Goal: Task Accomplishment & Management: Use online tool/utility

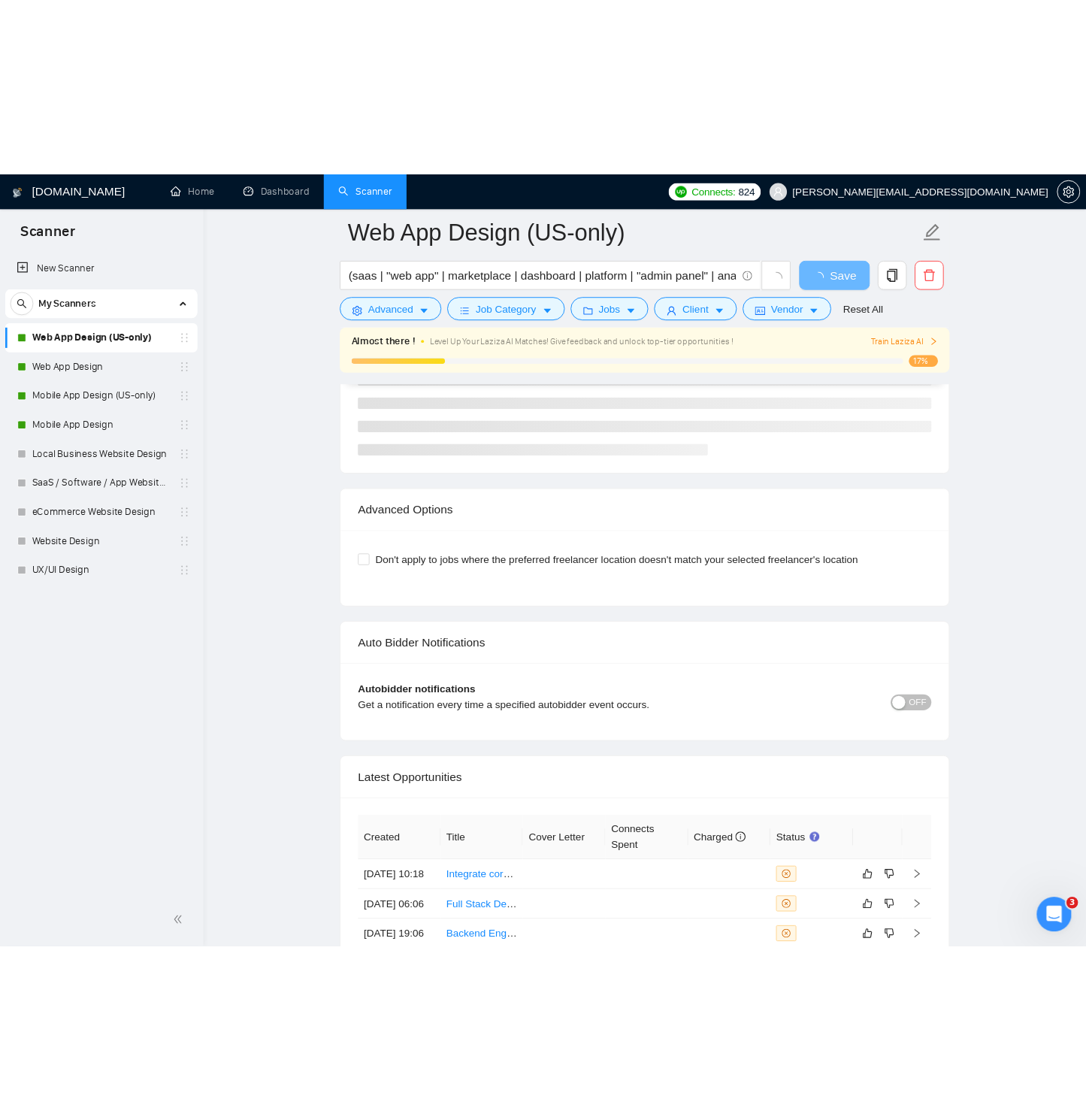
scroll to position [3437, 0]
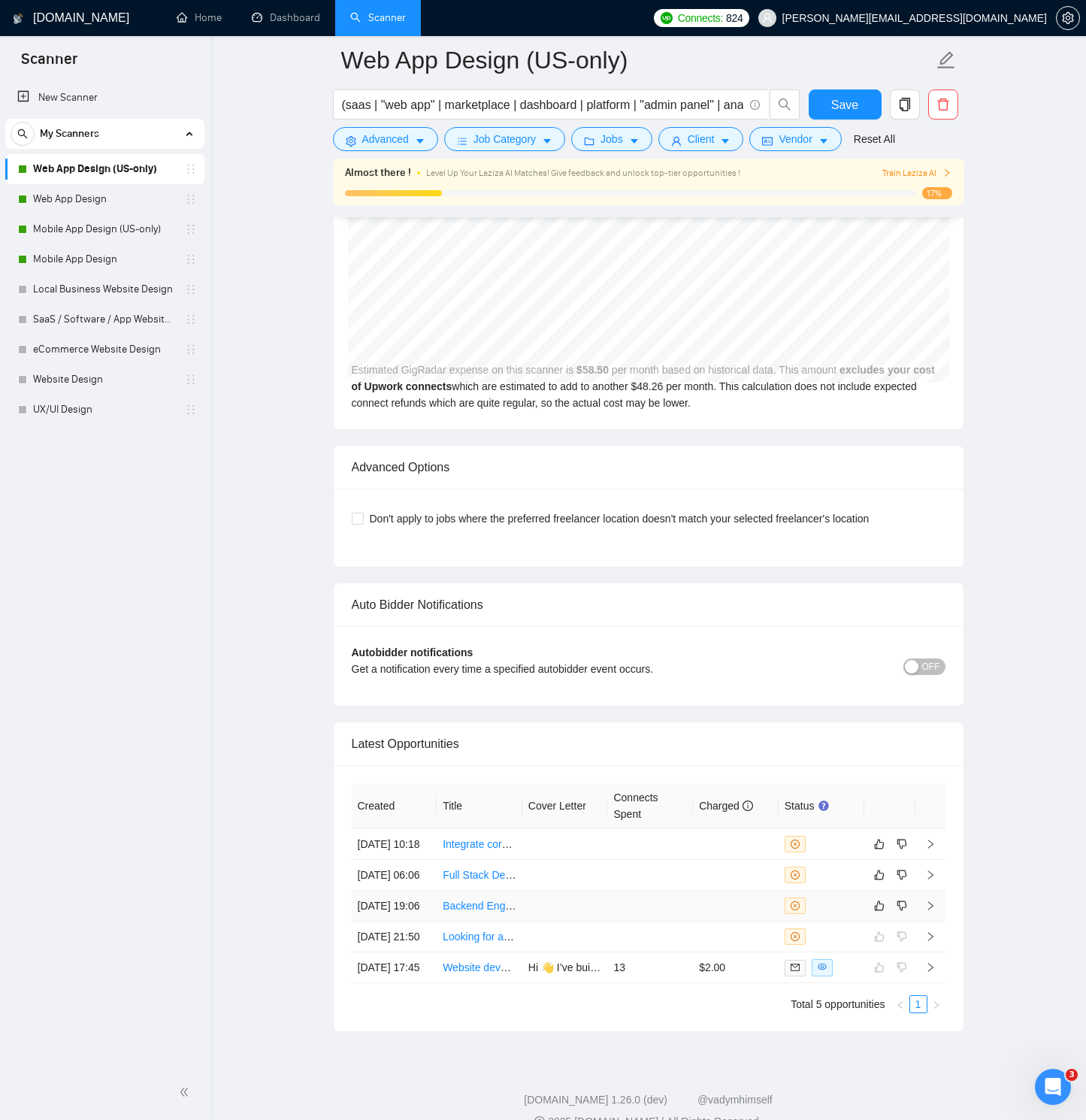
click at [933, 799] on icon "right" at bounding box center [930, 906] width 11 height 11
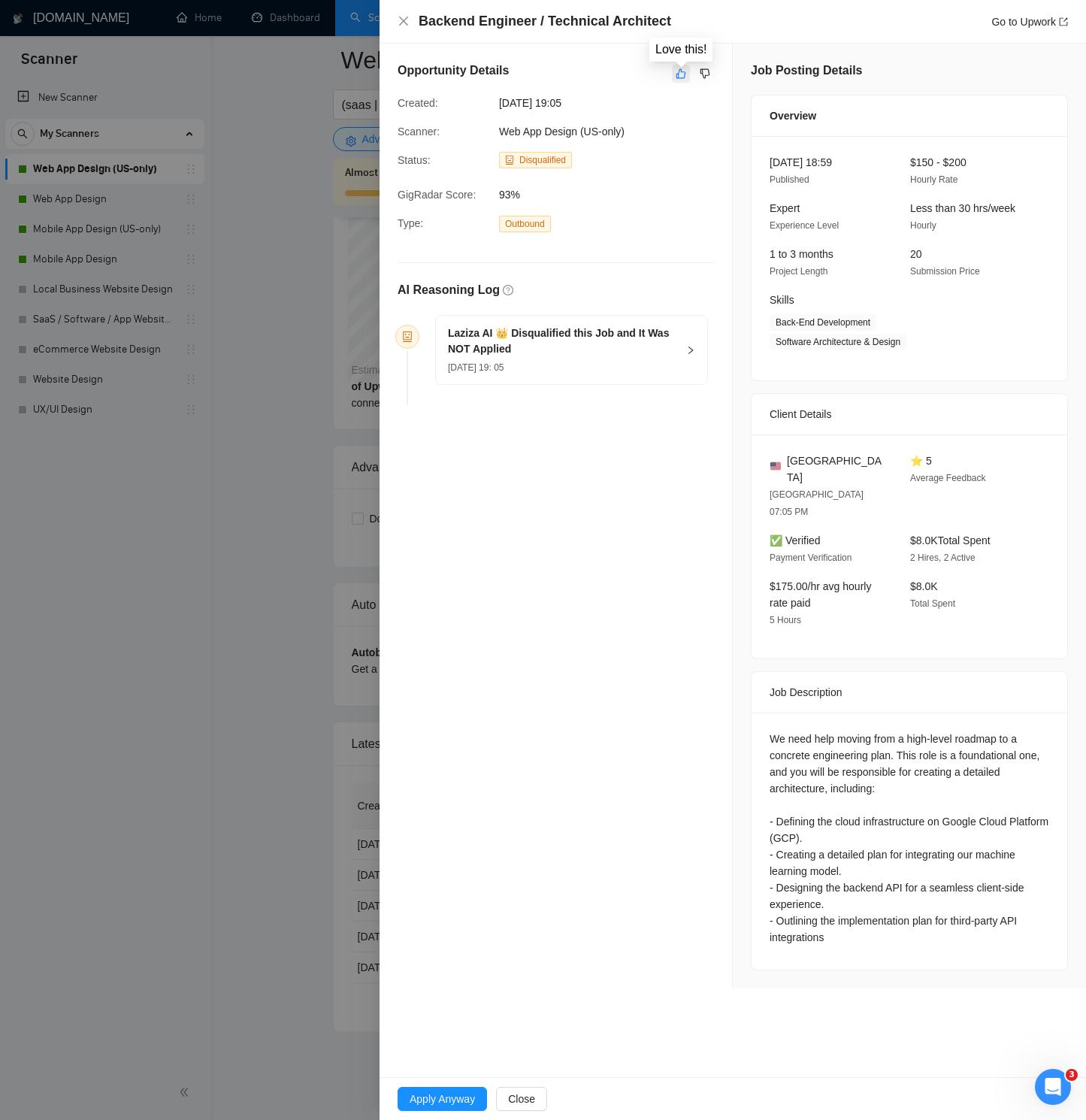
click at [686, 77] on button "button" at bounding box center [681, 74] width 18 height 18
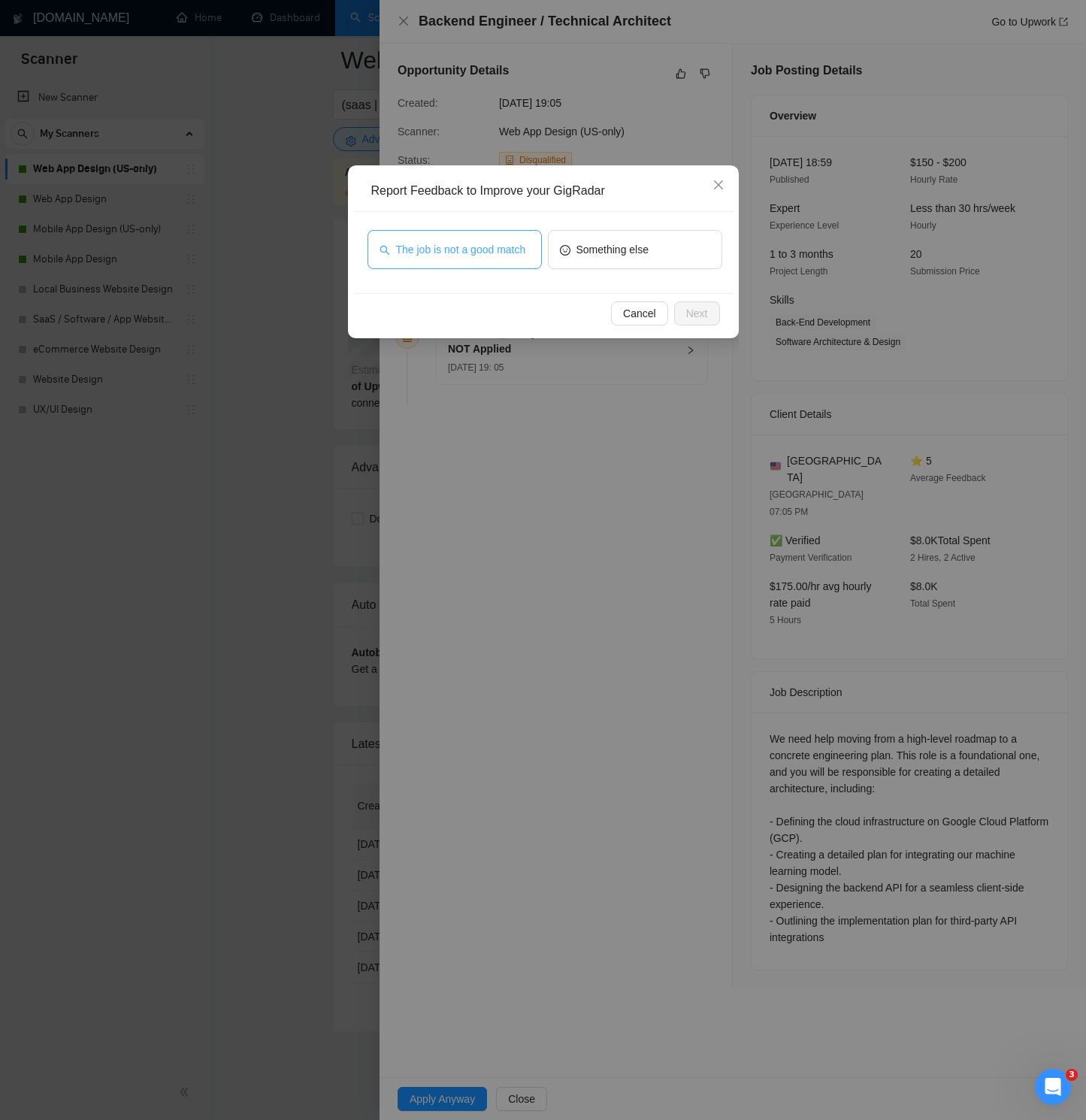
click at [487, 243] on span "The job is not a good match" at bounding box center [461, 250] width 130 height 17
click at [689, 309] on span "Next" at bounding box center [697, 314] width 21 height 17
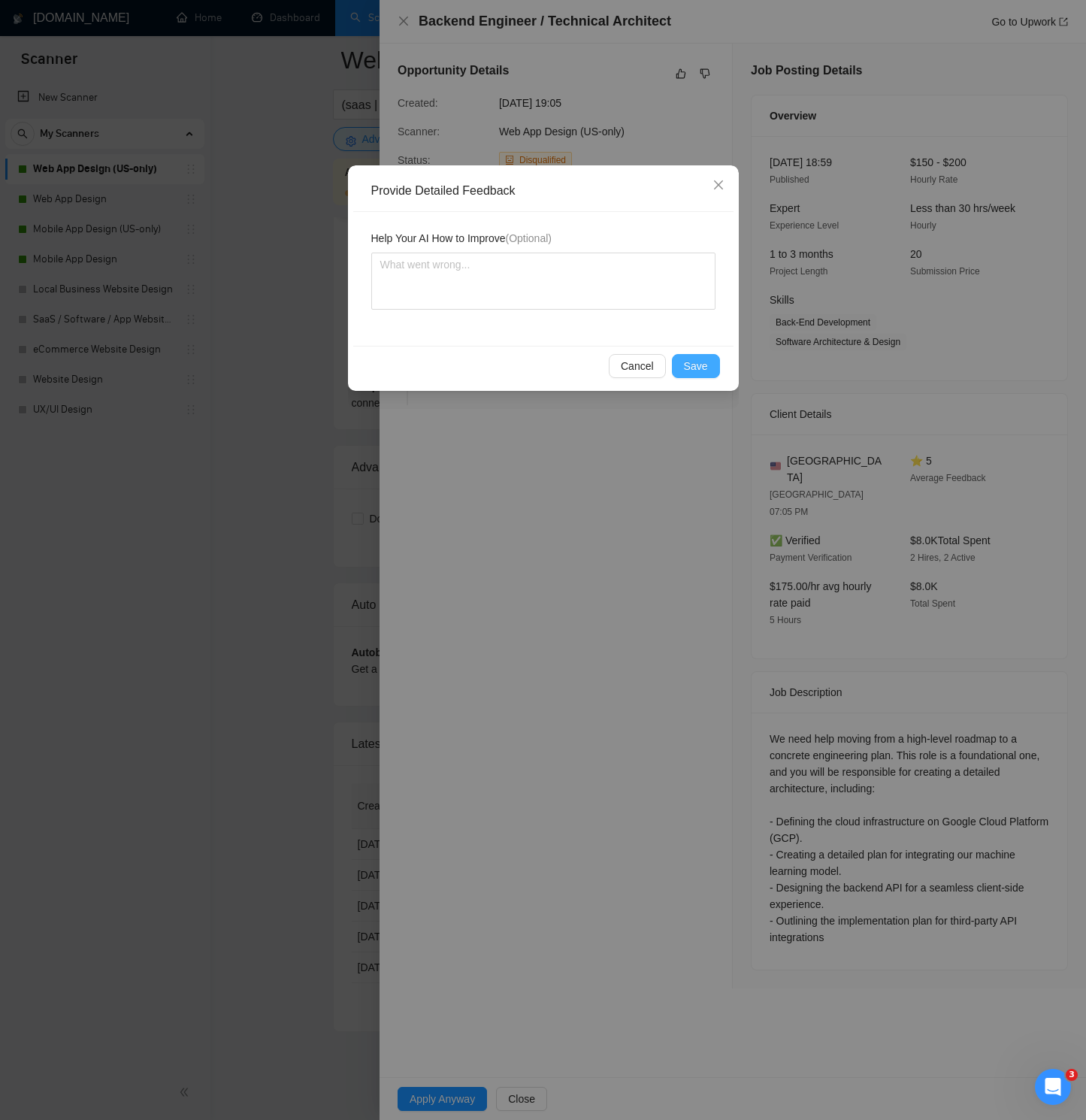
click at [699, 367] on span "Save" at bounding box center [696, 366] width 24 height 17
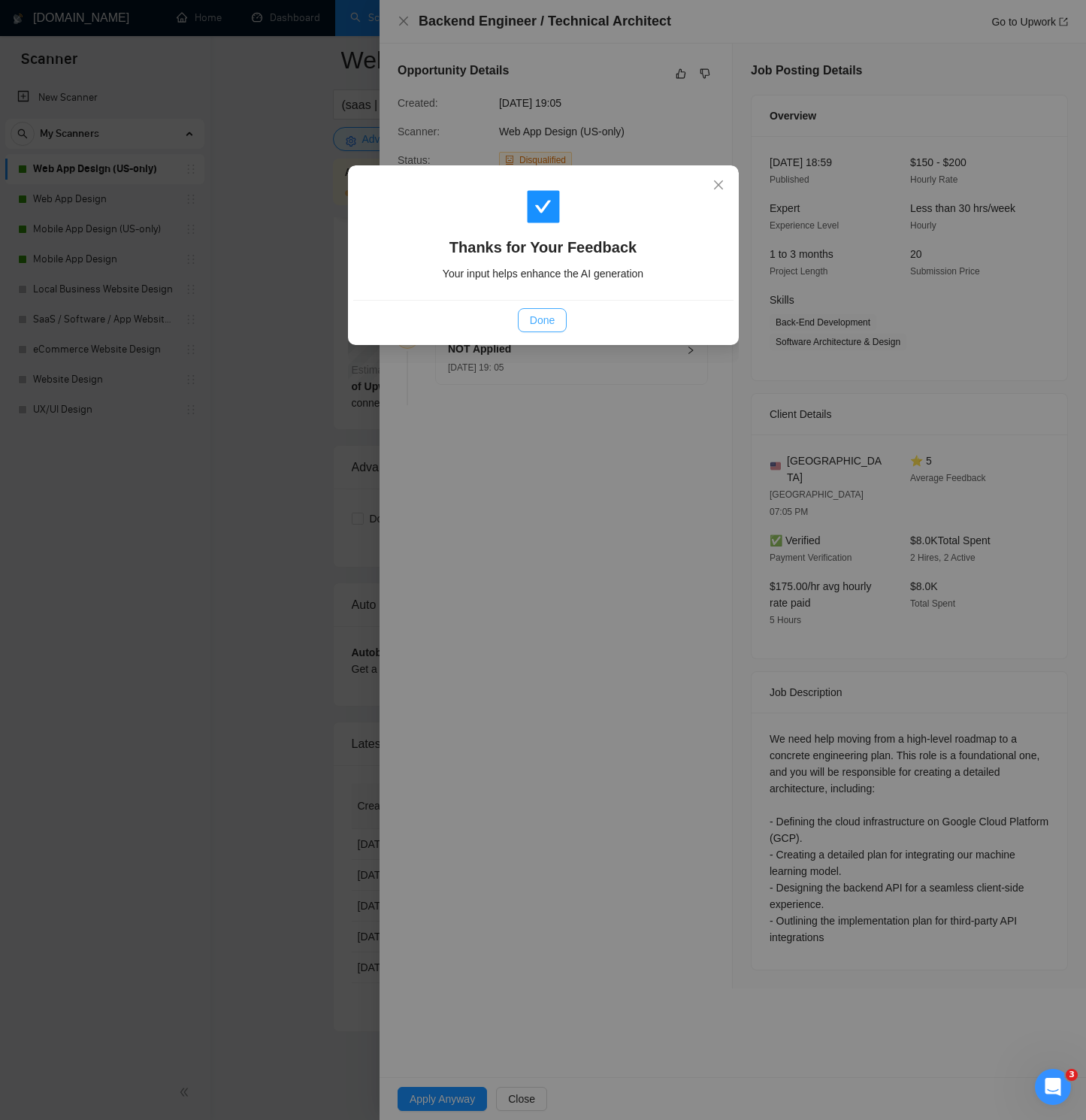
click at [558, 326] on button "Done" at bounding box center [542, 320] width 49 height 24
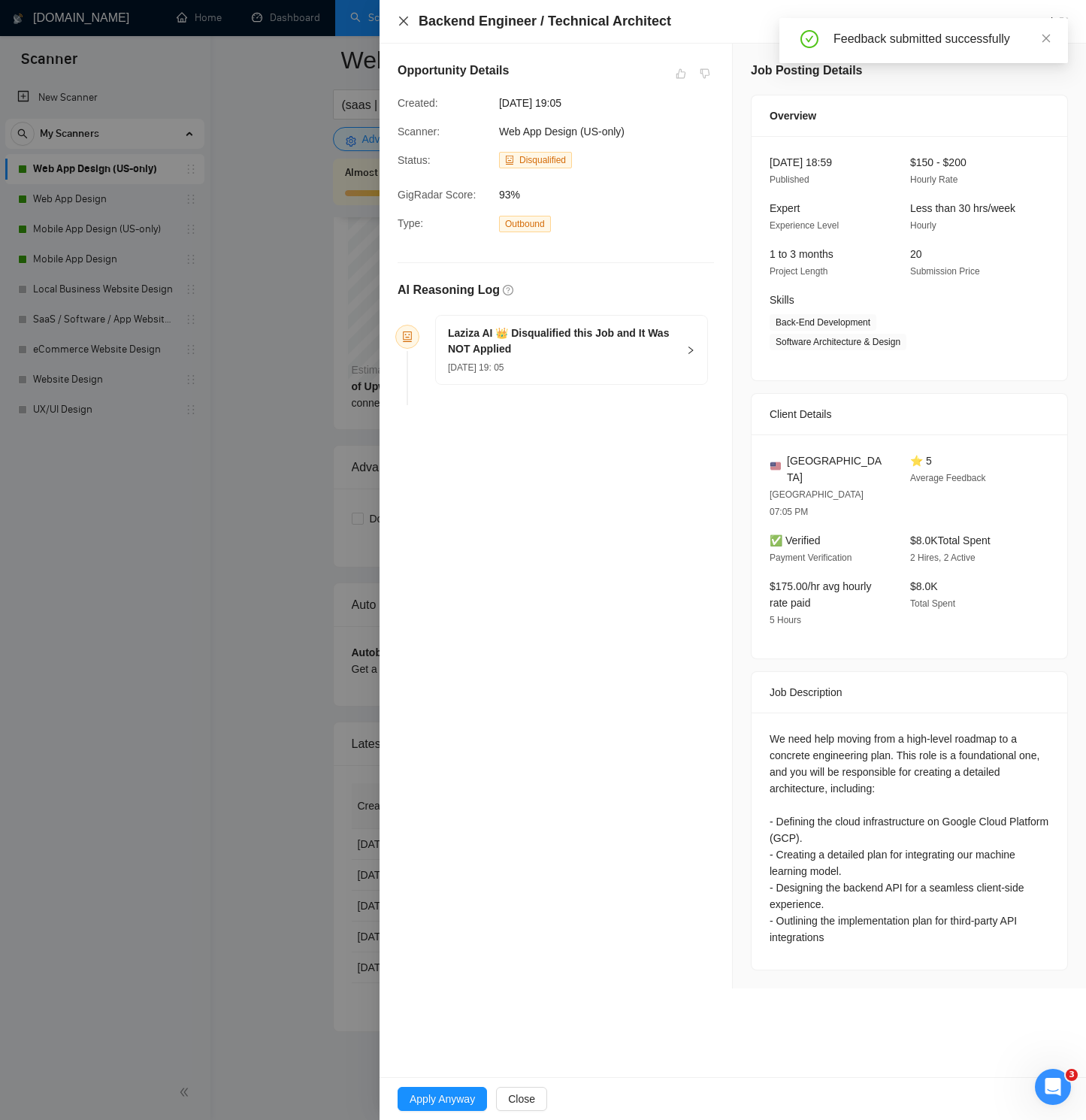
click at [405, 20] on icon "close" at bounding box center [403, 21] width 9 height 9
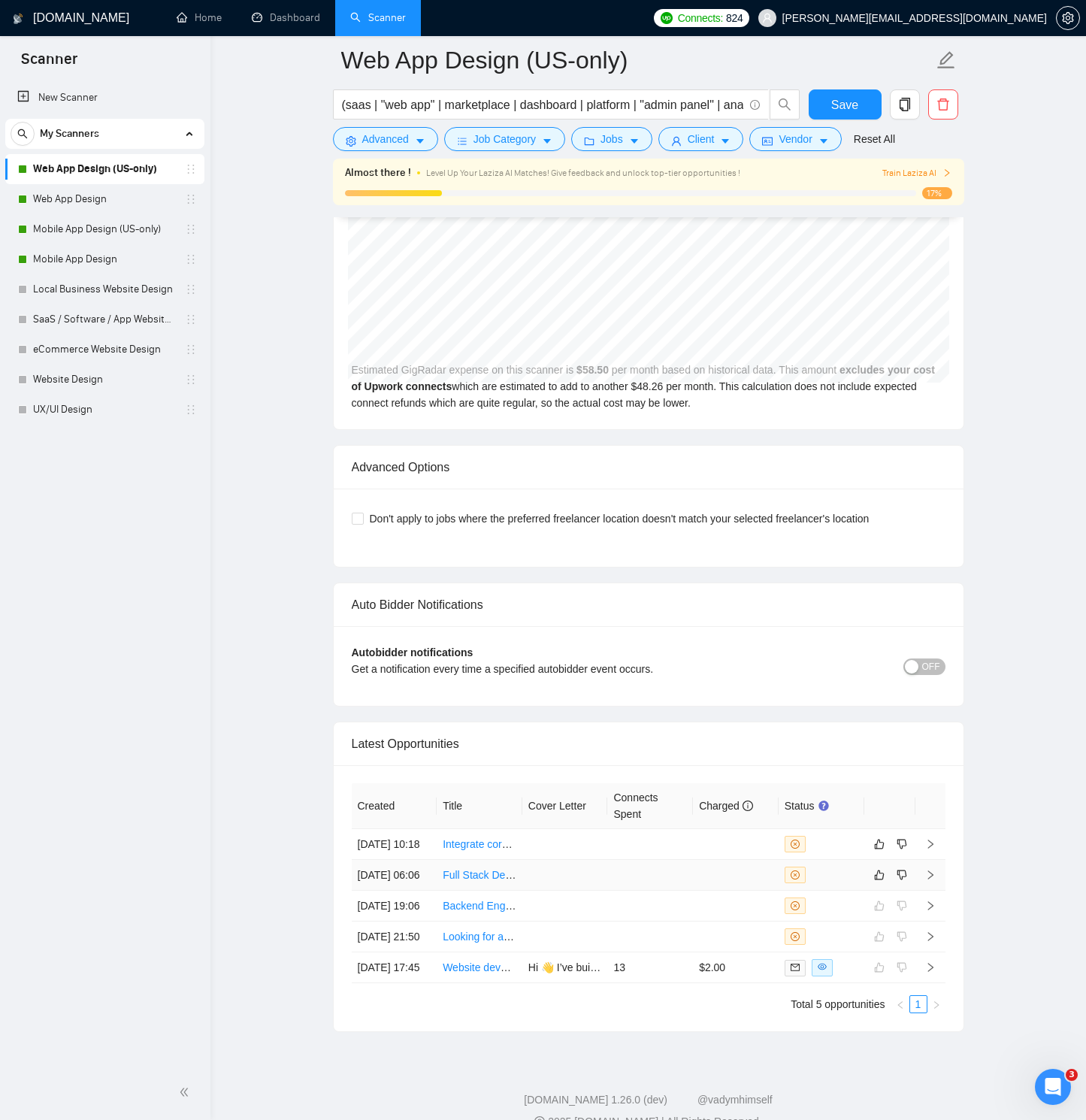
click at [923, 799] on td at bounding box center [930, 875] width 30 height 31
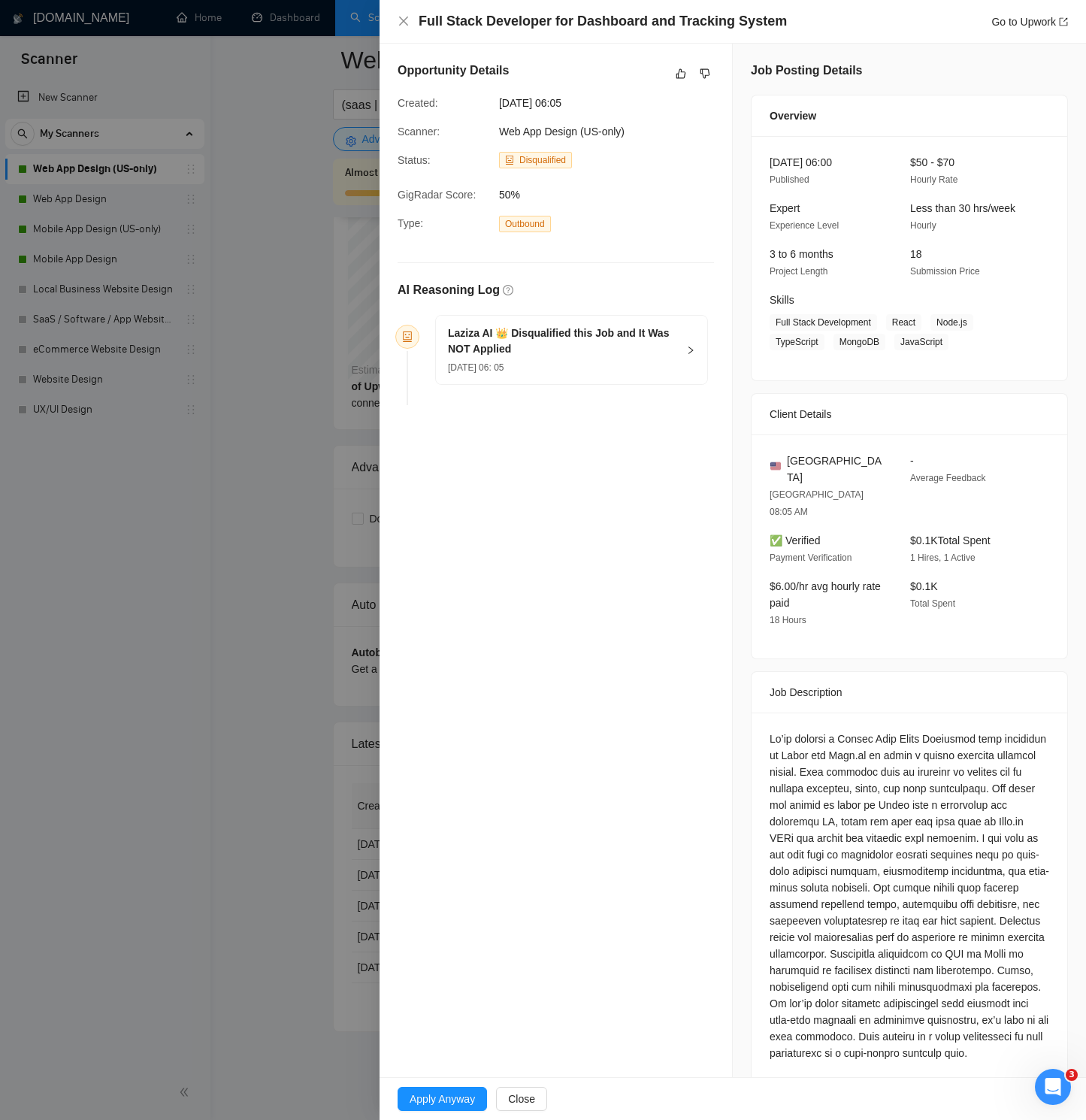
scroll to position [8, 0]
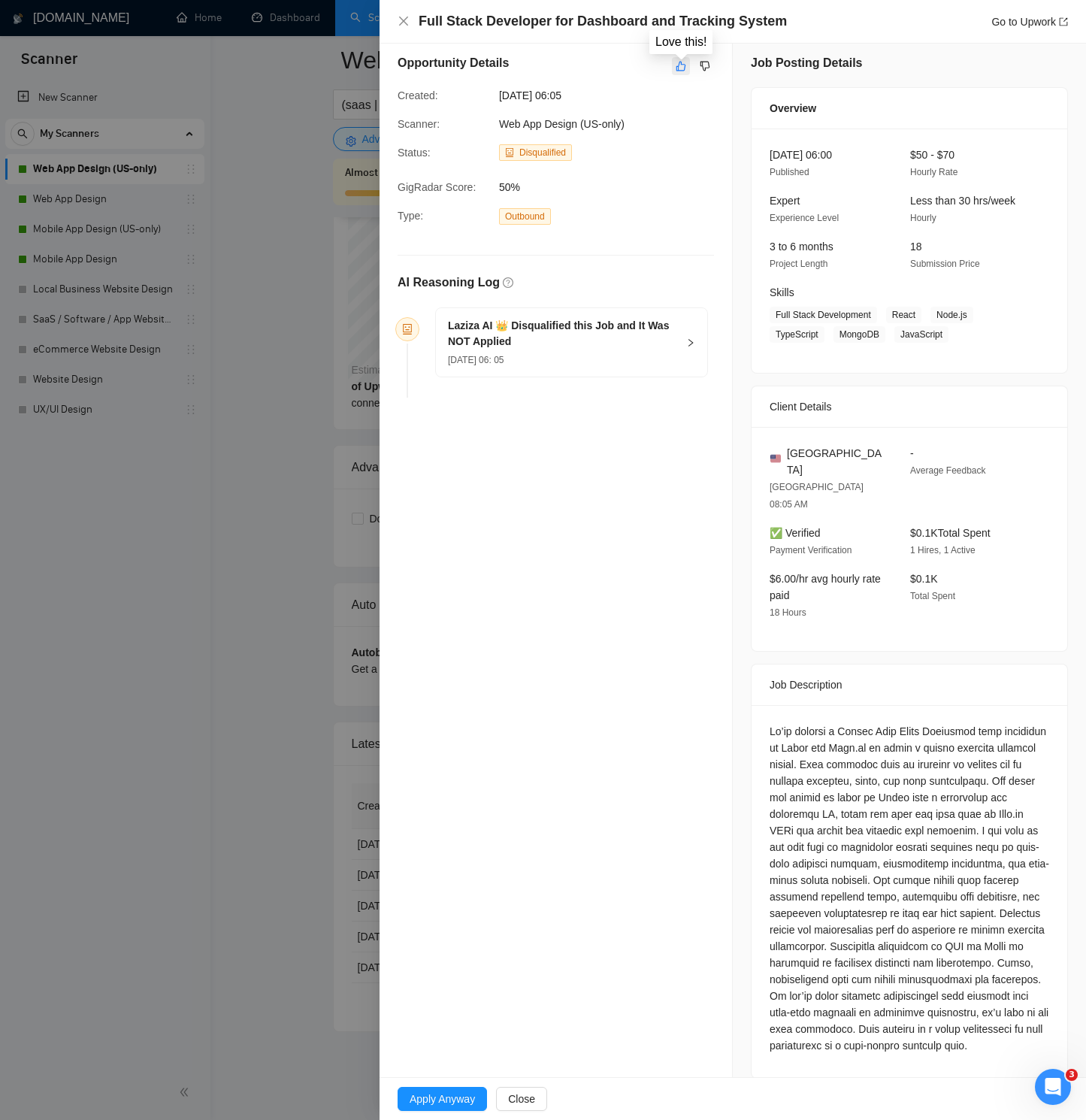
click at [687, 67] on button "button" at bounding box center [681, 66] width 18 height 18
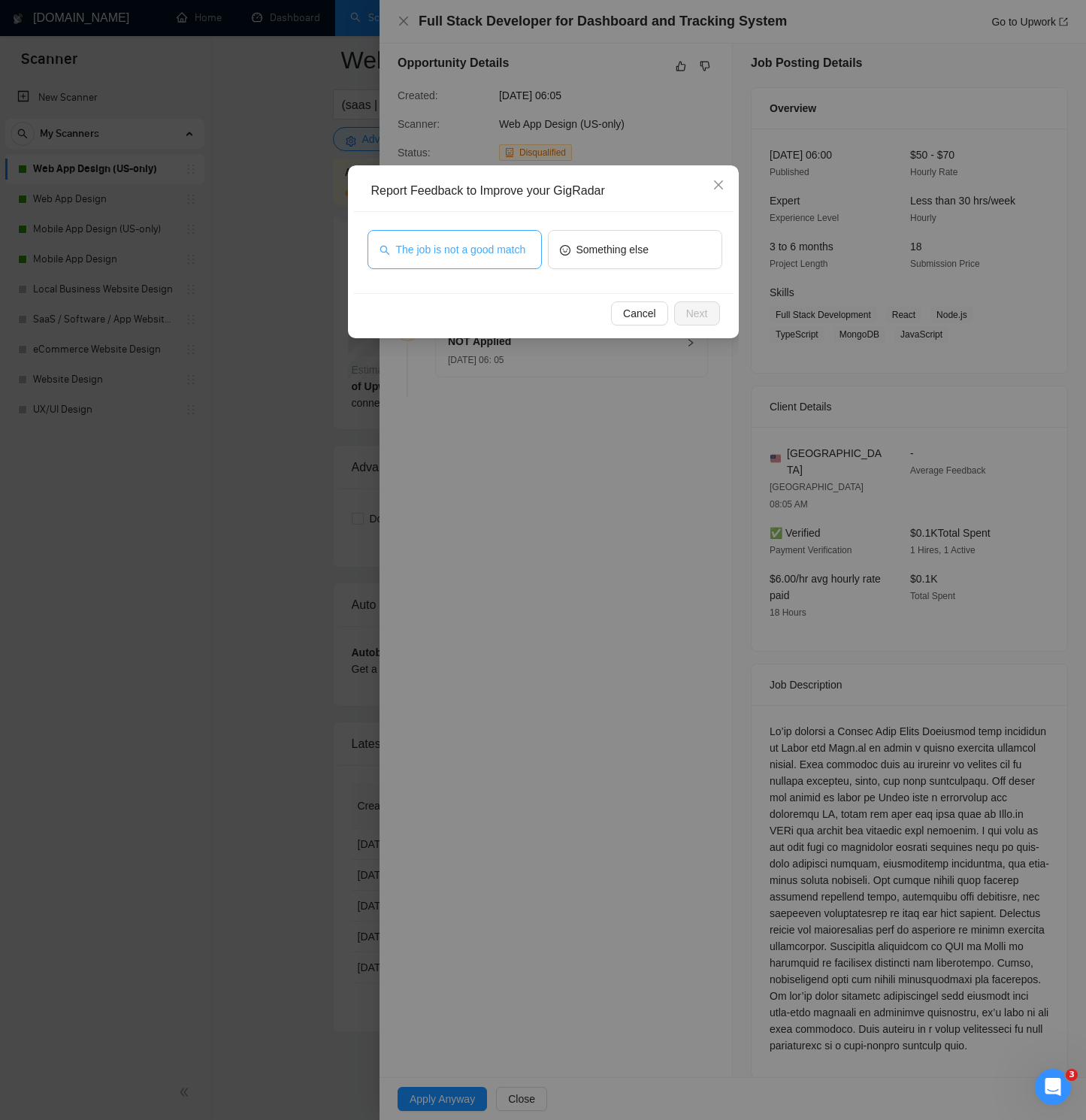
click at [467, 255] on span "The job is not a good match" at bounding box center [461, 250] width 130 height 17
click at [683, 309] on button "Next" at bounding box center [697, 313] width 46 height 24
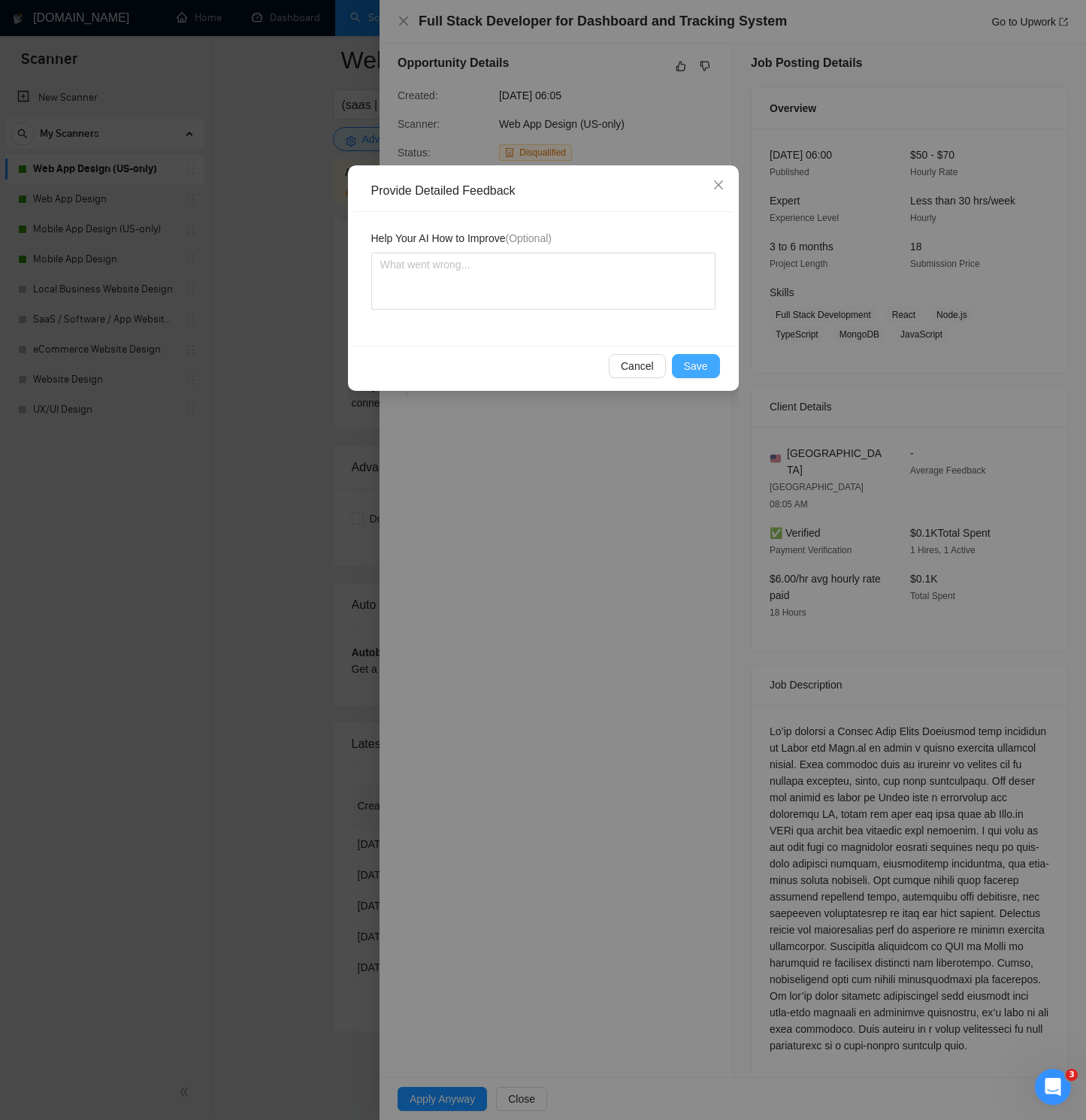
click at [686, 360] on span "Save" at bounding box center [696, 366] width 24 height 17
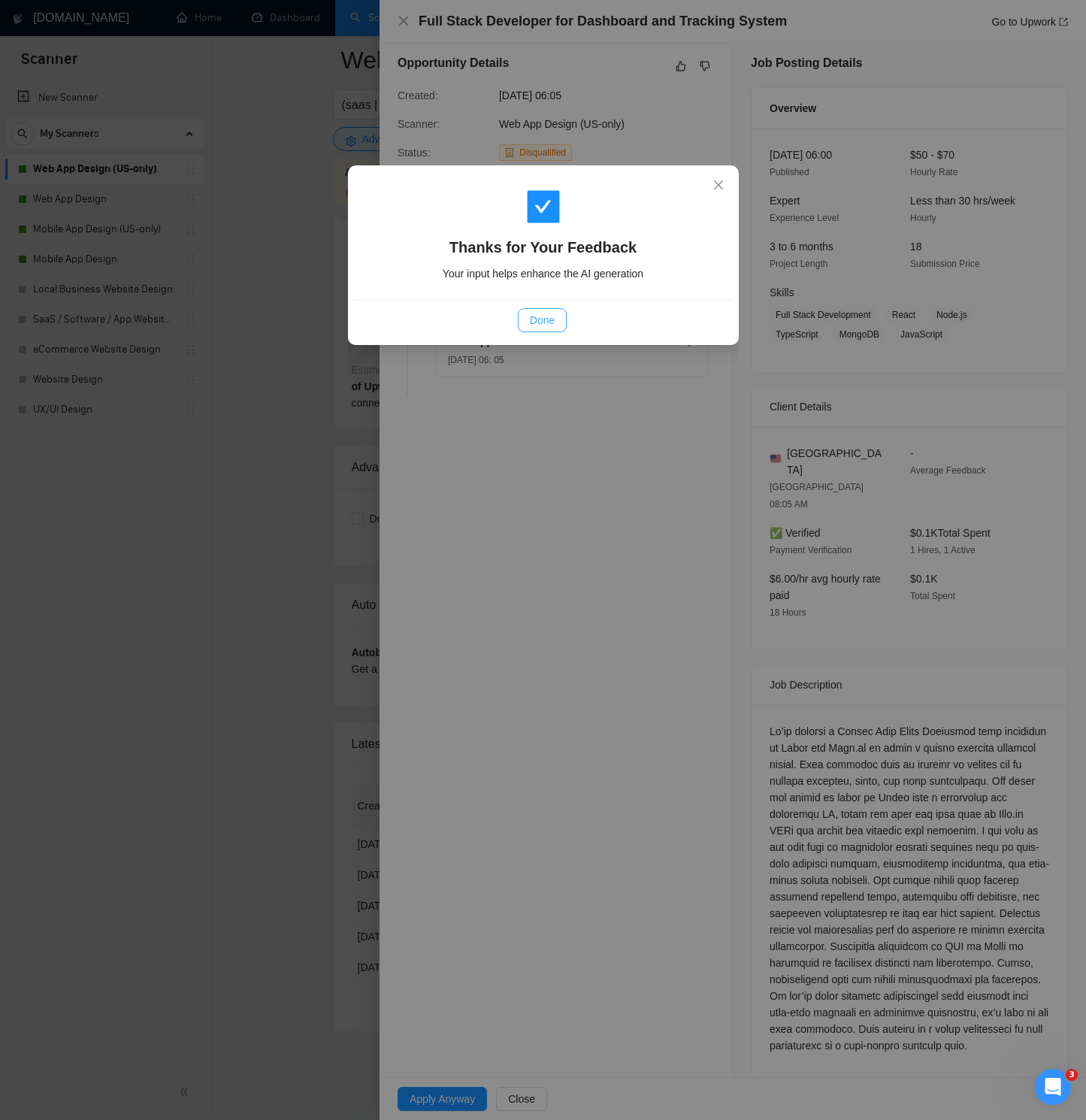
click at [555, 324] on span "Done" at bounding box center [542, 321] width 25 height 17
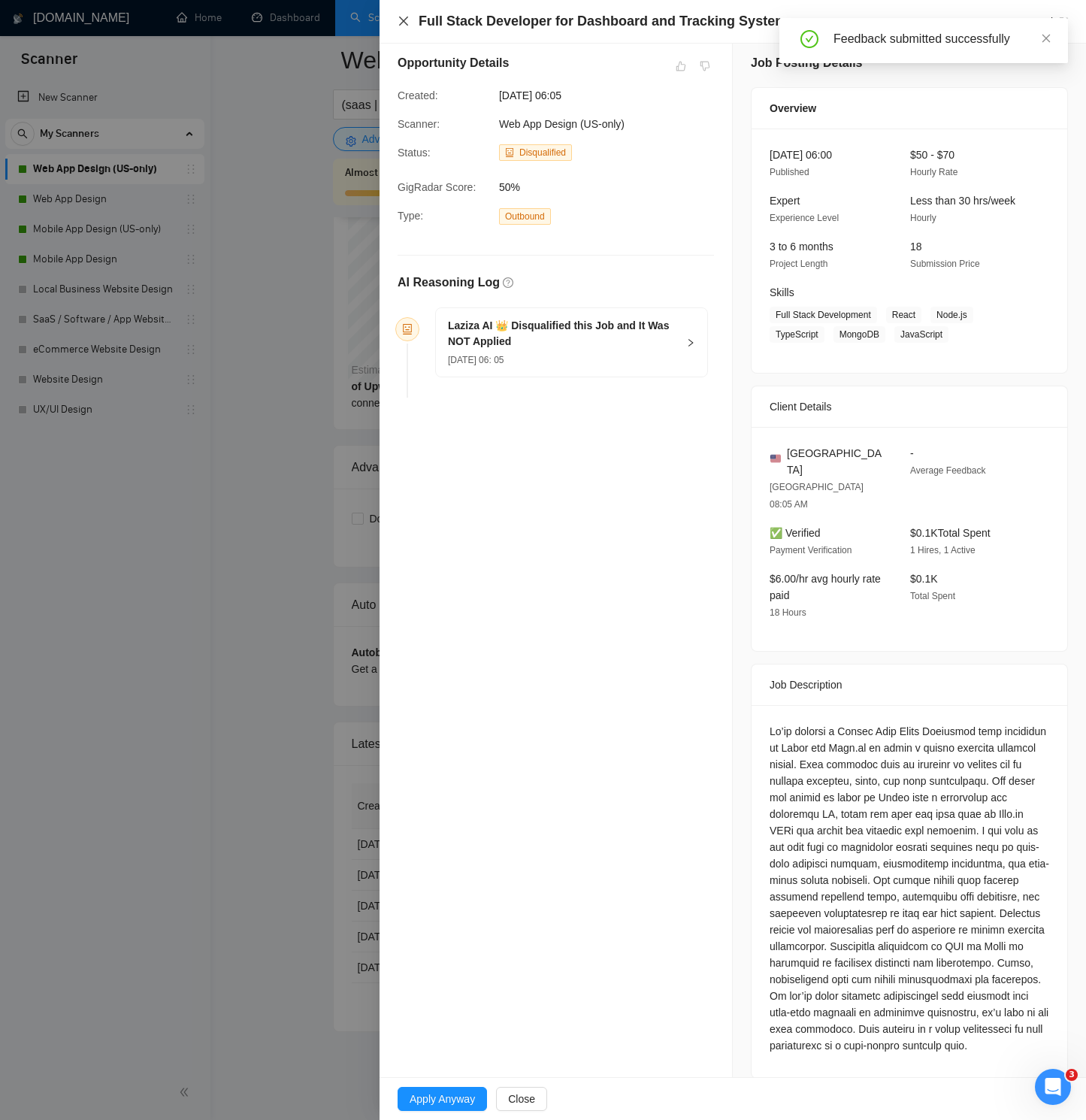
click at [401, 18] on icon "close" at bounding box center [403, 21] width 12 height 12
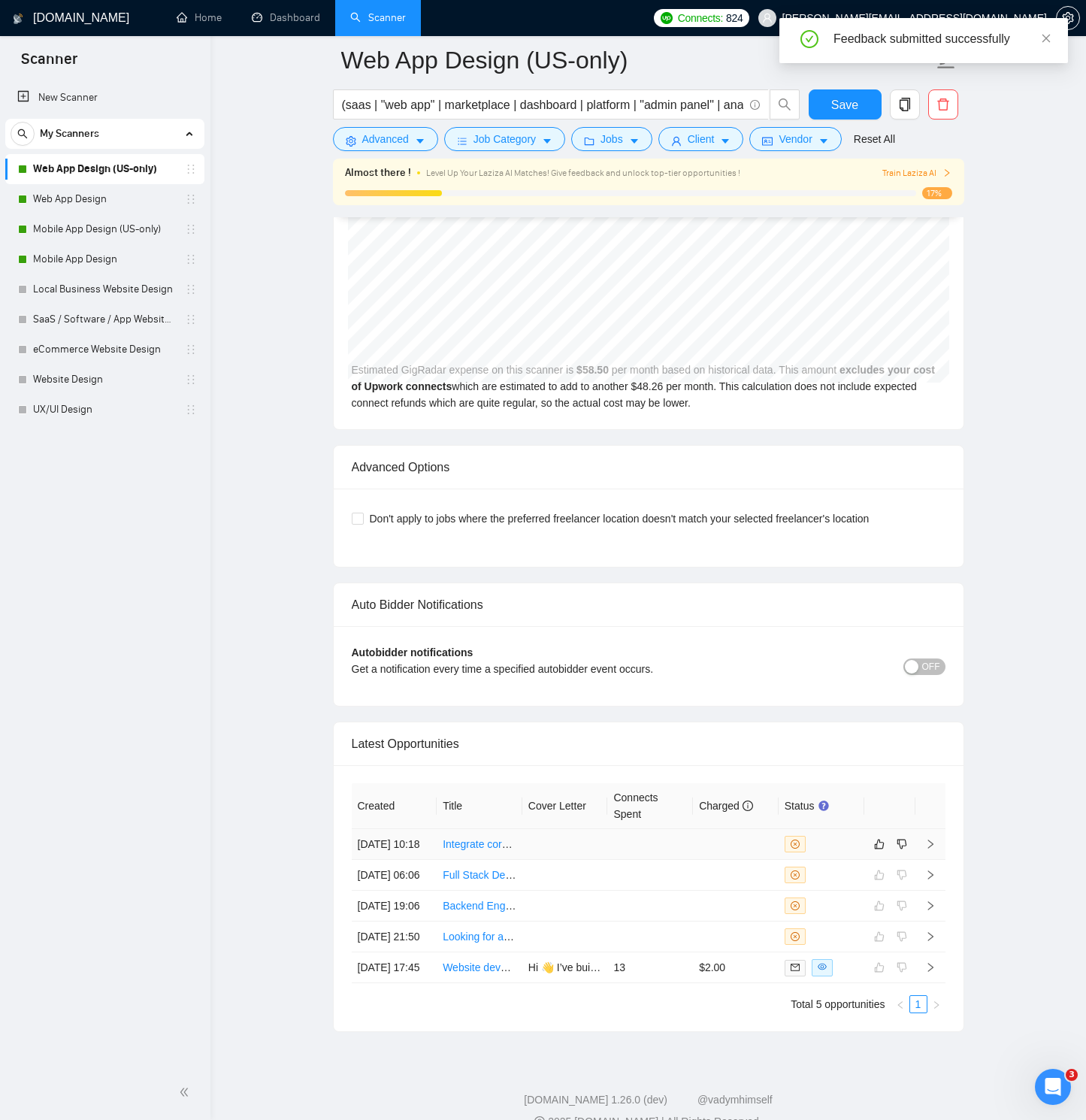
click at [927, 799] on icon "right" at bounding box center [930, 844] width 11 height 11
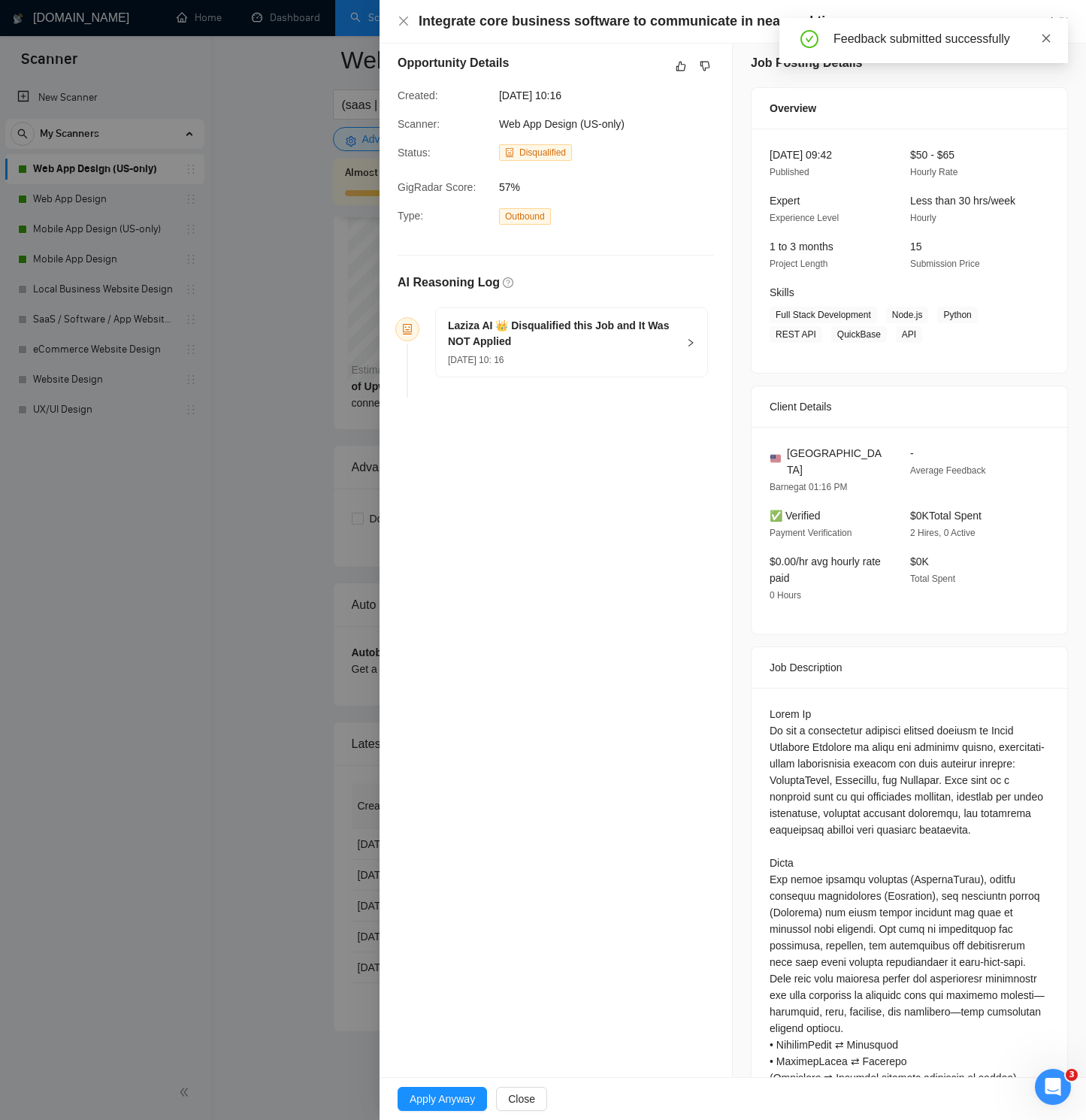
click at [1049, 38] on icon "close" at bounding box center [1046, 38] width 11 height 11
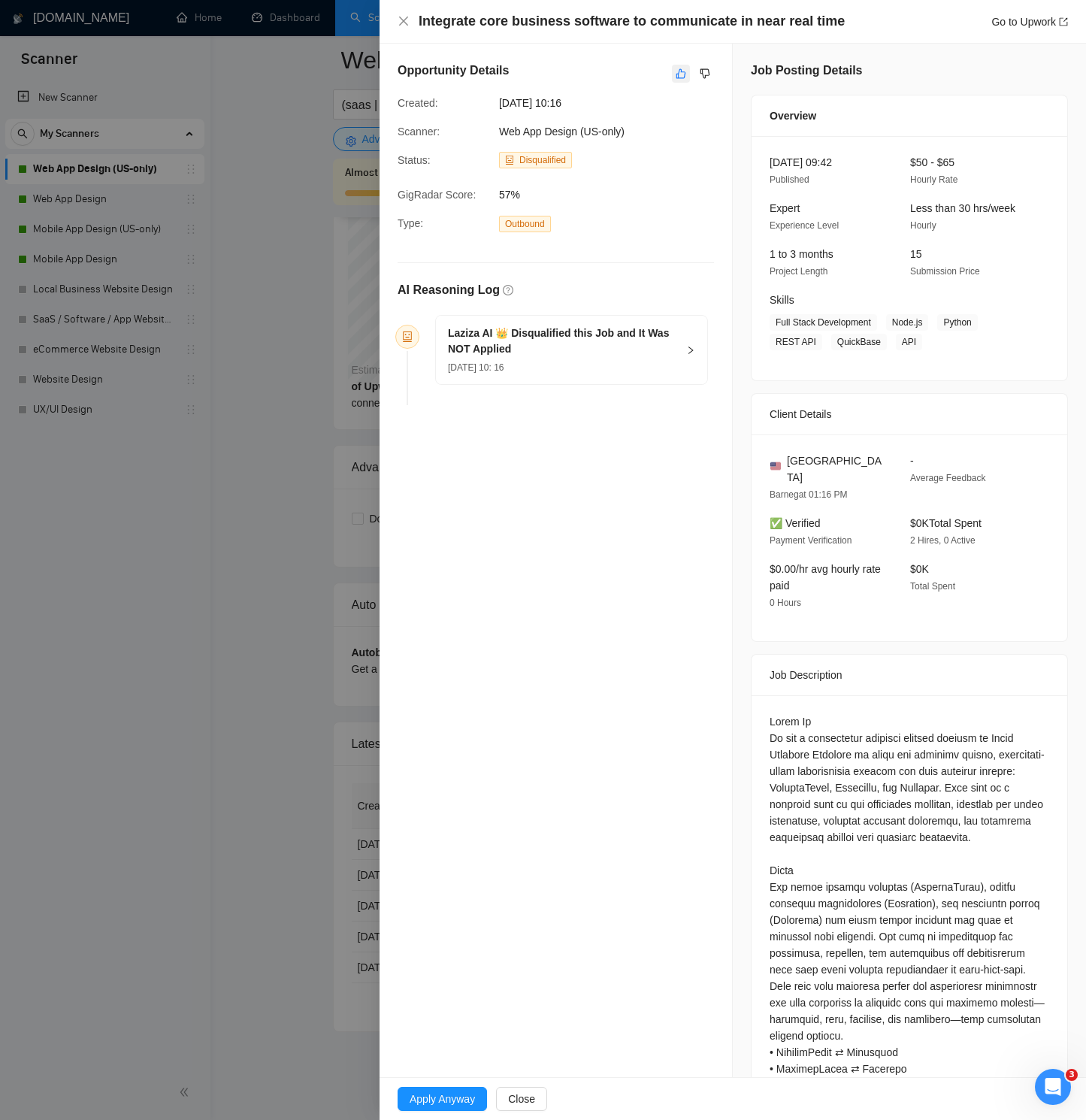
click at [679, 73] on icon "like" at bounding box center [681, 74] width 10 height 10
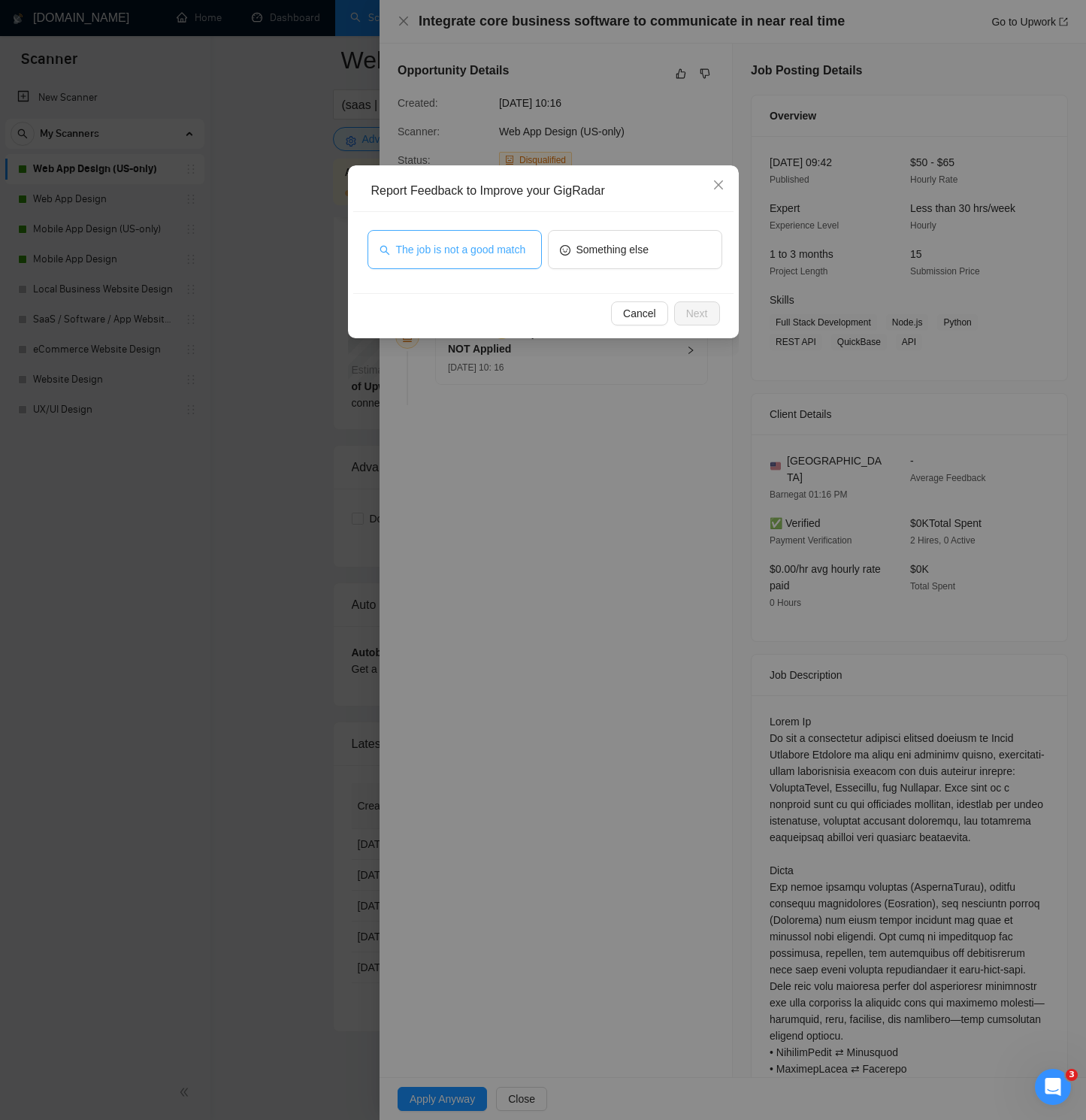
click at [478, 242] on span "The job is not a good match" at bounding box center [461, 250] width 130 height 17
click at [689, 308] on span "Next" at bounding box center [697, 314] width 21 height 17
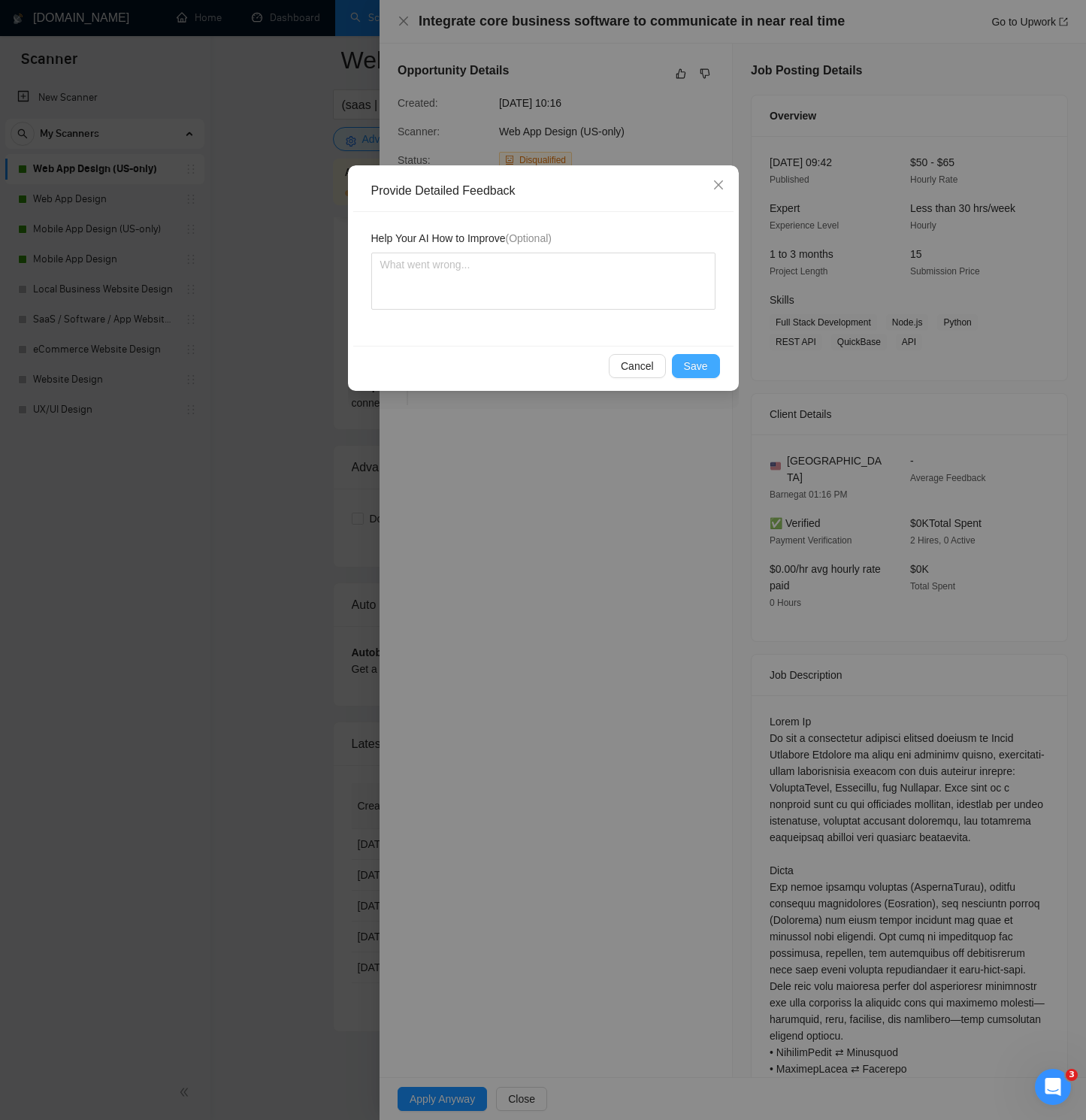
click at [698, 366] on span "Save" at bounding box center [696, 366] width 24 height 17
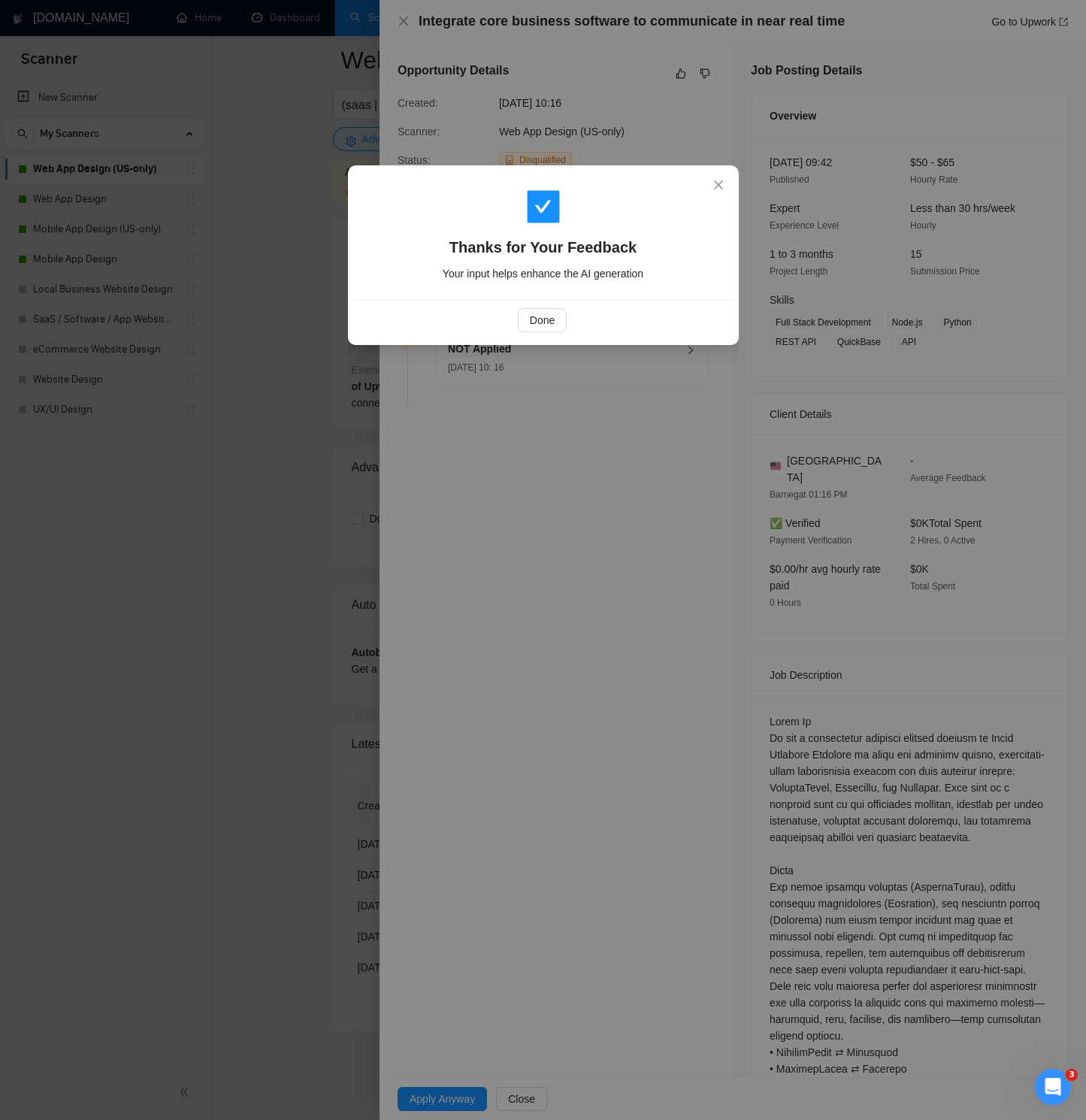
click at [571, 318] on div "Done" at bounding box center [542, 320] width 354 height 24
click at [555, 317] on span "Done" at bounding box center [542, 321] width 25 height 17
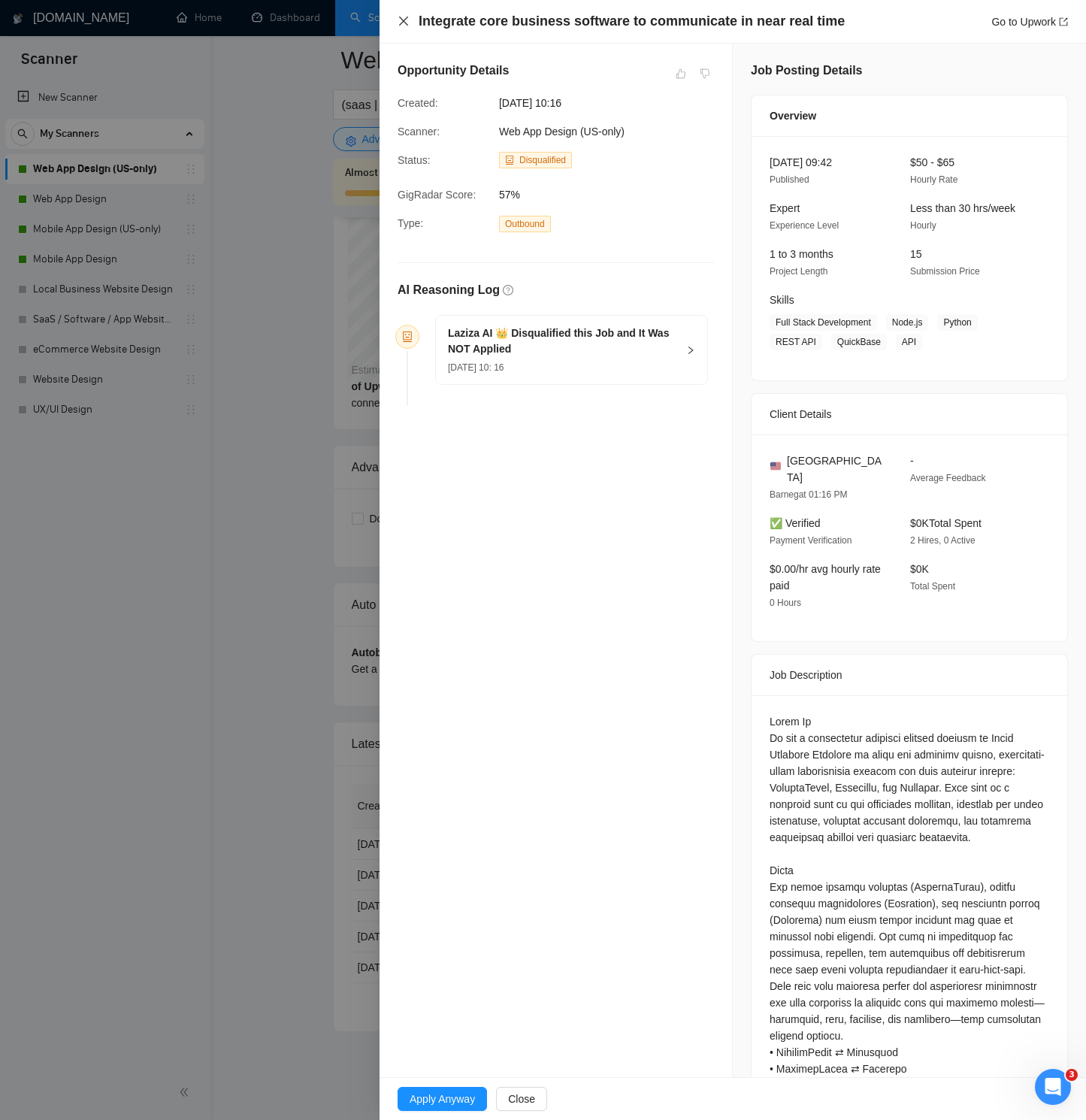
click at [404, 24] on icon "close" at bounding box center [403, 21] width 12 height 12
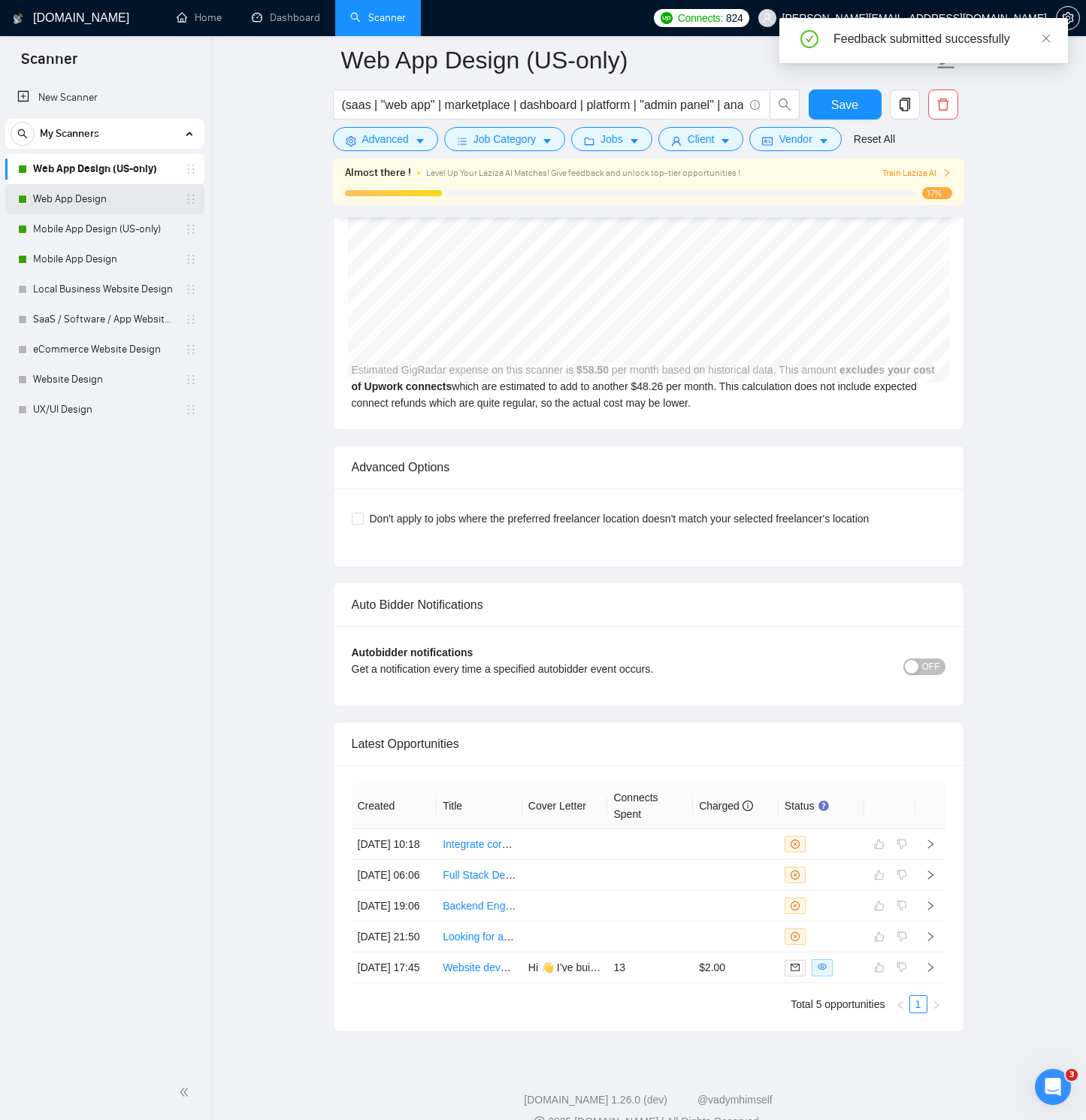
click at [90, 193] on link "Web App Design" at bounding box center [104, 199] width 143 height 30
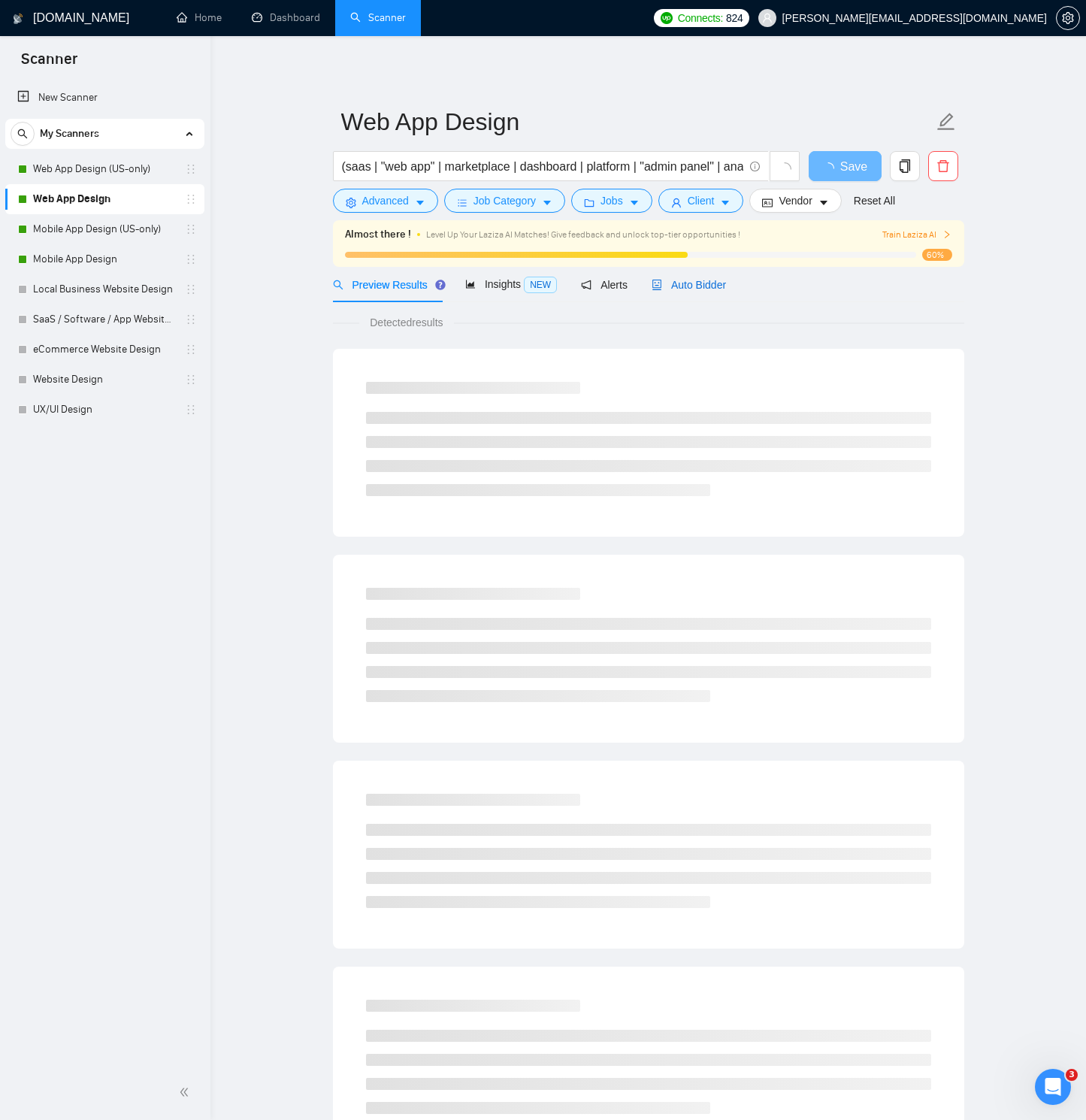
click at [683, 282] on span "Auto Bidder" at bounding box center [689, 285] width 74 height 12
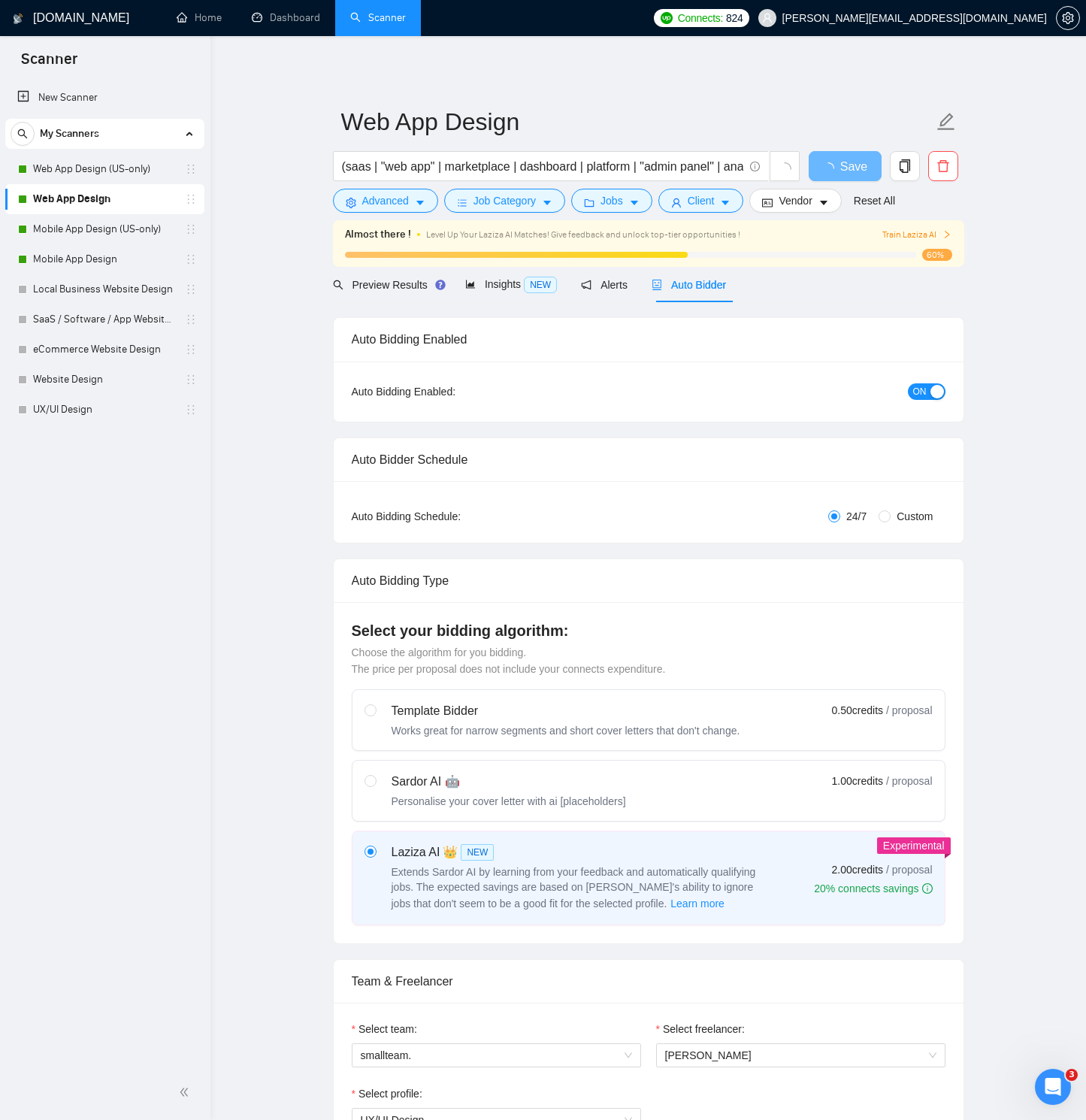
radio input "false"
radio input "true"
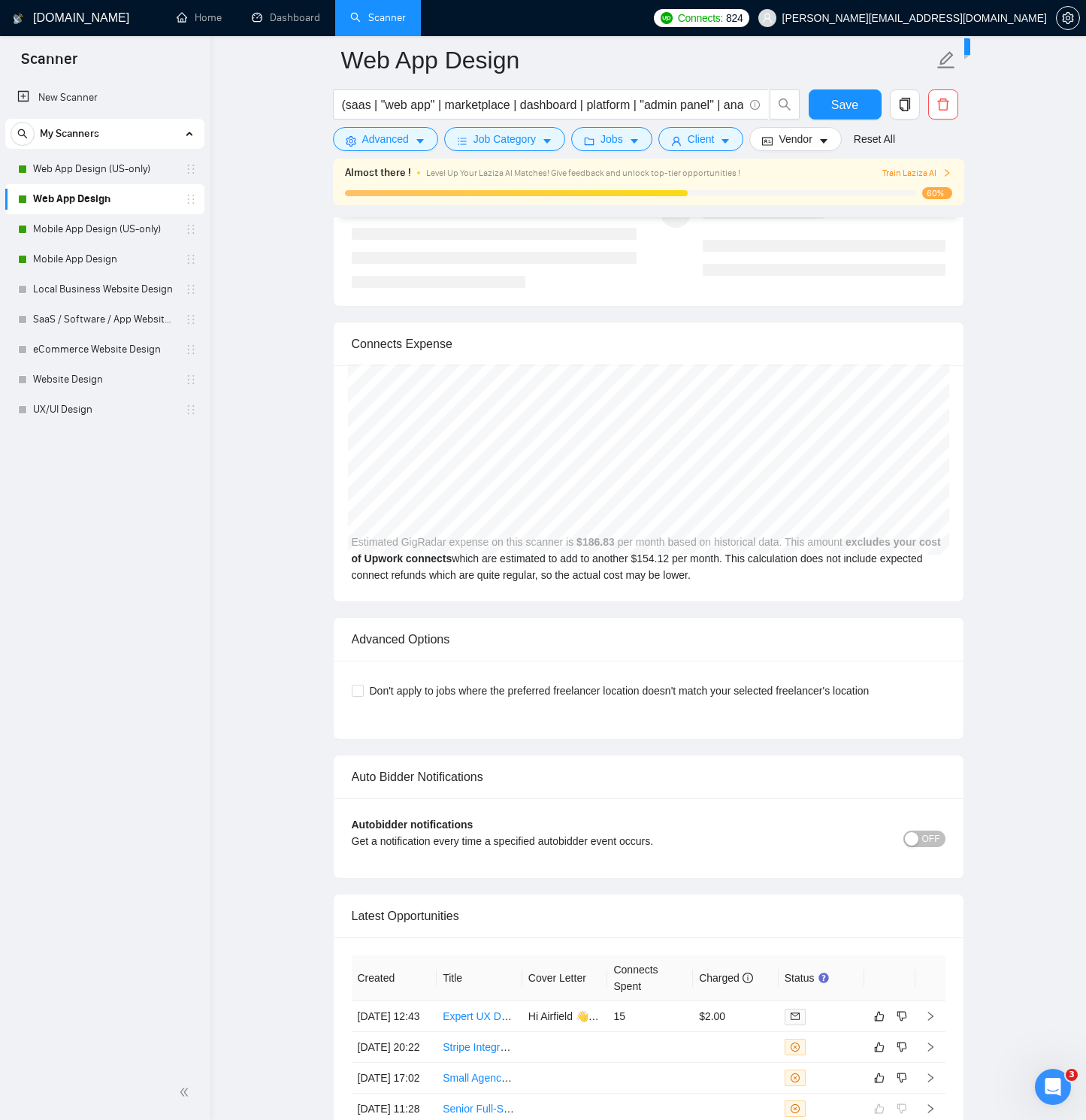
scroll to position [3768, 0]
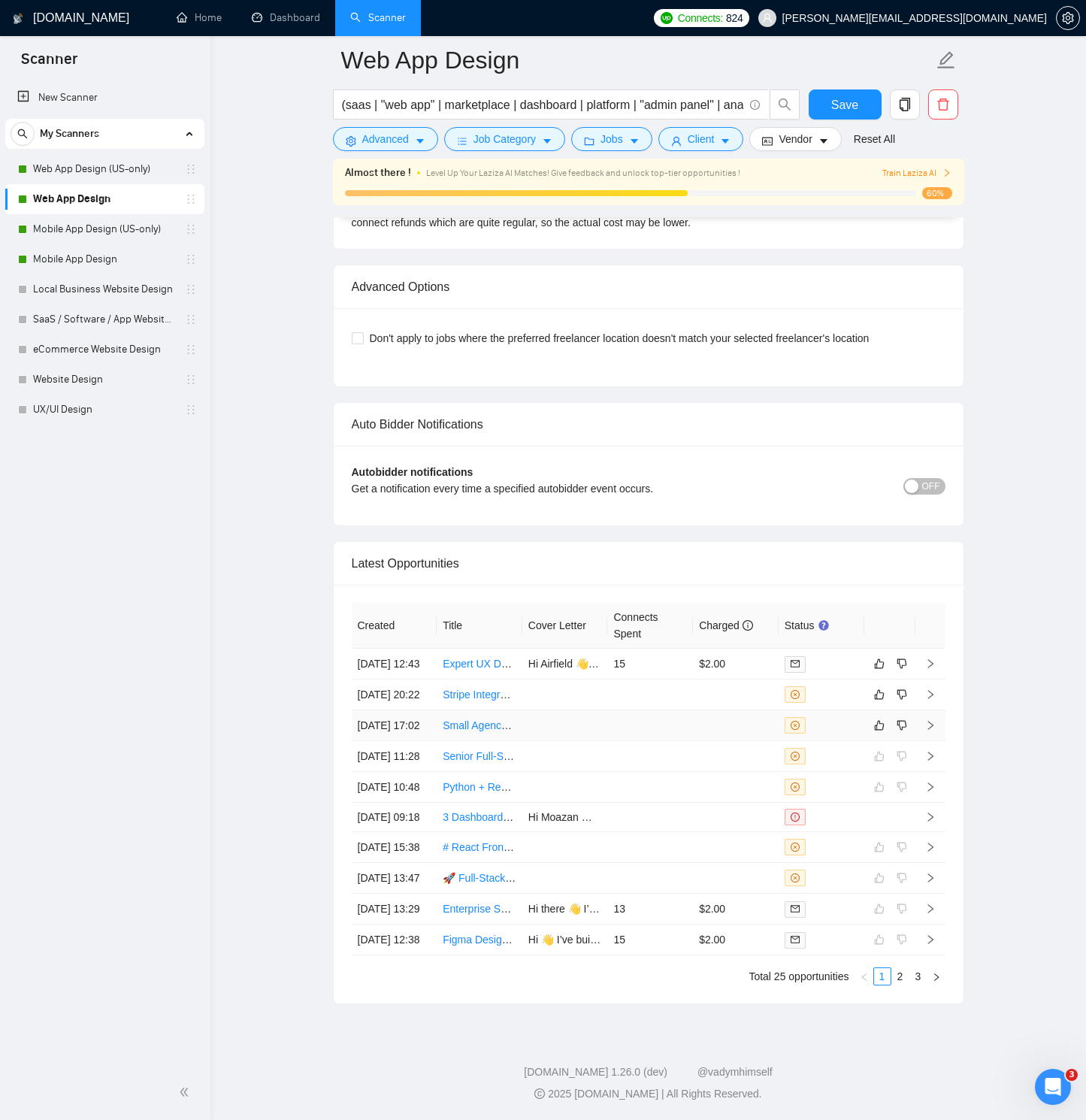
click at [926, 720] on icon "right" at bounding box center [930, 726] width 11 height 11
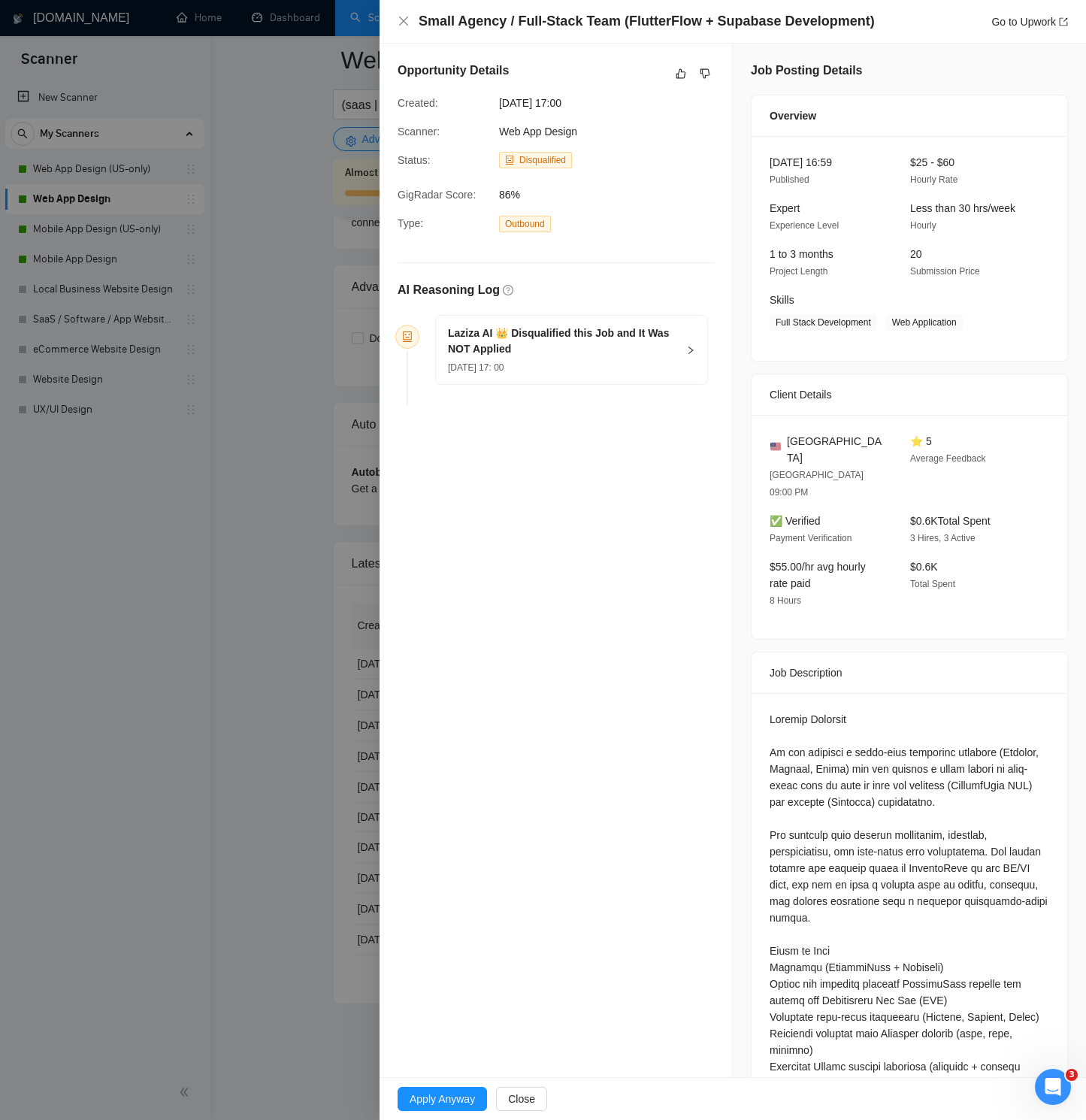
copy div "FlutterFlow"
click at [683, 75] on icon "like" at bounding box center [681, 74] width 11 height 12
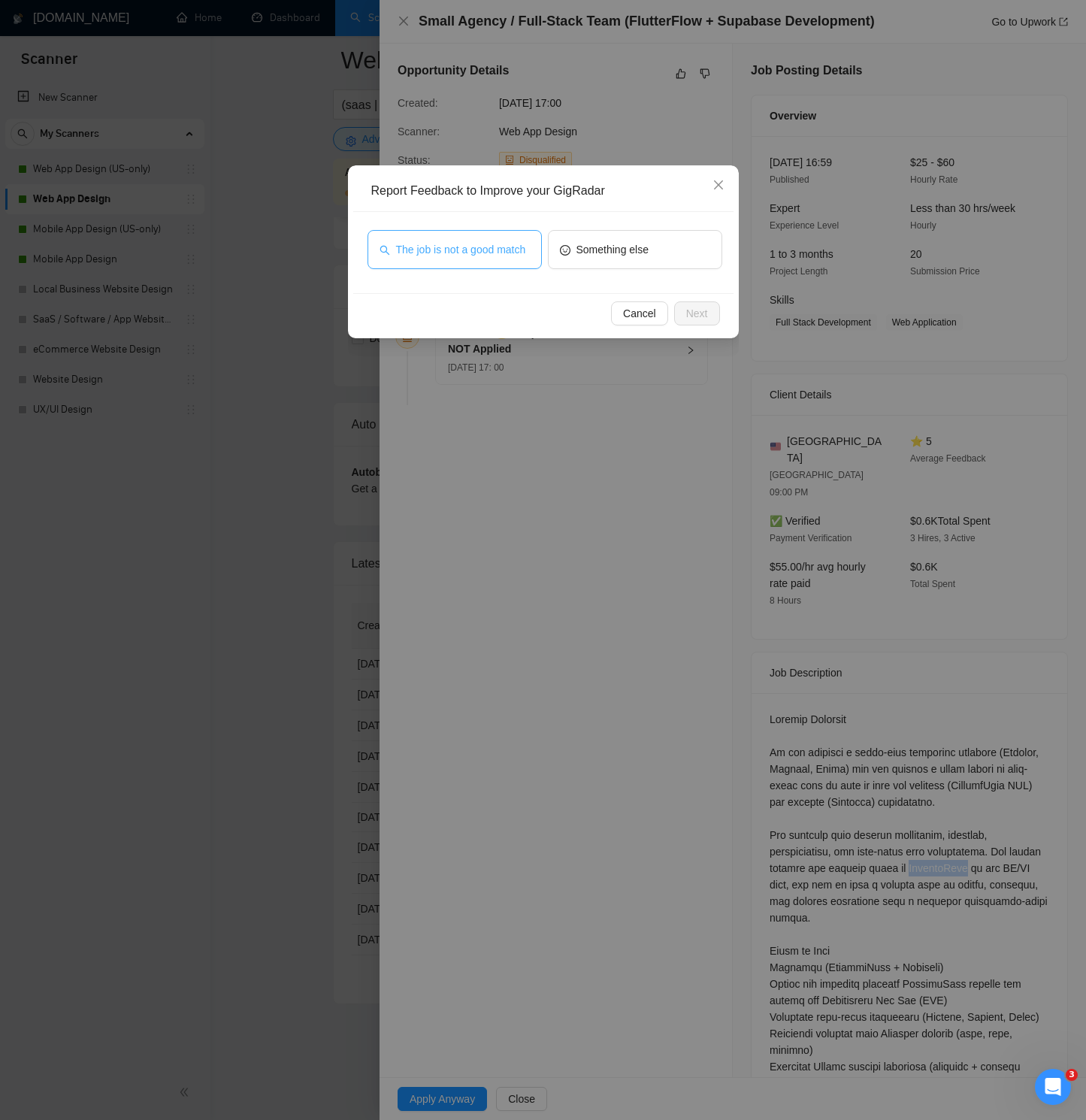
click at [470, 243] on span "The job is not a good match" at bounding box center [461, 250] width 130 height 17
click at [697, 309] on span "Next" at bounding box center [697, 314] width 21 height 17
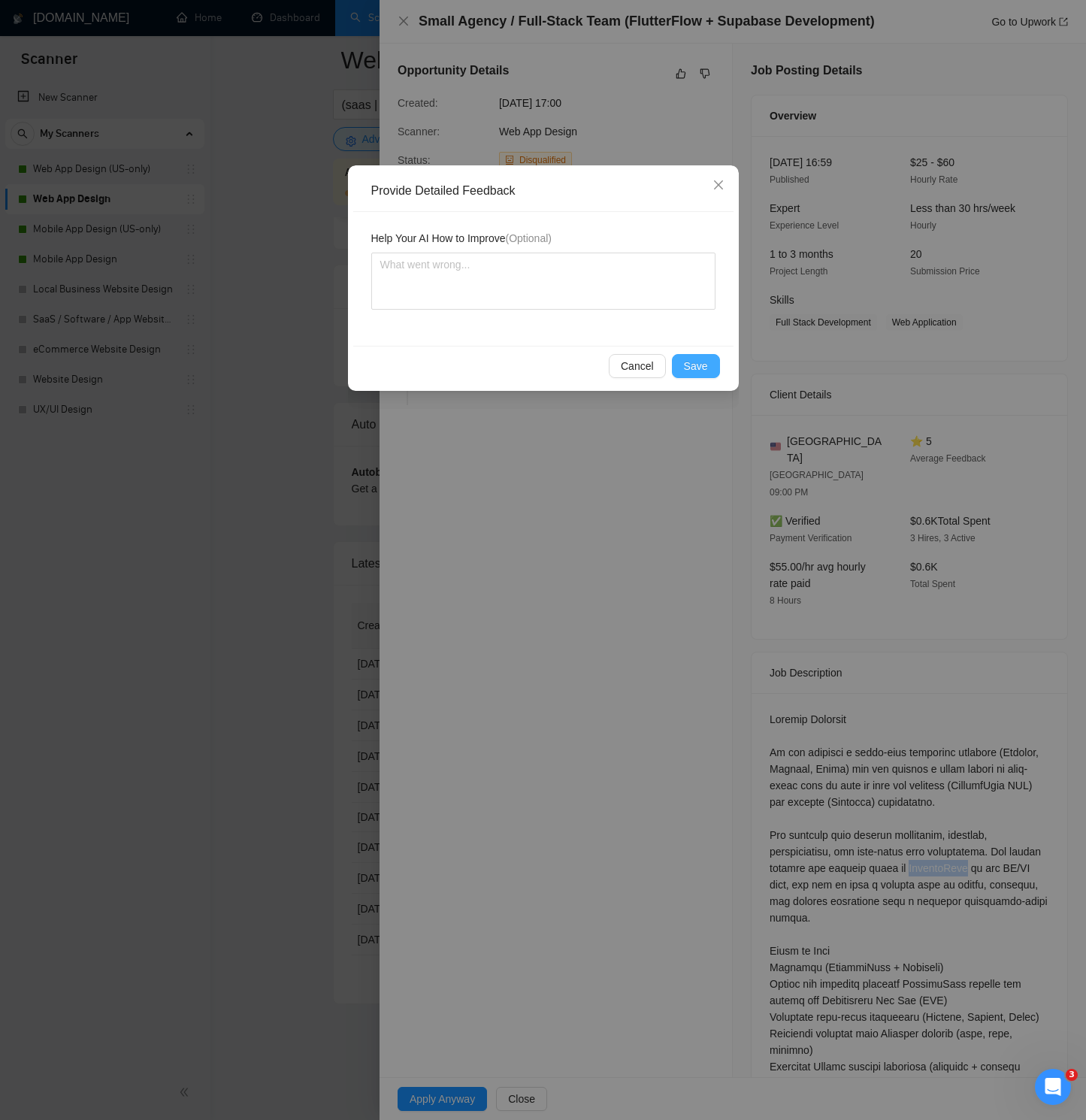
click at [695, 357] on button "Save" at bounding box center [696, 365] width 48 height 24
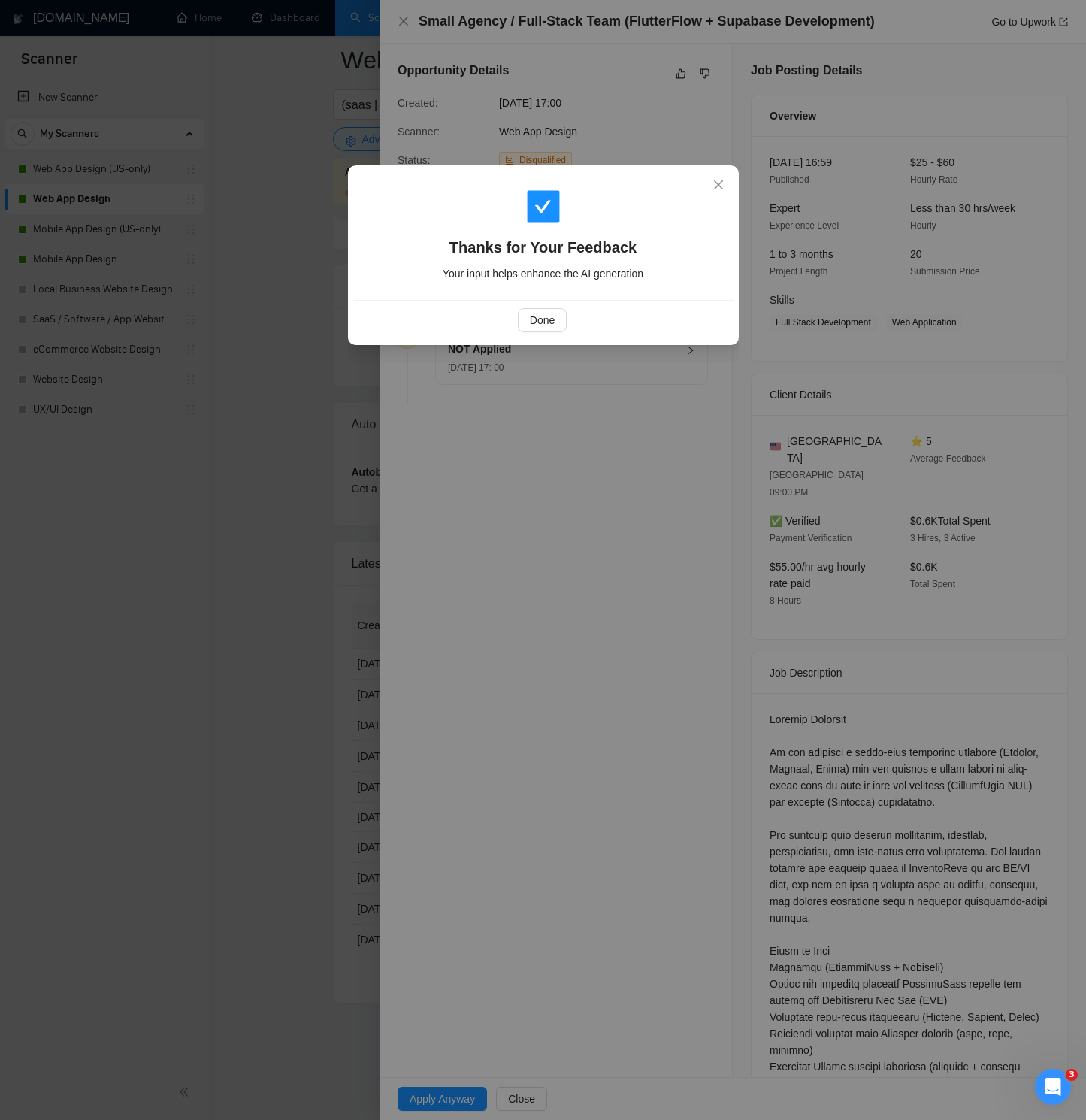
click at [557, 333] on div "Done" at bounding box center [544, 320] width 380 height 40
click at [540, 313] on span "Done" at bounding box center [542, 321] width 25 height 17
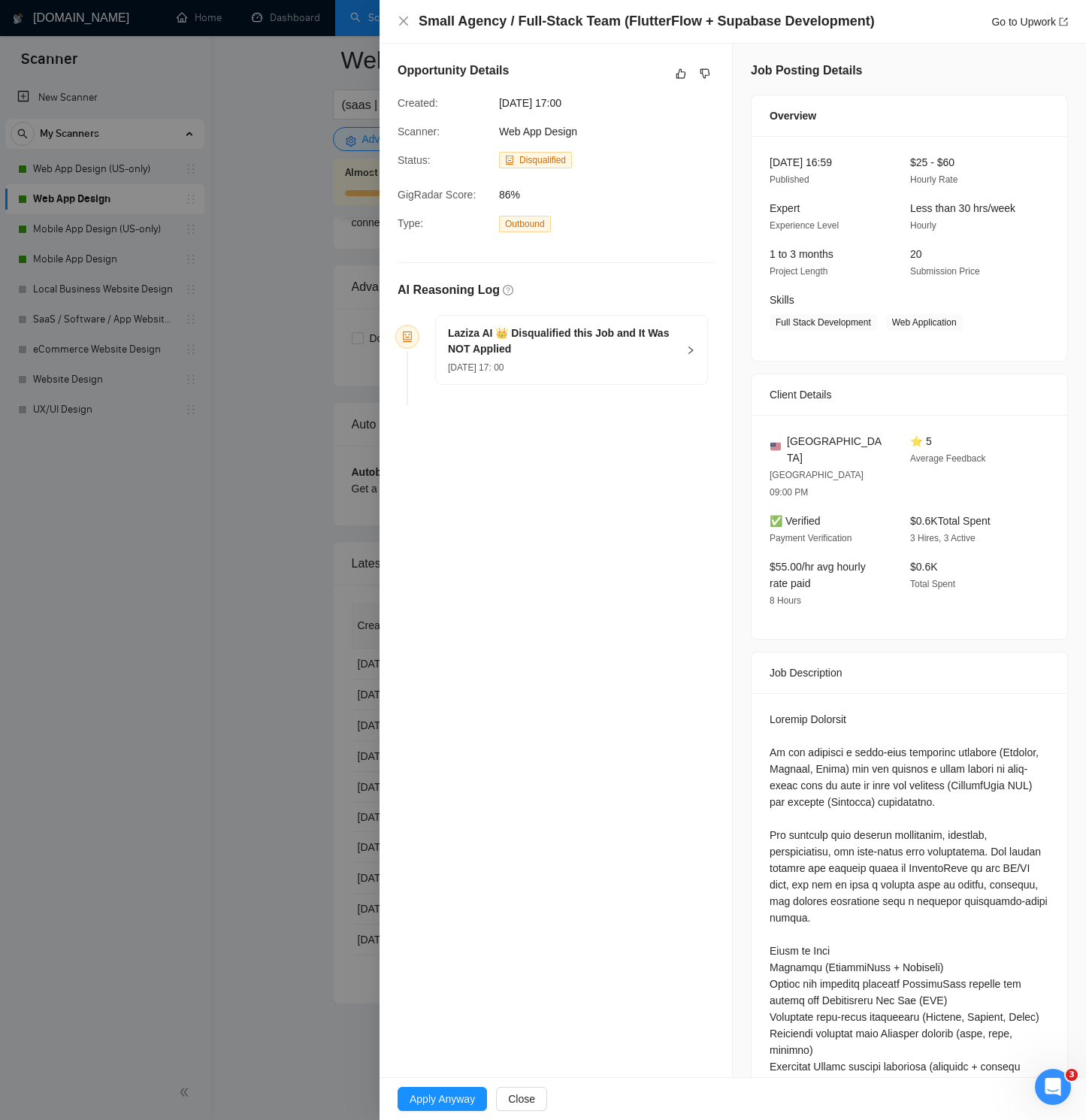
click at [410, 26] on div "Small Agency / Full-Stack Team (FlutterFlow + Supabase Development) Go to Upwork" at bounding box center [732, 21] width 670 height 18
click at [403, 21] on icon "close" at bounding box center [403, 21] width 9 height 9
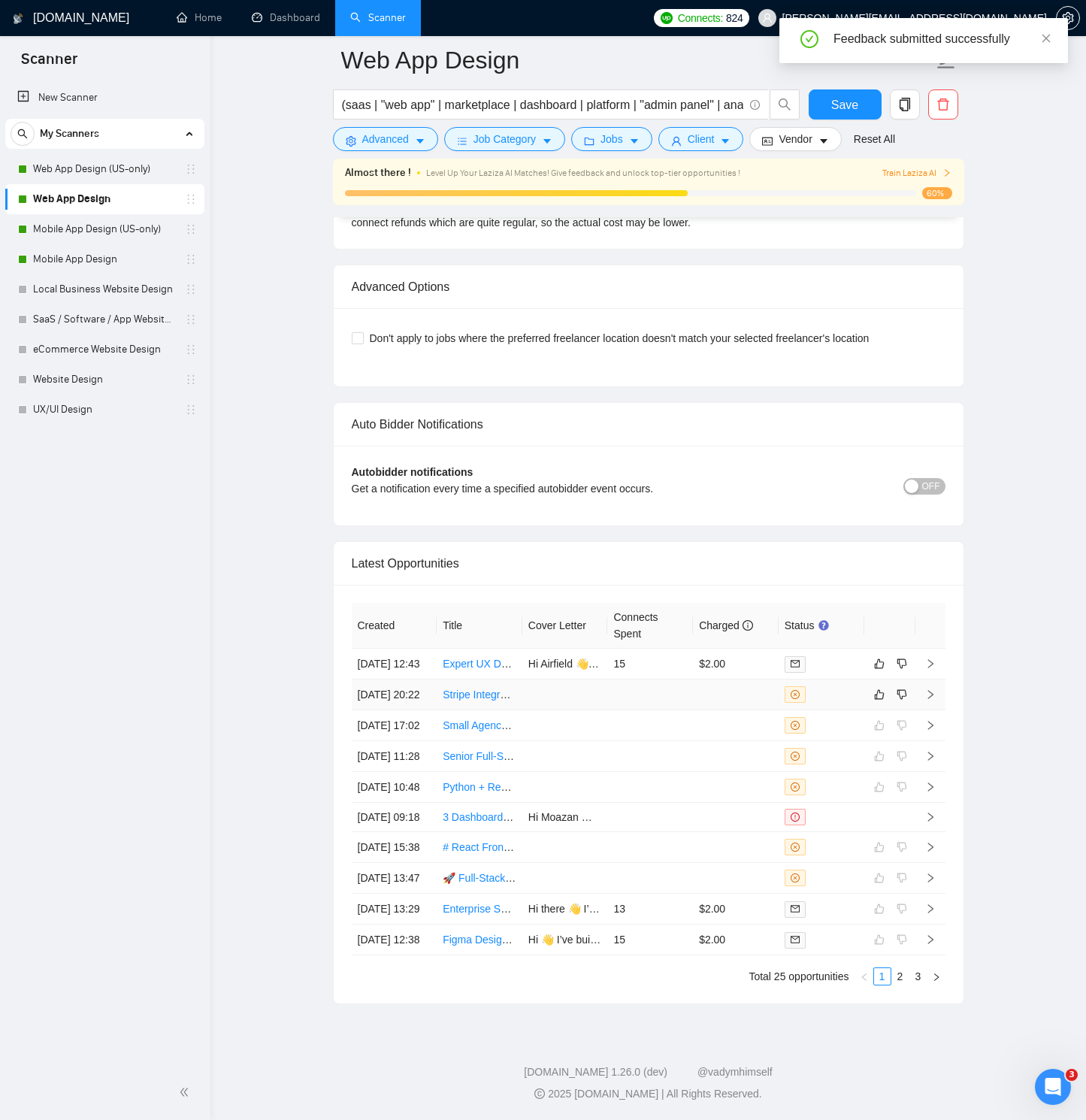
click at [933, 690] on icon "right" at bounding box center [930, 695] width 11 height 11
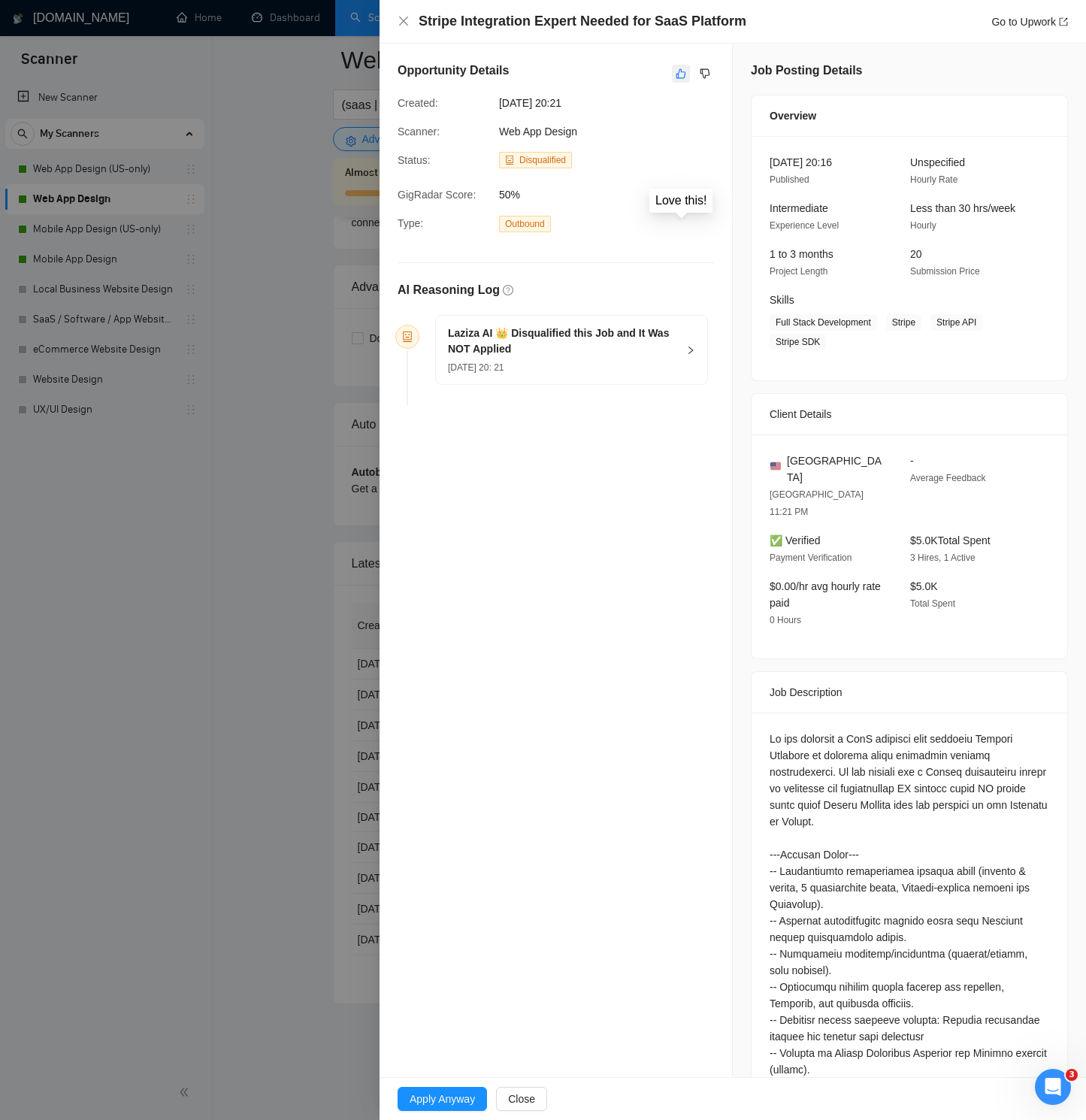
click at [683, 74] on icon "like" at bounding box center [681, 74] width 11 height 12
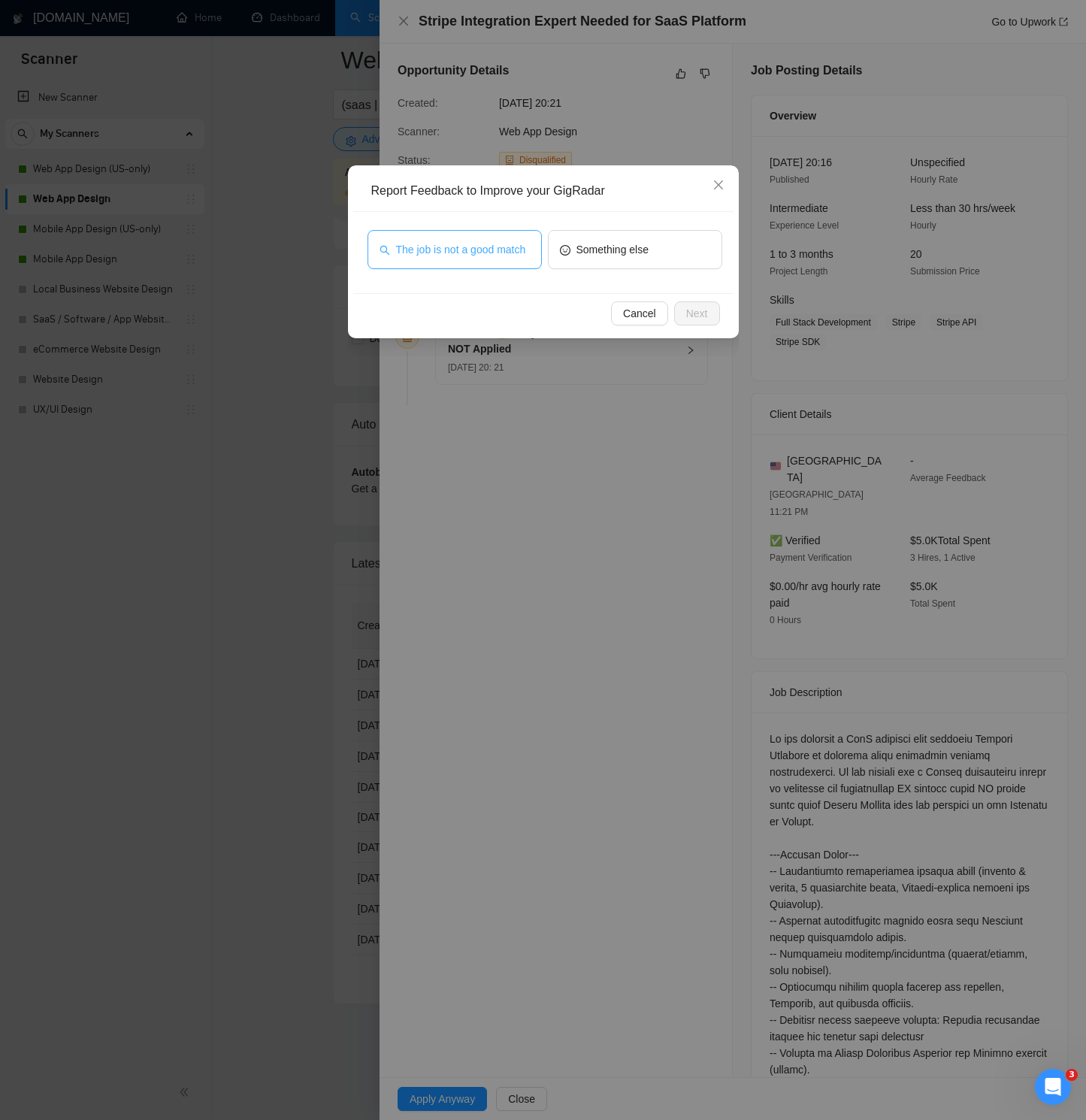
click at [483, 242] on span "The job is not a good match" at bounding box center [461, 250] width 130 height 17
click at [703, 315] on span "Next" at bounding box center [697, 314] width 21 height 17
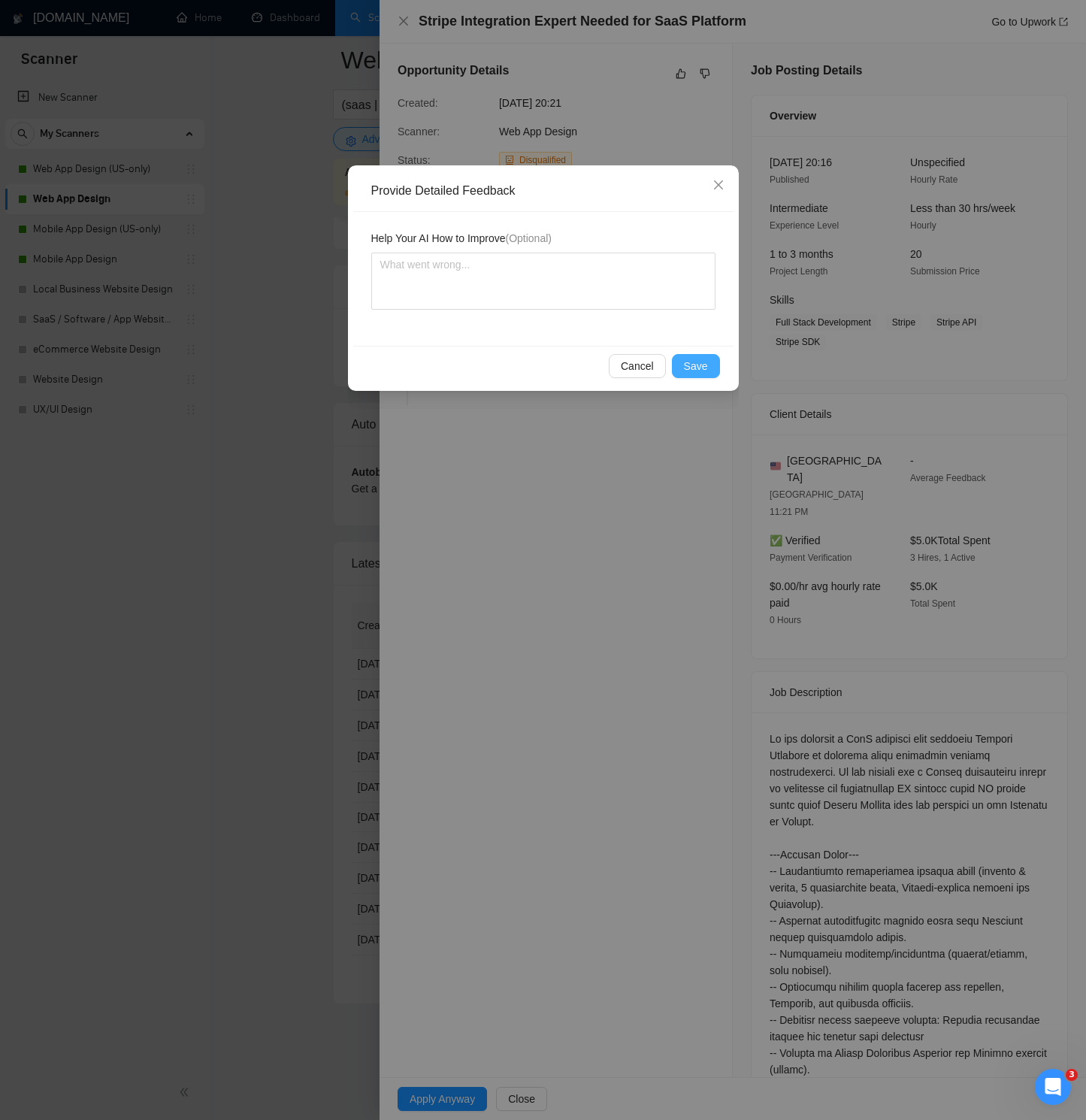
click at [709, 361] on button "Save" at bounding box center [696, 365] width 48 height 24
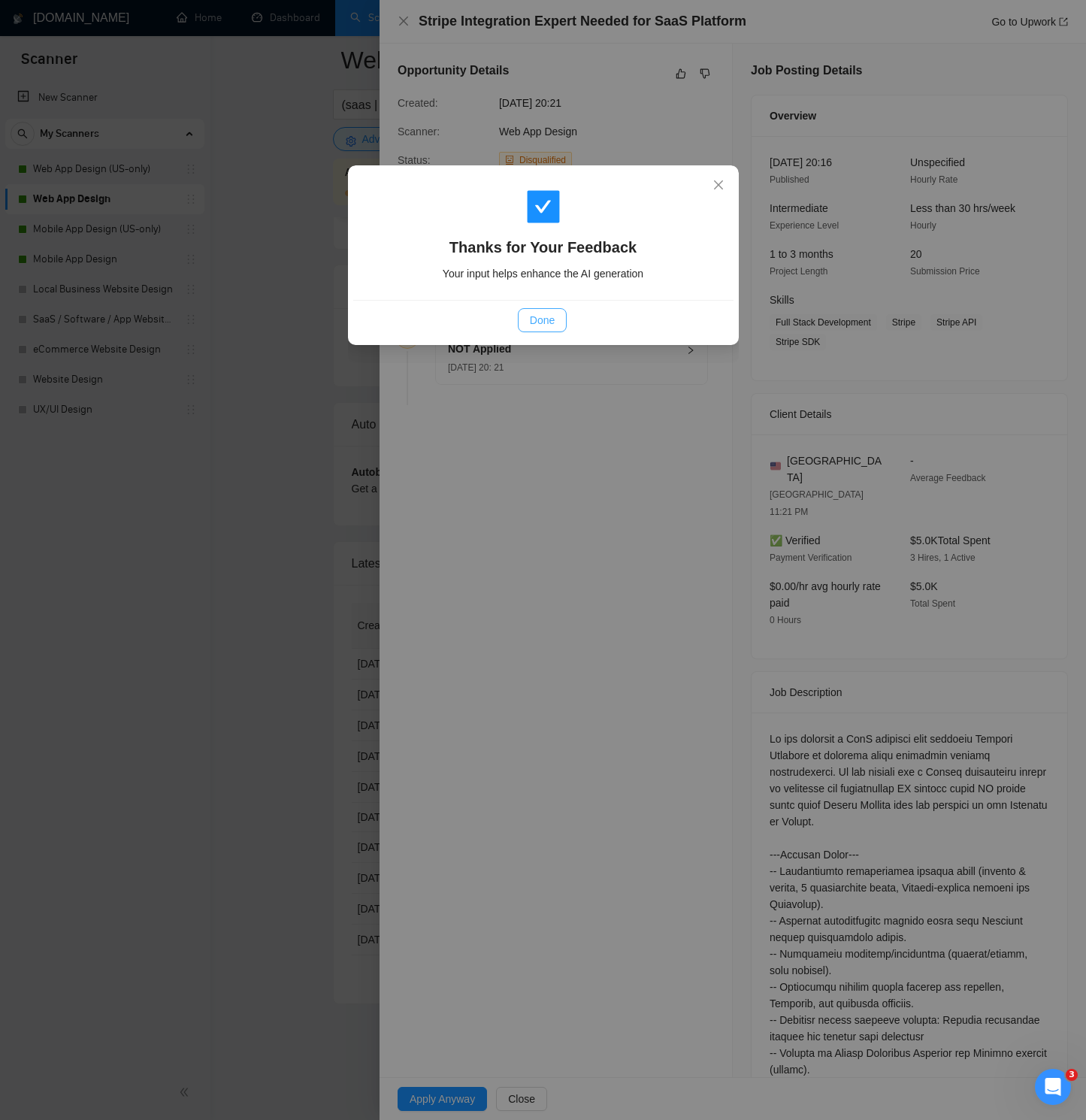
click at [558, 315] on button "Done" at bounding box center [542, 320] width 49 height 24
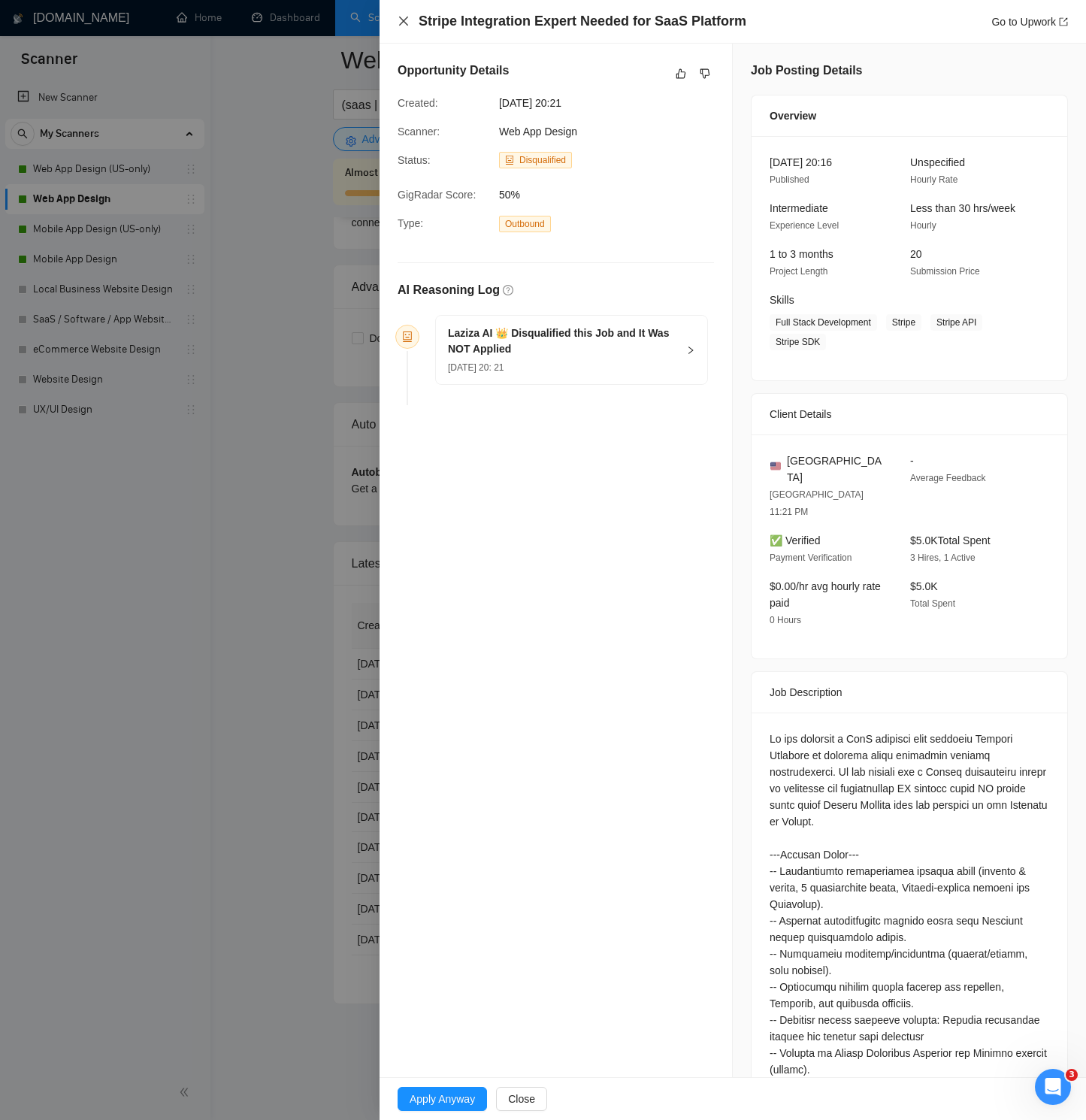
click at [403, 20] on icon "close" at bounding box center [403, 21] width 12 height 12
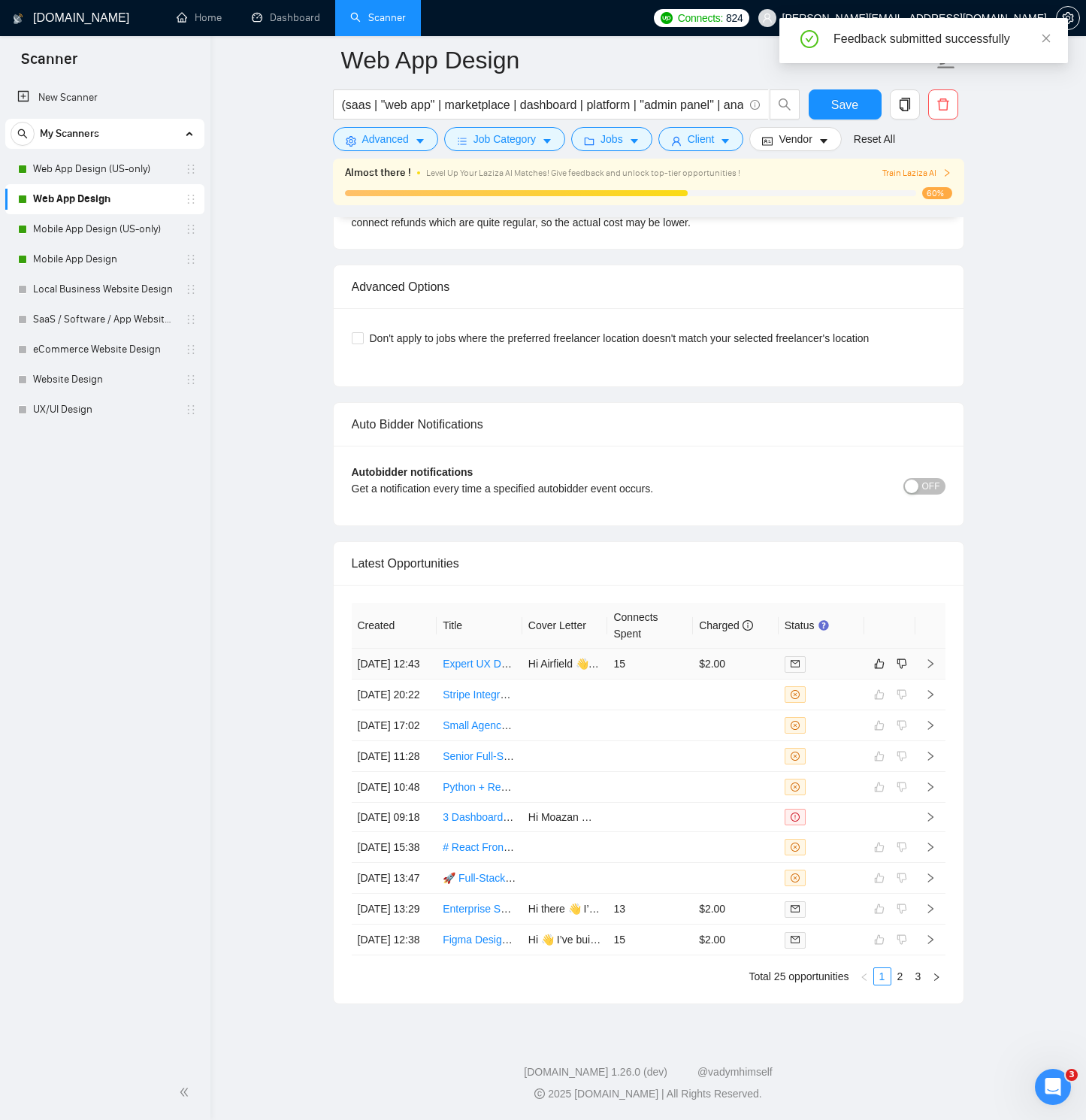
click at [934, 658] on icon "right" at bounding box center [930, 664] width 11 height 11
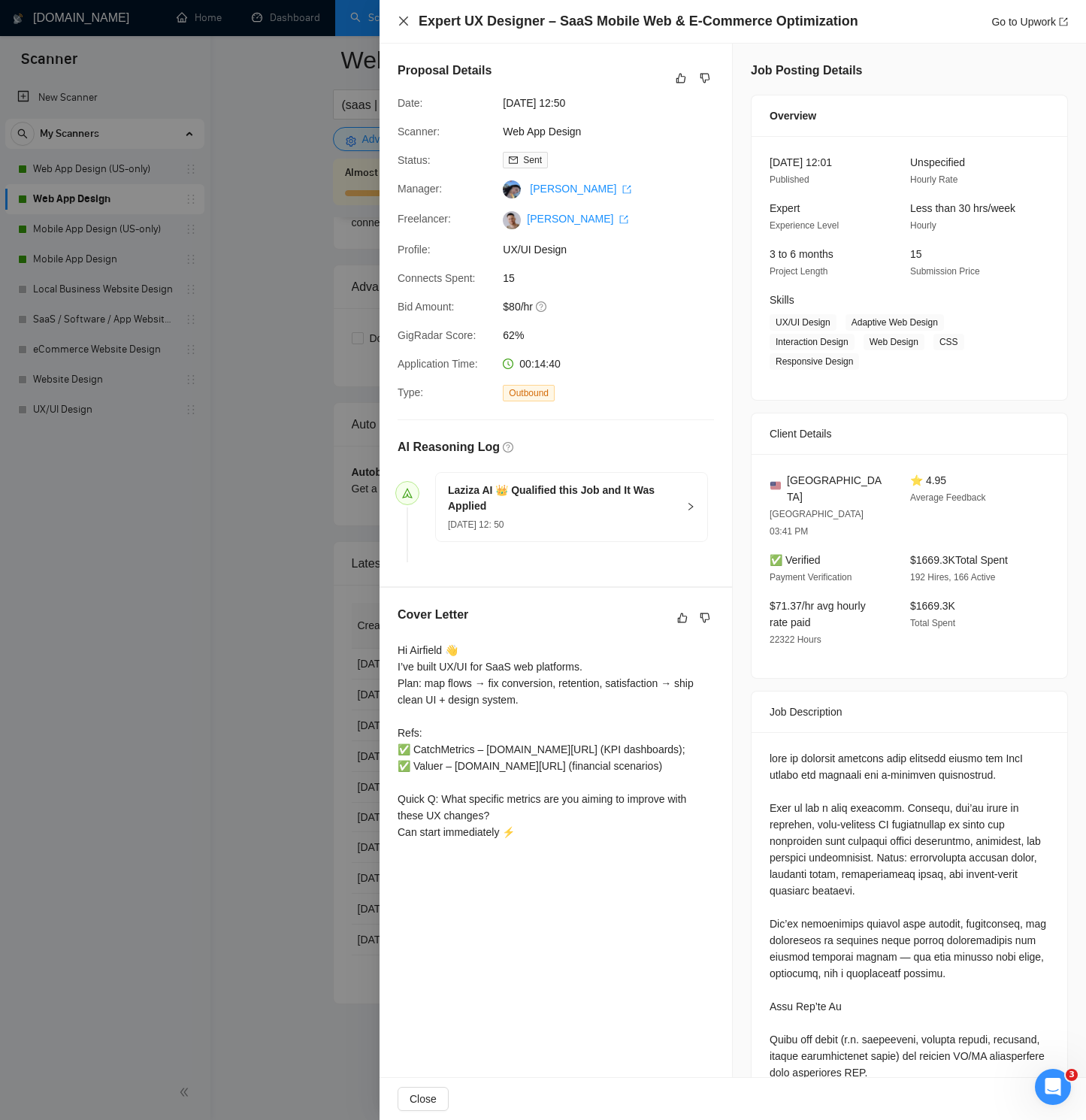
click at [403, 21] on icon "close" at bounding box center [403, 21] width 9 height 9
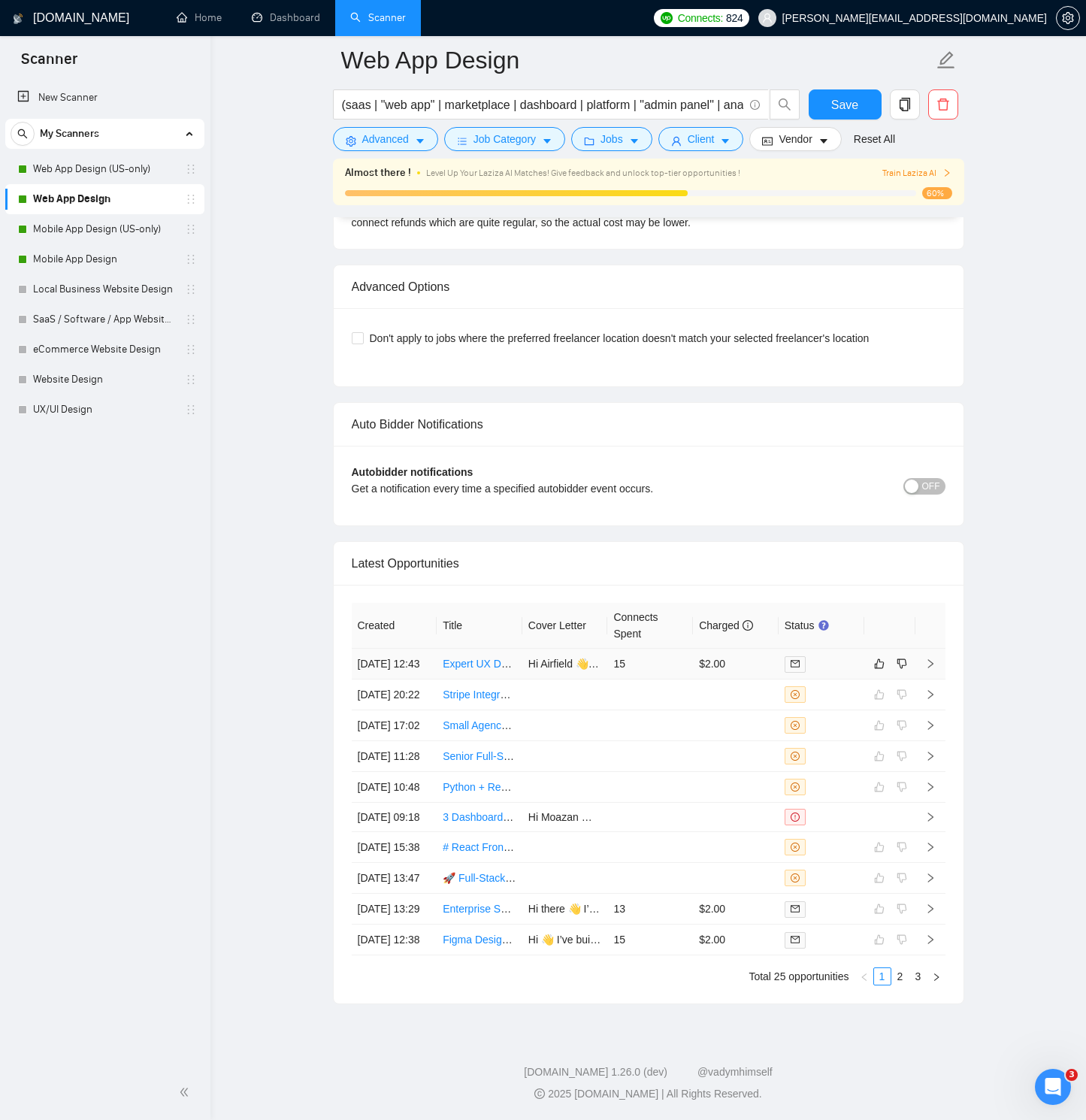
click at [926, 658] on icon "right" at bounding box center [930, 664] width 11 height 11
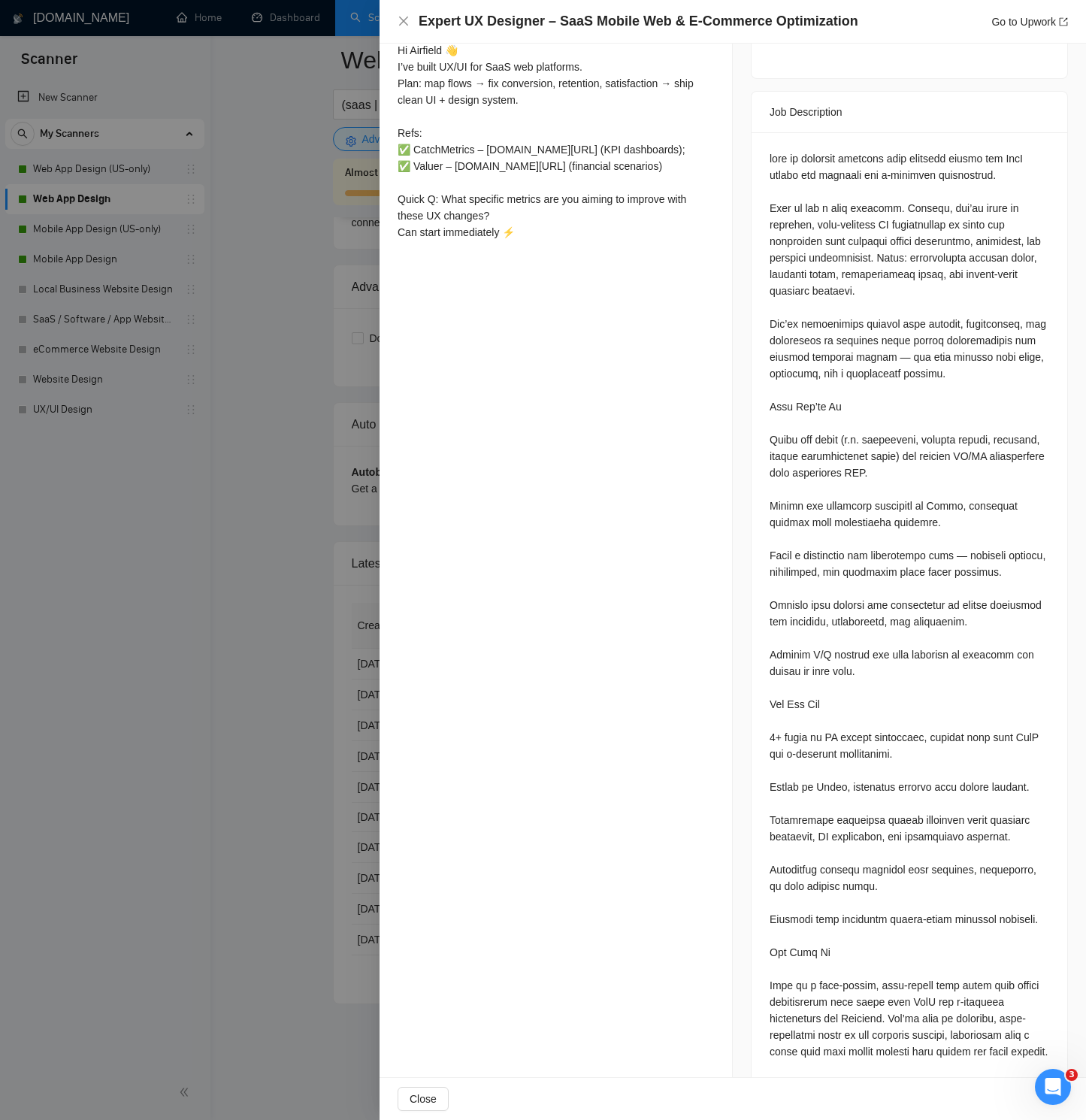
scroll to position [672, 0]
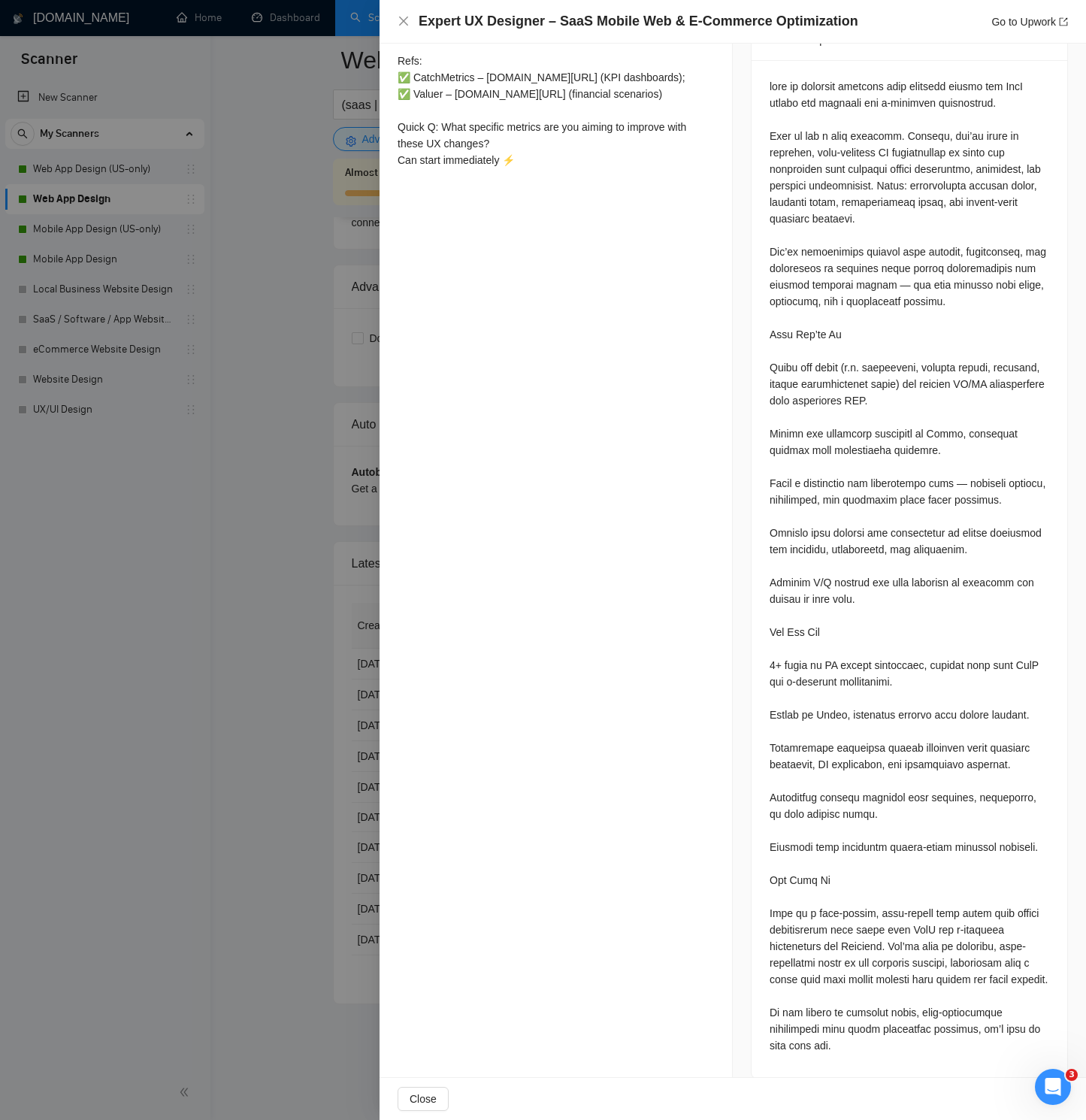
click at [858, 799] on div at bounding box center [909, 566] width 279 height 976
copy div "Airfield"
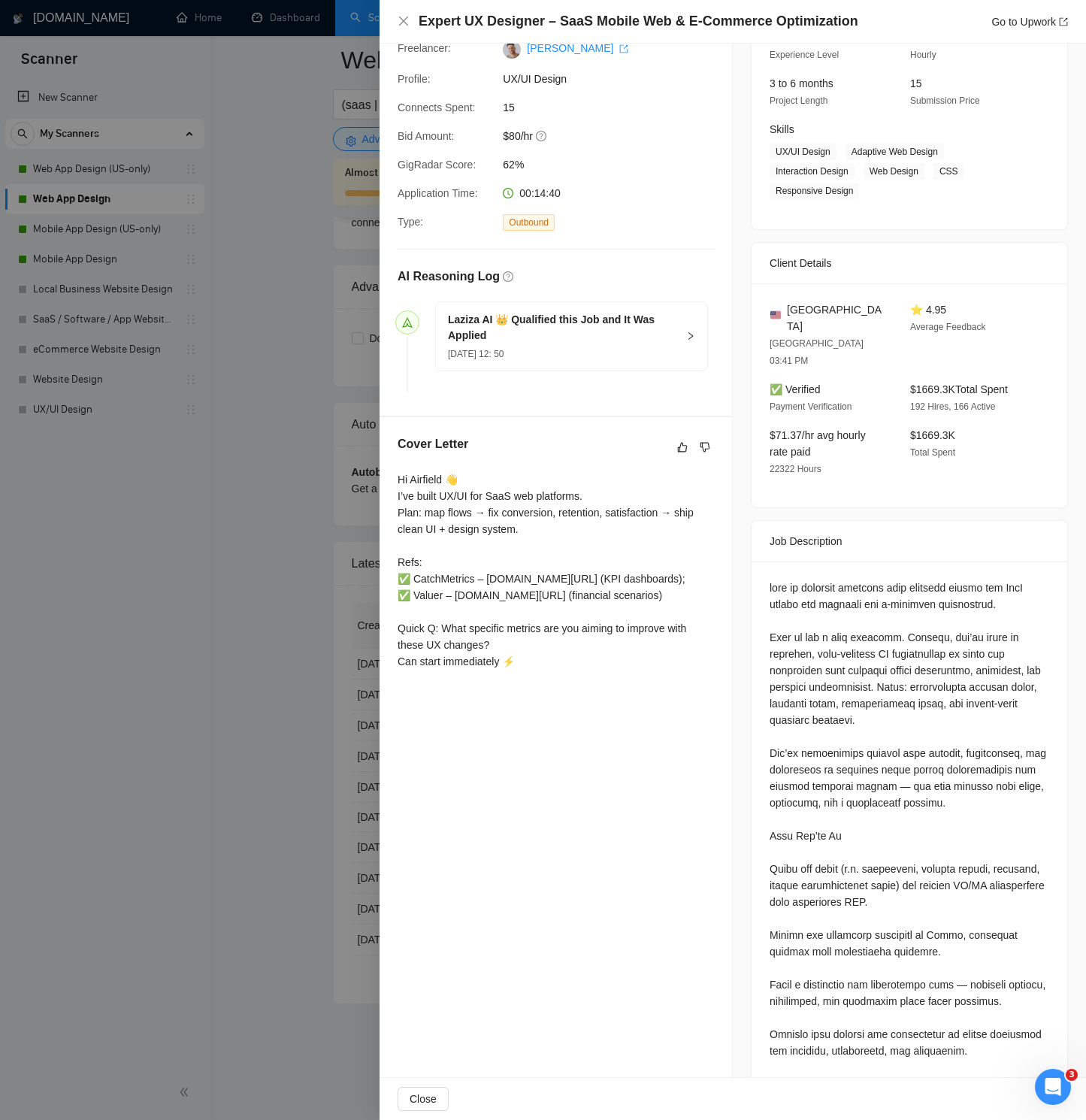
scroll to position [0, 0]
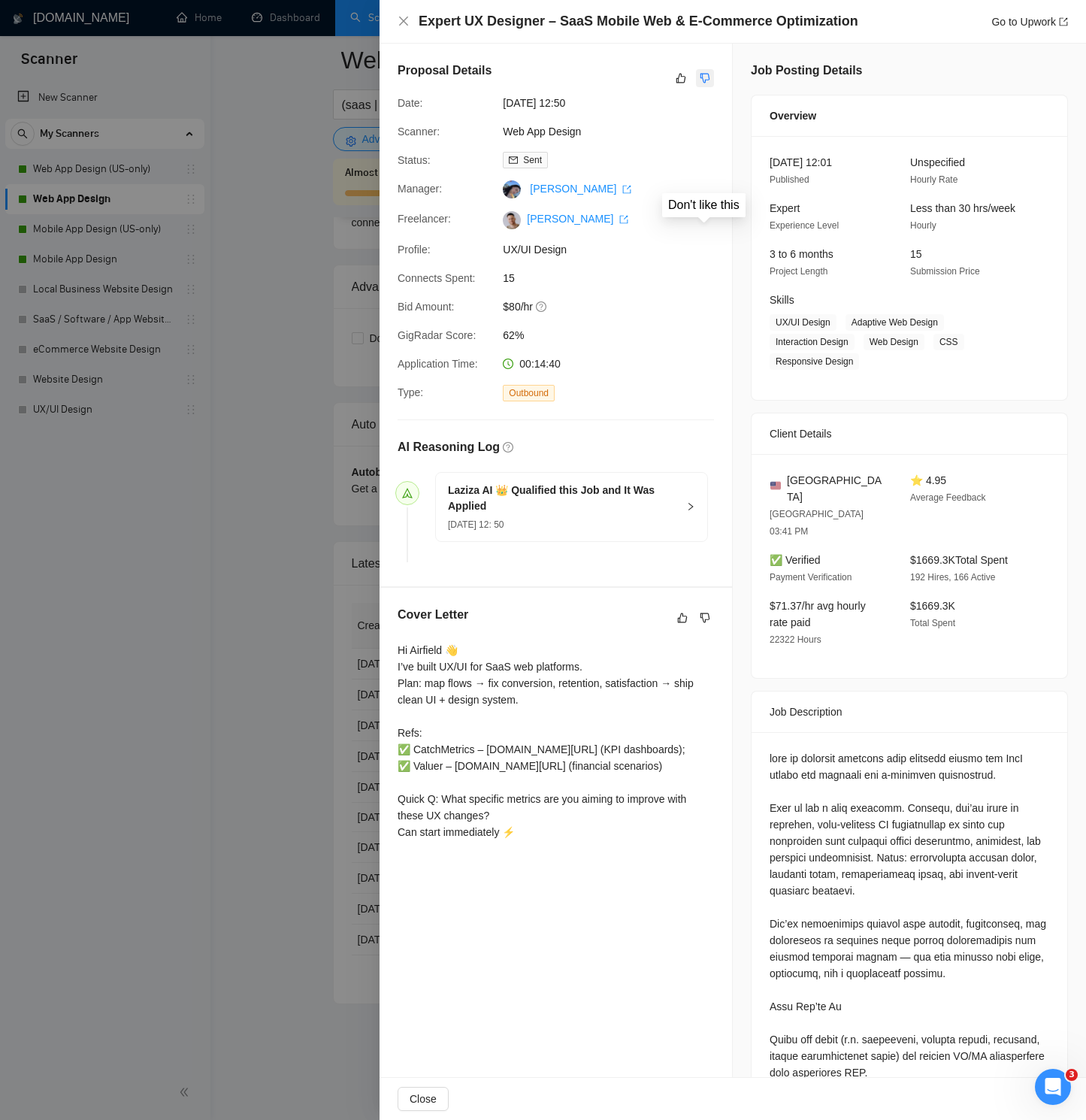
click at [712, 75] on button "button" at bounding box center [705, 78] width 18 height 18
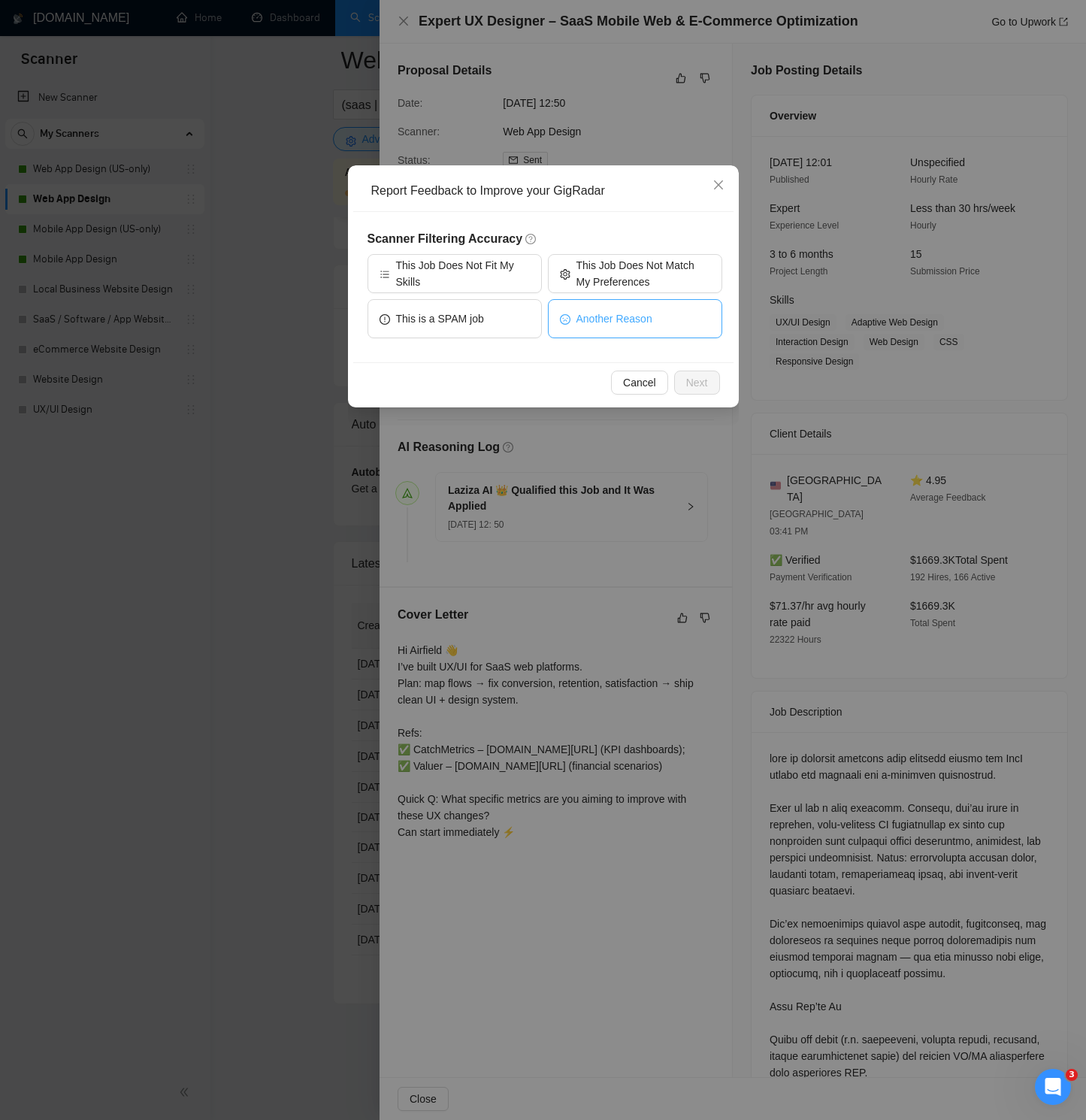
click at [652, 311] on span "Another Reason" at bounding box center [614, 319] width 76 height 17
click at [686, 373] on button "Next" at bounding box center [697, 382] width 46 height 24
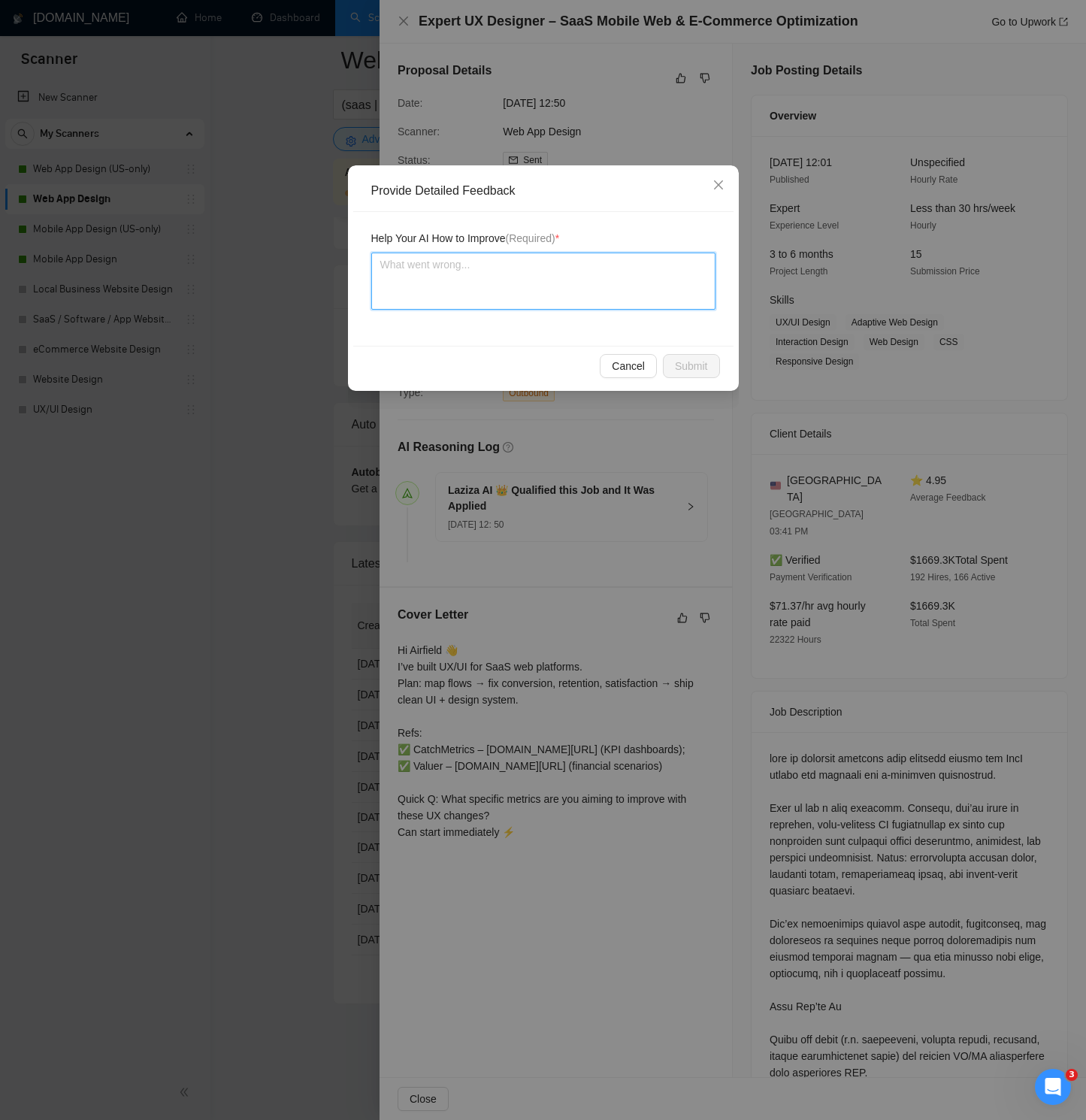
click at [509, 289] on textarea at bounding box center [543, 281] width 344 height 57
type textarea "Ф"
type textarea "Фш"
type textarea "Ф"
type textarea "A"
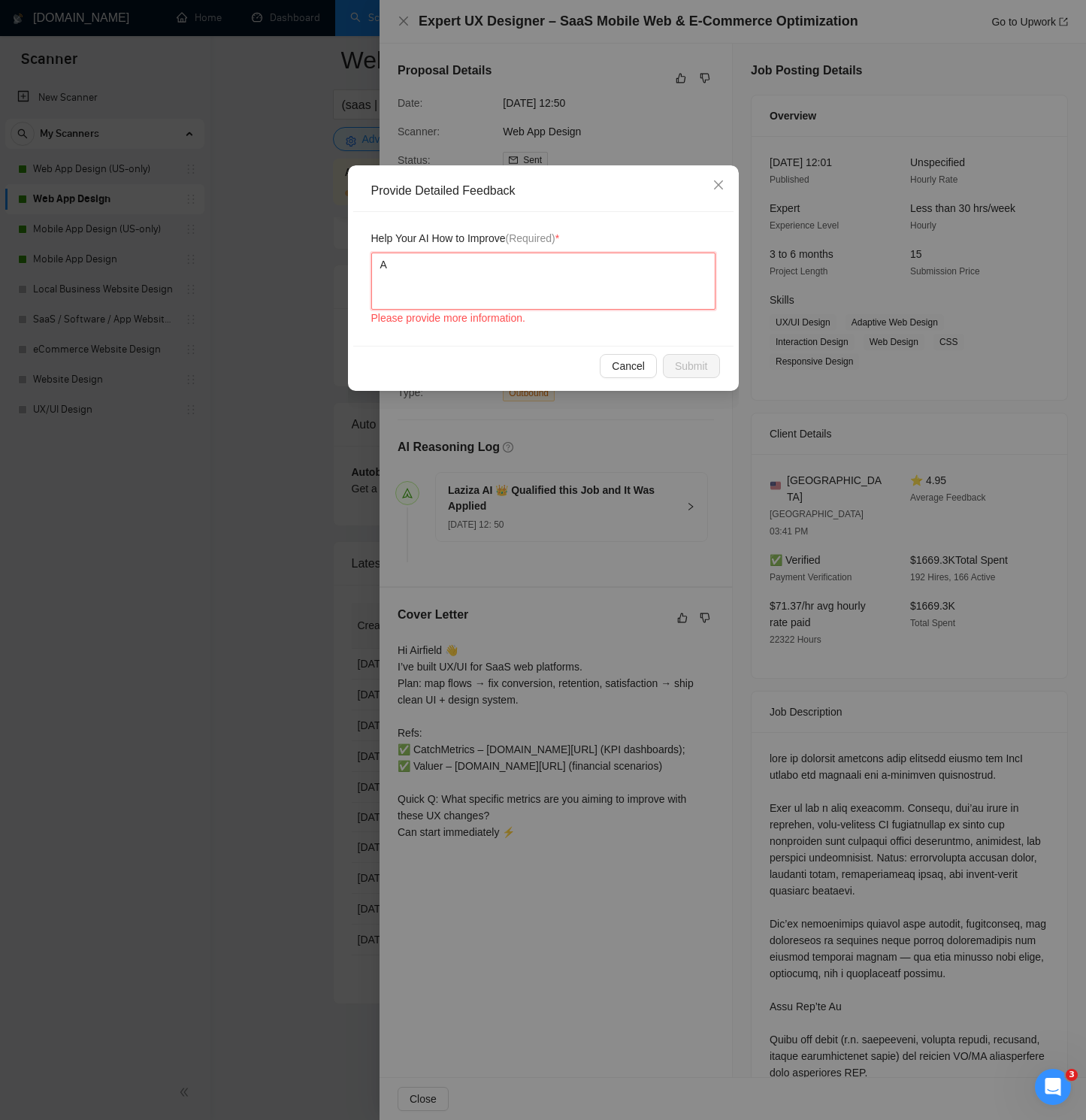
type textarea "Ai"
type textarea "Air"
type textarea "Airf"
type textarea "Airfi"
type textarea "Airfie"
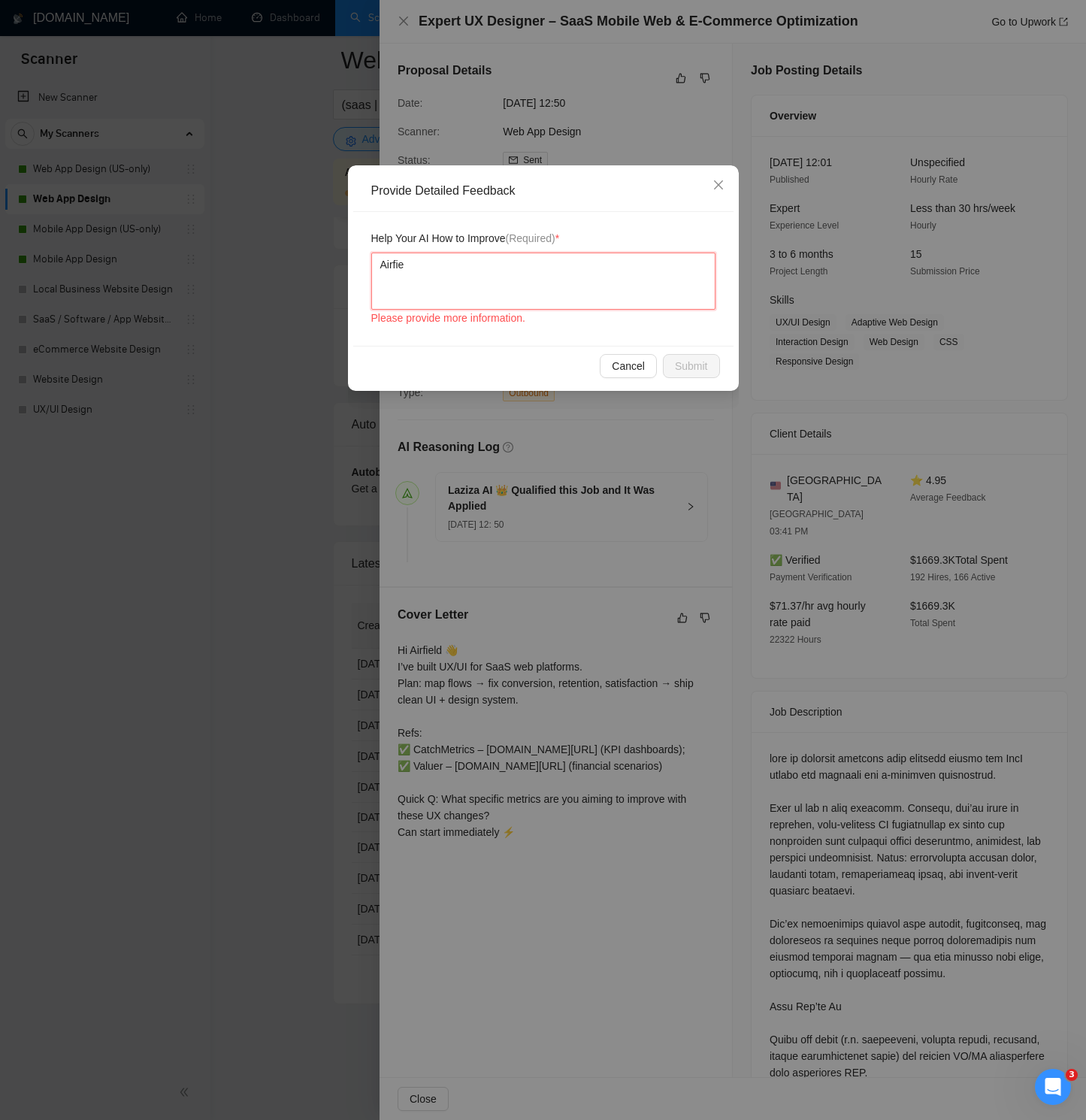
type textarea "Airfiel"
type textarea "Airfield"
type textarea "Airfield i"
type textarea "Airfield is"
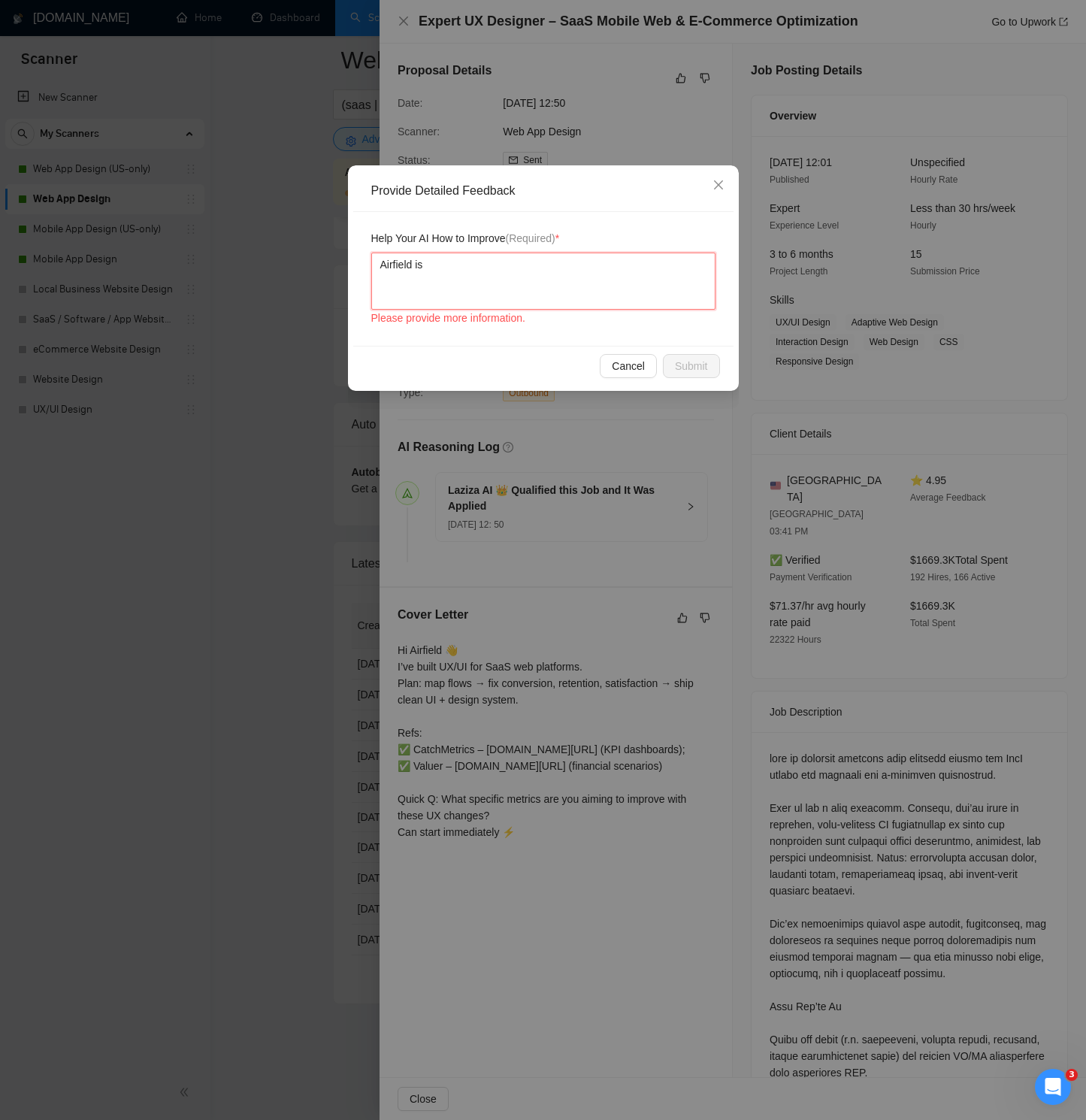
type textarea "Airfield is"
type textarea "Airfield is n"
type textarea "Airfield is no"
type textarea "Airfield is not"
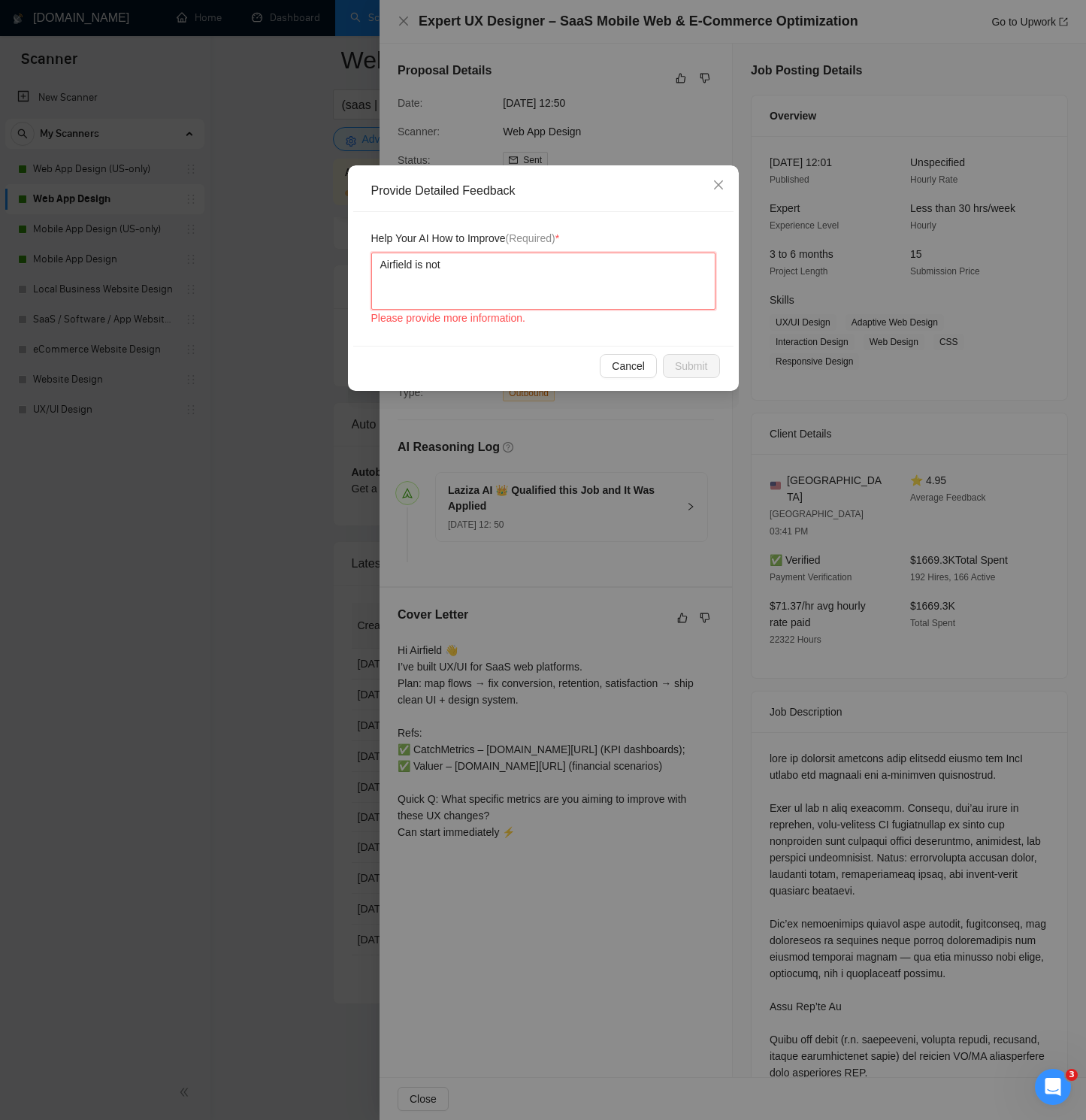
type textarea "Airfield is not a"
type textarea "Airfield is not a p"
type textarea "Airfield is not a pe"
type textarea "Airfield is not a per"
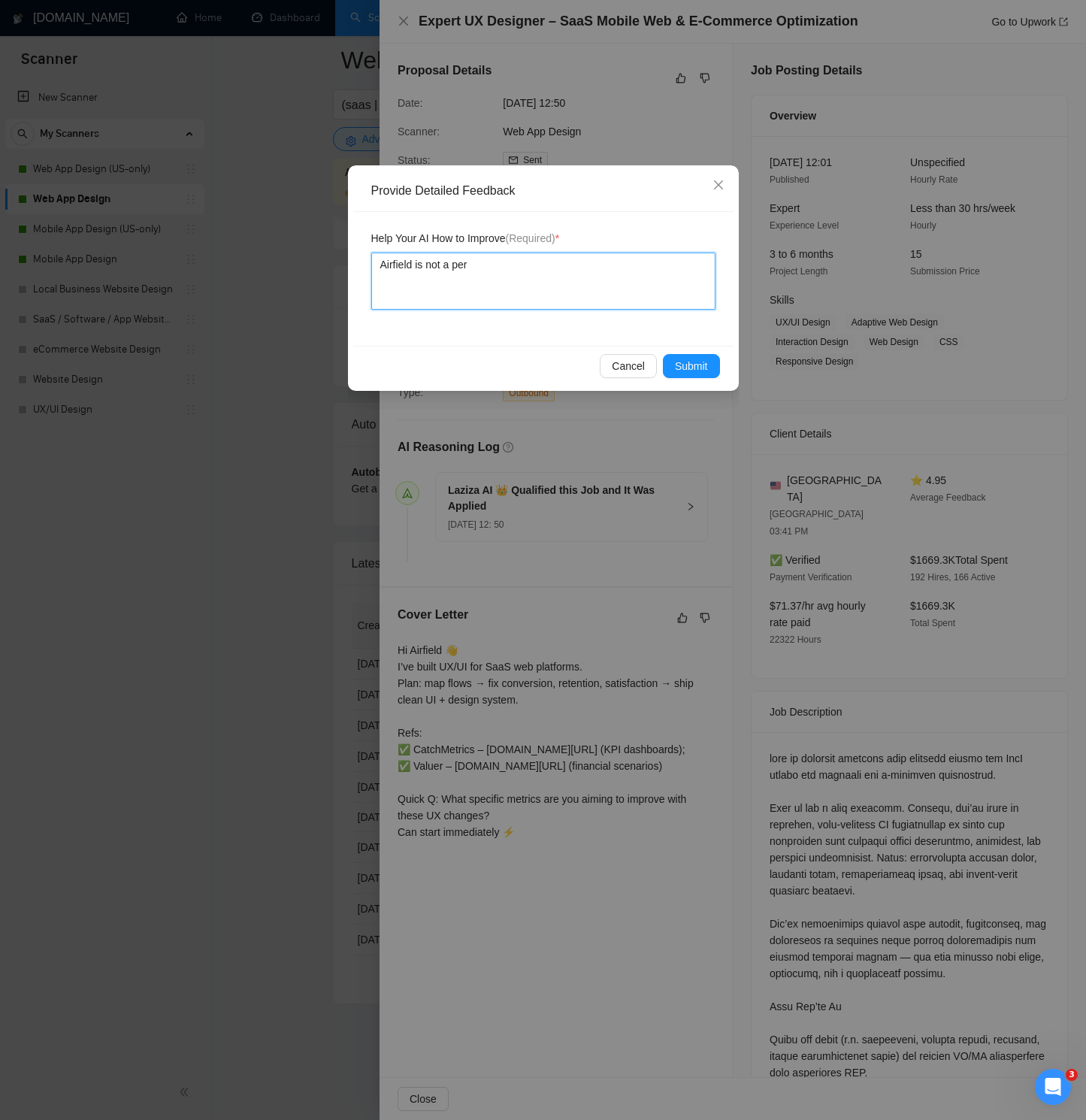
type textarea "Airfield is not a pers"
type textarea "Airfield is not a perso"
type textarea "Airfield is not a person"
type textarea "Airfield is not a persons"
type textarea "Airfield is not a person"
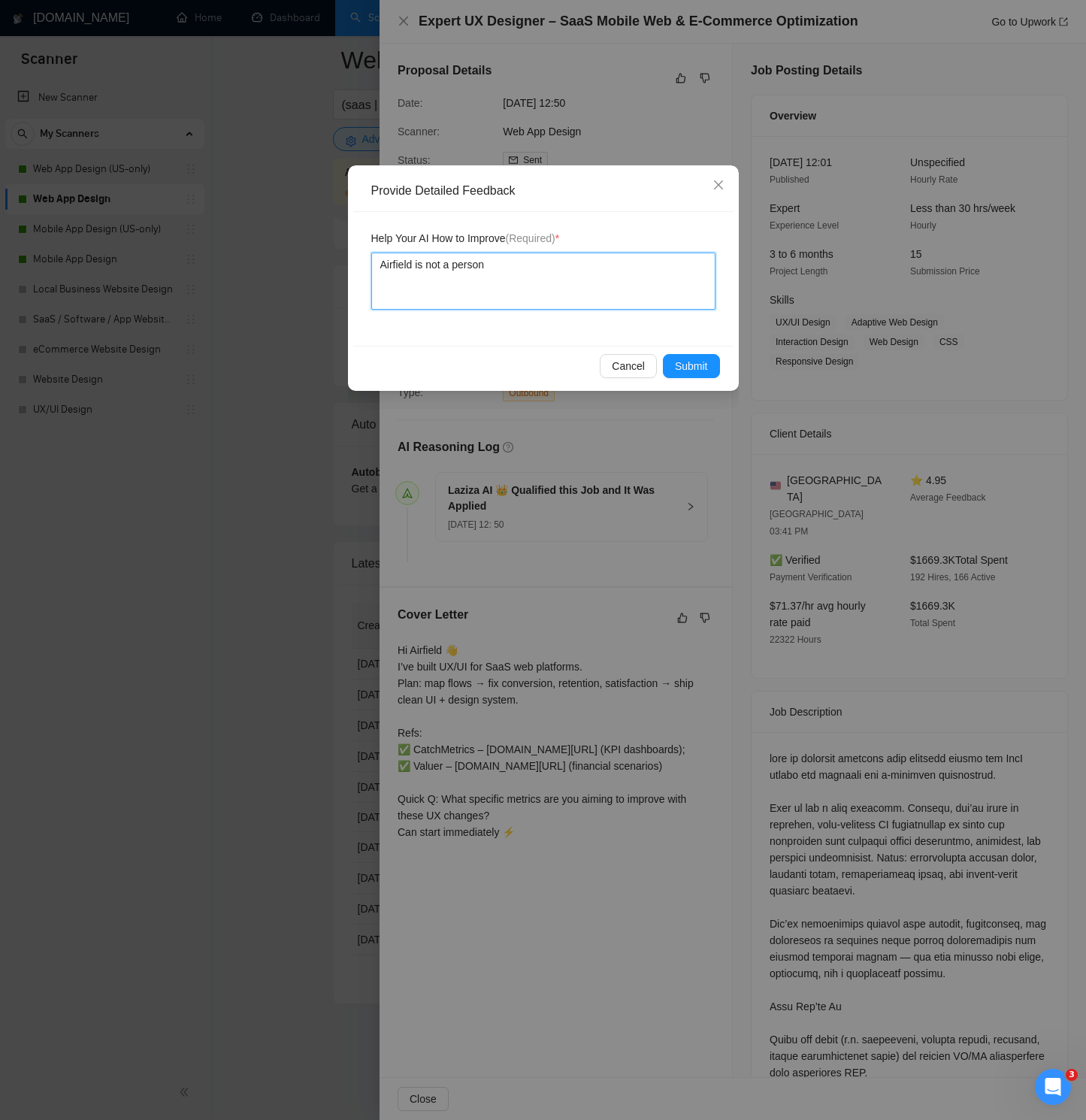
type textarea "Airfield is not a person'"
type textarea "Airfield is not a person's"
type textarea "Airfield is not a person's n"
type textarea "Airfield is not a person's na"
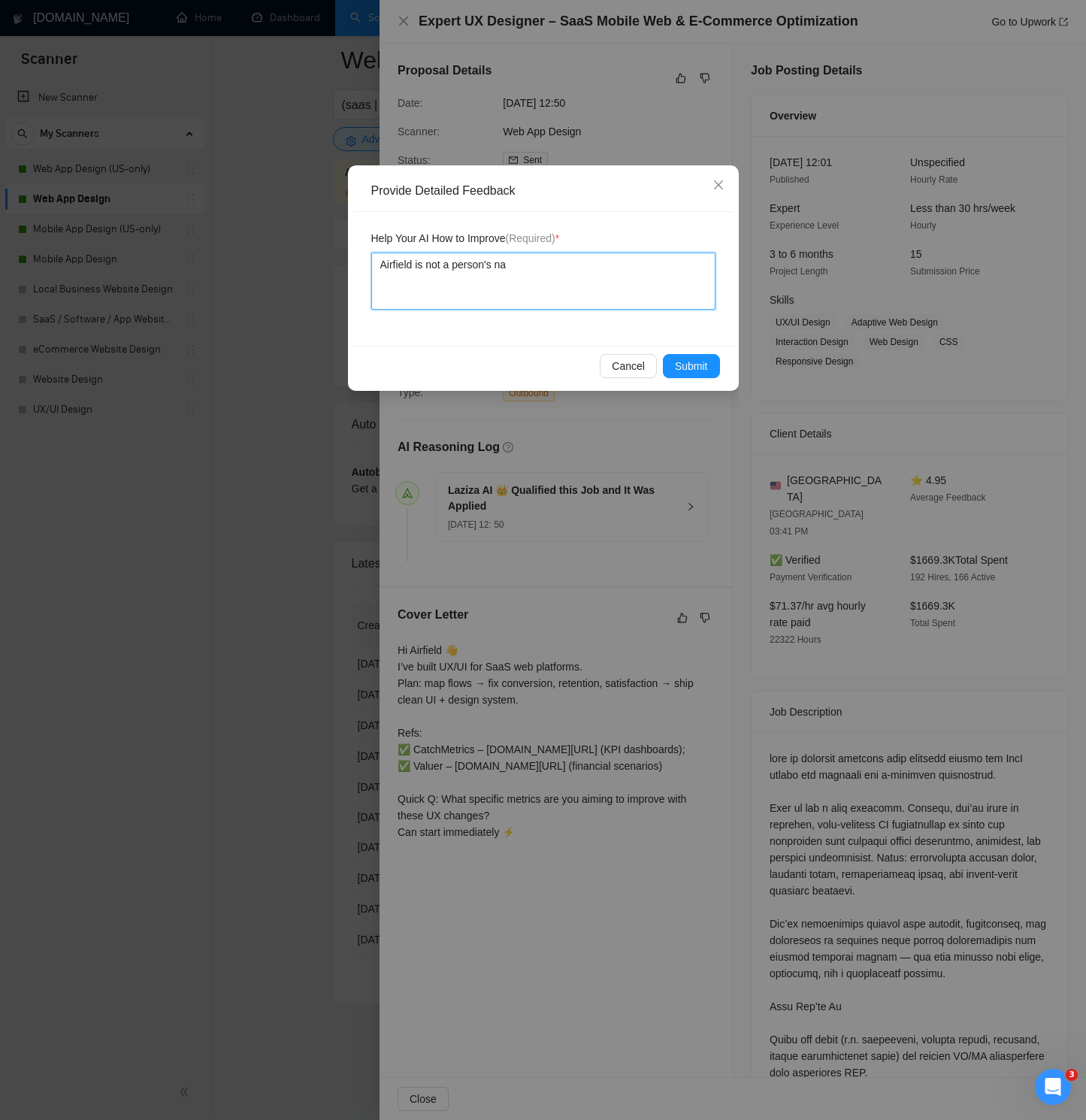
type textarea "Airfield is not a person's nam"
type textarea "Airfield is not a person's name"
type textarea "Airfield is not a c"
type textarea "Airfield is not a cl"
type textarea "Airfield is not a cli"
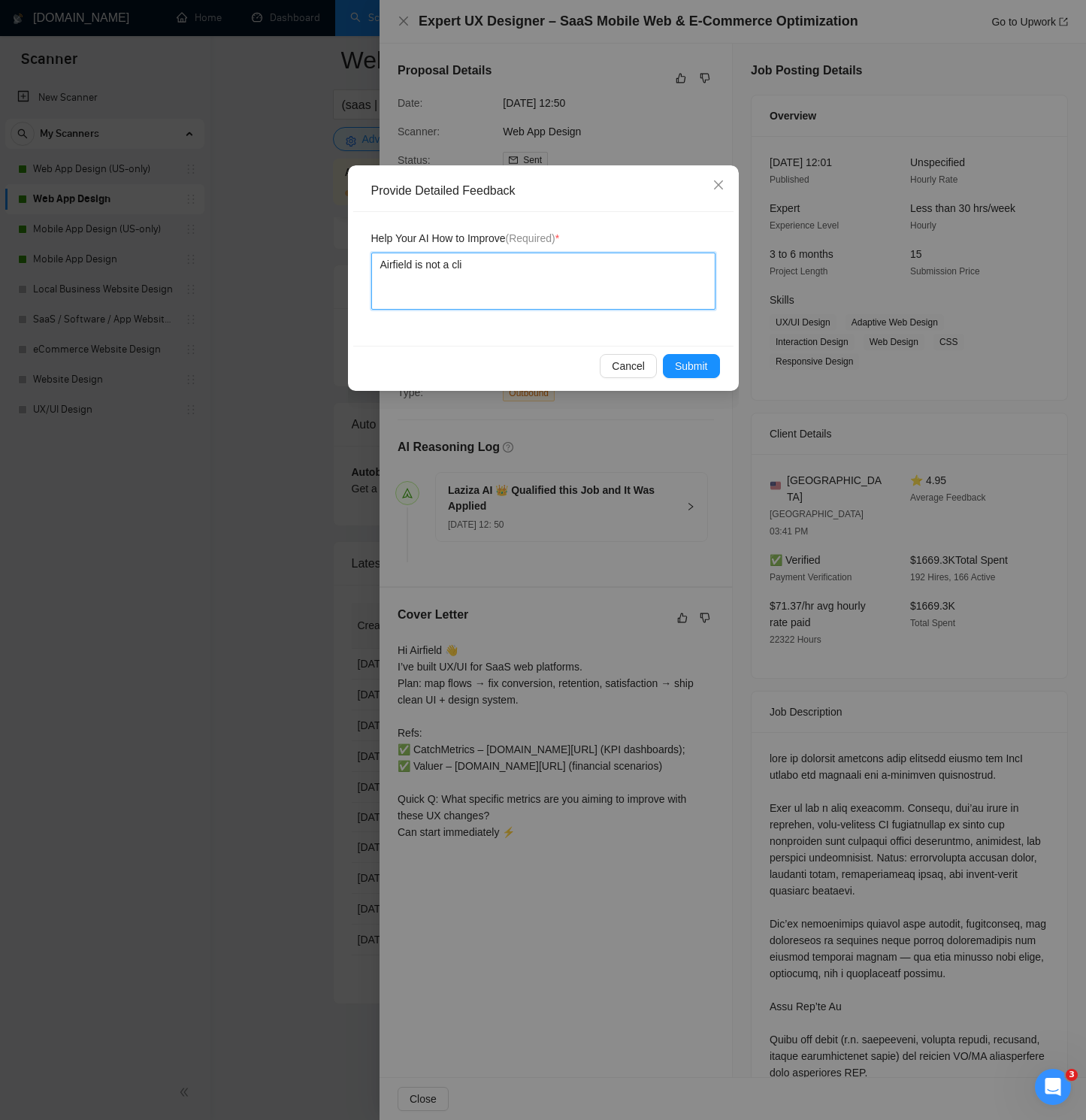
type textarea "Airfield is not a clin"
type textarea "Airfield is not a [PERSON_NAME]"
type textarea "Airfield is not a clin"
type textarea "Airfield is not a cli"
type textarea "Airfield is not a clie"
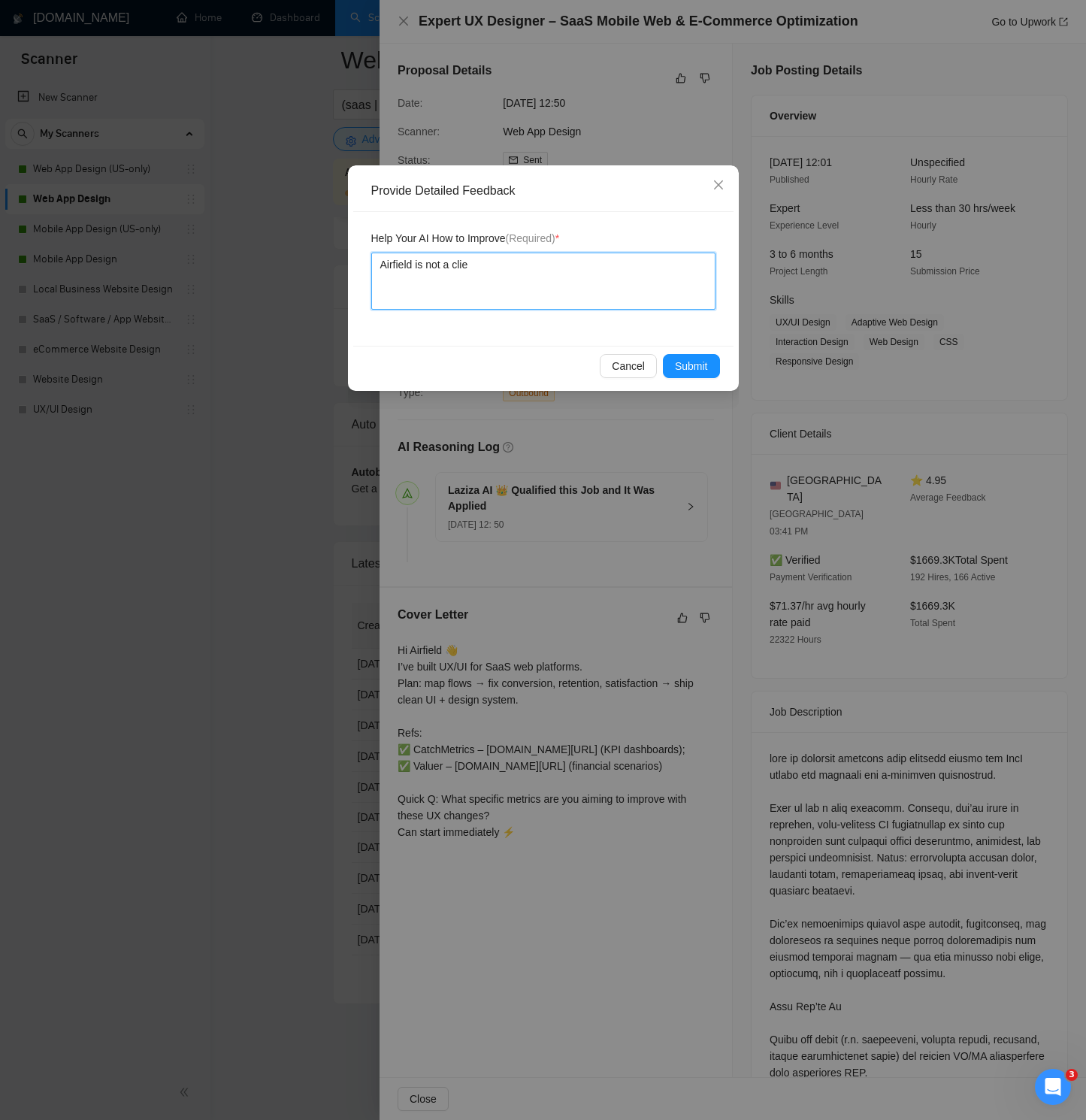
type textarea "Airfield is not a clien"
type textarea "Airfield is not a client"
type textarea "Airfield is not a client'"
type textarea "Airfield is not a client's"
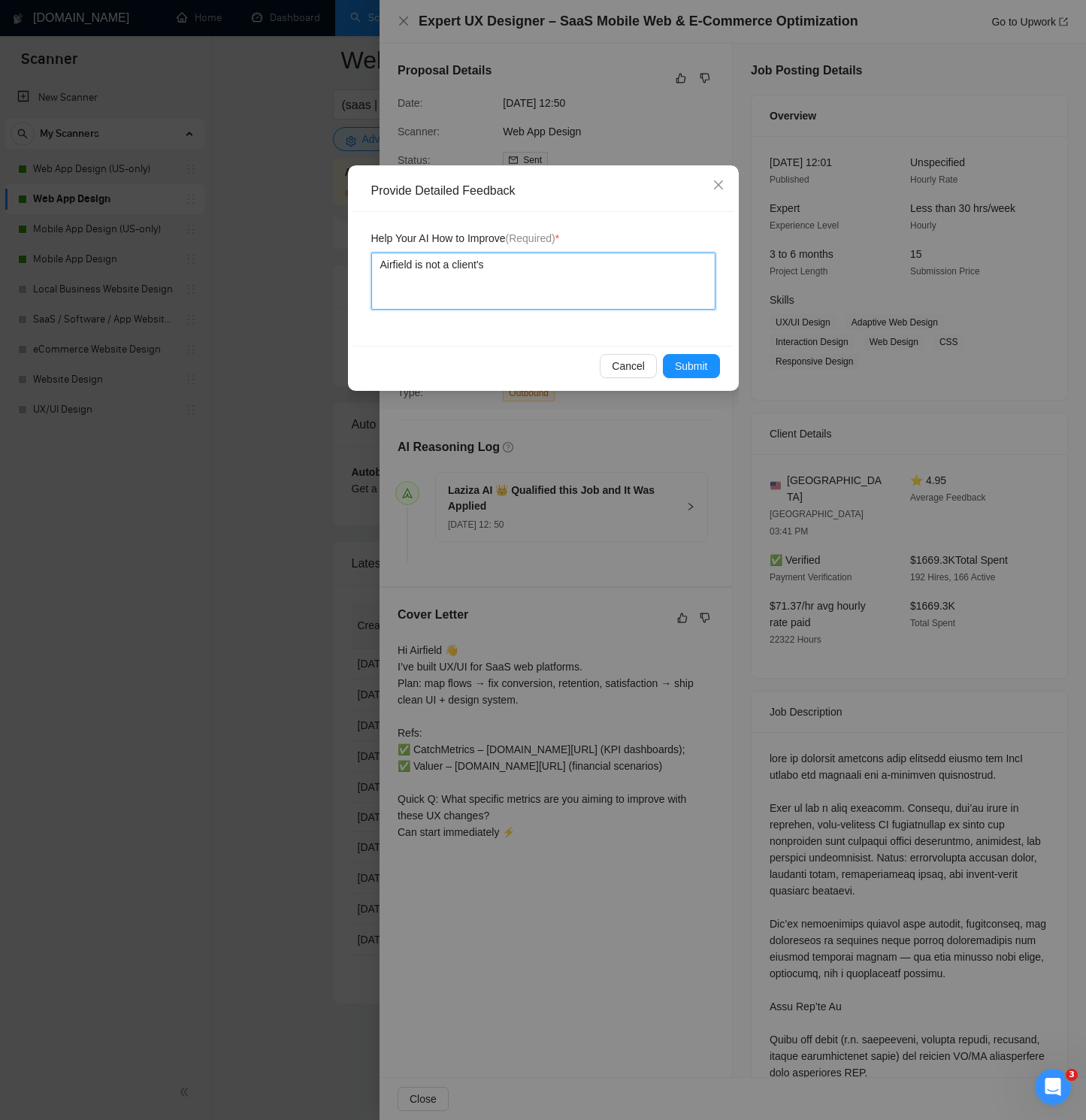
type textarea "Airfield is not a client's n"
type textarea "Airfield is not a client's na"
type textarea "Airfield is not a client's name"
type textarea "Airfield is not a client's name,"
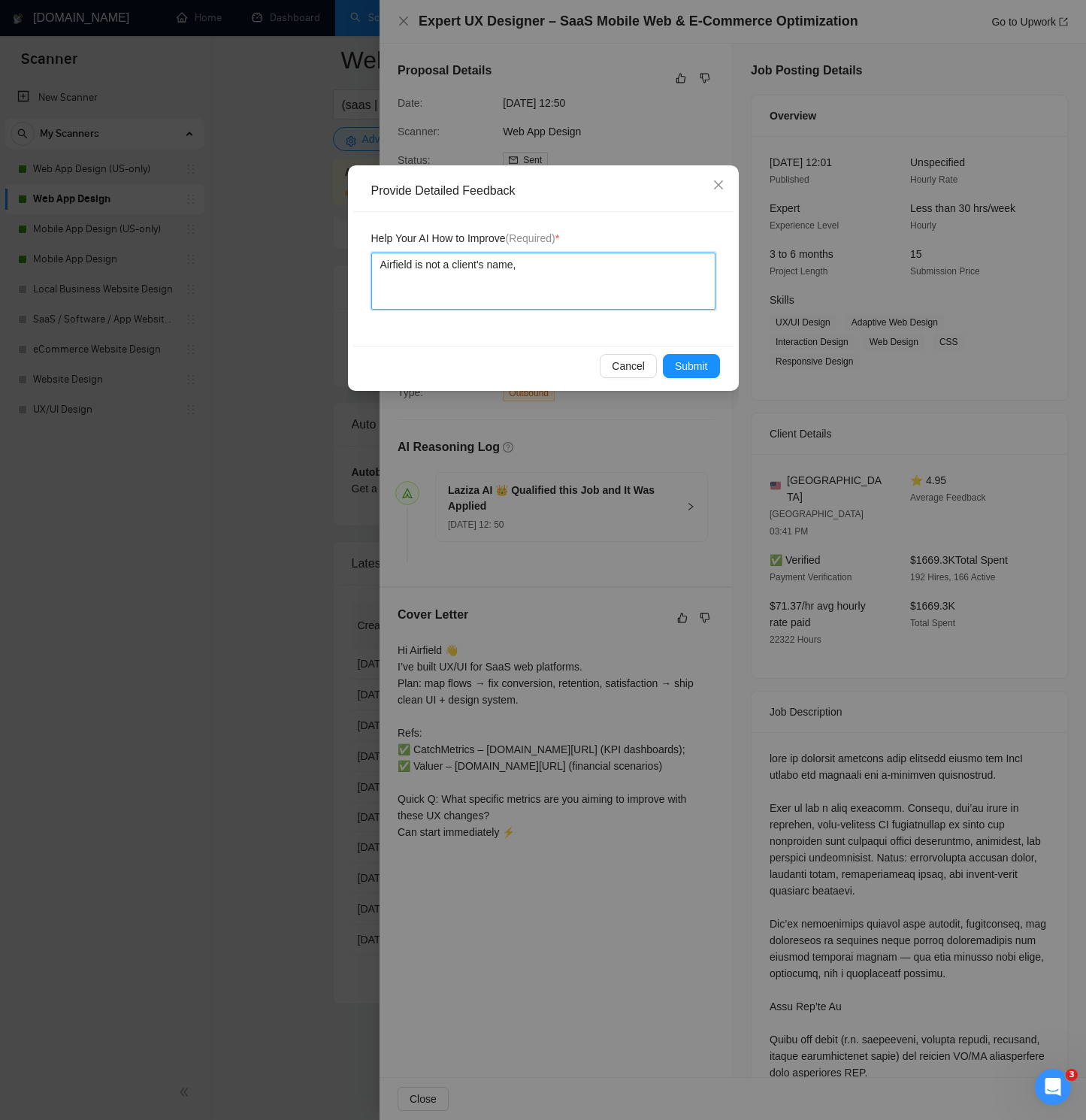
type textarea "Airfield is not a client's name, p"
type textarea "Airfield is not a client's name, pro"
type textarea "Airfield is not a client's name, prob"
type textarea "Airfield is not a client's name, proba"
type textarea "Airfield is not a client's name, probab"
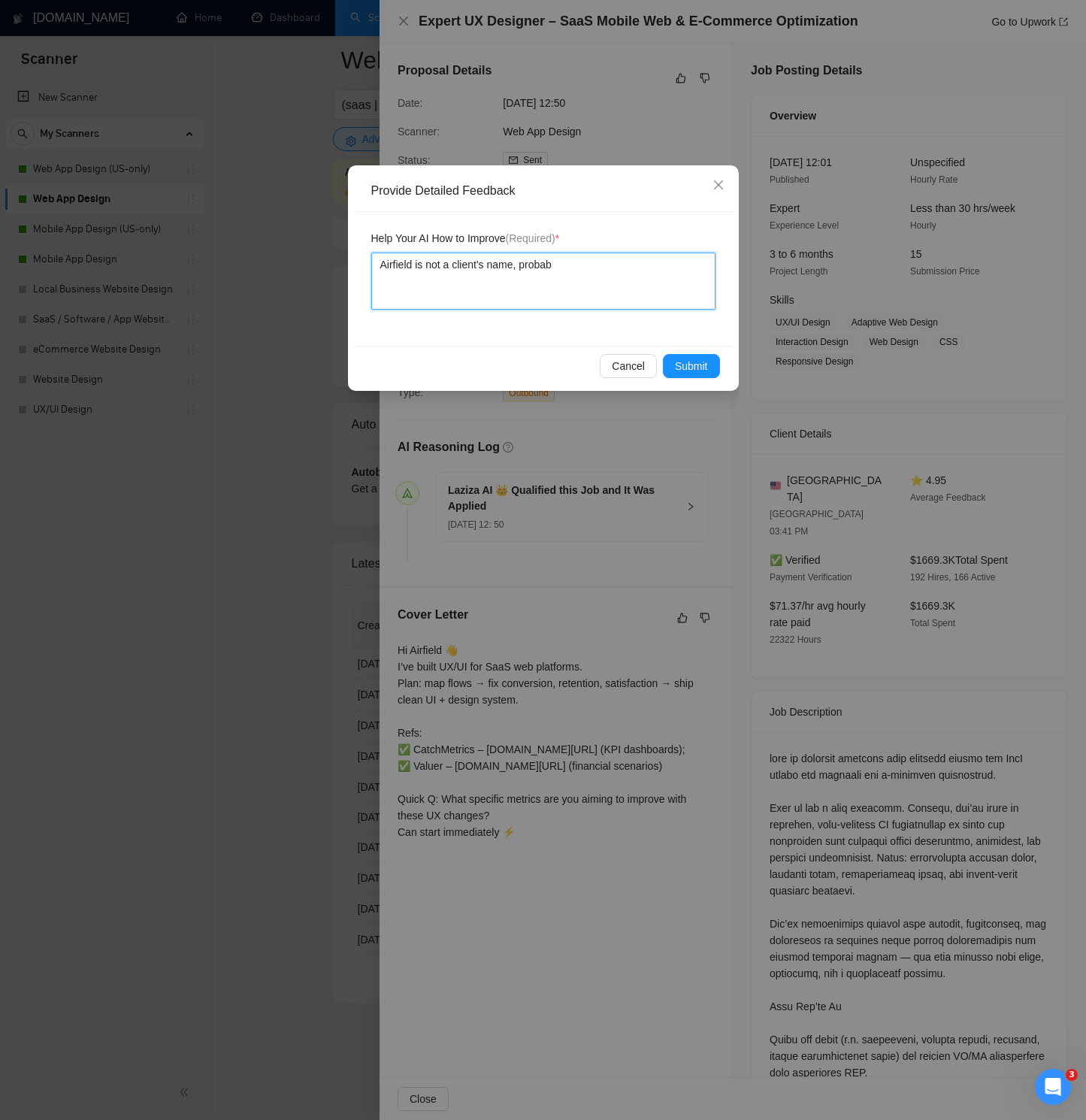
type textarea "Airfield is not a client's name, probabl"
type textarea "Airfield is not a client's name, probable"
type textarea "Airfield is not a client's name, probabl"
type textarea "Airfield is not a client's name, probably"
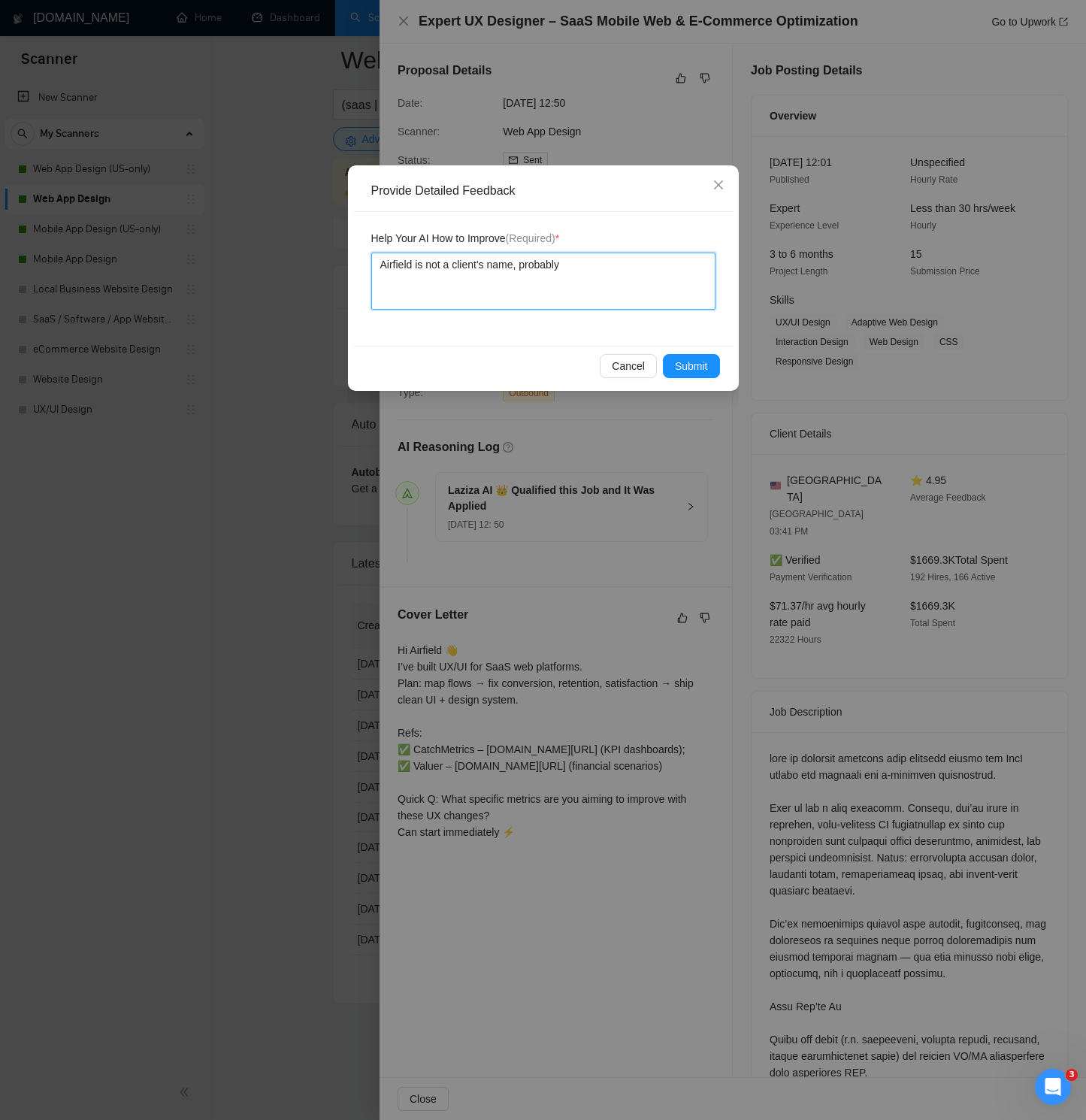
type textarea "Airfield is not a client's name, probably i"
type textarea "Airfield is not a client's name, probably it"
type textarea "Airfield is not a client's name, probably it'"
type textarea "Airfield is not a client's name, probably it's"
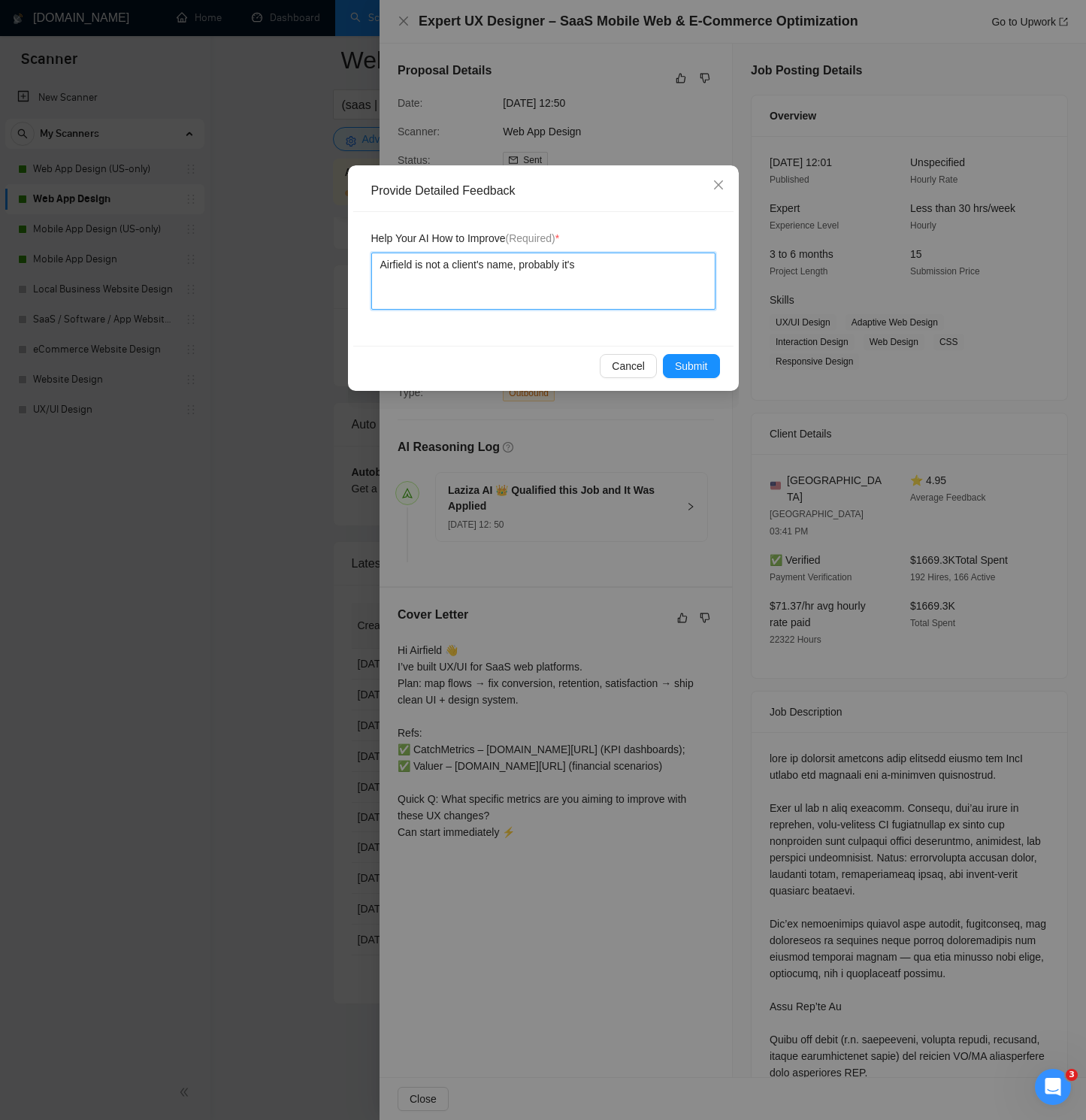
type textarea "Airfield is not a client's name, probably it's a"
type textarea "Airfield is not a client's name, probably it's a c"
type textarea "Airfield is not a client's name, probably it's a co"
type textarea "Airfield is not a client's name, probably it's a com"
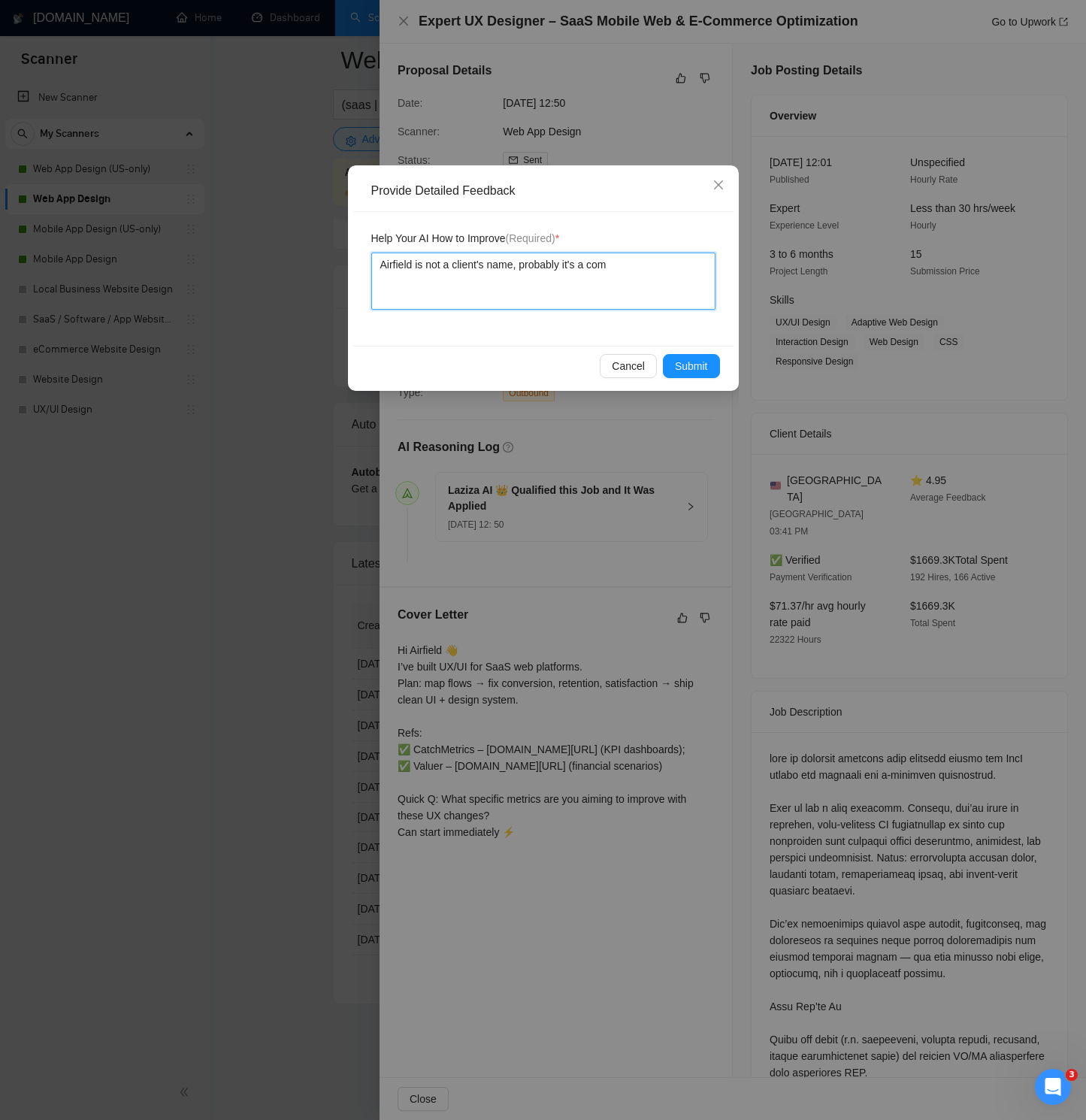
type textarea "Airfield is not a client's name, probably it's a comp"
type textarea "Airfield is not a client's name, probably it's a compa"
type textarea "Airfield is not a client's name, probably it's a compan"
type textarea "Airfield is not a client's name, probably it's a company"
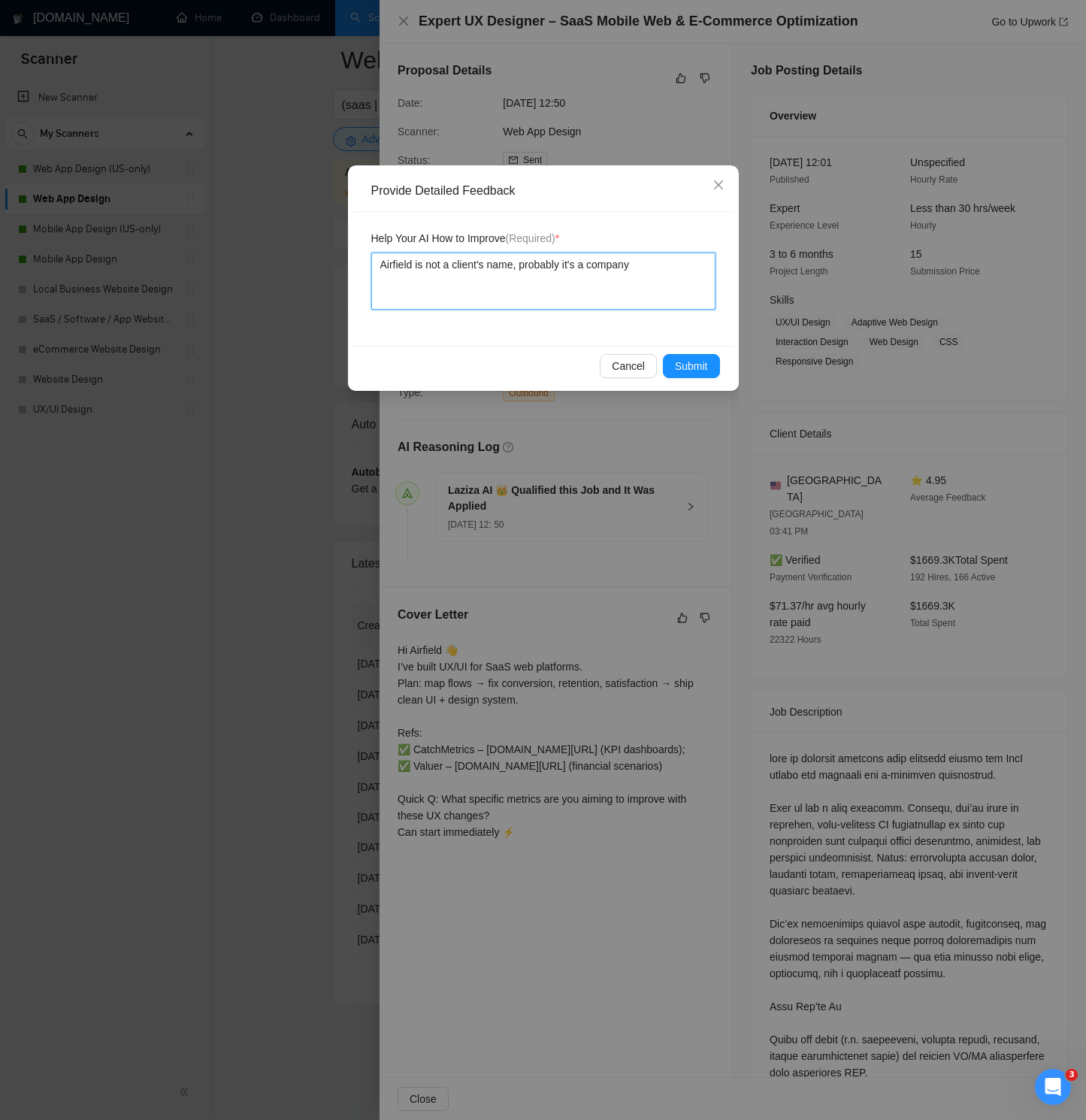
type textarea "I"
type textarea "T"
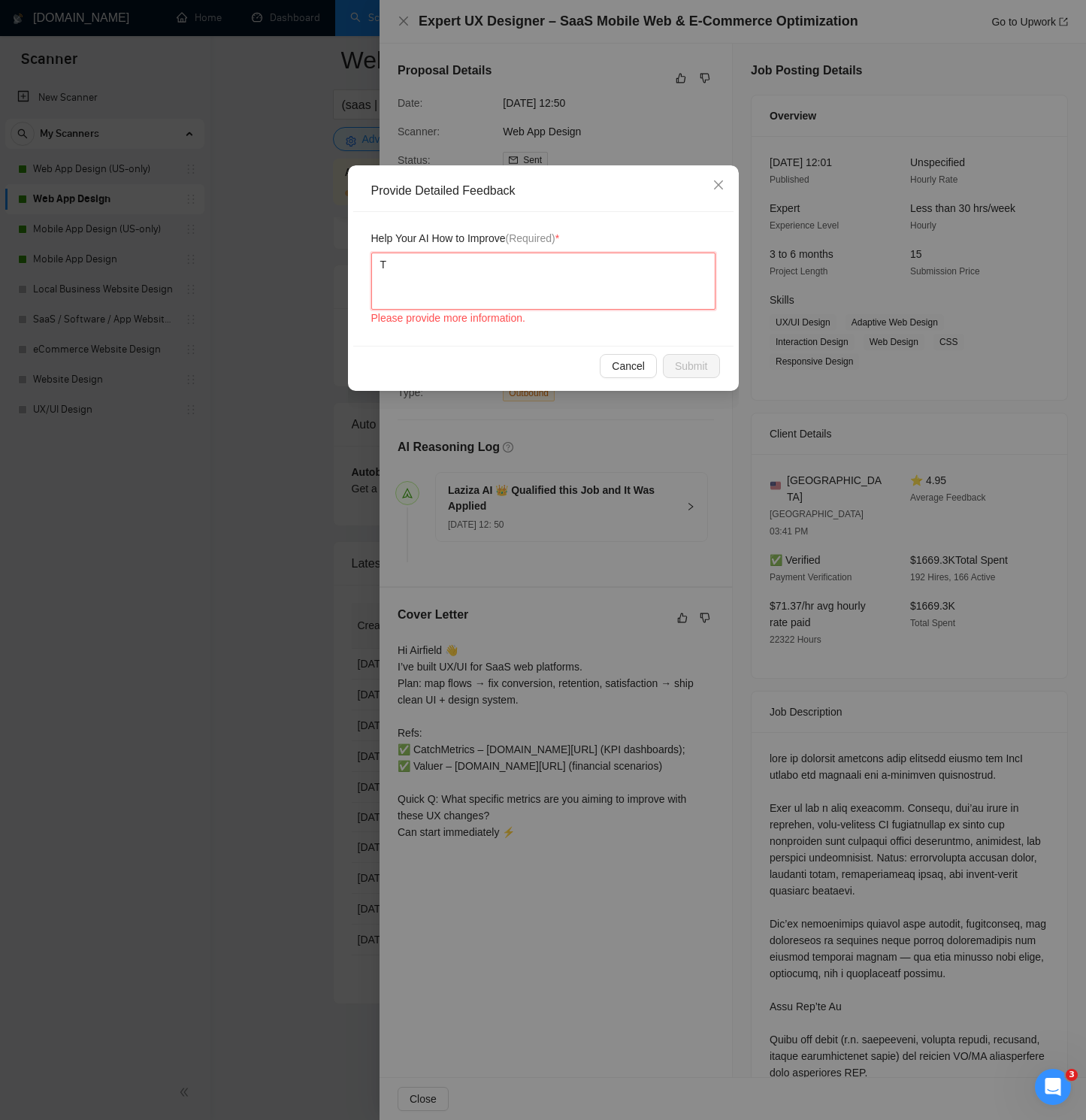
type textarea "Th"
type textarea "The"
type textarea "The c"
type textarea "The ca"
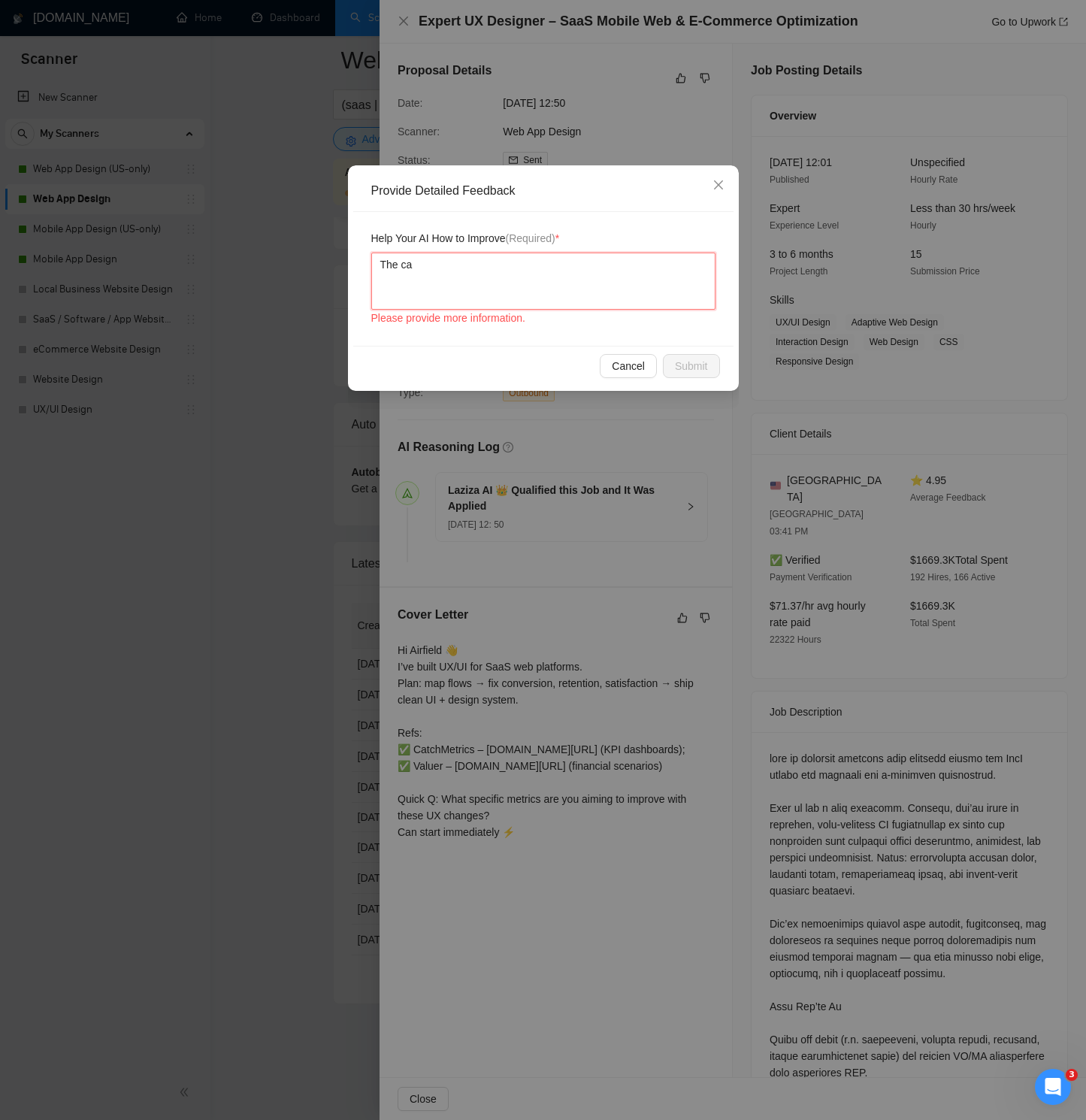
type textarea "The c"
type textarea "The"
type textarea "The j"
type textarea "The jo"
type textarea "The job"
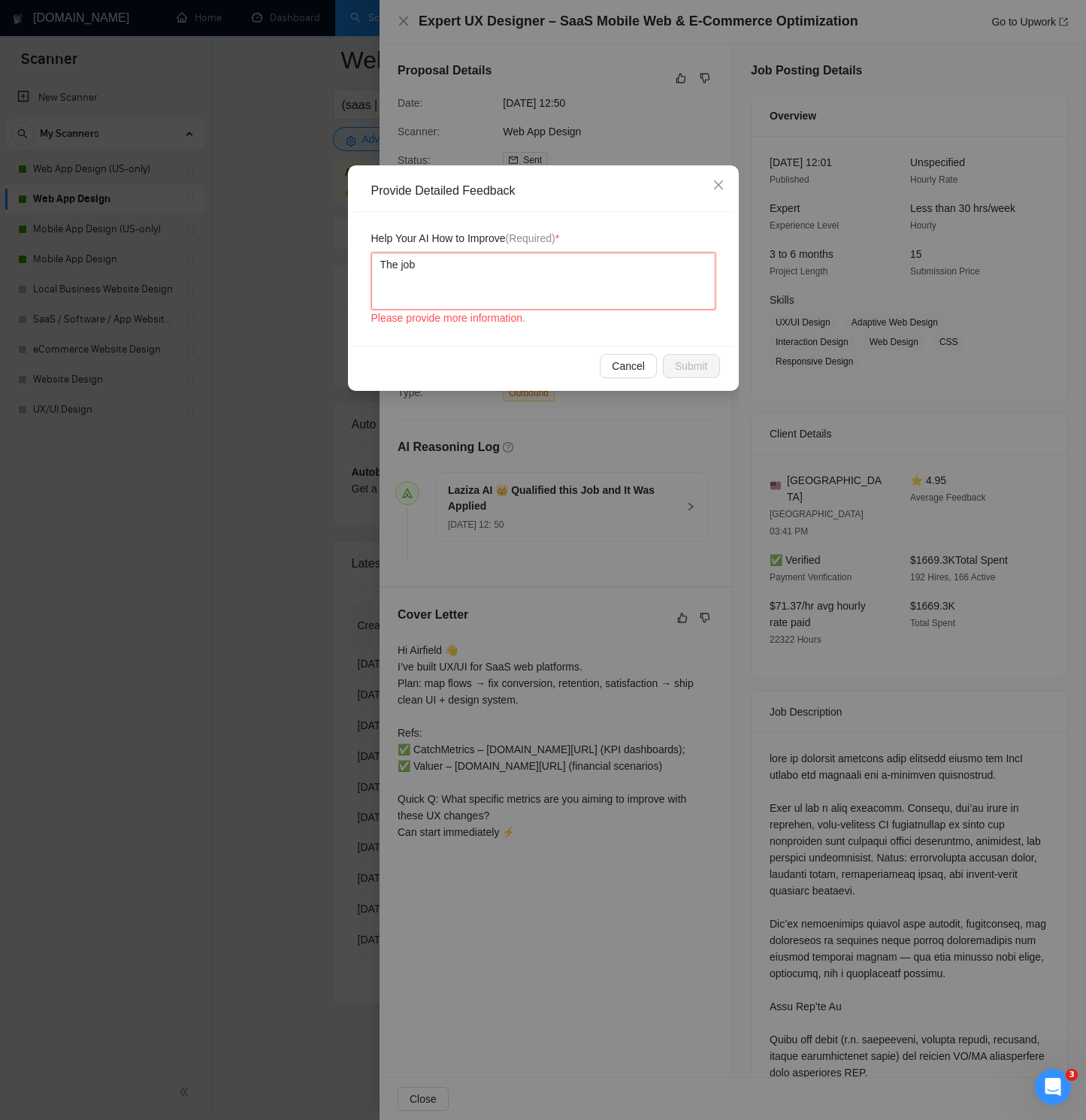
type textarea "The job"
type textarea "The job d"
type textarea "The job de"
type textarea "The job des"
type textarea "The job desc"
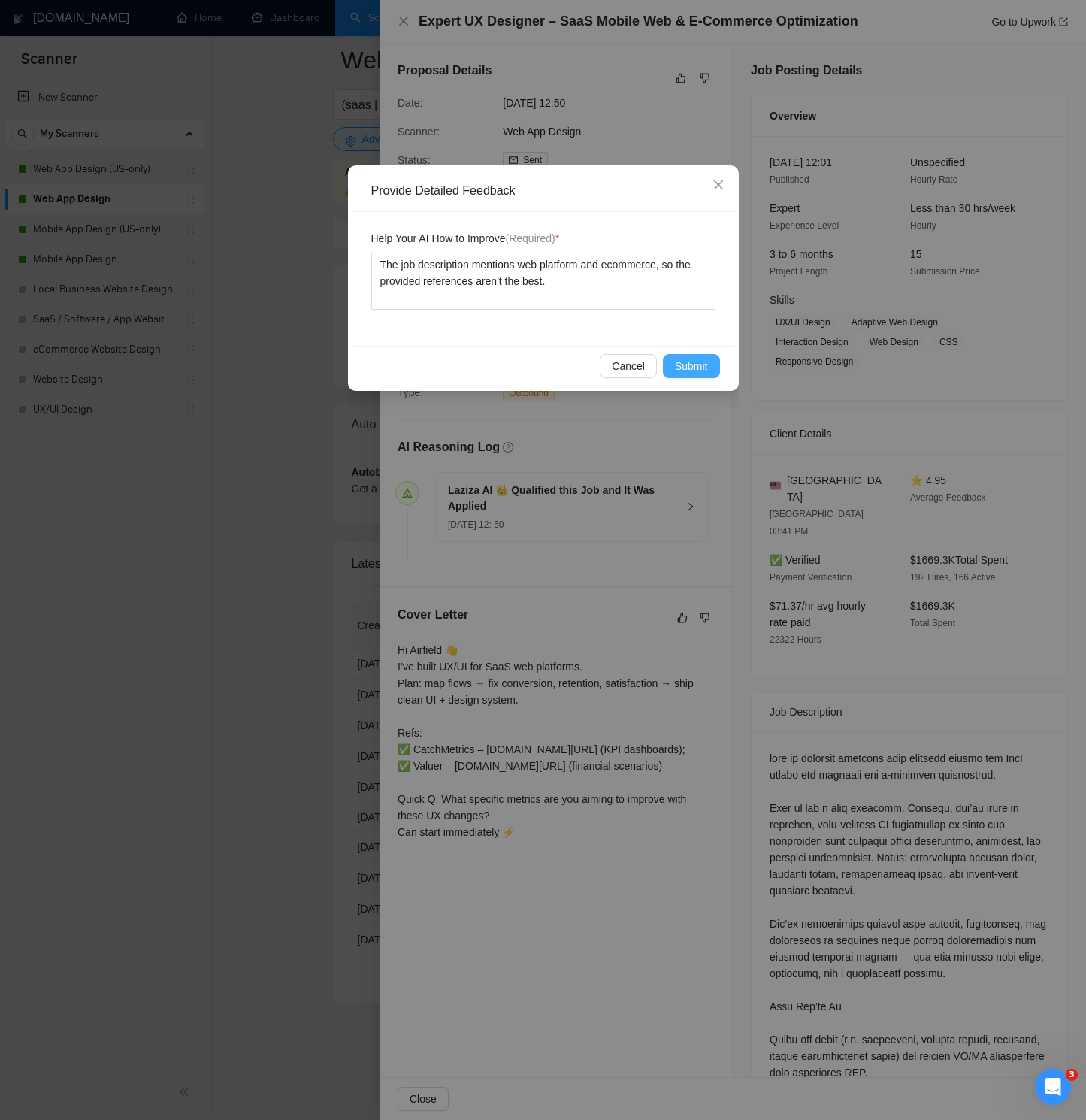
click at [676, 370] on span "Submit" at bounding box center [691, 366] width 33 height 17
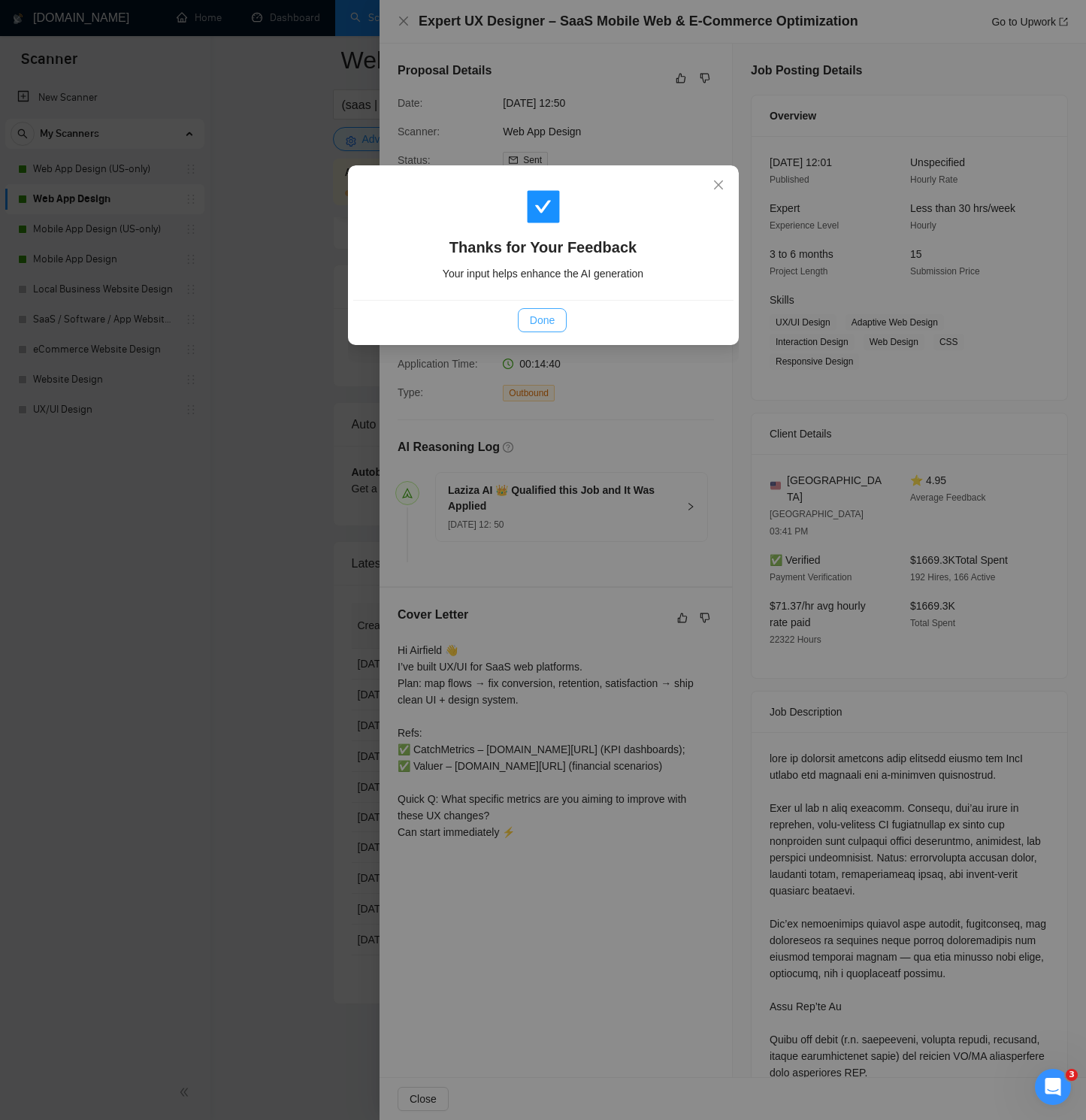
click at [545, 324] on span "Done" at bounding box center [542, 321] width 25 height 17
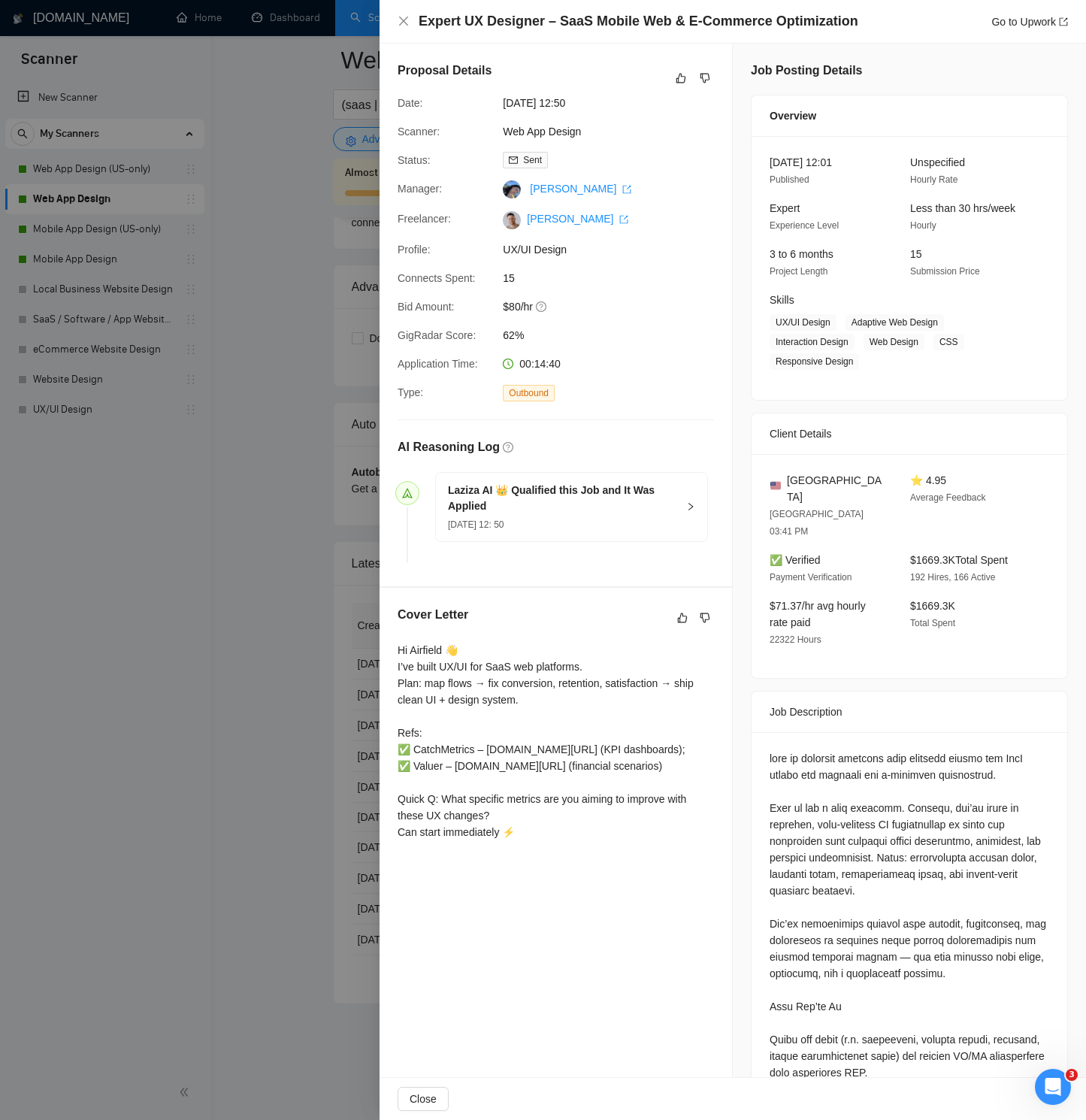
click at [410, 15] on div "Expert UX Designer – SaaS Mobile Web & E-Commerce Optimization Go to Upwork" at bounding box center [732, 21] width 670 height 18
click at [405, 18] on icon "close" at bounding box center [403, 21] width 12 height 12
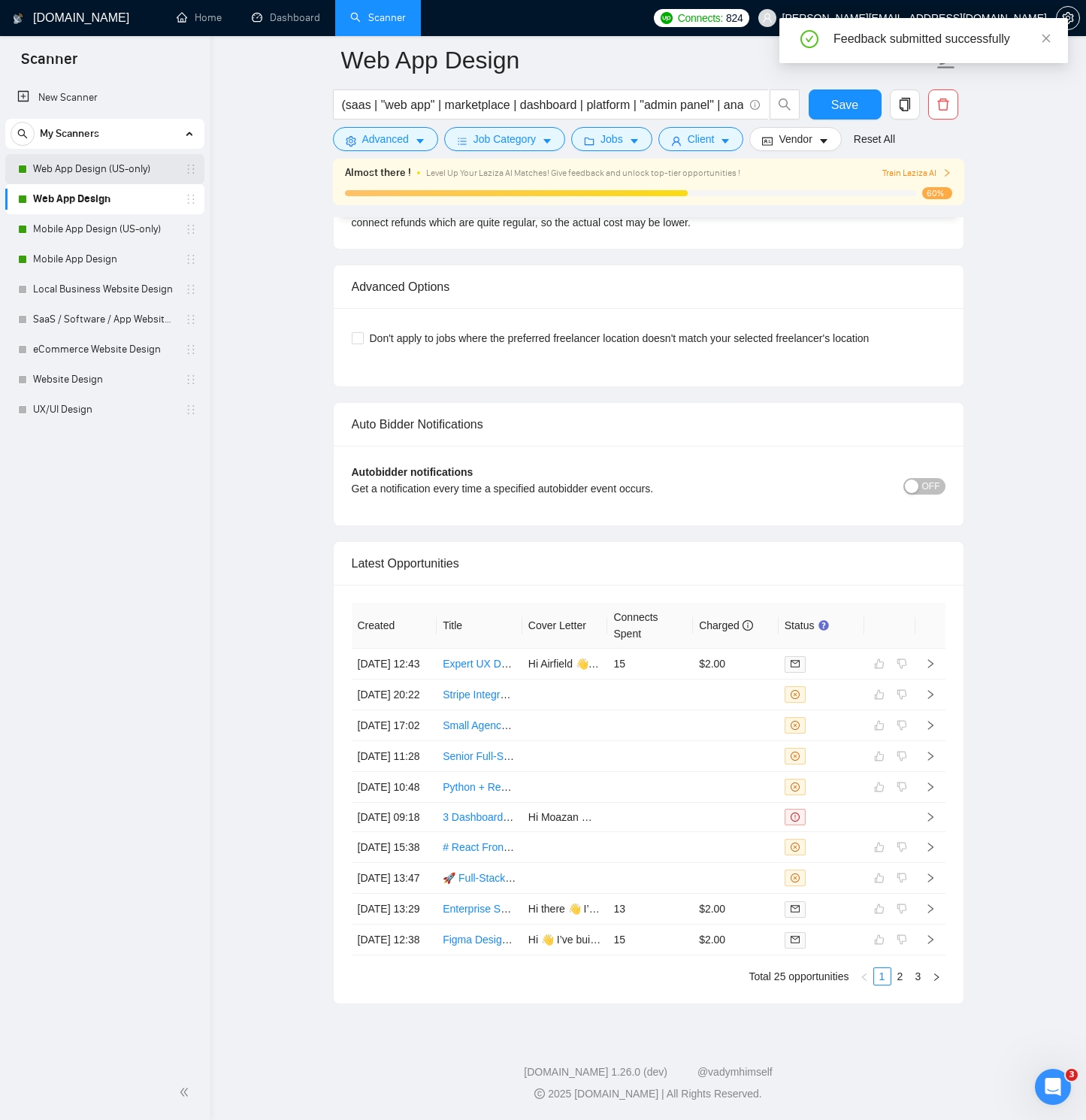
click at [120, 170] on link "Web App Design (US-only)" at bounding box center [104, 169] width 143 height 30
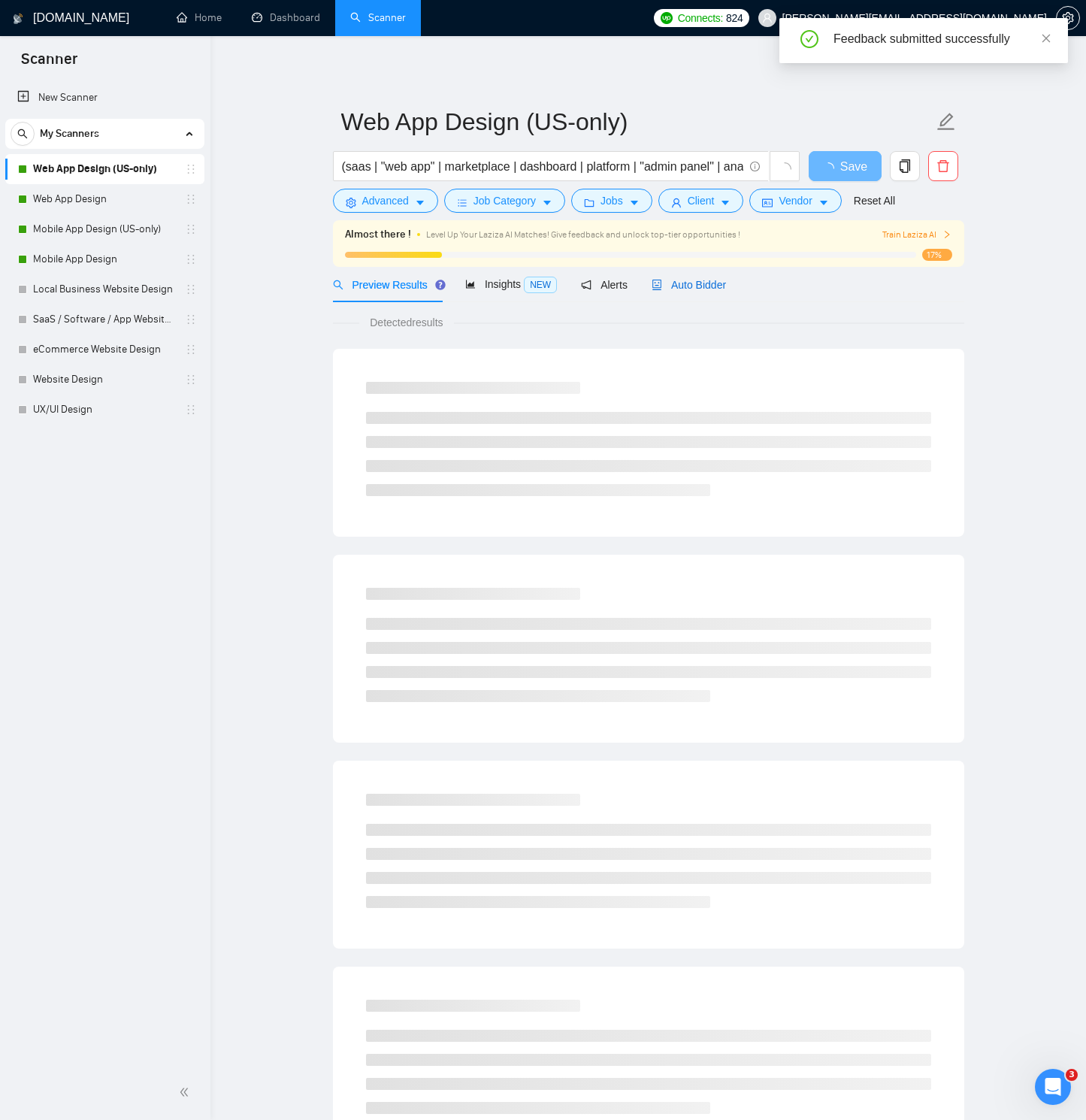
click at [679, 281] on span "Auto Bidder" at bounding box center [689, 285] width 74 height 12
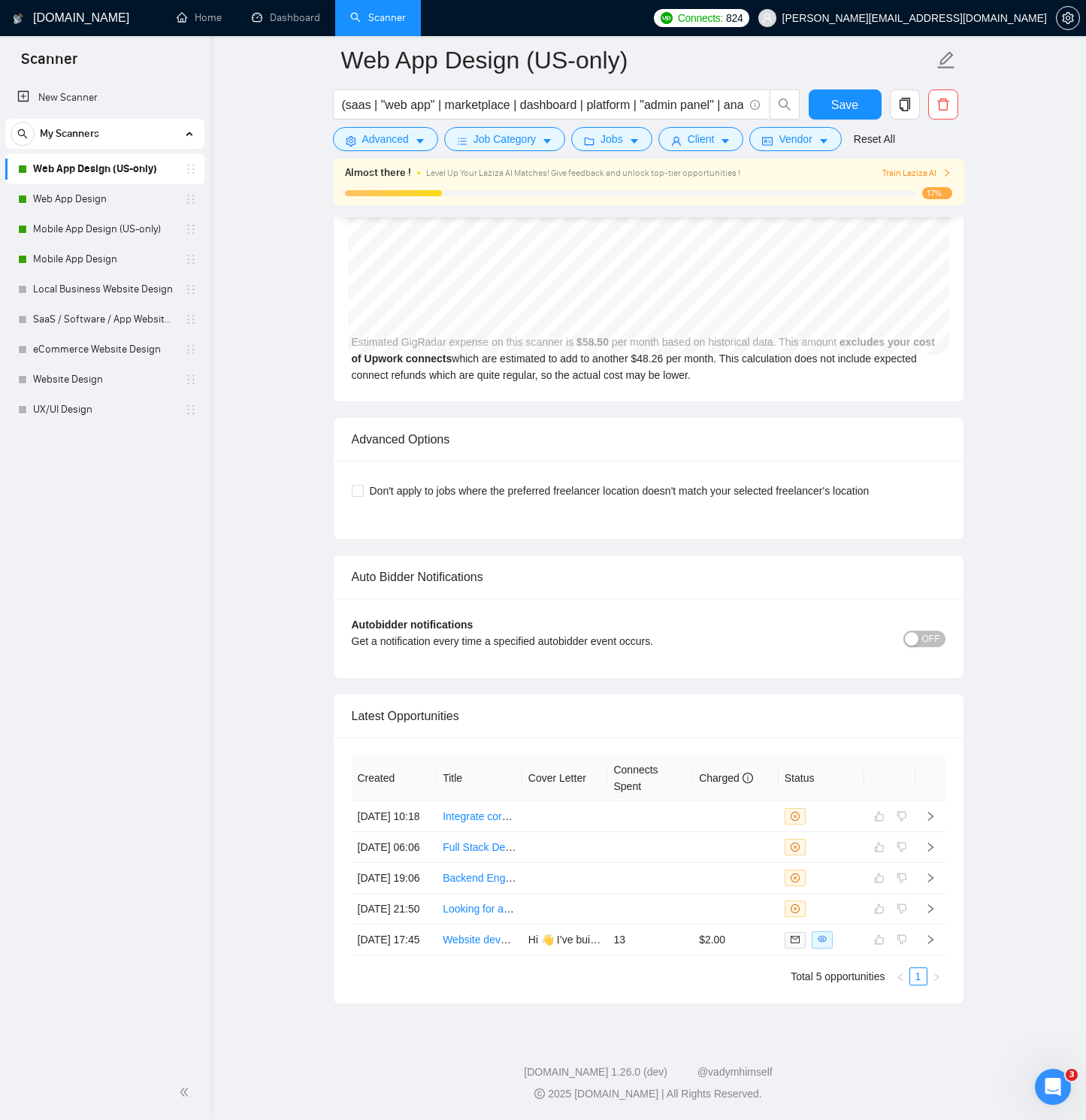
scroll to position [3539, 0]
click at [89, 223] on link "Mobile App Design (US-only)" at bounding box center [104, 229] width 143 height 30
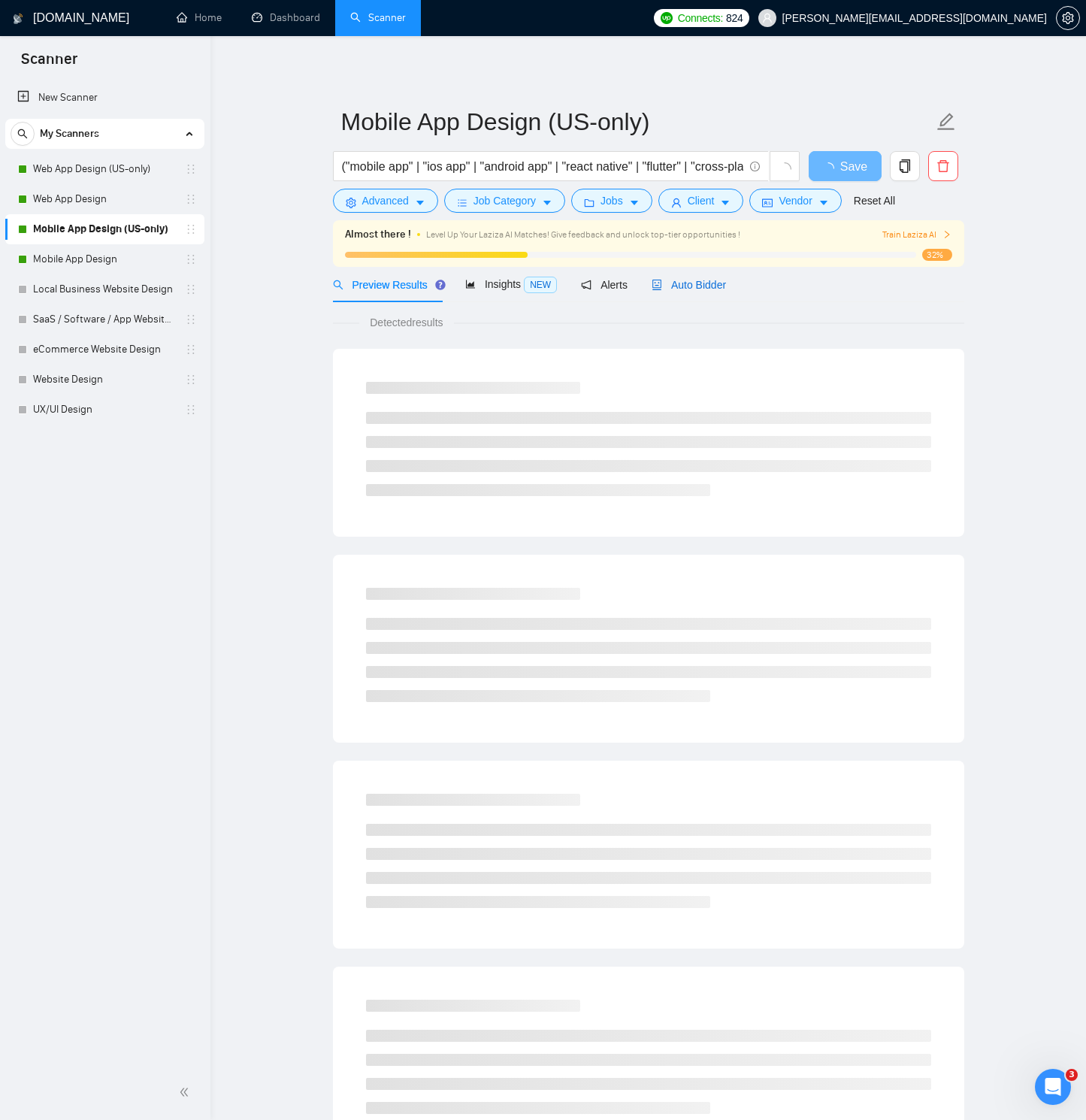
click at [691, 282] on span "Auto Bidder" at bounding box center [689, 285] width 74 height 12
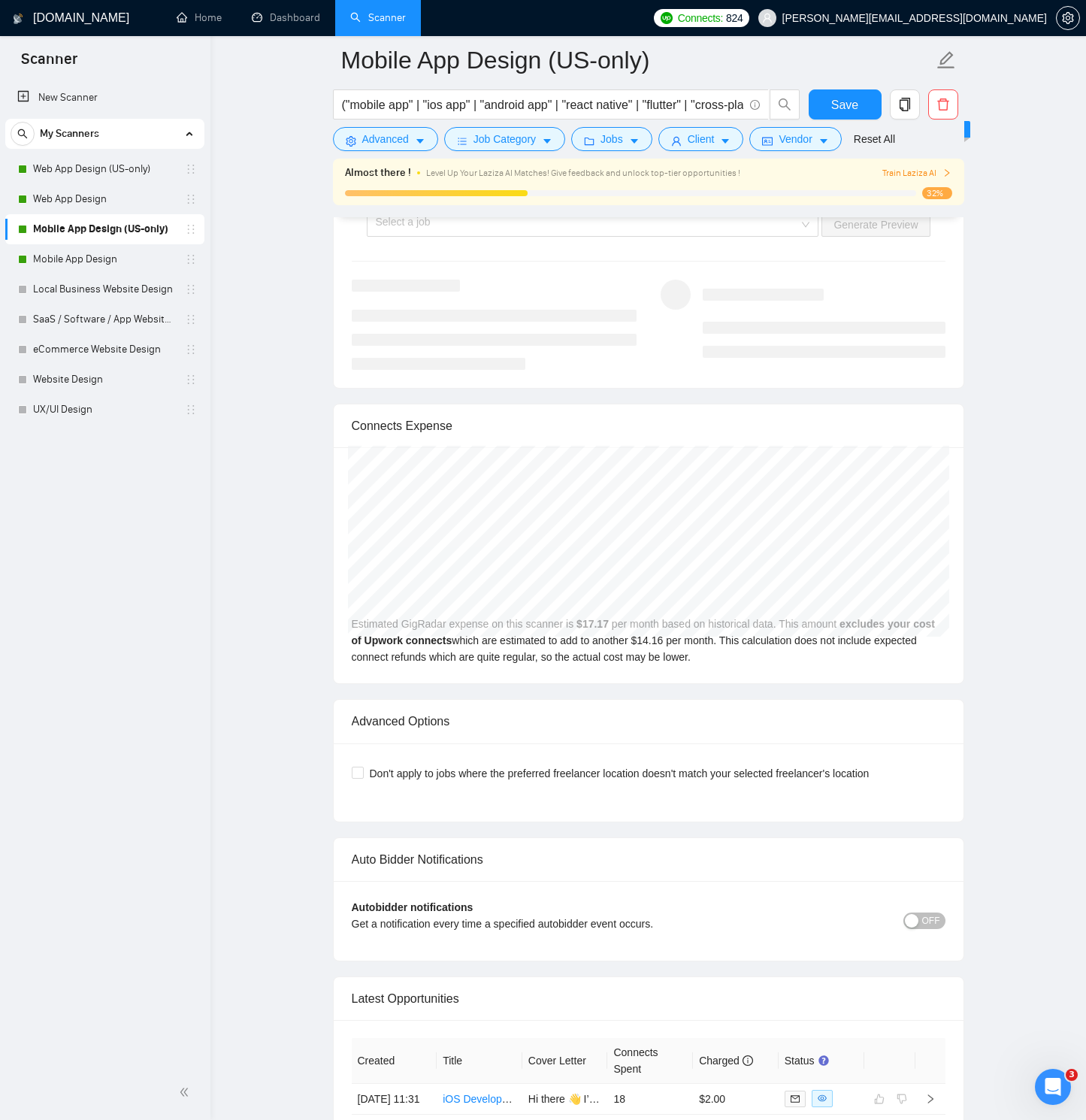
scroll to position [3300, 0]
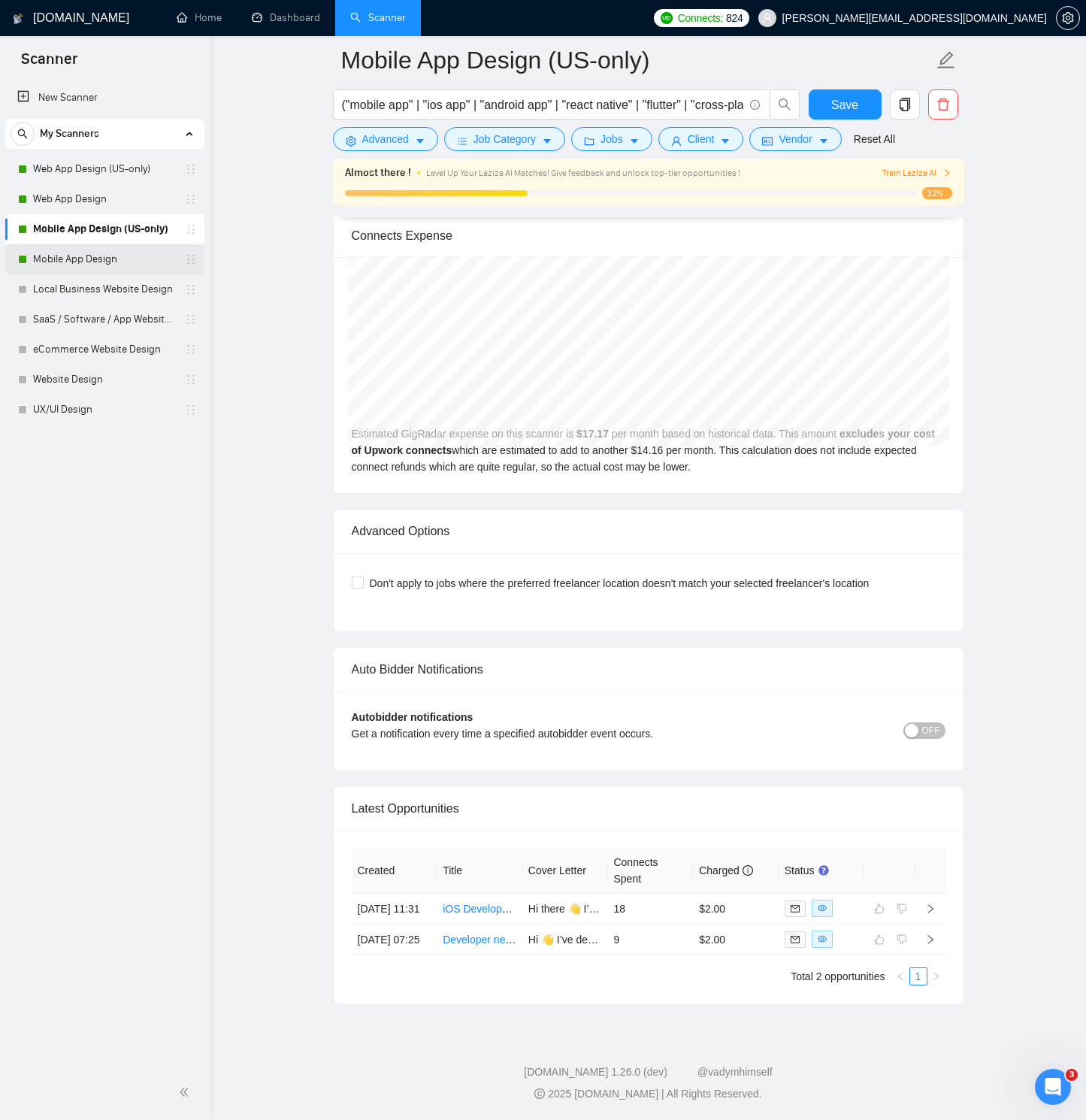
click at [113, 258] on link "Mobile App Design" at bounding box center [104, 259] width 143 height 30
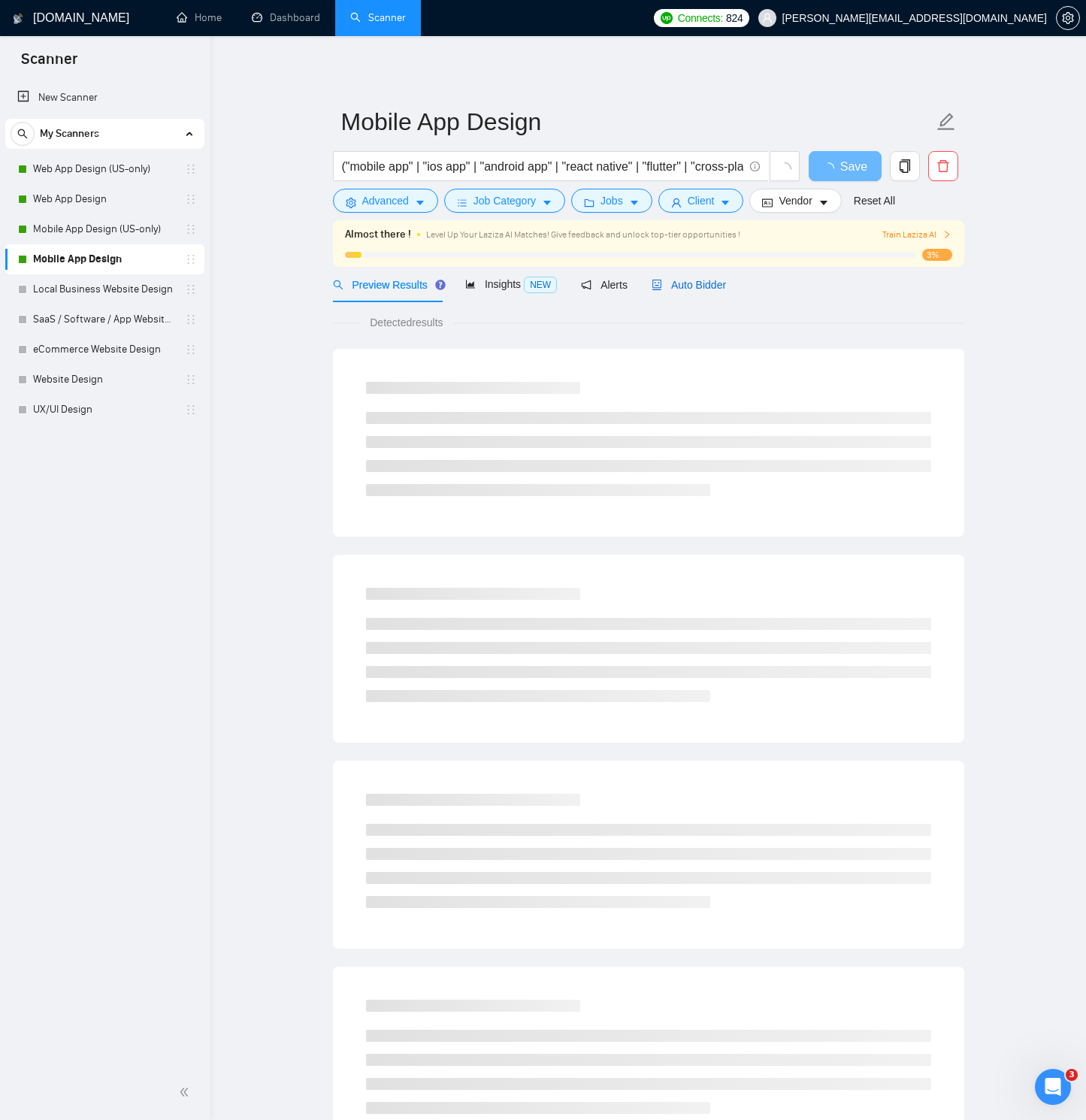
click at [676, 283] on span "Auto Bidder" at bounding box center [689, 285] width 74 height 12
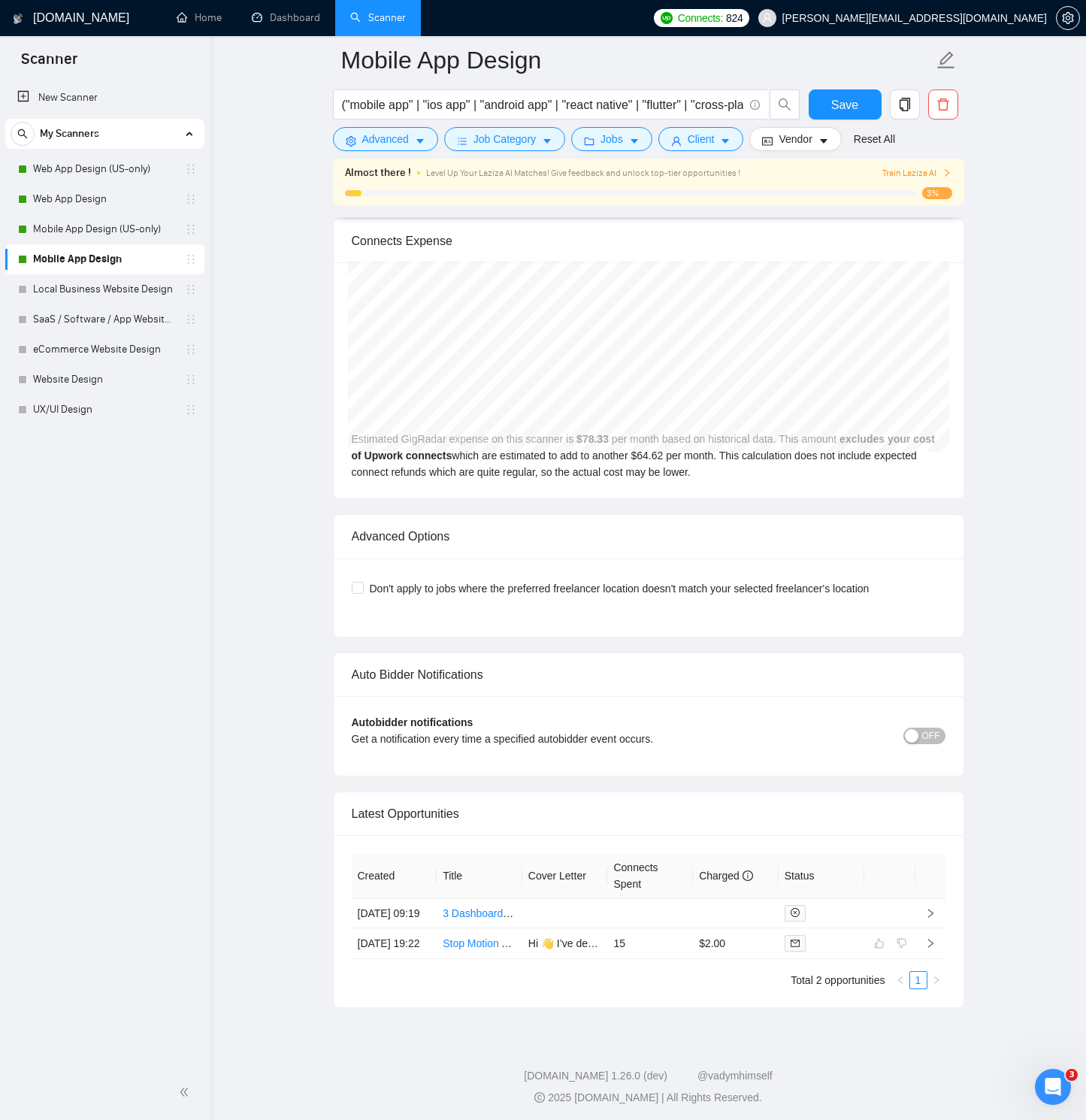
scroll to position [3300, 0]
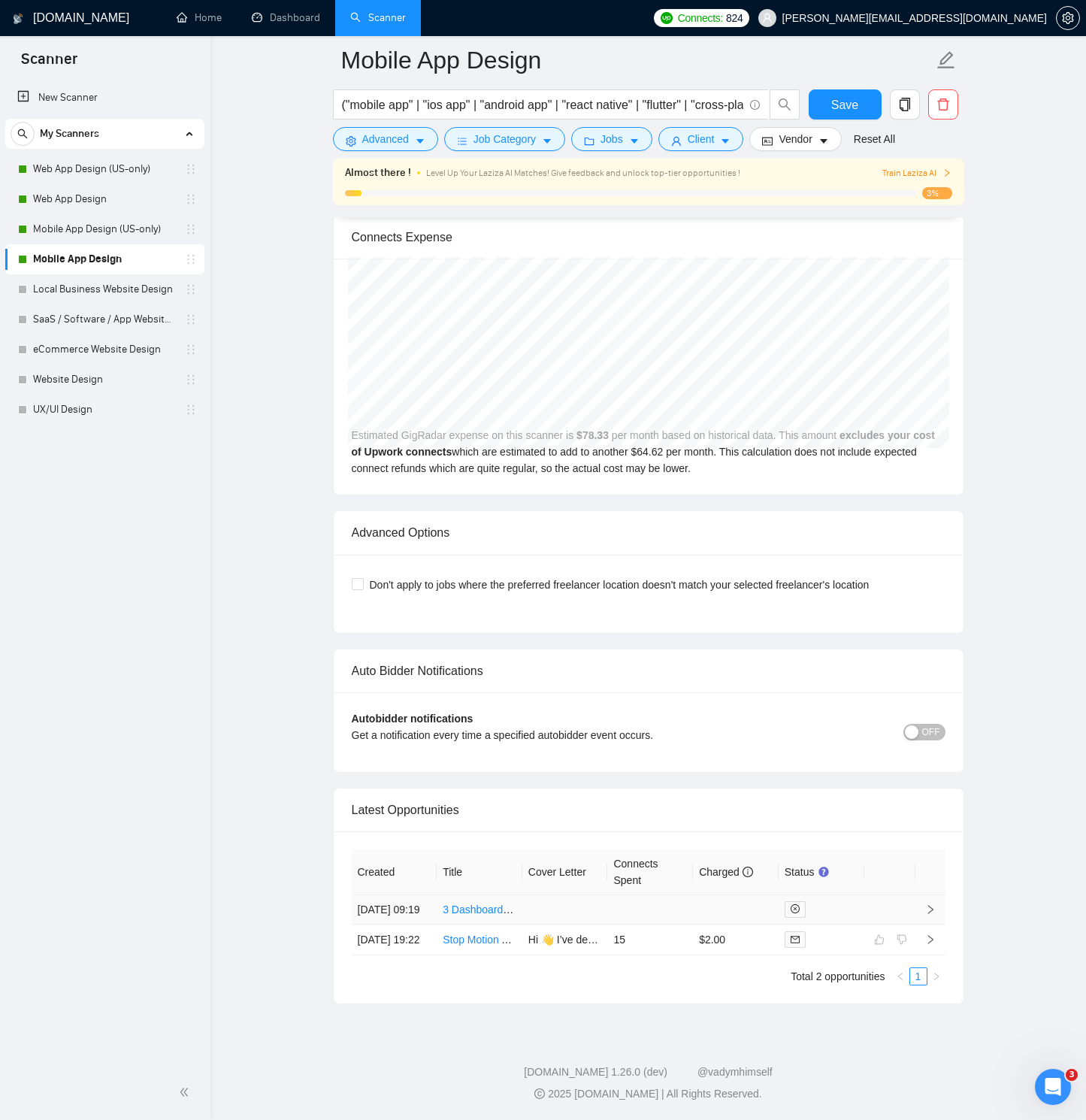
click at [917, 799] on td at bounding box center [930, 910] width 30 height 29
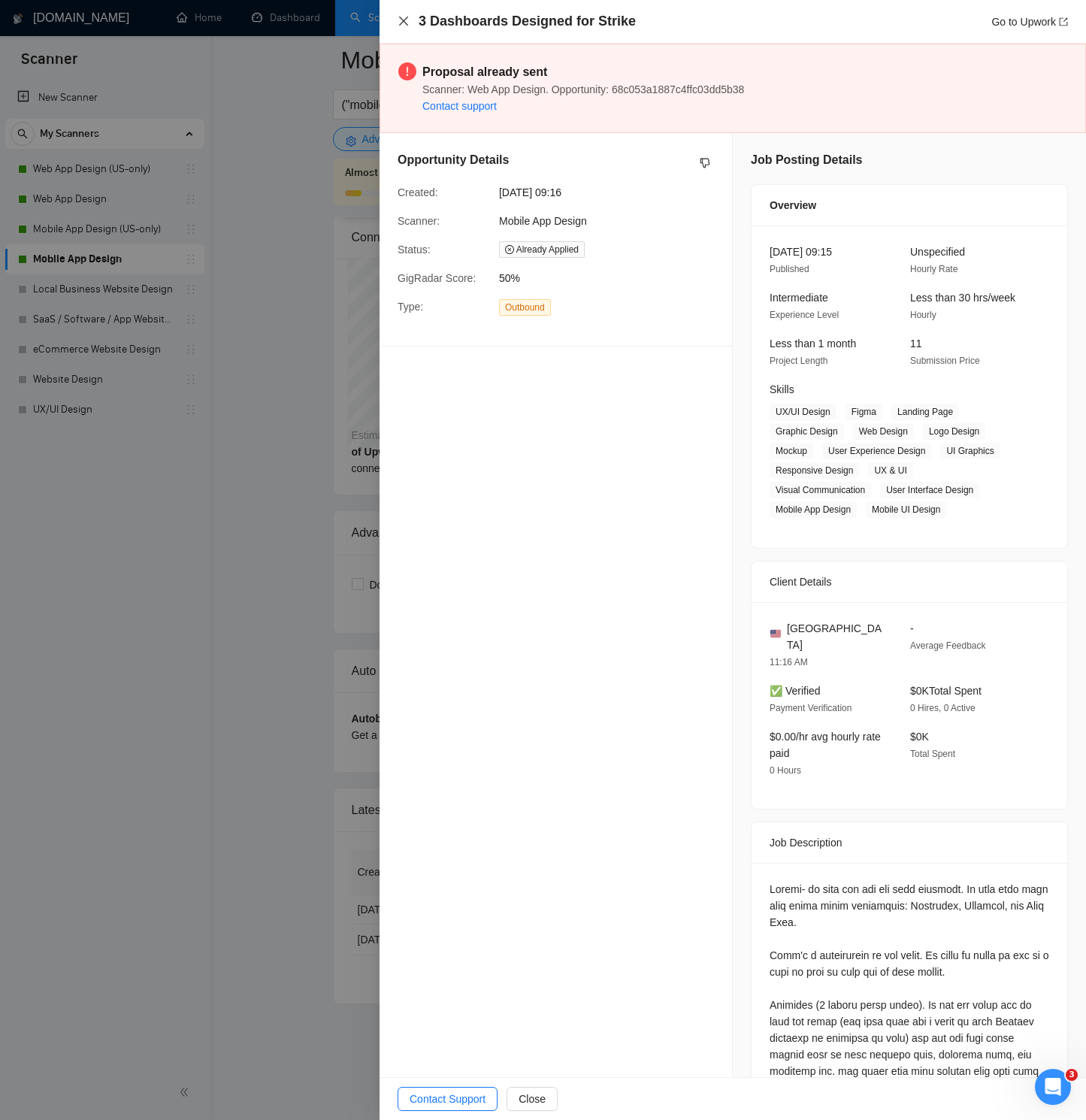
click at [403, 15] on div "3 Dashboards Designed for Strike Go to Upwork" at bounding box center [732, 21] width 670 height 18
click at [403, 18] on icon "close" at bounding box center [403, 21] width 12 height 12
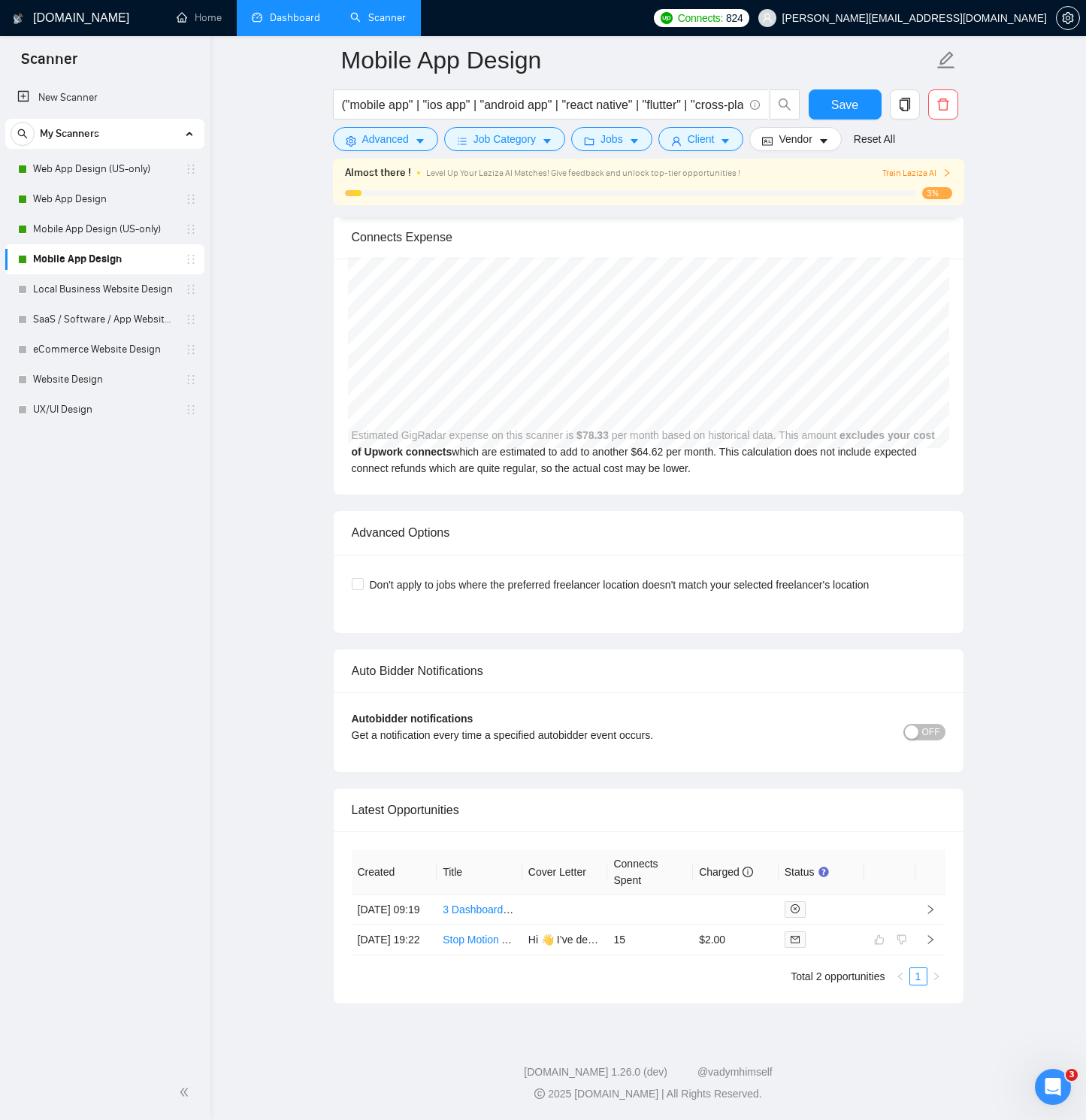
click at [263, 18] on link "Dashboard" at bounding box center [285, 18] width 68 height 13
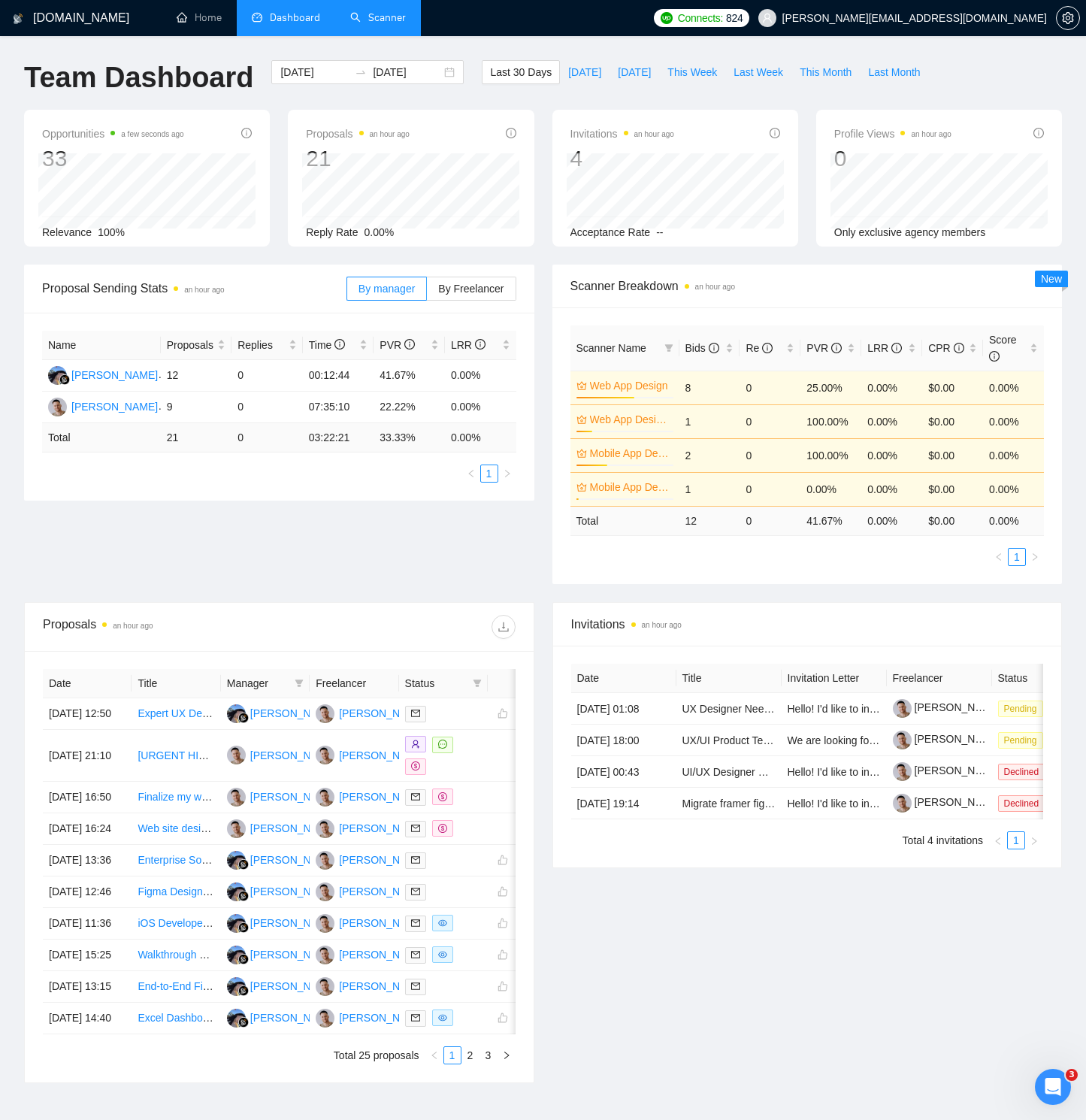
click at [372, 12] on link "Scanner" at bounding box center [378, 18] width 56 height 13
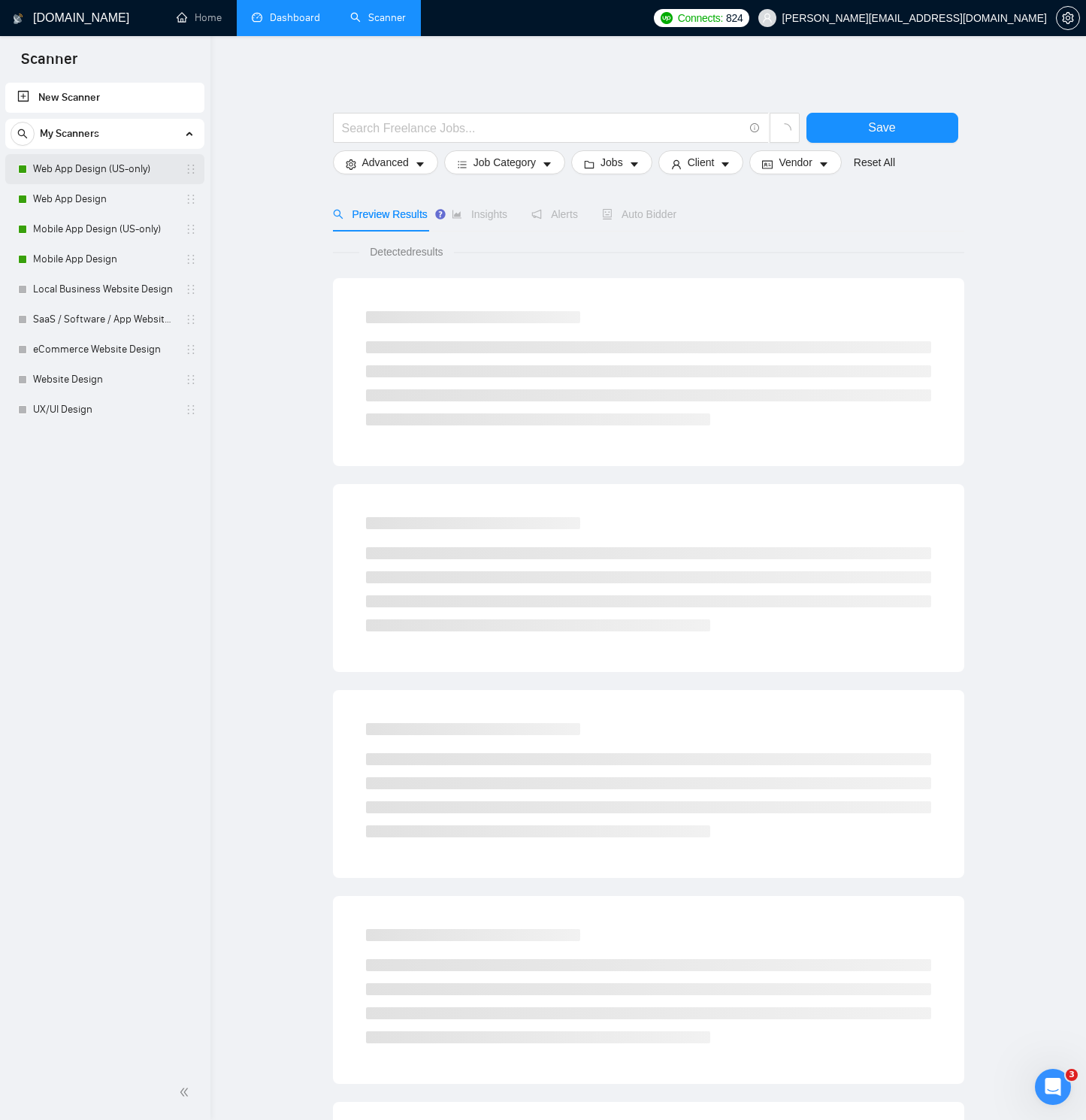
click at [130, 163] on link "Web App Design (US-only)" at bounding box center [104, 169] width 143 height 30
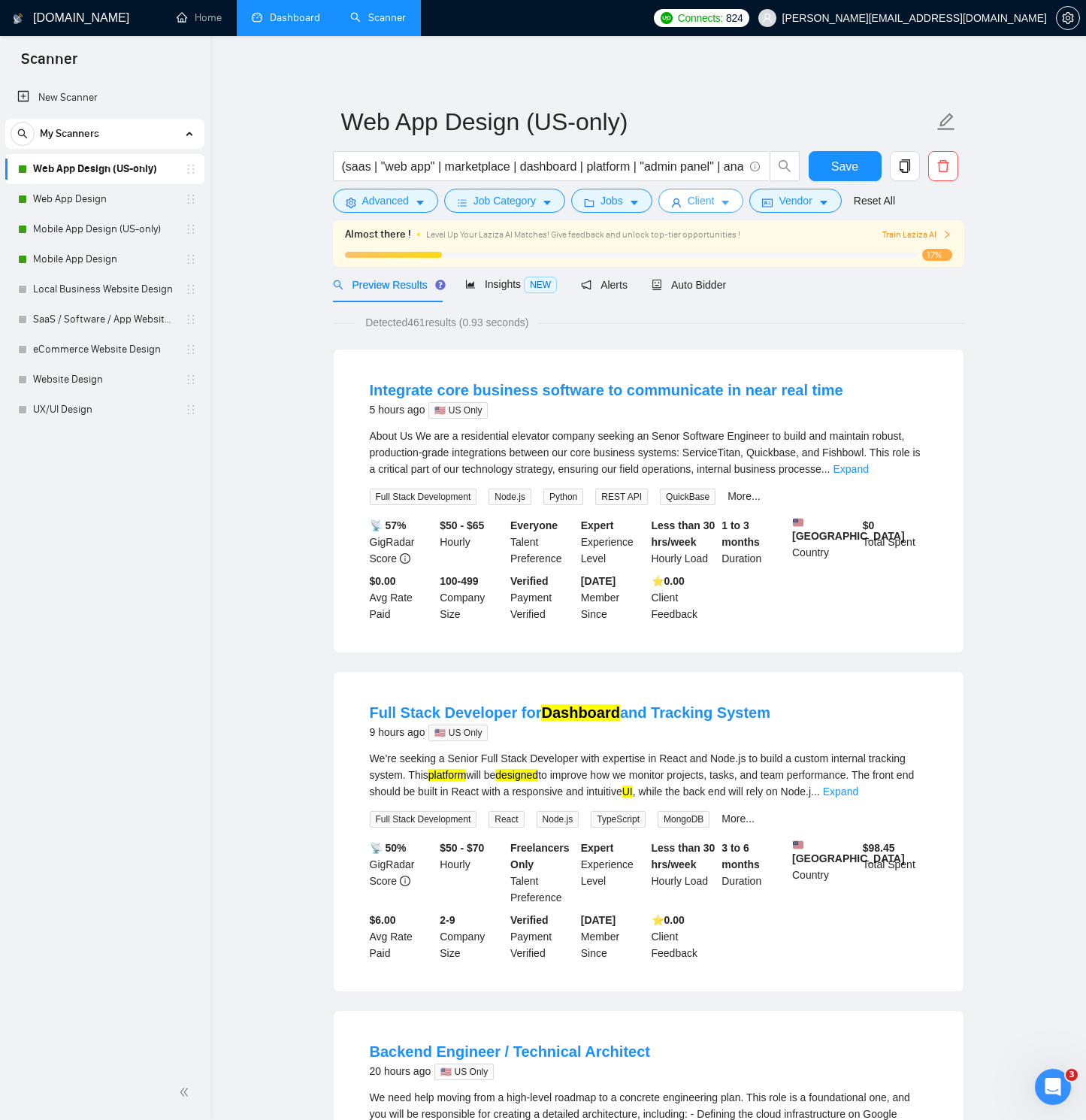
click at [722, 205] on button "Client" at bounding box center [701, 200] width 86 height 24
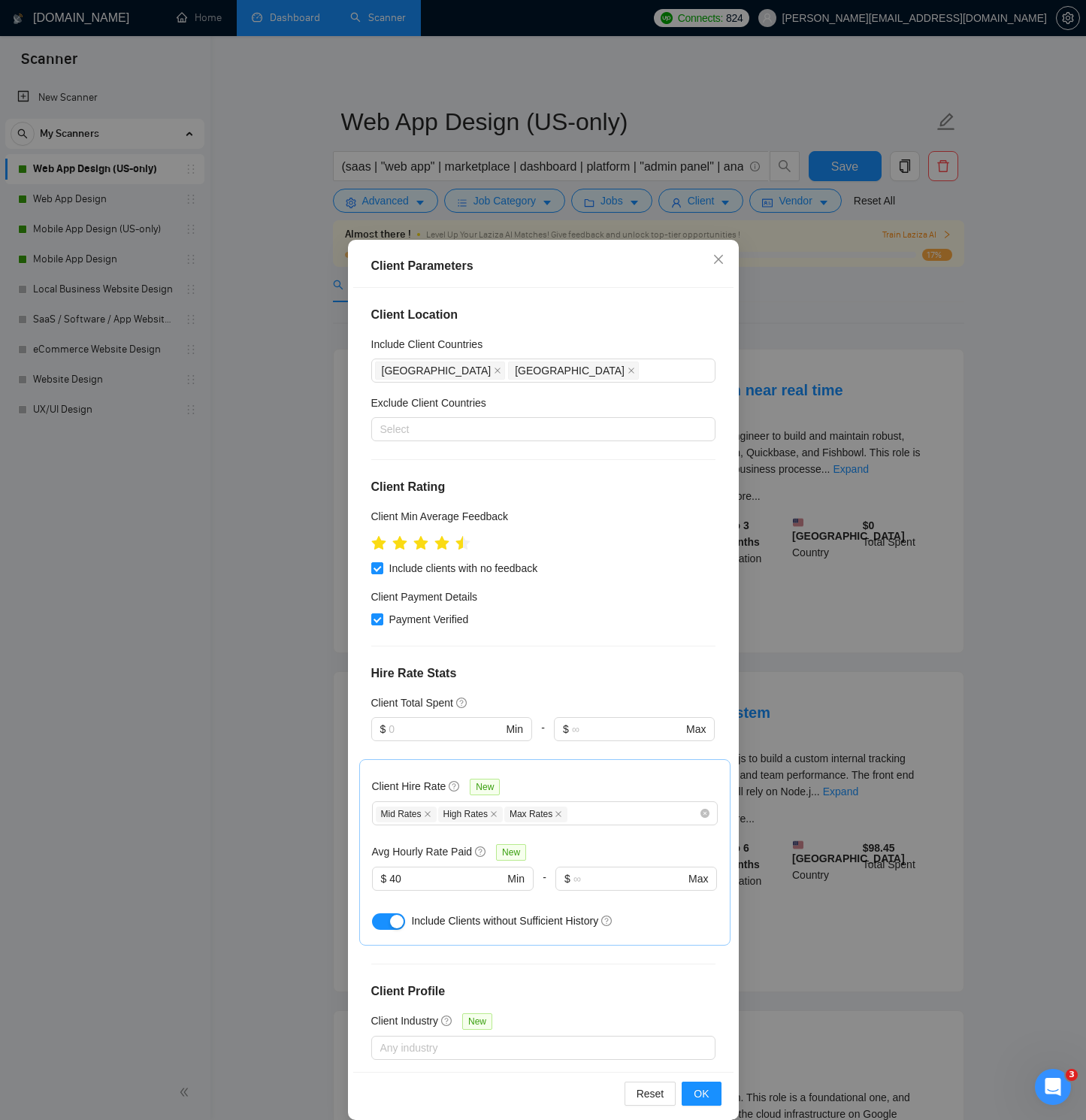
click at [843, 380] on div "Client Parameters Client Location Include Client Countries [GEOGRAPHIC_DATA] [G…" at bounding box center [543, 560] width 1086 height 1120
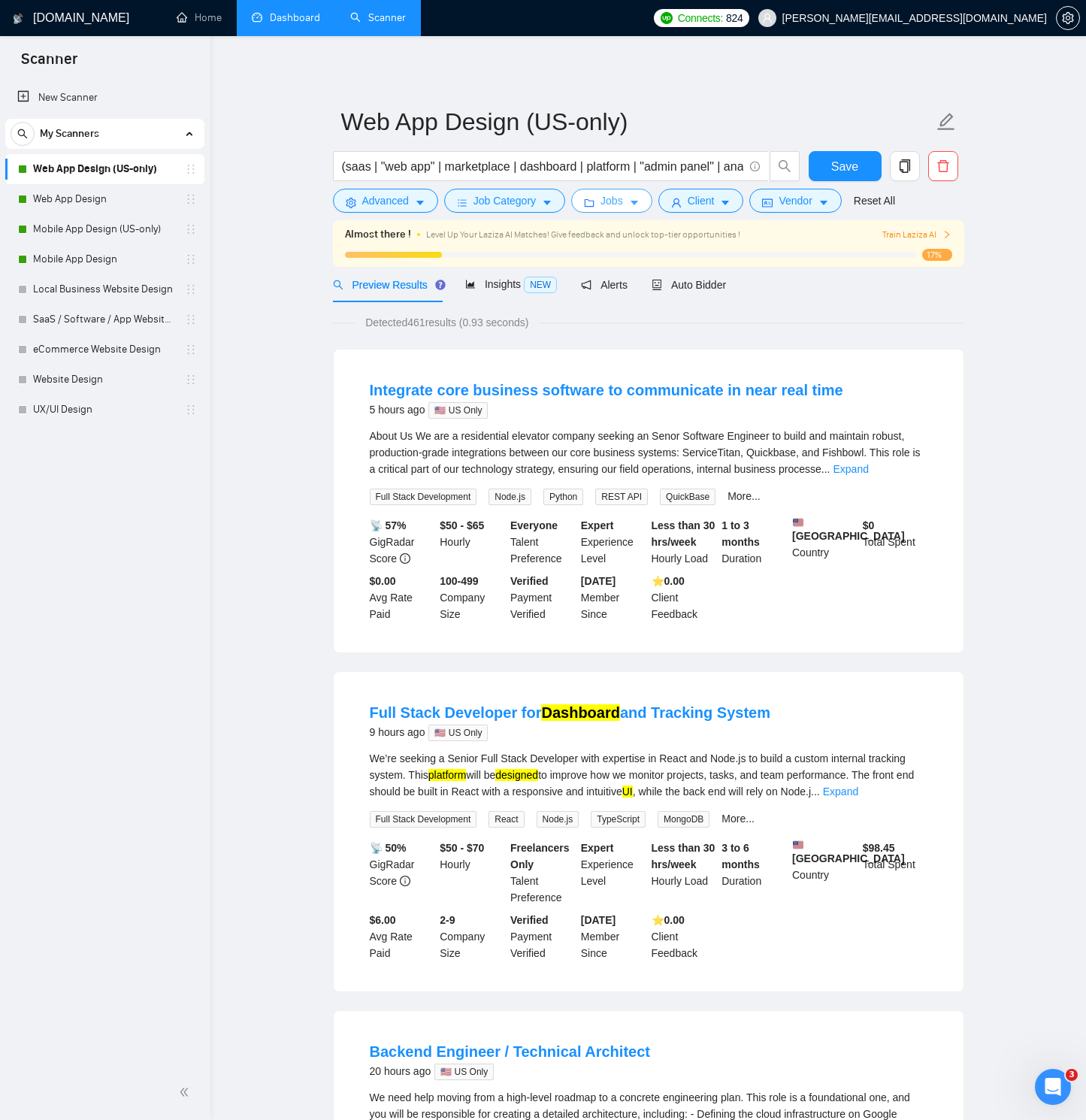
click at [603, 200] on button "Jobs" at bounding box center [612, 200] width 81 height 24
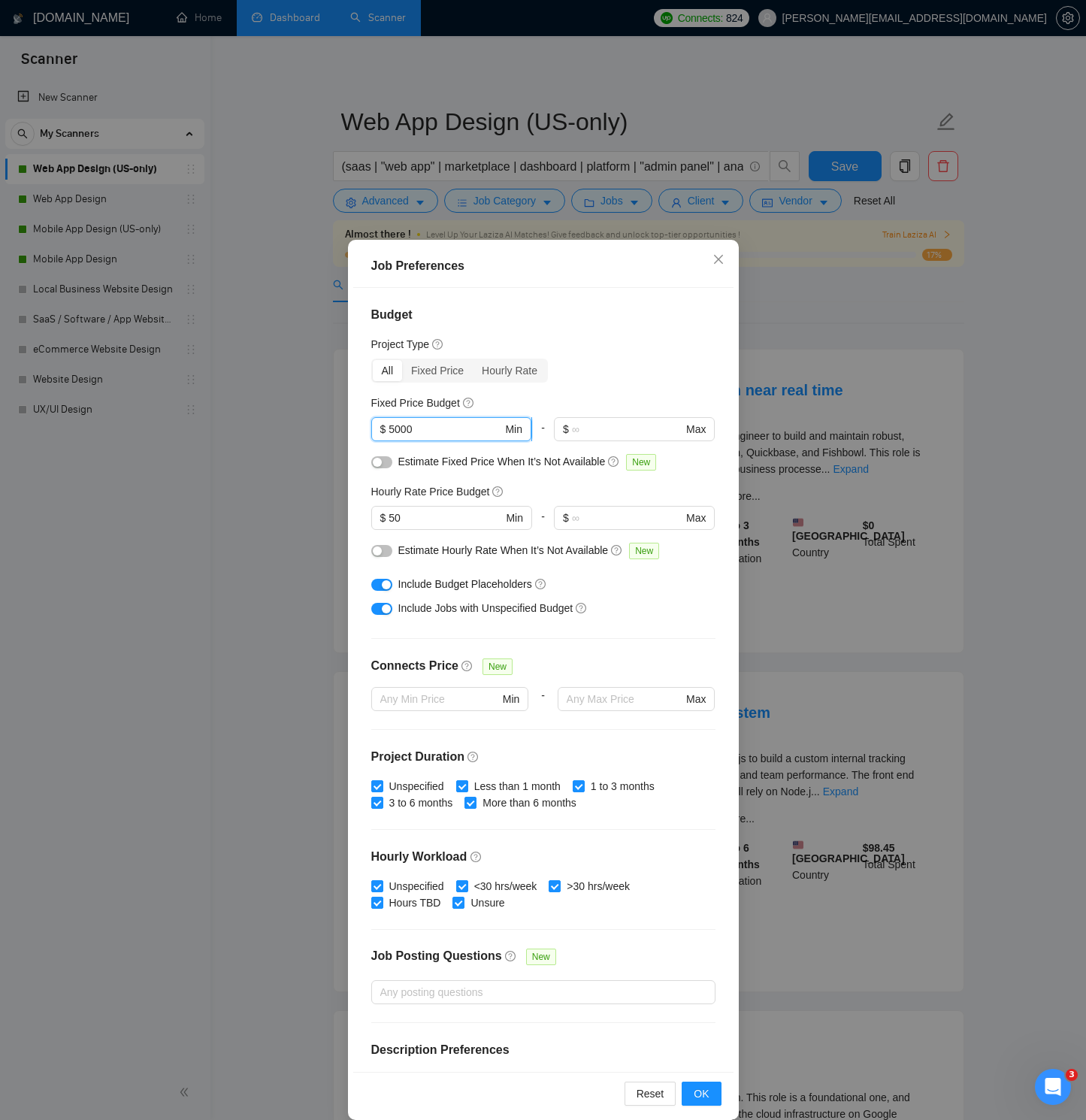
click at [391, 431] on input "5000" at bounding box center [446, 430] width 114 height 17
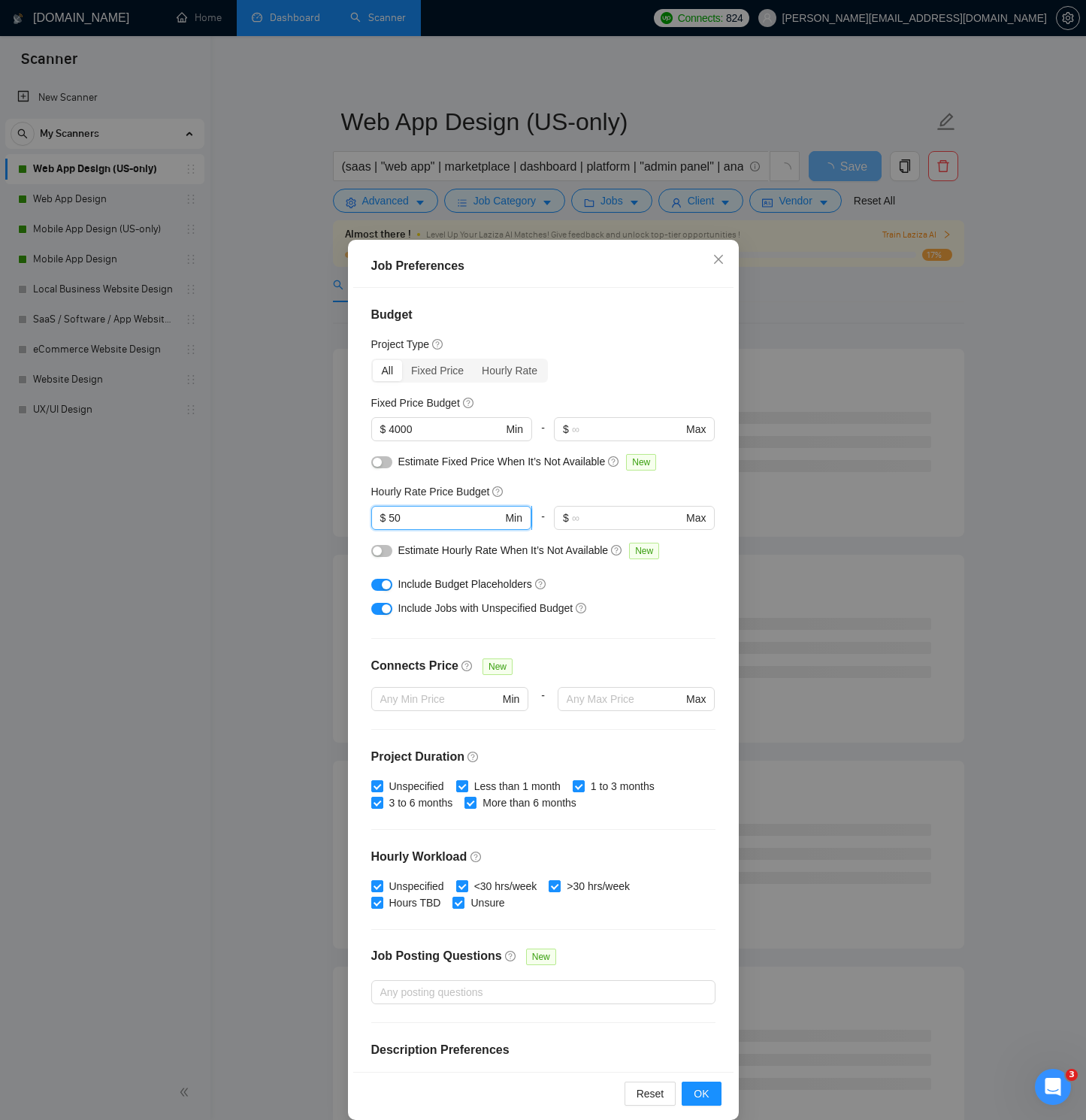
click at [393, 516] on input "50" at bounding box center [446, 518] width 114 height 17
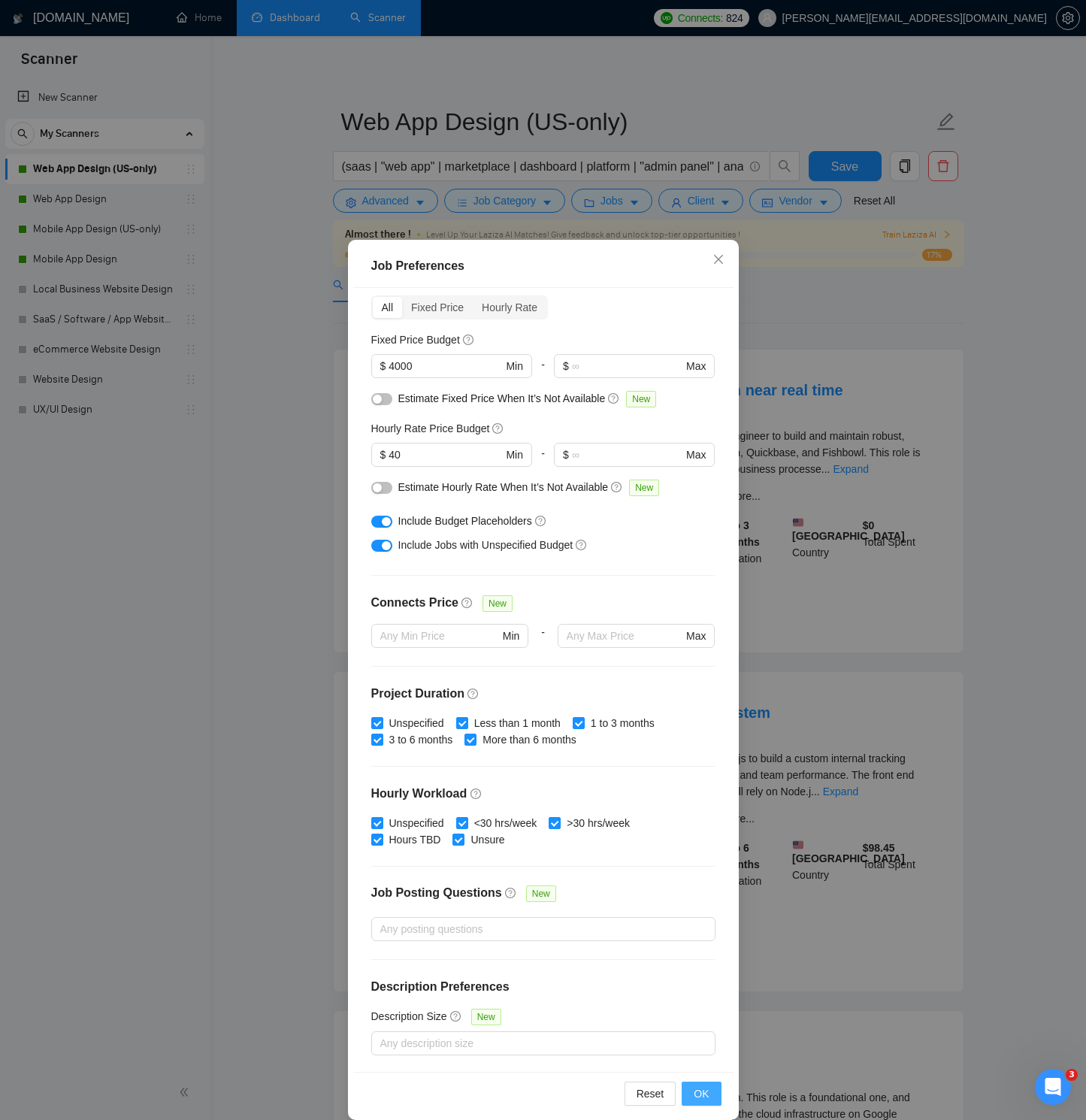
click at [706, 799] on span "OK" at bounding box center [701, 1094] width 15 height 17
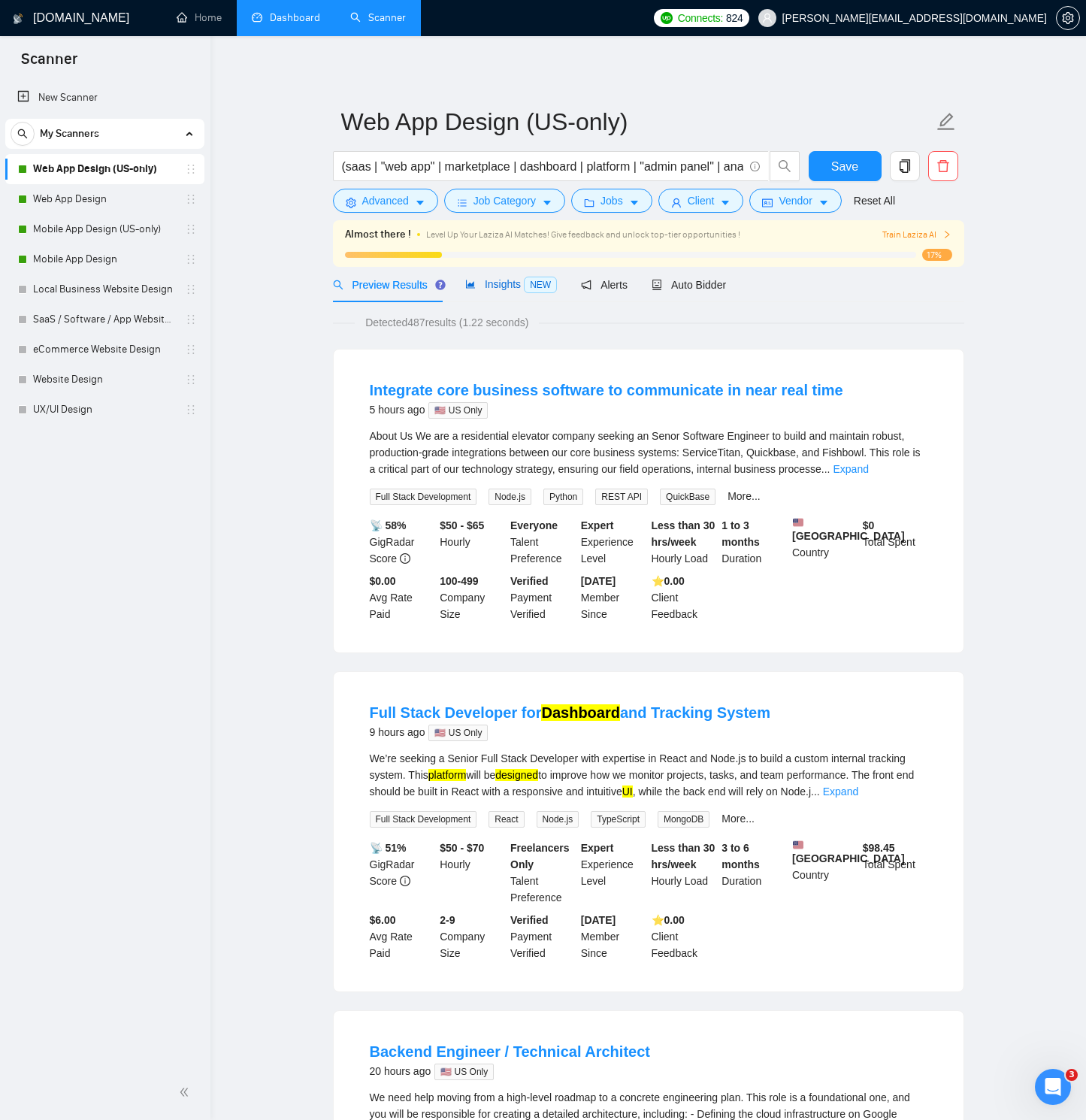
click at [509, 291] on div "Insights NEW" at bounding box center [512, 285] width 92 height 18
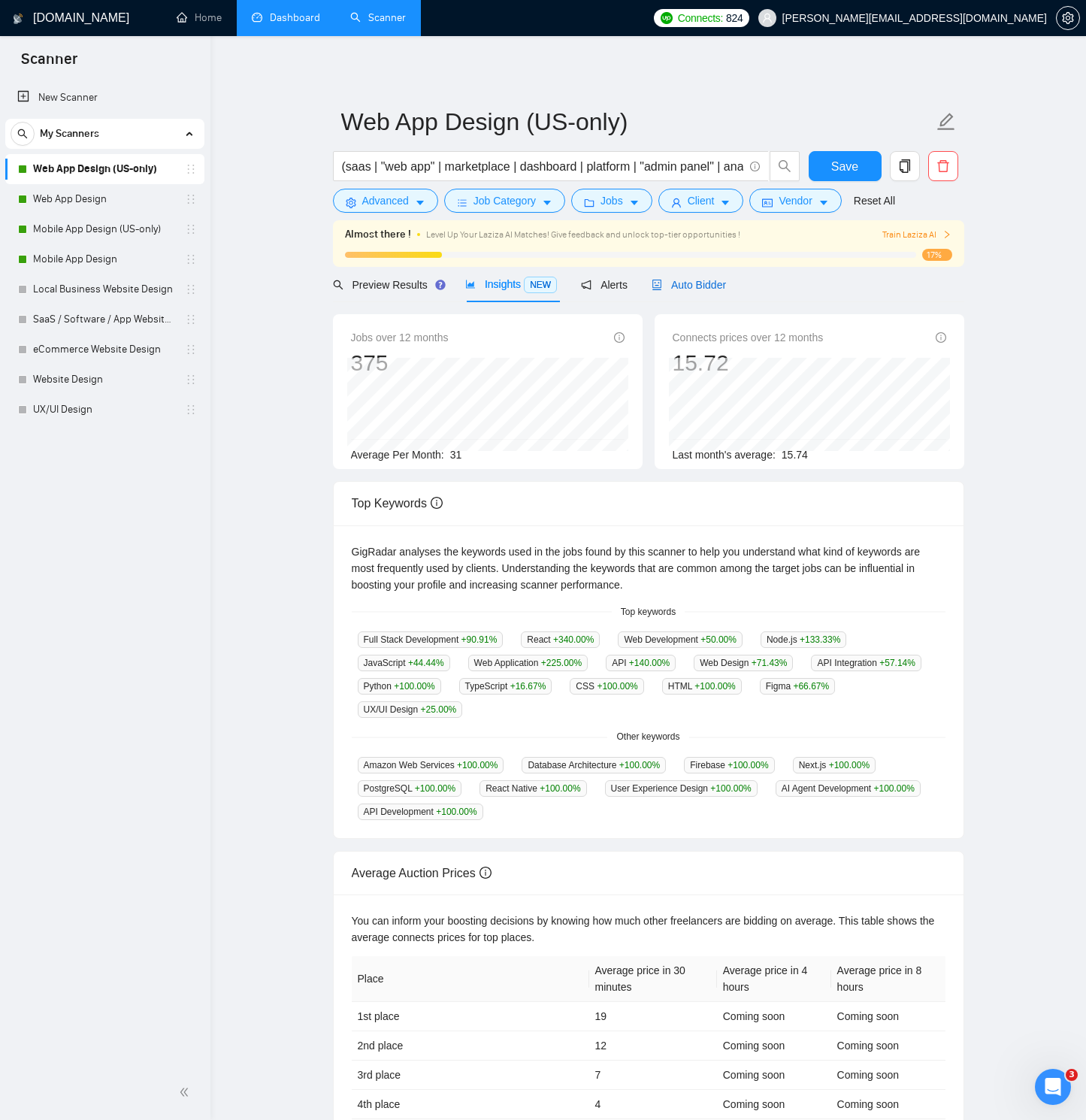
click at [666, 292] on div "Auto Bidder" at bounding box center [689, 285] width 74 height 17
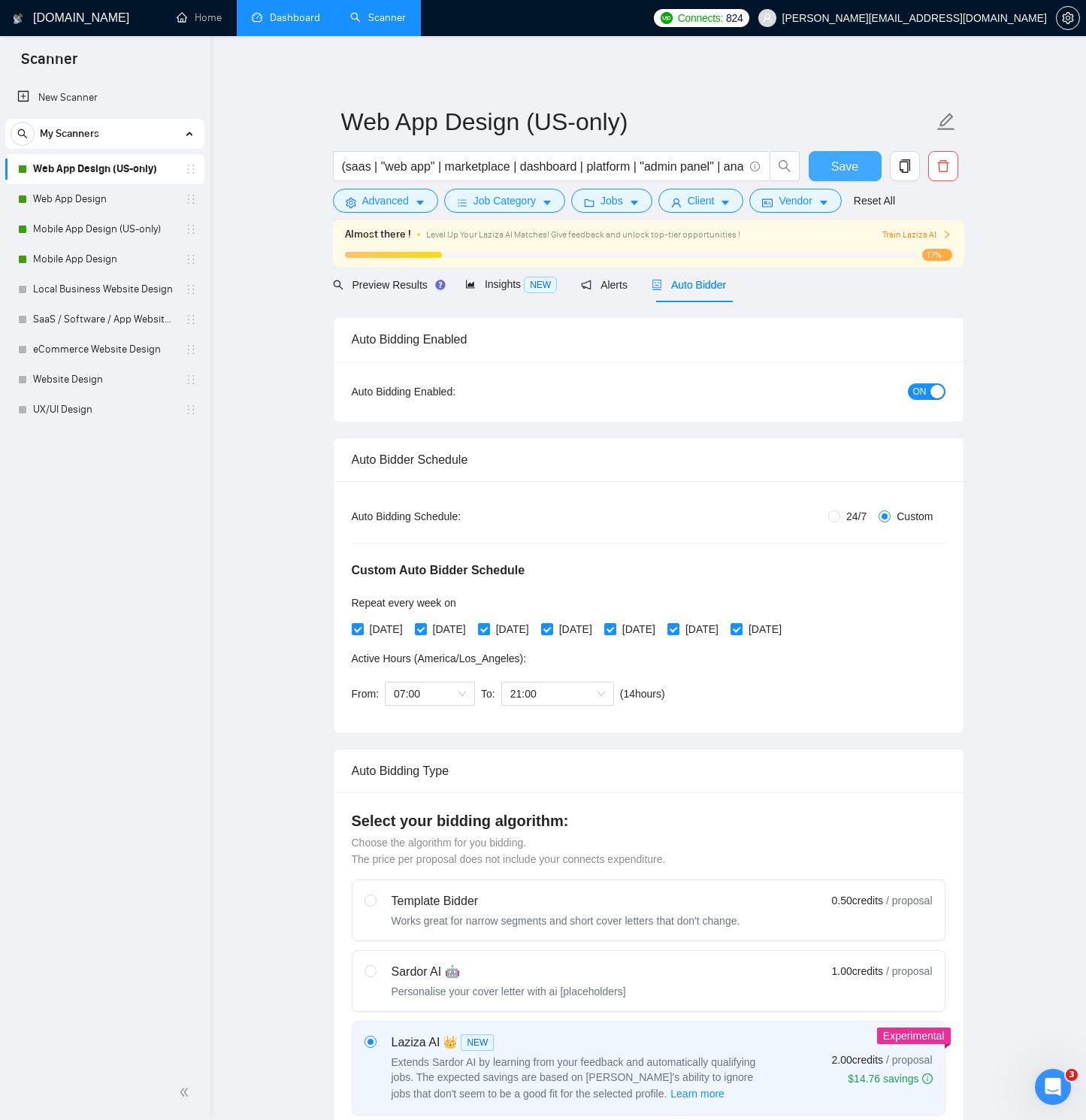
click at [837, 162] on span "Save" at bounding box center [844, 166] width 27 height 18
click at [801, 209] on button "Vendor" at bounding box center [795, 200] width 92 height 24
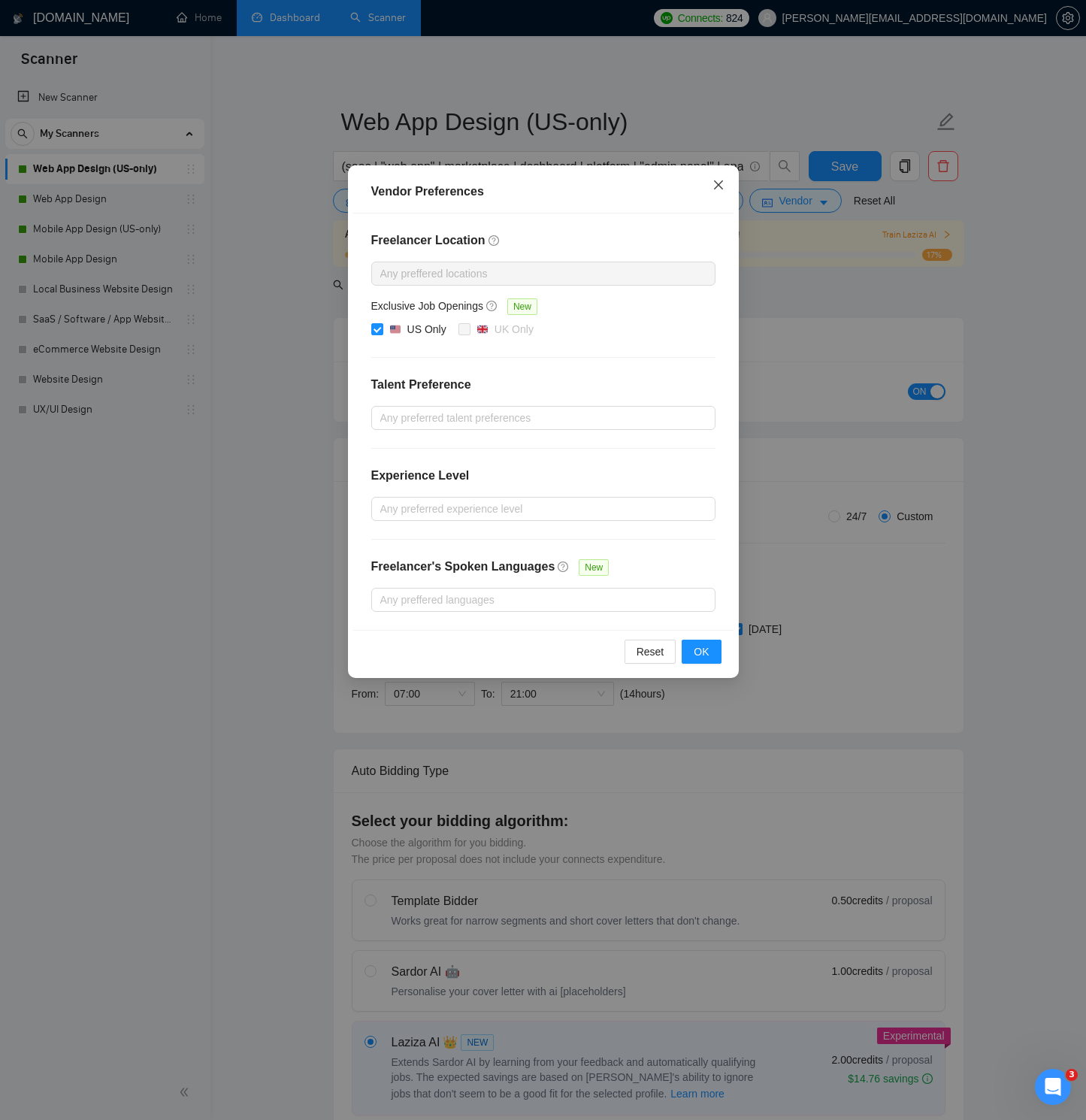
click at [722, 184] on icon "close" at bounding box center [719, 185] width 12 height 12
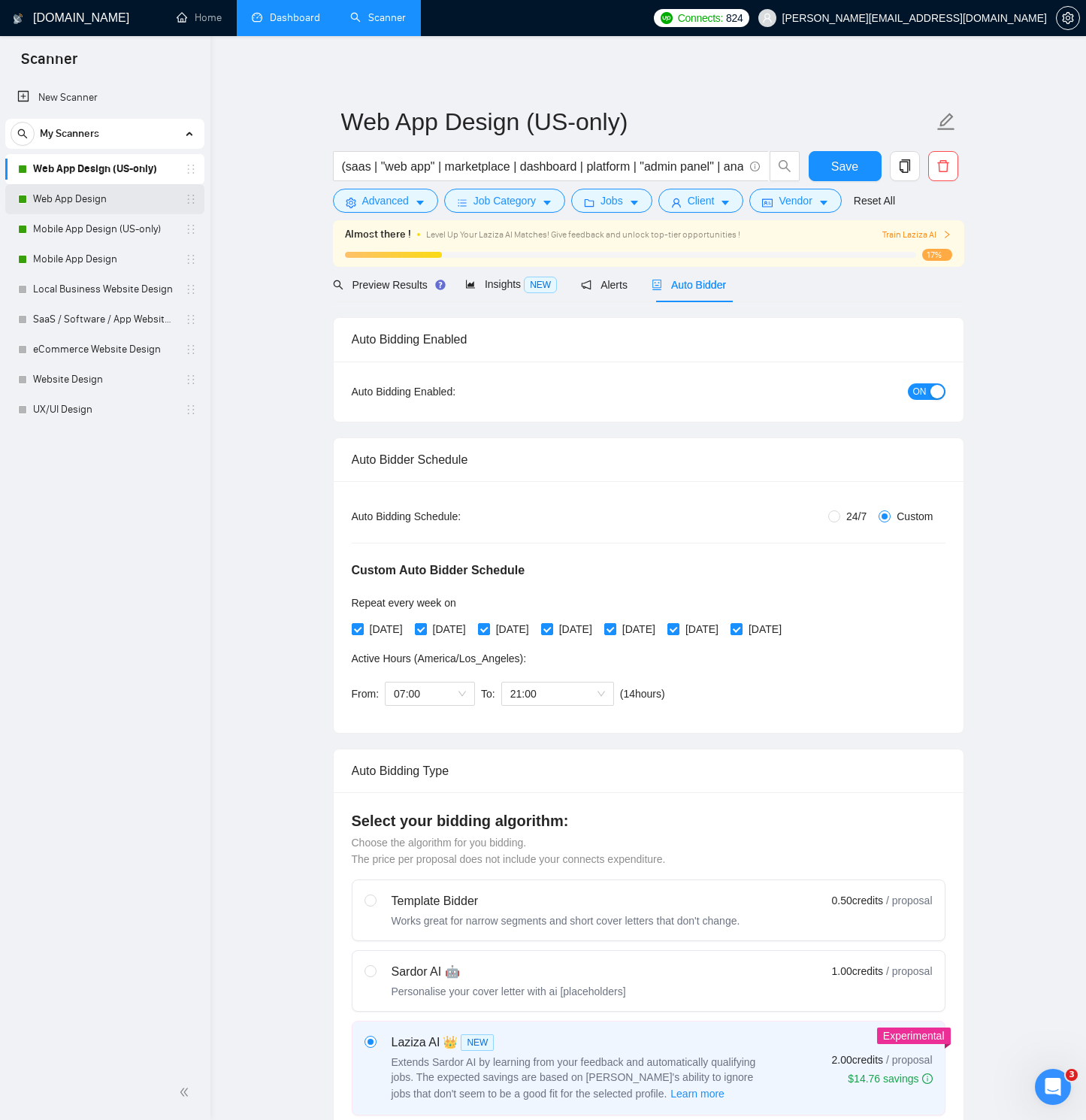
click at [114, 202] on link "Web App Design" at bounding box center [104, 199] width 143 height 30
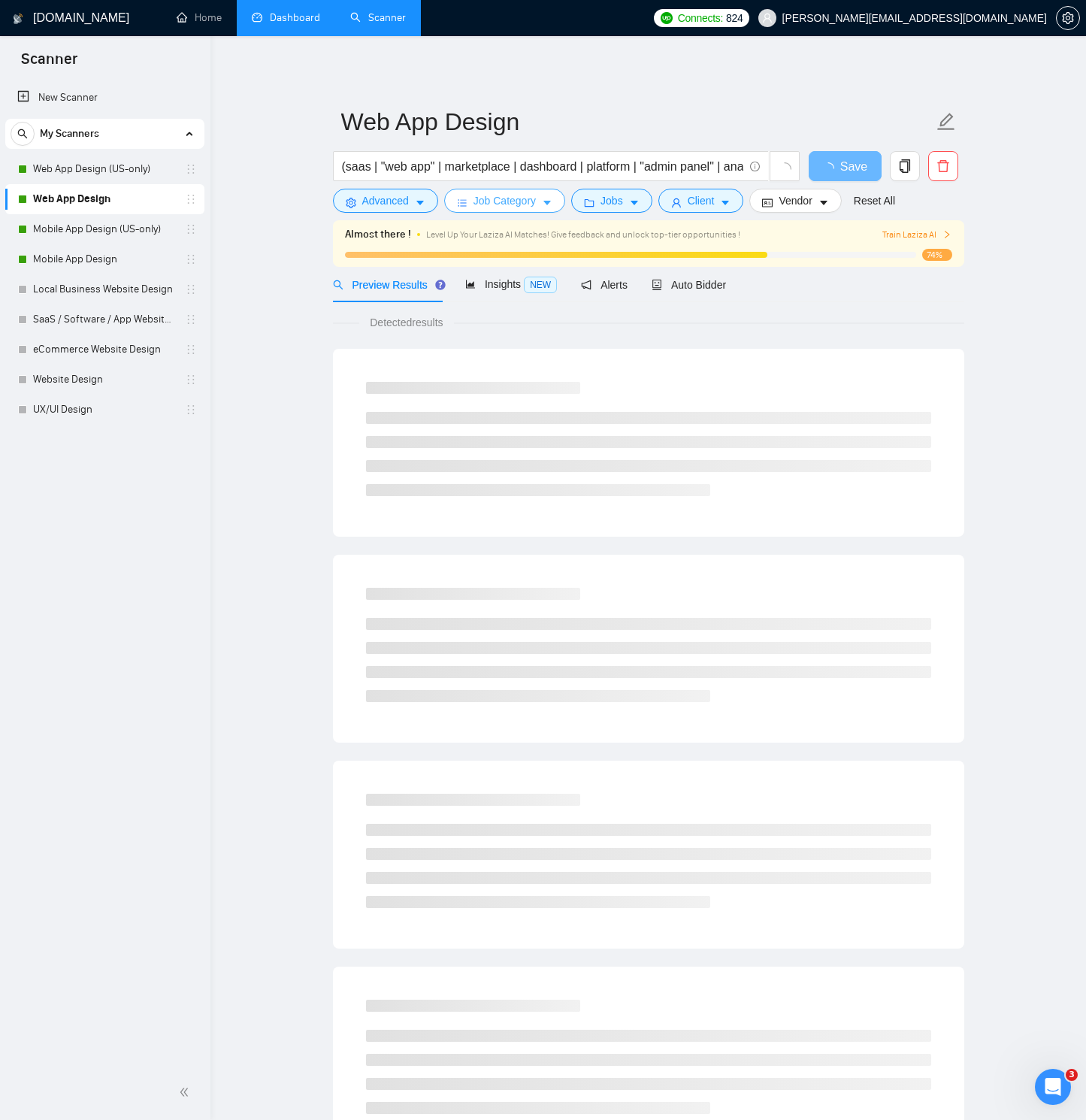
click at [523, 205] on span "Job Category" at bounding box center [504, 201] width 62 height 17
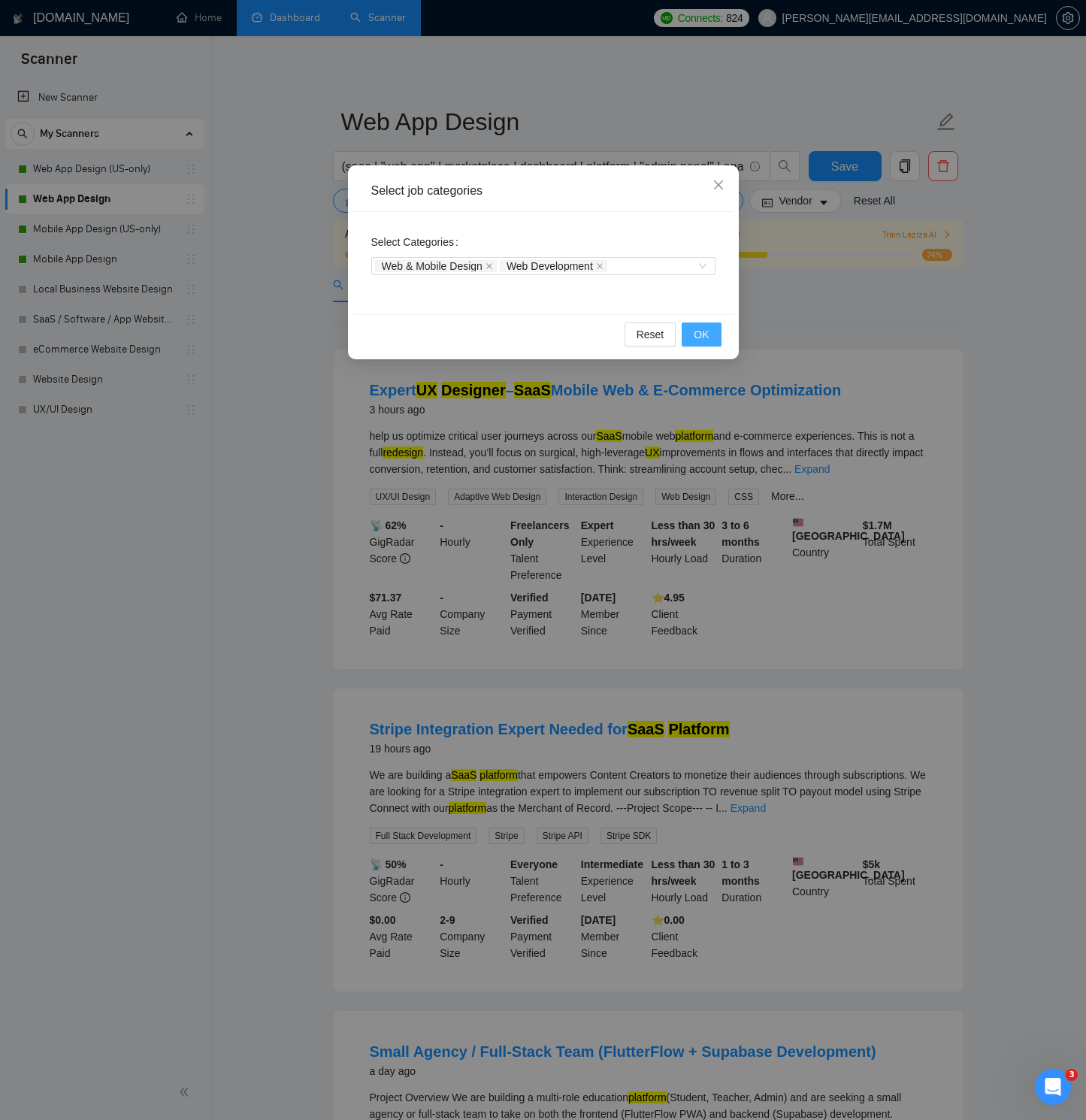
click at [699, 328] on span "OK" at bounding box center [701, 334] width 15 height 17
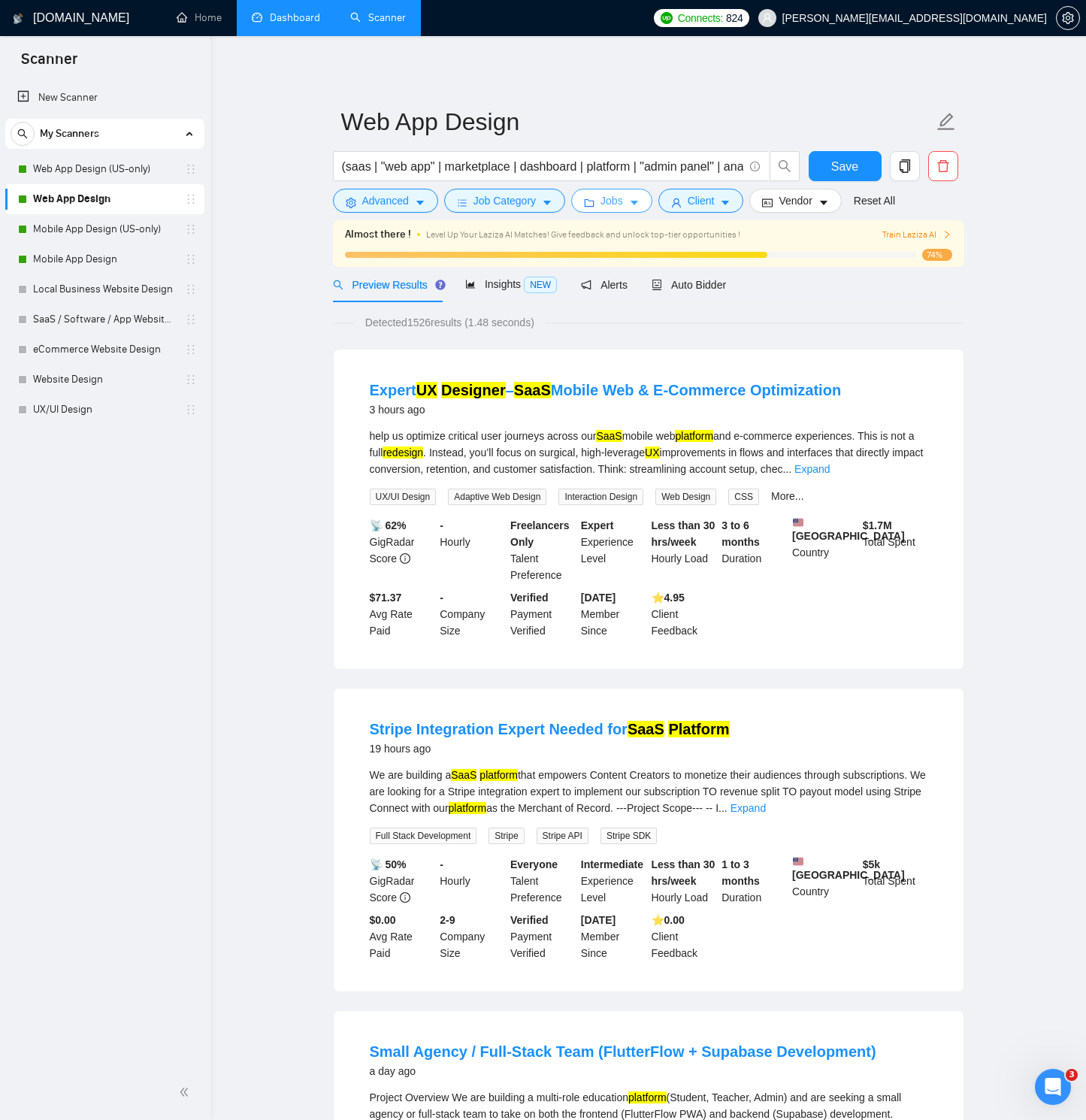
click at [607, 205] on span "Jobs" at bounding box center [611, 201] width 22 height 17
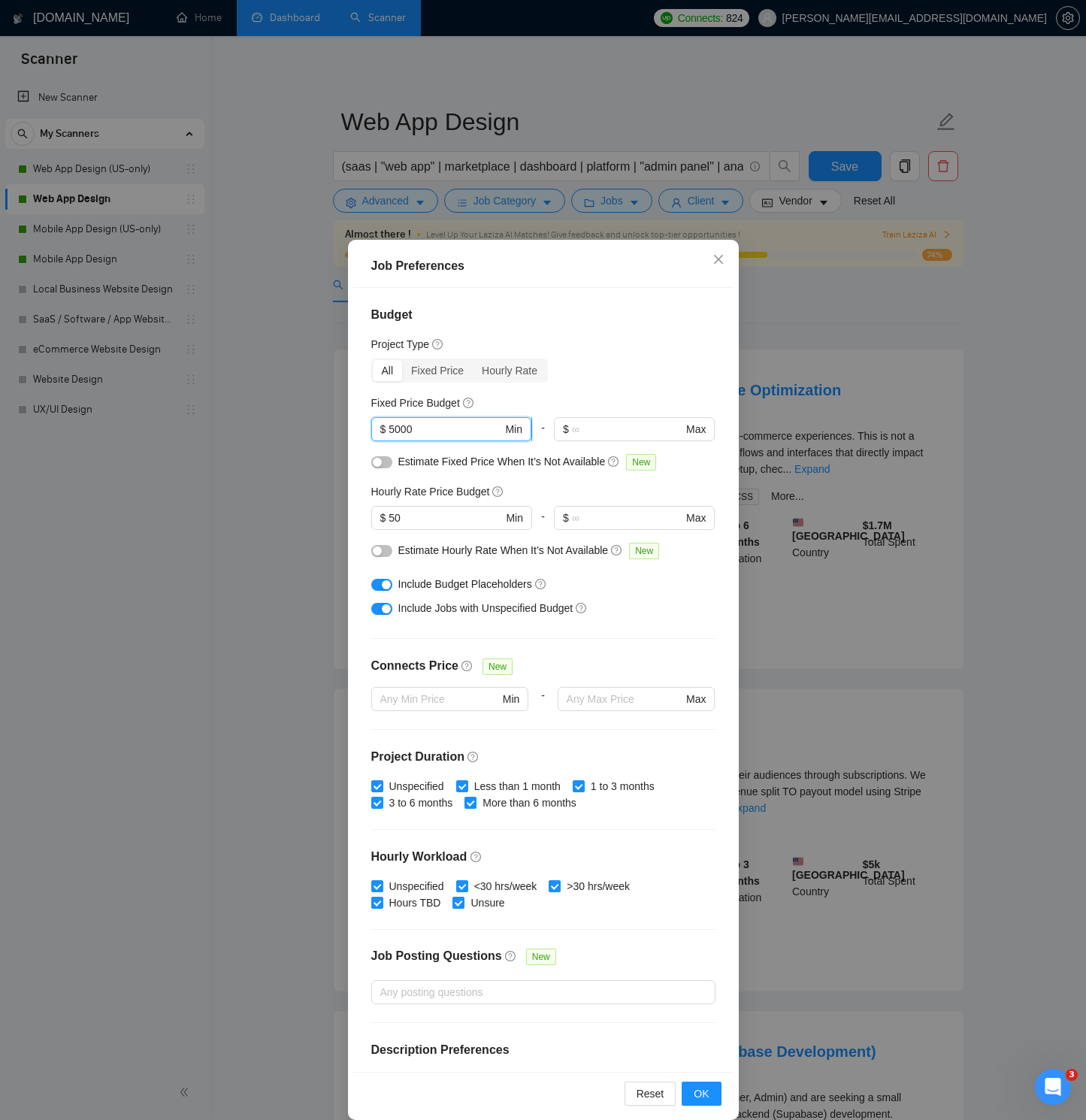
click at [388, 429] on span "$ 5000 Min" at bounding box center [451, 429] width 160 height 24
click at [390, 520] on input "50" at bounding box center [446, 518] width 114 height 17
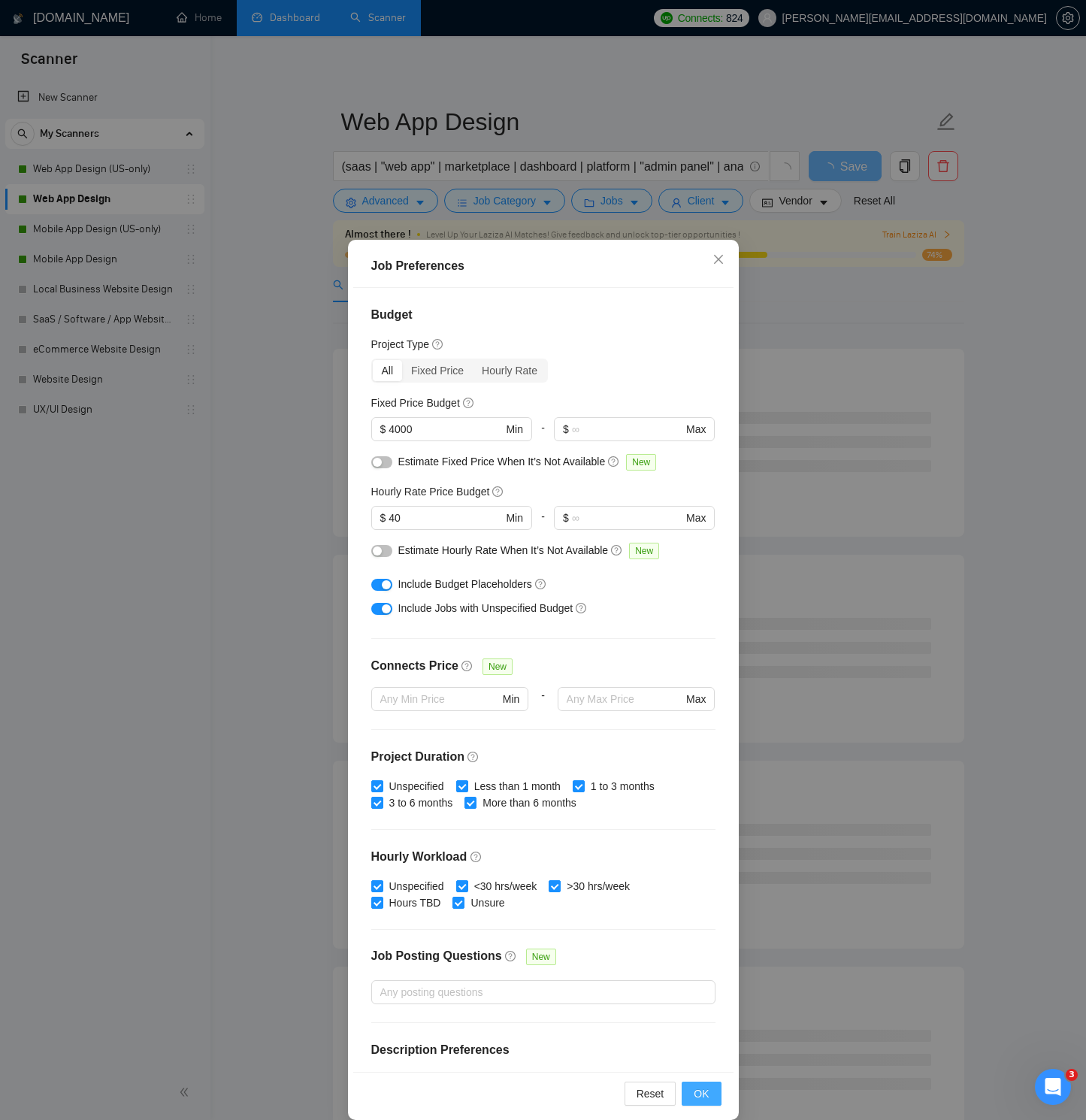
click at [699, 799] on span "OK" at bounding box center [701, 1094] width 15 height 17
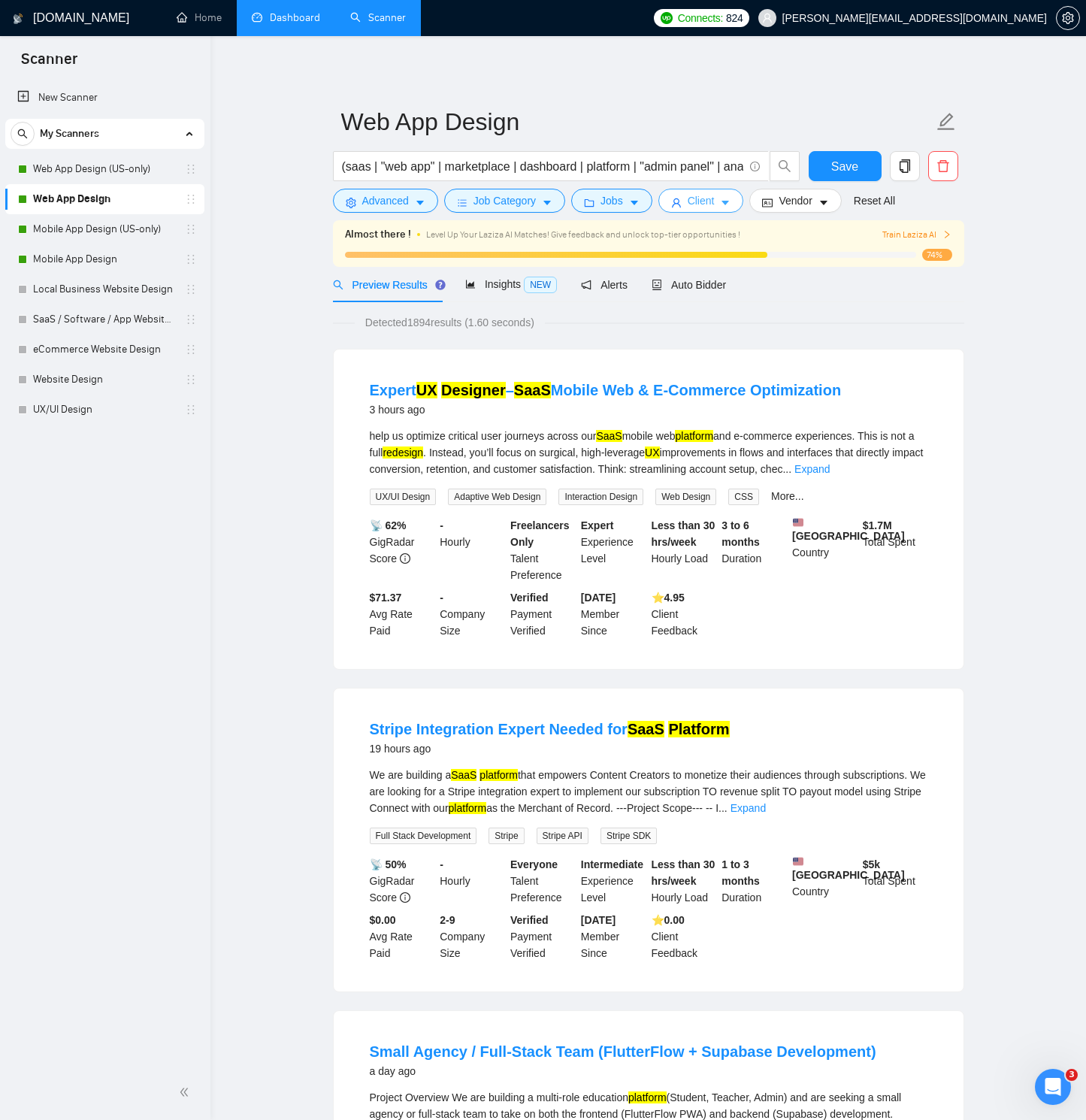
click at [707, 205] on span "Client" at bounding box center [701, 201] width 27 height 17
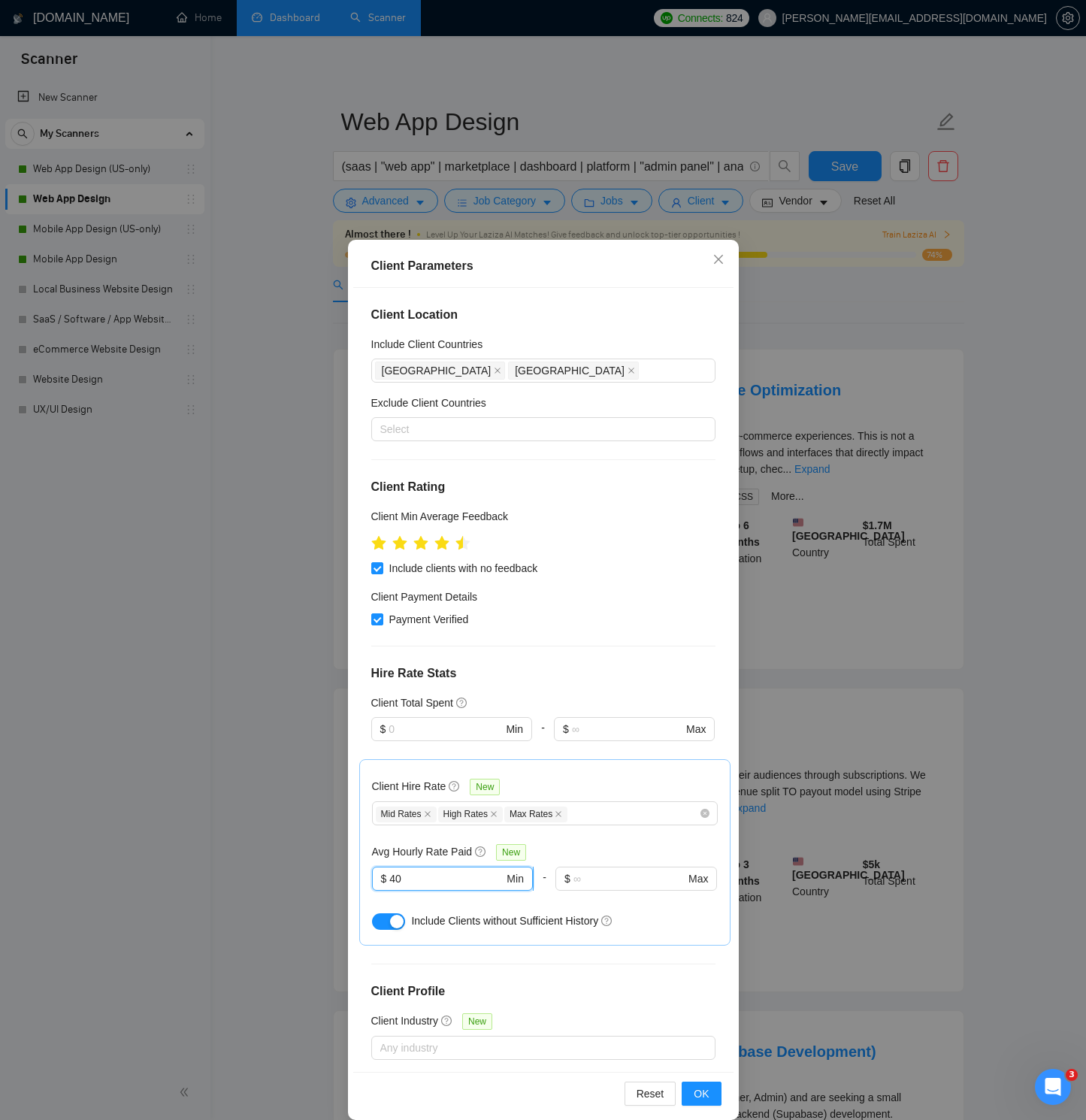
click at [392, 799] on input "40" at bounding box center [446, 879] width 114 height 17
click at [700, 799] on span "OK" at bounding box center [701, 1094] width 15 height 17
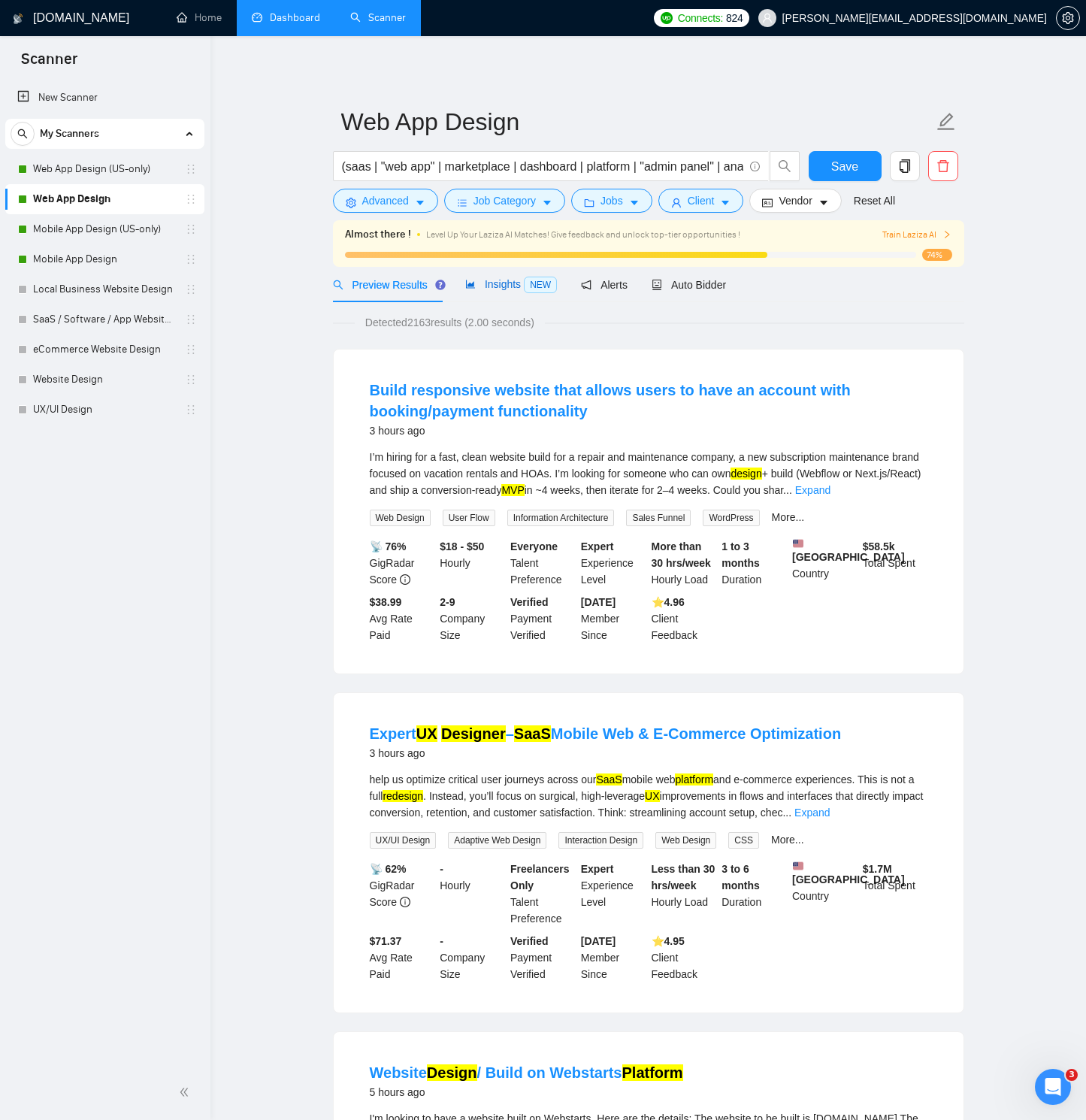
click at [487, 288] on span "Insights NEW" at bounding box center [512, 285] width 92 height 12
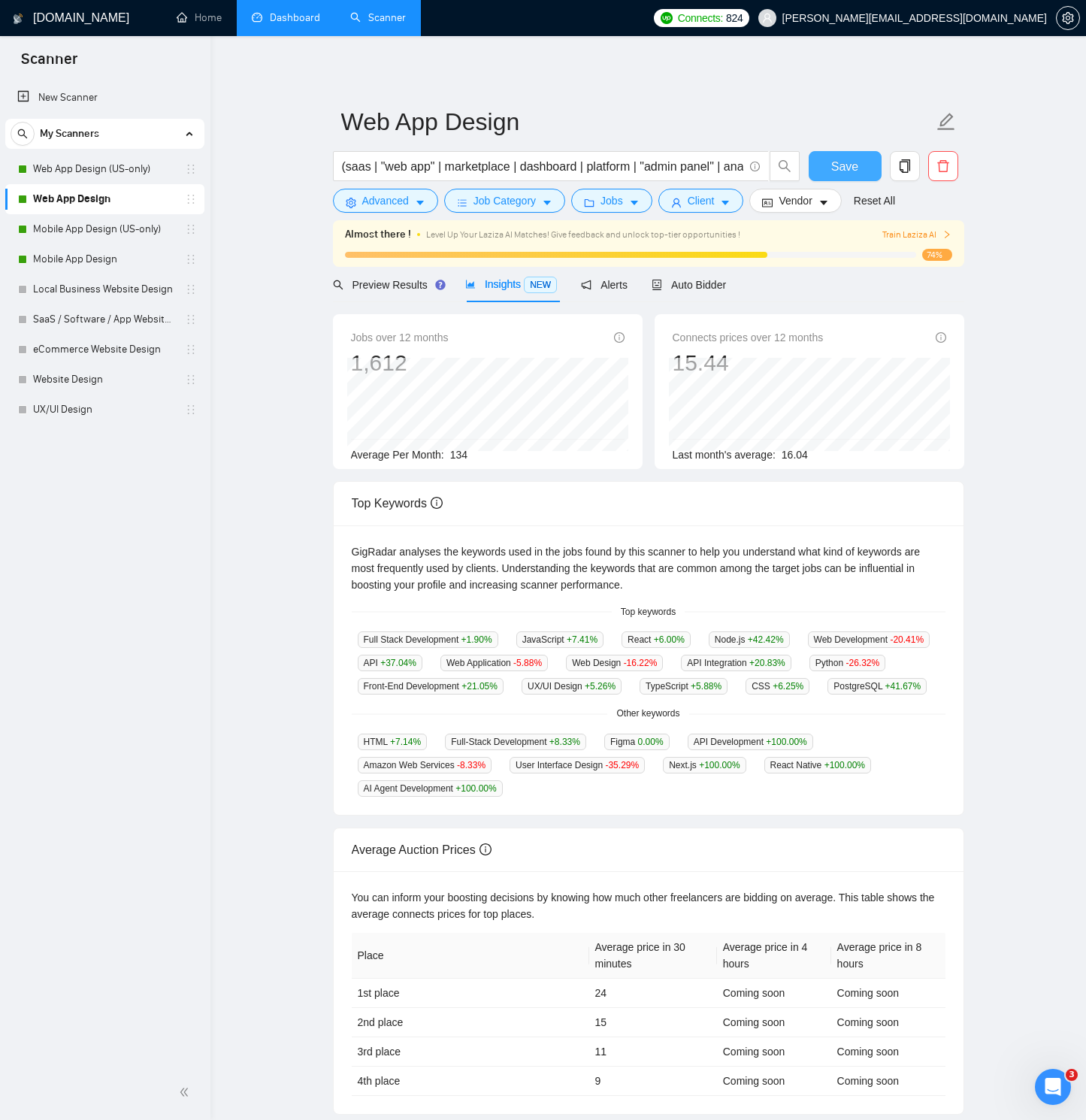
click at [820, 167] on button "Save" at bounding box center [844, 166] width 73 height 30
click at [97, 168] on link "Web App Design (US-only)" at bounding box center [104, 169] width 143 height 30
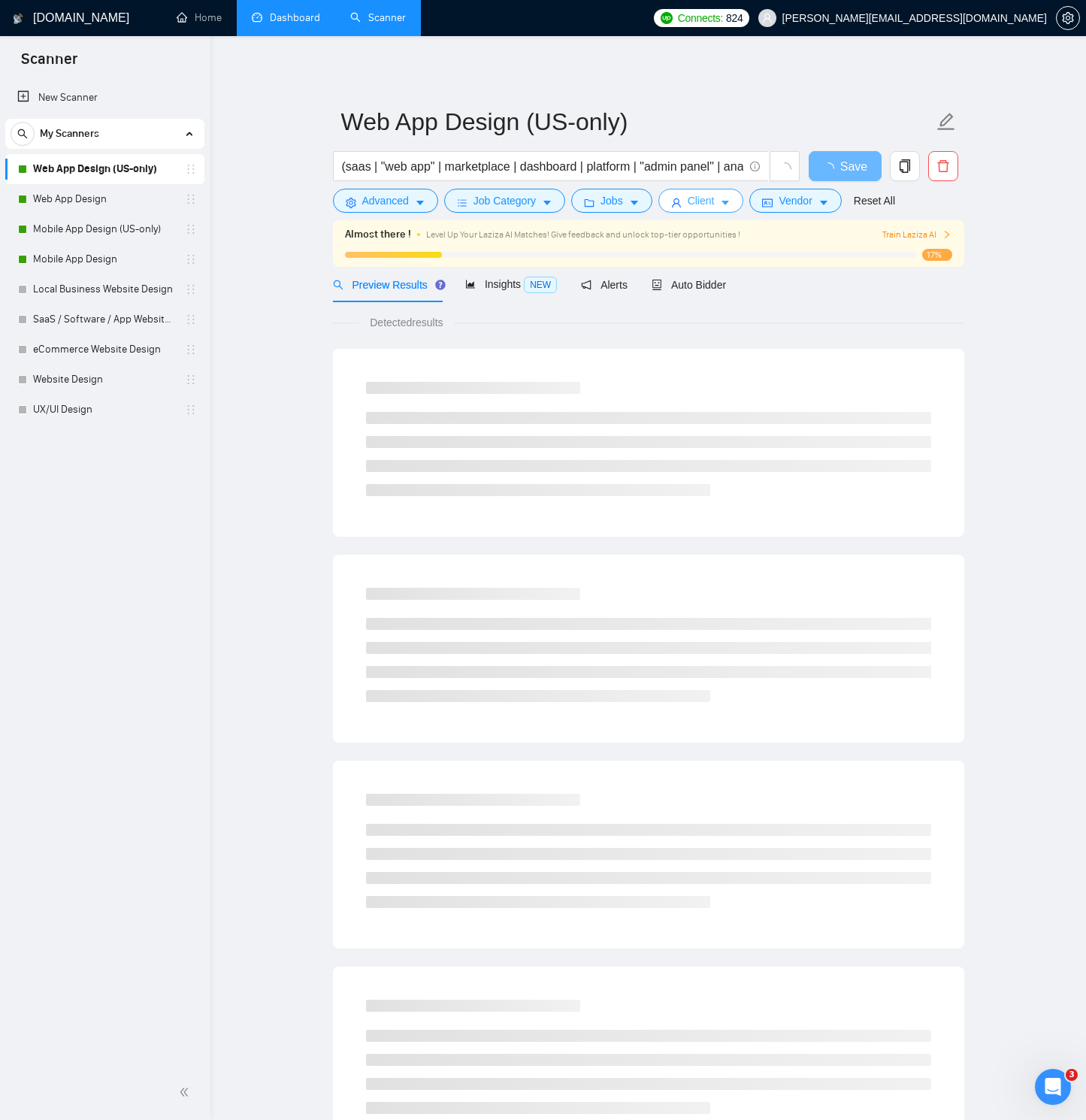
click at [715, 198] on span "Client" at bounding box center [701, 201] width 27 height 17
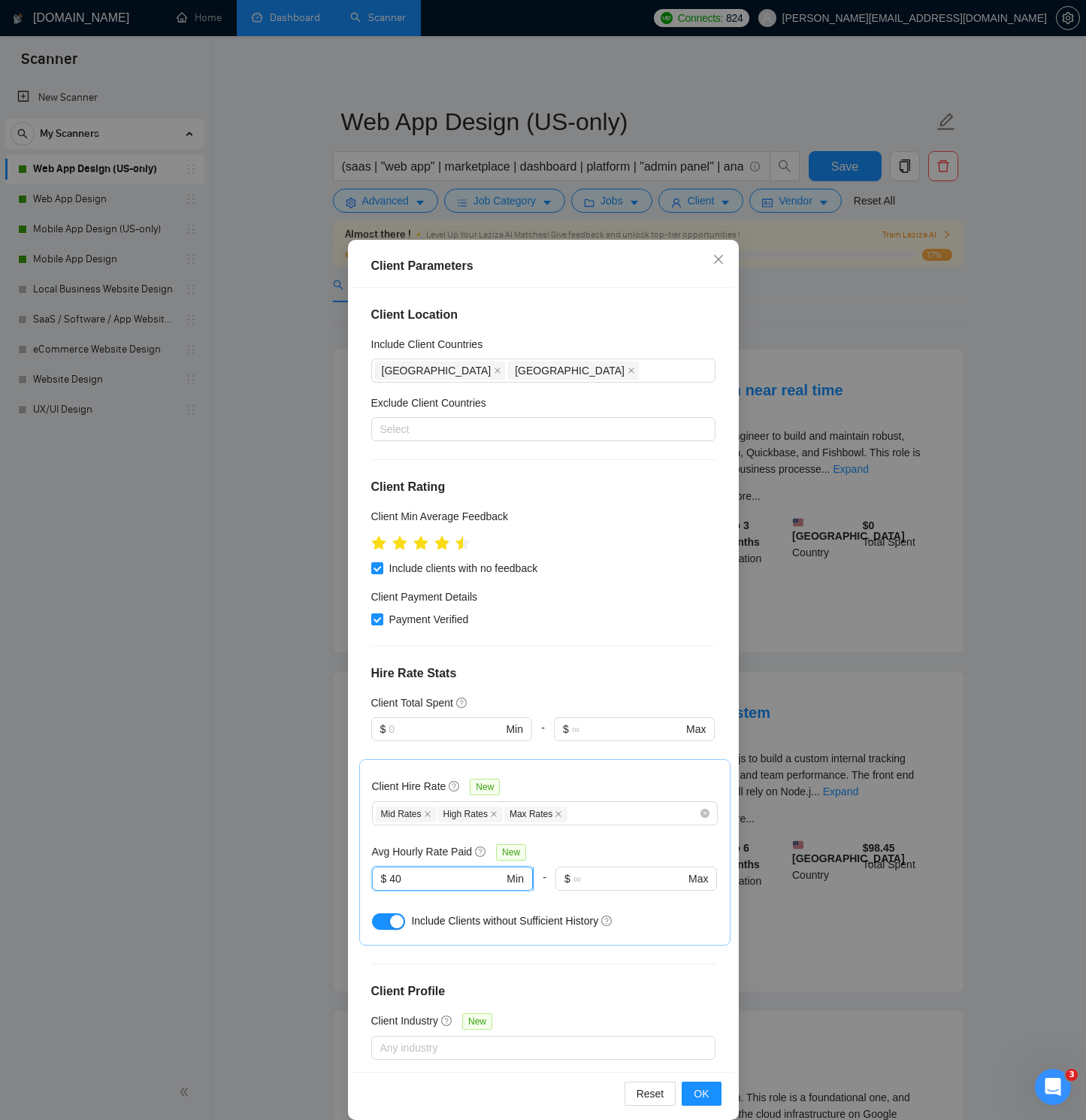
click at [392, 799] on input "40" at bounding box center [446, 879] width 114 height 17
click at [705, 799] on span "OK" at bounding box center [701, 1094] width 15 height 17
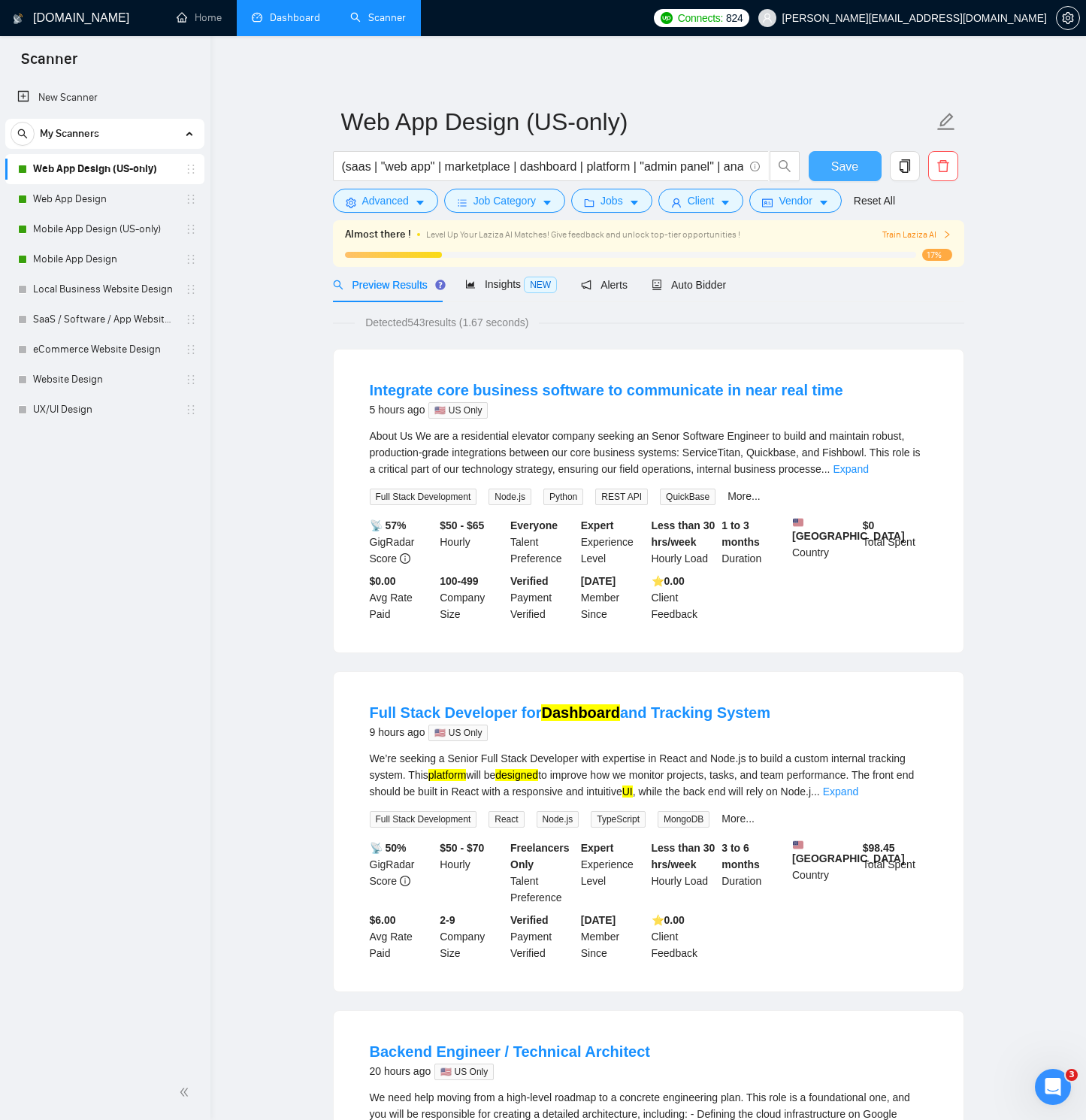
click at [843, 162] on span "Save" at bounding box center [844, 166] width 27 height 18
click at [498, 279] on span "Insights NEW" at bounding box center [512, 285] width 92 height 12
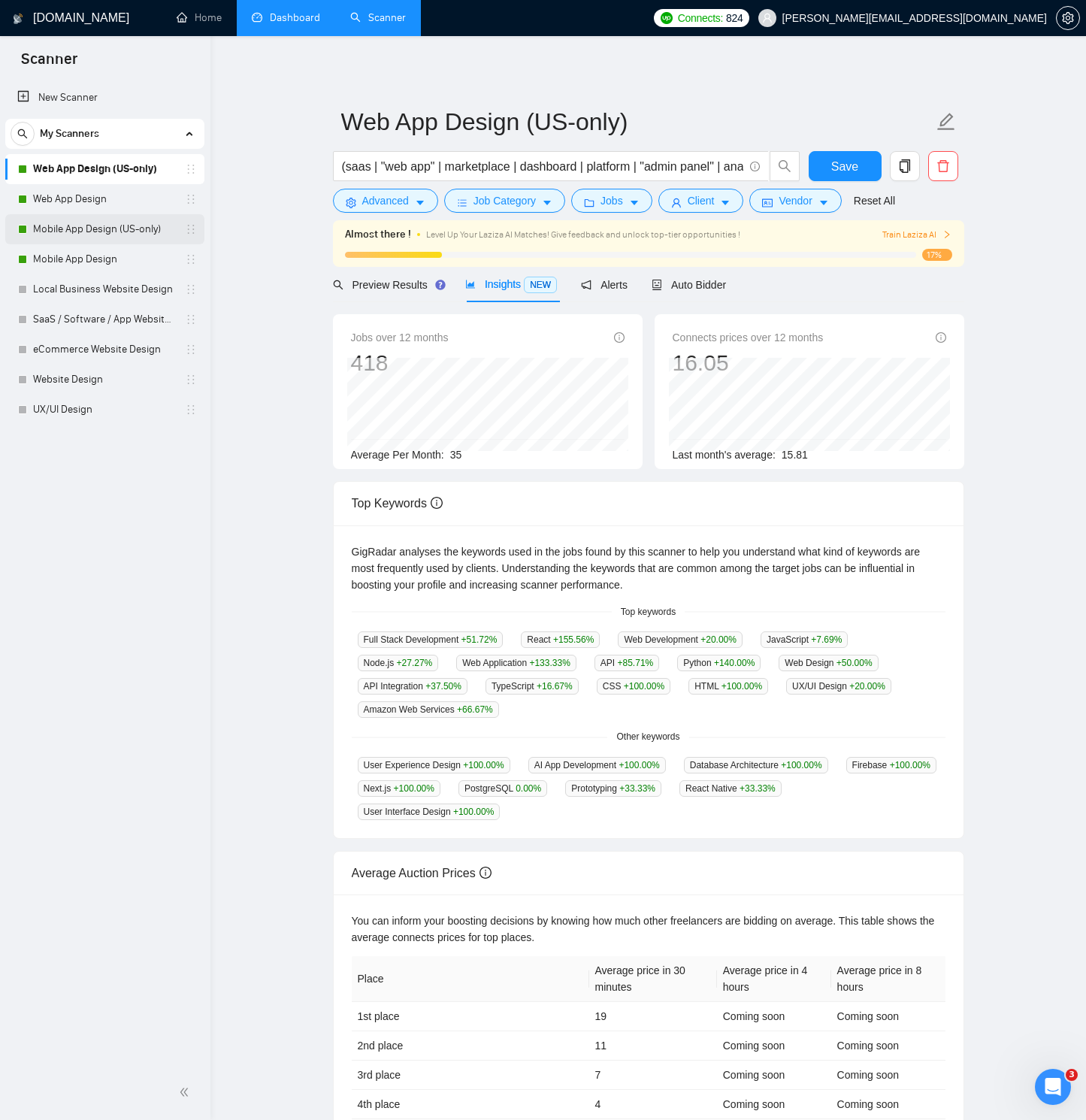
click at [98, 224] on link "Mobile App Design (US-only)" at bounding box center [104, 229] width 143 height 30
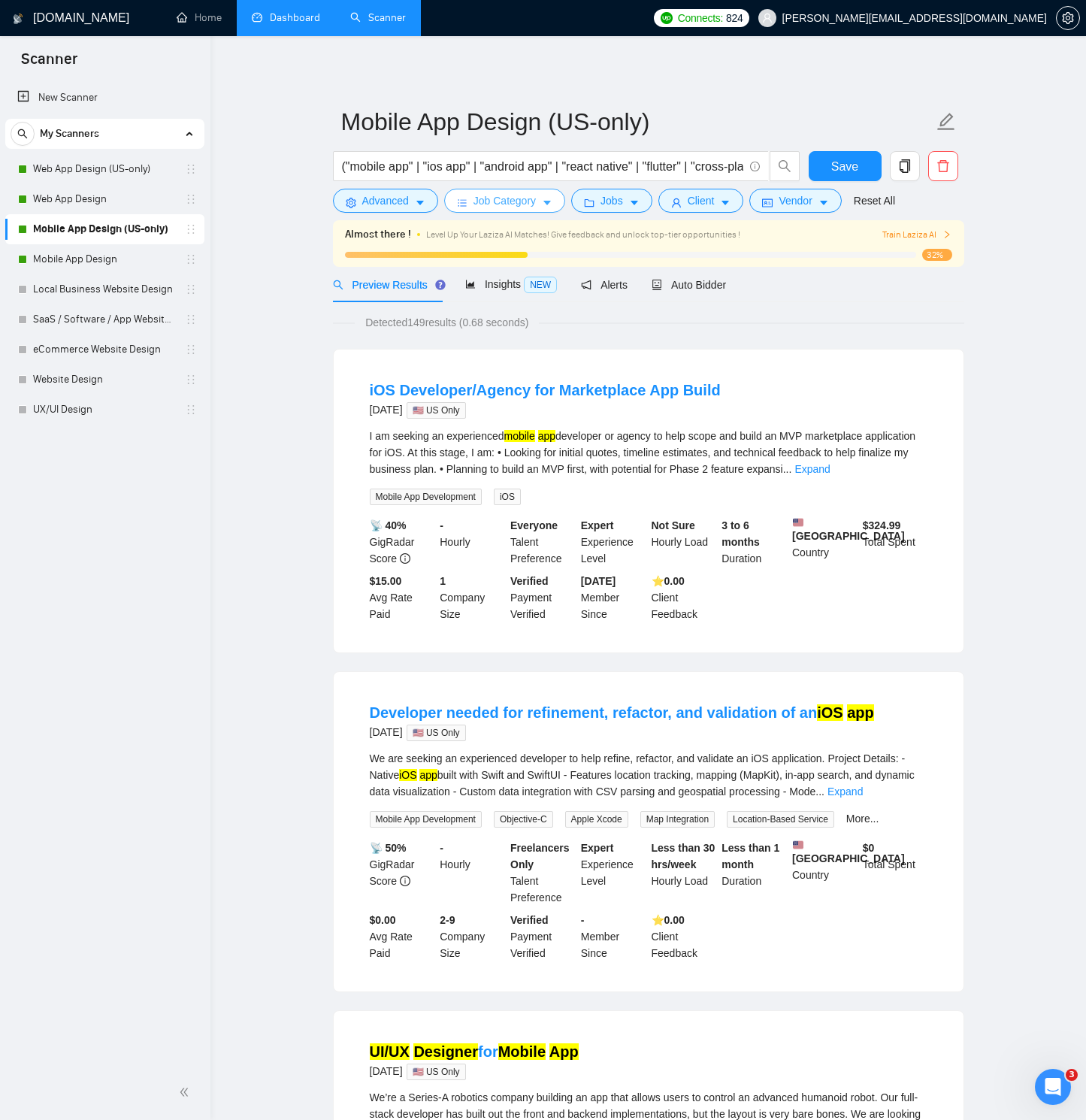
click at [533, 206] on span "Job Category" at bounding box center [504, 201] width 62 height 17
click at [635, 196] on button "Jobs" at bounding box center [612, 200] width 81 height 24
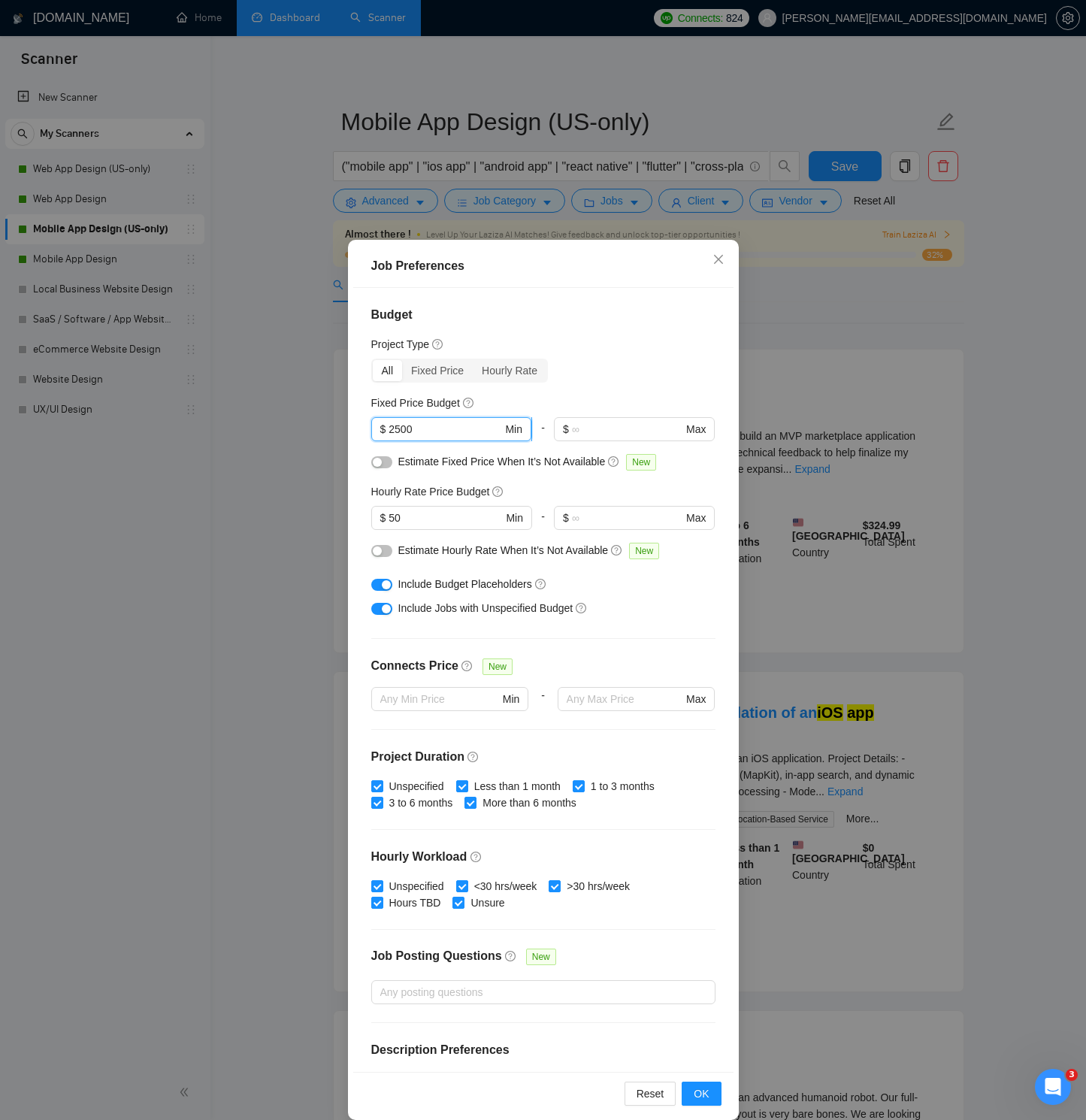
click at [400, 427] on input "2500" at bounding box center [446, 430] width 114 height 17
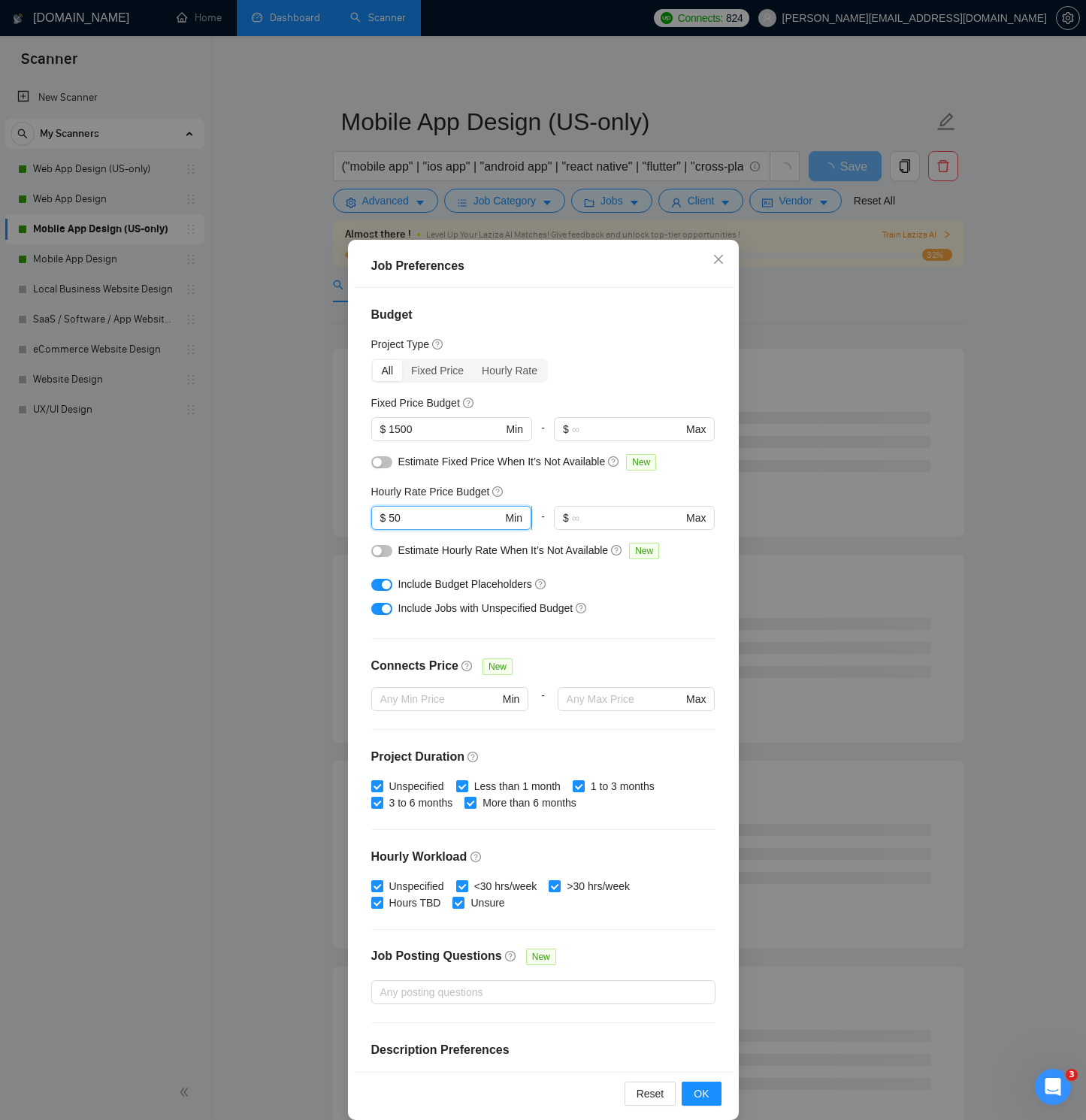
click at [391, 521] on input "50" at bounding box center [446, 518] width 114 height 17
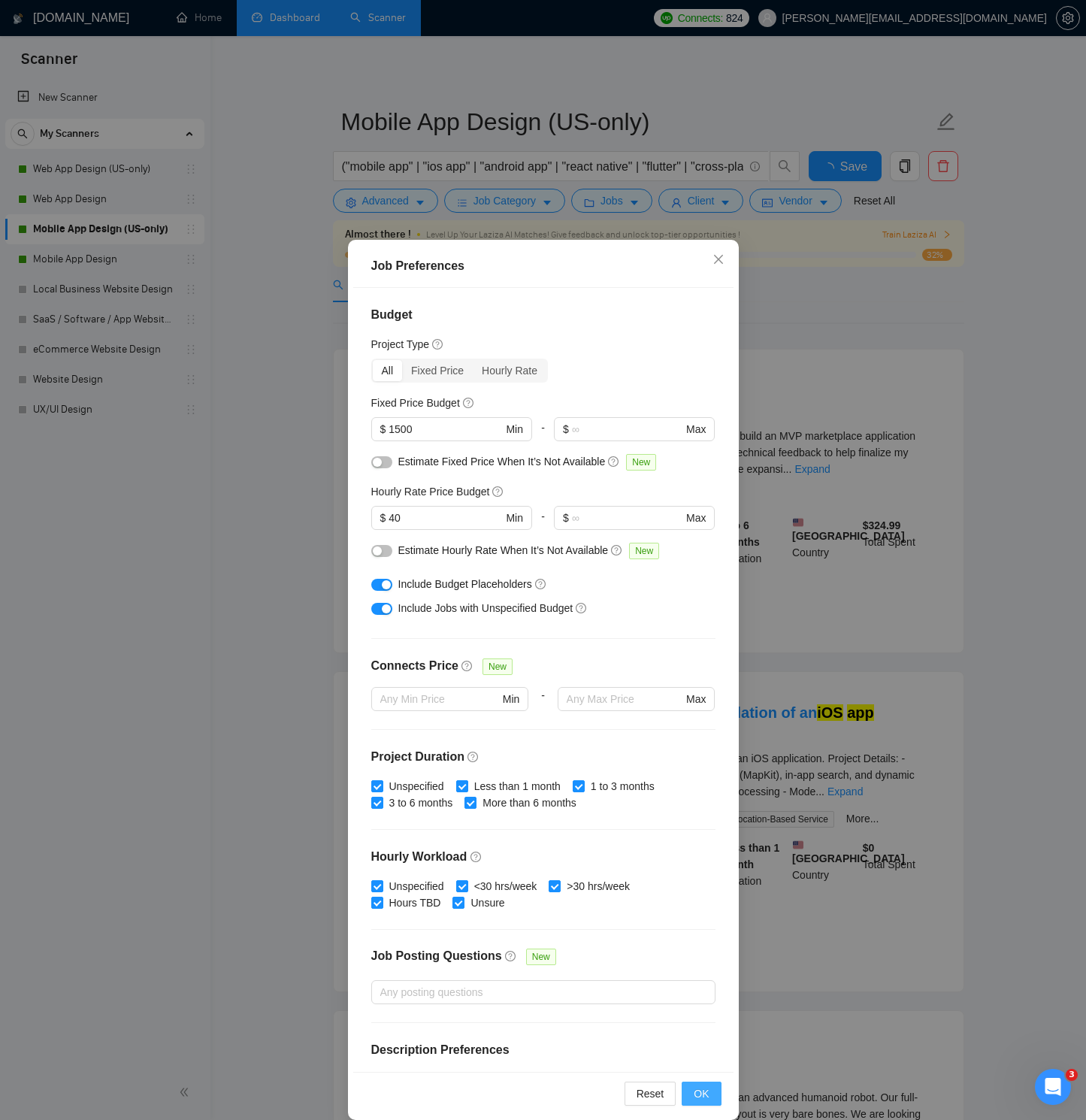
click at [715, 799] on button "OK" at bounding box center [701, 1093] width 39 height 24
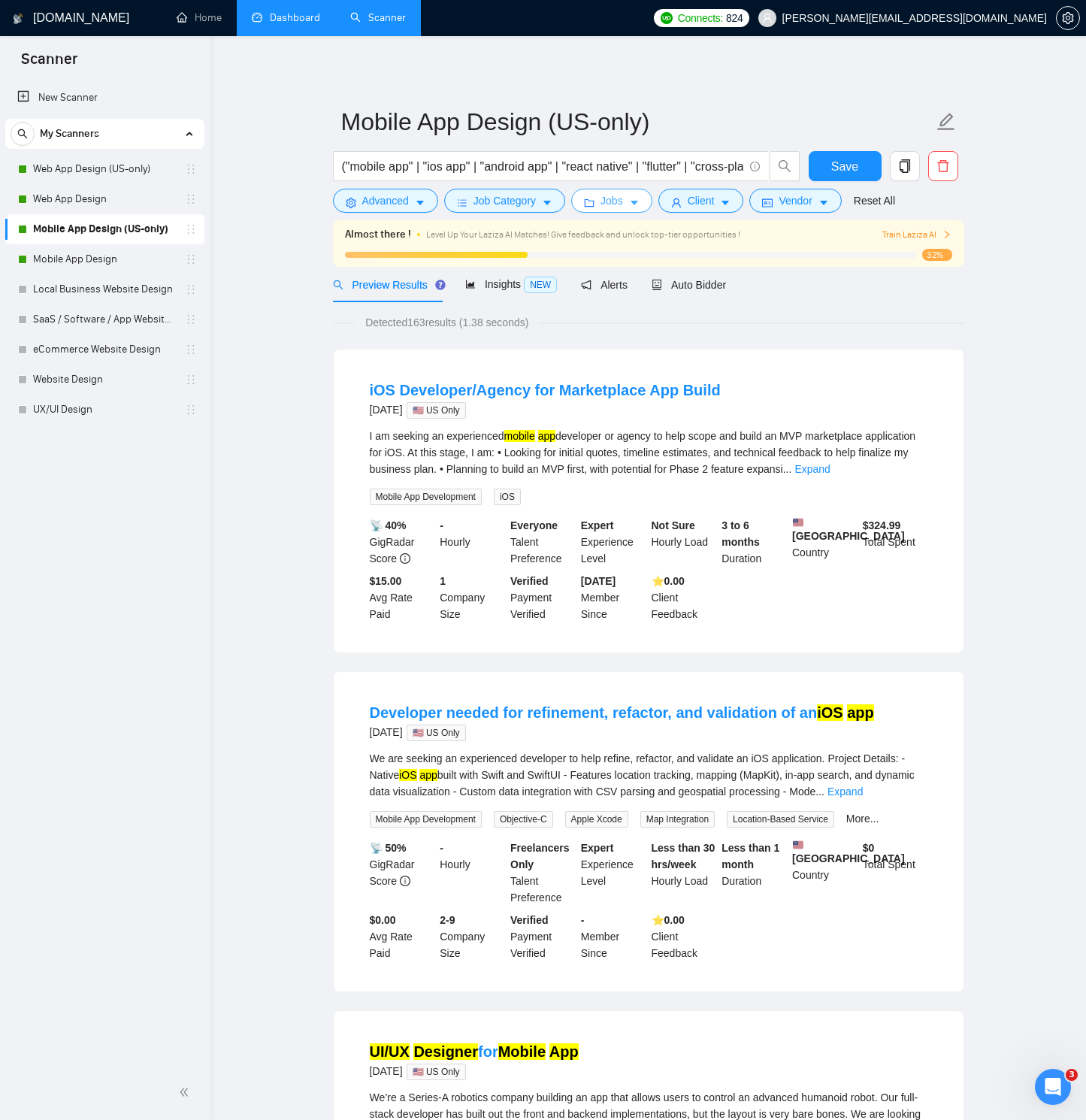
click at [623, 202] on span "Jobs" at bounding box center [611, 201] width 22 height 17
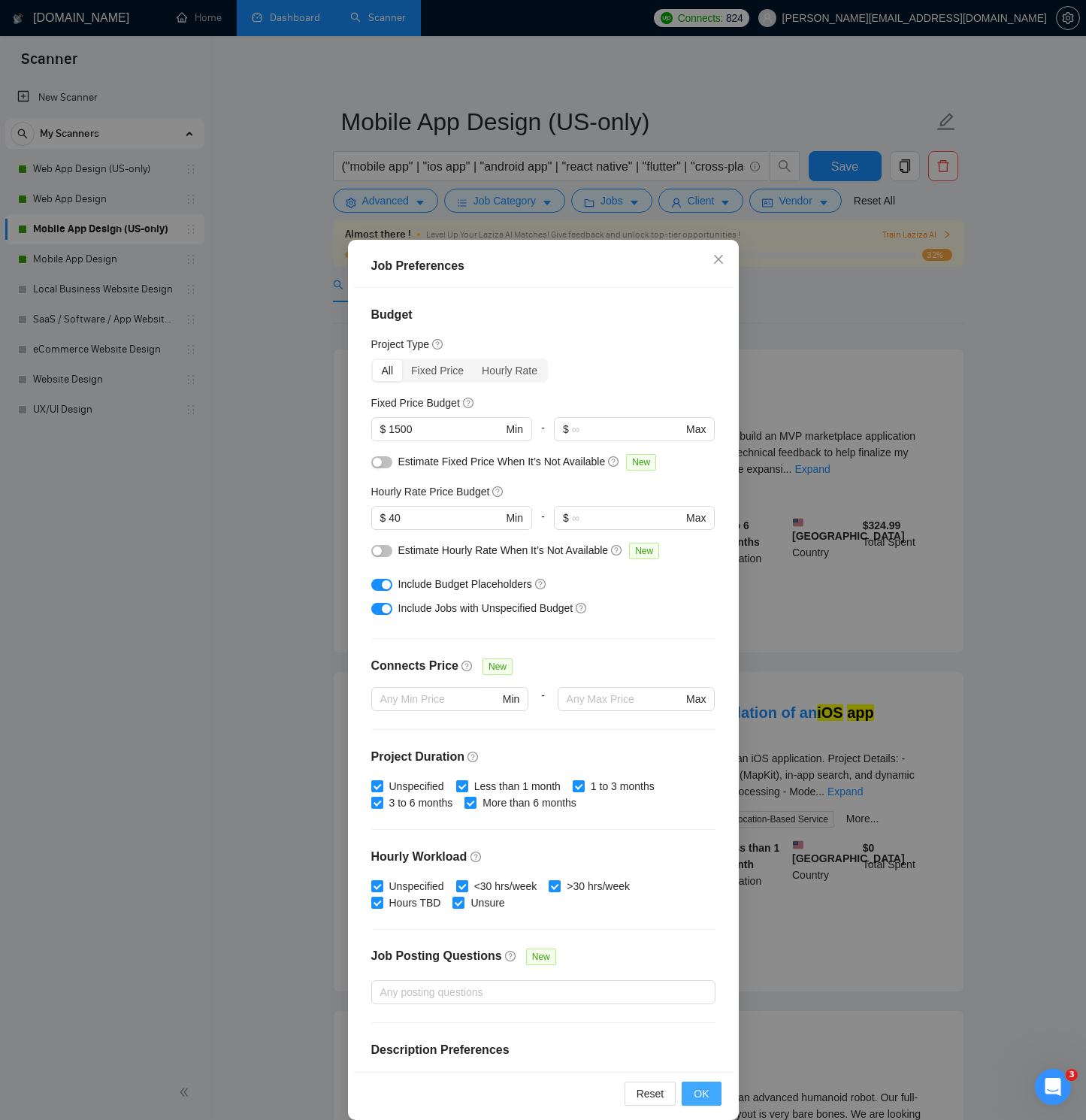
click at [698, 799] on span "OK" at bounding box center [701, 1094] width 15 height 17
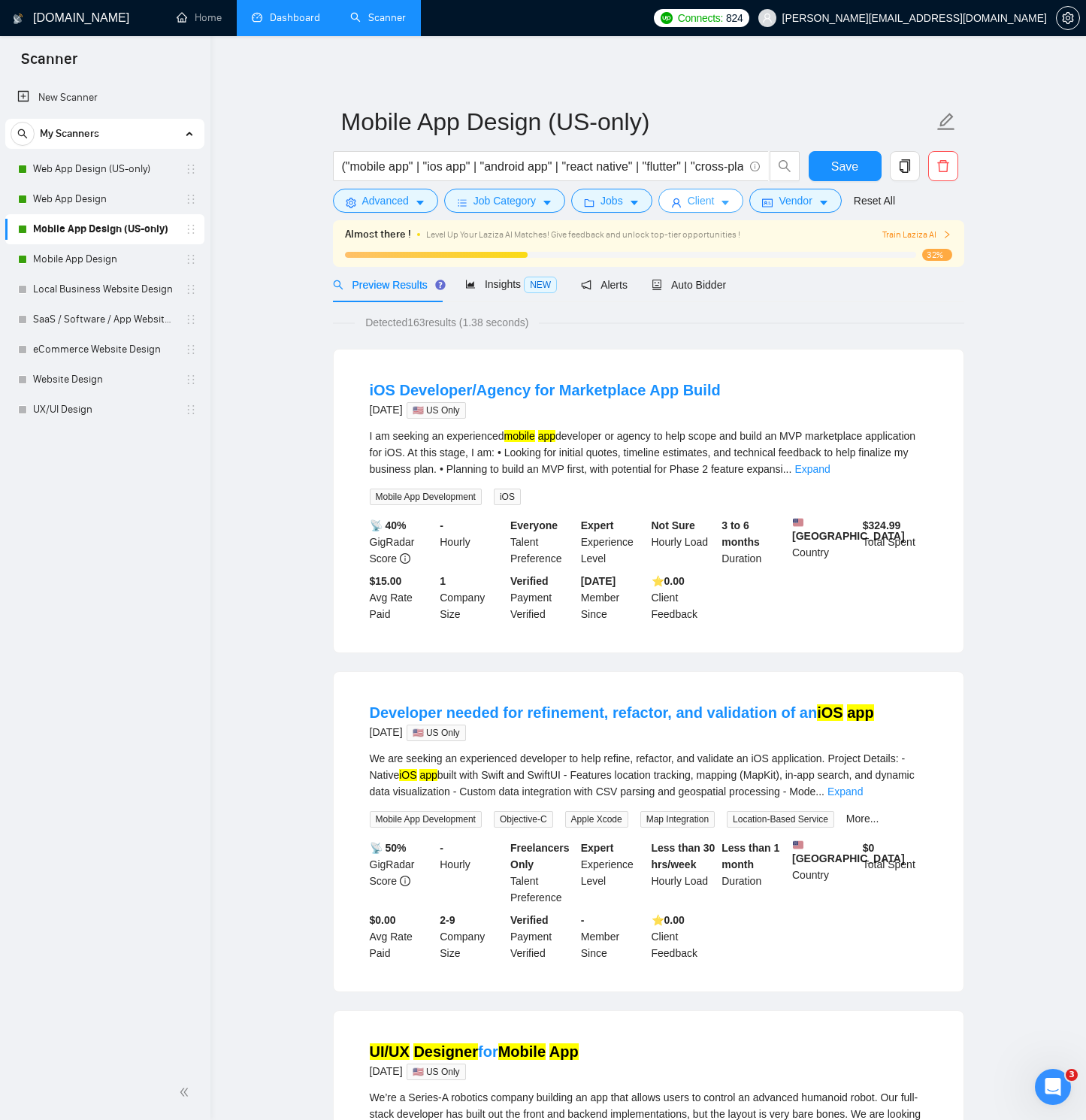
click at [711, 199] on span "Client" at bounding box center [701, 201] width 27 height 17
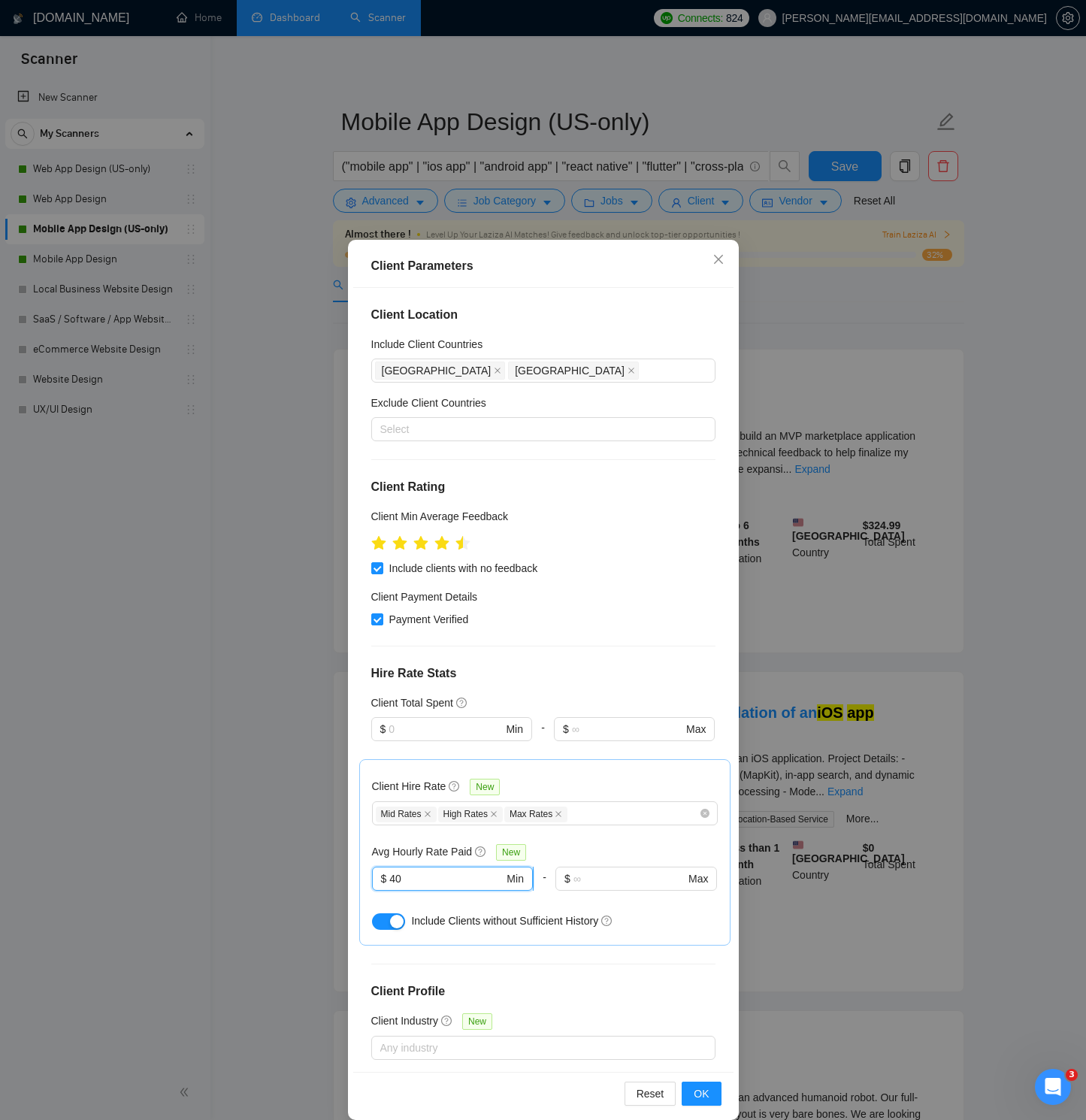
click at [392, 799] on input "40" at bounding box center [446, 879] width 114 height 17
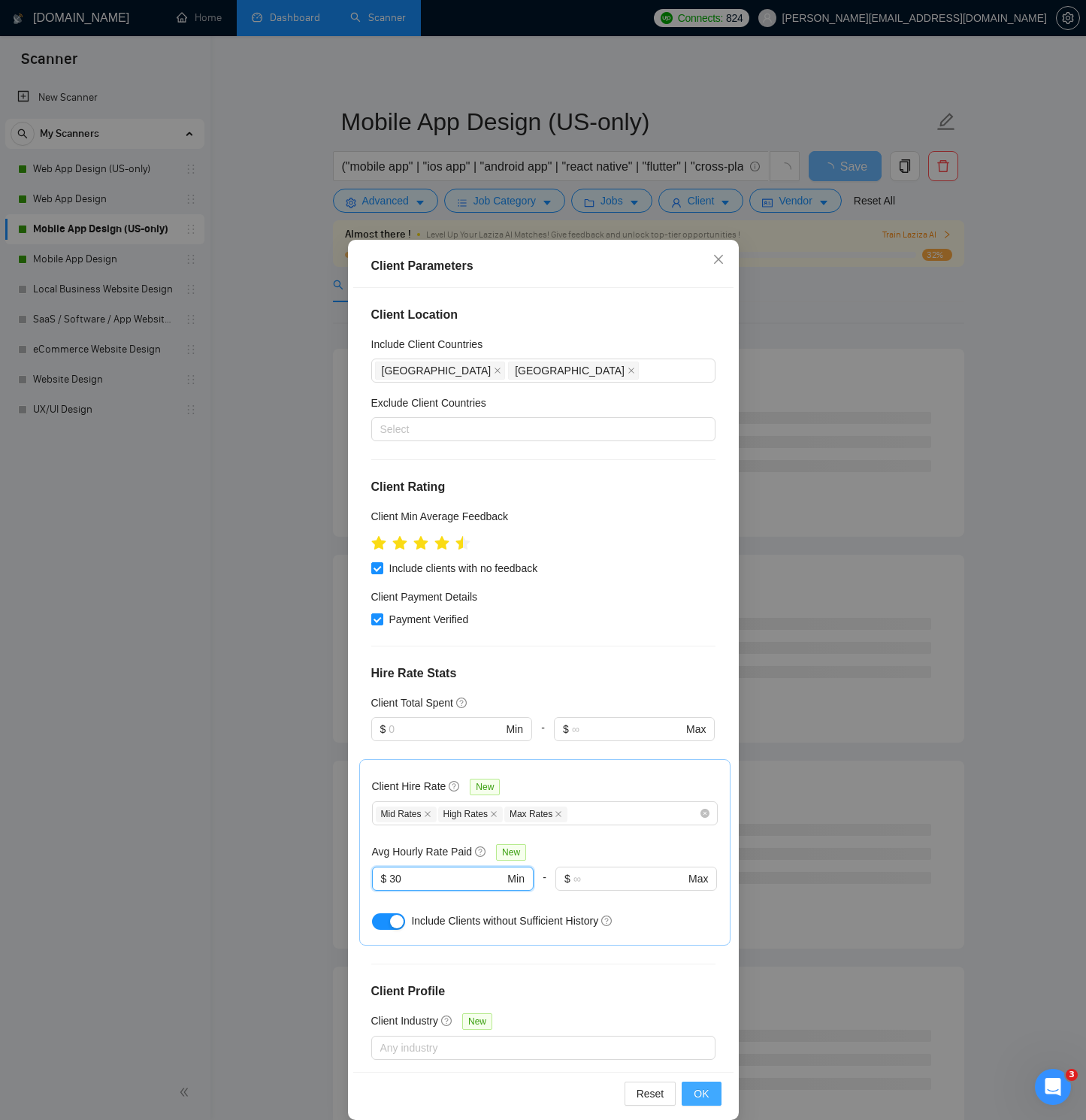
click at [700, 799] on span "OK" at bounding box center [701, 1094] width 15 height 17
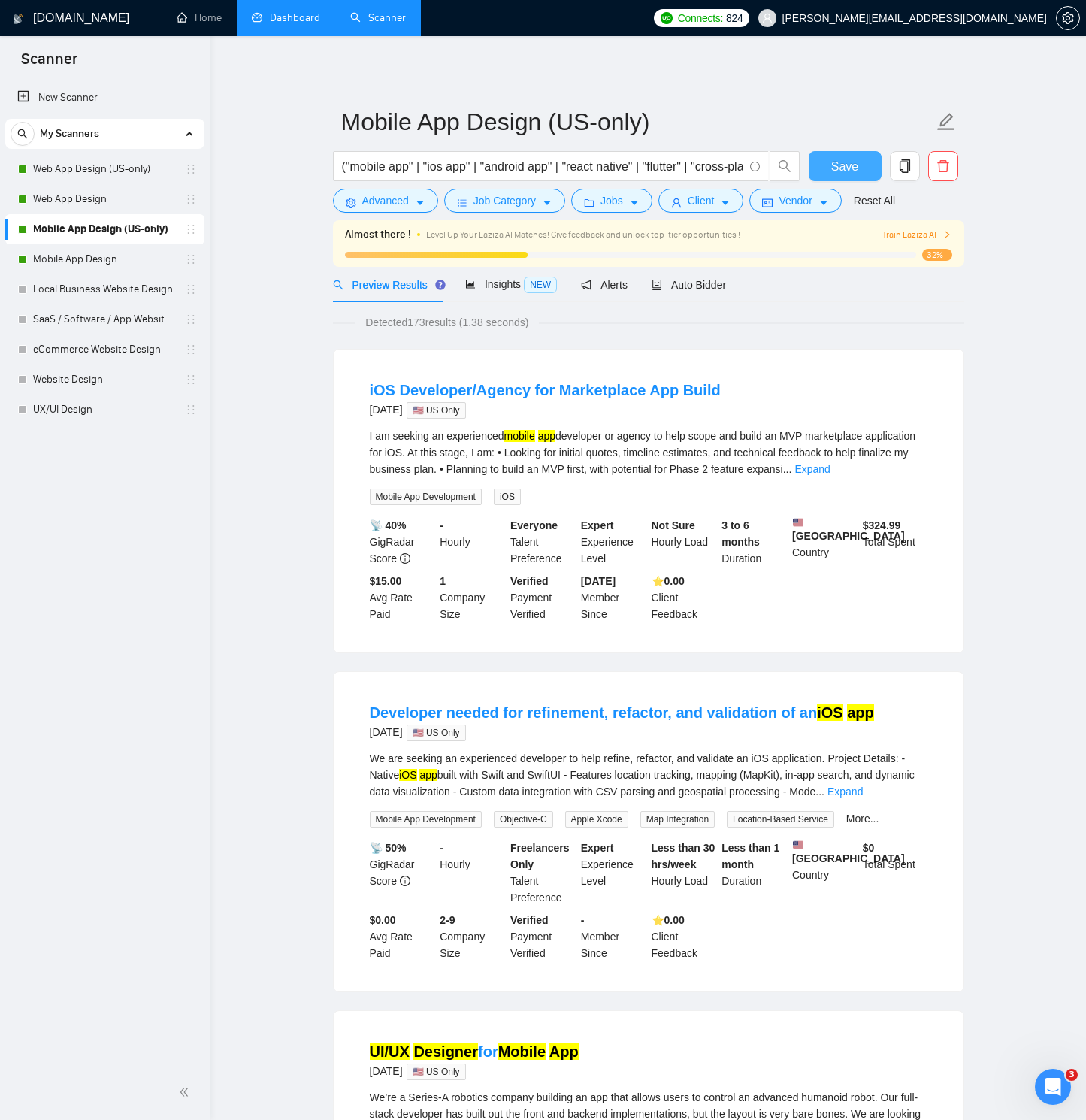
click at [837, 172] on span "Save" at bounding box center [844, 166] width 27 height 18
click at [730, 200] on icon "caret-down" at bounding box center [726, 203] width 11 height 11
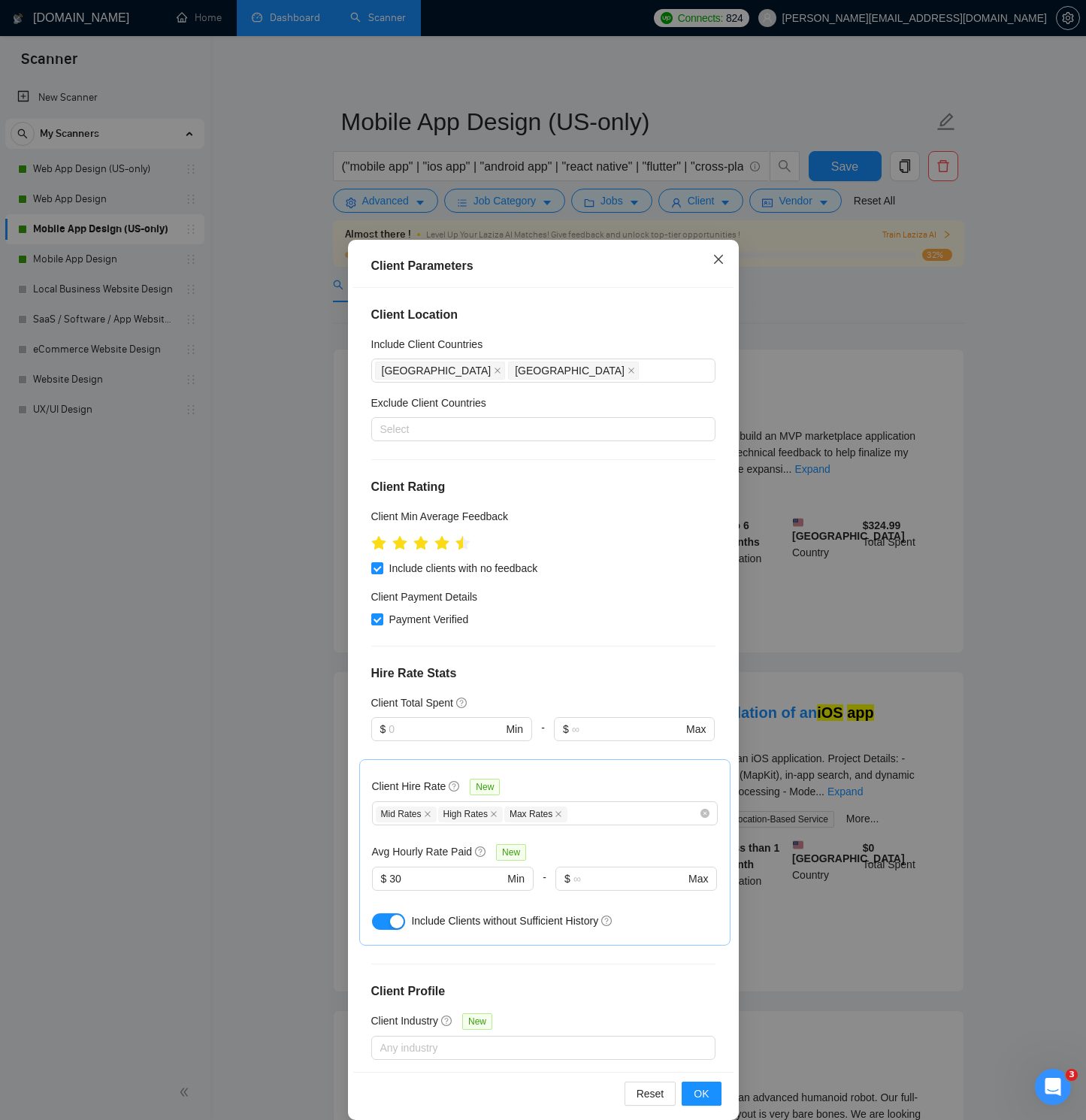
click at [719, 255] on icon "close" at bounding box center [719, 259] width 12 height 12
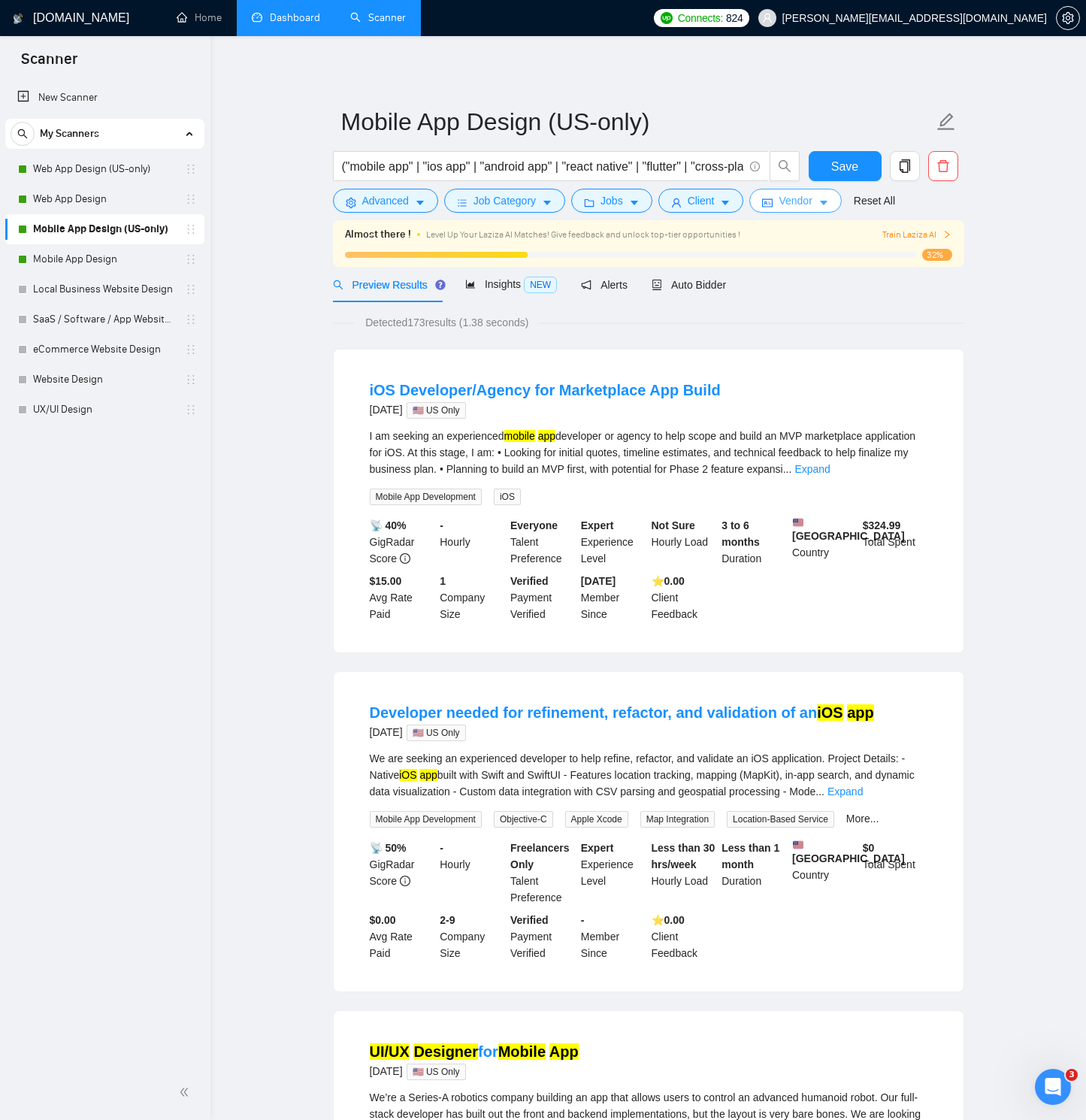
click at [801, 202] on span "Vendor" at bounding box center [795, 201] width 33 height 17
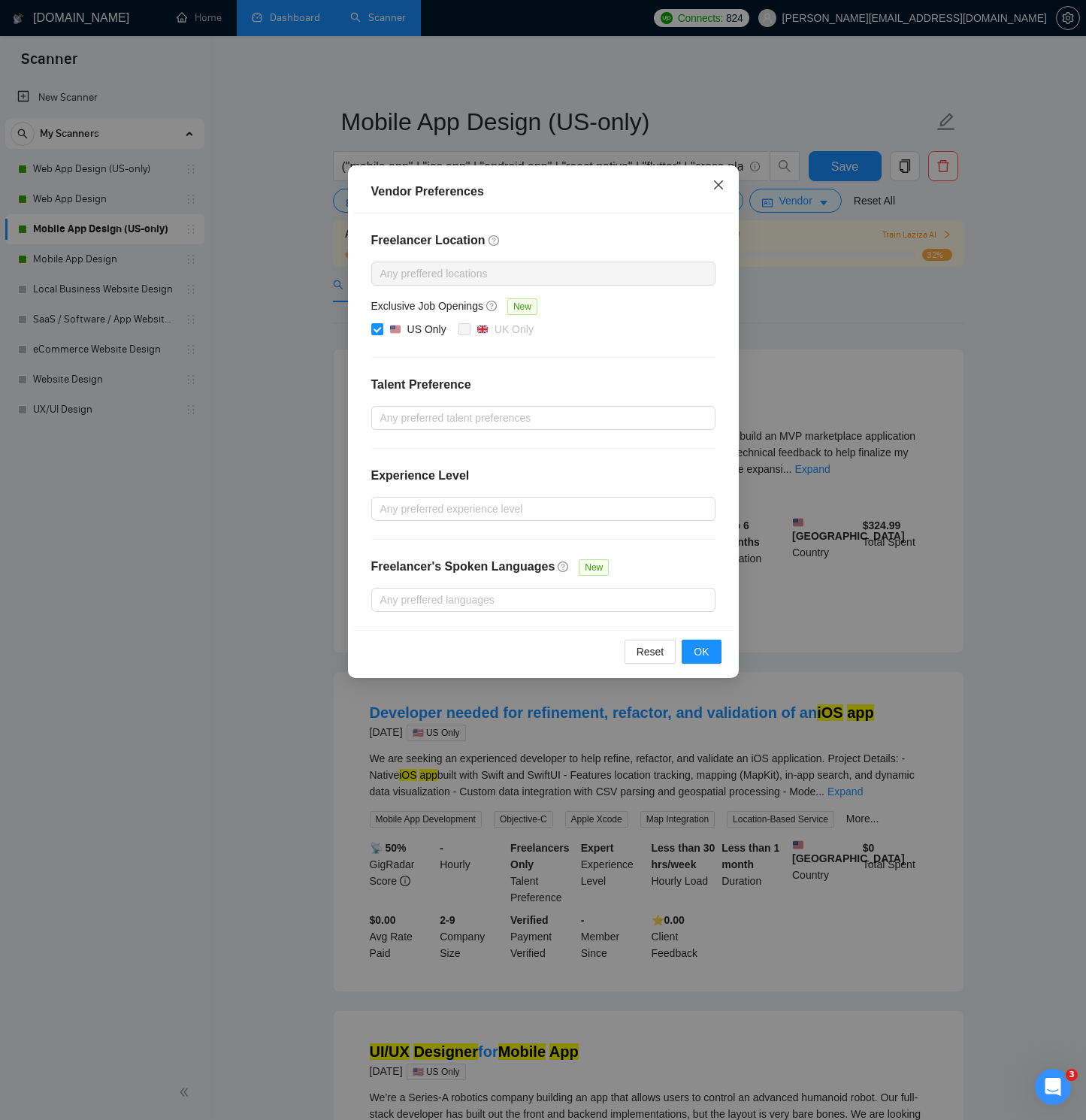
click at [716, 186] on icon "close" at bounding box center [719, 185] width 12 height 12
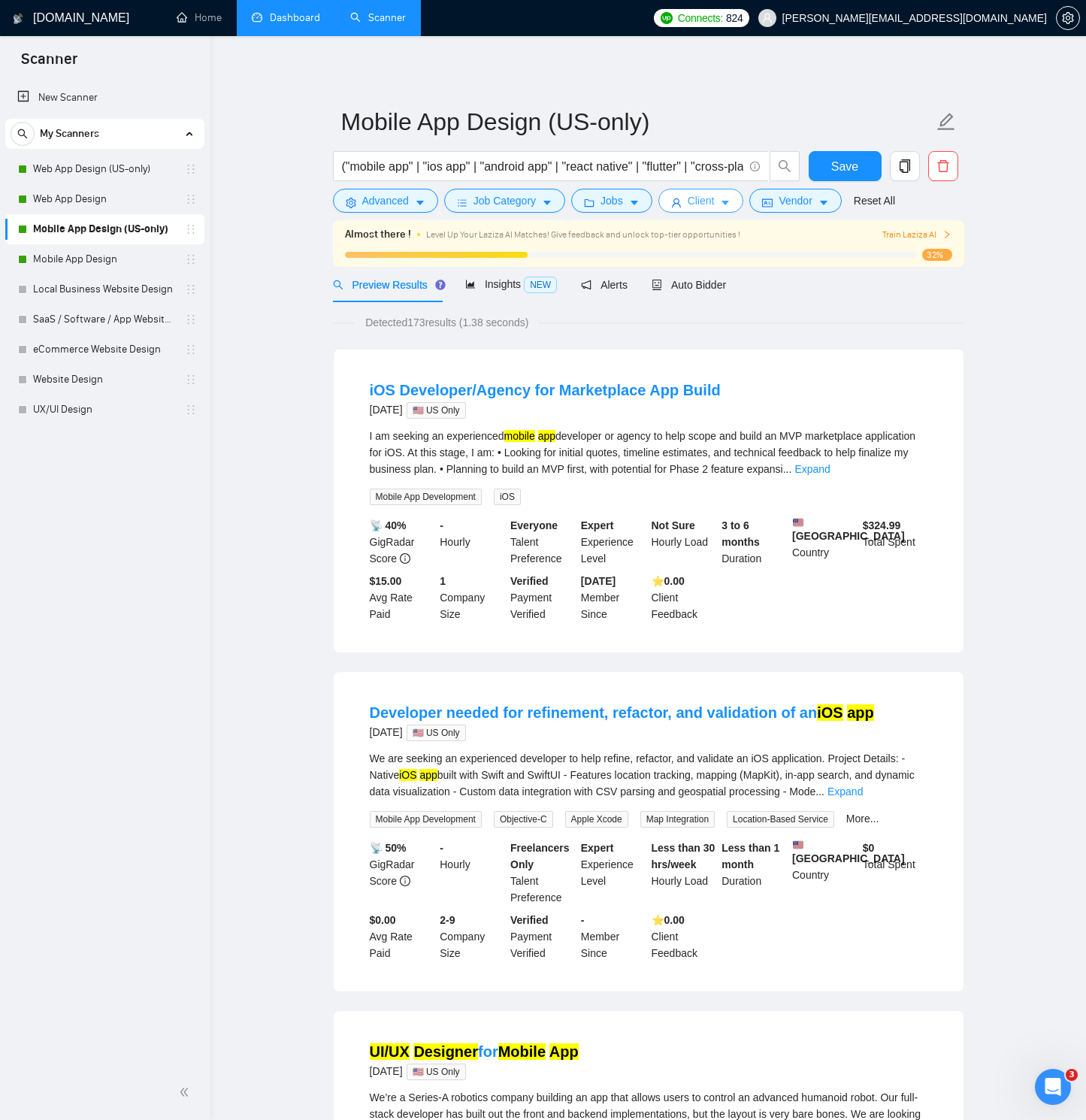
click at [726, 195] on button "Client" at bounding box center [701, 200] width 86 height 24
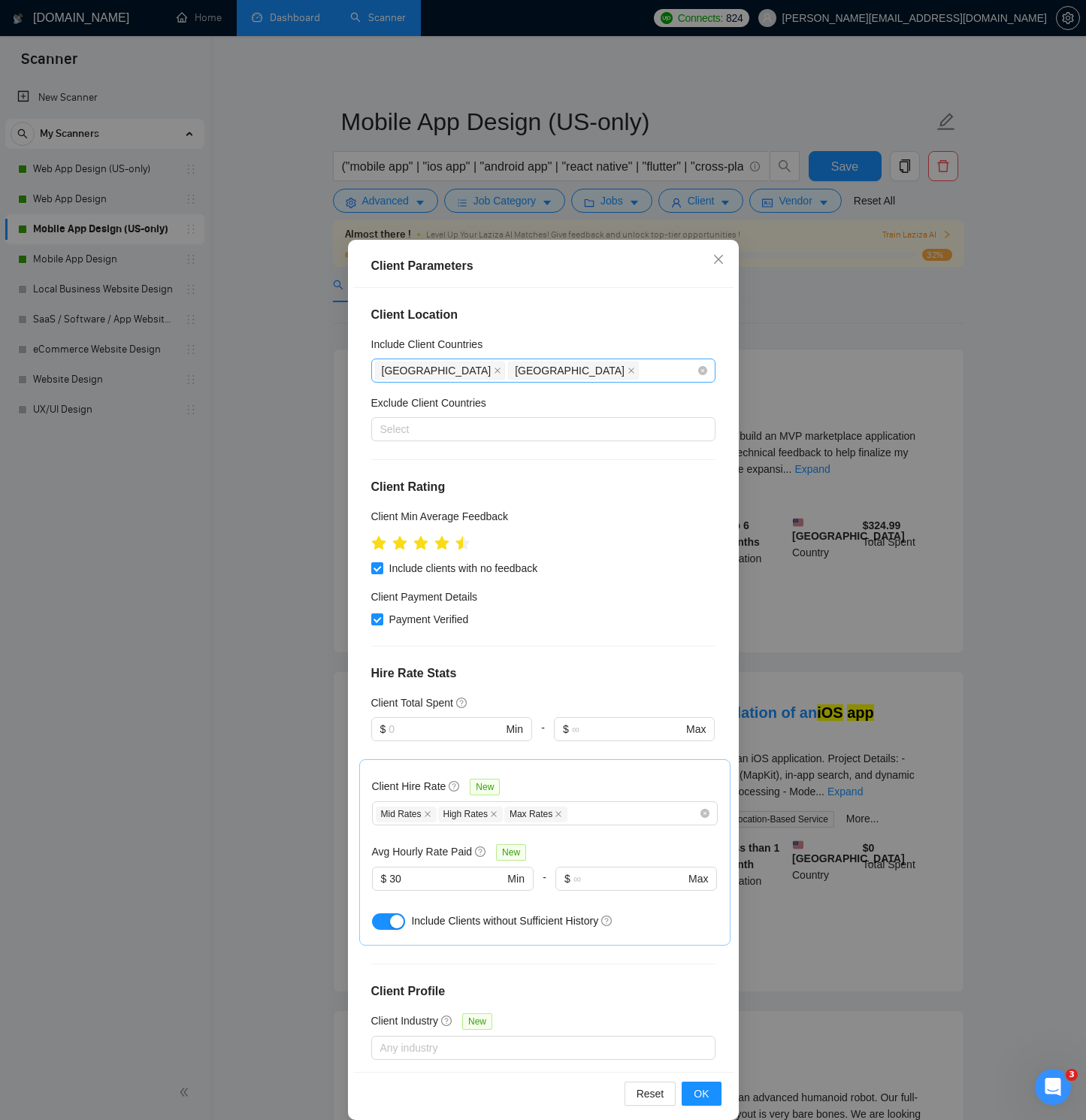
click at [569, 371] on div "[GEOGRAPHIC_DATA] [GEOGRAPHIC_DATA]" at bounding box center [535, 370] width 321 height 21
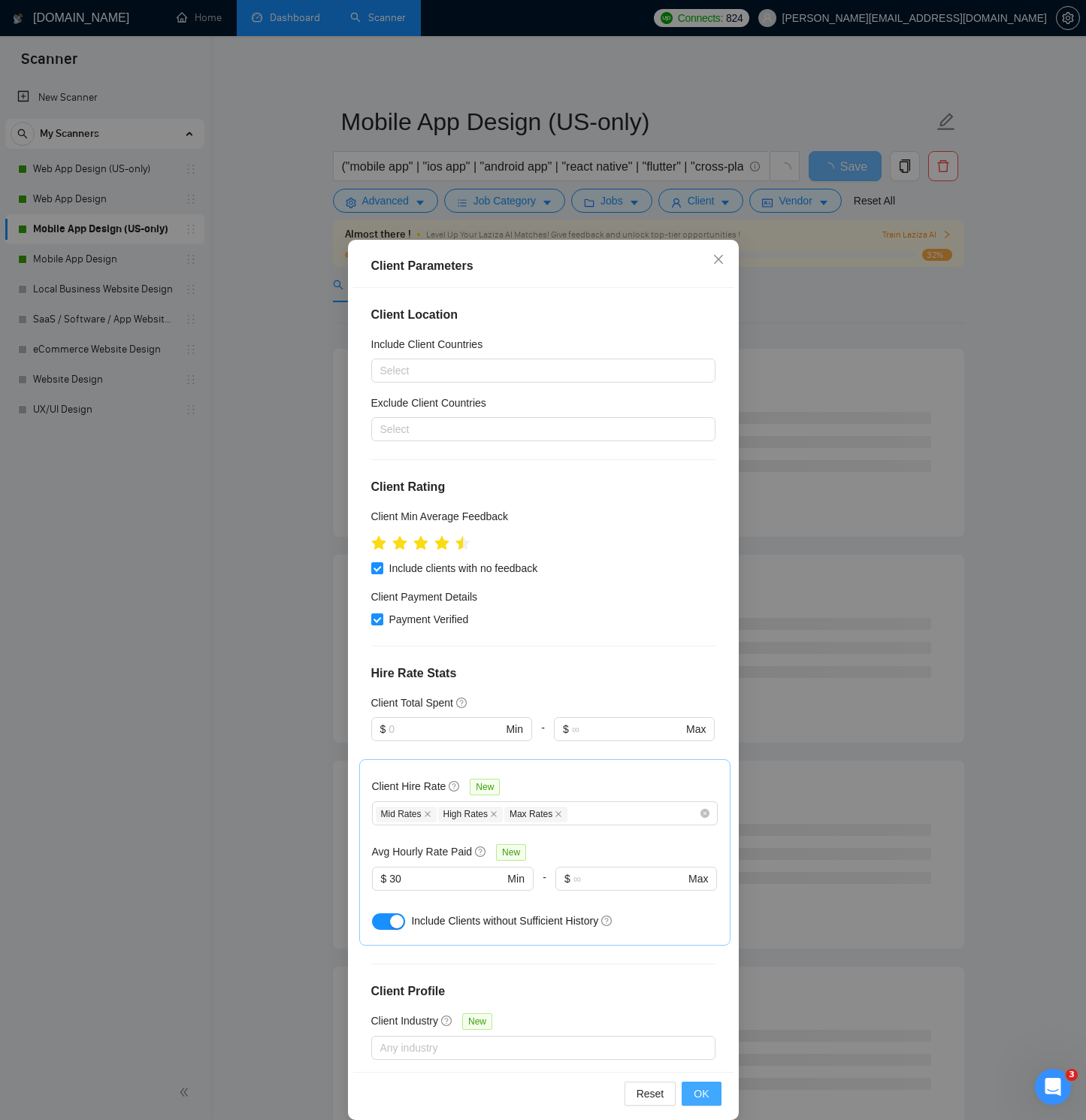
click at [705, 799] on span "OK" at bounding box center [701, 1094] width 15 height 17
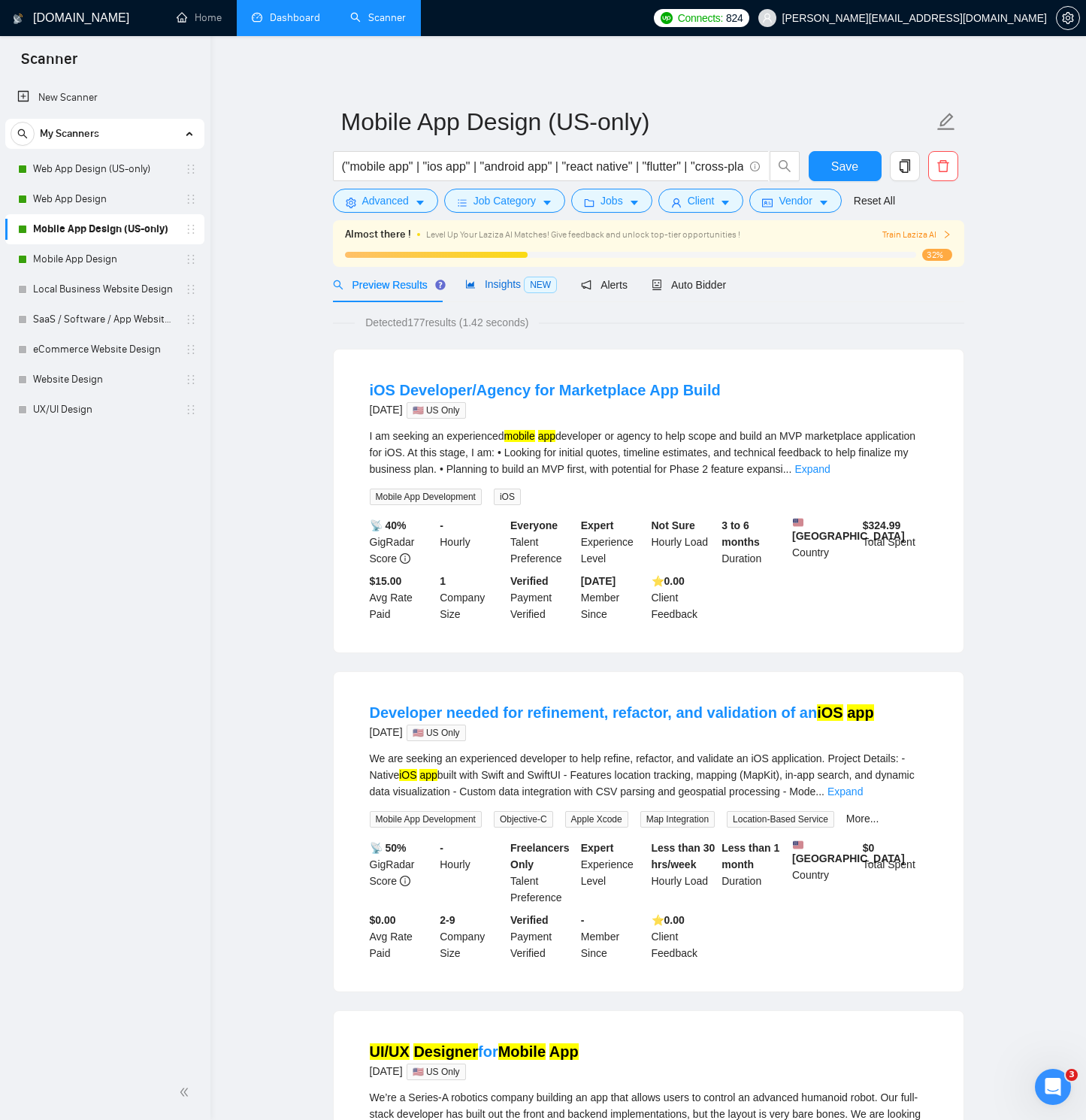
click at [519, 278] on div "Insights NEW" at bounding box center [512, 285] width 92 height 18
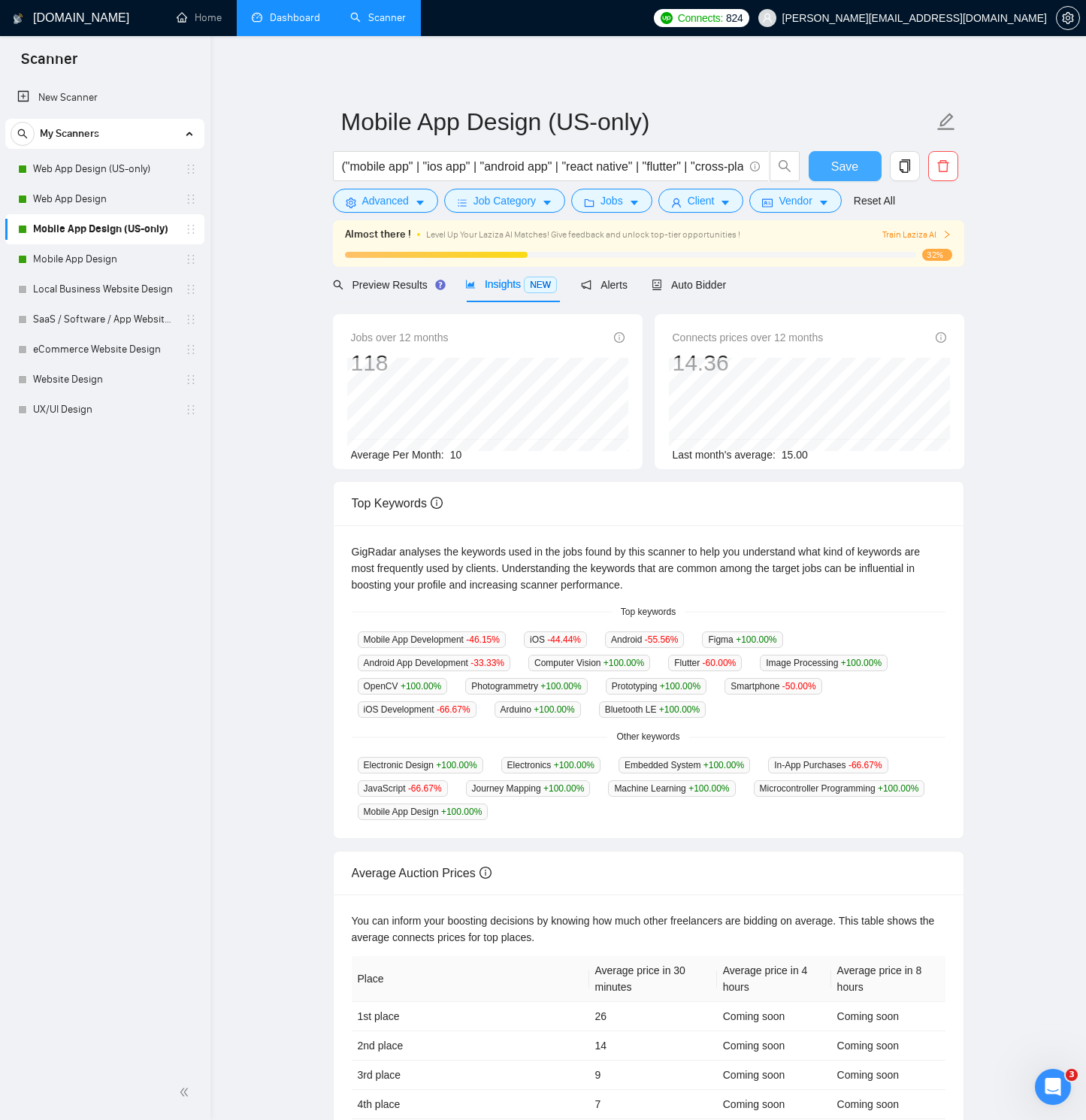
click at [860, 169] on button "Save" at bounding box center [844, 166] width 73 height 30
click at [122, 258] on link "Mobile App Design" at bounding box center [104, 259] width 143 height 30
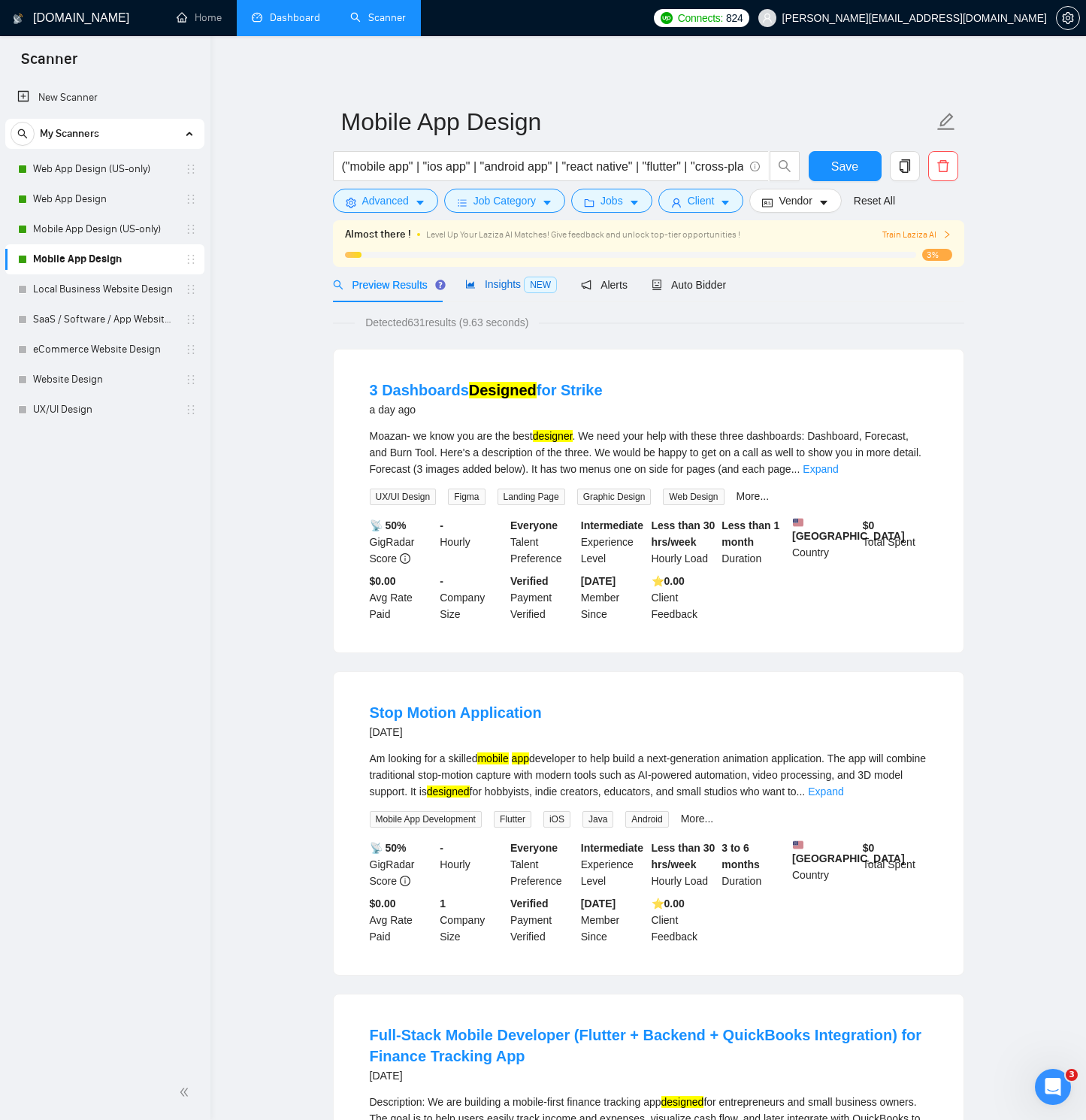
click at [517, 286] on span "Insights NEW" at bounding box center [512, 285] width 92 height 12
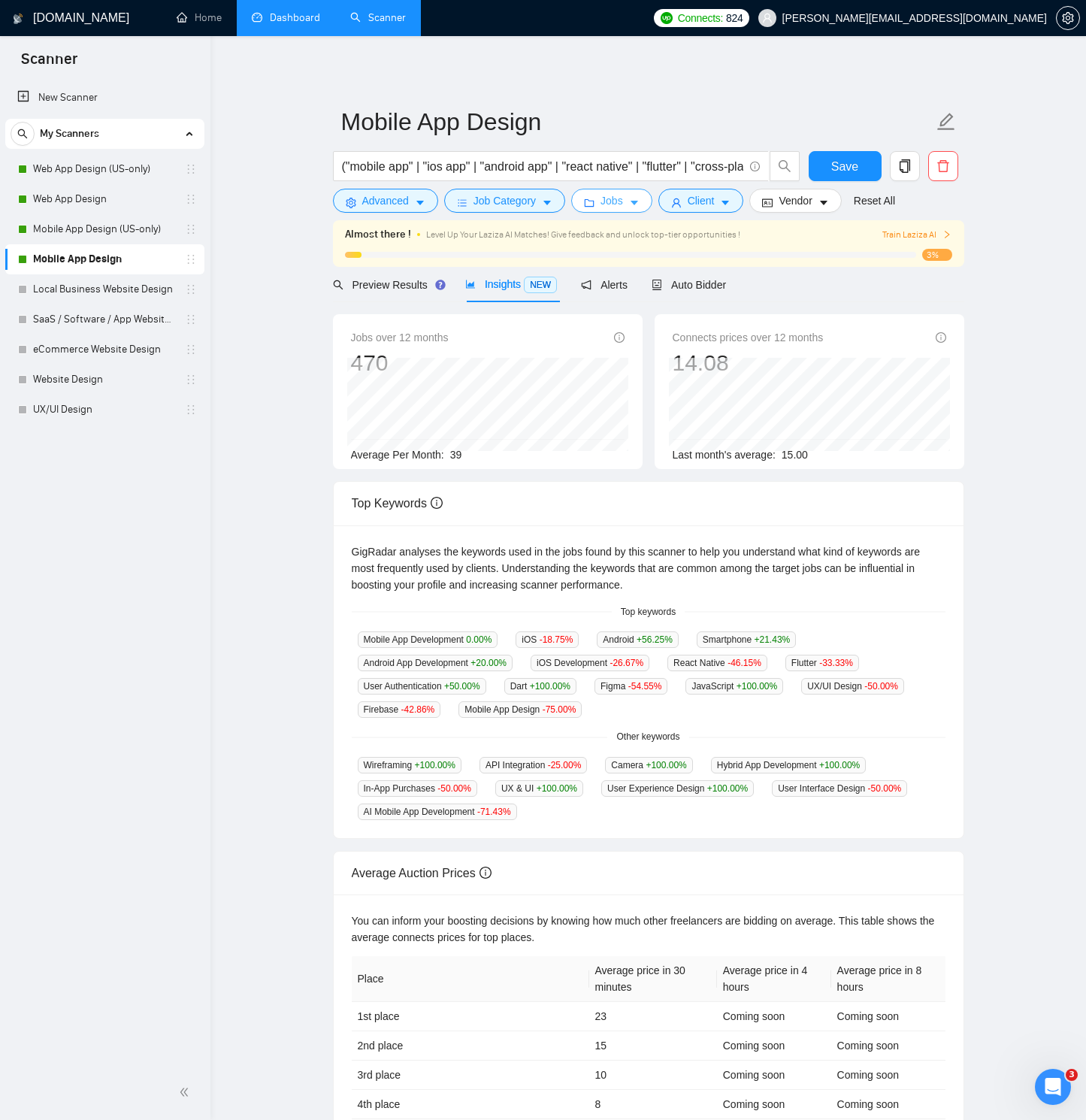
click at [605, 206] on span "Jobs" at bounding box center [611, 201] width 22 height 17
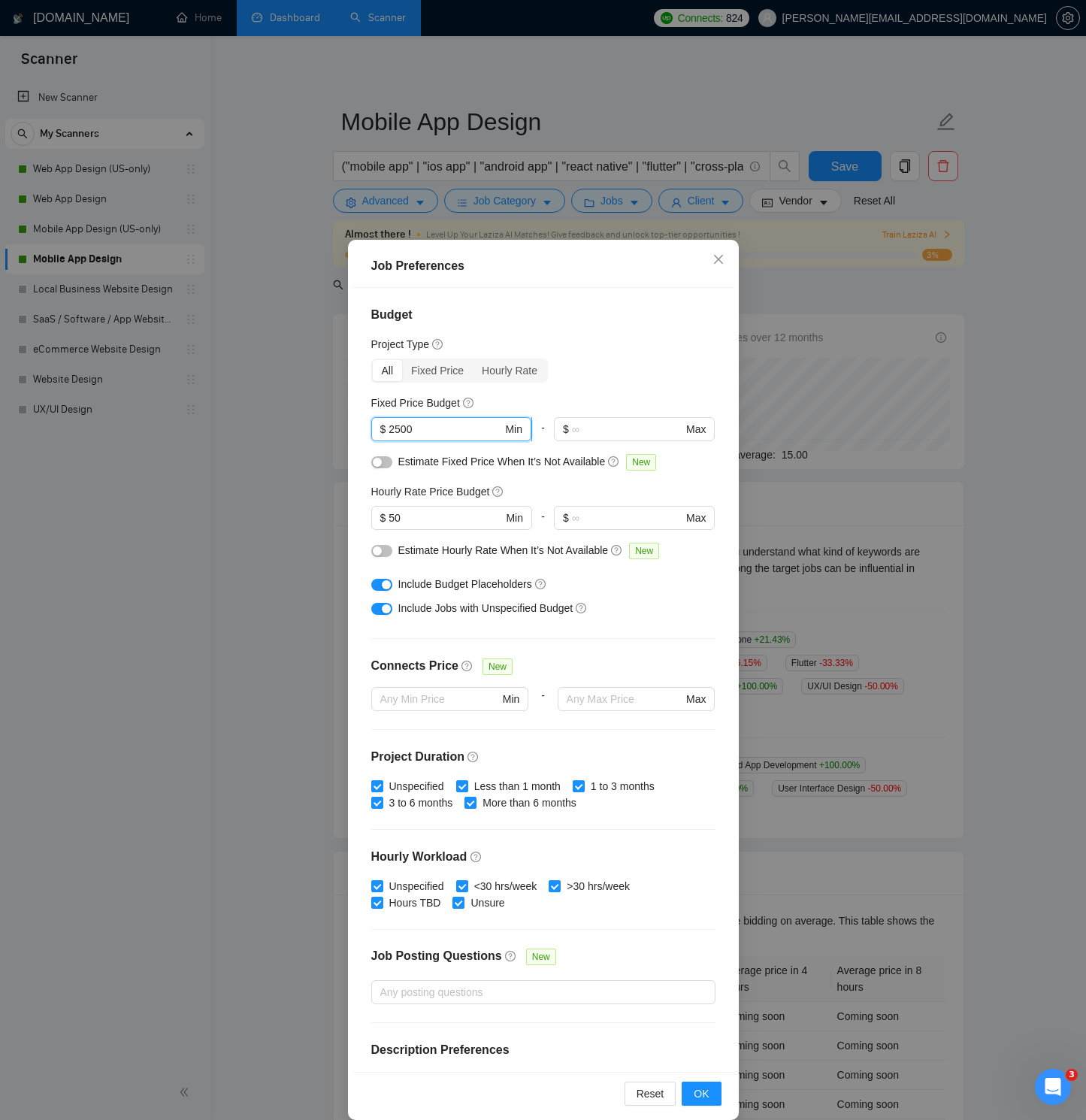
click at [391, 431] on input "2500" at bounding box center [446, 430] width 114 height 17
click at [392, 518] on input "50" at bounding box center [446, 518] width 114 height 17
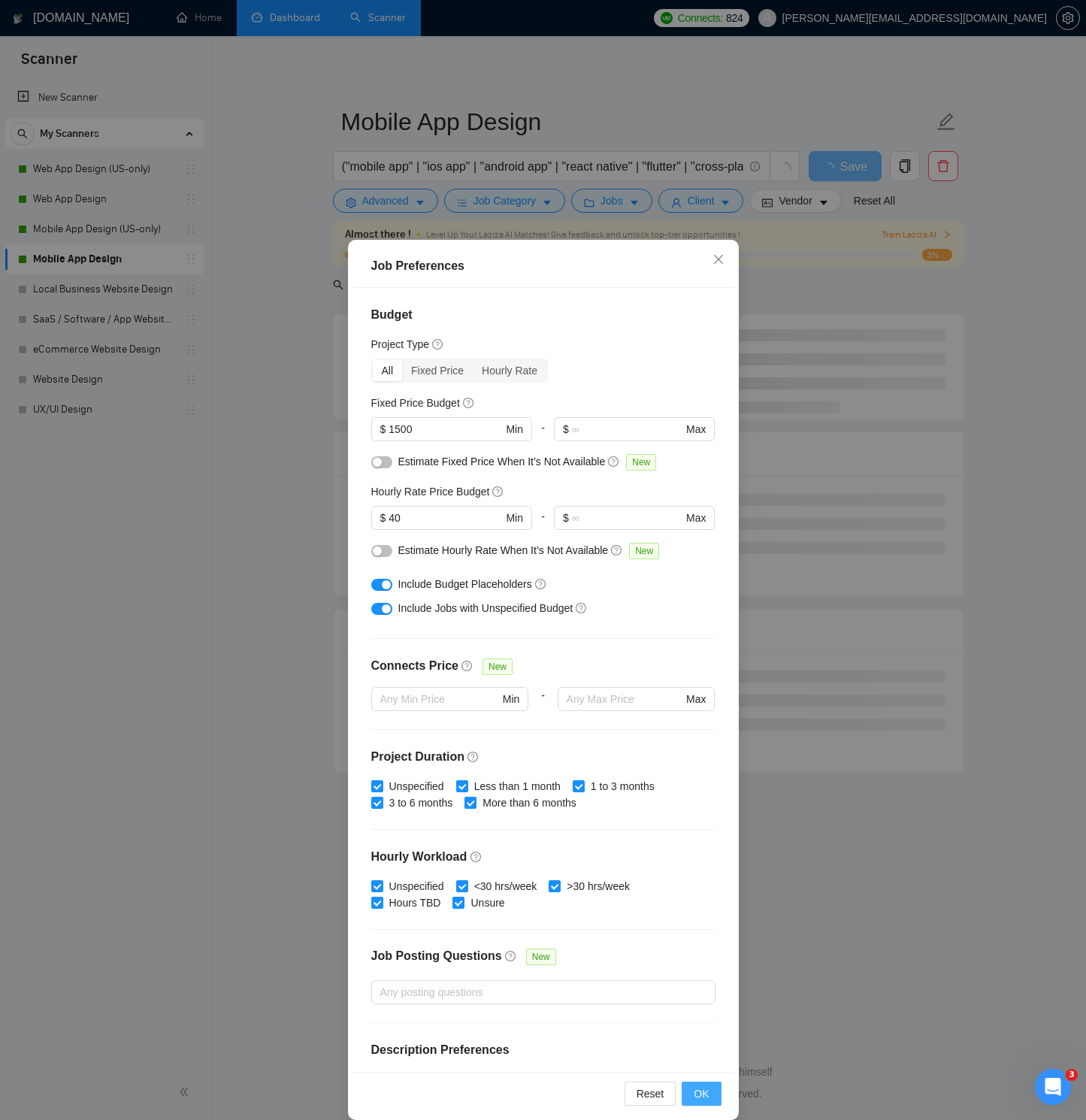
click at [697, 799] on span "OK" at bounding box center [701, 1094] width 15 height 17
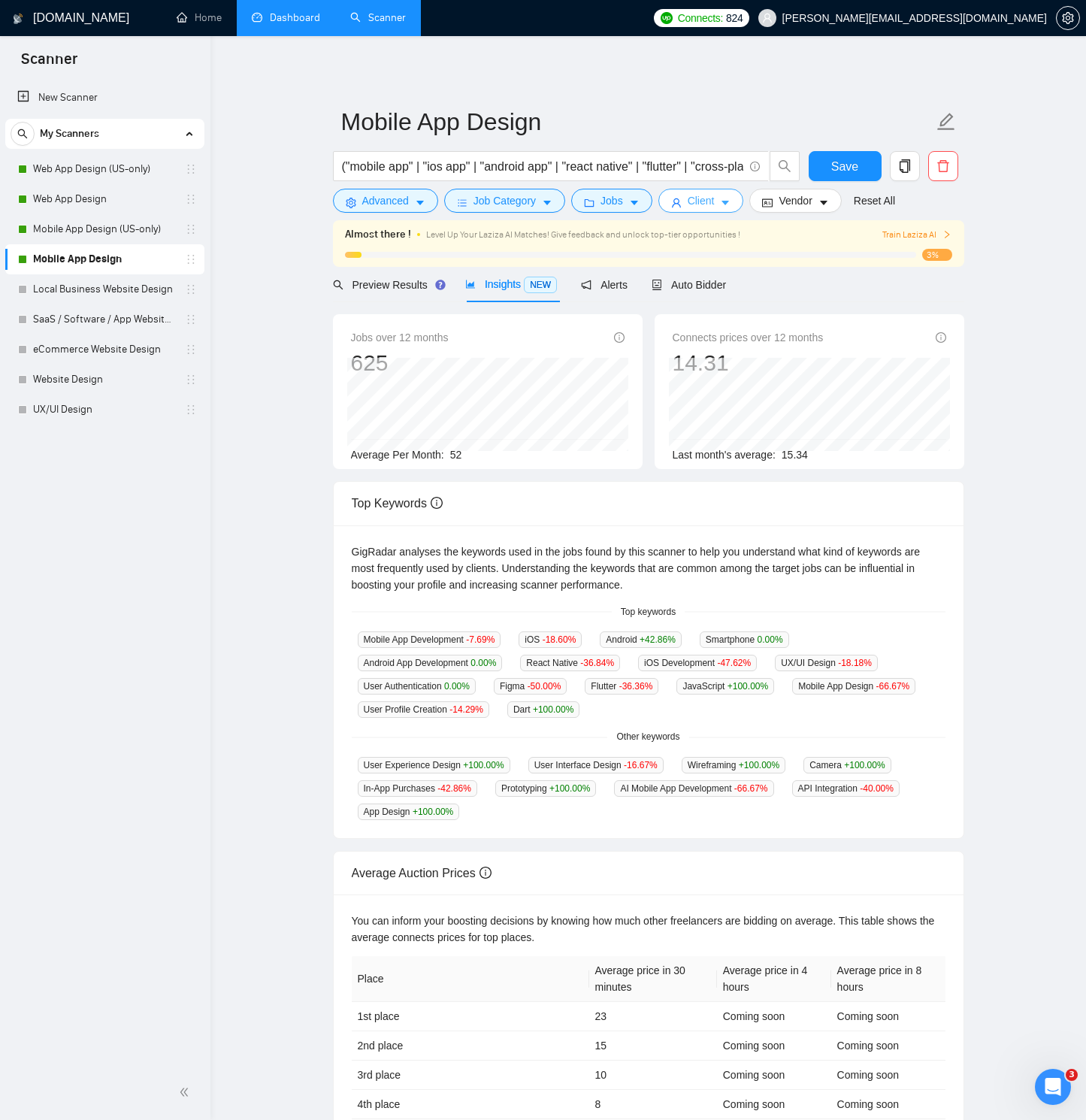
click at [703, 202] on span "Client" at bounding box center [701, 201] width 27 height 17
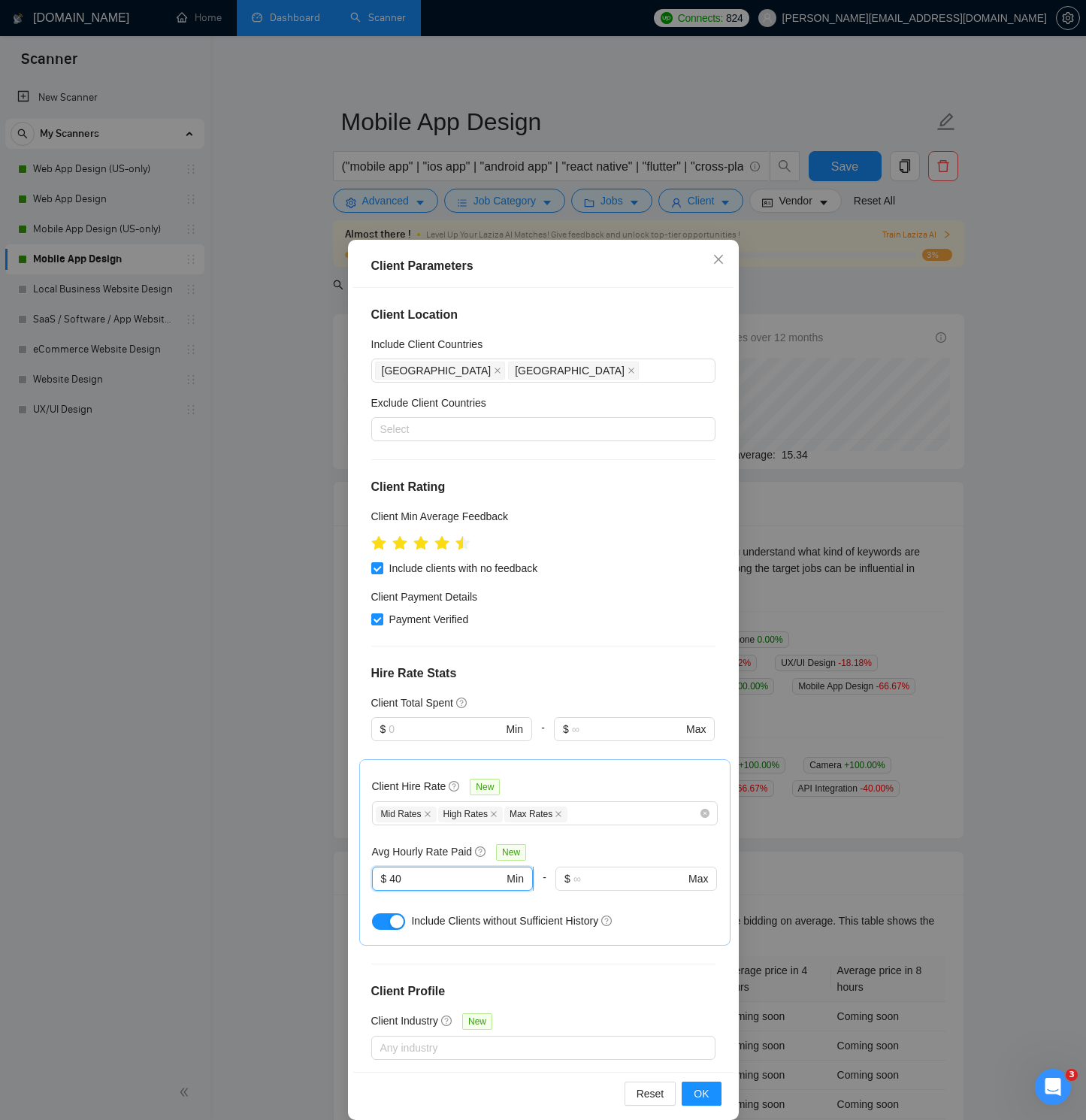
click at [392, 799] on input "40" at bounding box center [446, 879] width 114 height 17
click at [705, 799] on span "OK" at bounding box center [701, 1094] width 15 height 17
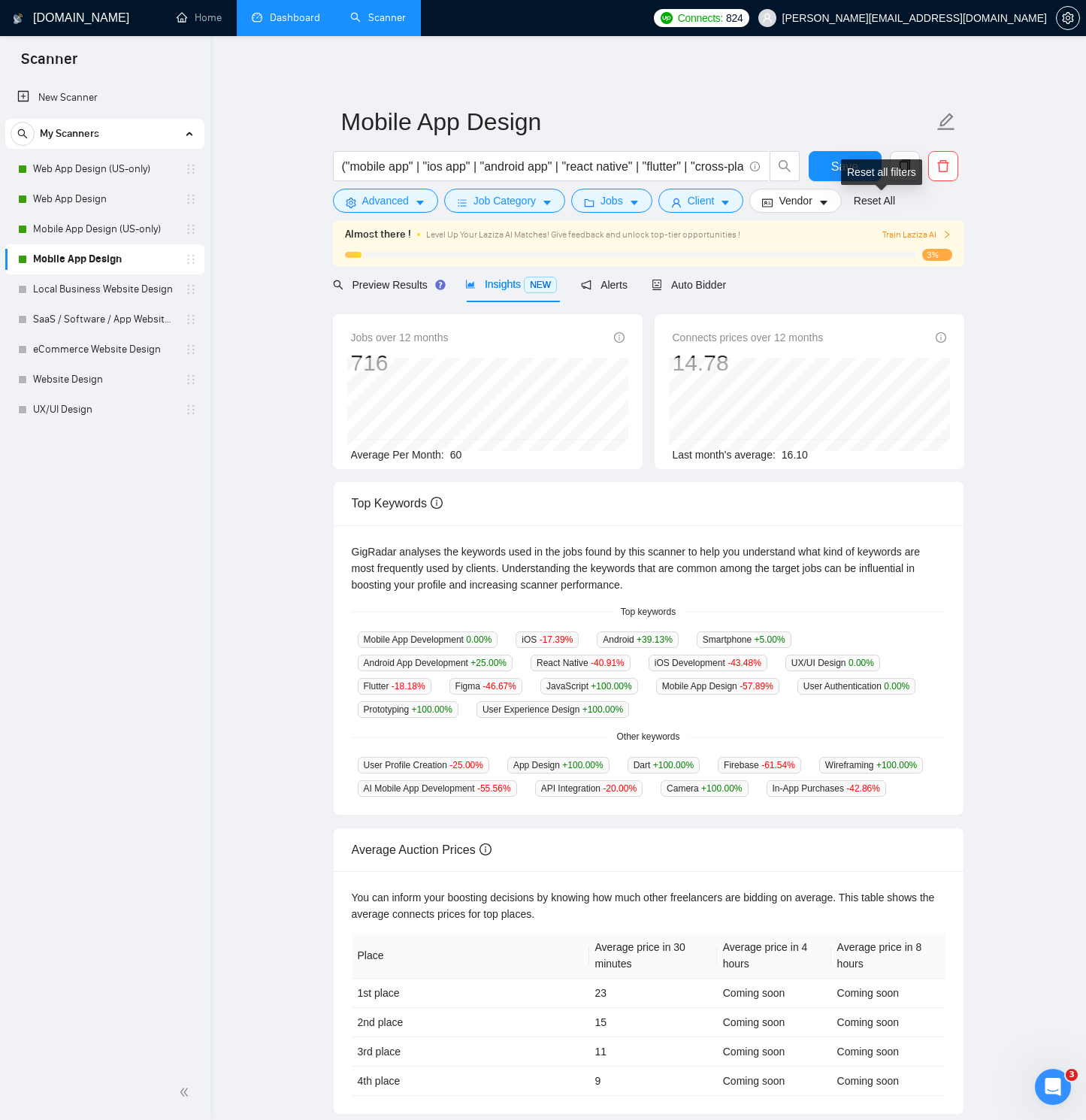
click at [867, 167] on div "Reset all filters" at bounding box center [881, 172] width 81 height 25
click at [834, 157] on span "Save" at bounding box center [844, 166] width 27 height 18
click at [158, 159] on link "Web App Design (US-only)" at bounding box center [104, 169] width 143 height 30
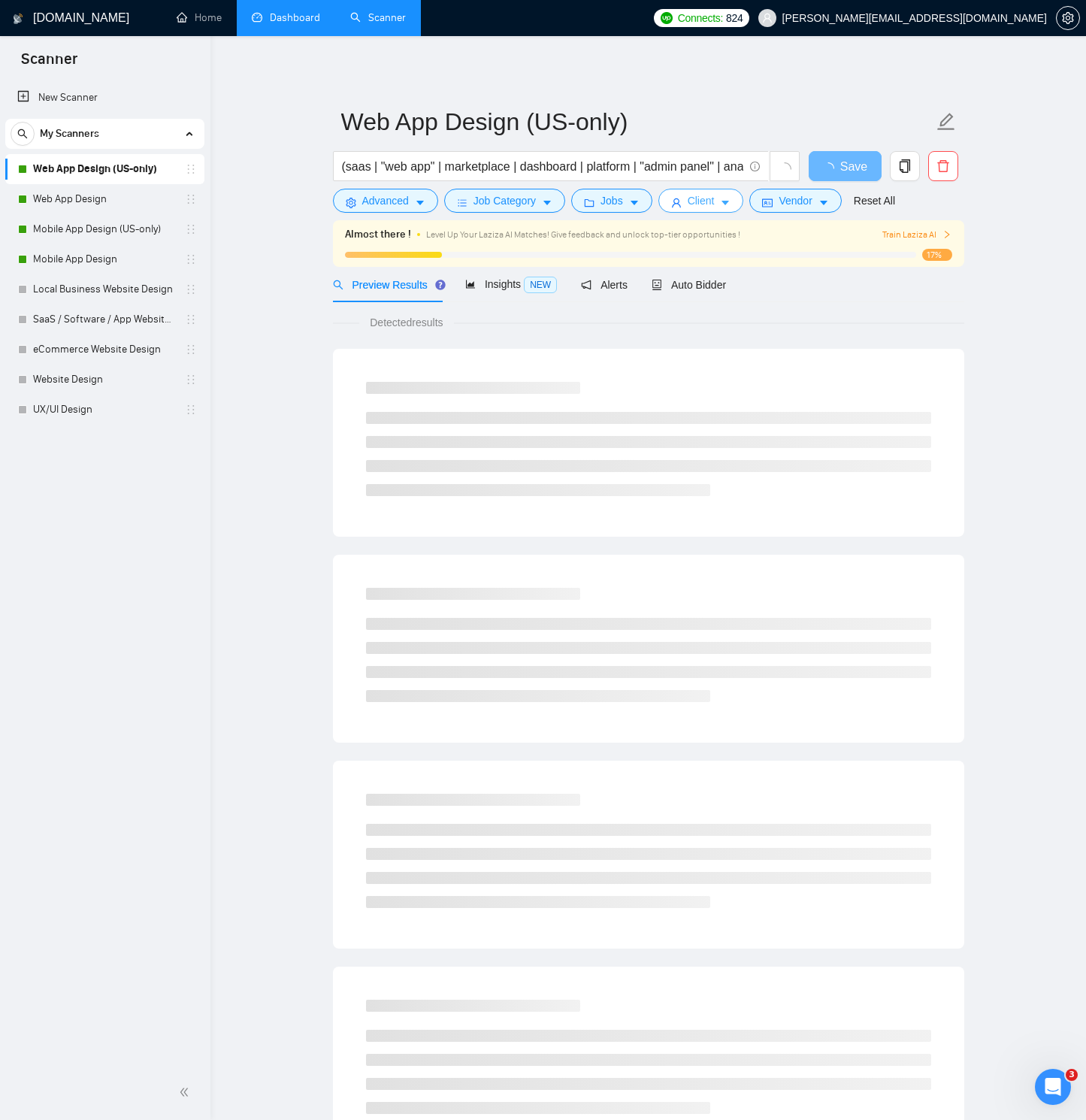
click at [705, 204] on span "Client" at bounding box center [701, 201] width 27 height 17
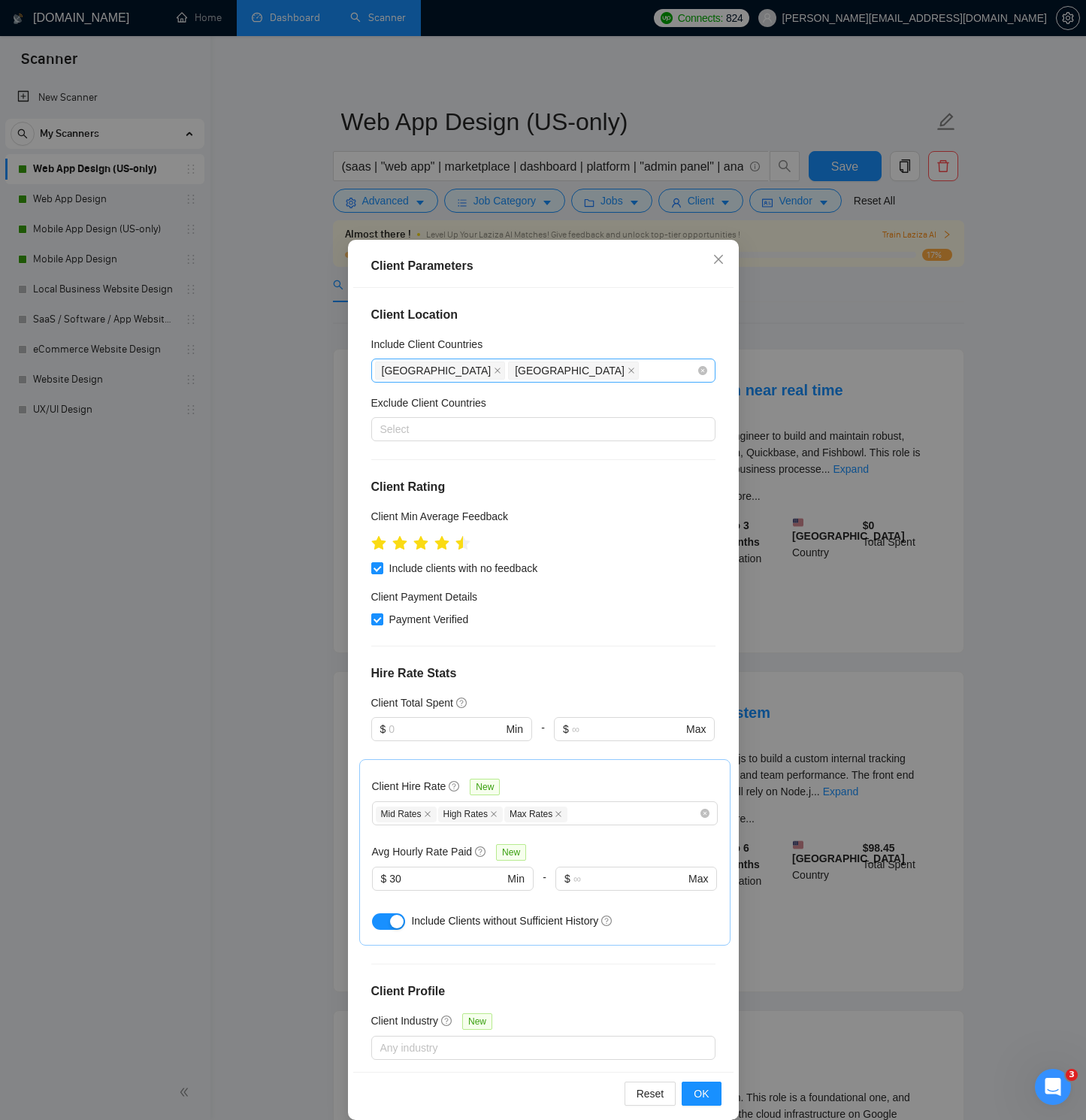
click at [620, 371] on div "[GEOGRAPHIC_DATA] [GEOGRAPHIC_DATA]" at bounding box center [535, 370] width 321 height 21
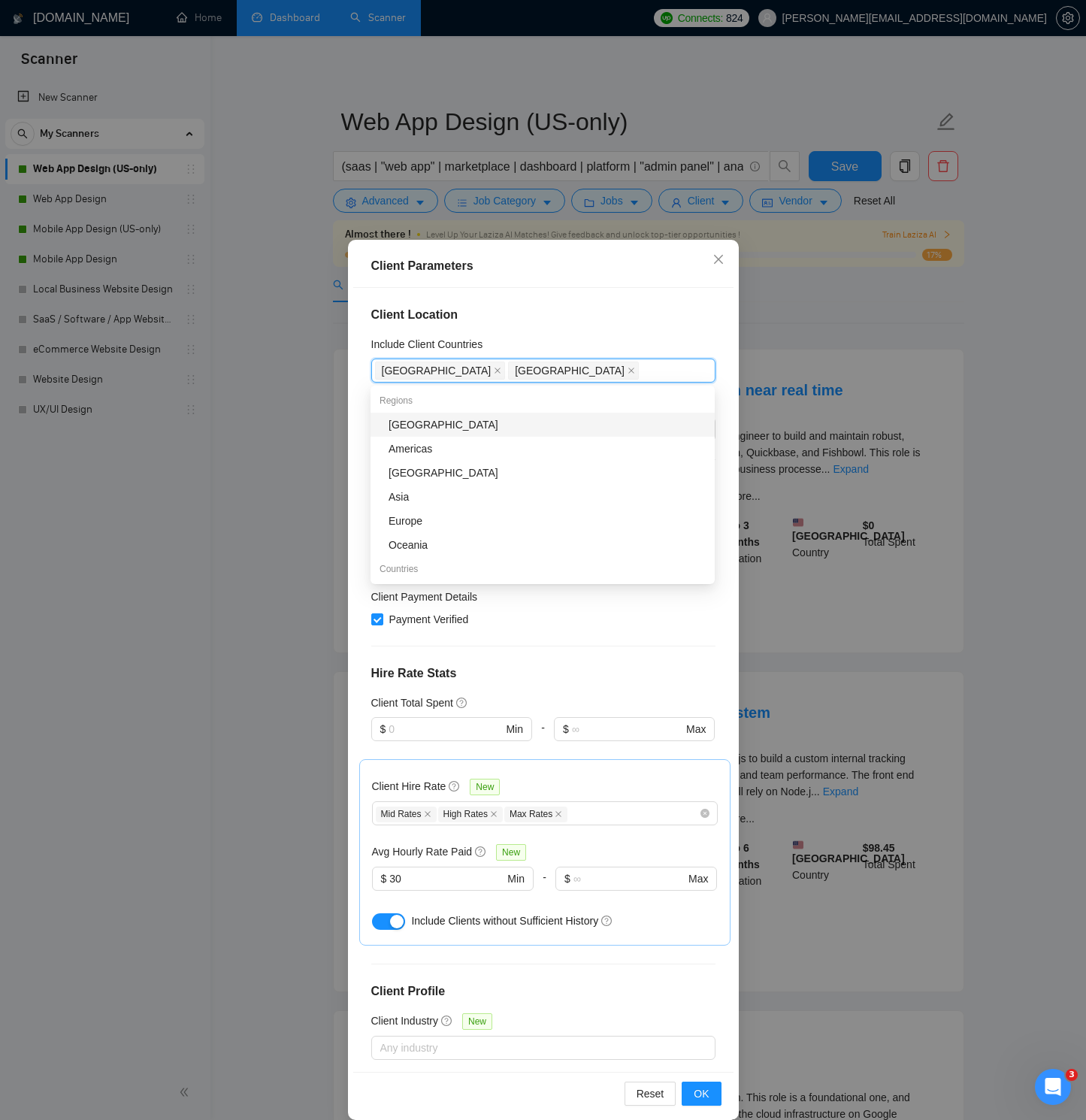
click at [807, 326] on div "Client Parameters Client Location Include Client Countries [GEOGRAPHIC_DATA], […" at bounding box center [543, 560] width 1086 height 1120
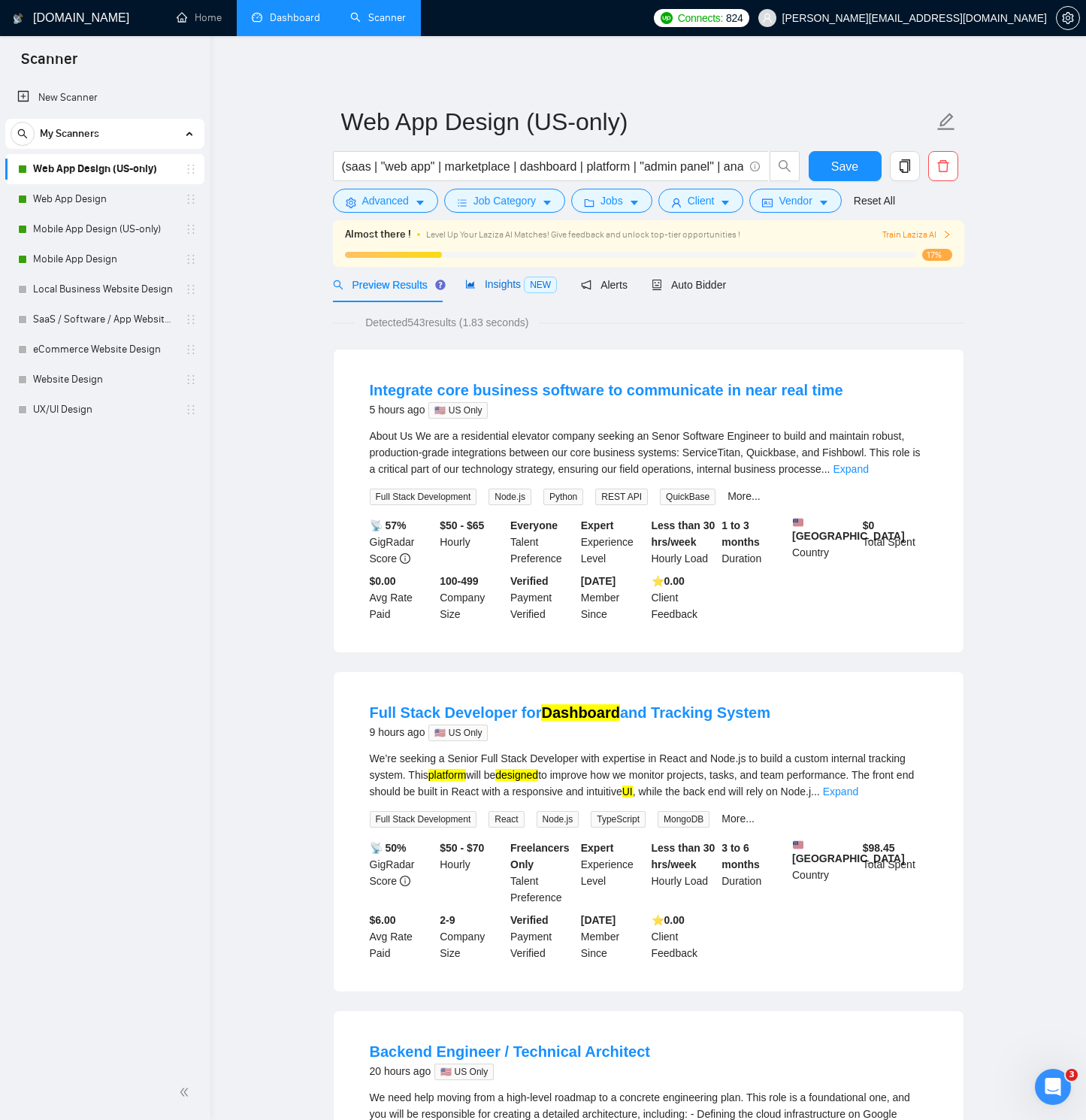
click at [535, 288] on span "NEW" at bounding box center [540, 285] width 33 height 17
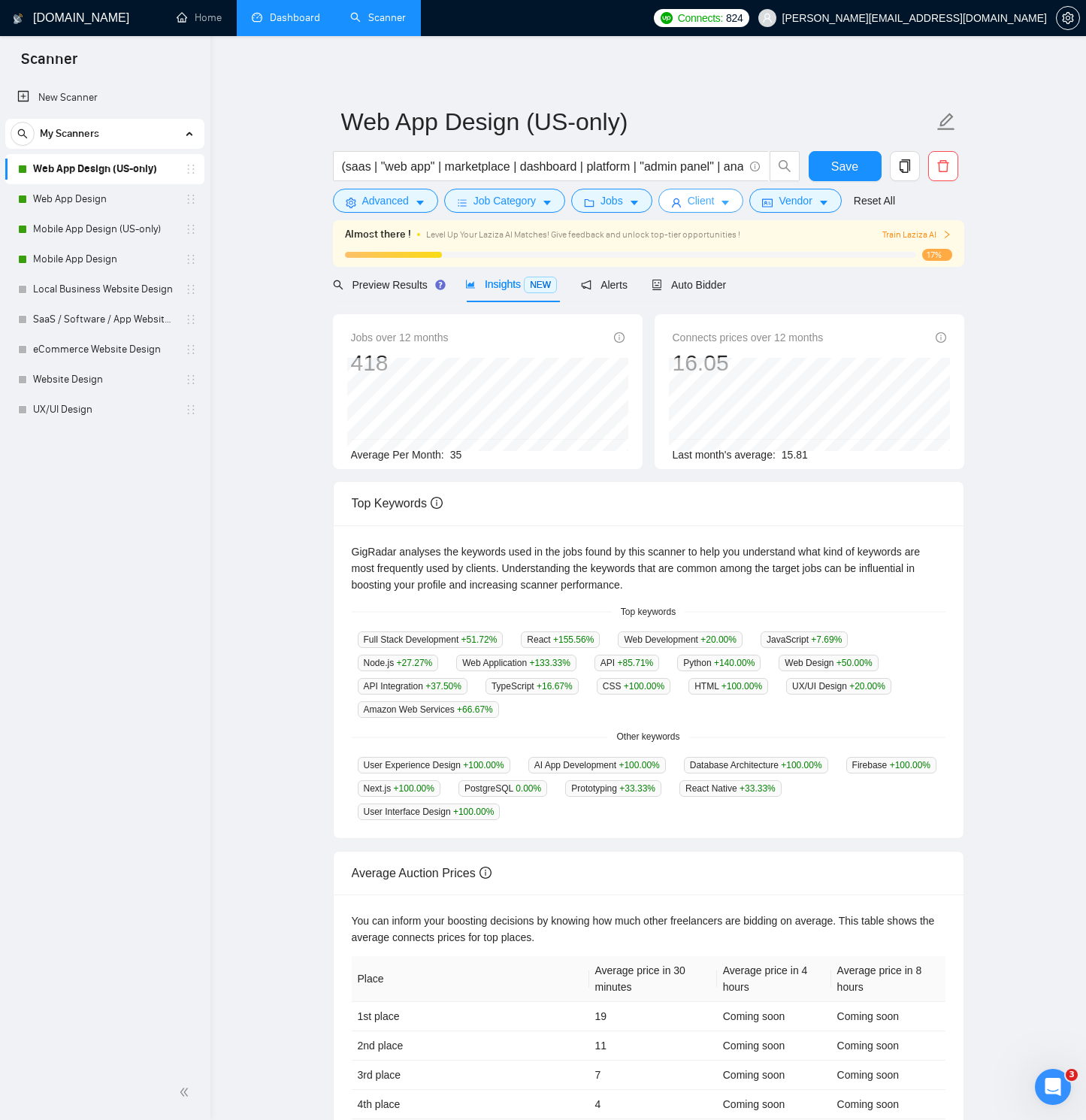
click at [721, 206] on button "Client" at bounding box center [701, 200] width 86 height 24
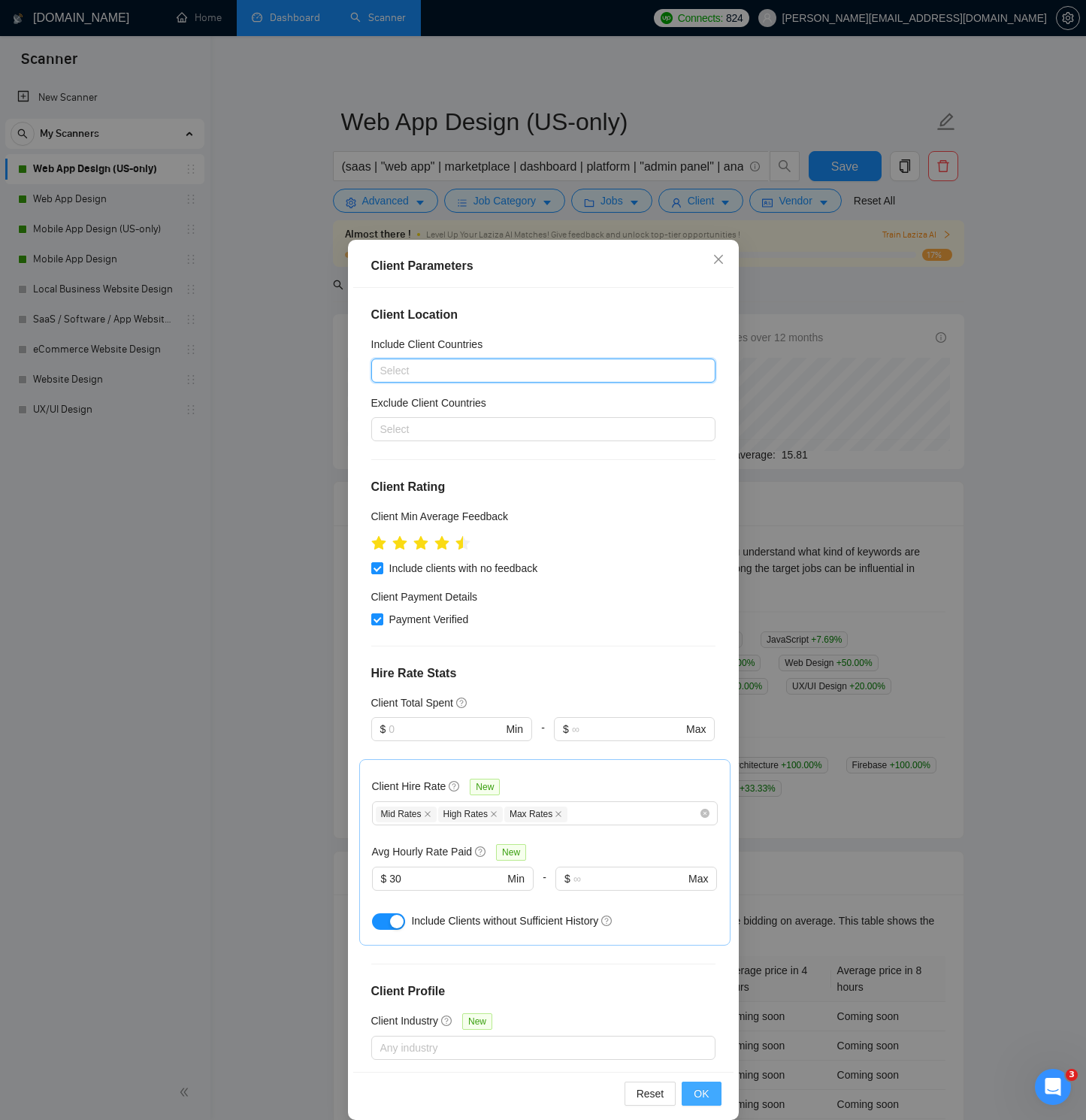
click at [699, 799] on span "OK" at bounding box center [701, 1094] width 15 height 17
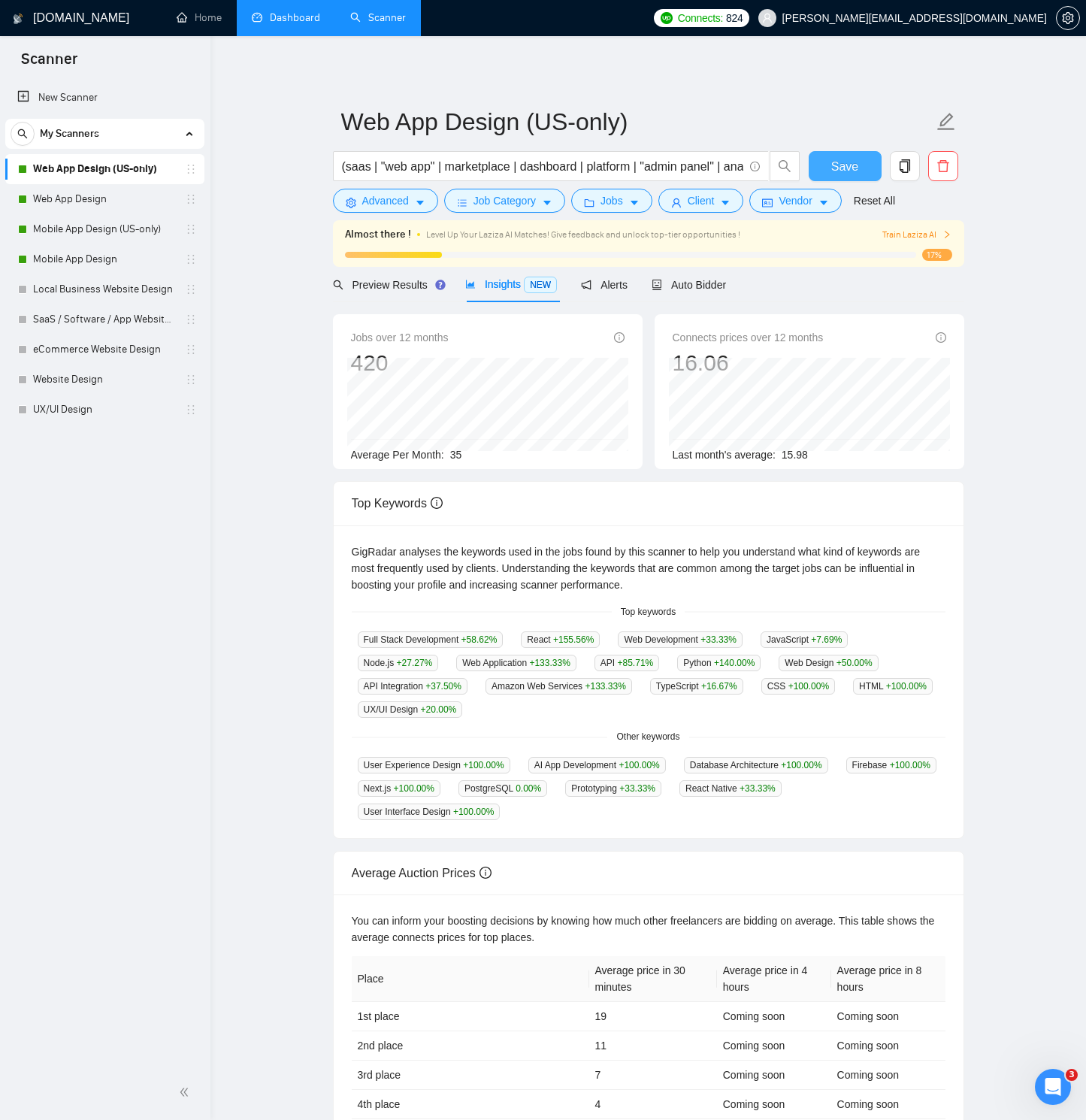
click at [828, 153] on button "Save" at bounding box center [844, 166] width 73 height 30
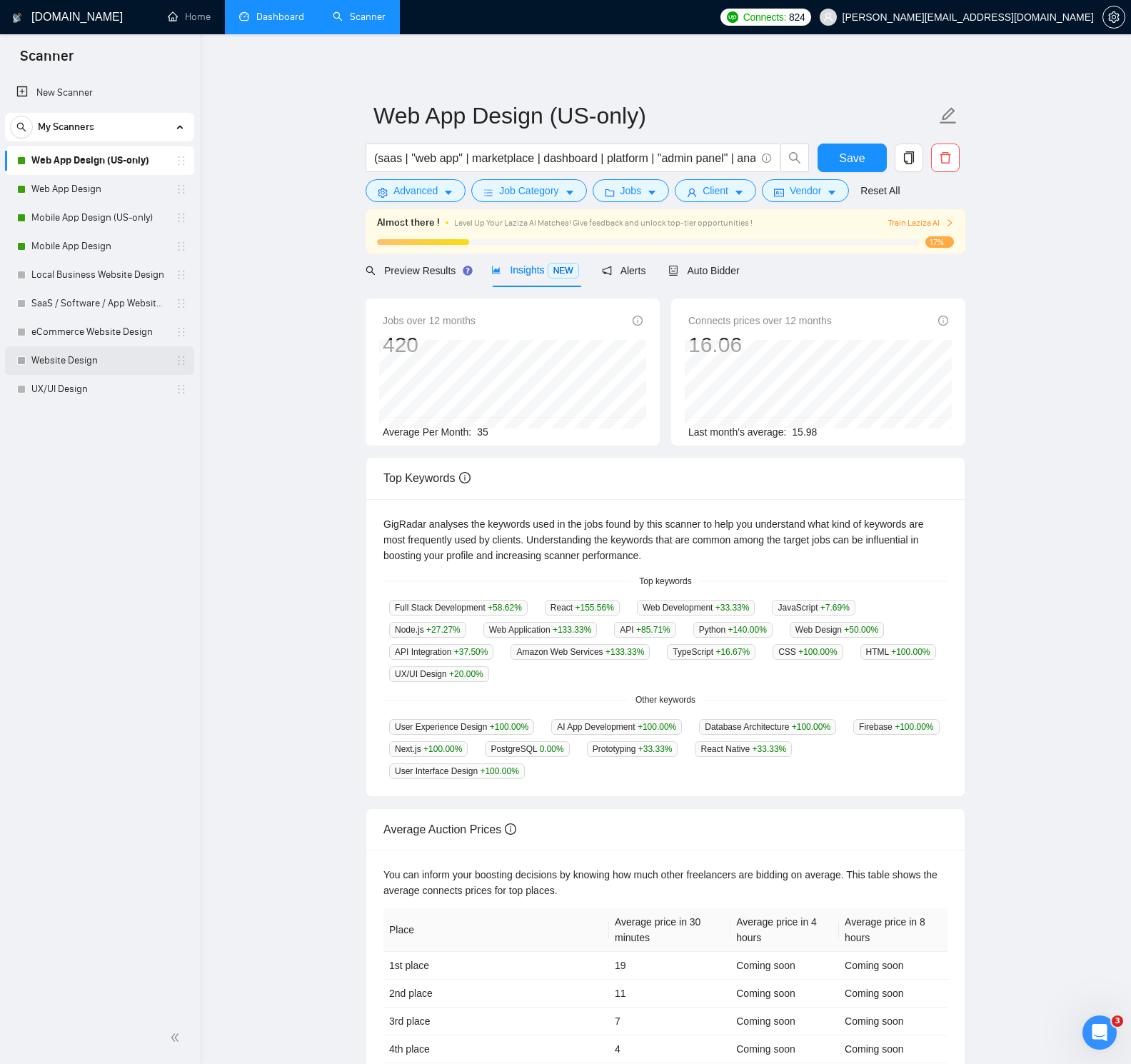
click at [95, 361] on link "Website Design" at bounding box center [99, 360] width 136 height 28
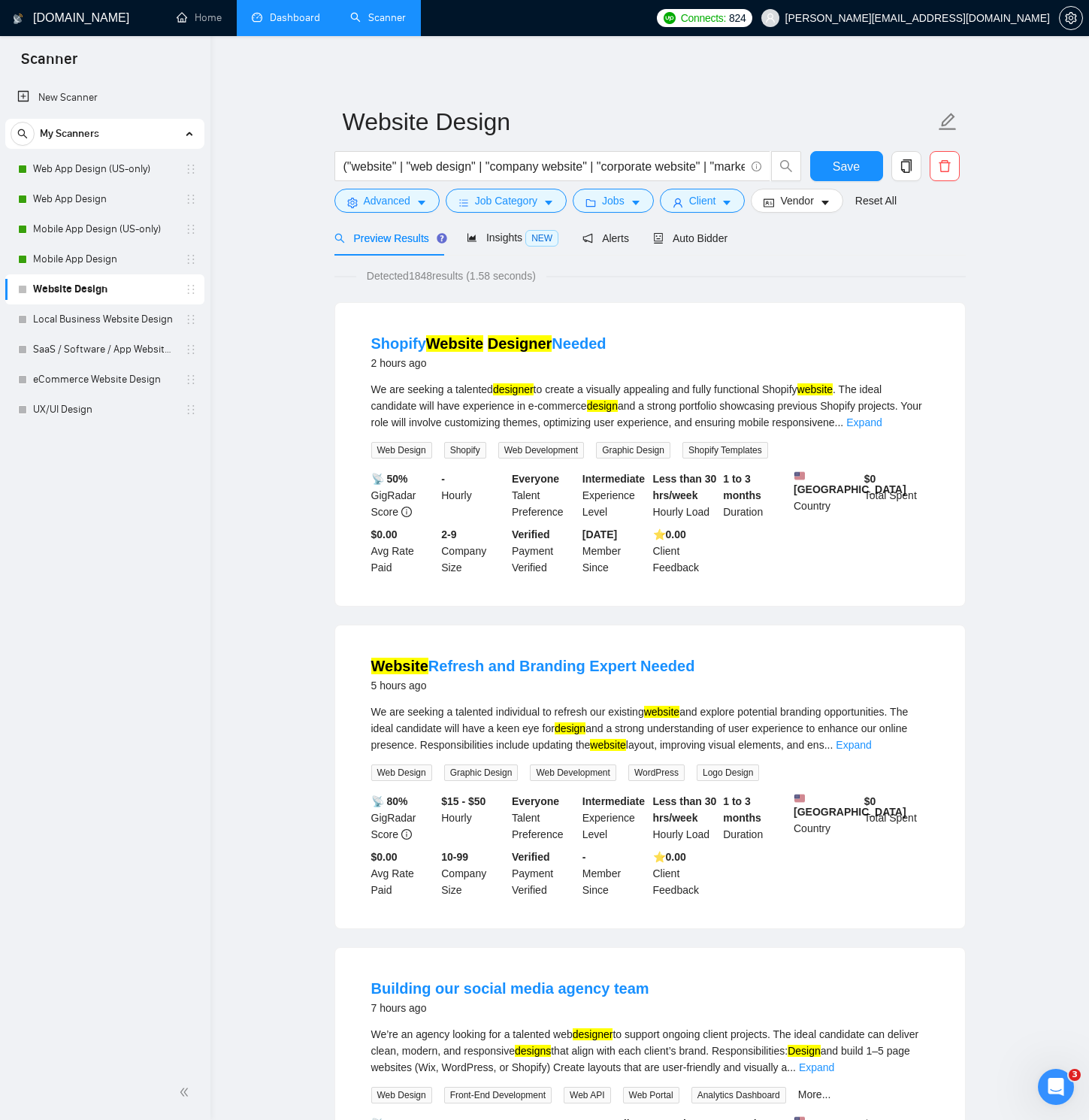
drag, startPoint x: 189, startPoint y: 352, endPoint x: 0, endPoint y: 94, distance: 319.8
click at [140, 291] on link "eCommerce Website Design" at bounding box center [104, 289] width 143 height 30
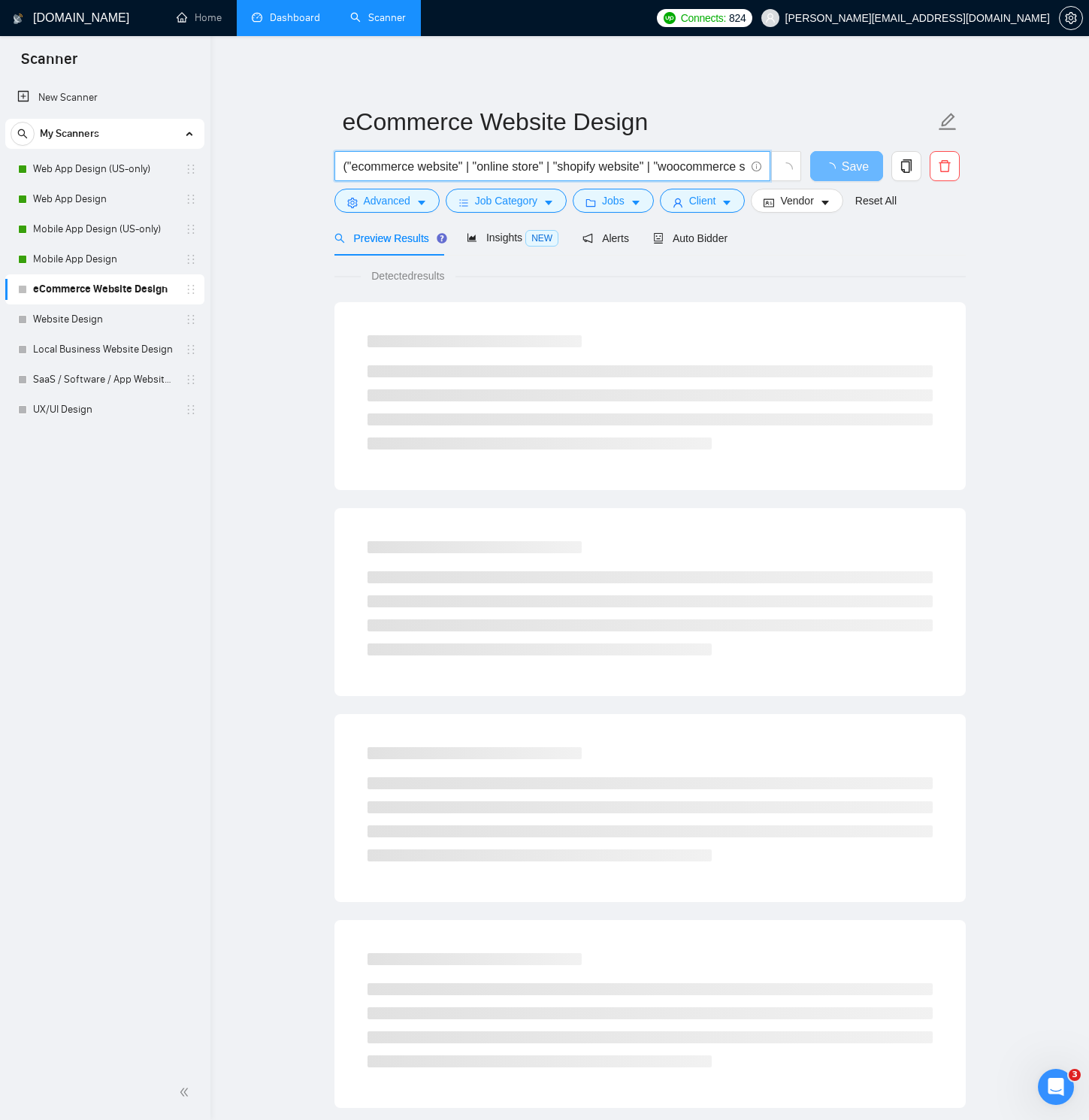
click at [452, 168] on input "("ecommerce website" | "online store" | "shopify website" | "woocommerce site" …" at bounding box center [544, 166] width 401 height 18
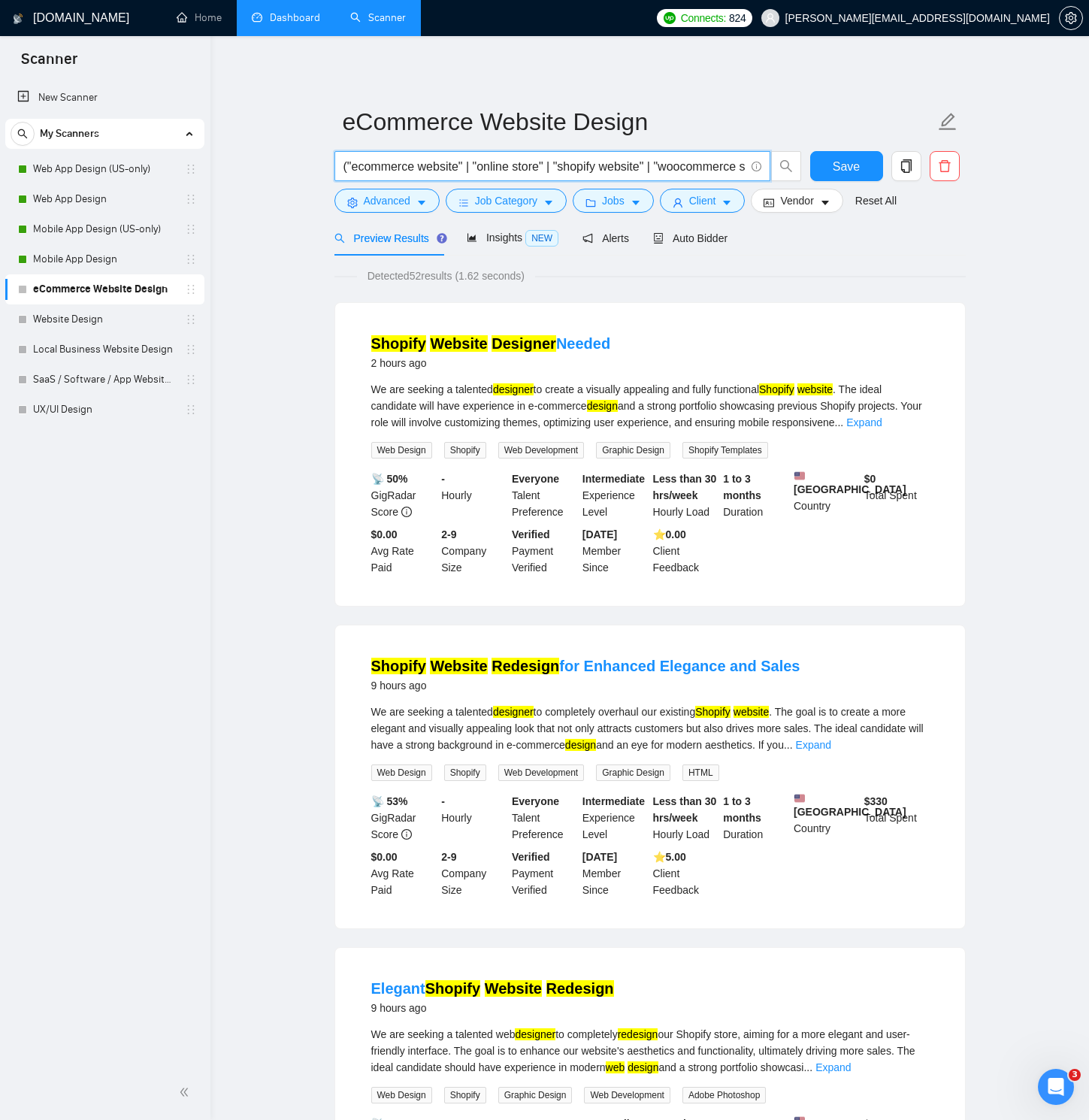
click at [466, 164] on input "("ecommerce website" | "online store" | "shopify website" | "woocommerce site" …" at bounding box center [544, 166] width 401 height 18
paste input "" | "woocommerce" | "magento" | "bigcommerce" | "headless commerce" | storefron…"
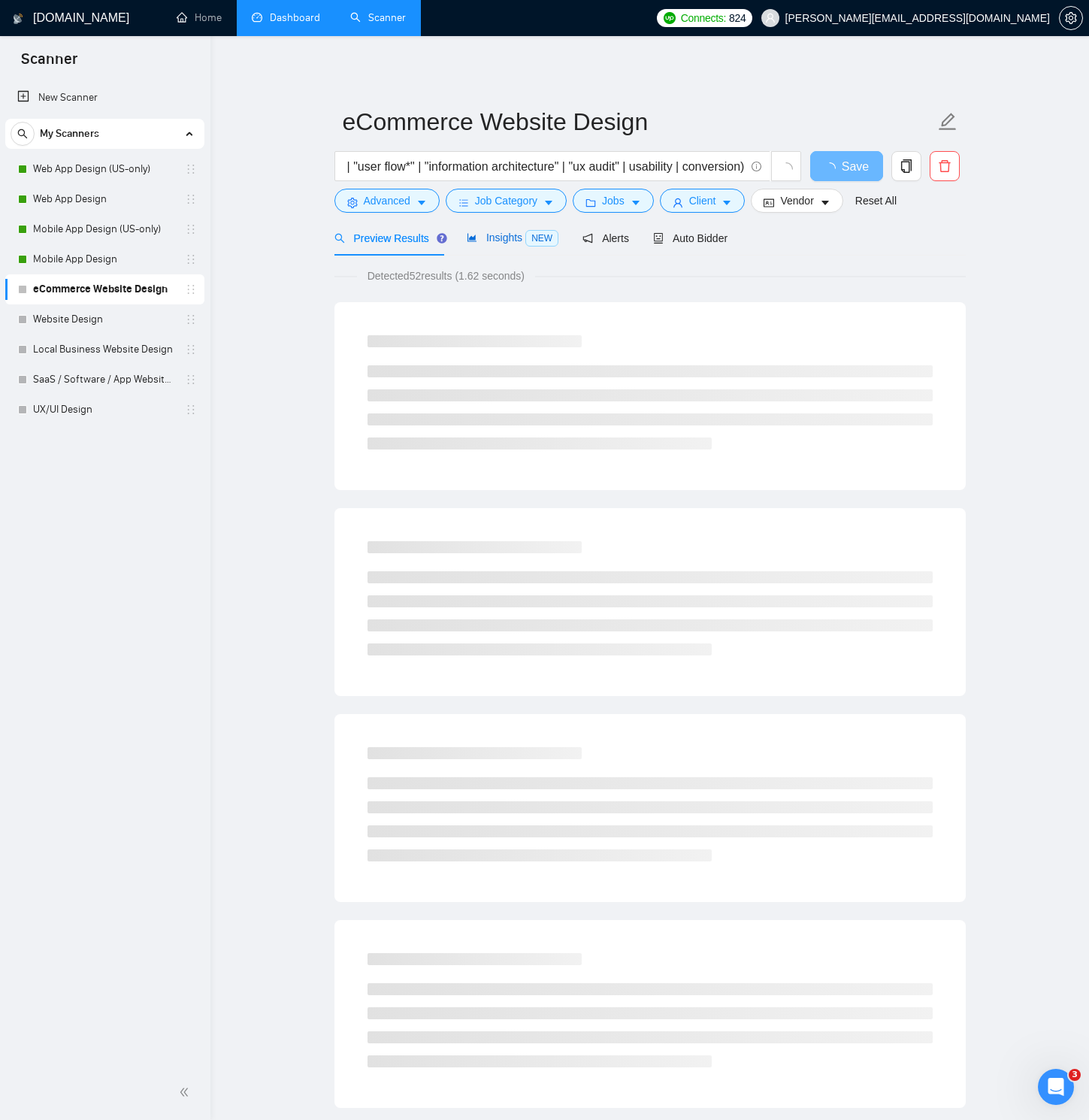
click at [508, 238] on span "Insights NEW" at bounding box center [512, 238] width 92 height 12
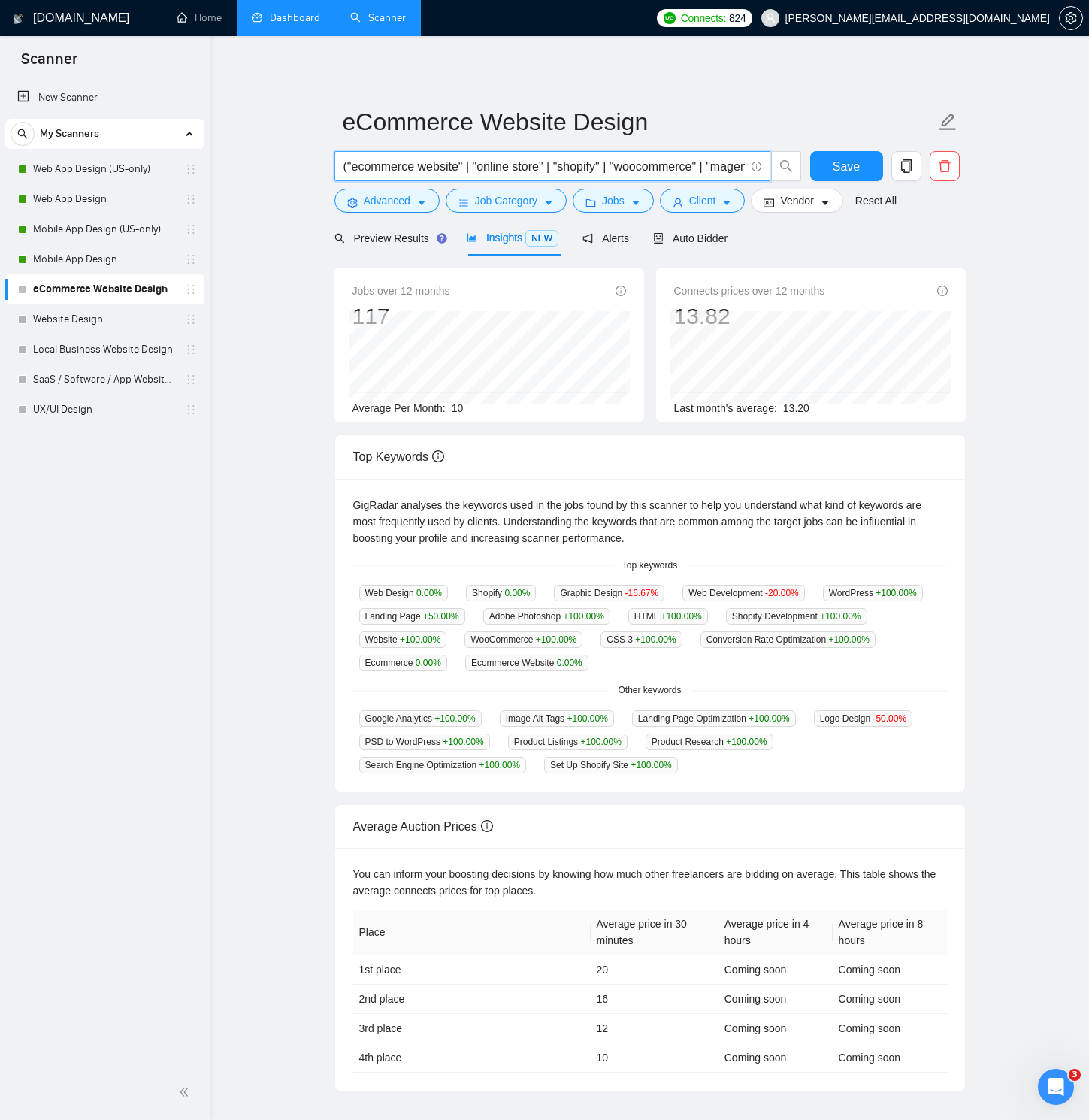
drag, startPoint x: 418, startPoint y: 168, endPoint x: 461, endPoint y: 167, distance: 43.0
click at [461, 167] on input "("ecommerce website" | "online store" | "shopify" | "woocommerce" | "magento" |…" at bounding box center [544, 166] width 401 height 18
click at [419, 203] on icon "caret-down" at bounding box center [422, 203] width 11 height 11
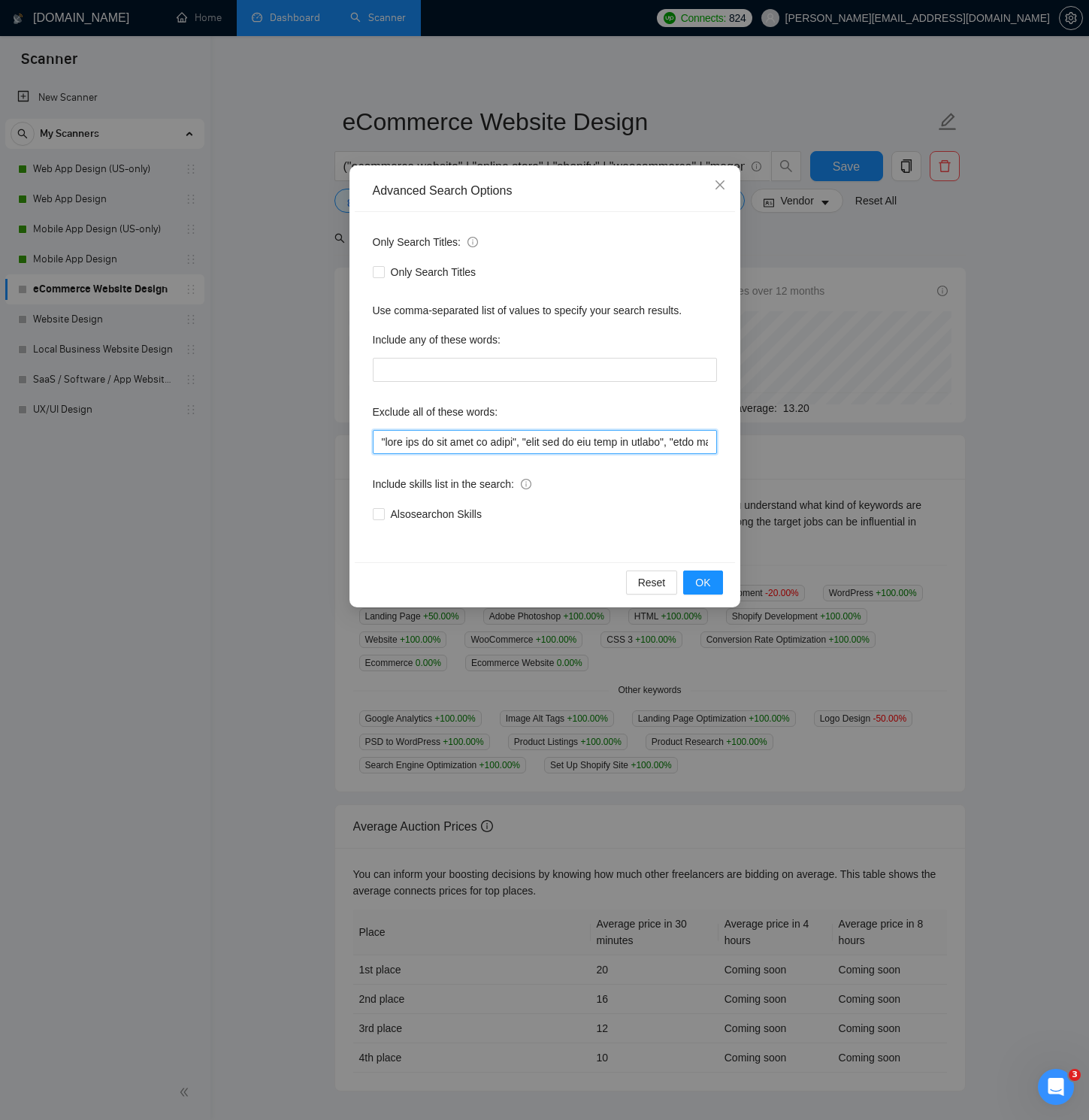
click at [432, 439] on input "text" at bounding box center [544, 441] width 344 height 24
paste input "NOT AGENCY", "no agency", "no agencies", "freelancers only", "independent contr…"
click at [698, 580] on span "OK" at bounding box center [702, 583] width 15 height 17
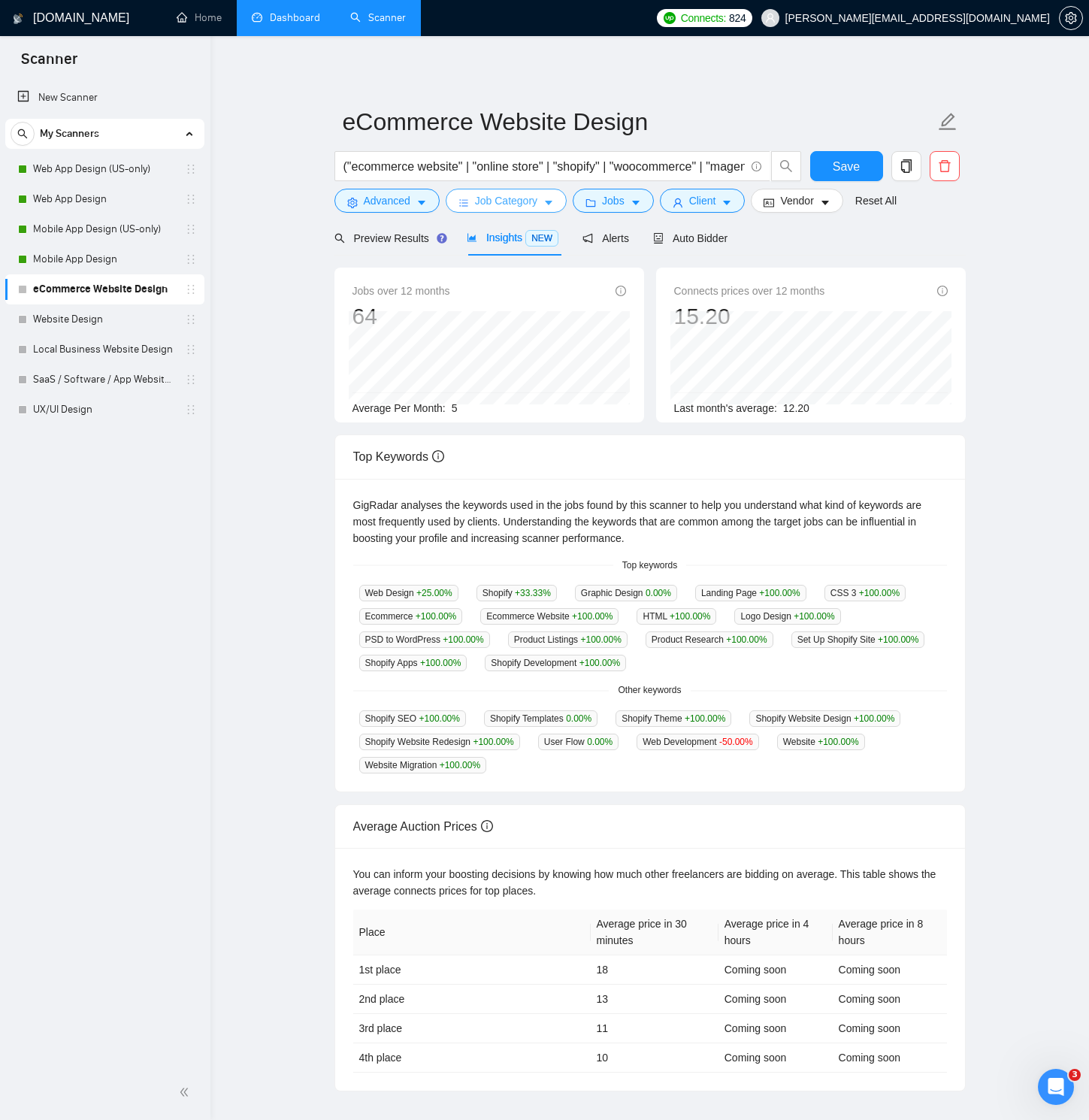
click at [463, 203] on icon "bars" at bounding box center [463, 203] width 8 height 7
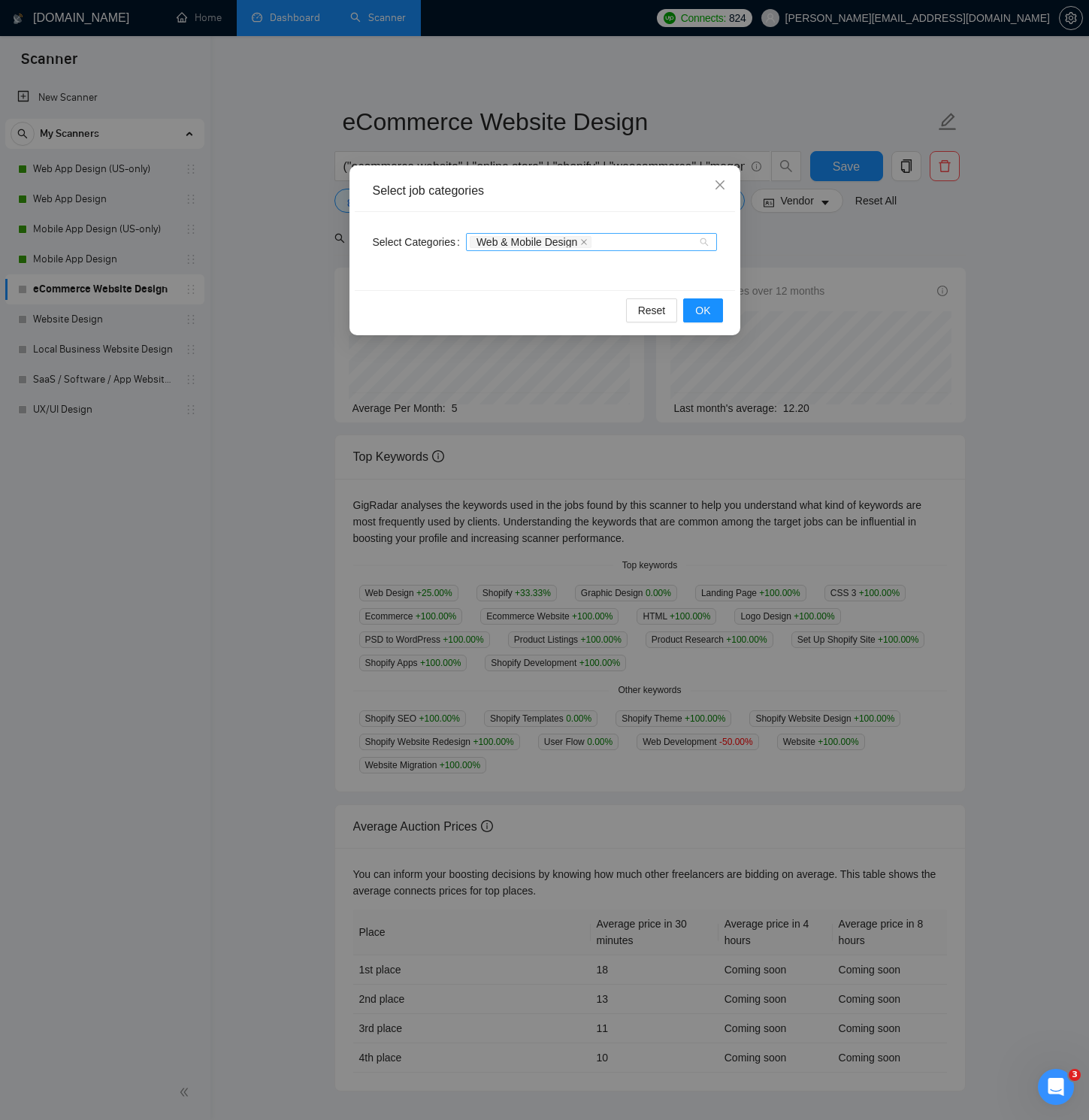
click at [629, 236] on div "Web & Mobile Design" at bounding box center [584, 242] width 229 height 15
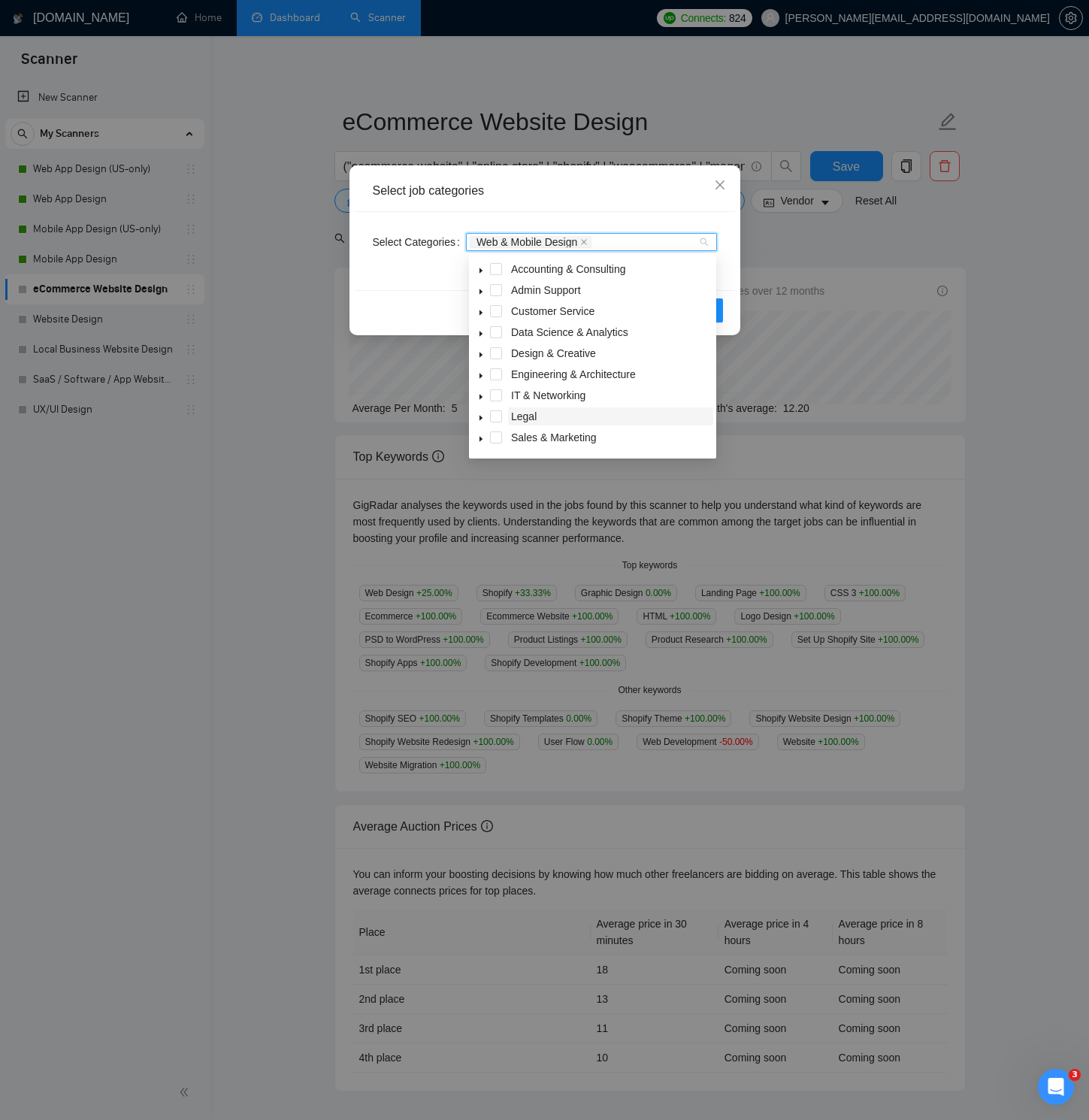
scroll to position [60, 0]
click at [481, 420] on icon "caret-down" at bounding box center [481, 421] width 8 height 8
click at [513, 420] on span at bounding box center [514, 420] width 12 height 12
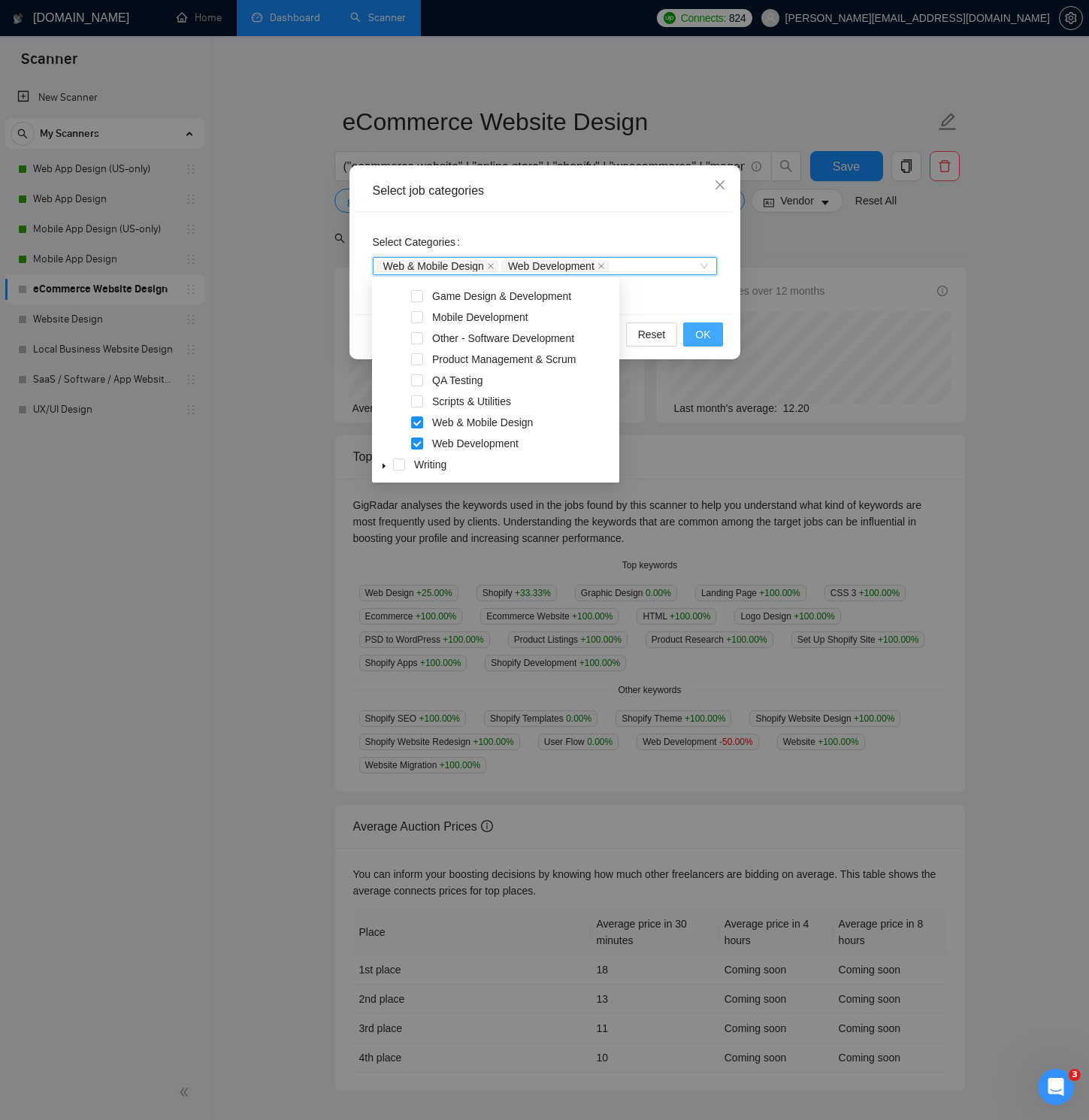
click at [700, 324] on button "OK" at bounding box center [702, 334] width 39 height 24
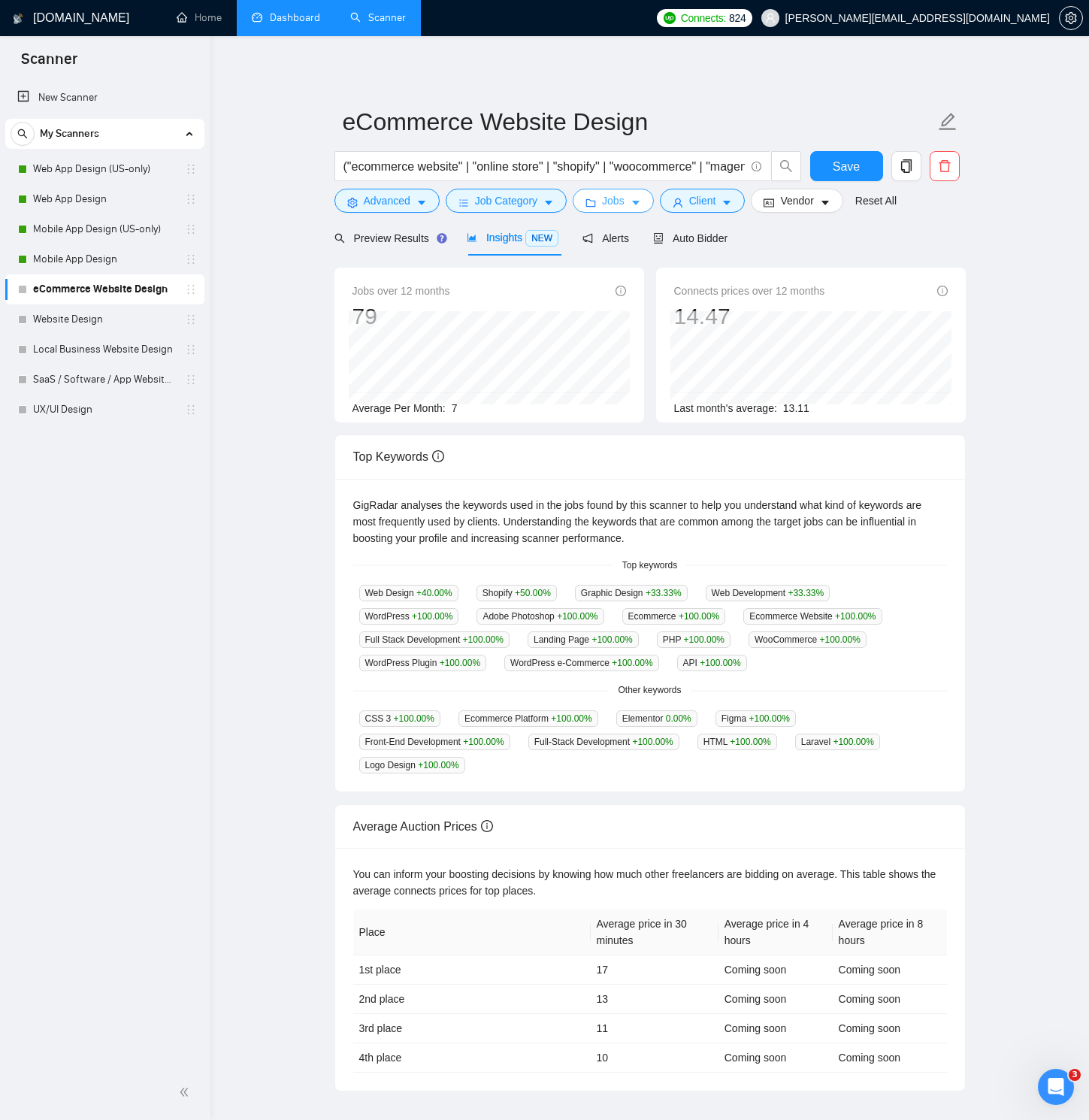
click at [630, 205] on button "Jobs" at bounding box center [614, 200] width 81 height 24
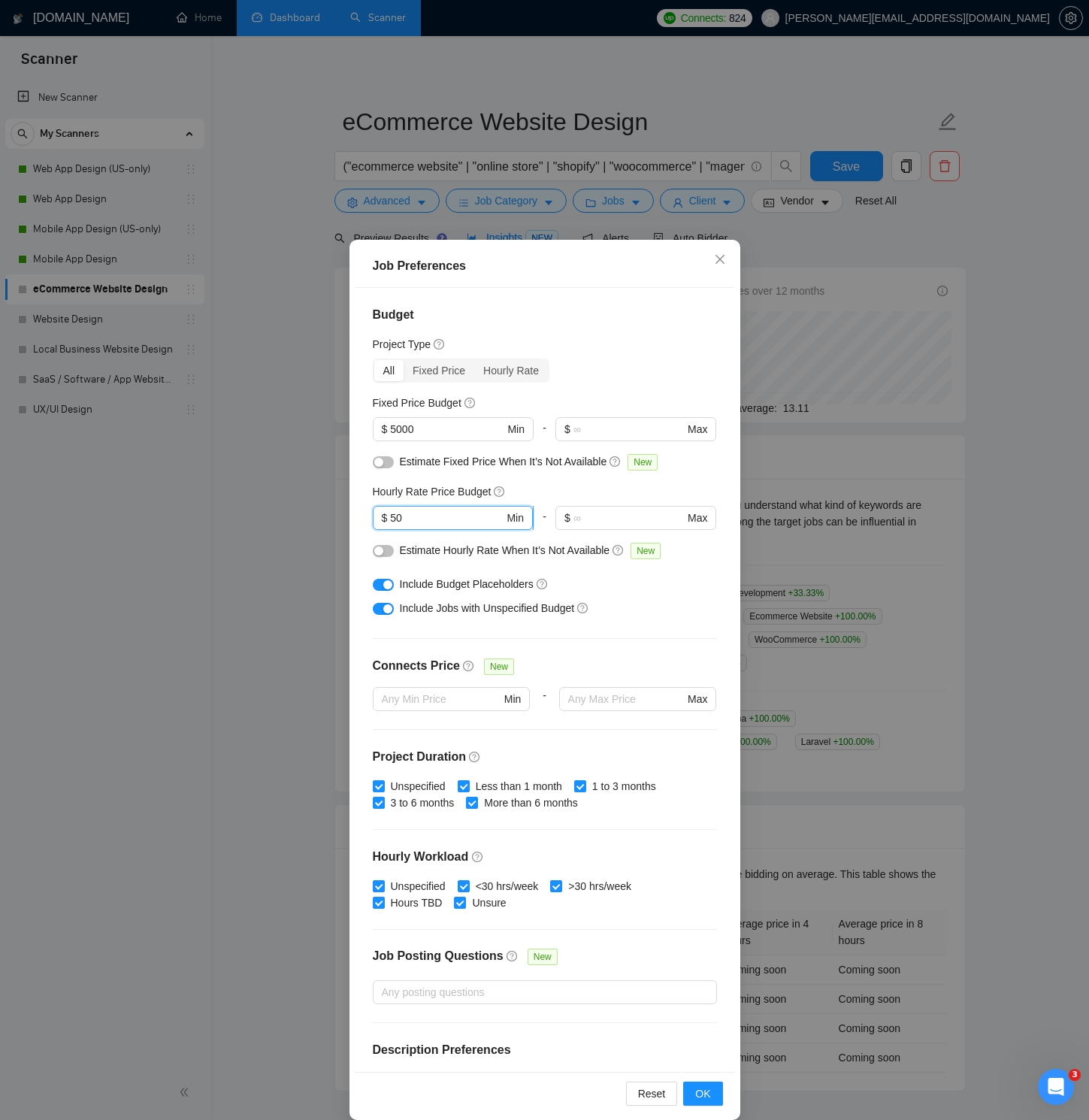
drag, startPoint x: 397, startPoint y: 516, endPoint x: 385, endPoint y: 519, distance: 12.4
click at [385, 519] on span "$ 50 Min" at bounding box center [452, 517] width 160 height 24
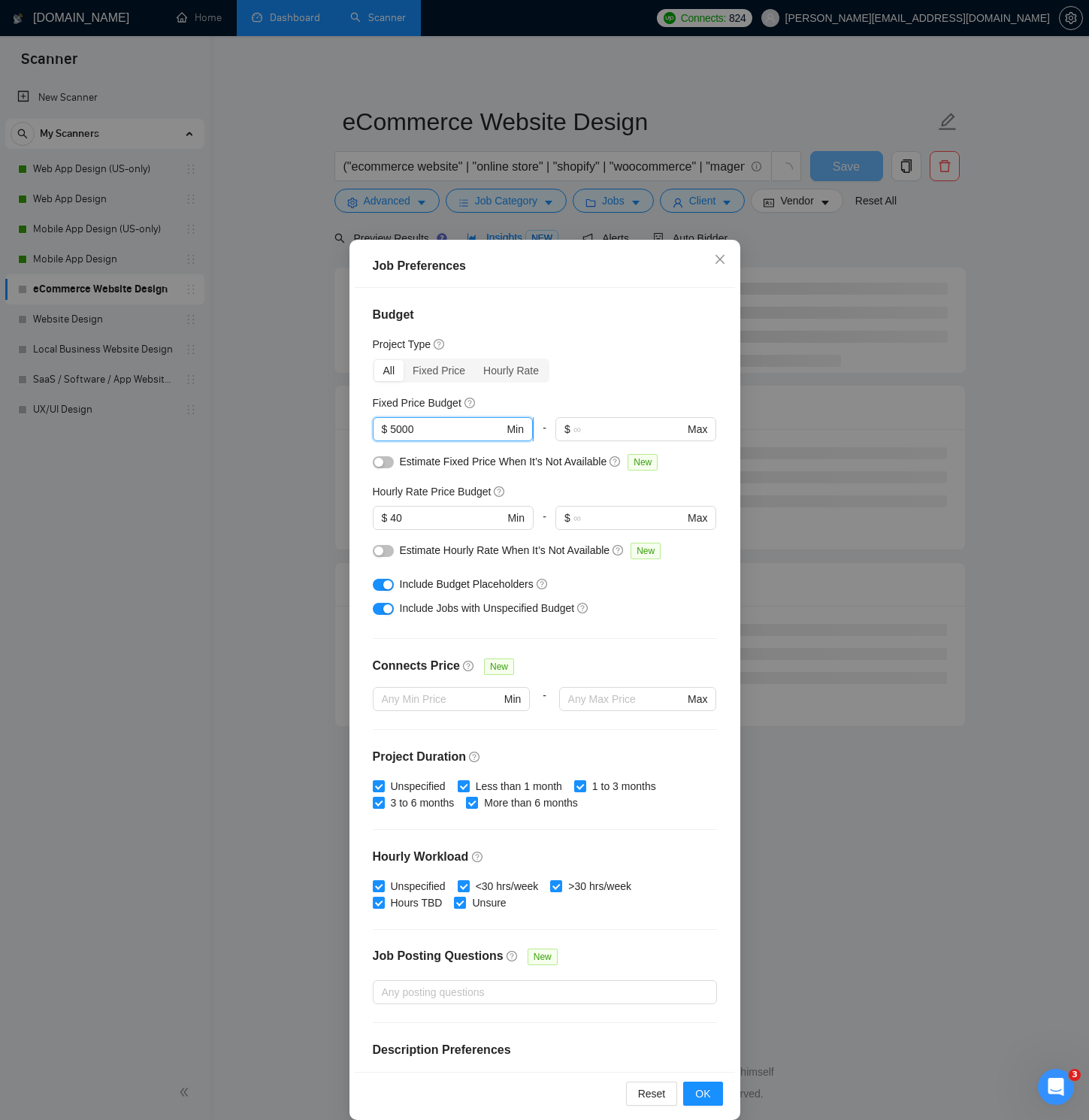
drag, startPoint x: 396, startPoint y: 428, endPoint x: 390, endPoint y: 432, distance: 7.2
click at [390, 432] on span "$ 5000 Min" at bounding box center [452, 429] width 160 height 24
click at [700, 799] on span "OK" at bounding box center [702, 1094] width 15 height 17
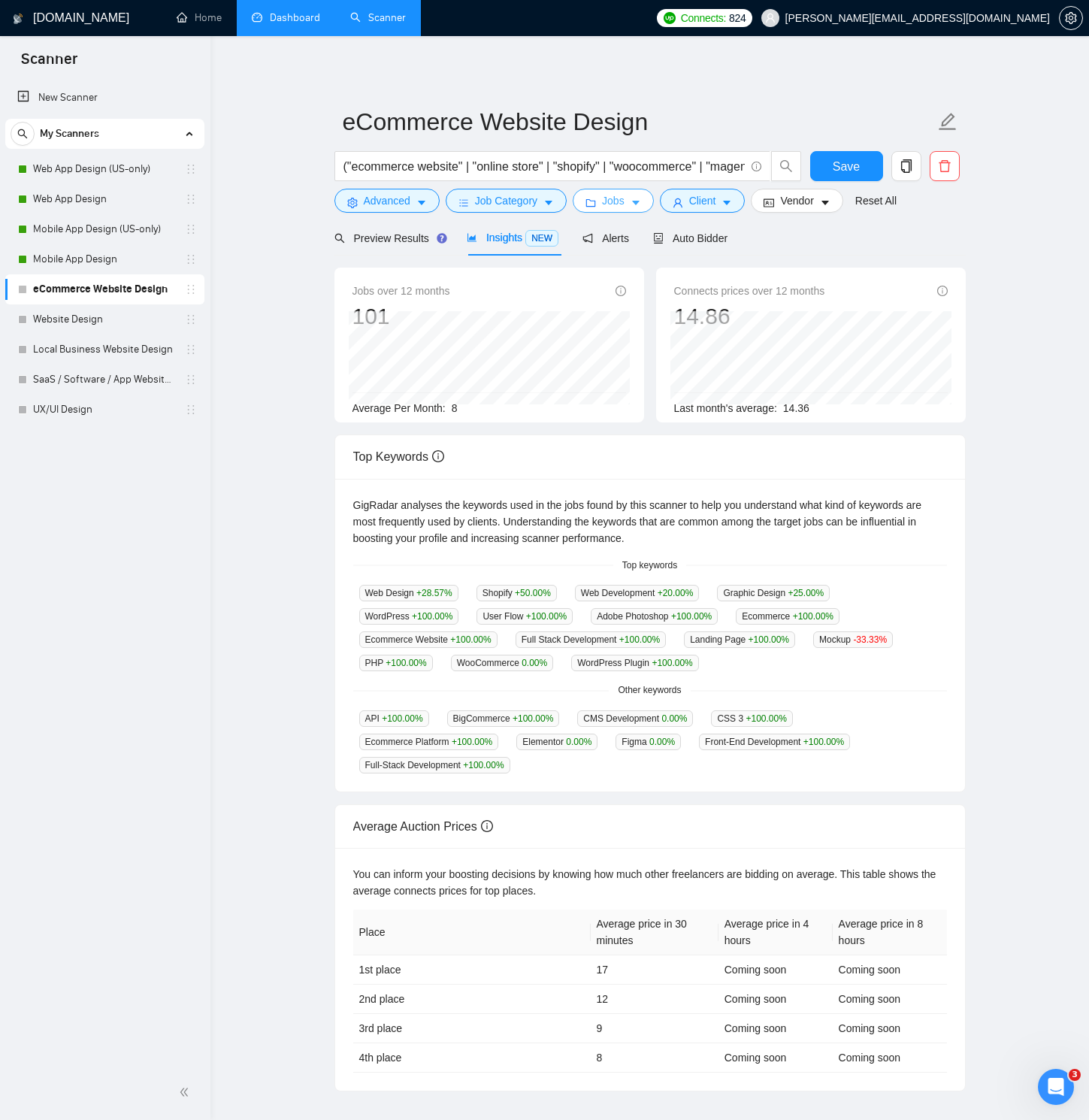
click at [632, 206] on button "Jobs" at bounding box center [614, 200] width 81 height 24
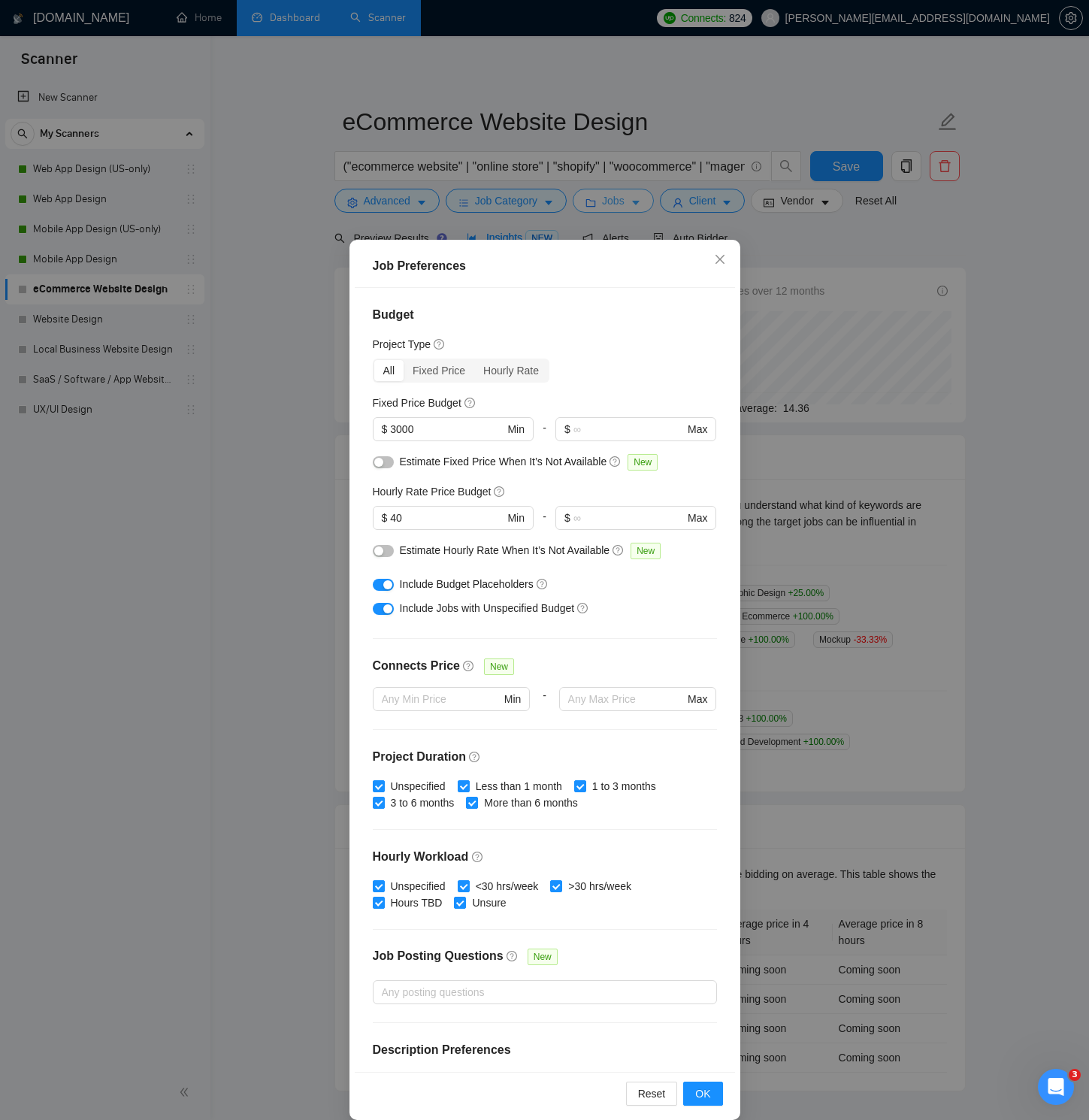
click at [632, 206] on div "Job Preferences Budget Project Type All Fixed Price Hourly Rate Fixed Price Bud…" at bounding box center [544, 560] width 1089 height 1120
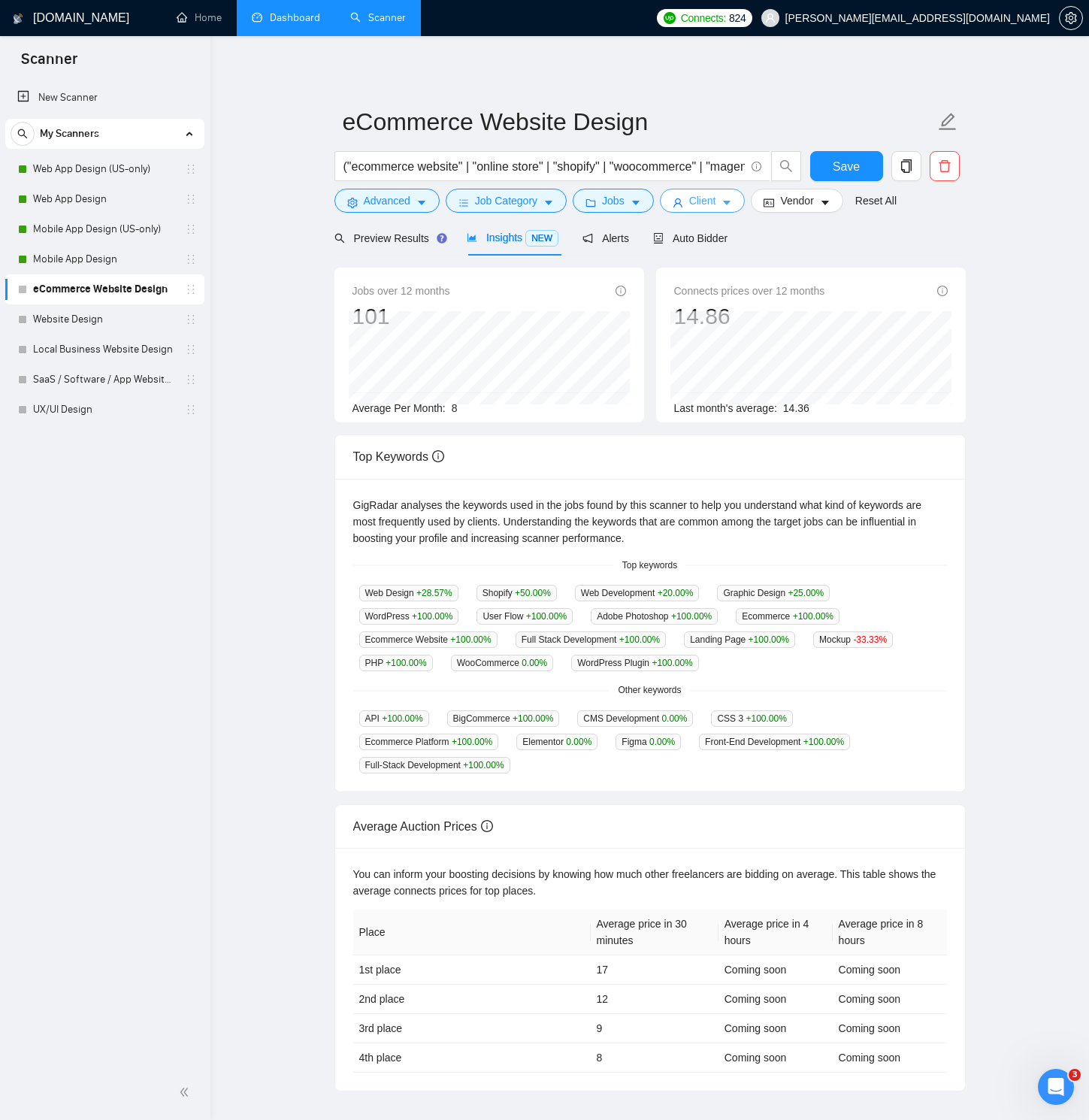
click at [729, 206] on icon "caret-down" at bounding box center [727, 203] width 11 height 11
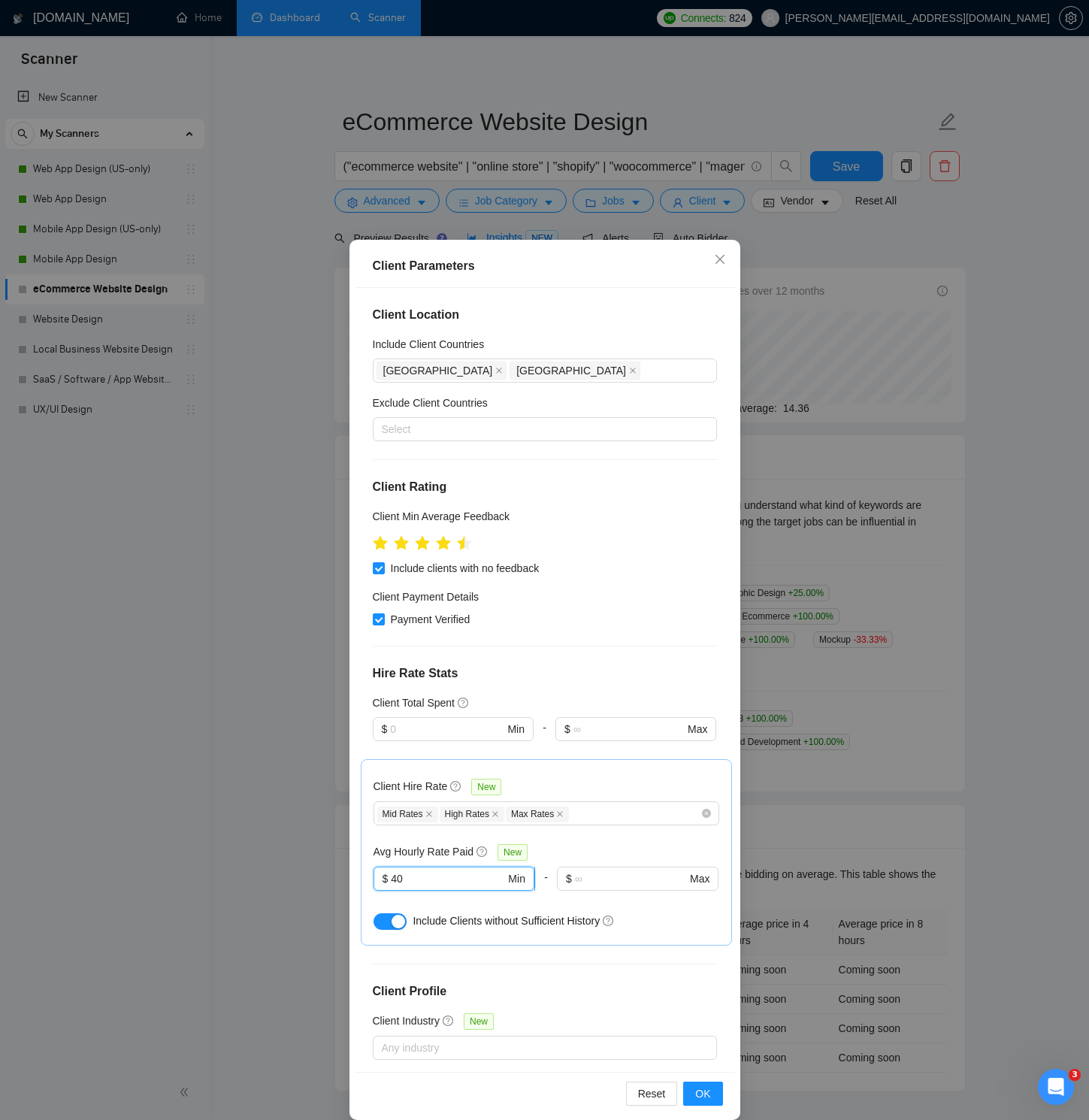
drag, startPoint x: 396, startPoint y: 877, endPoint x: 384, endPoint y: 878, distance: 12.0
click at [386, 799] on span "$ 40 Min" at bounding box center [454, 878] width 161 height 24
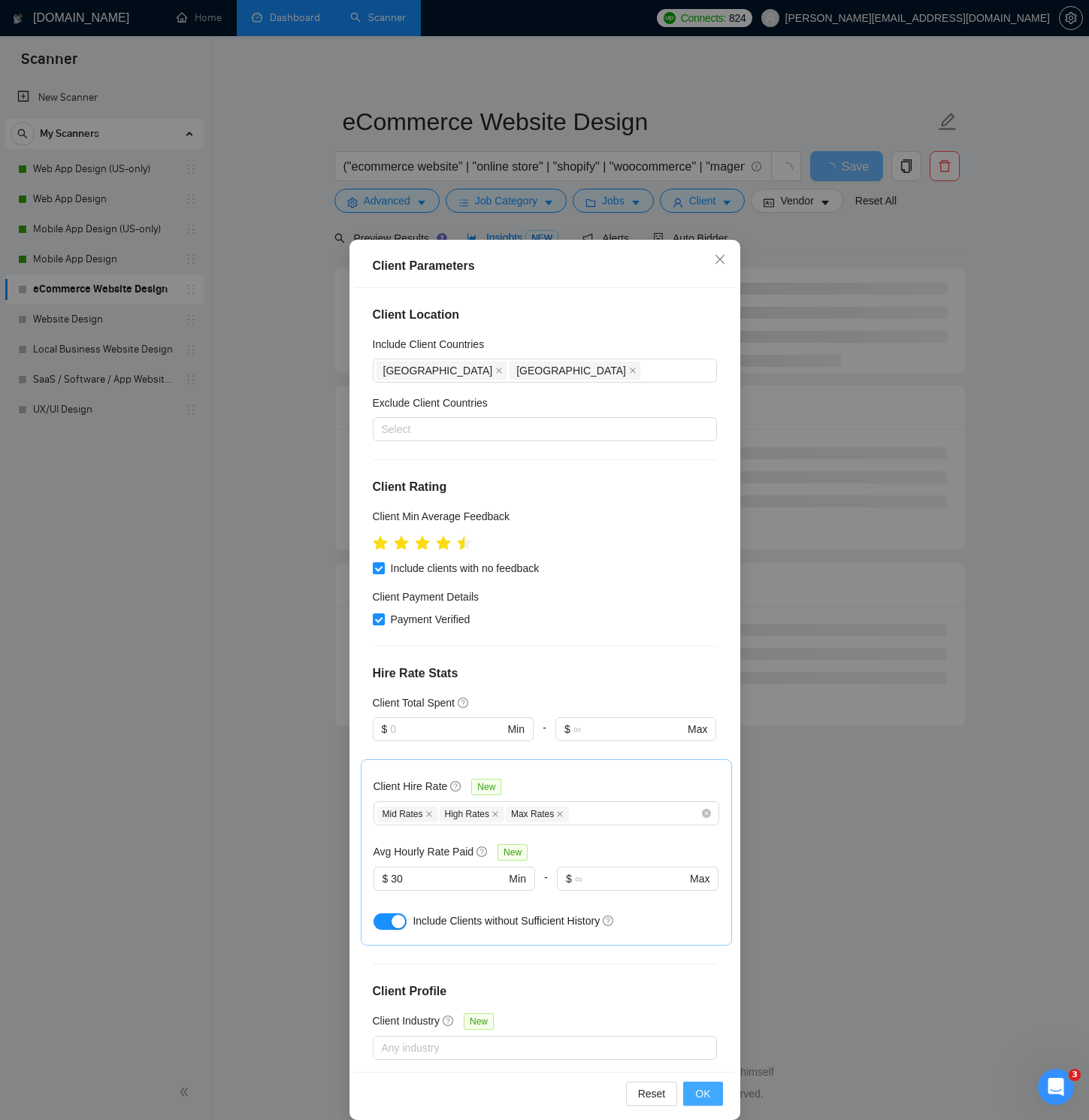
click at [701, 799] on span "OK" at bounding box center [702, 1094] width 15 height 17
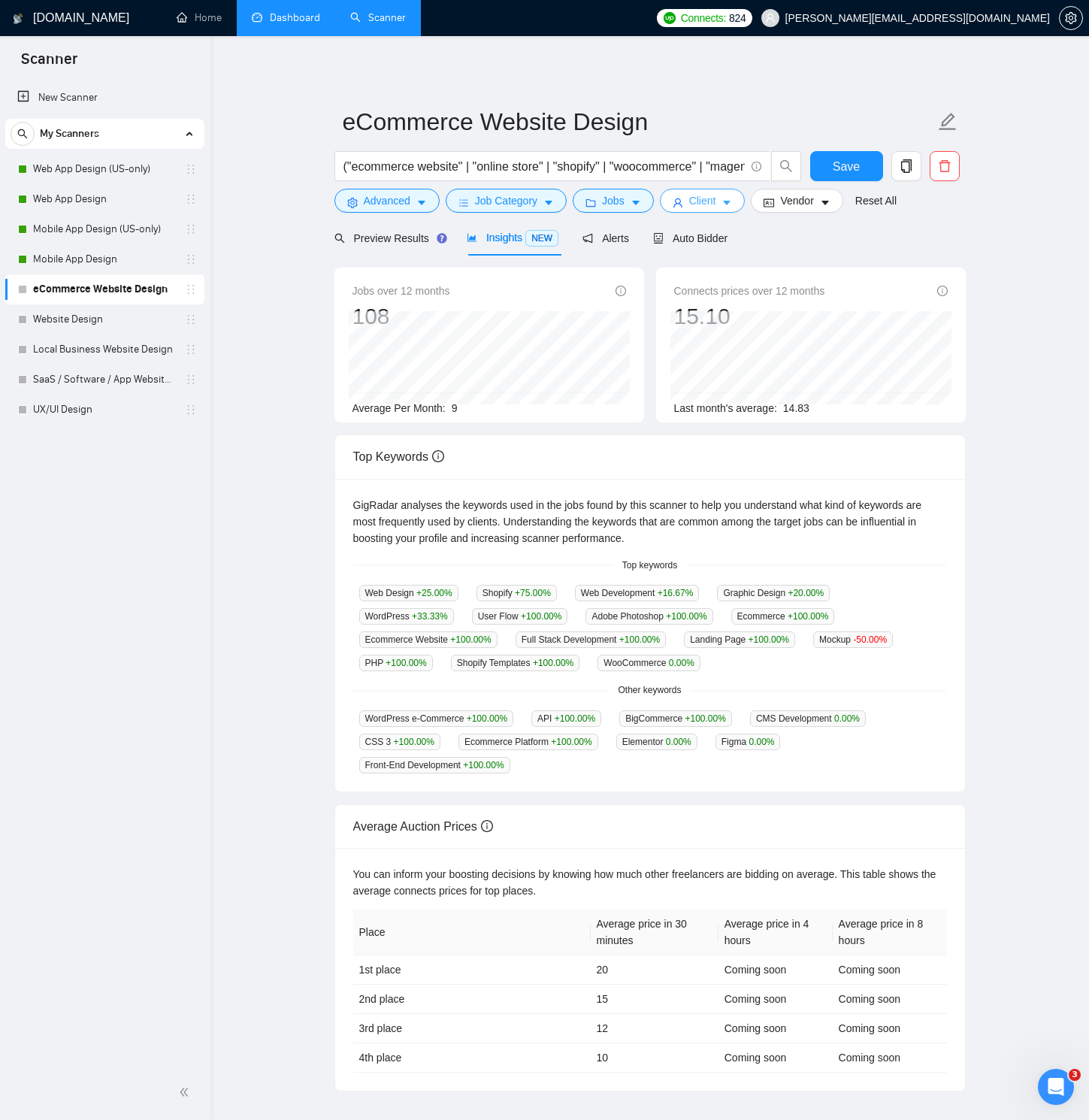
click at [700, 207] on span "Client" at bounding box center [702, 201] width 27 height 17
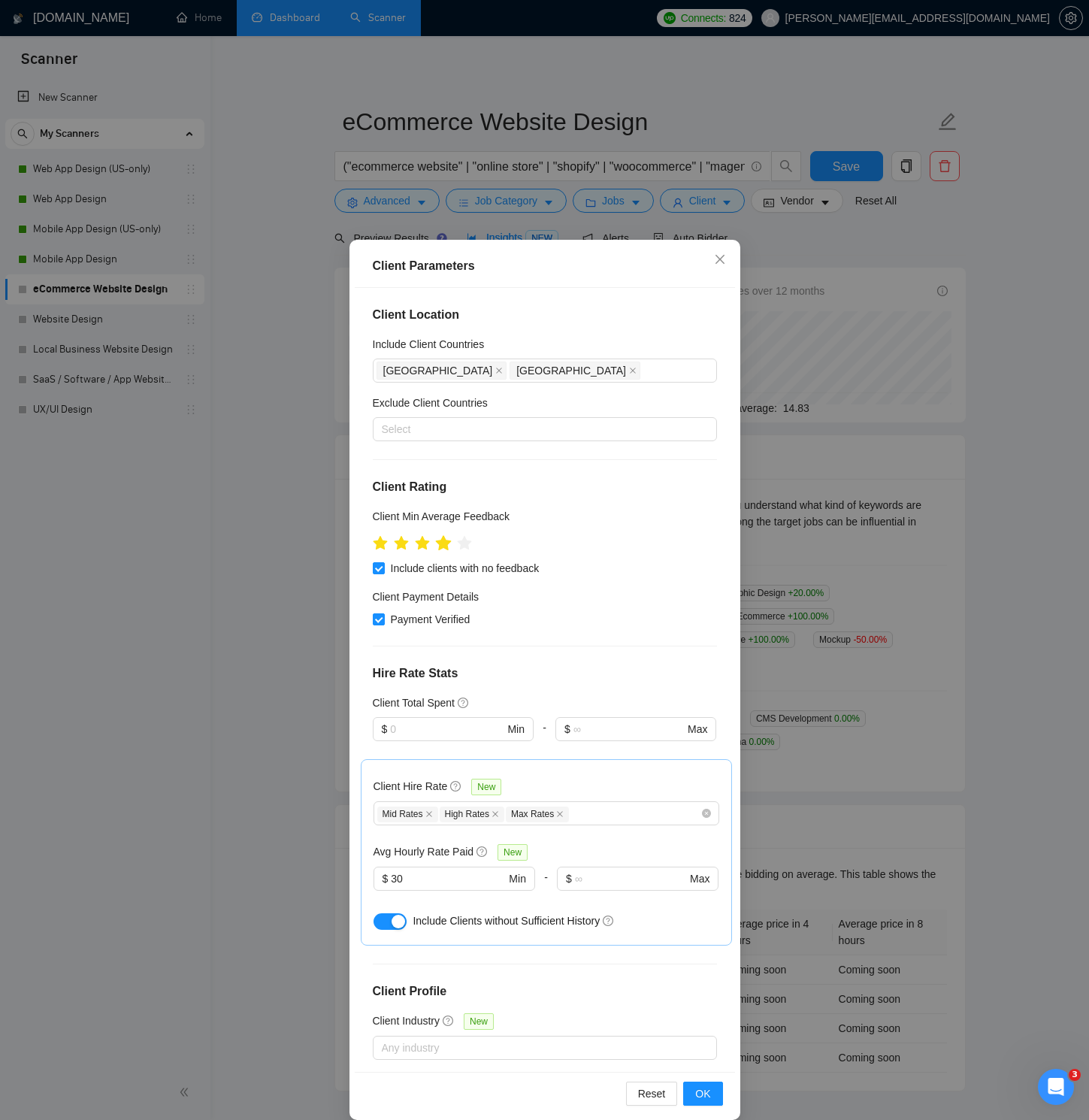
click at [443, 542] on icon "star" at bounding box center [443, 543] width 16 height 15
click at [708, 799] on span "OK" at bounding box center [702, 1094] width 15 height 17
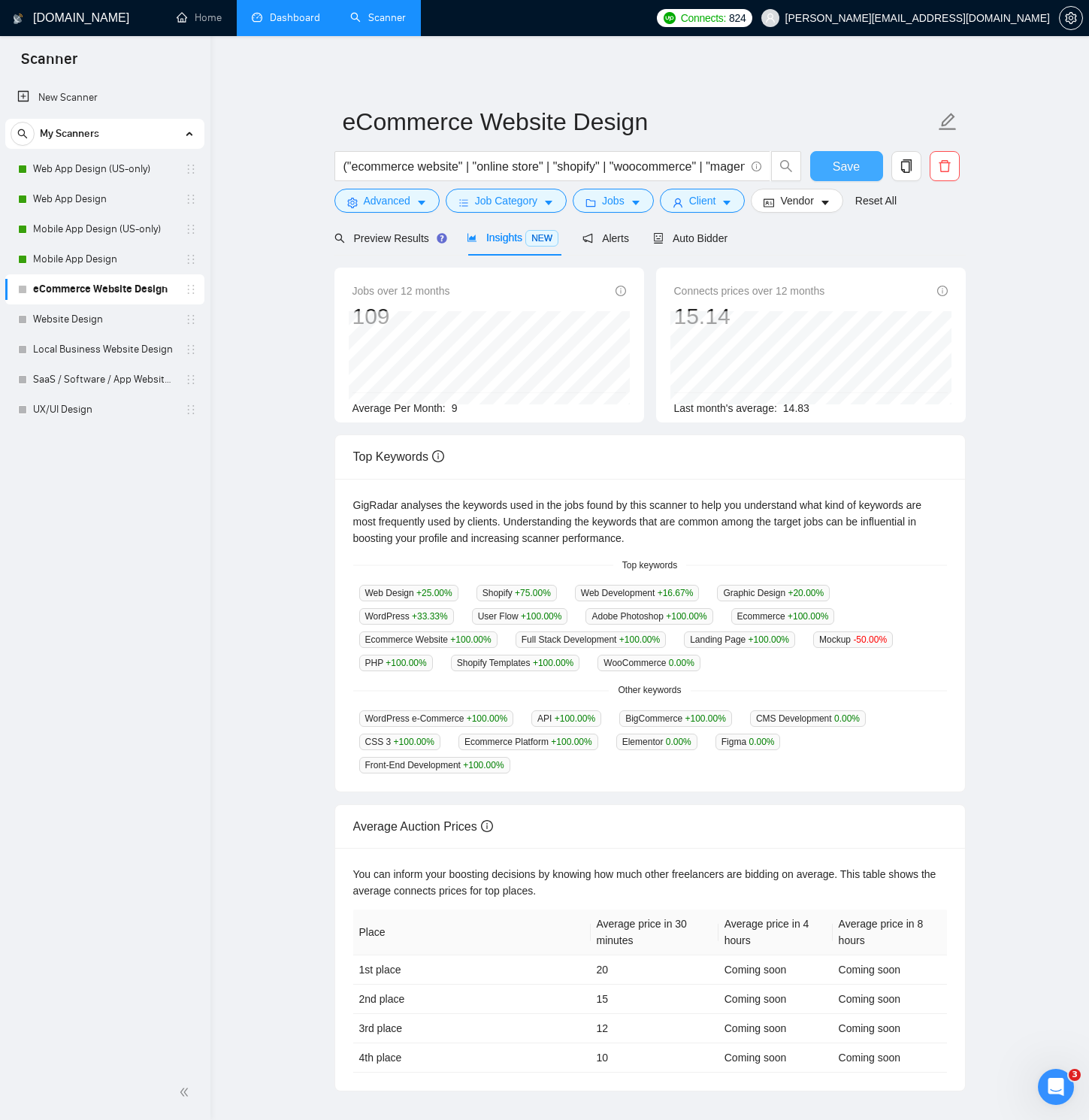
click at [836, 166] on span "Save" at bounding box center [846, 166] width 27 height 18
click at [675, 236] on span "Auto Bidder" at bounding box center [689, 239] width 74 height 12
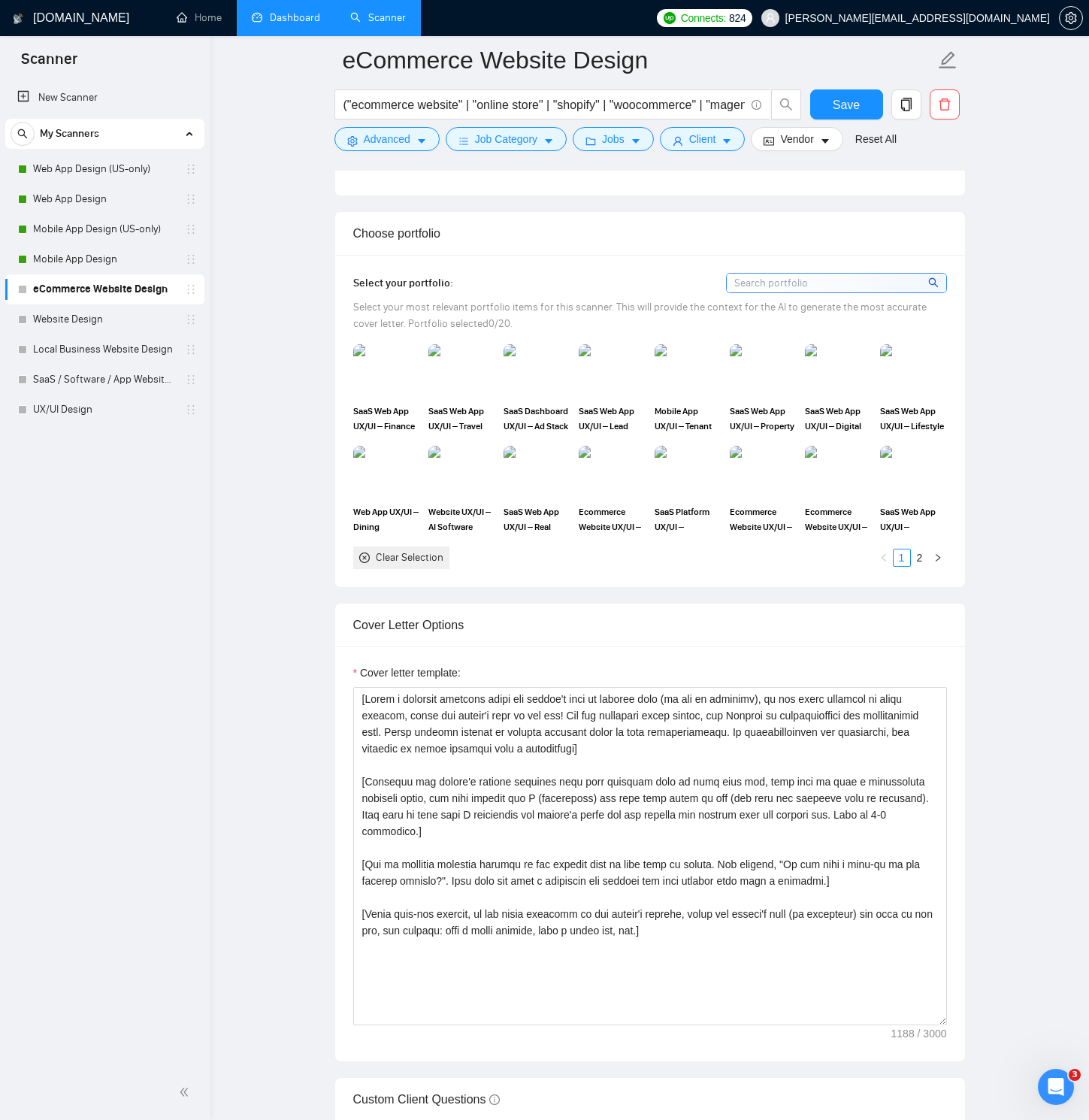
scroll to position [1498, 0]
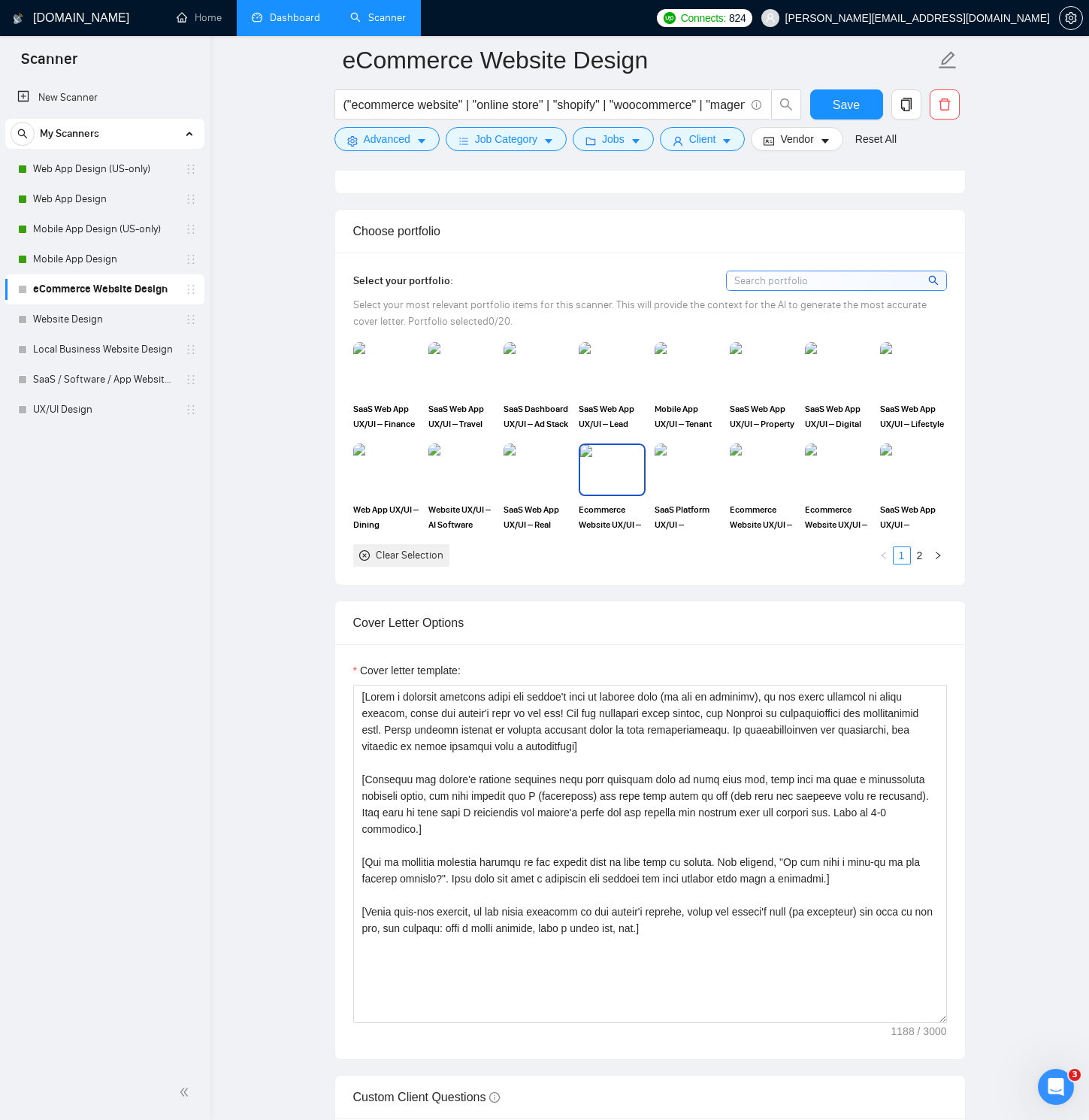
click at [611, 479] on img at bounding box center [611, 469] width 63 height 50
click at [758, 476] on img at bounding box center [762, 469] width 63 height 50
click at [821, 473] on img at bounding box center [837, 469] width 63 height 50
click at [917, 552] on link "2" at bounding box center [920, 555] width 17 height 17
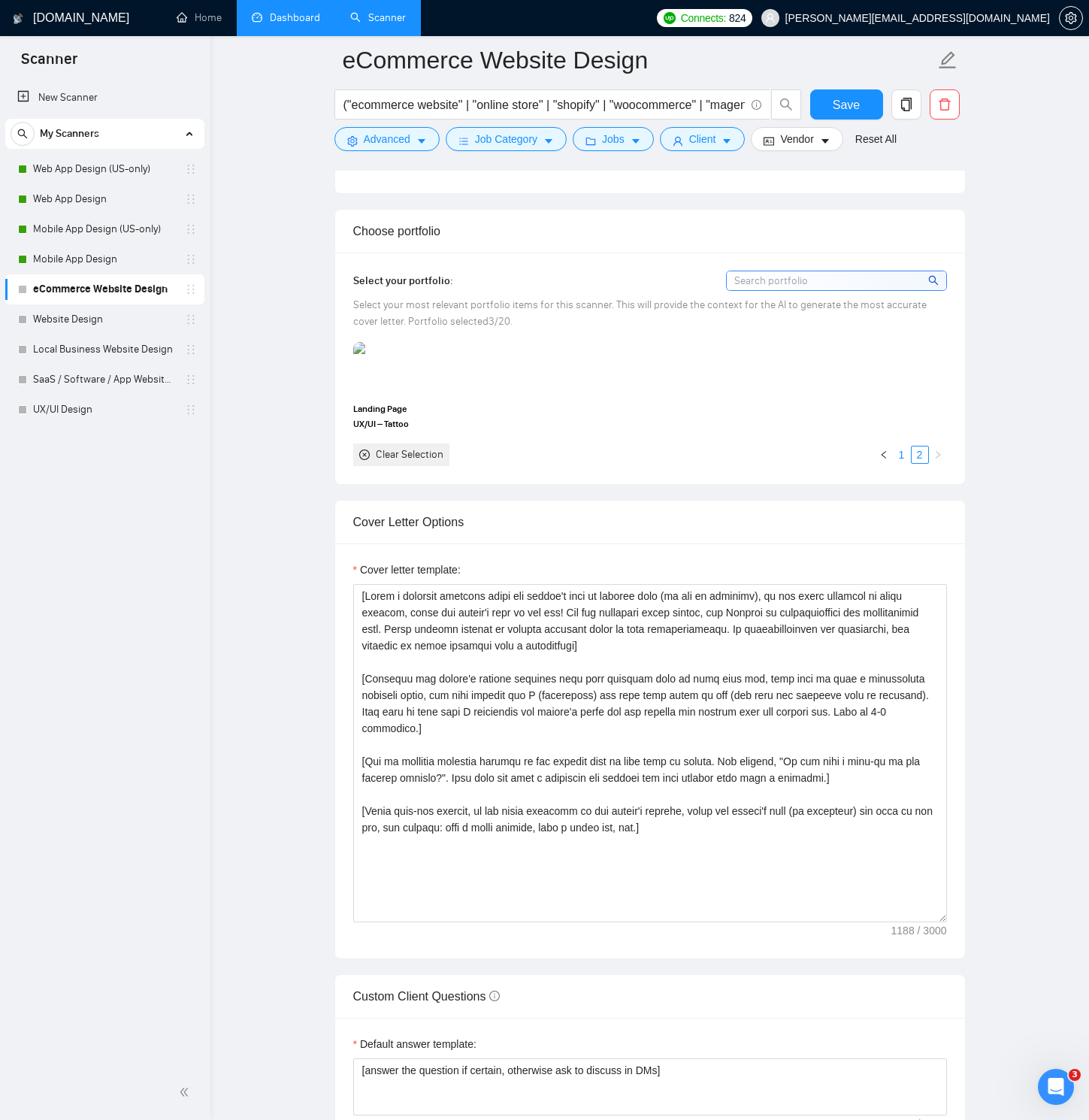
click at [902, 453] on link "1" at bounding box center [902, 455] width 17 height 17
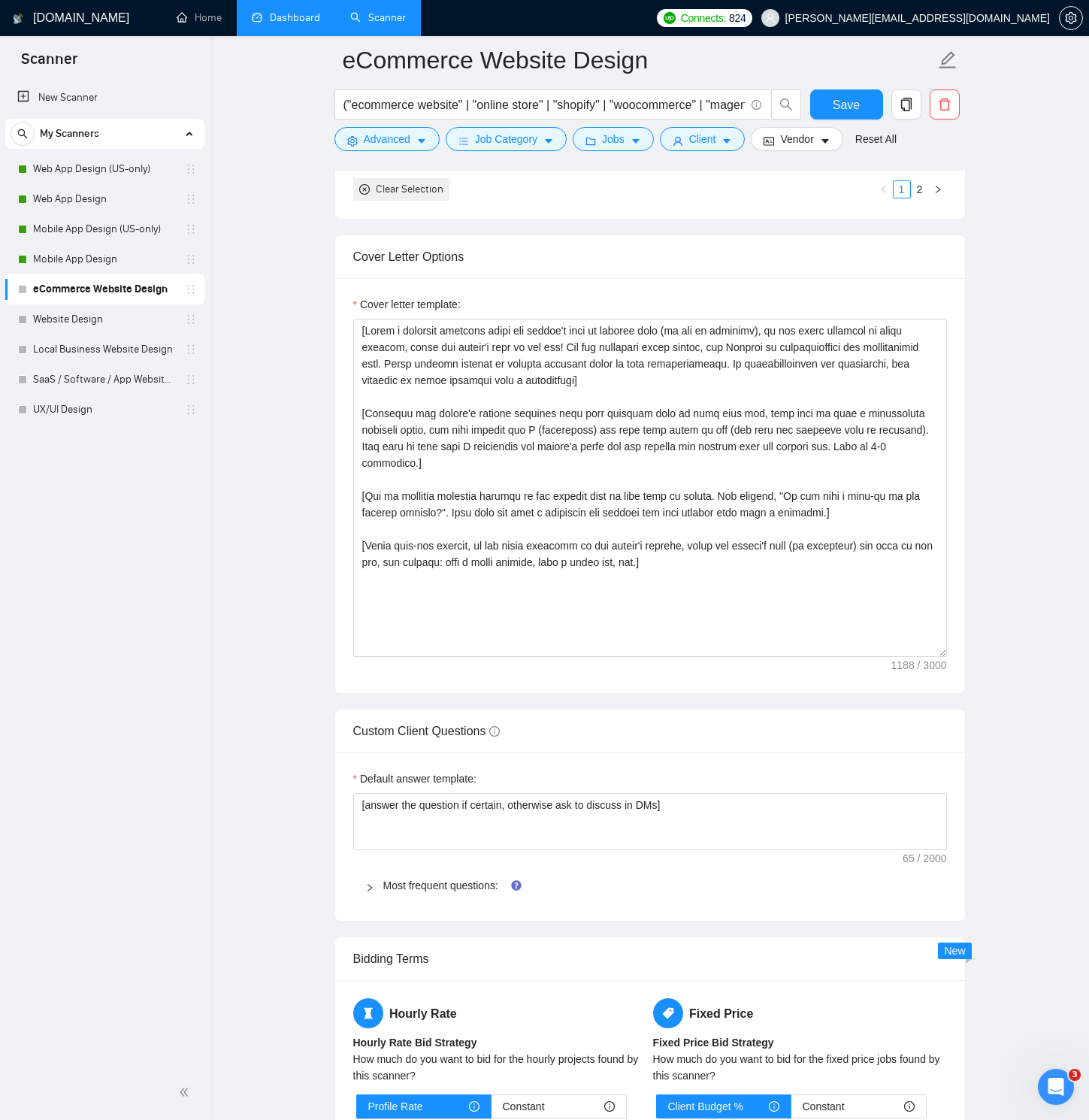
scroll to position [2011, 0]
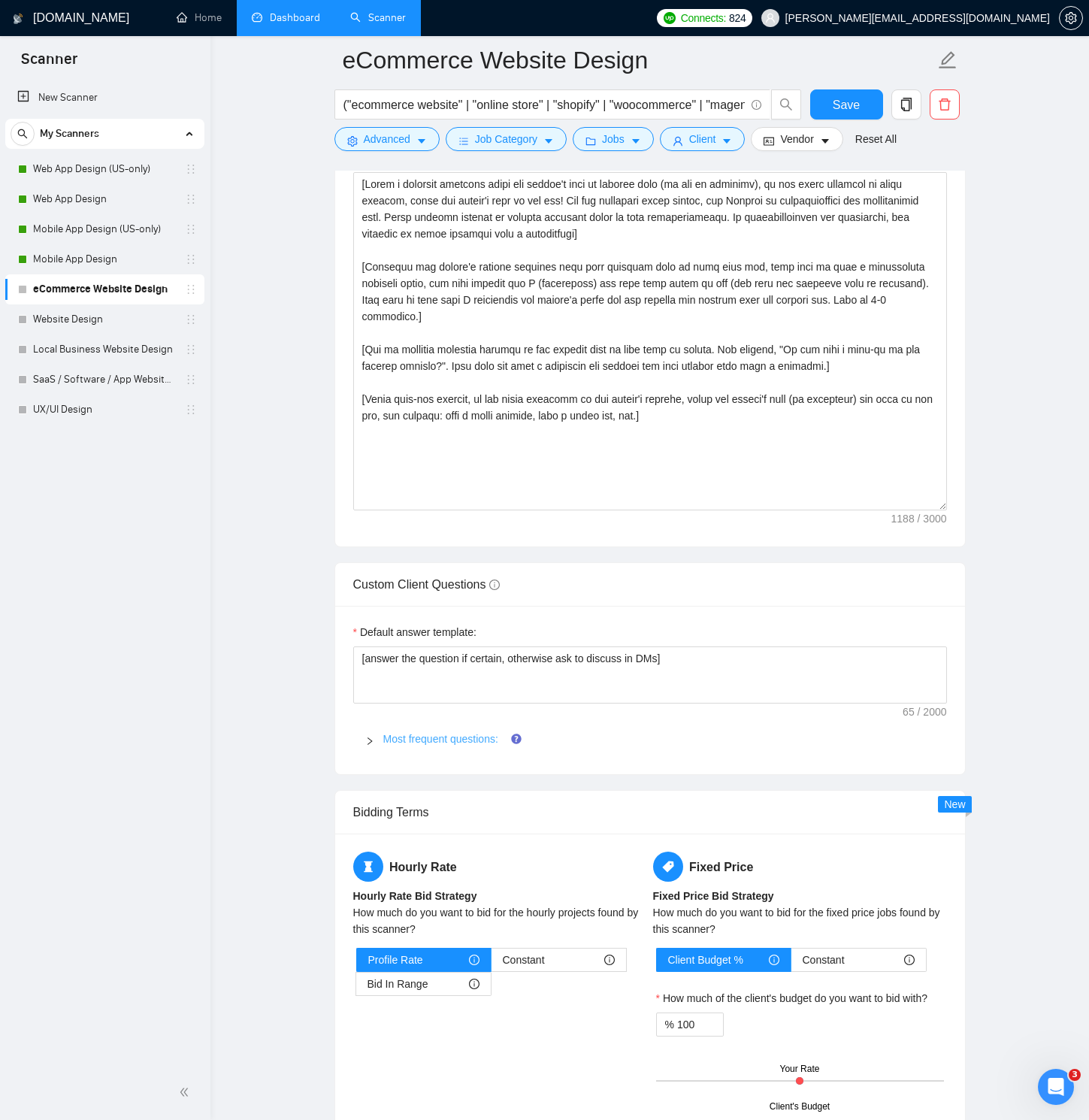
click at [482, 734] on link "Most frequent questions:" at bounding box center [441, 739] width 115 height 12
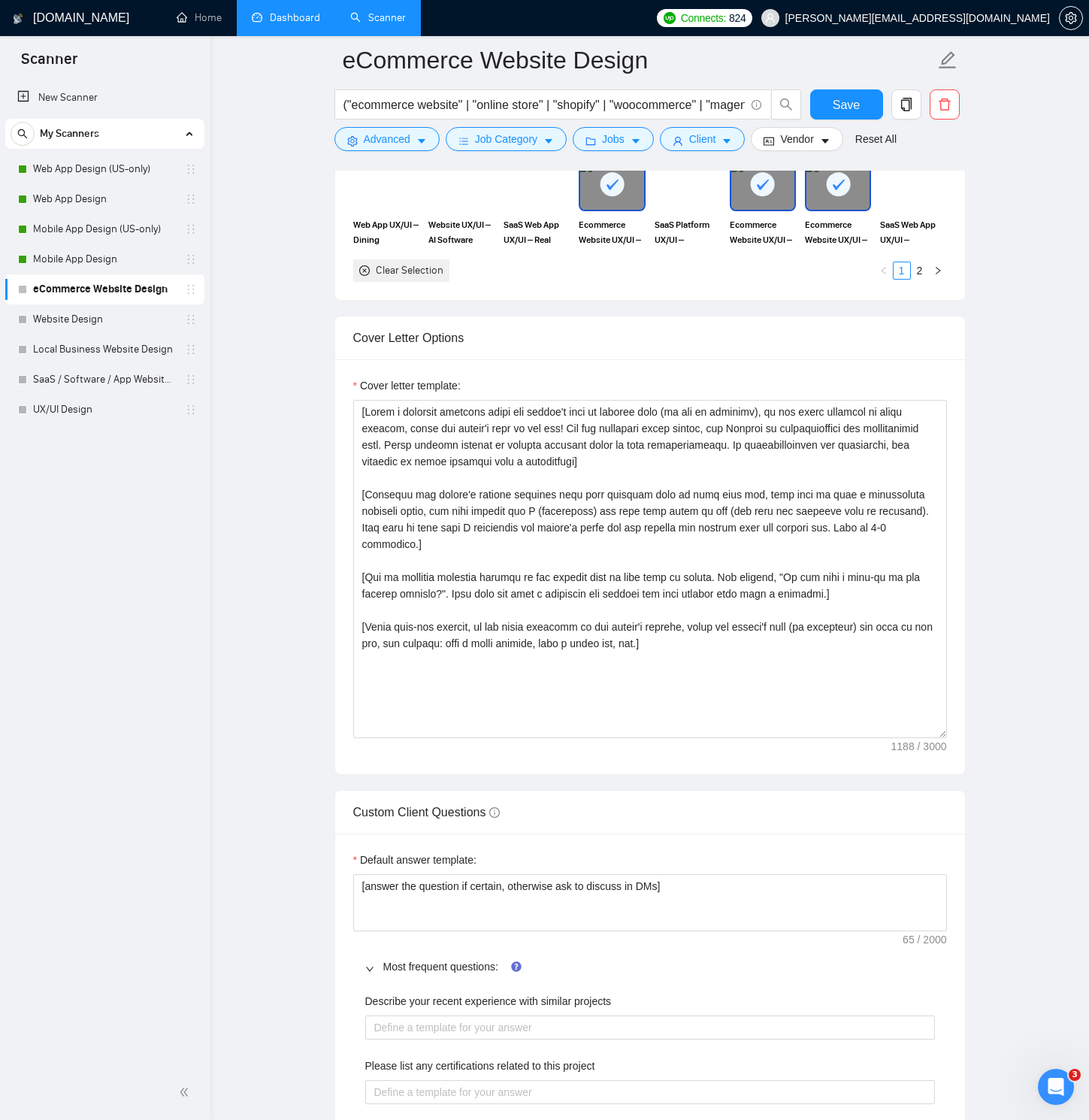
scroll to position [1790, 0]
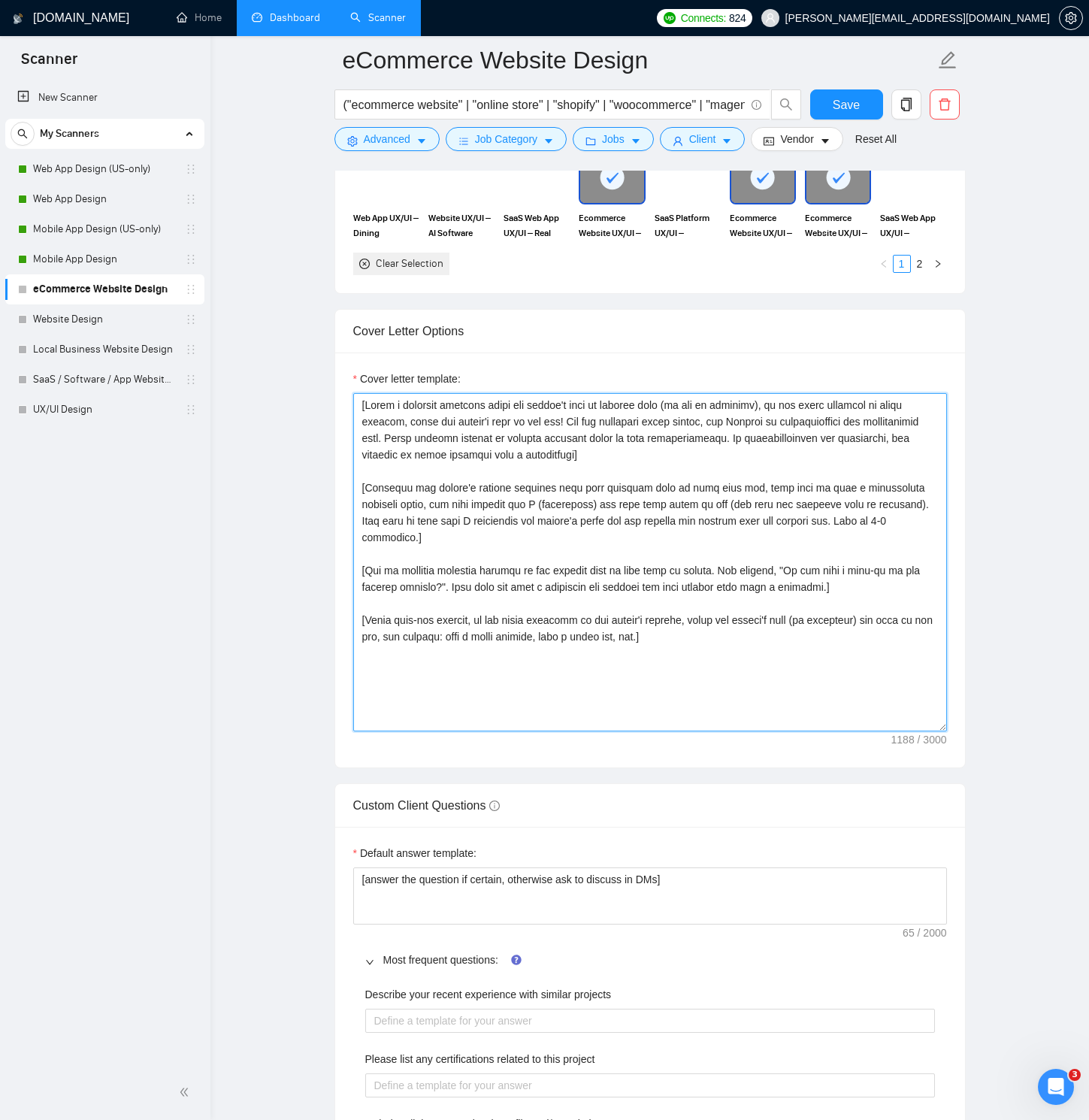
click at [439, 420] on textarea "Cover letter template:" at bounding box center [650, 562] width 594 height 338
paste textarea "Lore ipsum DO ≤258 sitam. Consec adipiscin. Elitse doeius temp. In utlabor. Etd…"
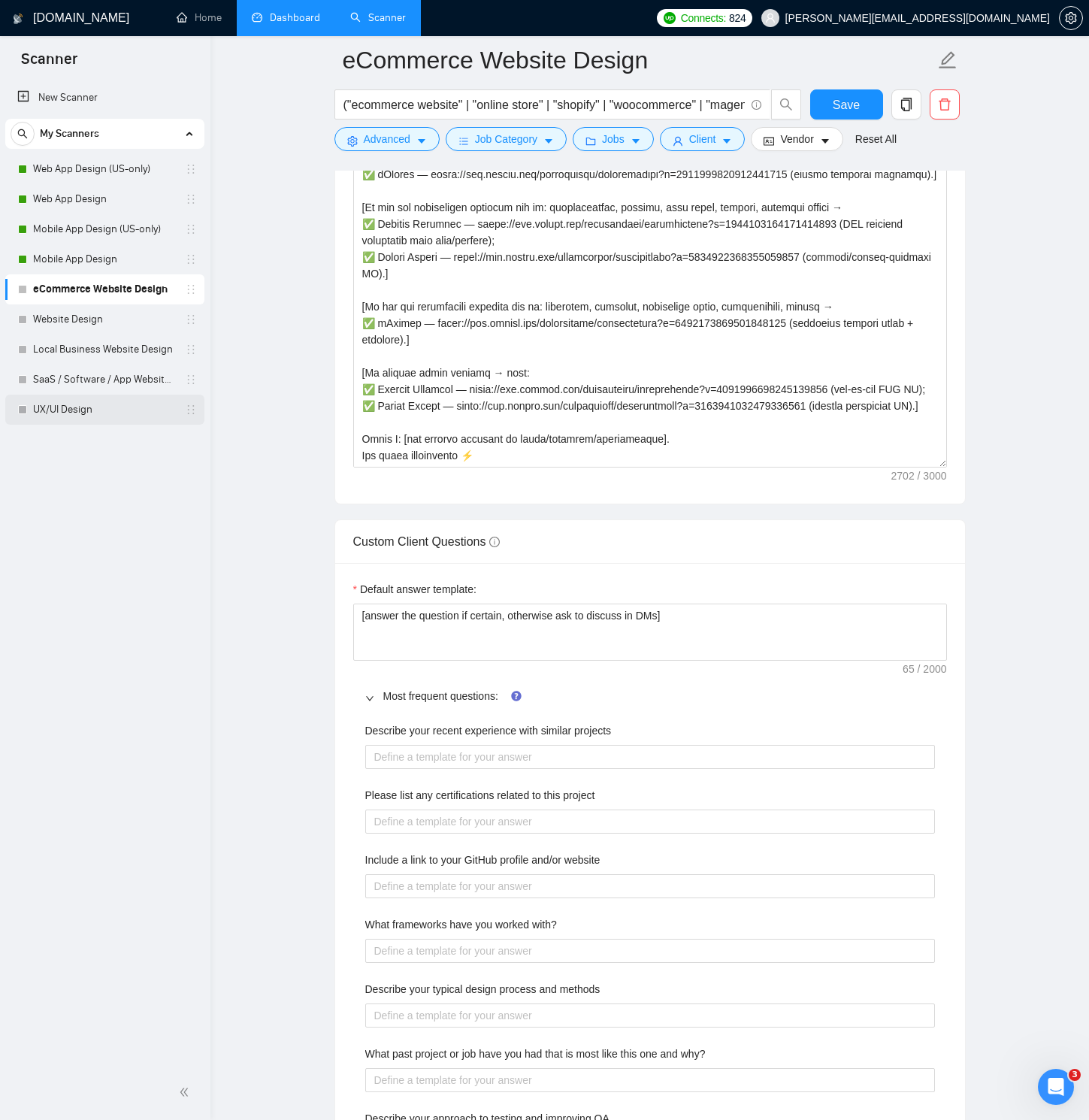
scroll to position [2069, 0]
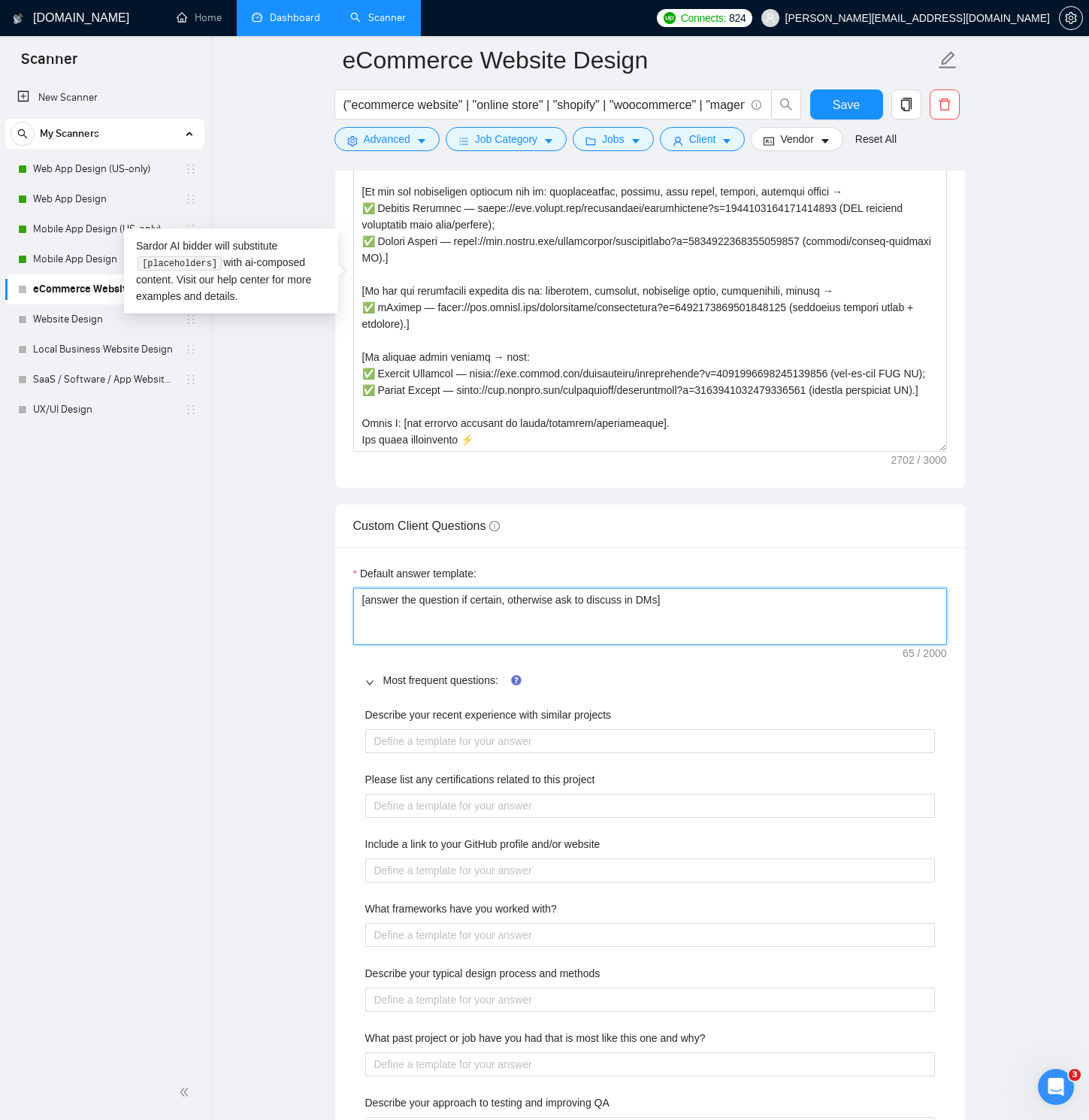
click at [554, 601] on textarea "[answer the question if certain, otherwise ask to discuss in DMs]" at bounding box center [650, 616] width 594 height 57
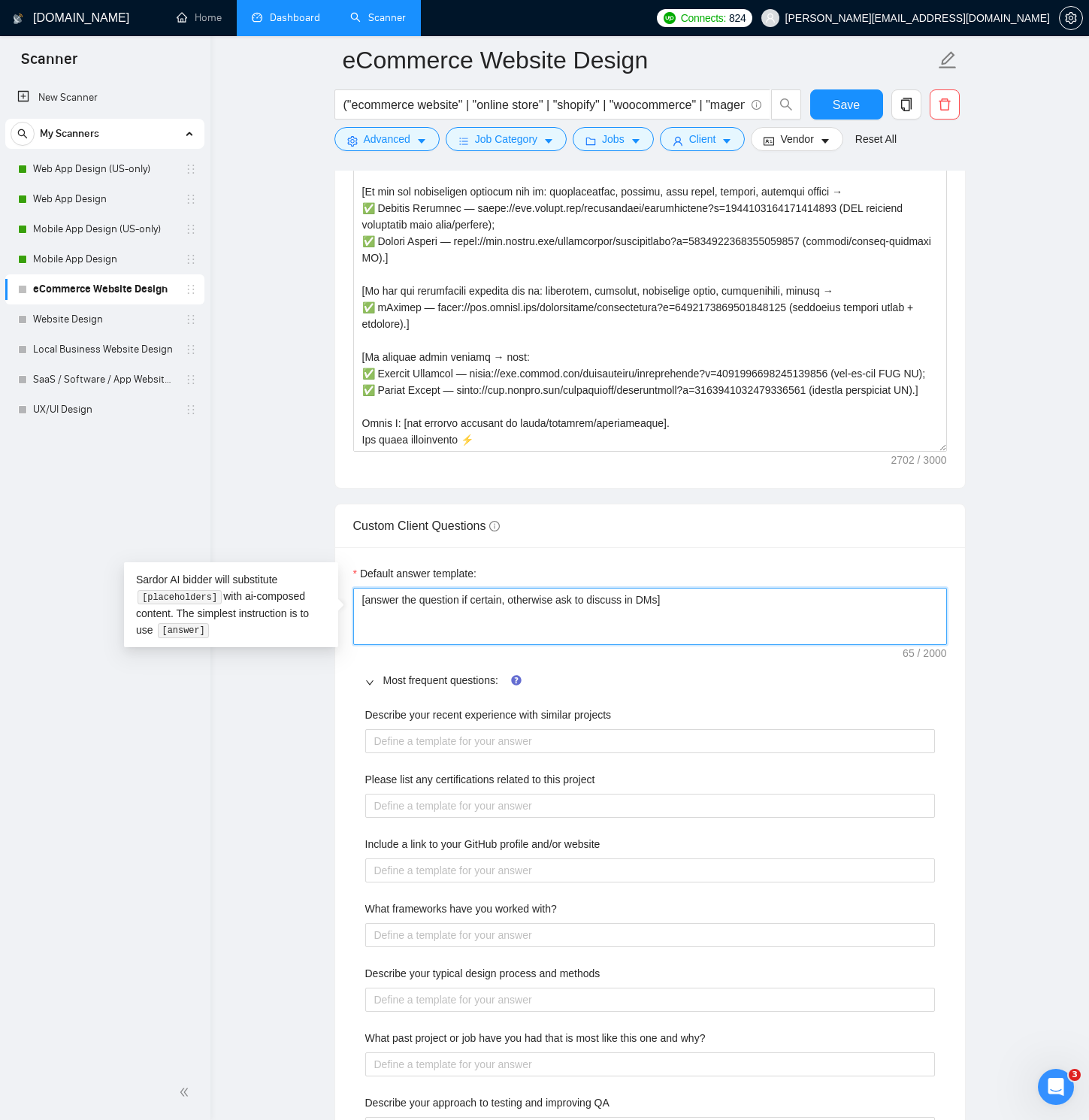
paste textarea "Answer positively with specifics. If uncertain, ask to confirm in chat. Offer t…"
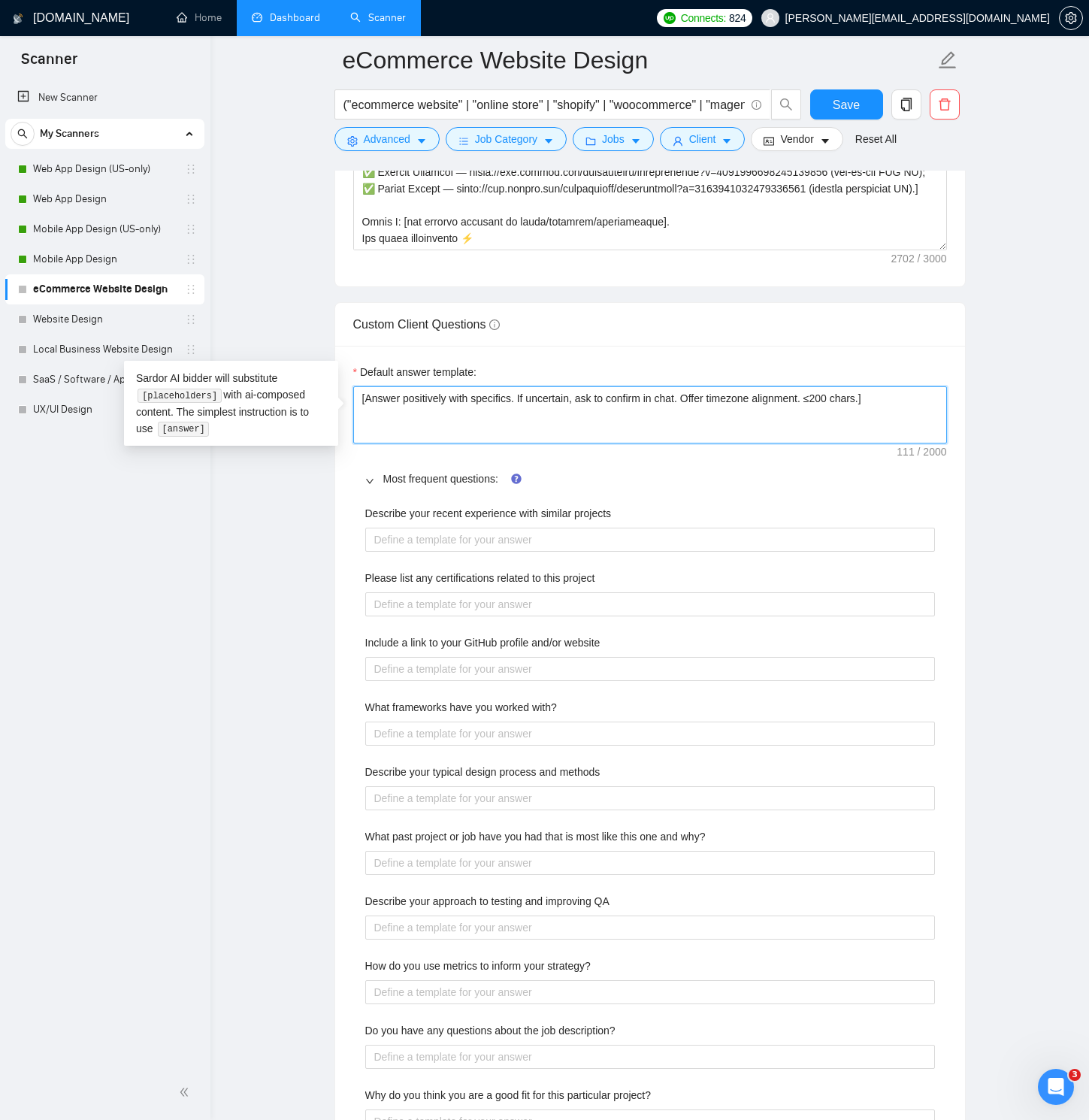
scroll to position [2281, 0]
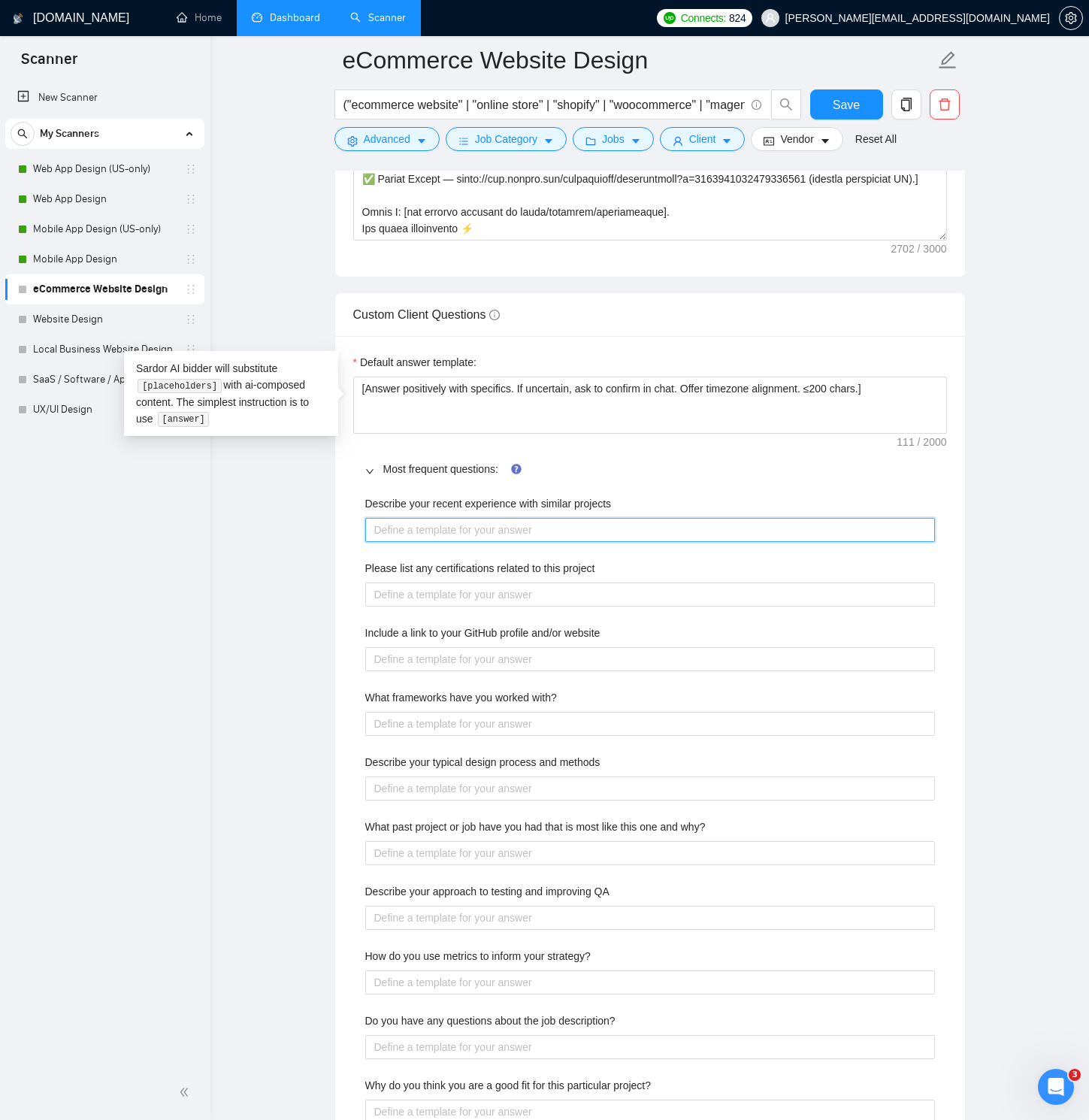
click at [429, 524] on projects "Describe your recent experience with similar projects" at bounding box center [650, 529] width 570 height 24
paste projects "[Lore ip do 8 sitametc adipi.] [ELI/SED/doeiusm temp/incidid → – Utlabor Etdolo…"
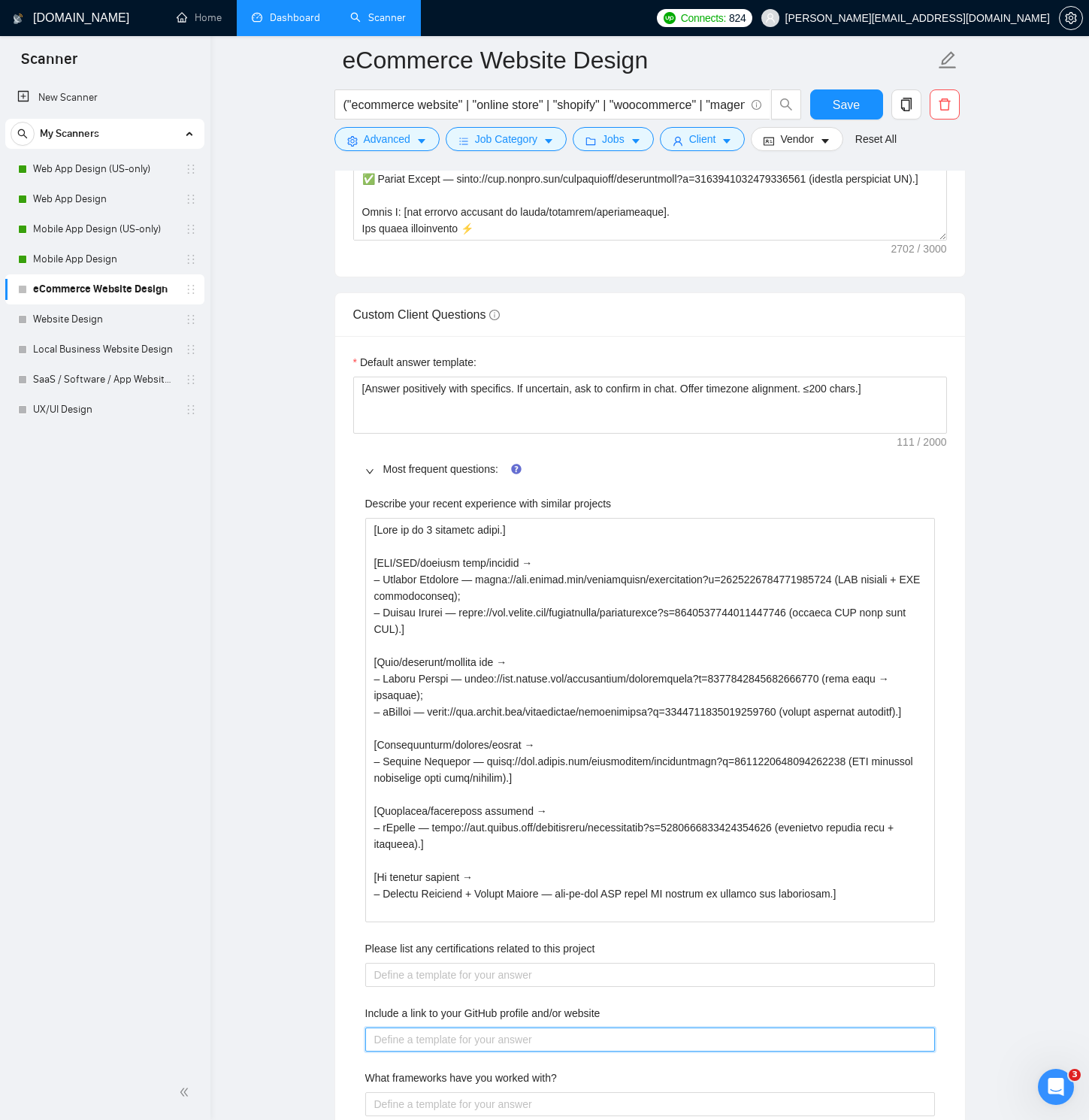
click at [568, 799] on website "Include a link to your GitHub profile and/or website" at bounding box center [650, 1039] width 570 height 24
paste website "GitHub isn’t relevant since my work is design/UI-focused."
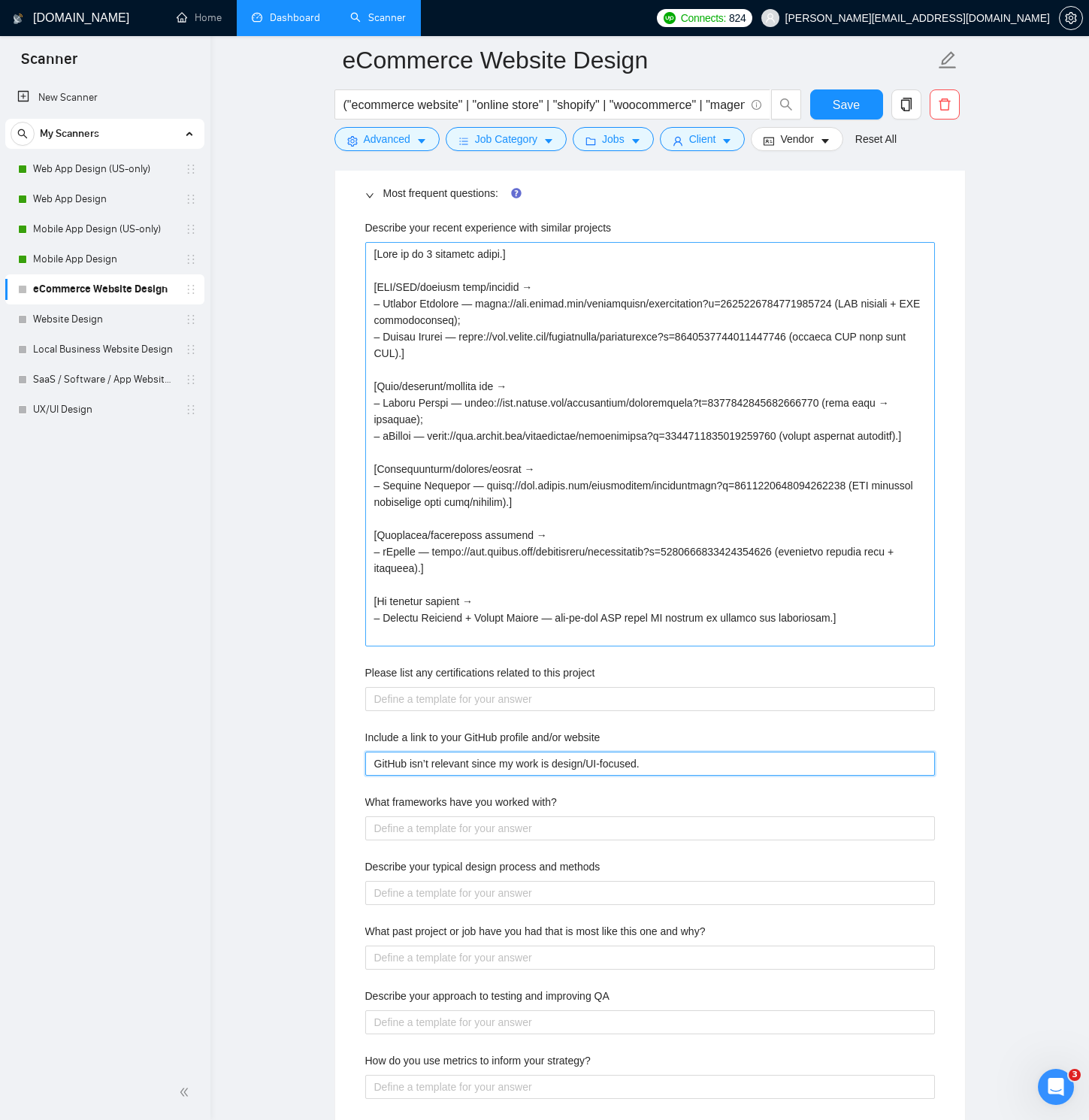
scroll to position [2557, 0]
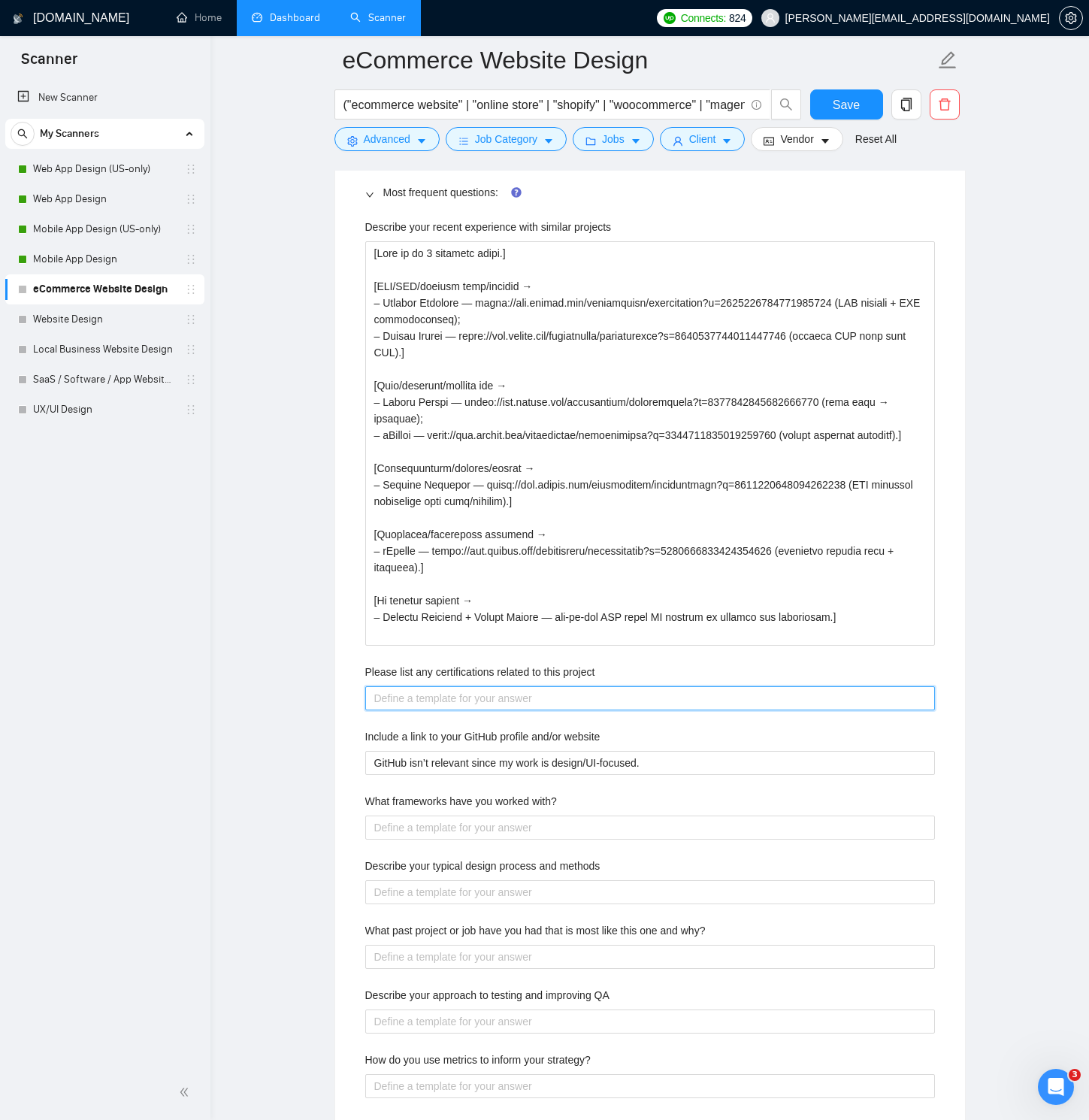
click at [558, 697] on project "Please list any certifications related to this project" at bounding box center [650, 698] width 570 height 24
paste project "Certified in UX/UI design methods with 10+ years in SaaS & web app projects. St…"
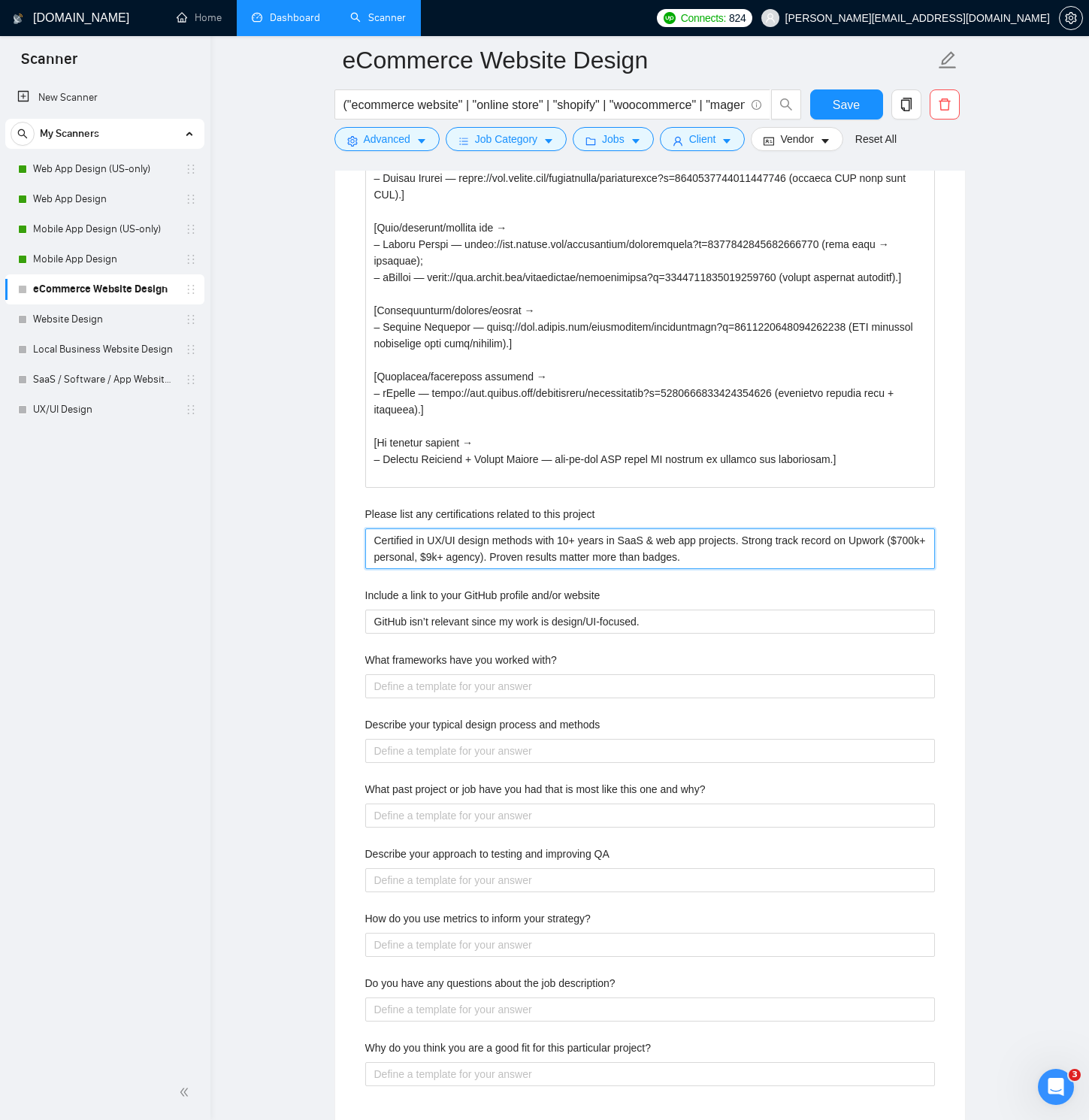
scroll to position [2716, 0]
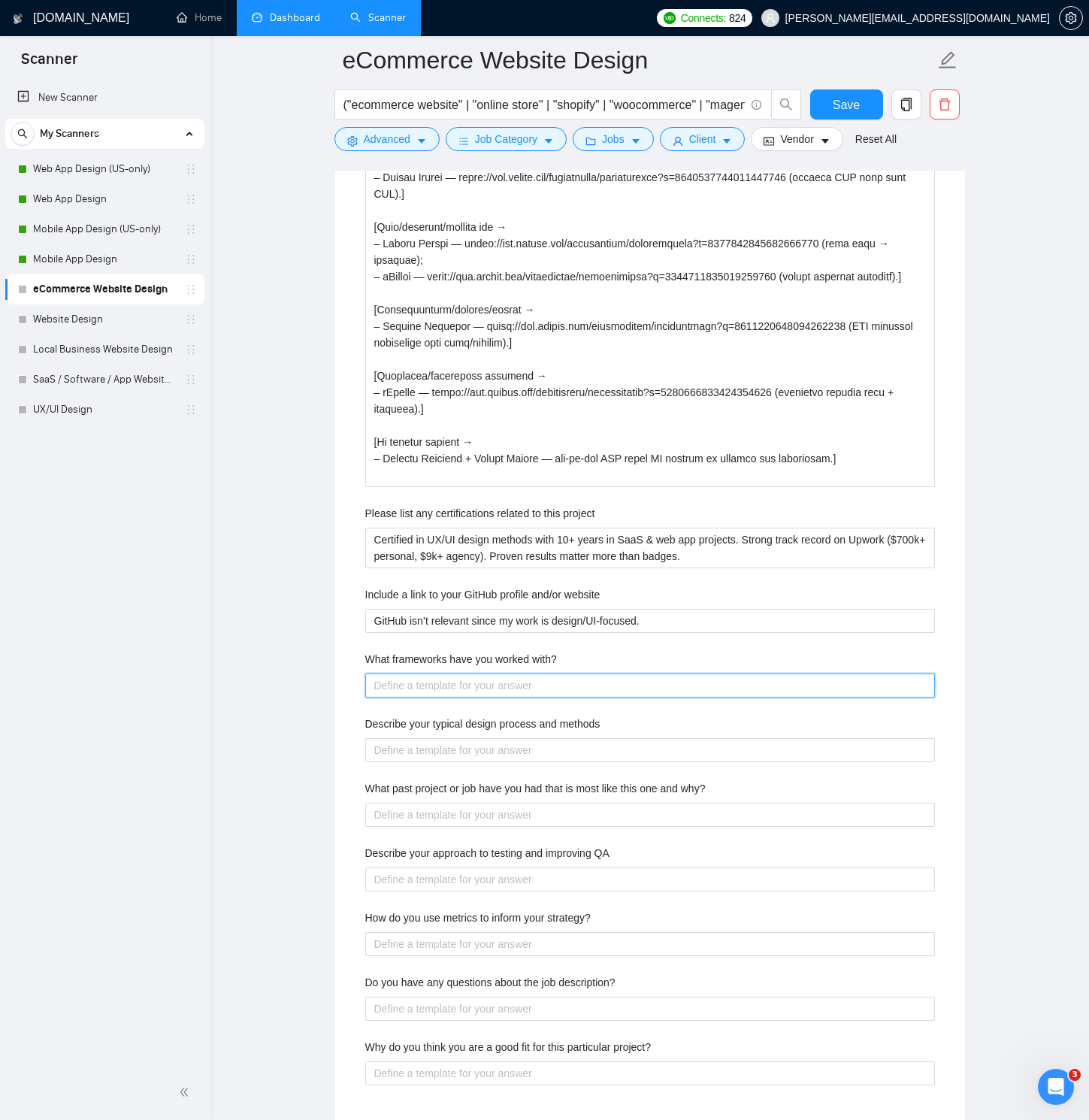
click at [514, 685] on with\? "What frameworks have you worked with?" at bounding box center [650, 685] width 570 height 24
paste with\? "Figma, component libraries, figma tokens. Collaborate with devs on Shopify/WooC…"
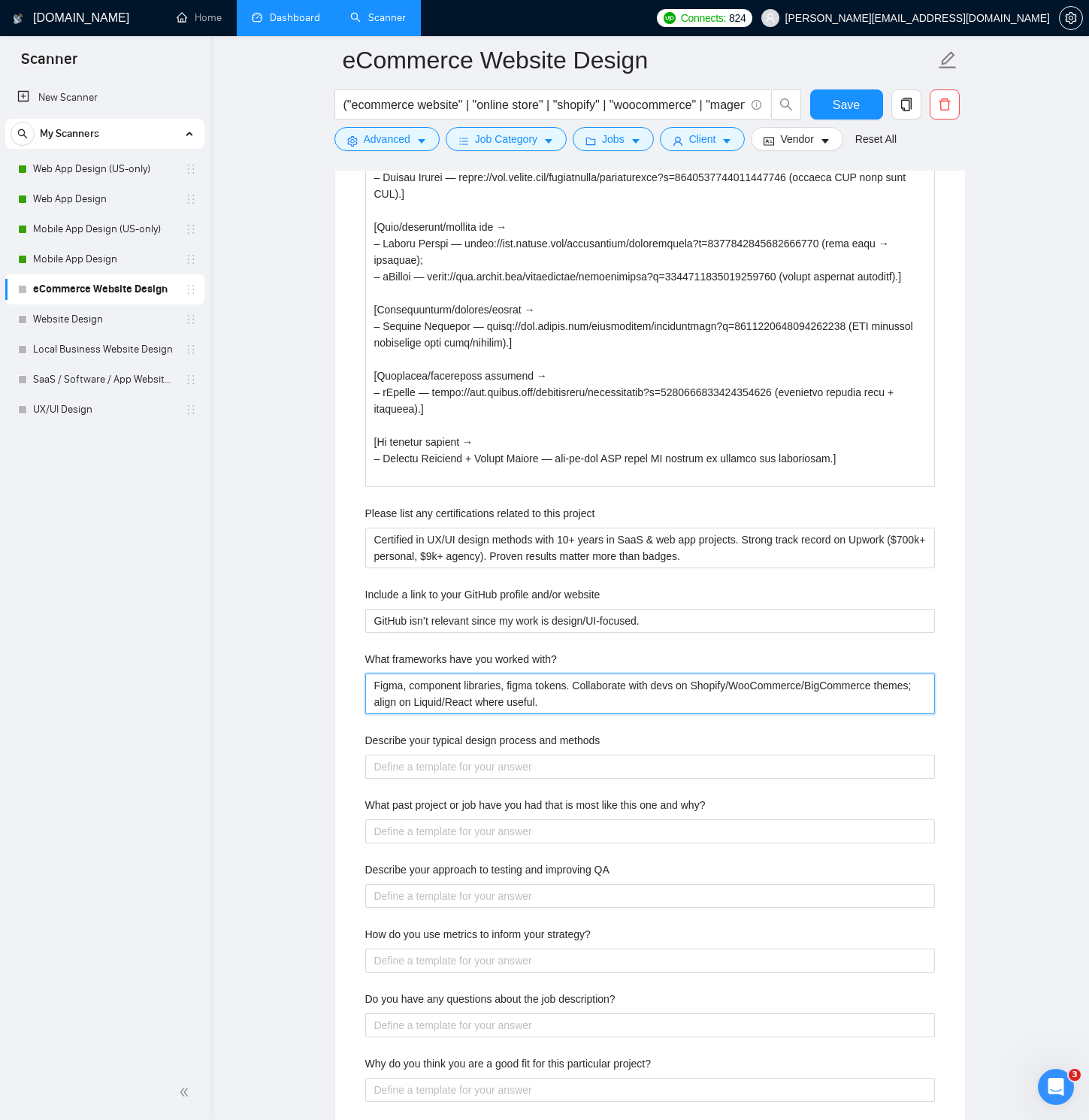
drag, startPoint x: 489, startPoint y: 710, endPoint x: 587, endPoint y: 713, distance: 98.0
click at [587, 713] on div "Figma, component libraries, figma tokens. Collaborate with devs on Shopify/WooC…" at bounding box center [650, 693] width 570 height 41
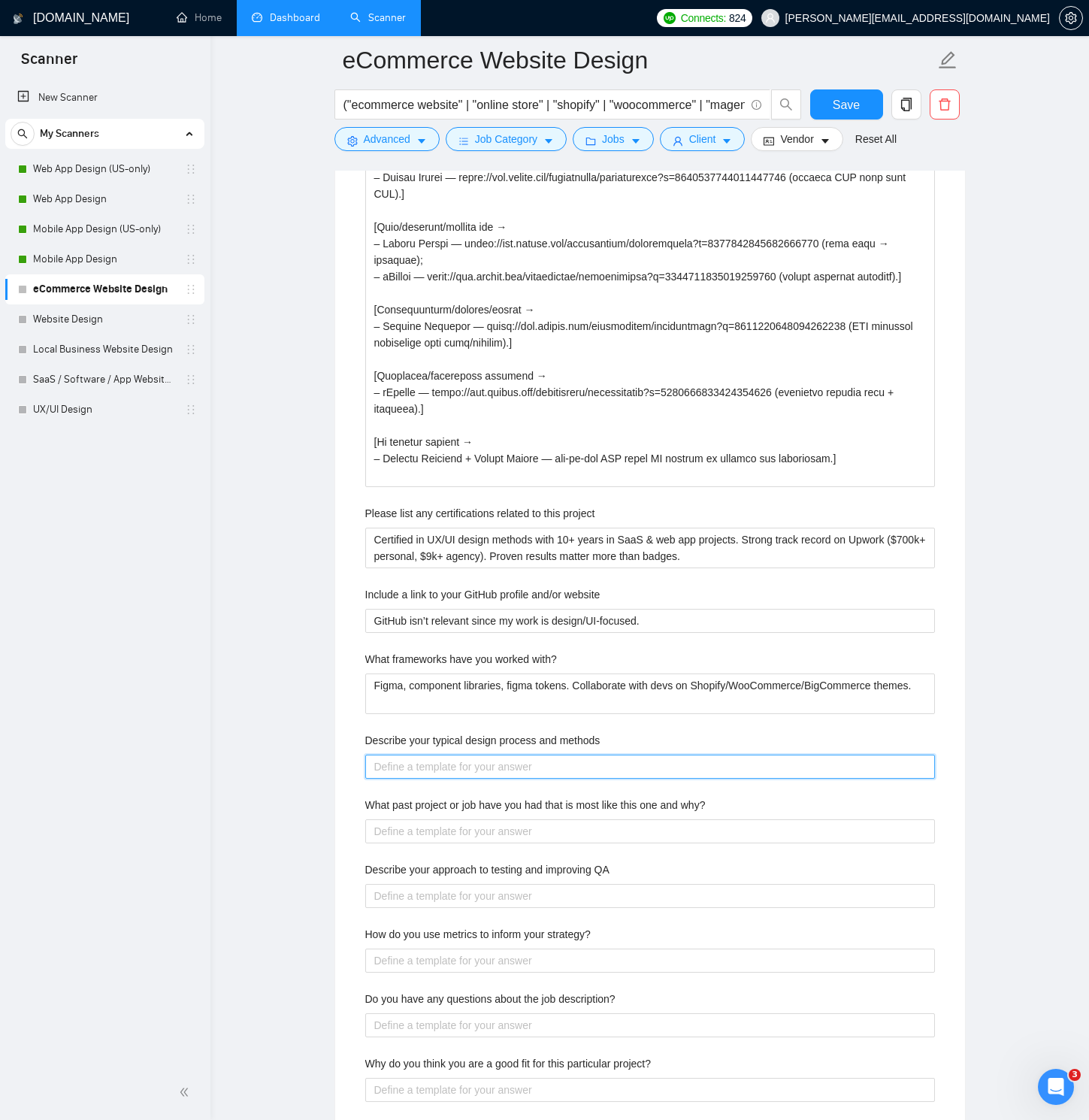
click at [462, 775] on methods "Describe your typical design process and methods" at bounding box center [650, 766] width 570 height 24
paste methods "Quick audit → user flows → wireframes → PDP/PLP/cart/checkout UX → visual desig…"
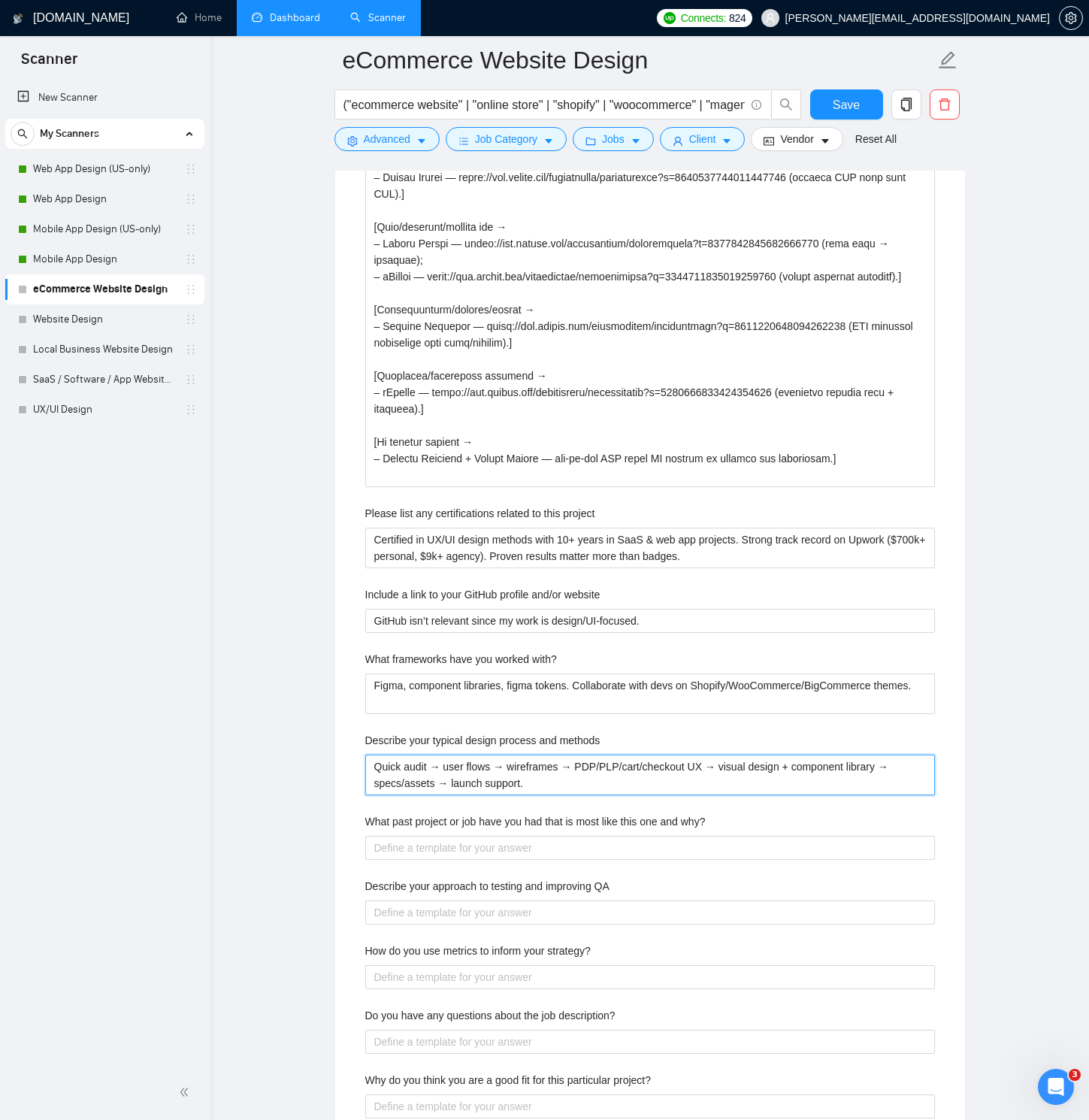
scroll to position [2802, 0]
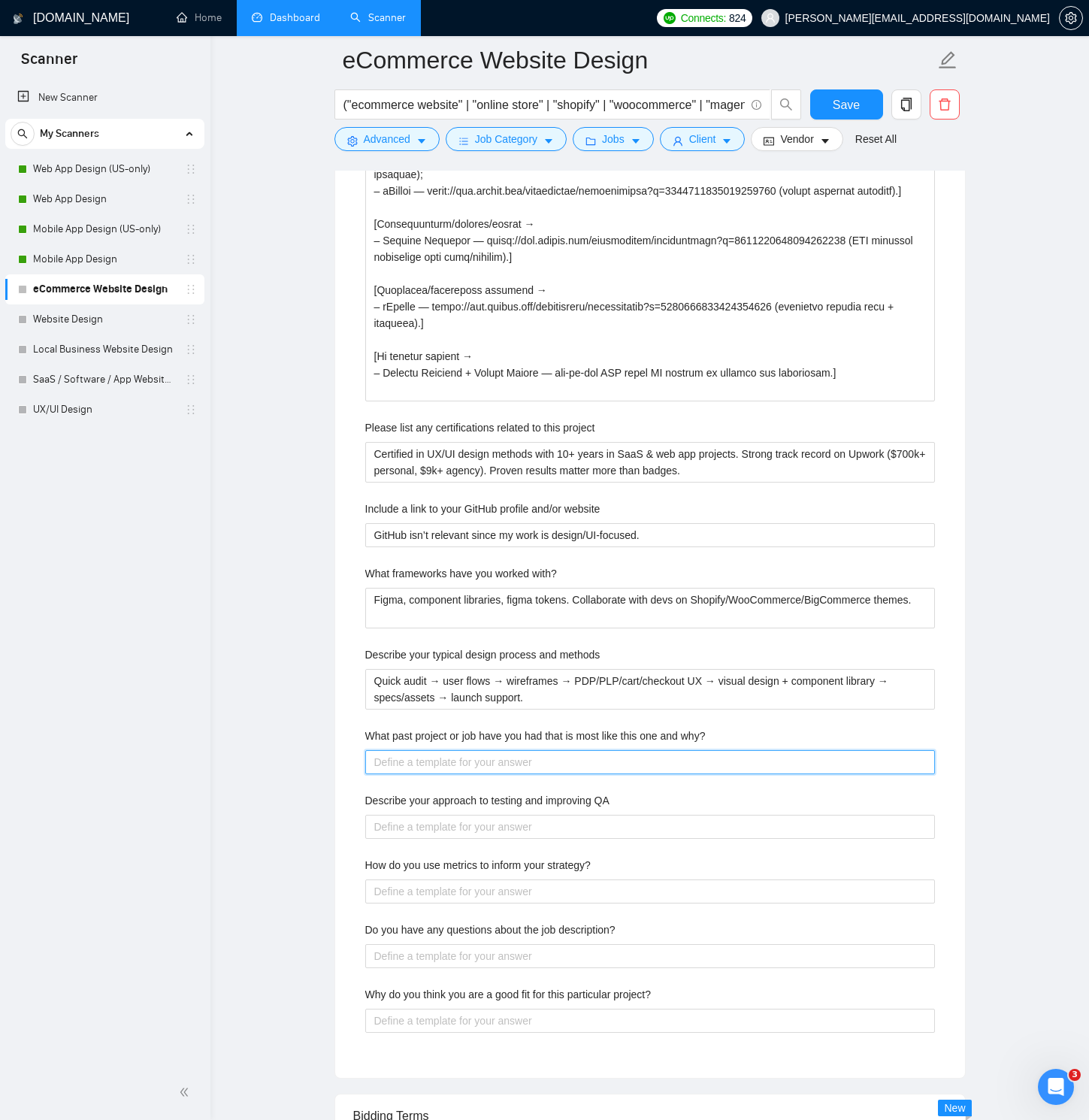
click at [567, 761] on why\? "What past project or job have you had that is most like this one and why?" at bounding box center [650, 762] width 570 height 24
paste why\? "[Print one best match.] [PDP/PLP/product page → Element Truffles — [URL][DOMAIN…"
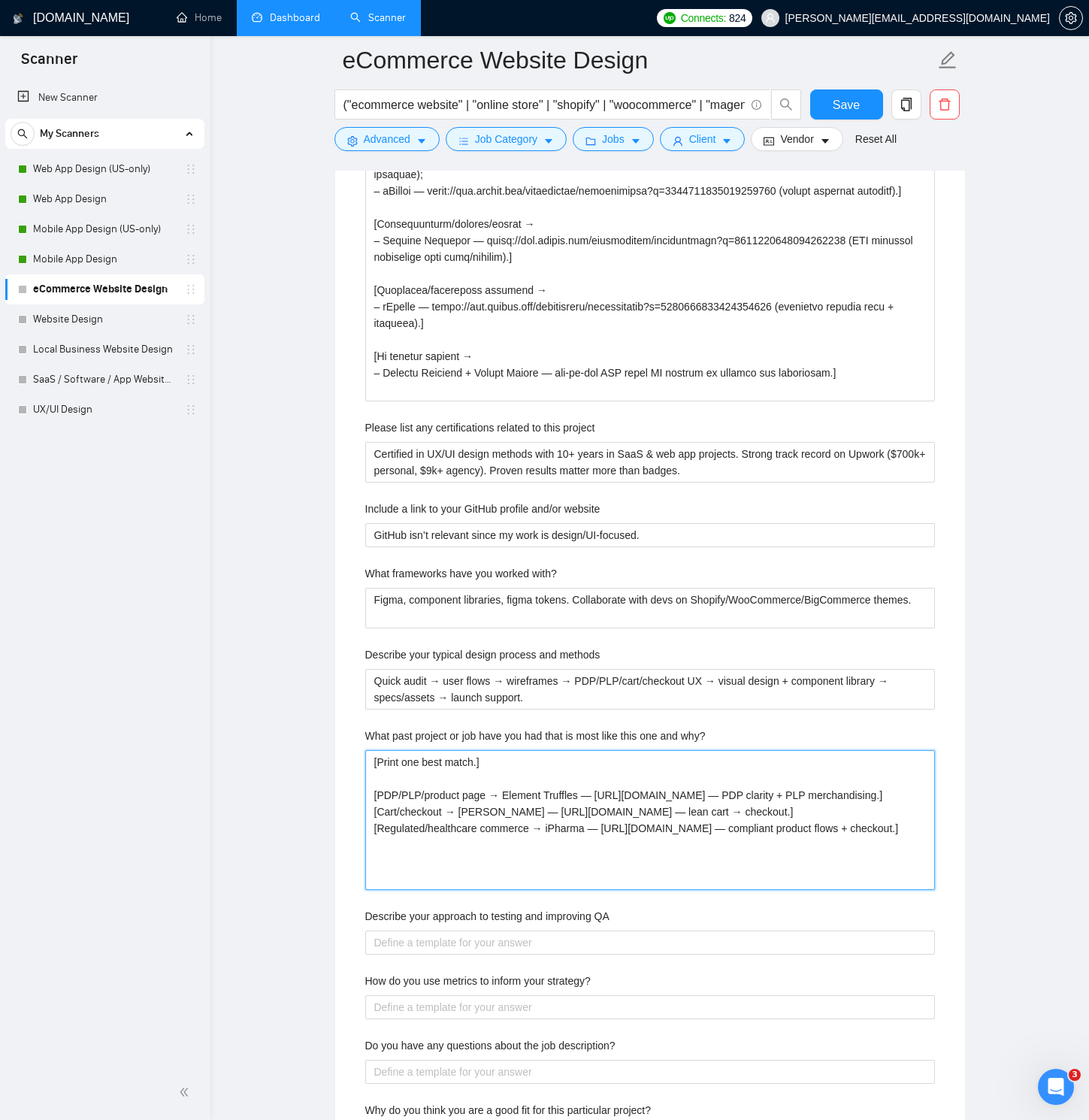
click at [373, 799] on why\? "[Print one best match.] [PDP/PLP/product page → Element Truffles — [URL][DOMAIN…" at bounding box center [650, 820] width 570 height 140
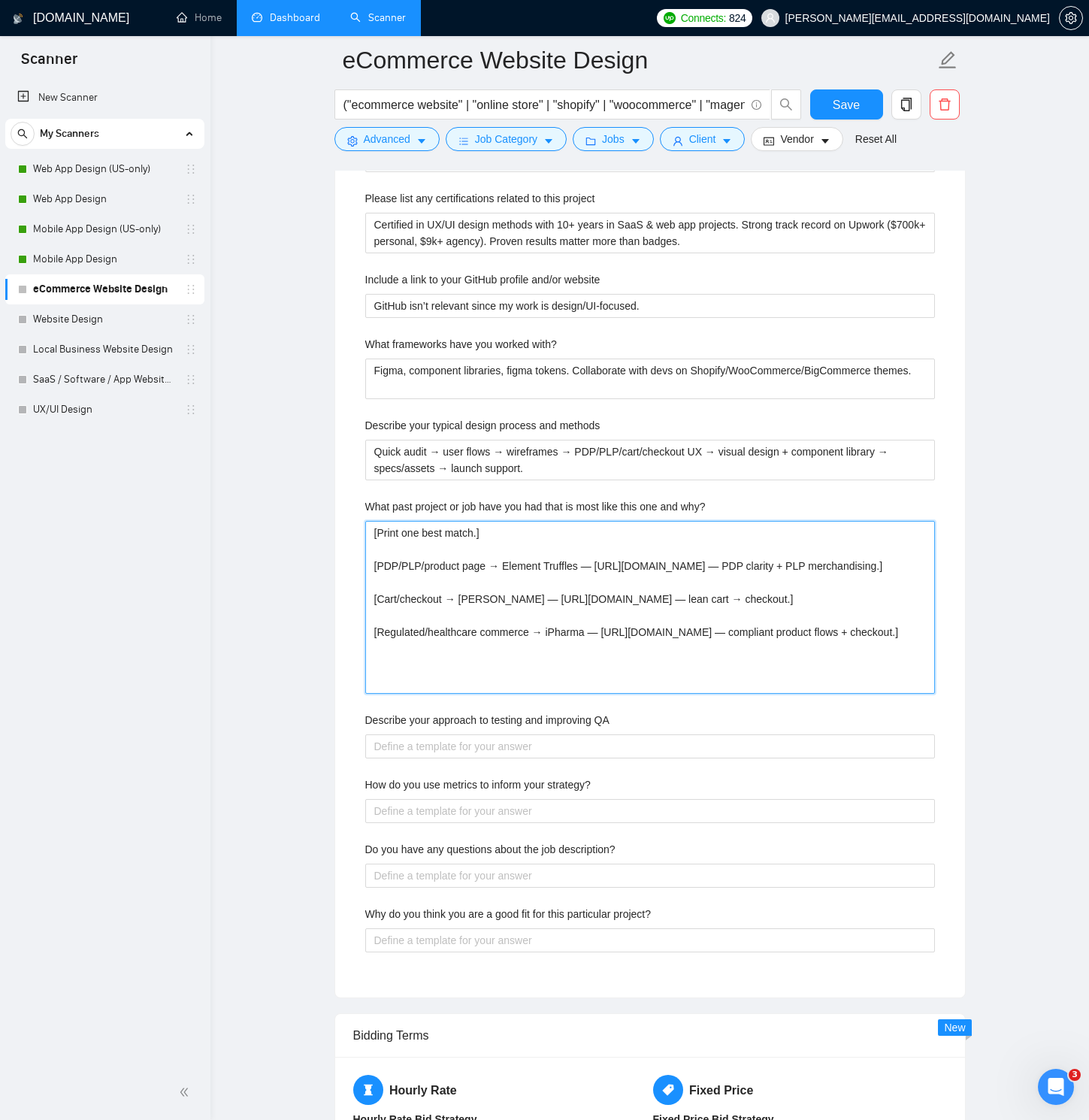
scroll to position [3082, 0]
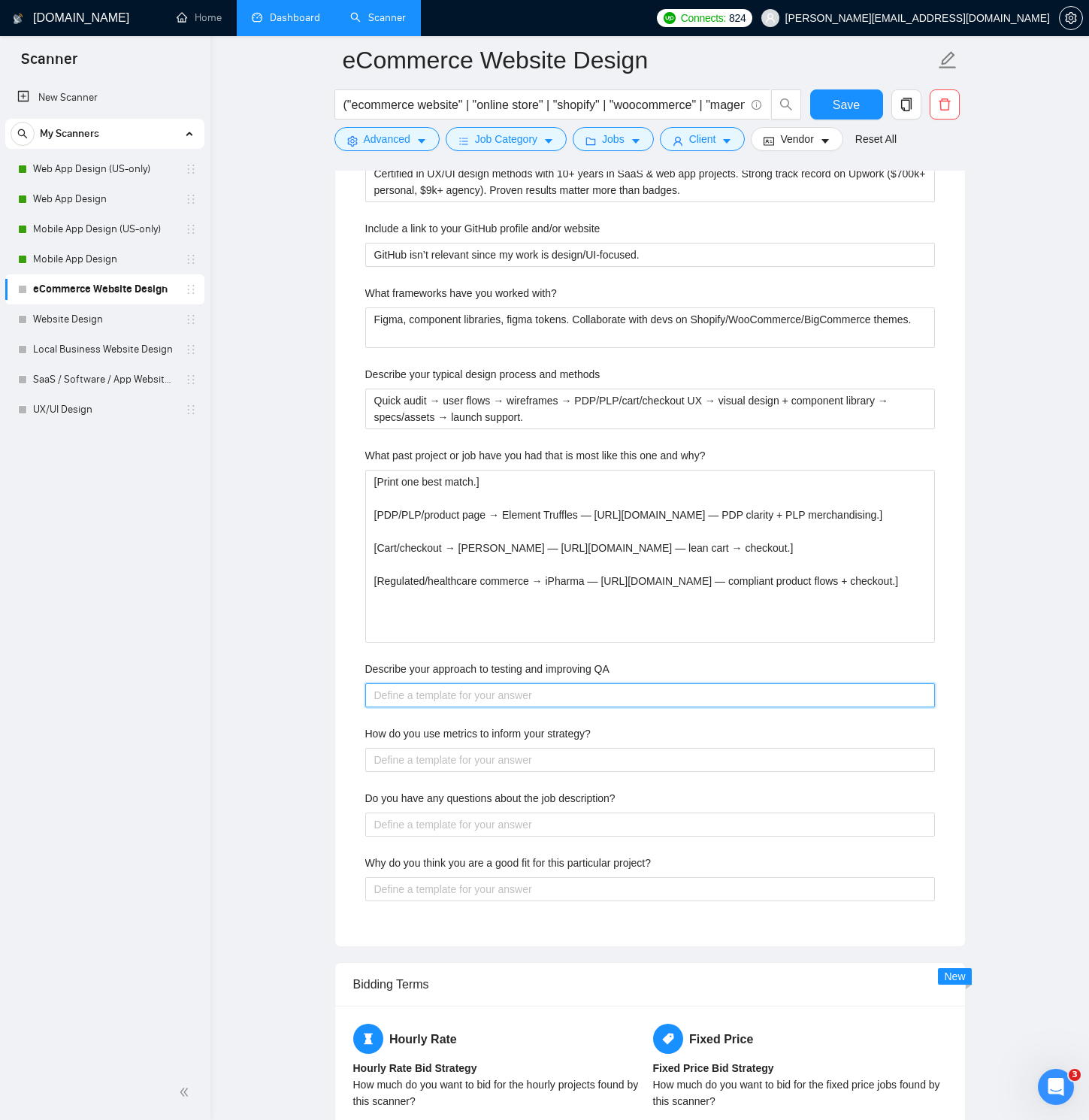
click at [427, 696] on QA "Describe your approach to testing and improving QA" at bounding box center [650, 695] width 570 height 24
paste QA "Device tests (iOS/Android + desktop), critical paths (PDP→cart→checkout), form/…"
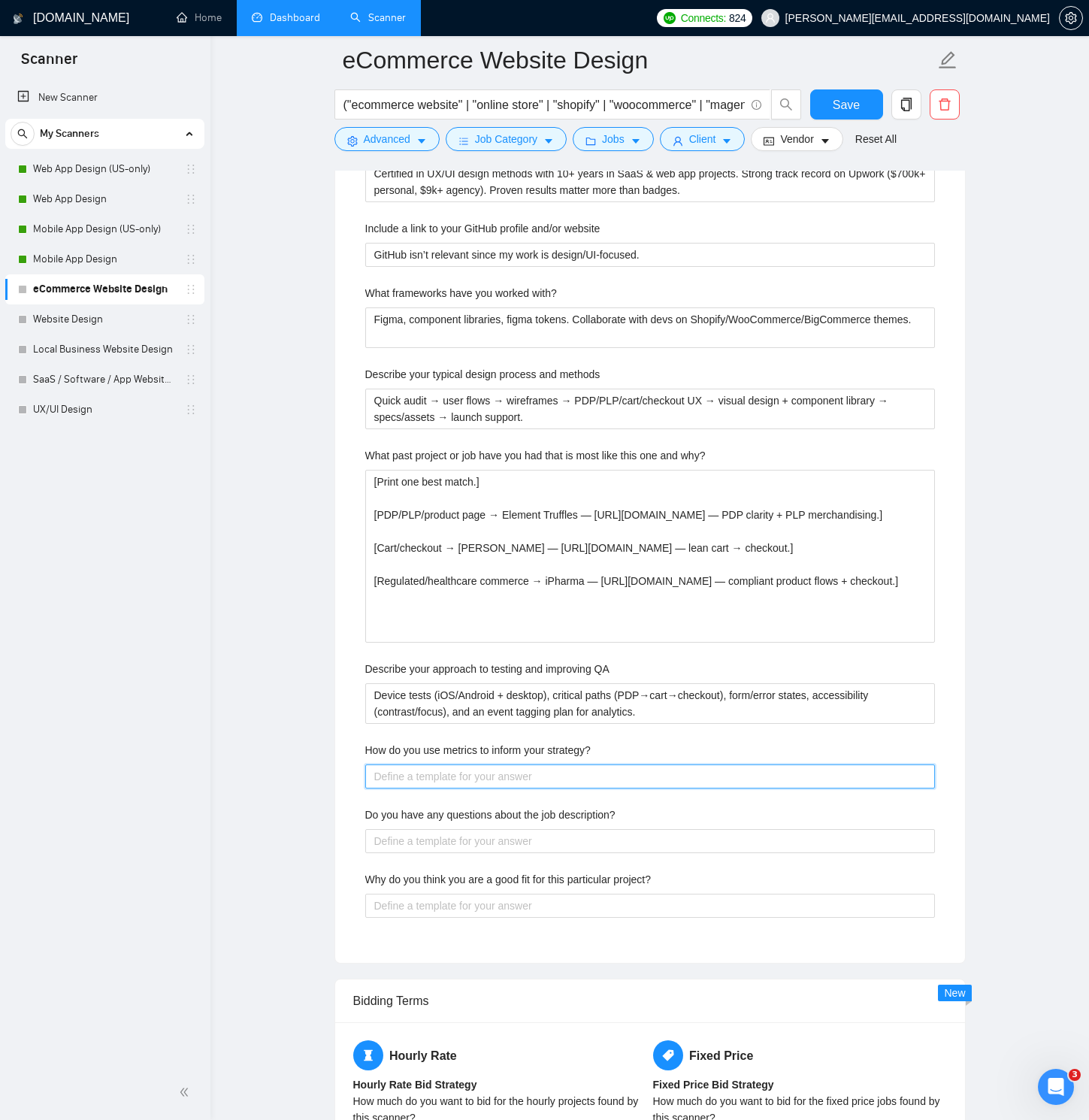
click at [502, 775] on strategy\? "How do you use metrics to inform your strategy?" at bounding box center [650, 776] width 570 height 24
paste strategy\? "Yes—let’s align on a short call so I can confirm scope, priority flows (PDP/PLP…"
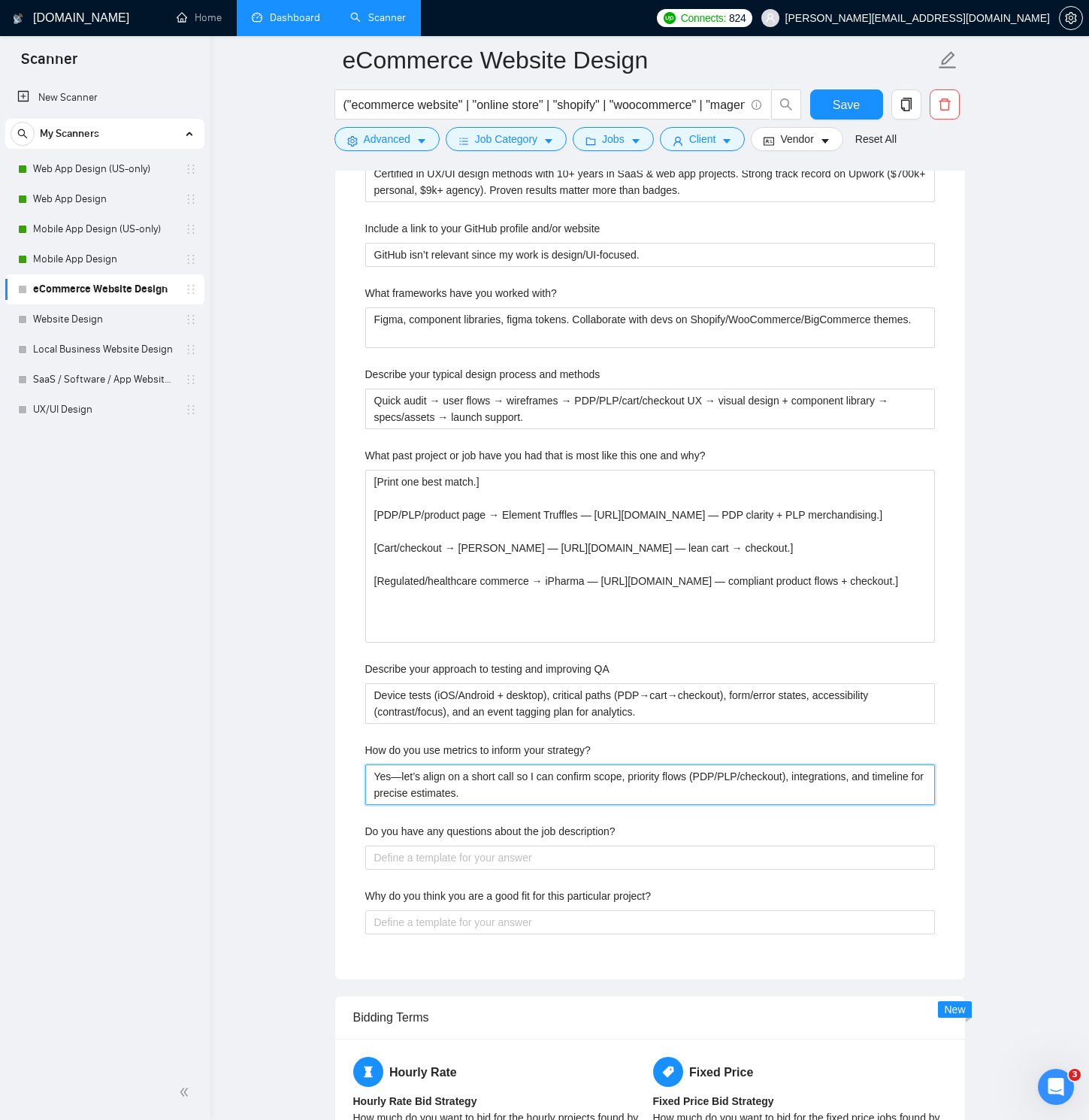
paste strategy\? "Track add-to-cart, cart→checkout, checkout completion, AOV, PDP engagement (gal…"
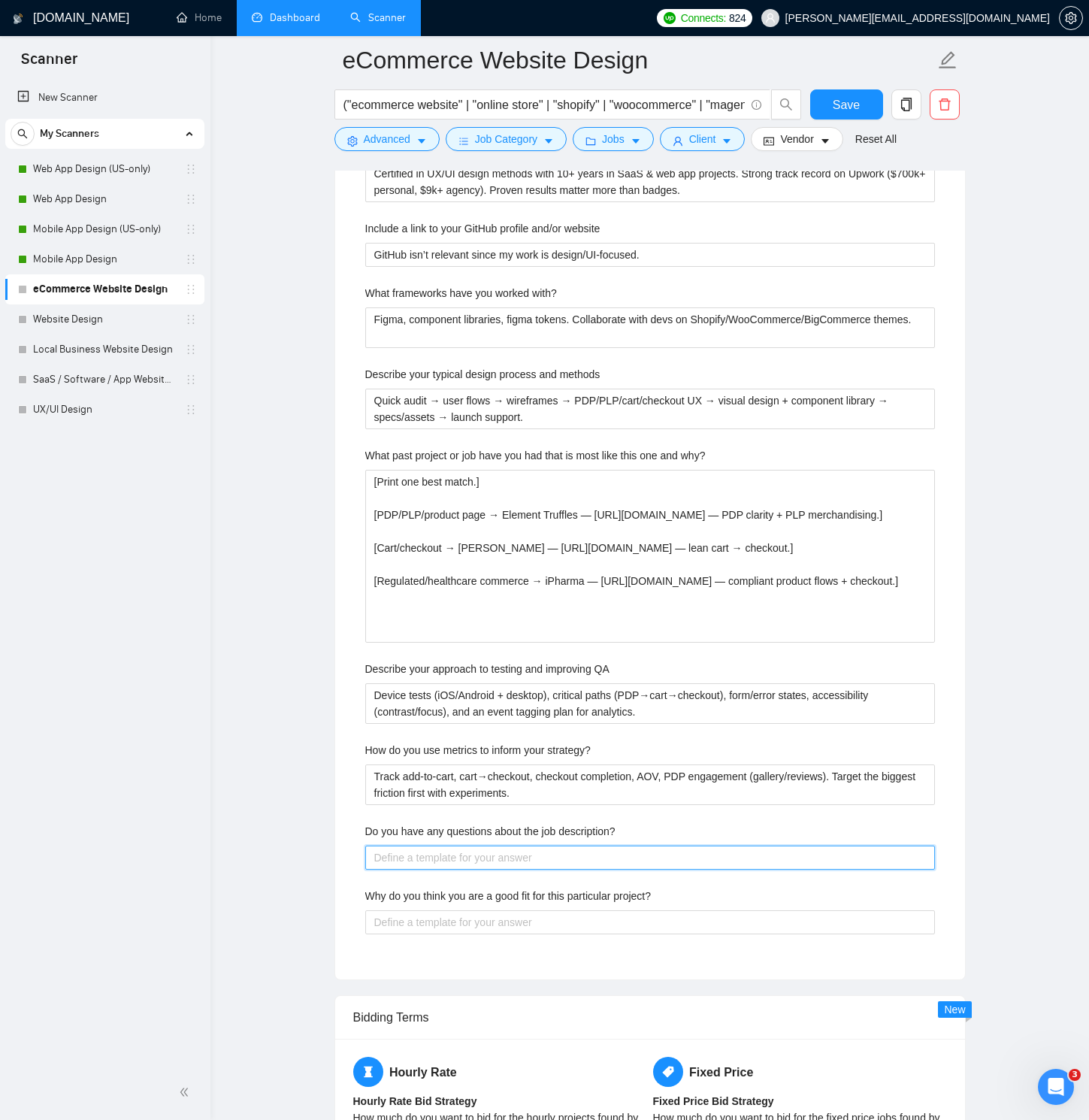
click at [485, 799] on description\? "Do you have any questions about the job description?" at bounding box center [650, 857] width 570 height 24
paste description\? "Yes—let’s align on a short call so I can confirm scope, priority flows (PDP/PLP…"
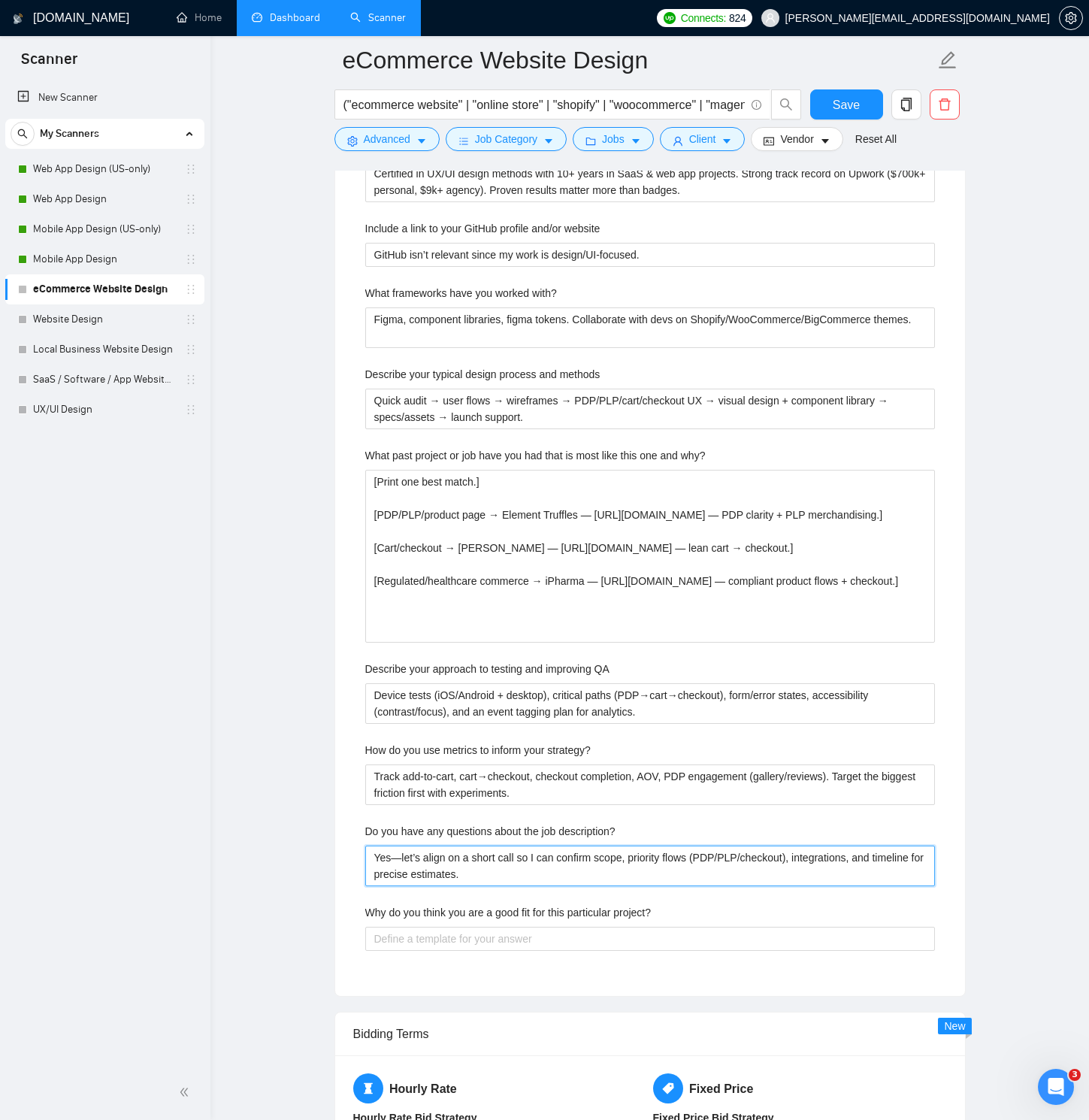
click at [392, 799] on description\? "Yes—let’s align on a short call so I can confirm scope, priority flows (PDP/PLP…" at bounding box center [650, 865] width 570 height 41
click at [403, 799] on description\? "Yes —let’s align on a short call so I can confirm scope, priority flows (PDP/PL…" at bounding box center [650, 865] width 570 height 41
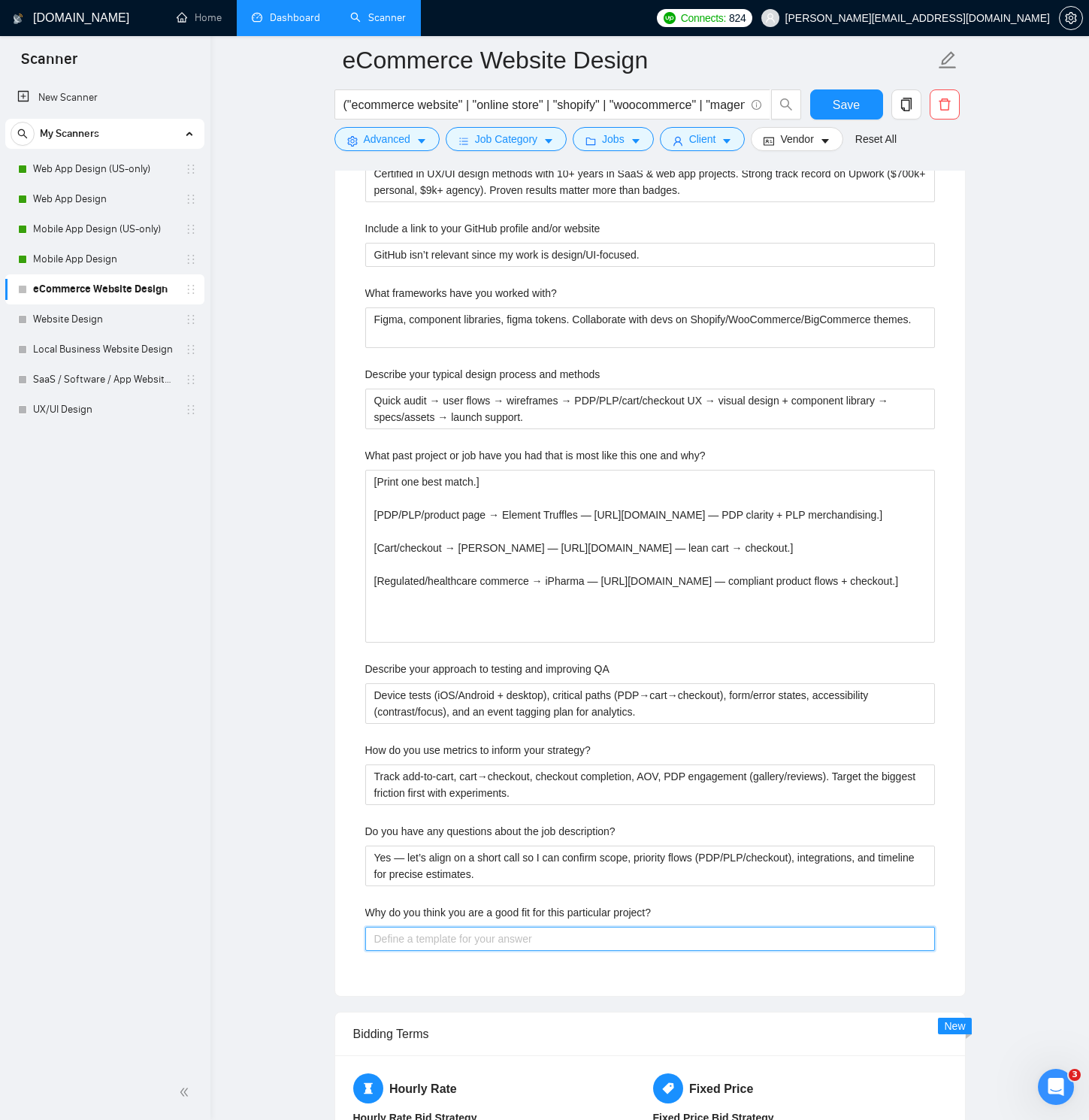
click at [510, 799] on project\? "Why do you think you are a good fit for this particular project?" at bounding box center [650, 938] width 570 height 24
paste project\? "I’ve shipped DTC stores like Element Truffles and [PERSON_NAME], plus regulated…"
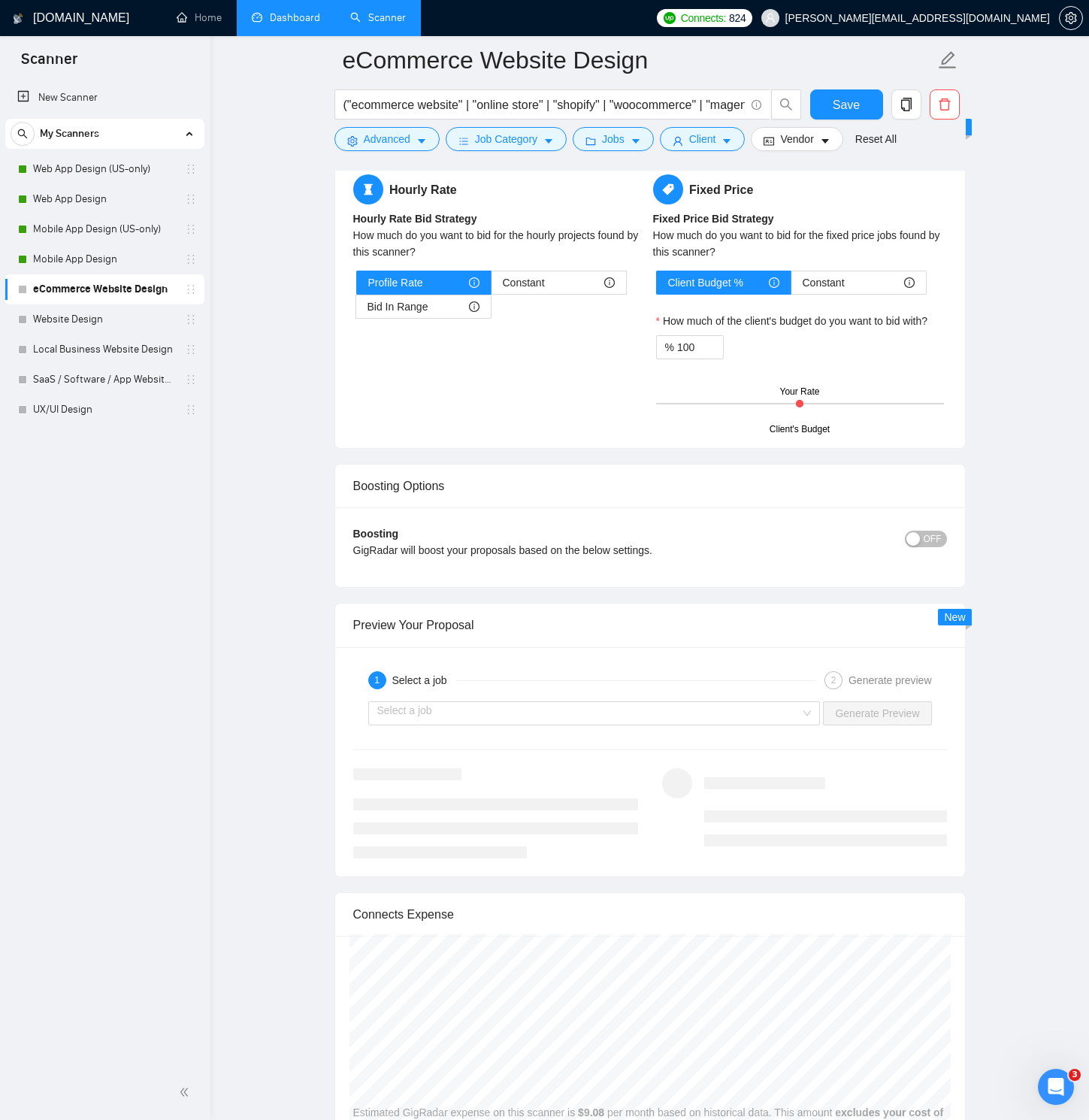
scroll to position [4042, 0]
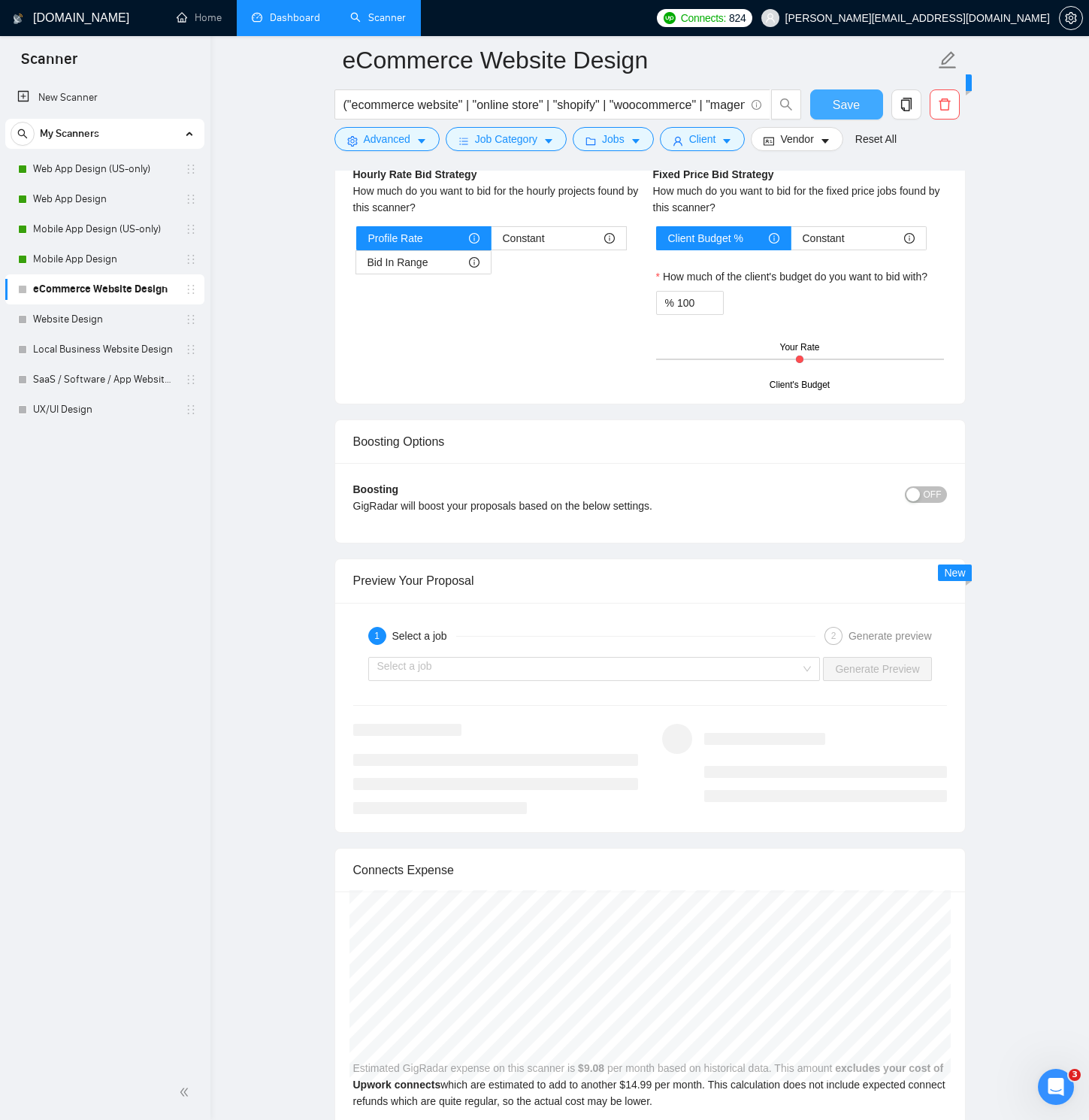
click at [829, 97] on button "Save" at bounding box center [846, 104] width 73 height 30
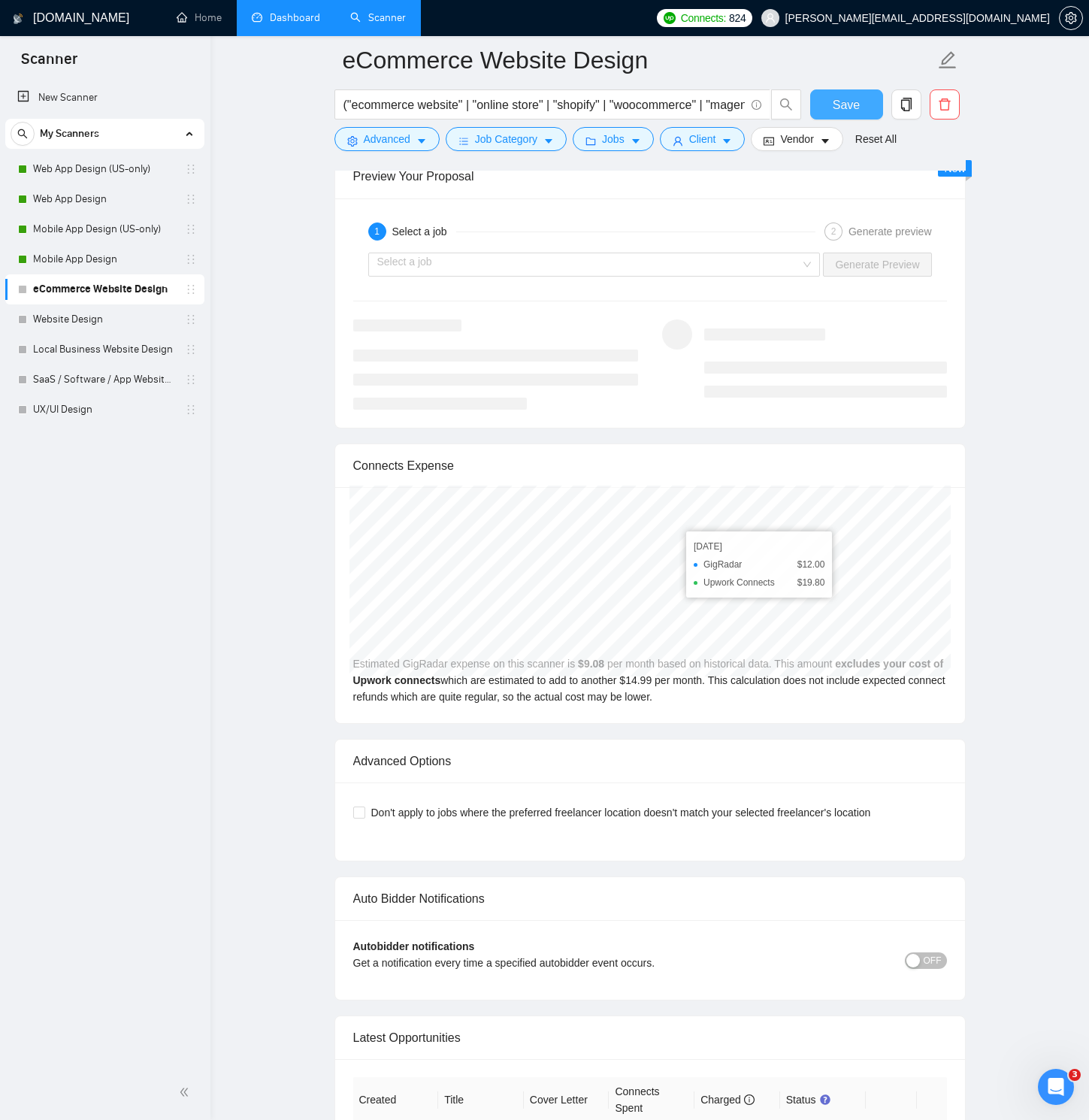
scroll to position [3133, 0]
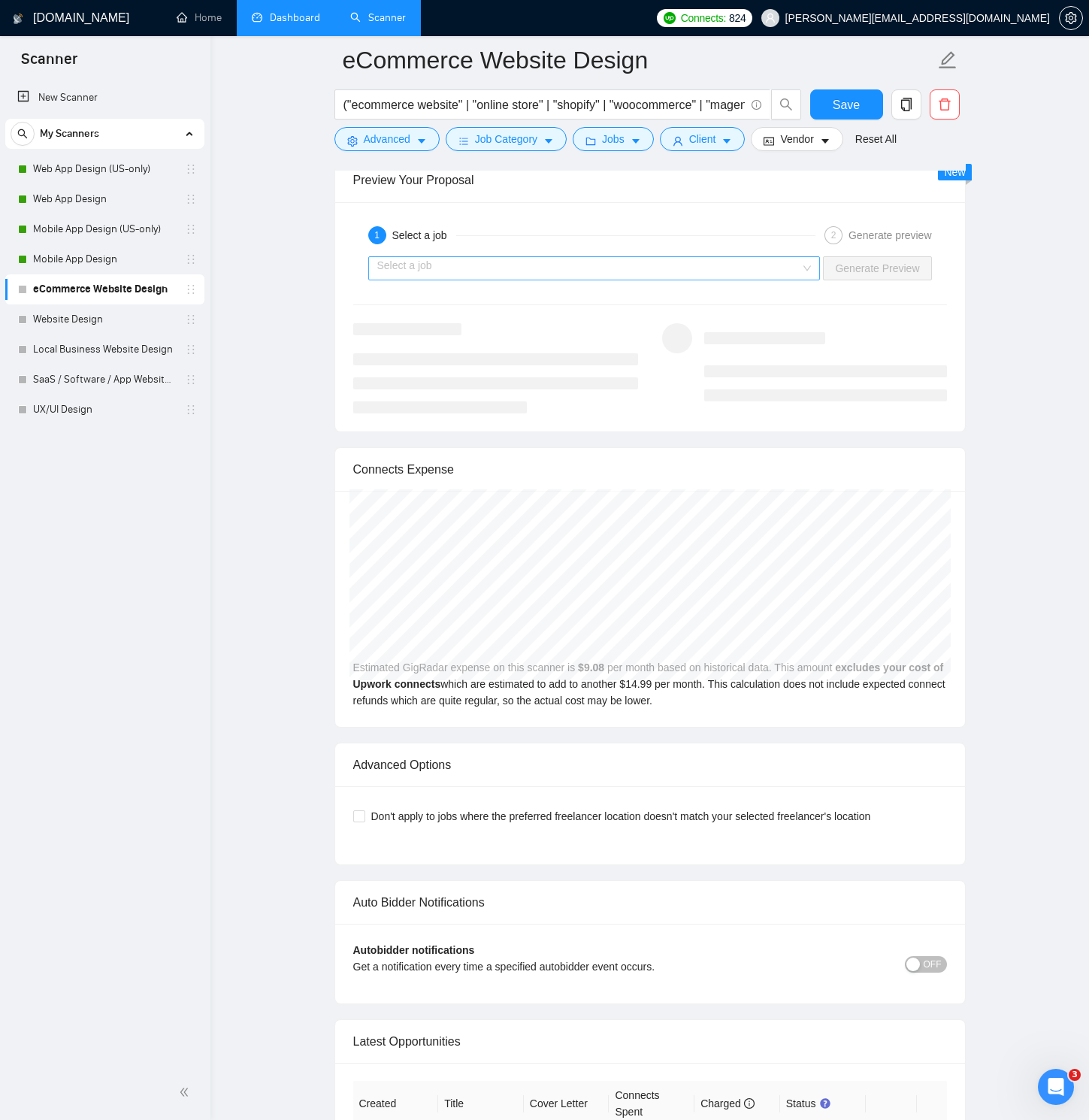
drag, startPoint x: 696, startPoint y: 282, endPoint x: 696, endPoint y: 271, distance: 11.0
click at [696, 281] on div "Select a job Generate Preview" at bounding box center [650, 268] width 597 height 36
click at [696, 271] on input "search" at bounding box center [589, 268] width 424 height 22
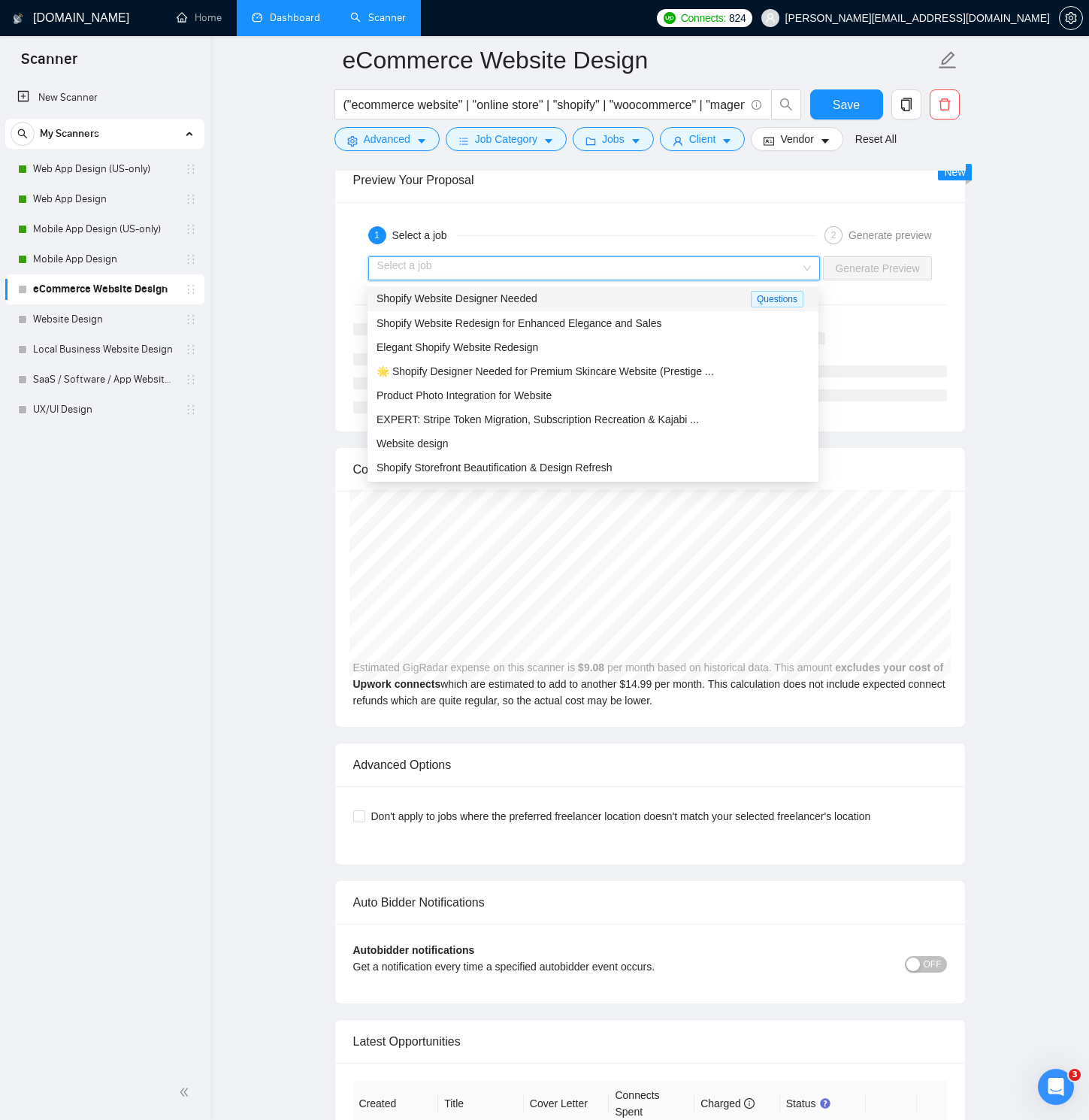
click at [615, 301] on div "Shopify Website Designer Needed" at bounding box center [564, 298] width 374 height 18
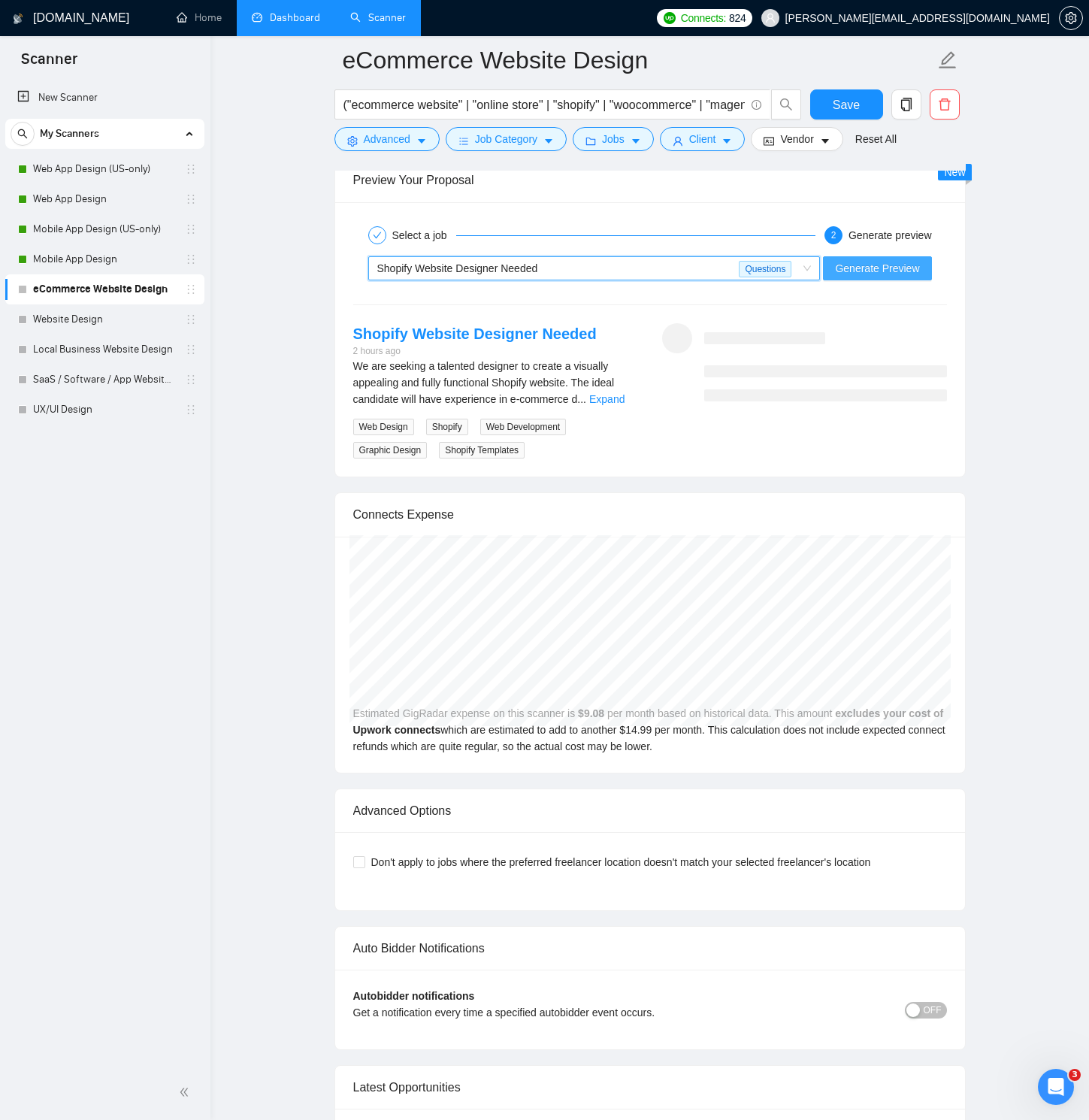
click at [874, 268] on span "Generate Preview" at bounding box center [877, 268] width 84 height 17
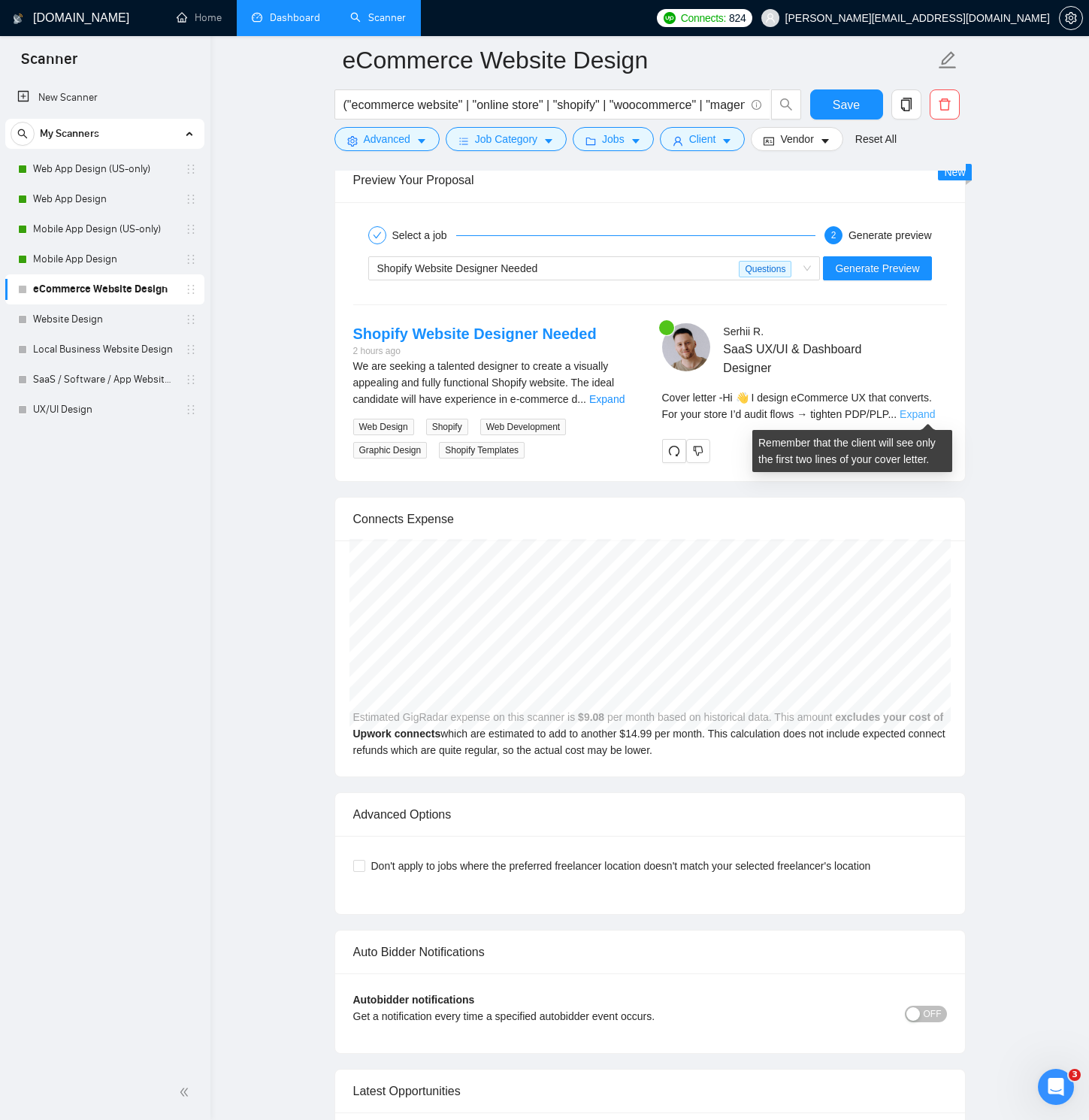
click at [931, 413] on link "Expand" at bounding box center [917, 414] width 35 height 12
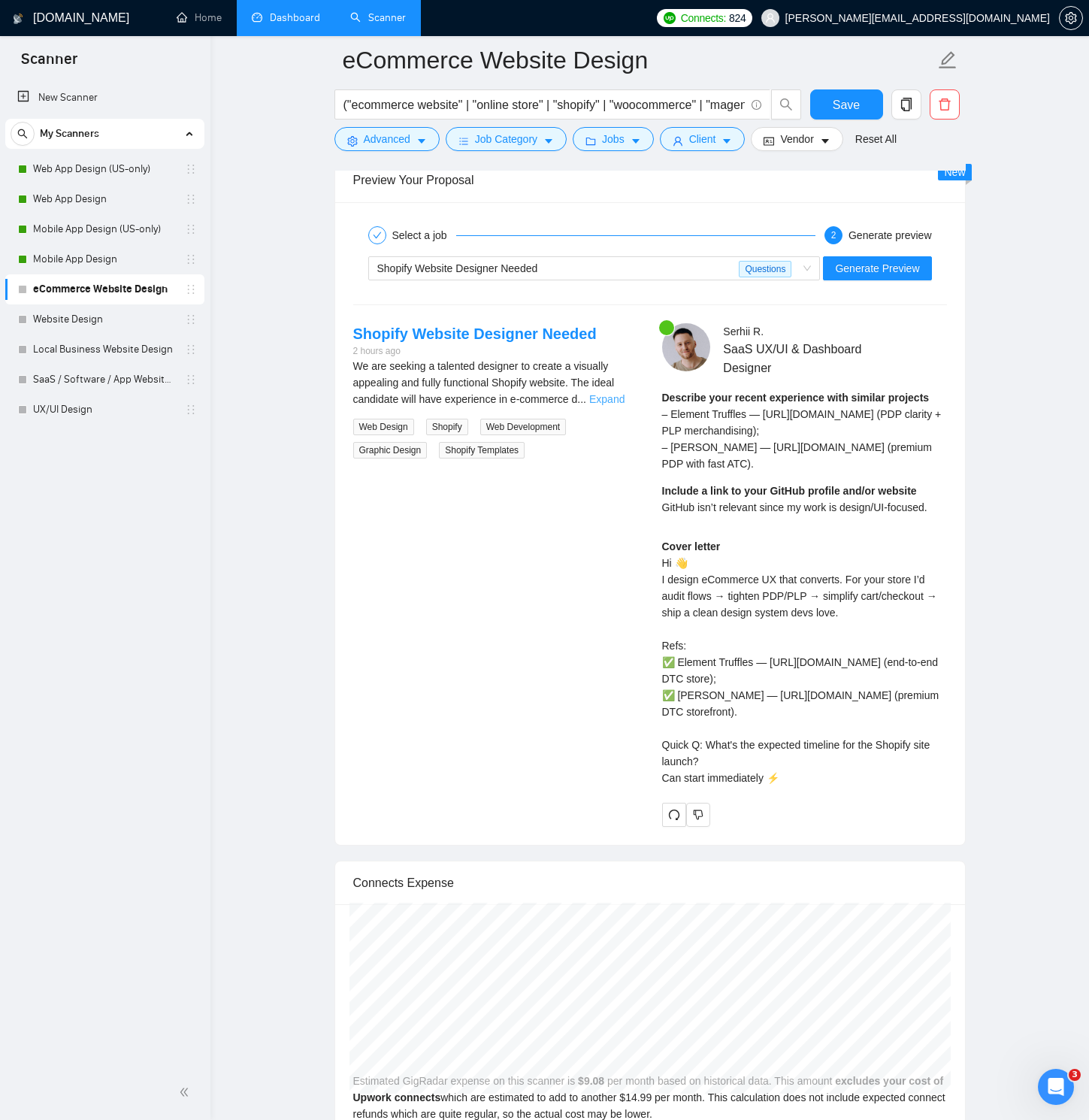
click at [614, 399] on link "Expand" at bounding box center [607, 399] width 35 height 12
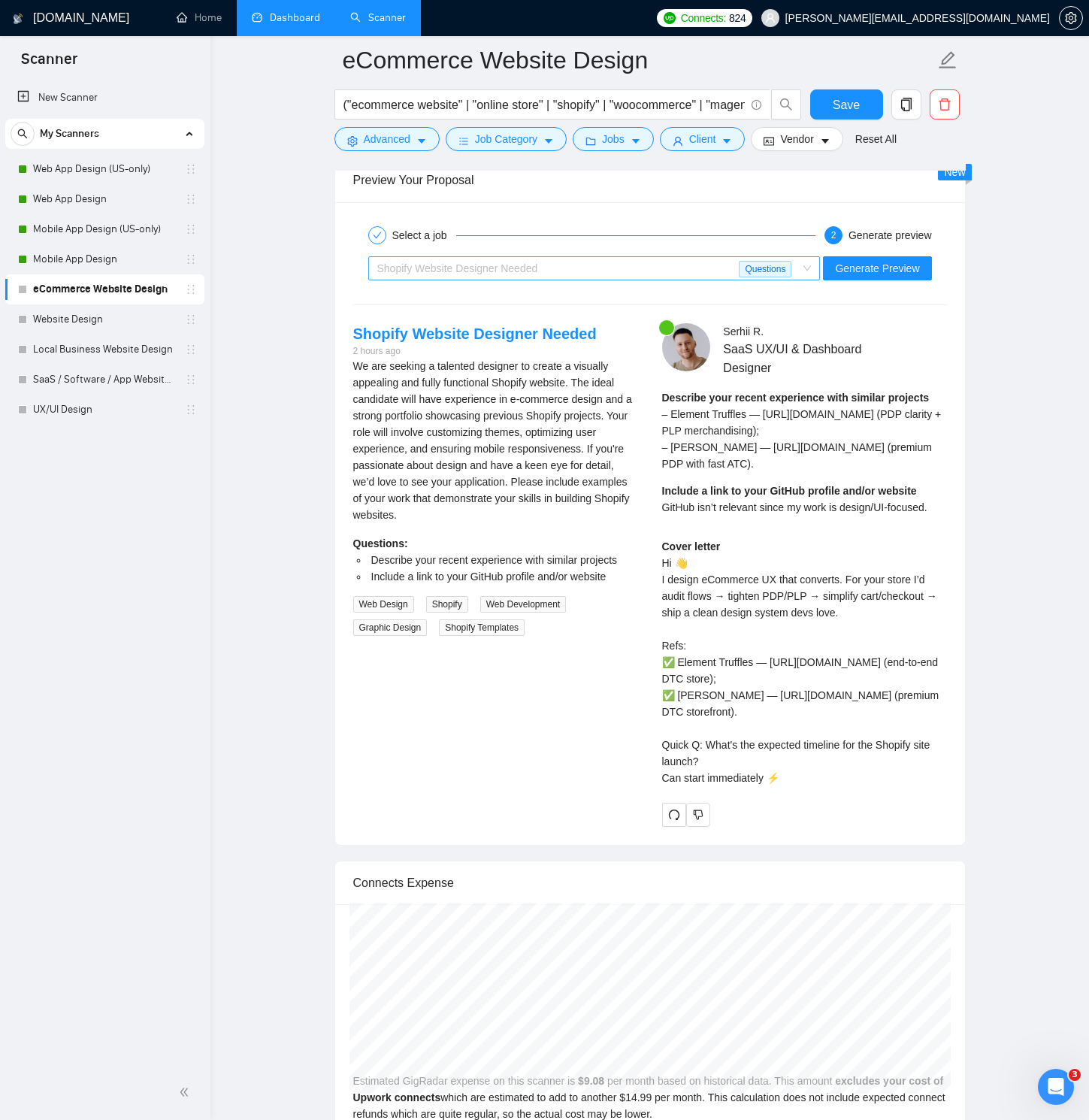
click at [564, 272] on div "Shopify Website Designer Needed" at bounding box center [558, 268] width 362 height 22
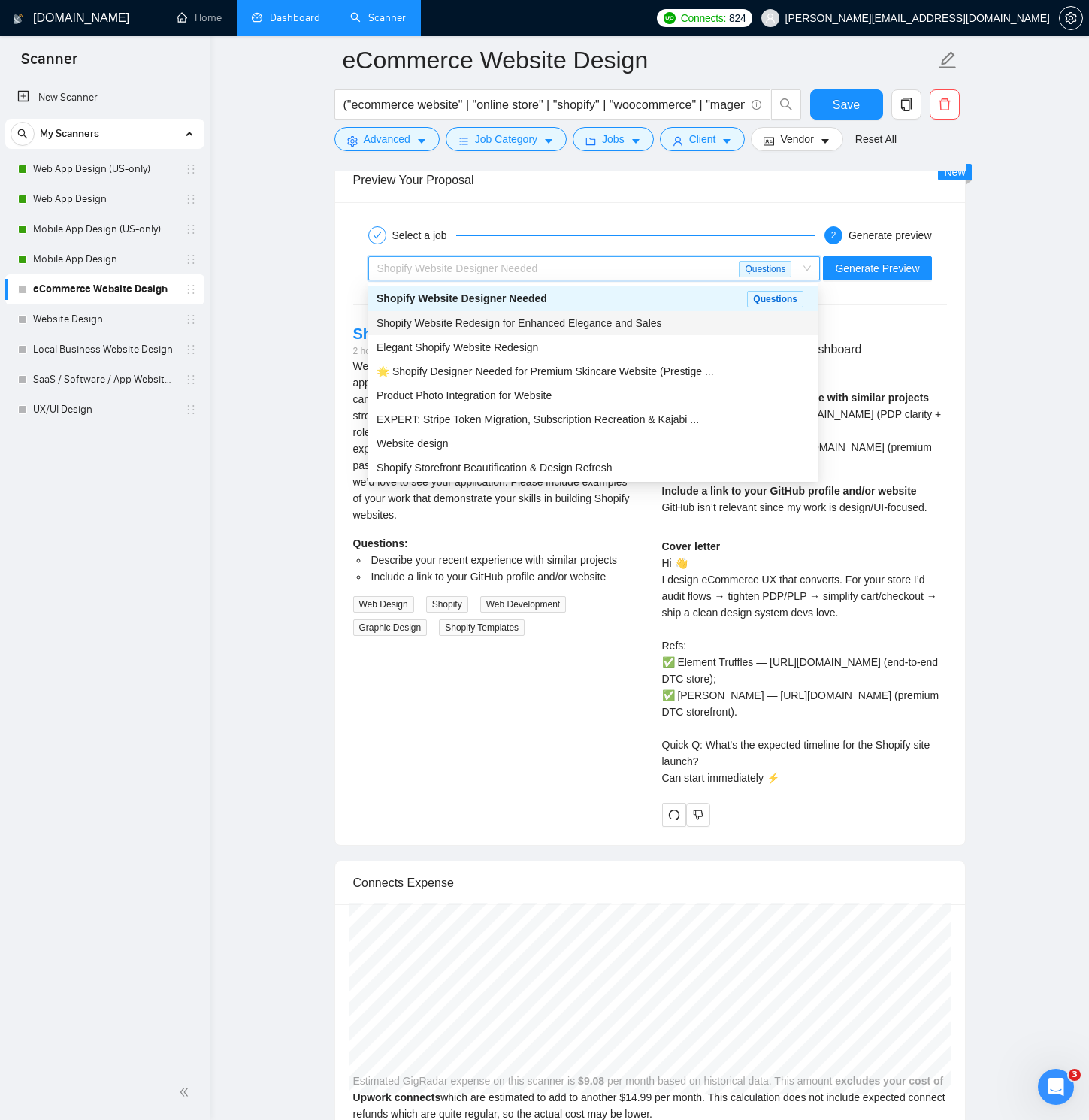
click at [534, 321] on span "Shopify Website Redesign for Enhanced Elegance and Sales" at bounding box center [519, 323] width 285 height 12
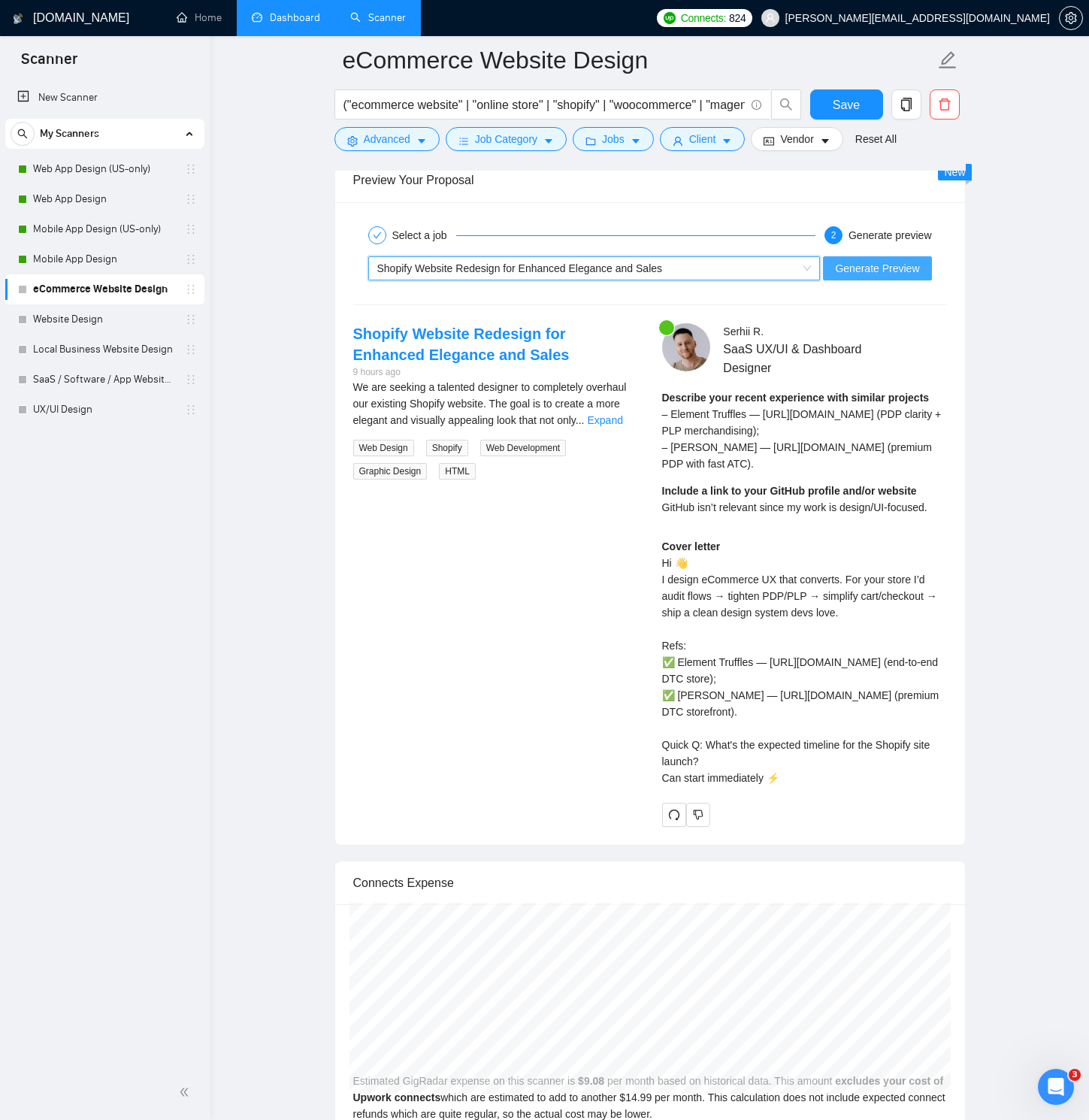
click at [840, 268] on span "Generate Preview" at bounding box center [877, 268] width 84 height 17
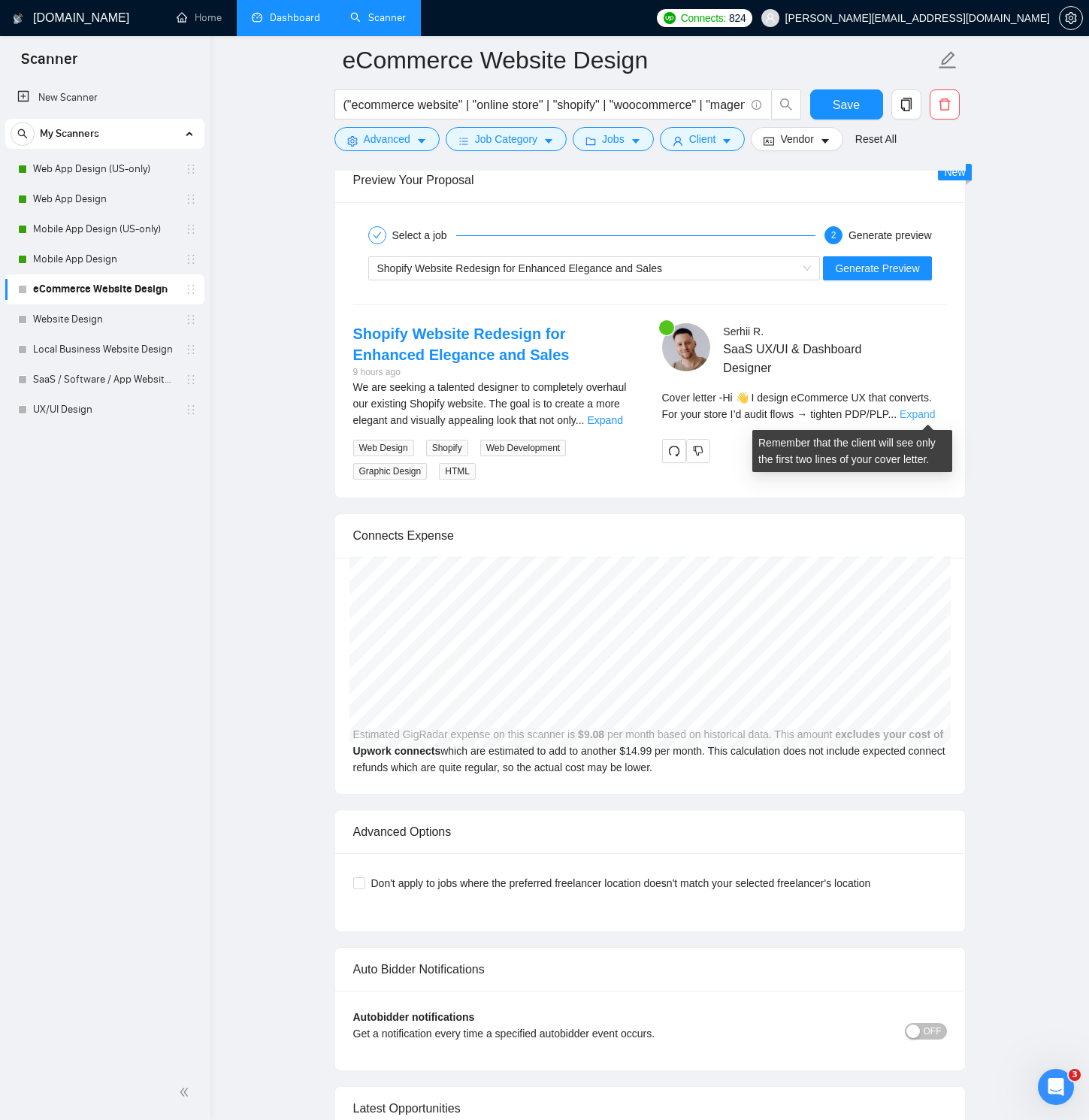
click at [928, 413] on link "Expand" at bounding box center [917, 414] width 35 height 12
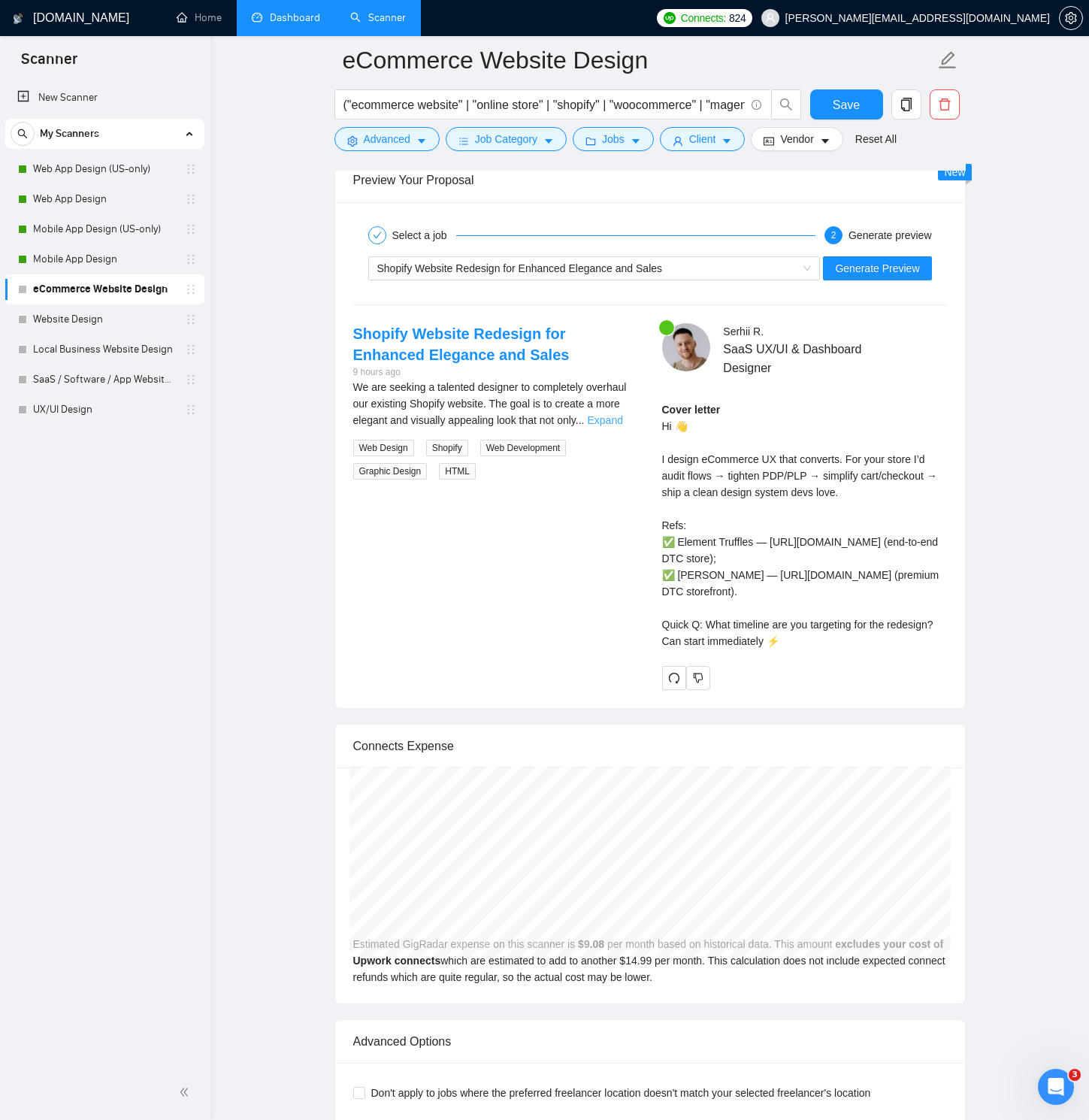
click at [613, 417] on link "Expand" at bounding box center [604, 420] width 35 height 12
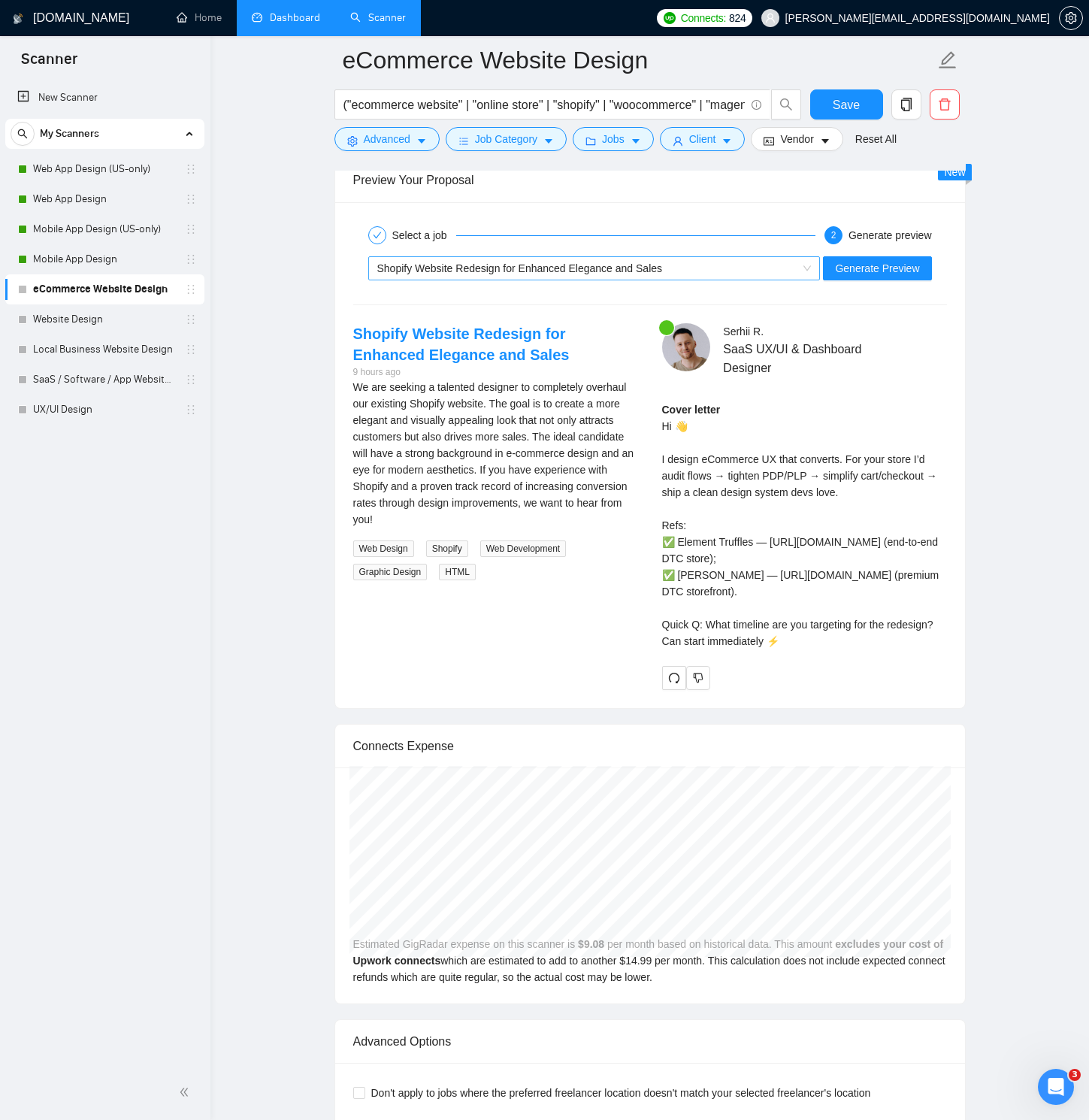
click at [730, 274] on div "Shopify Website Redesign for Enhanced Elegance and Sales" at bounding box center [587, 268] width 421 height 22
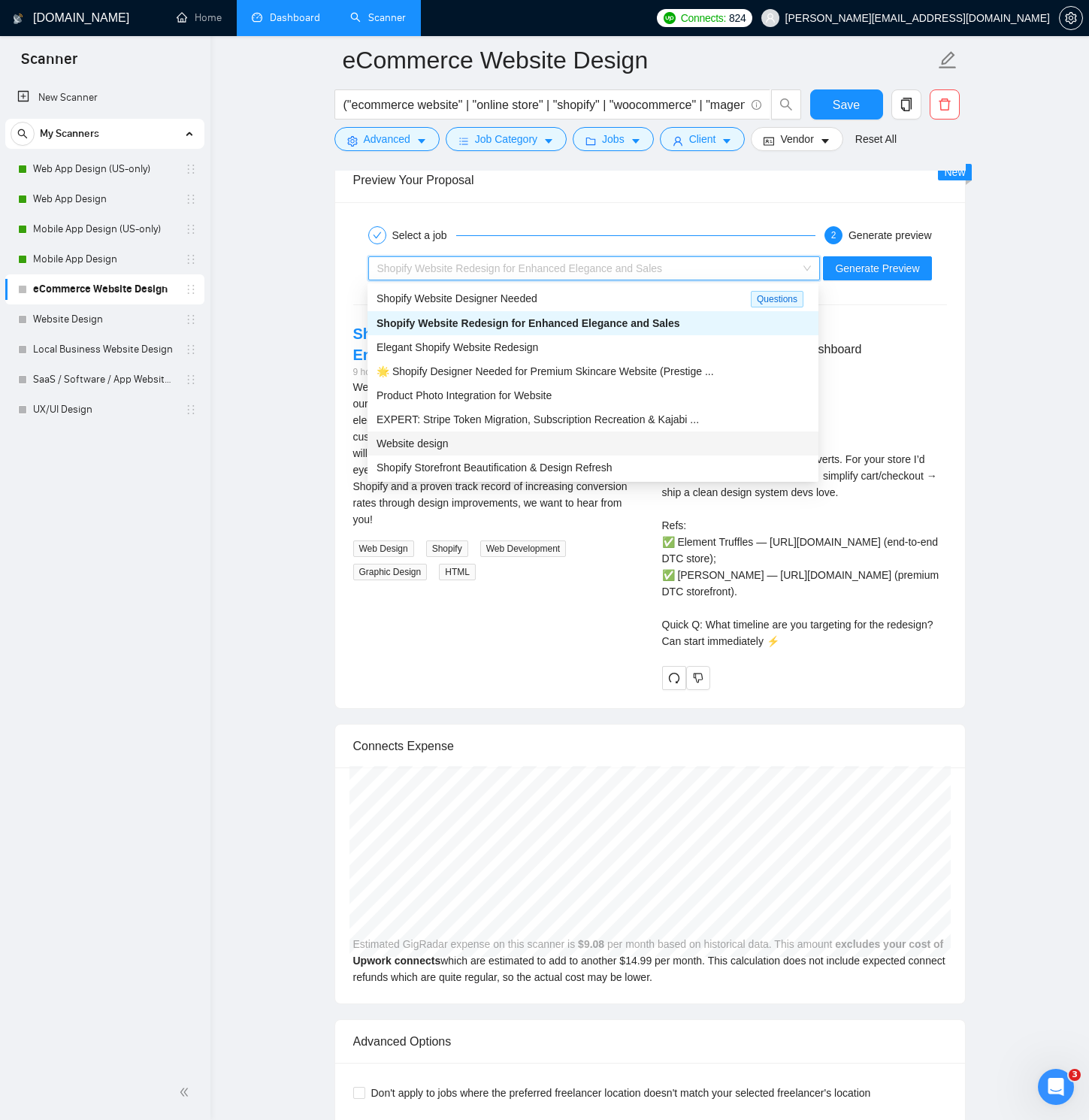
click at [602, 442] on div "Website design" at bounding box center [593, 443] width 433 height 17
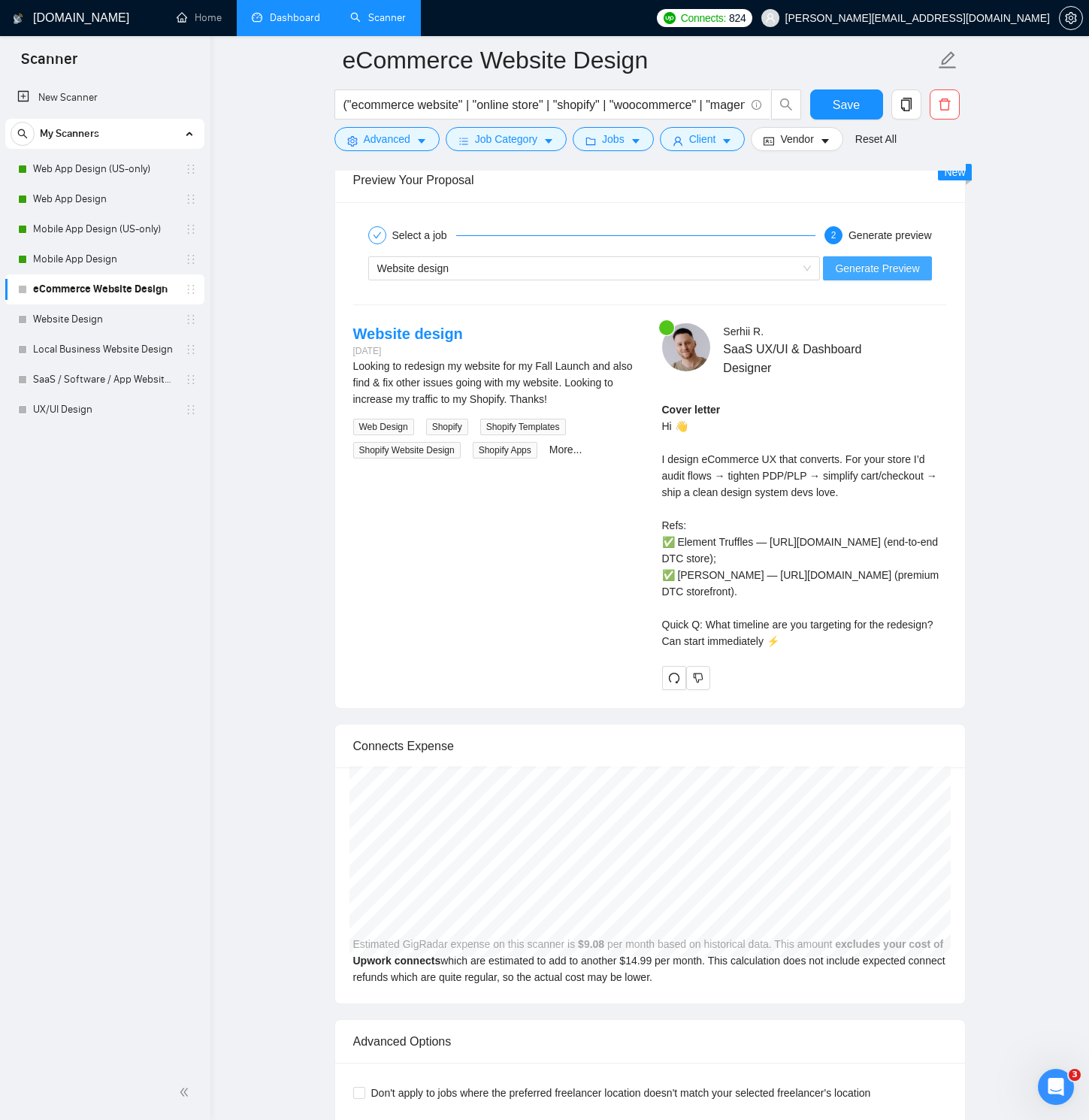
click at [826, 268] on button "Generate Preview" at bounding box center [877, 268] width 108 height 24
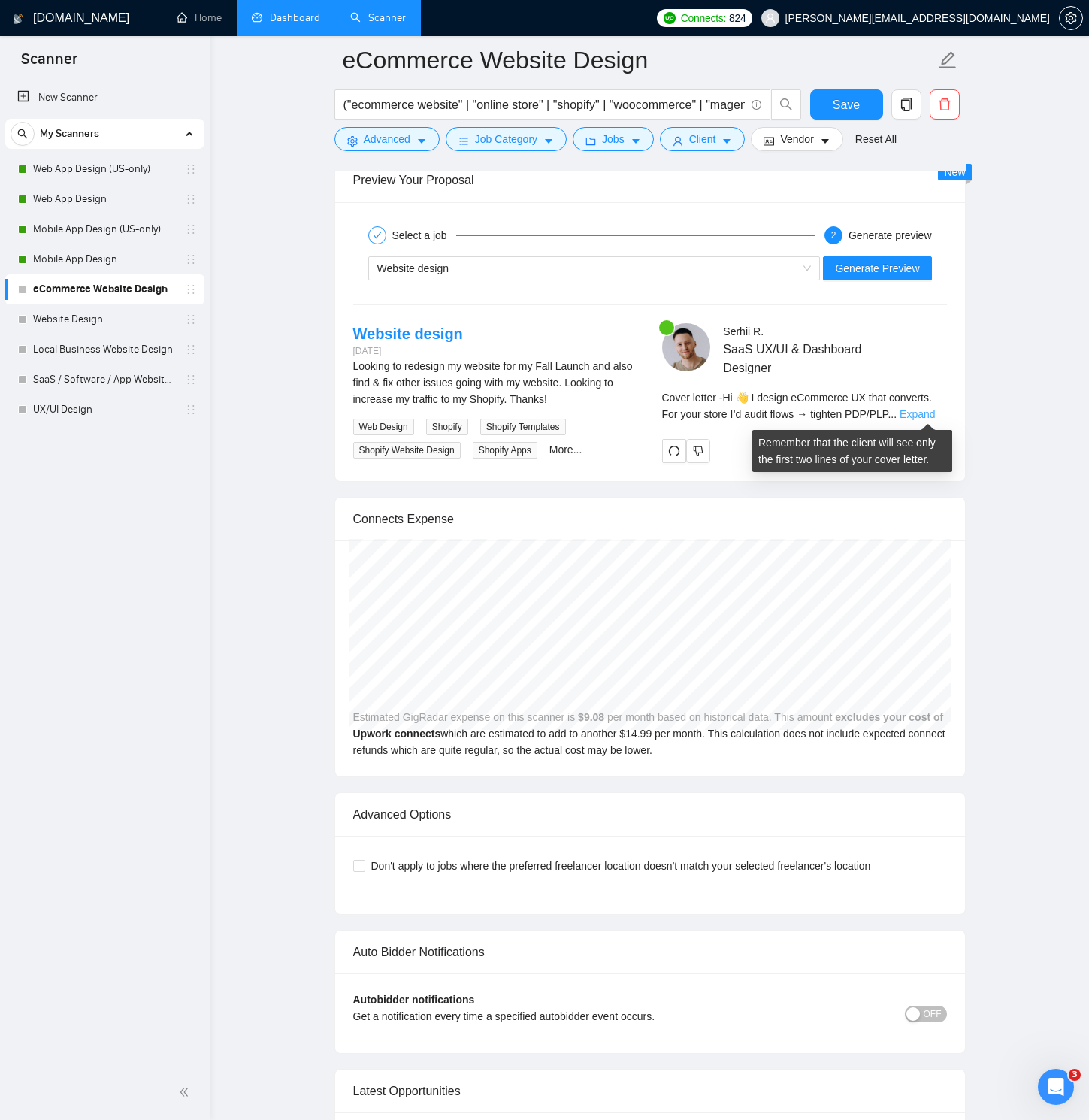
click at [914, 414] on link "Expand" at bounding box center [917, 414] width 35 height 12
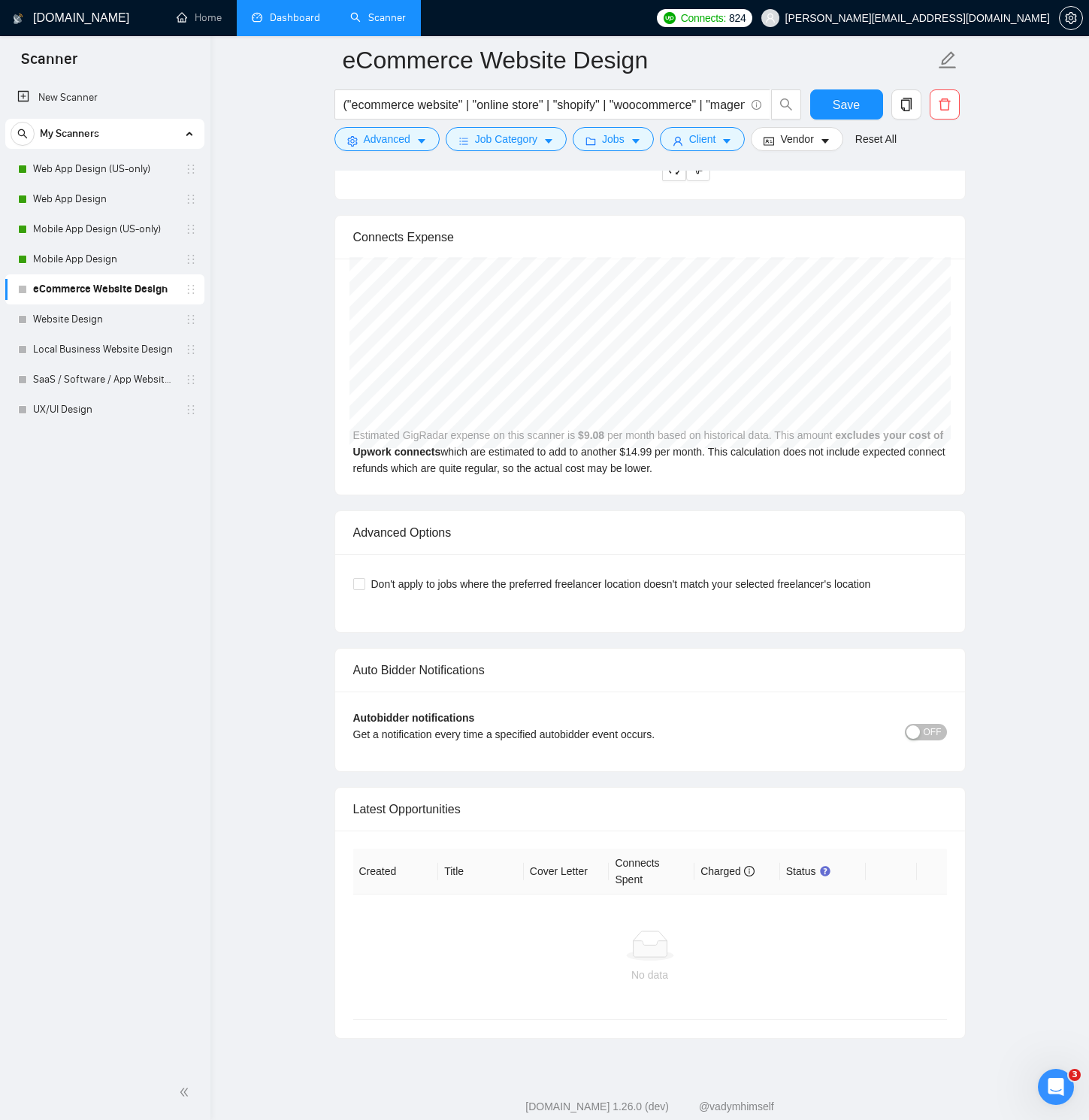
scroll to position [3642, 0]
click at [857, 110] on span "Save" at bounding box center [846, 104] width 27 height 18
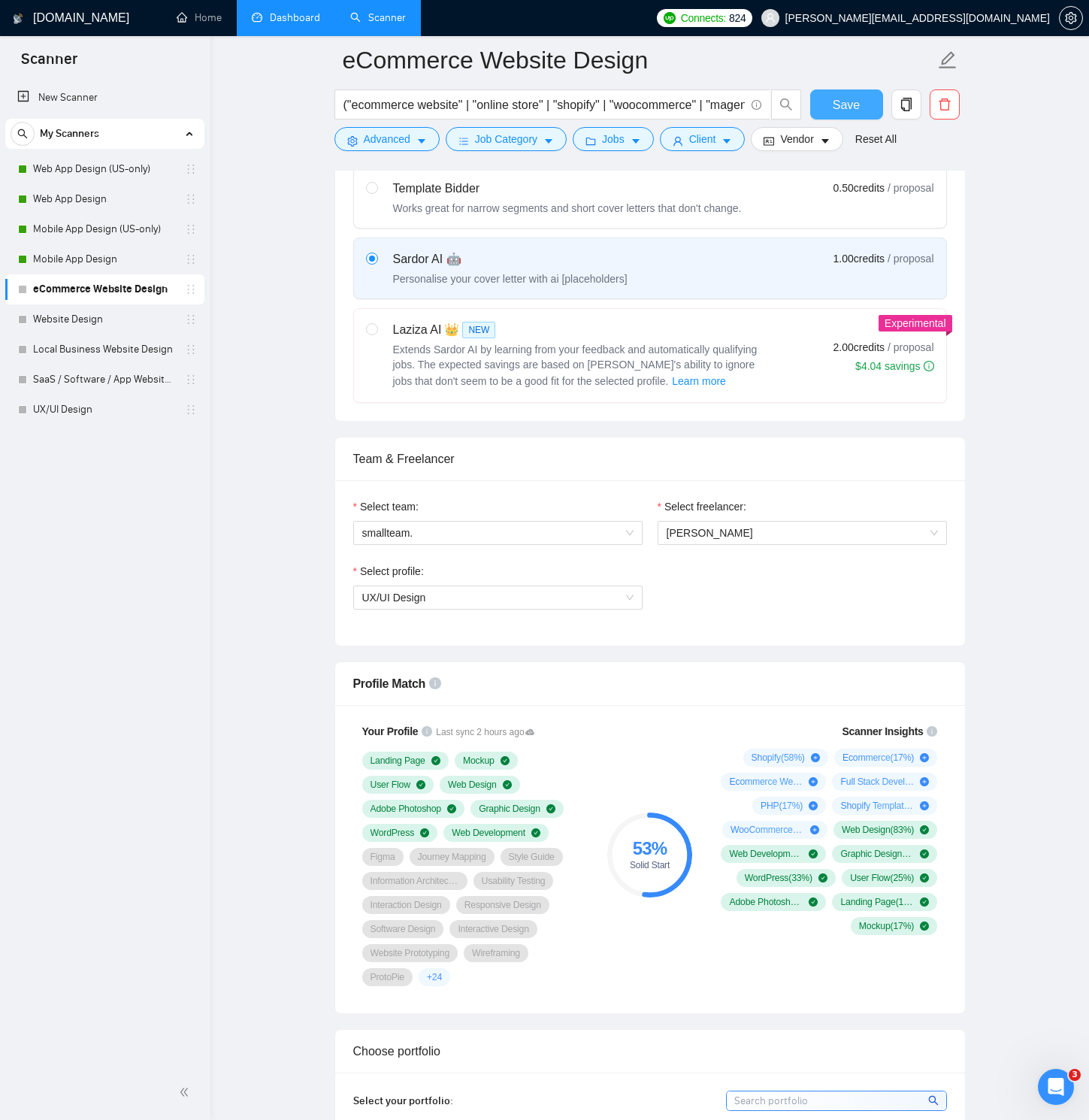
scroll to position [0, 0]
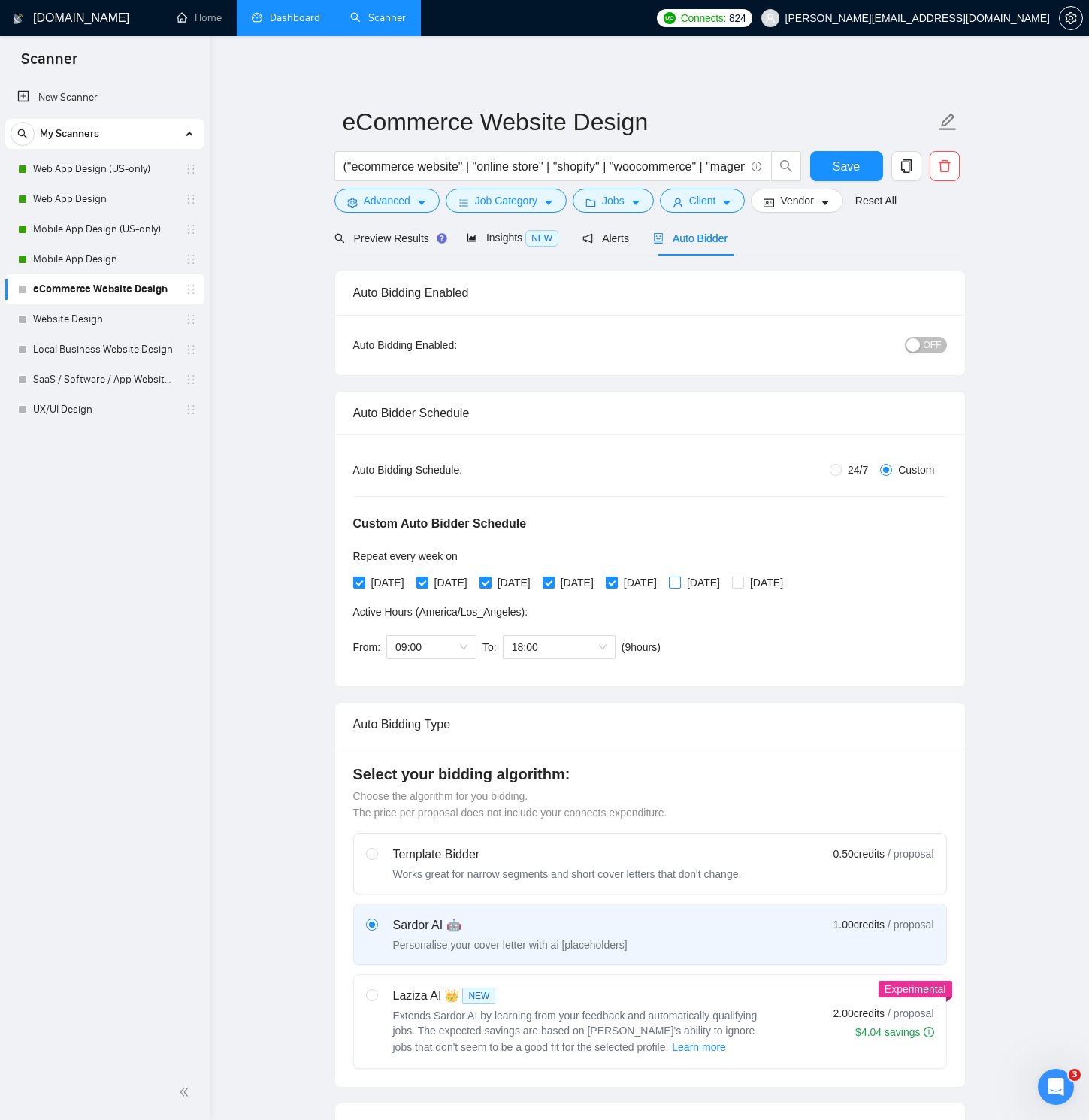
drag, startPoint x: 719, startPoint y: 583, endPoint x: 772, endPoint y: 584, distance: 53.0
click at [679, 583] on input "[DATE]" at bounding box center [674, 582] width 11 height 11
click at [744, 581] on span at bounding box center [738, 583] width 12 height 12
click at [742, 581] on input "[DATE]" at bounding box center [737, 582] width 11 height 11
click at [479, 643] on div "From: 09:00 To: 18:00 ( 9 hours) [GEOGRAPHIC_DATA]/Los_Angeles" at bounding box center [510, 647] width 314 height 42
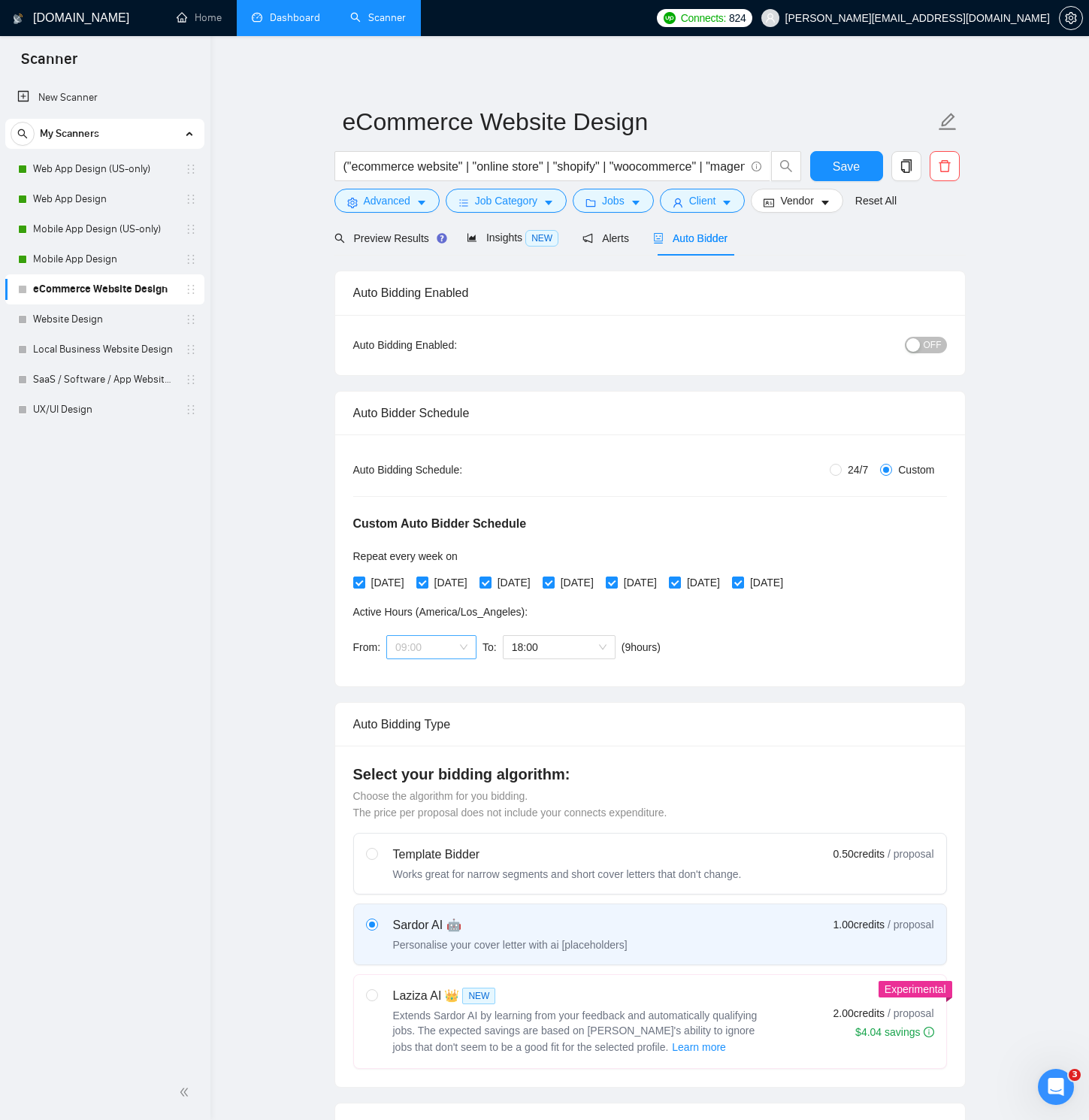
click at [472, 645] on div "09:00" at bounding box center [432, 647] width 90 height 24
click at [429, 789] on div "07:00" at bounding box center [431, 797] width 72 height 17
click at [535, 660] on div "From: 07:00 To: 18:00 ( 11 hours) [GEOGRAPHIC_DATA]/Los_Angeles" at bounding box center [513, 647] width 319 height 42
click at [536, 650] on span "18:00" at bounding box center [558, 647] width 94 height 22
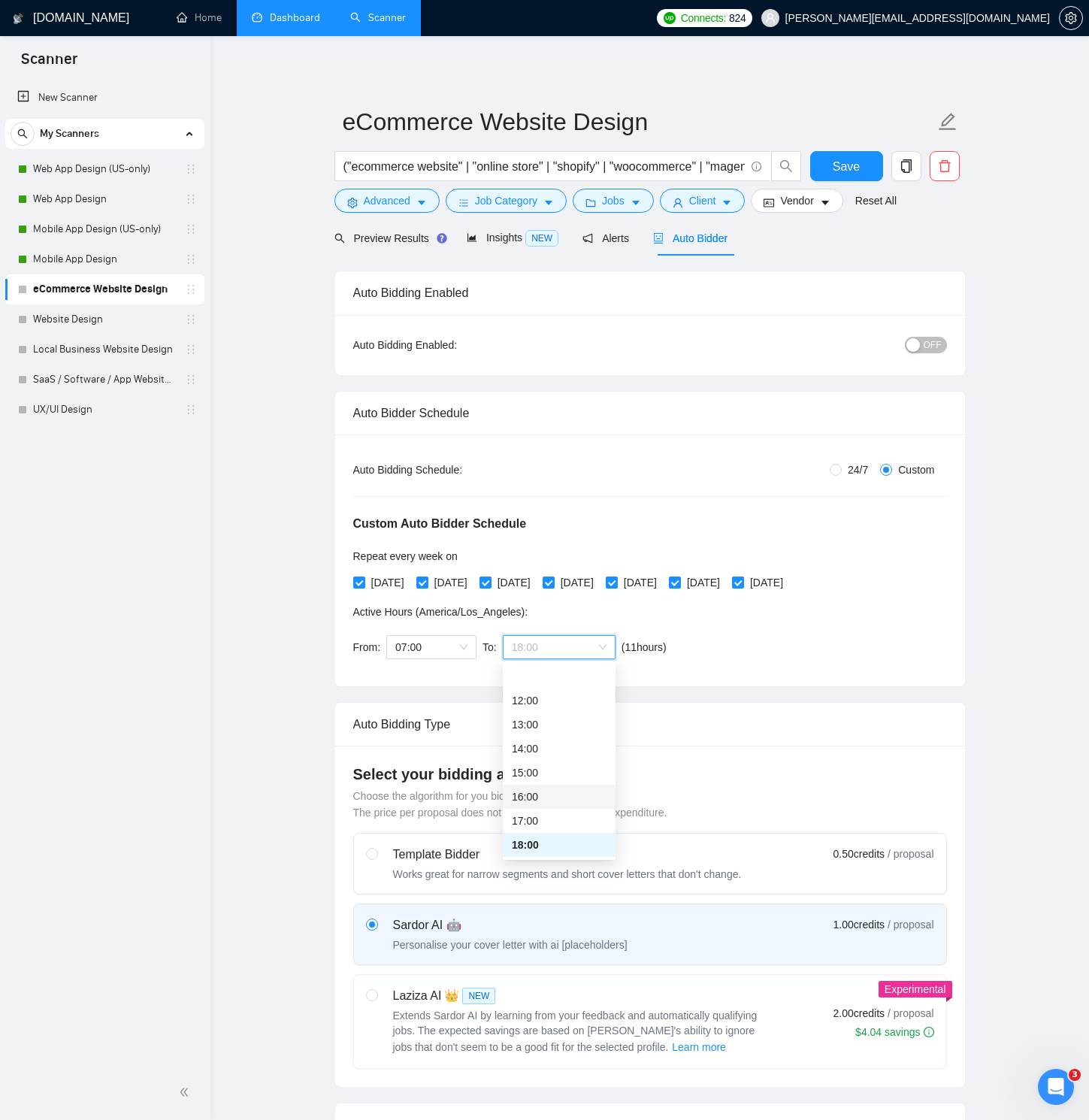
scroll to position [385, 0]
click at [537, 795] on div "21:00" at bounding box center [558, 797] width 94 height 17
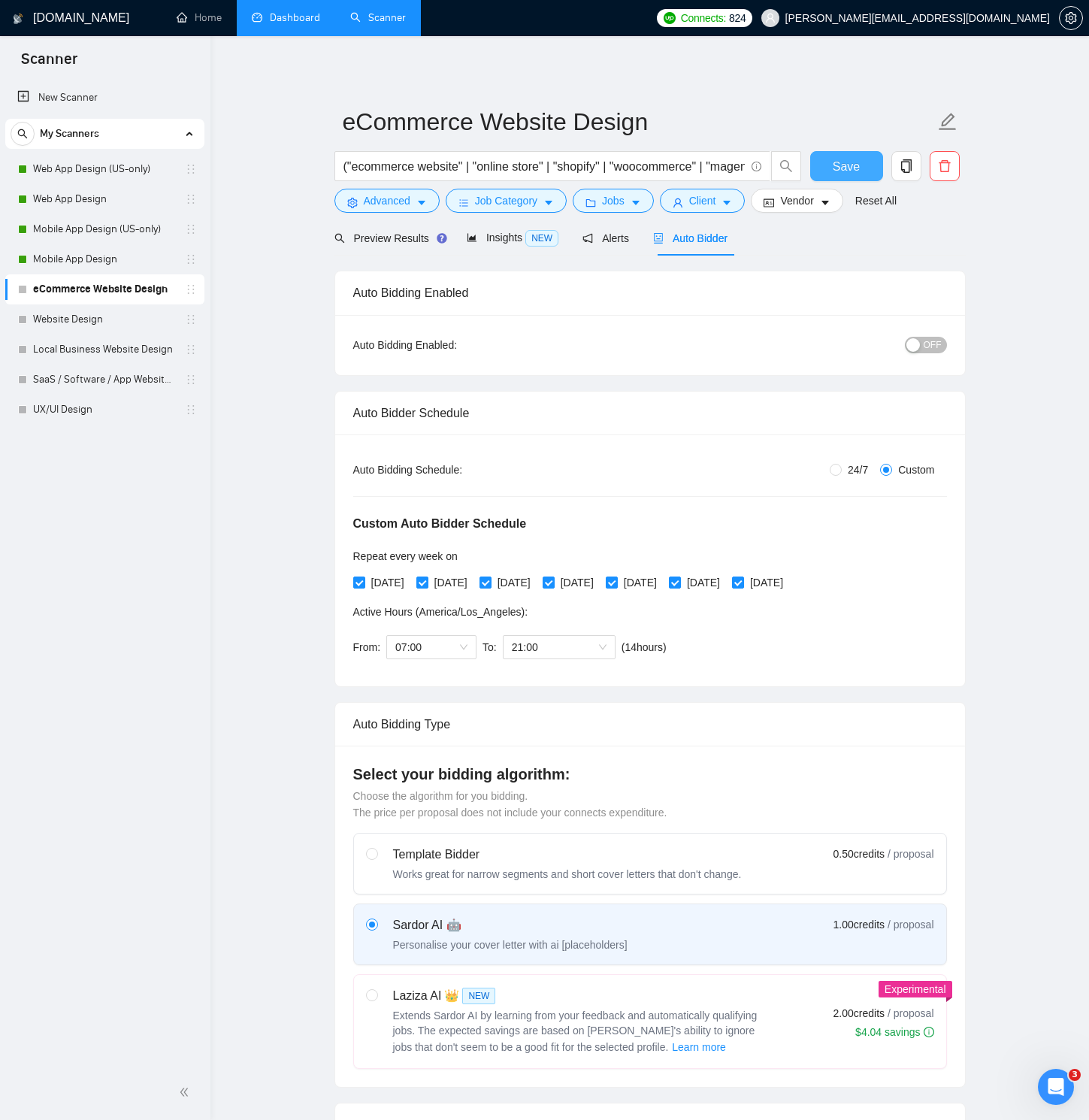
click at [872, 162] on button "Save" at bounding box center [846, 166] width 73 height 30
click at [932, 344] on span "OFF" at bounding box center [933, 345] width 18 height 17
click at [846, 166] on span "Save" at bounding box center [846, 166] width 27 height 18
click at [908, 166] on icon "copy" at bounding box center [906, 166] width 14 height 14
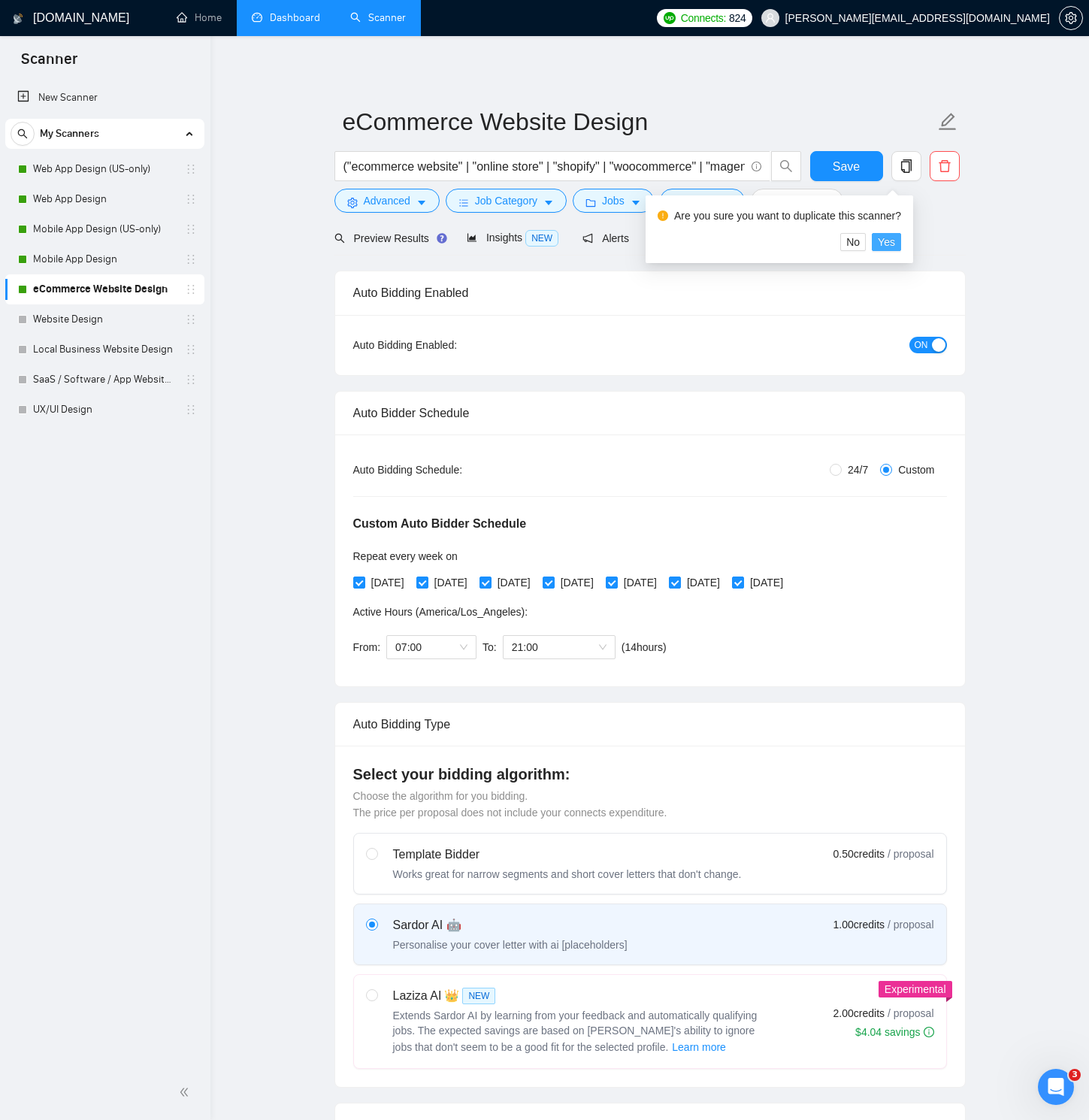
click at [895, 239] on span "Yes" at bounding box center [886, 242] width 18 height 17
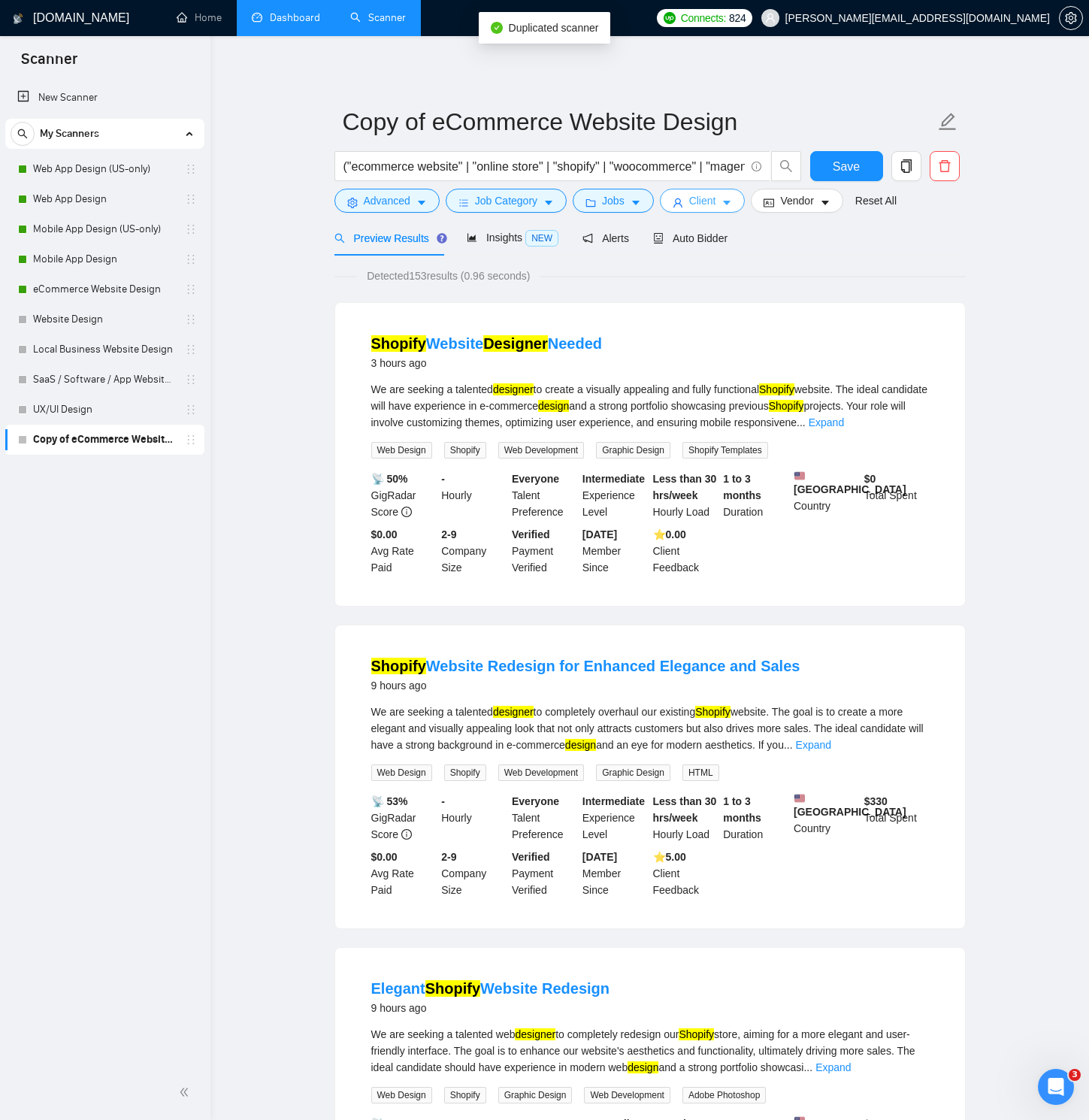
click at [731, 200] on icon "caret-down" at bounding box center [727, 203] width 11 height 11
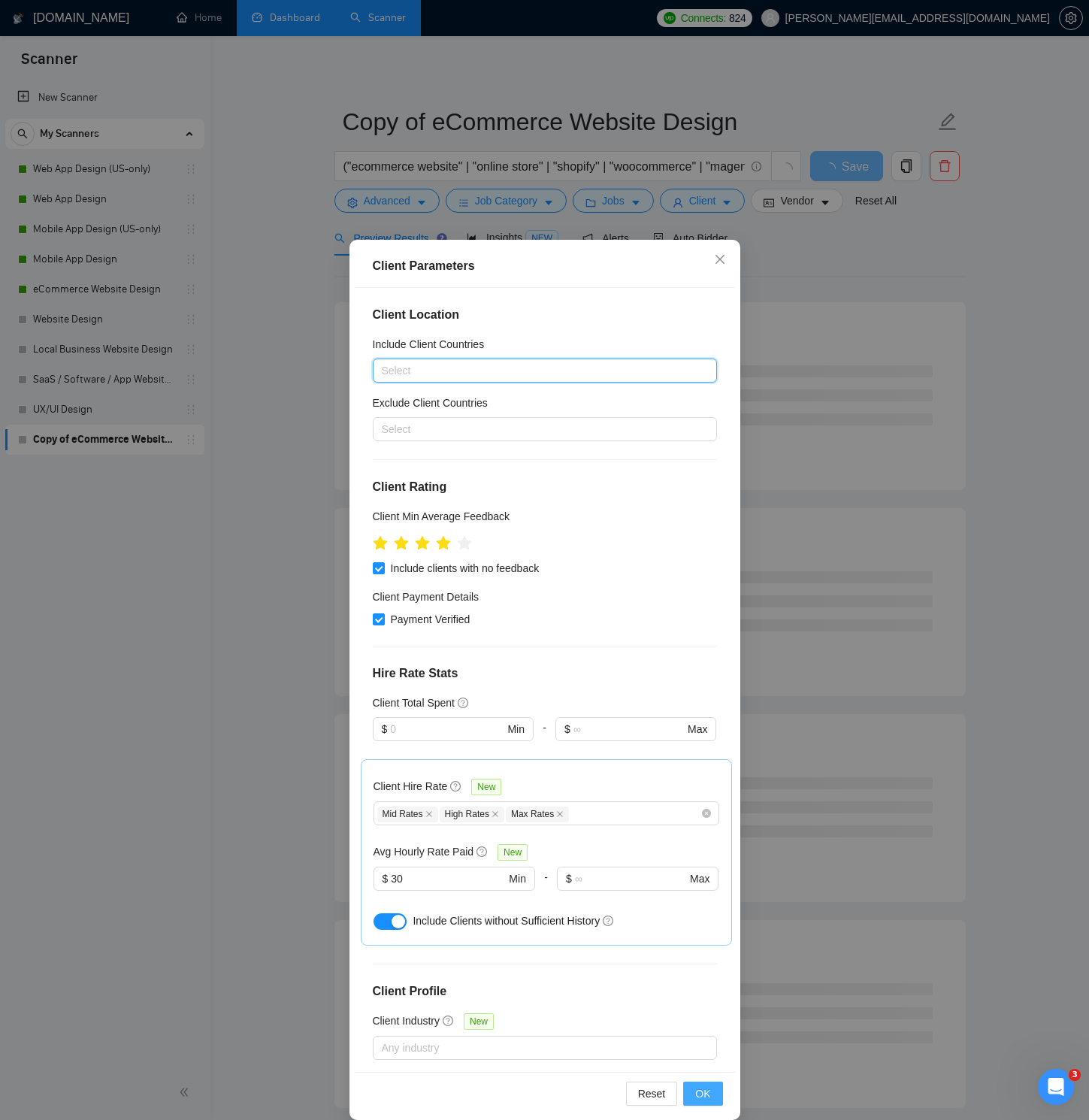
click at [709, 799] on span "OK" at bounding box center [702, 1094] width 15 height 17
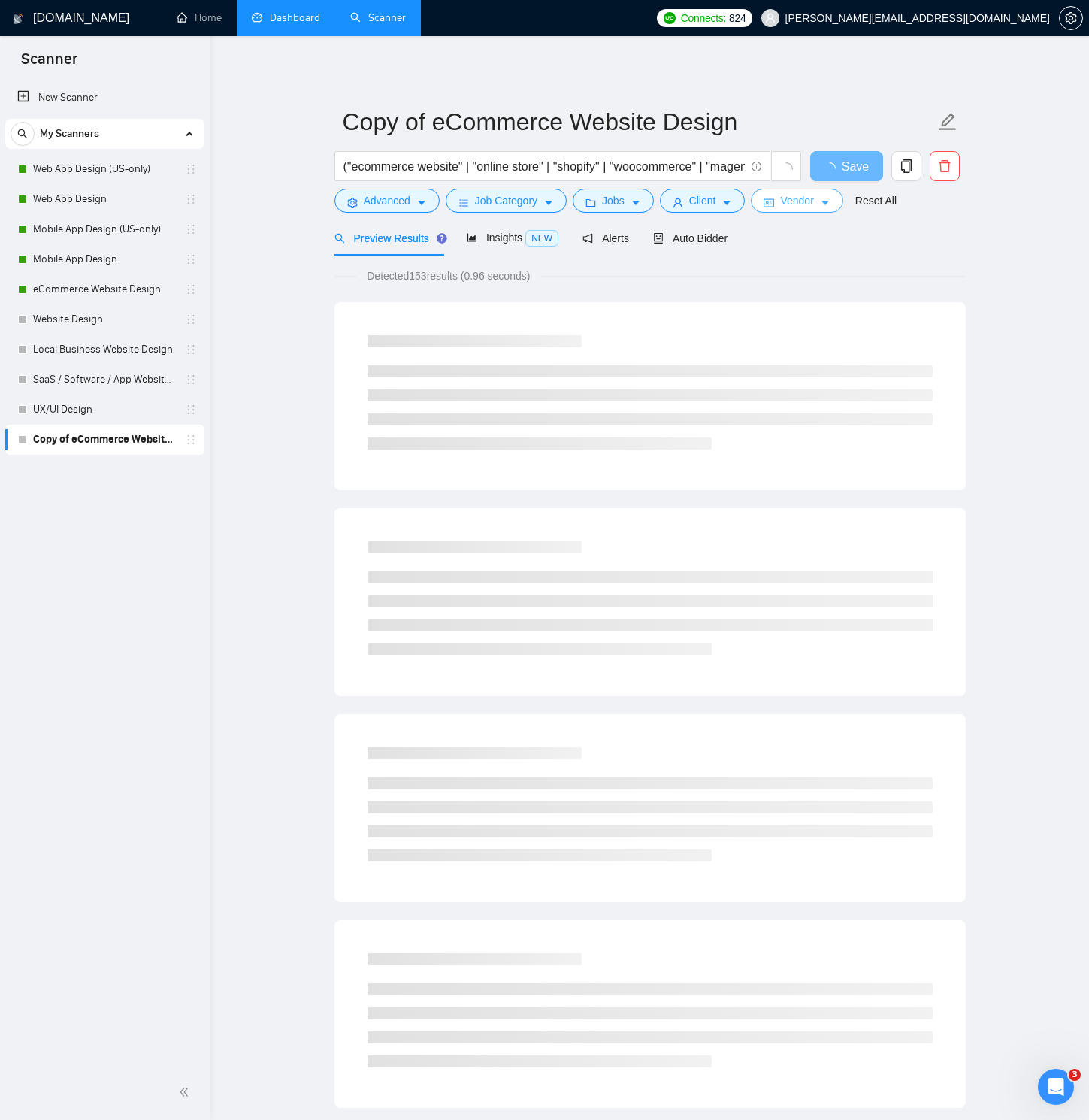
click at [798, 207] on span "Vendor" at bounding box center [796, 201] width 33 height 17
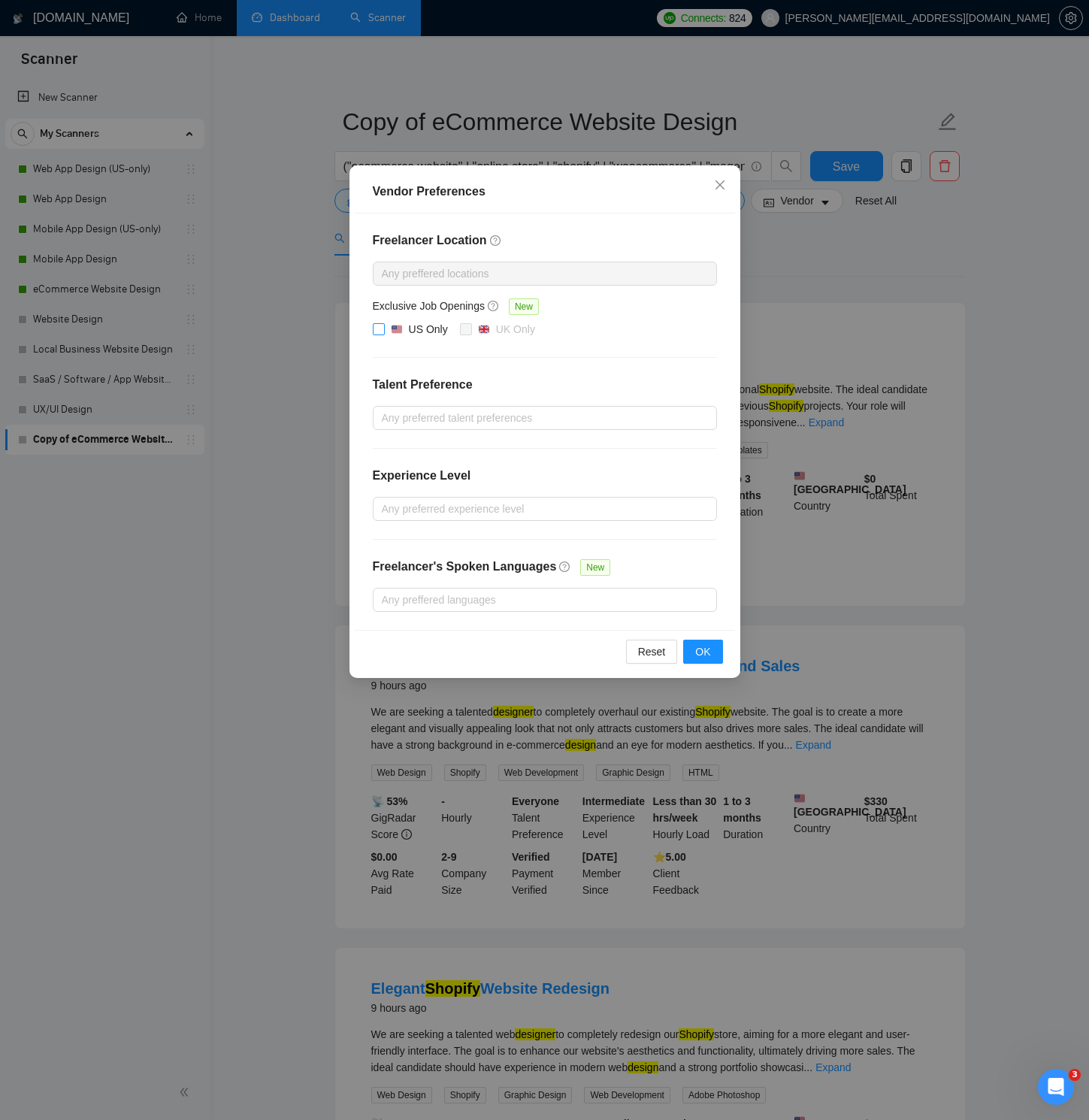
click at [376, 327] on input "US Only" at bounding box center [378, 328] width 11 height 11
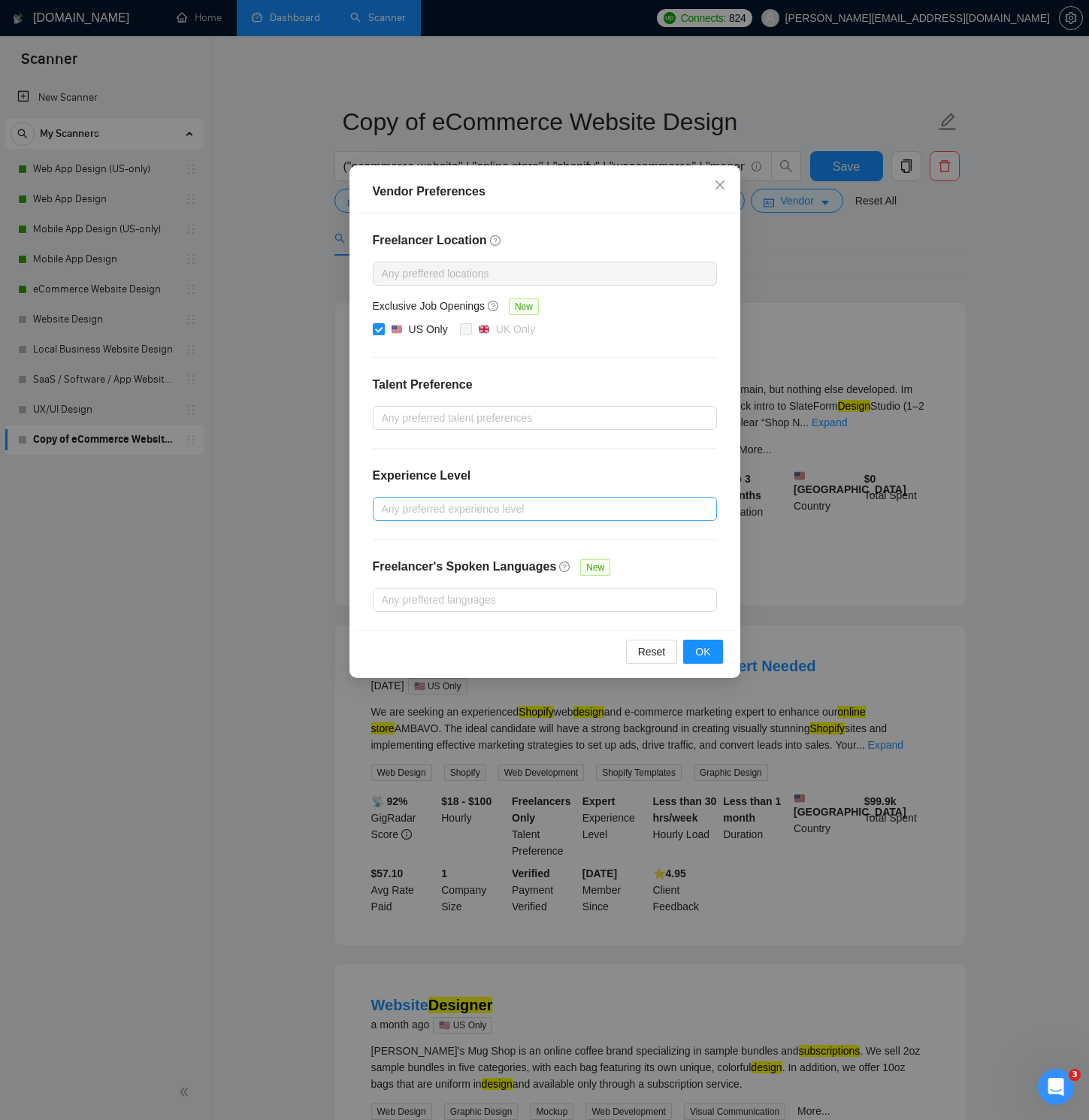
click at [591, 512] on div at bounding box center [537, 509] width 321 height 18
click at [462, 566] on span "Intermediate" at bounding box center [428, 562] width 71 height 17
click at [391, 566] on input "Intermediate" at bounding box center [387, 562] width 11 height 11
click at [383, 563] on input "Intermediate" at bounding box center [387, 562] width 11 height 11
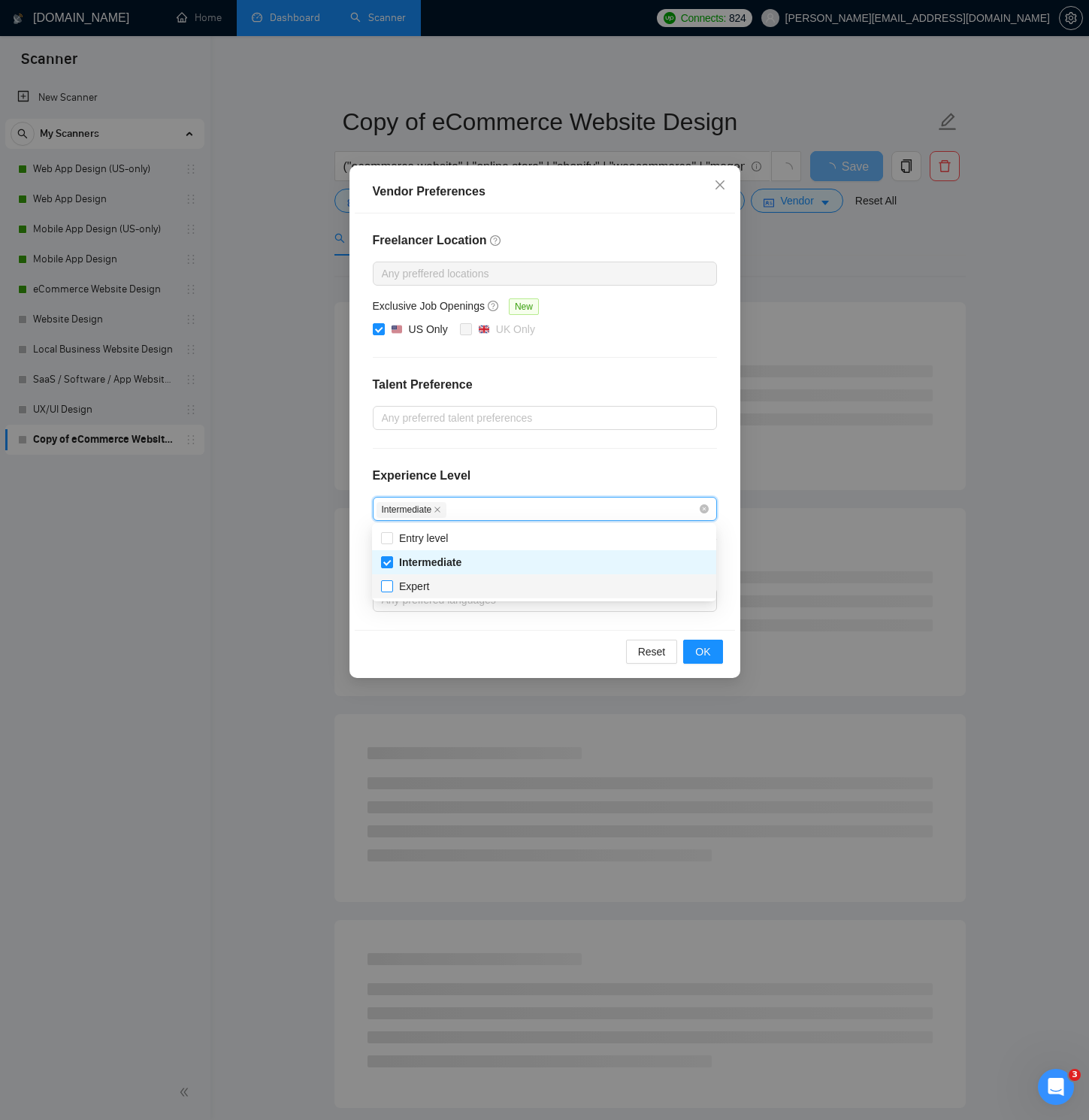
click at [387, 585] on input "Expert" at bounding box center [387, 585] width 11 height 11
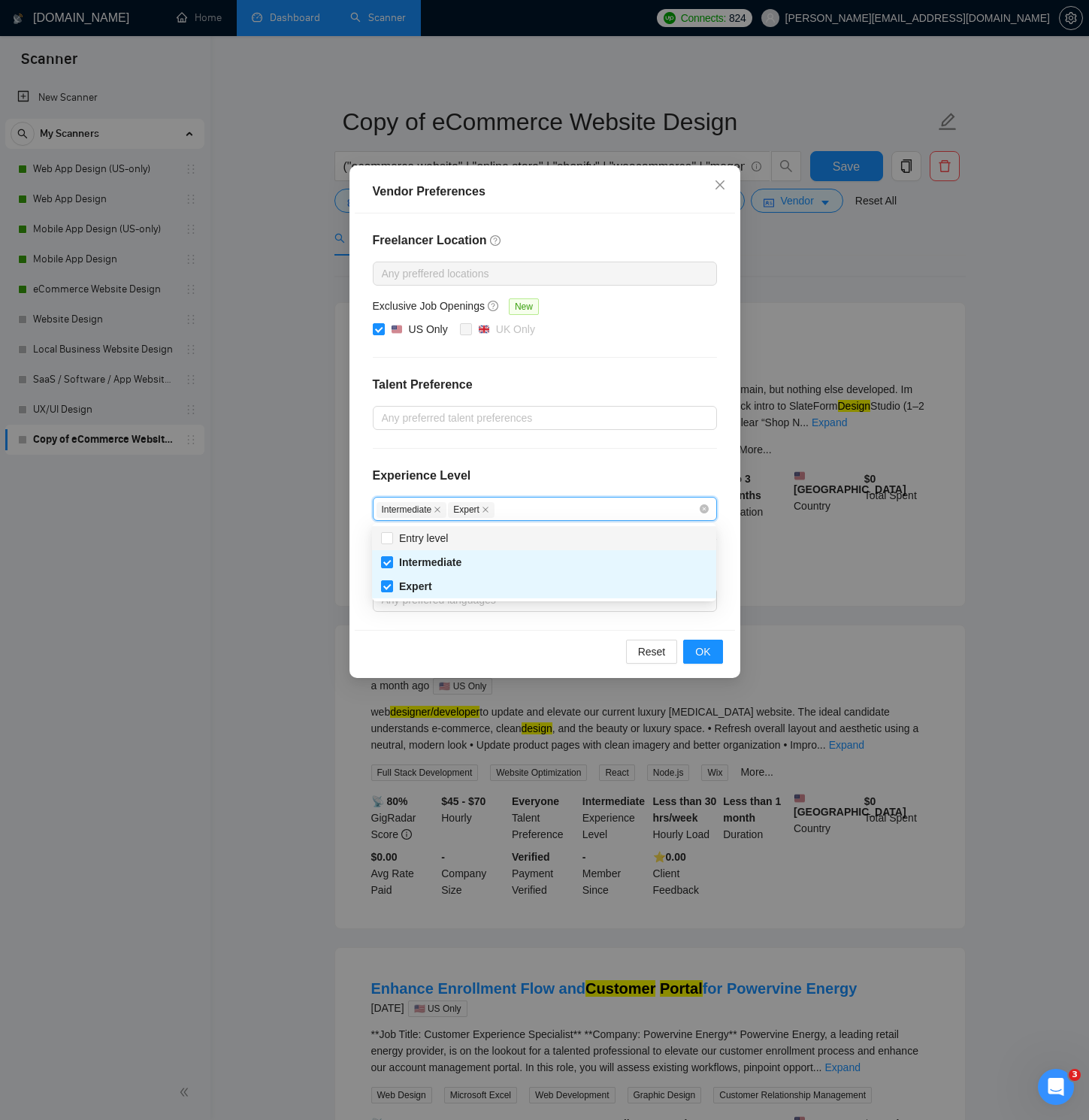
click at [538, 475] on div "Experience Level" at bounding box center [544, 481] width 344 height 30
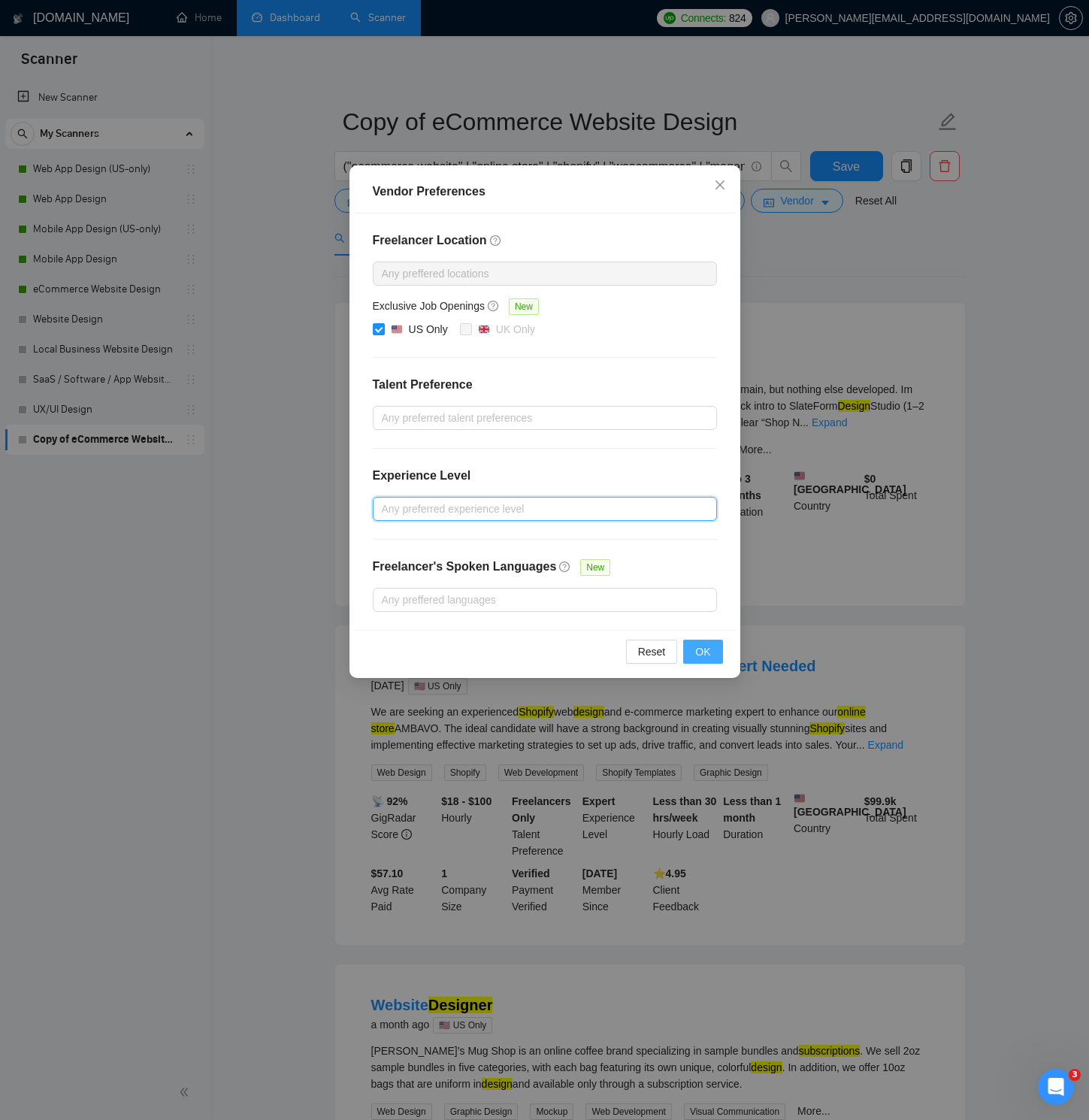
click at [698, 651] on span "OK" at bounding box center [702, 652] width 15 height 17
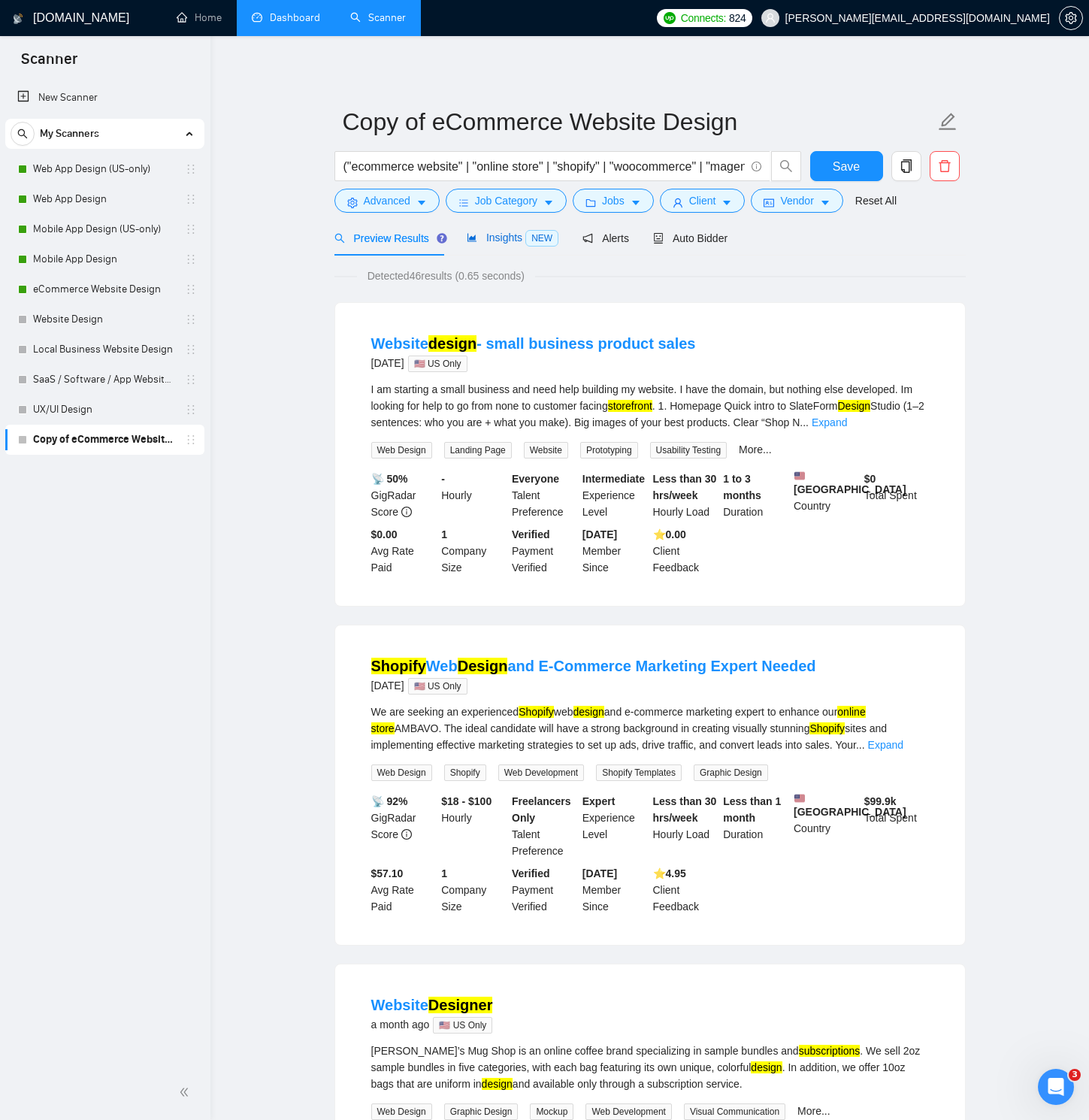
click at [519, 239] on span "Insights NEW" at bounding box center [512, 238] width 92 height 12
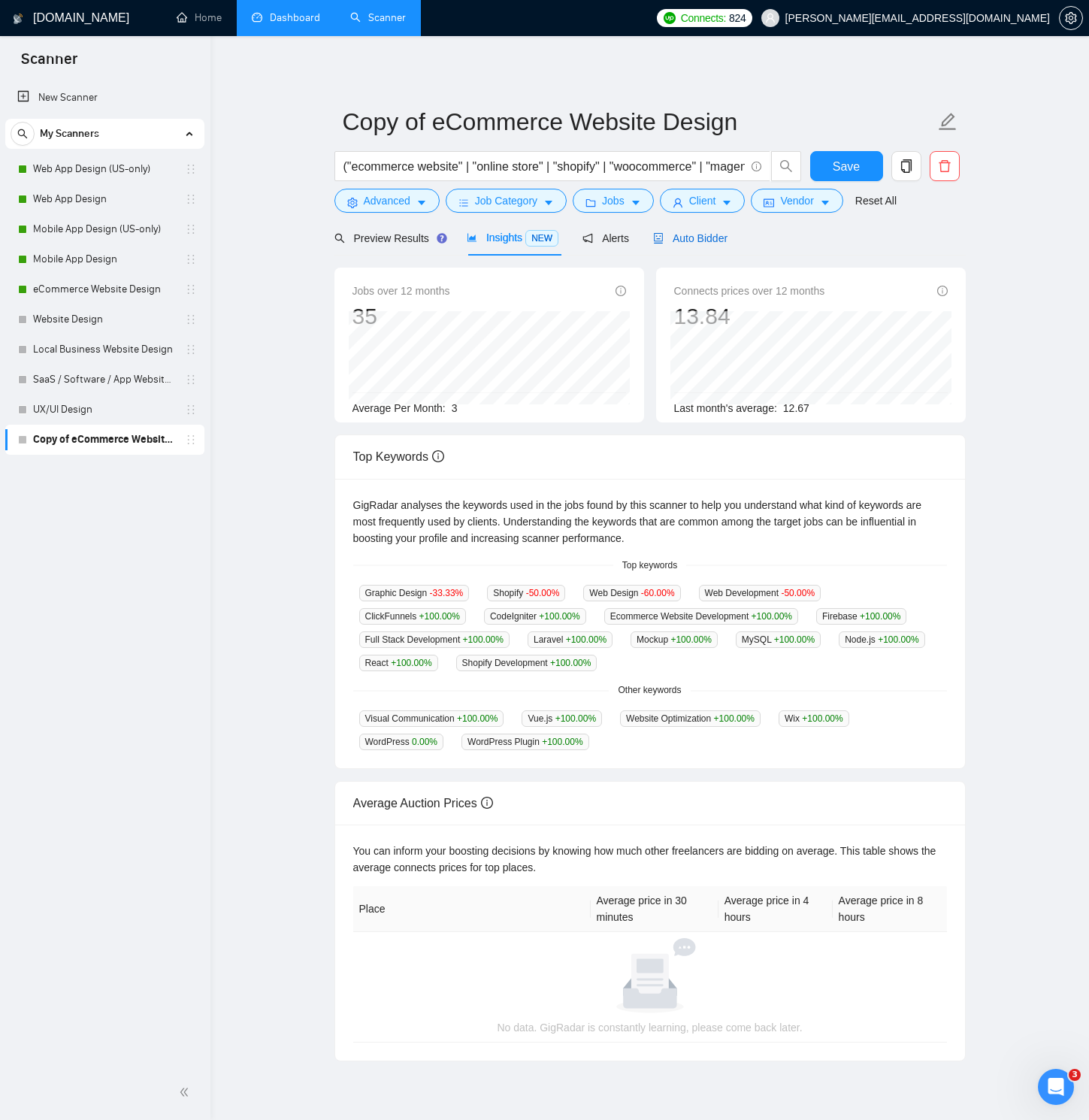
click at [703, 239] on span "Auto Bidder" at bounding box center [689, 239] width 74 height 12
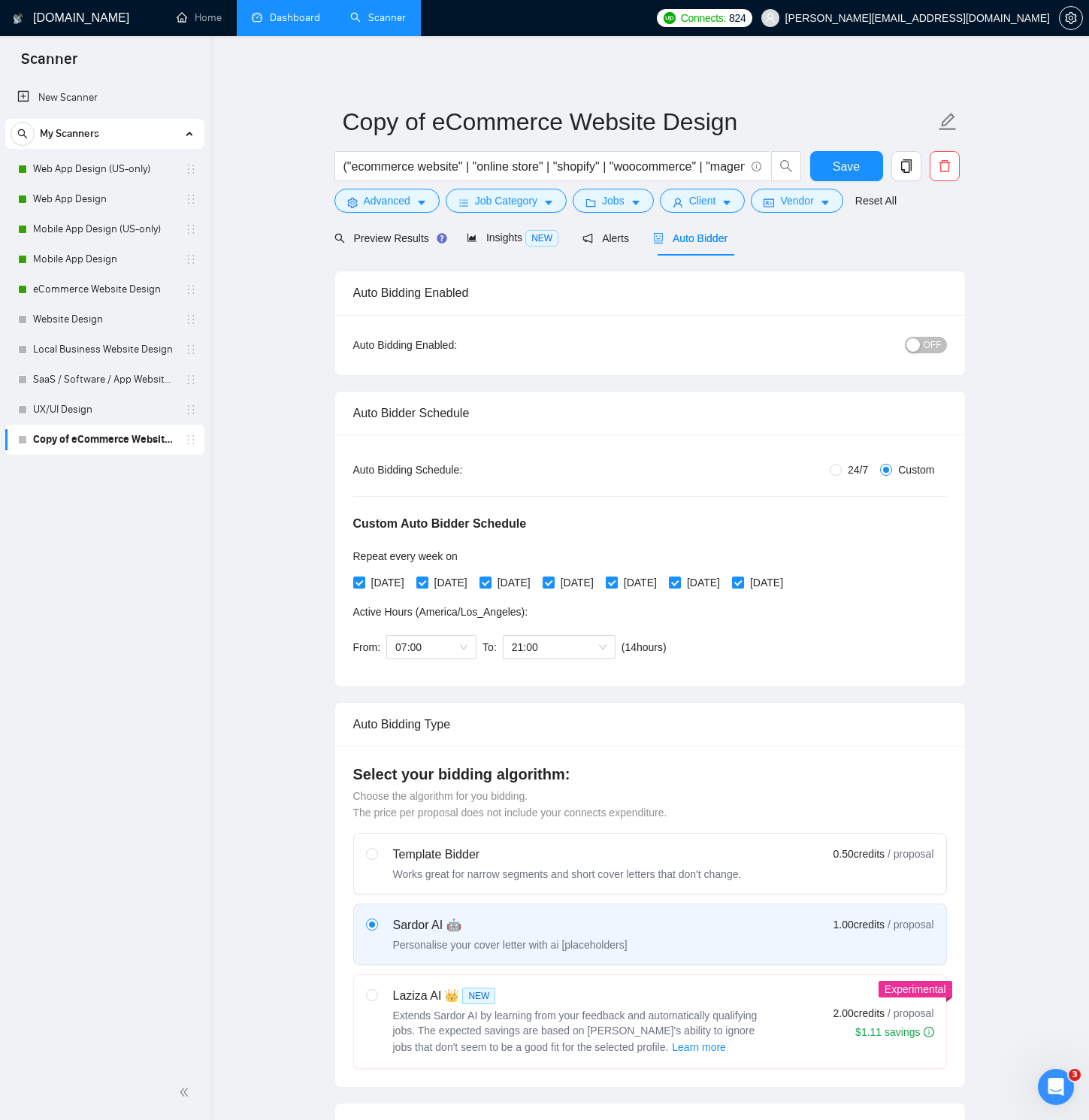
click at [921, 347] on button "OFF" at bounding box center [926, 345] width 42 height 17
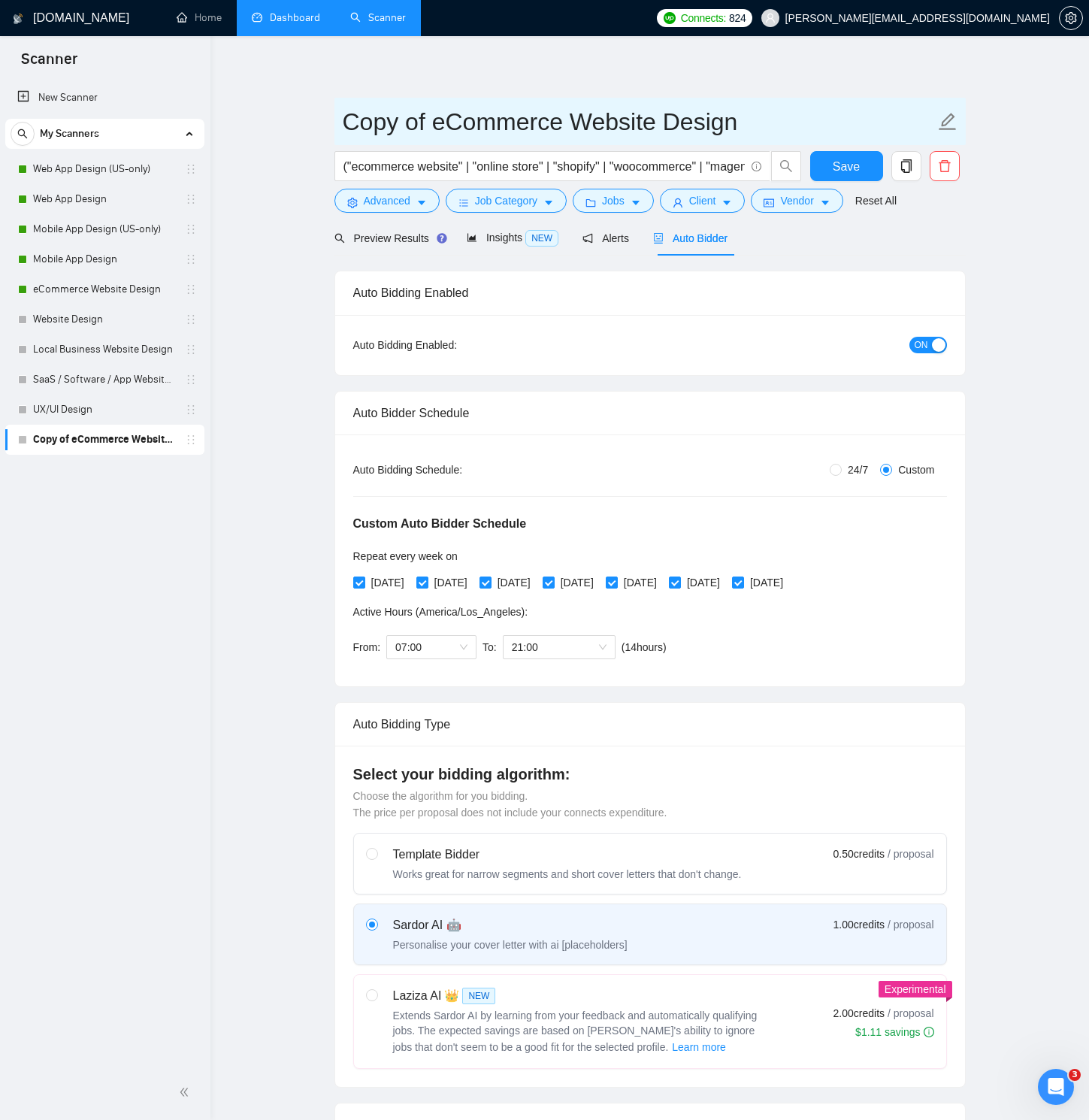
click at [948, 120] on icon "edit" at bounding box center [947, 121] width 19 height 19
drag, startPoint x: 430, startPoint y: 120, endPoint x: 316, endPoint y: 125, distance: 114.1
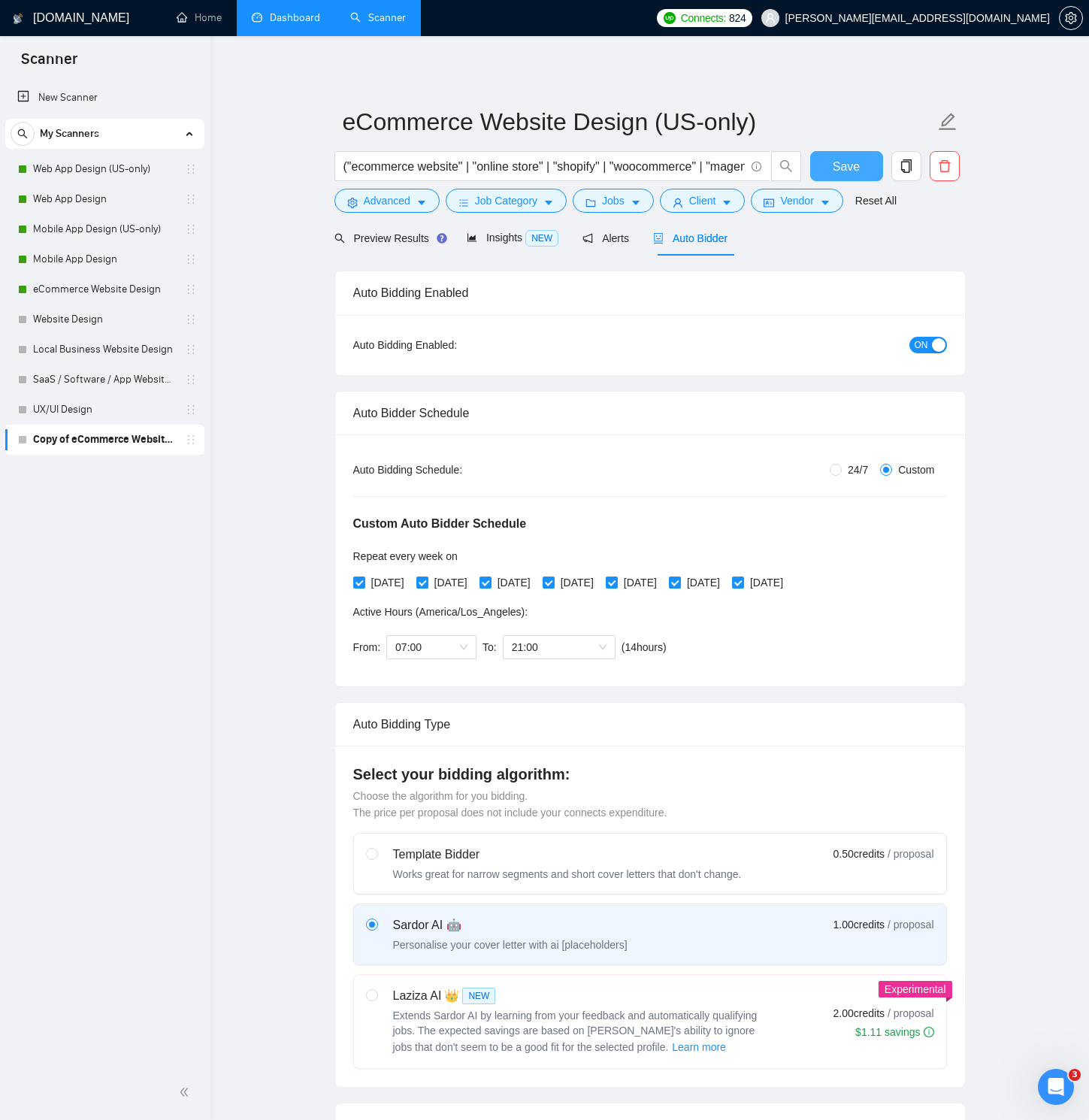
click at [843, 167] on span "Save" at bounding box center [846, 166] width 27 height 18
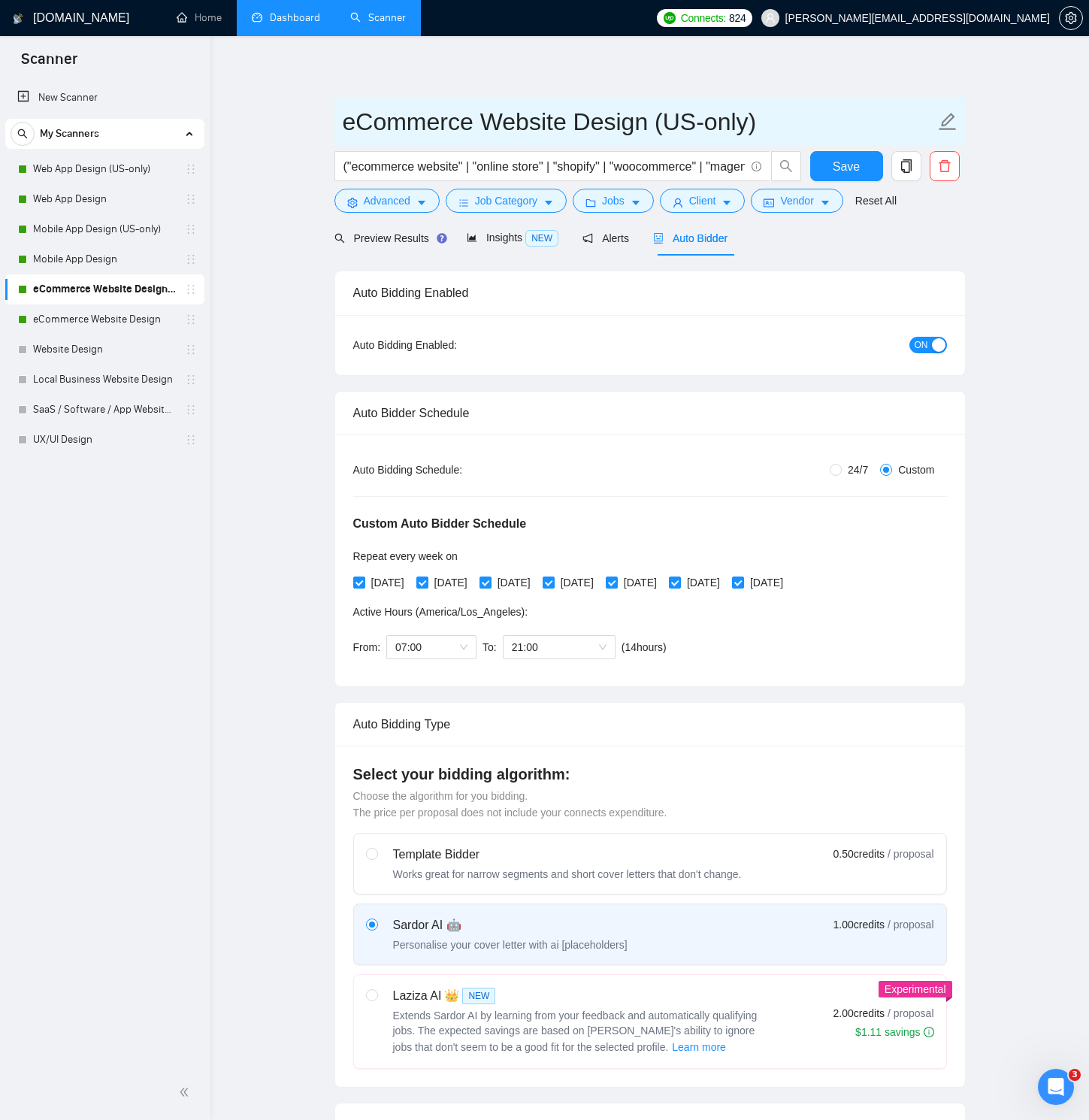
drag, startPoint x: 479, startPoint y: 120, endPoint x: 550, endPoint y: 120, distance: 71.0
click at [528, 119] on input "eCommerce Website Design (US-only)" at bounding box center [639, 121] width 592 height 38
drag, startPoint x: 563, startPoint y: 119, endPoint x: 630, endPoint y: 120, distance: 67.0
click at [630, 120] on input "eCommerce Website Design (US-only)" at bounding box center [639, 121] width 592 height 38
drag, startPoint x: 482, startPoint y: 118, endPoint x: 568, endPoint y: 118, distance: 86.0
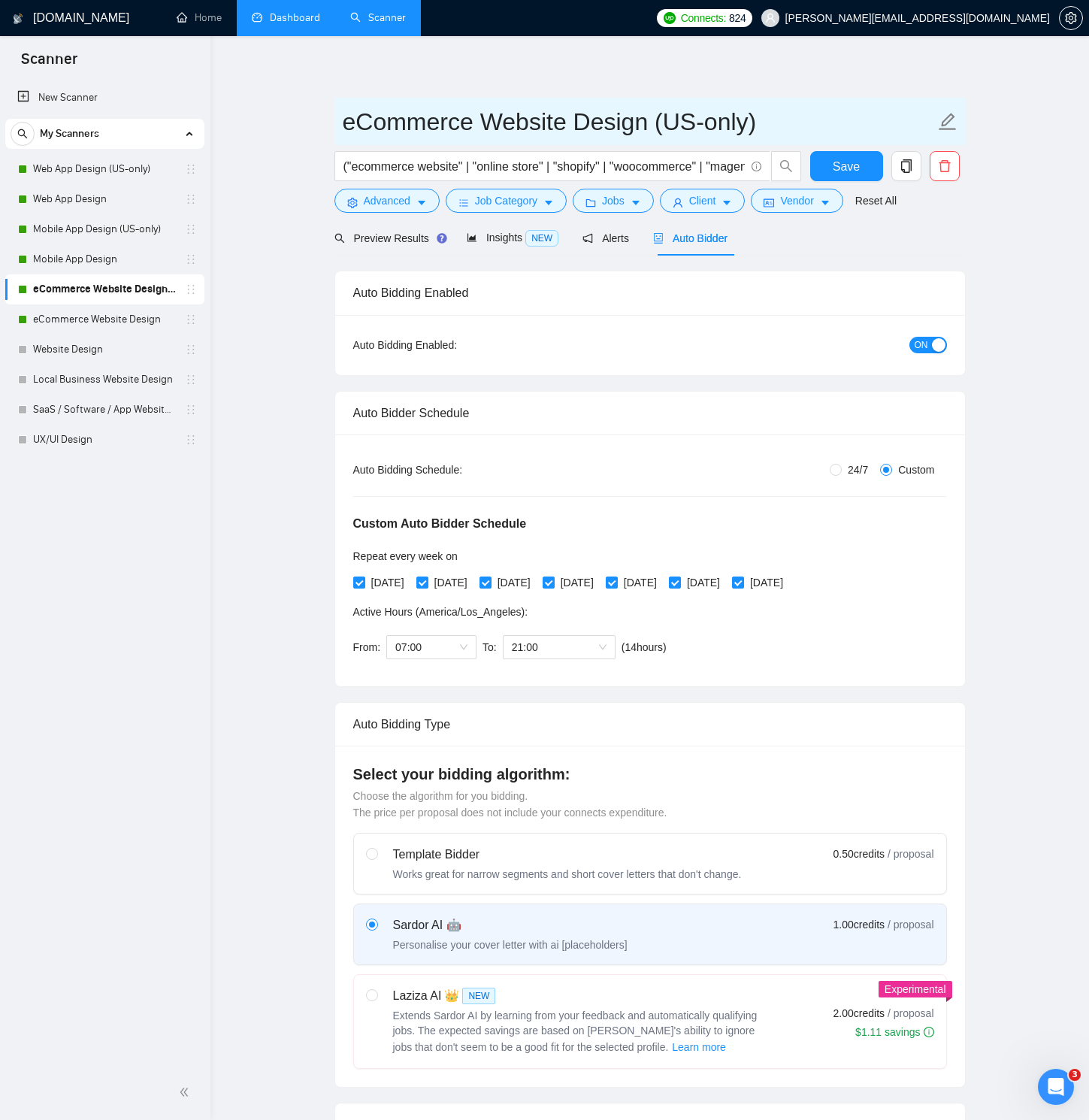
click at [568, 118] on input "eCommerce Website Design (US-only)" at bounding box center [639, 121] width 592 height 38
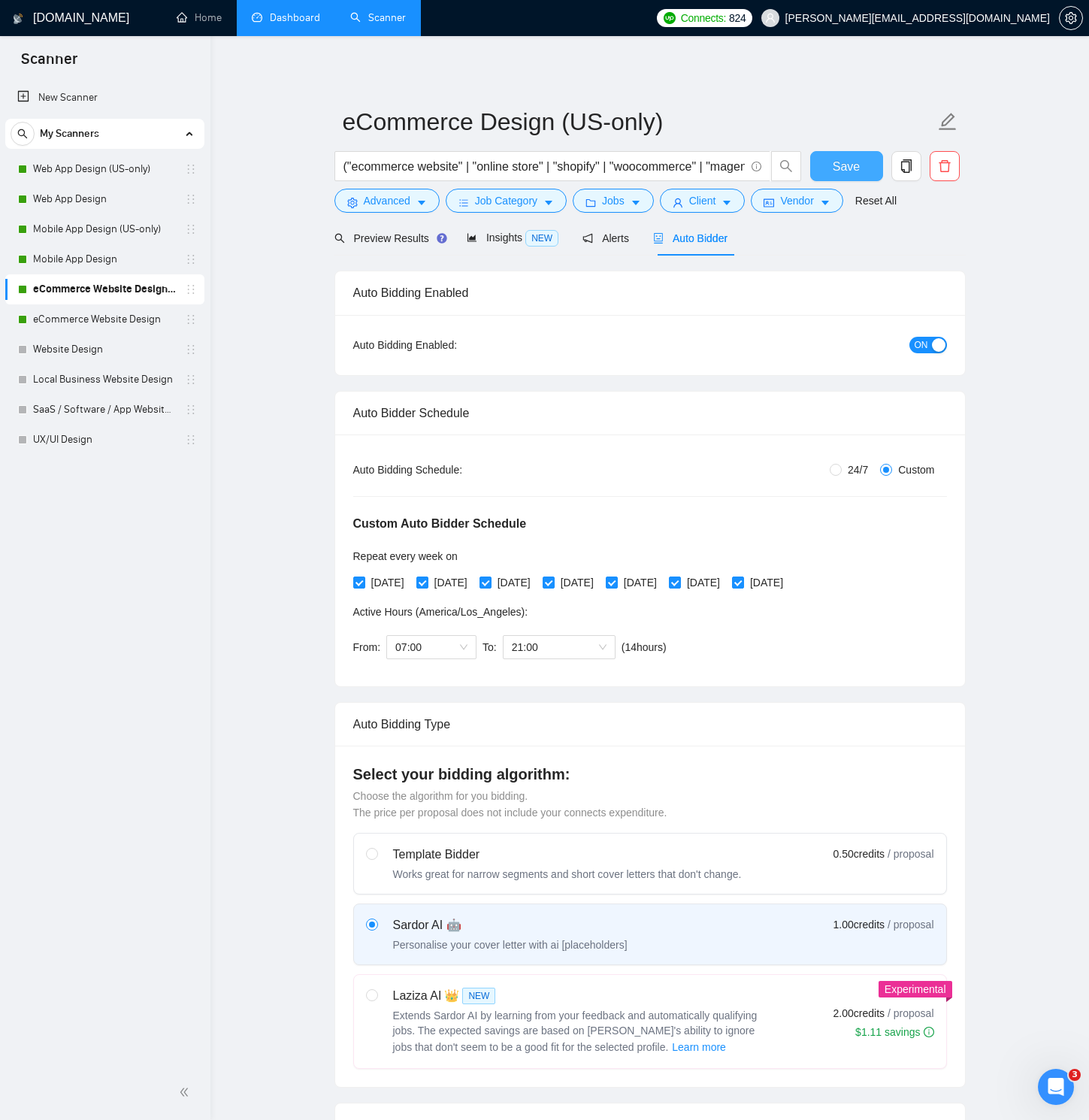
click at [834, 170] on span "Save" at bounding box center [846, 166] width 27 height 18
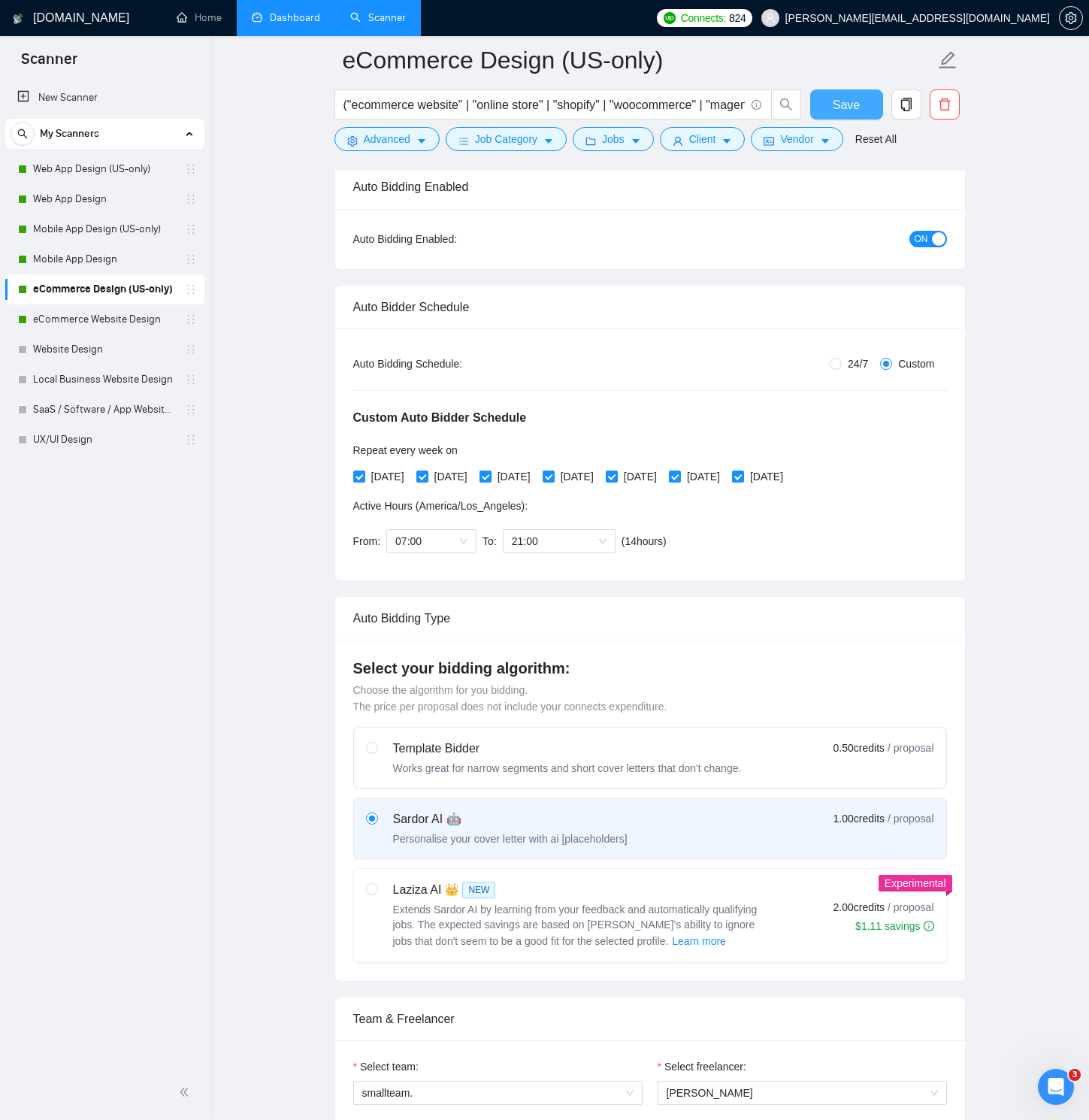
scroll to position [121, 0]
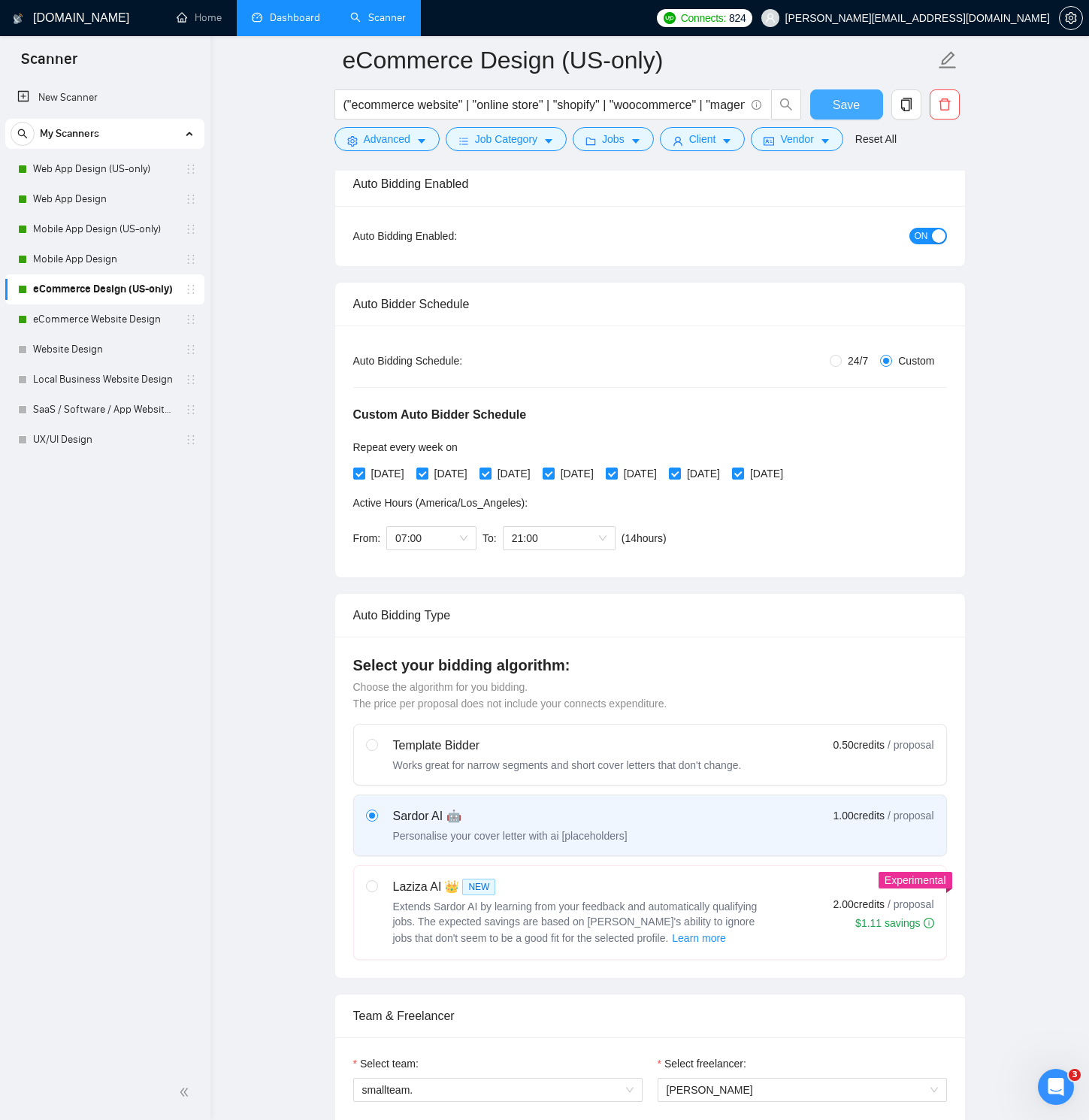
click at [868, 100] on button "Save" at bounding box center [846, 104] width 73 height 30
click at [146, 315] on link "eCommerce Website Design" at bounding box center [104, 319] width 143 height 30
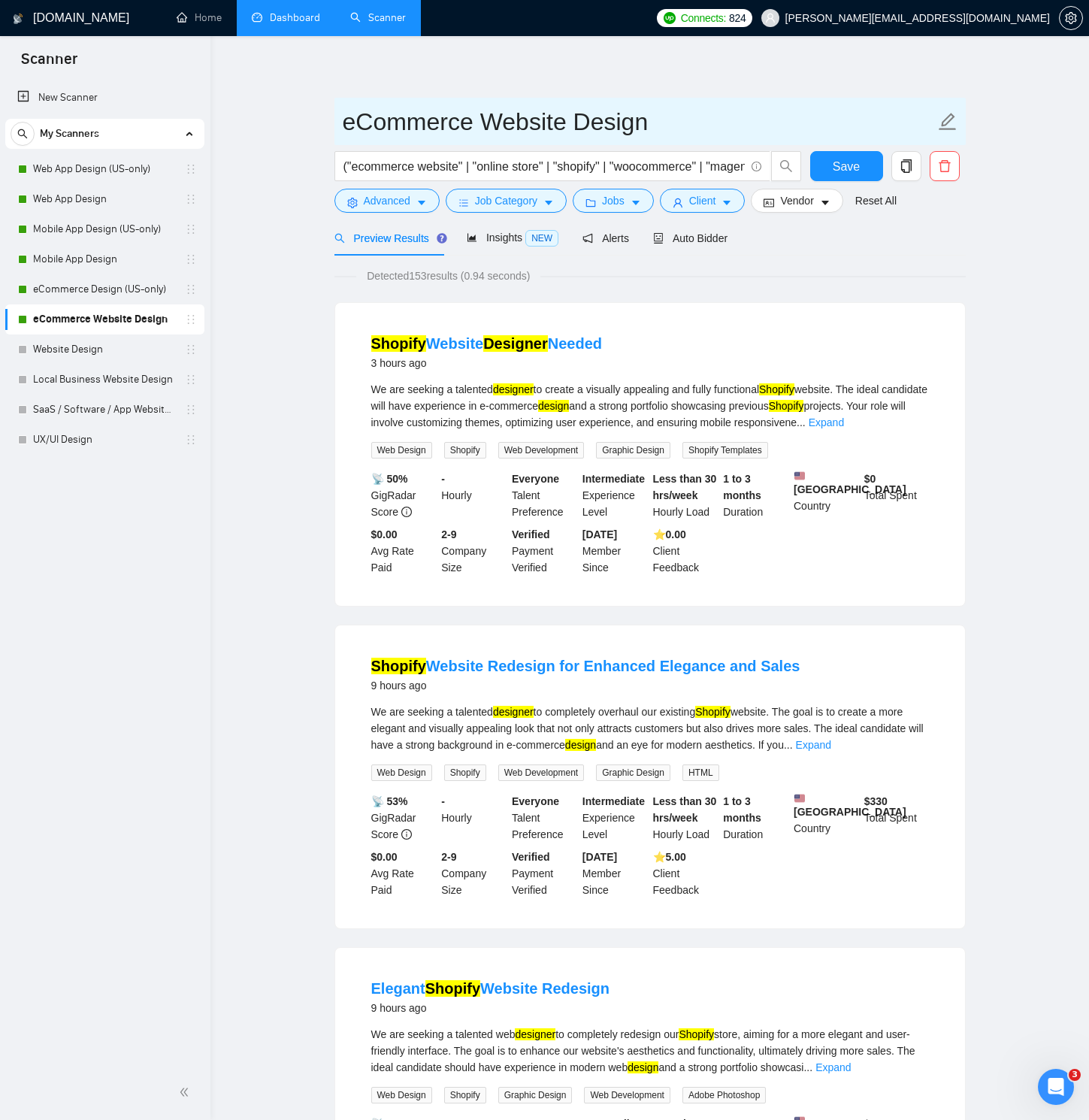
drag, startPoint x: 479, startPoint y: 117, endPoint x: 571, endPoint y: 117, distance: 92.0
click at [571, 117] on input "eCommerce Website Design" at bounding box center [639, 121] width 592 height 38
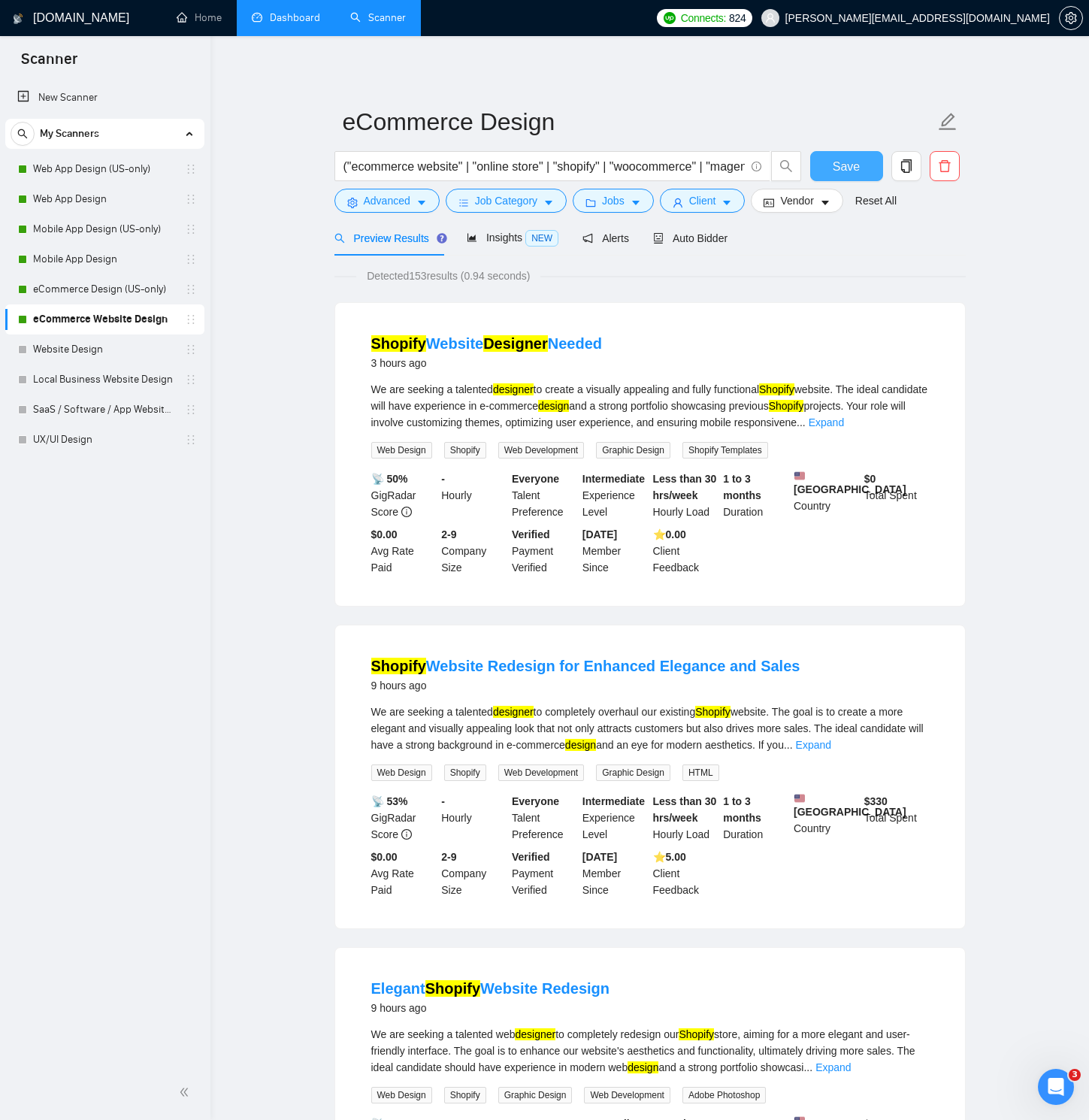
click at [831, 169] on button "Save" at bounding box center [846, 166] width 73 height 30
